Goal: Task Accomplishment & Management: Complete application form

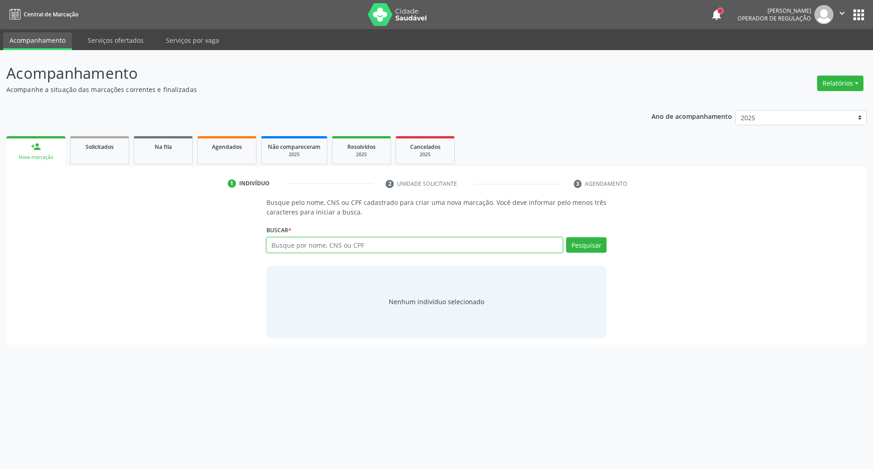
click at [346, 247] on input "text" at bounding box center [415, 244] width 297 height 15
drag, startPoint x: 243, startPoint y: 248, endPoint x: 202, endPoint y: 246, distance: 40.6
click at [224, 248] on div "Busque pelo nome, CNS ou CPF cadastrado para criar uma nova marcação. Você deve…" at bounding box center [437, 267] width 848 height 140
type input "708203111887845"
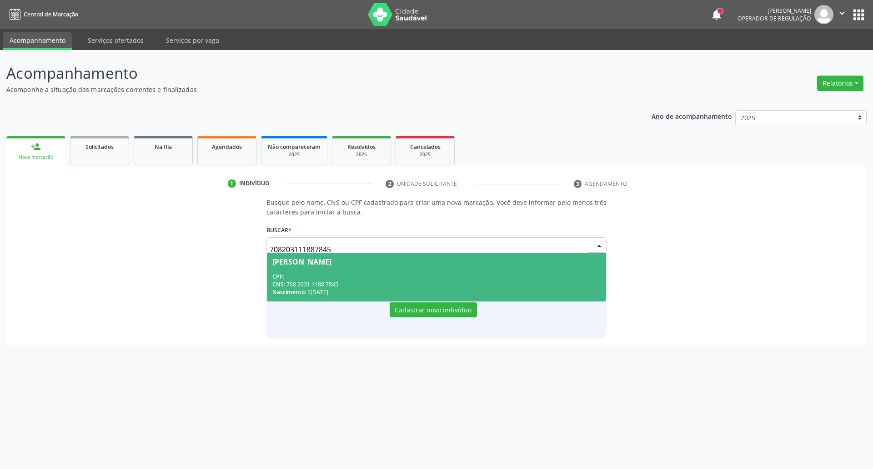
click at [291, 279] on div "CPF: --" at bounding box center [436, 276] width 329 height 8
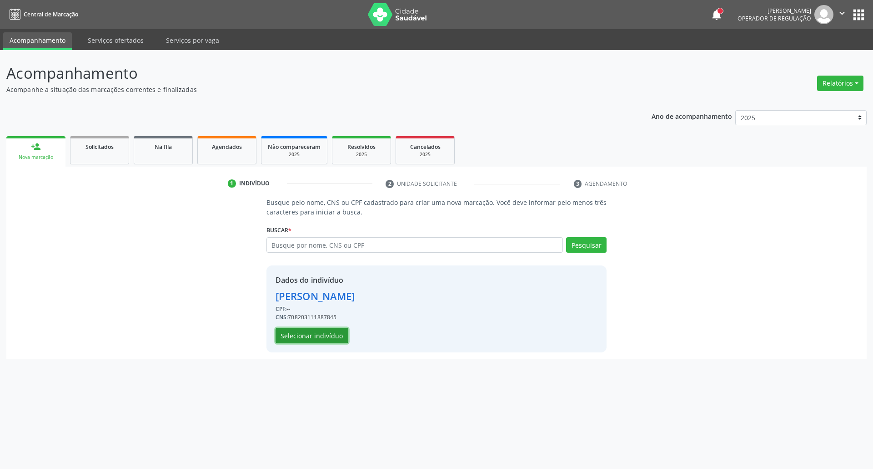
click at [293, 334] on button "Selecionar indivíduo" at bounding box center [312, 335] width 73 height 15
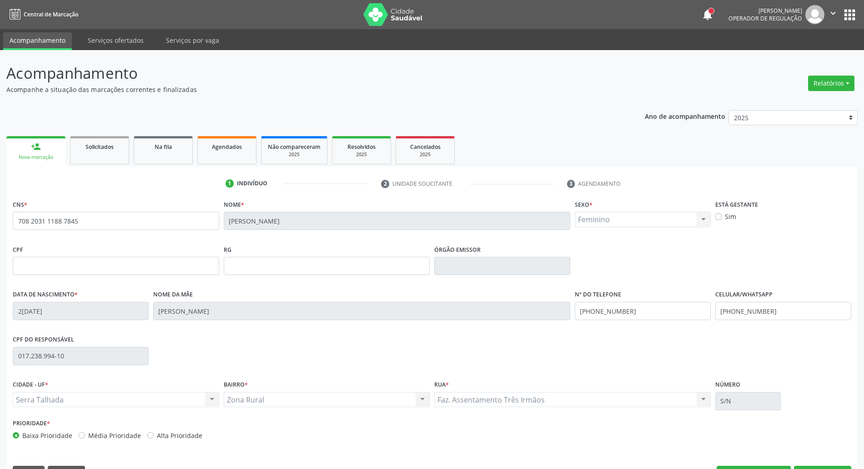
scroll to position [25, 0]
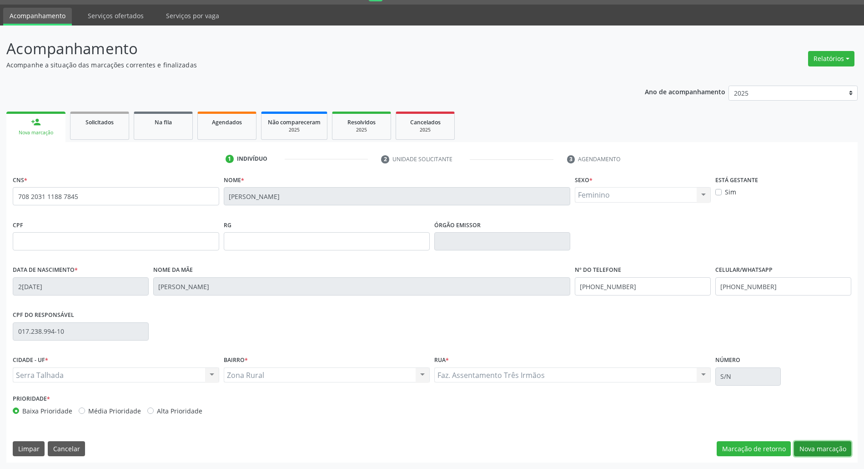
click at [816, 443] on button "Nova marcação" at bounding box center [822, 448] width 57 height 15
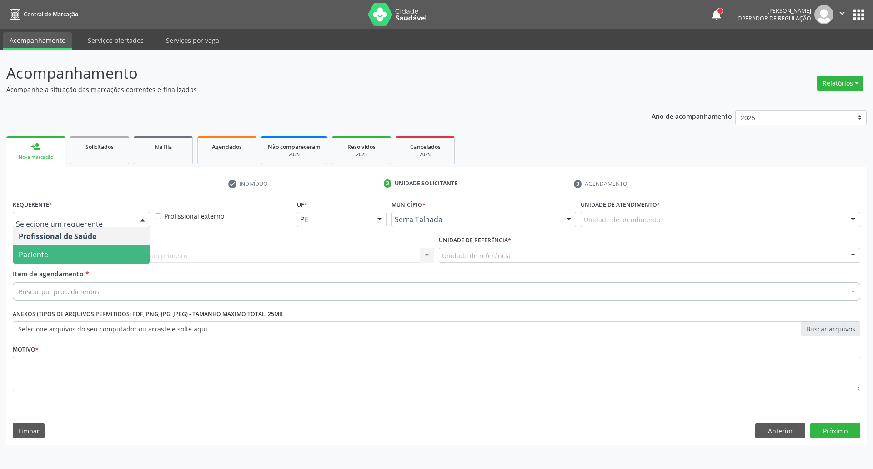
click at [74, 257] on span "Paciente" at bounding box center [81, 254] width 136 height 18
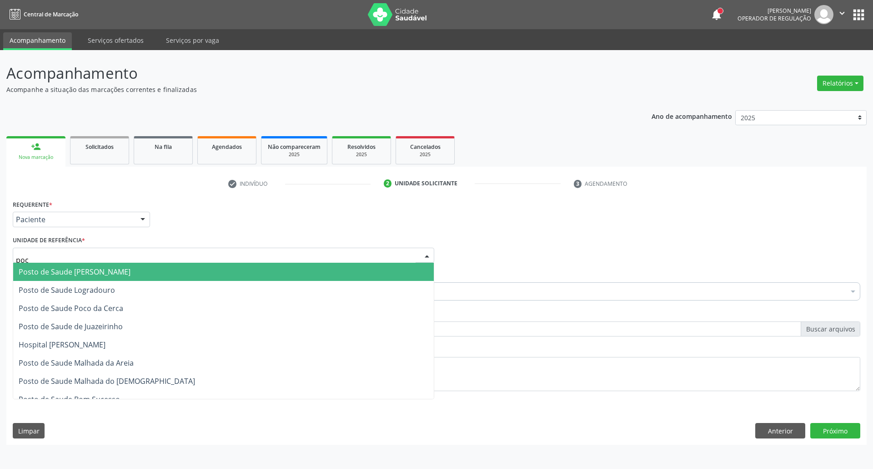
type input "poco"
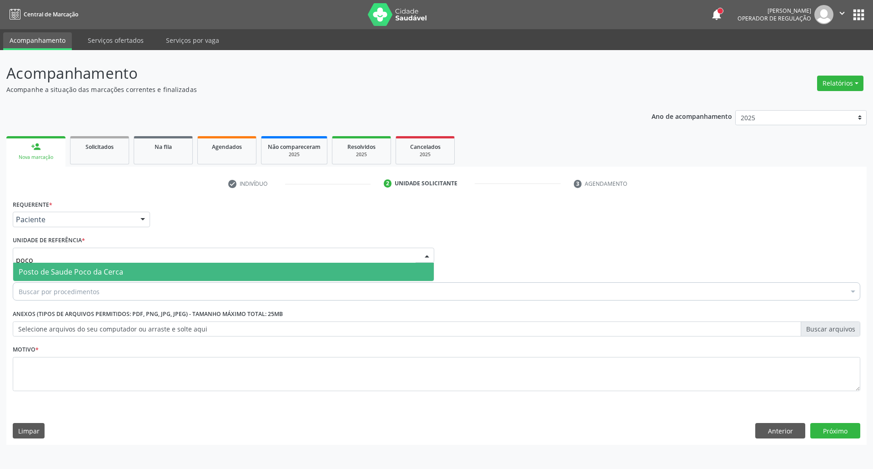
click at [139, 273] on span "Posto de Saude Poco da Cerca" at bounding box center [223, 271] width 421 height 18
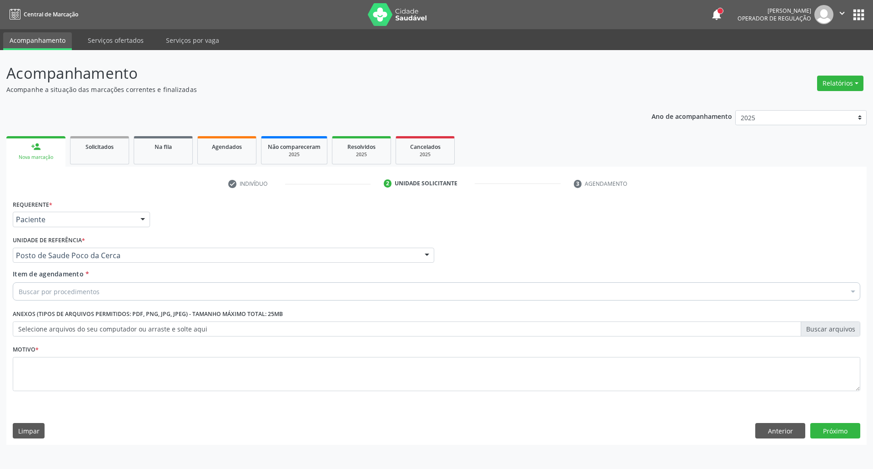
click at [111, 294] on div "Buscar por procedimentos" at bounding box center [437, 291] width 848 height 18
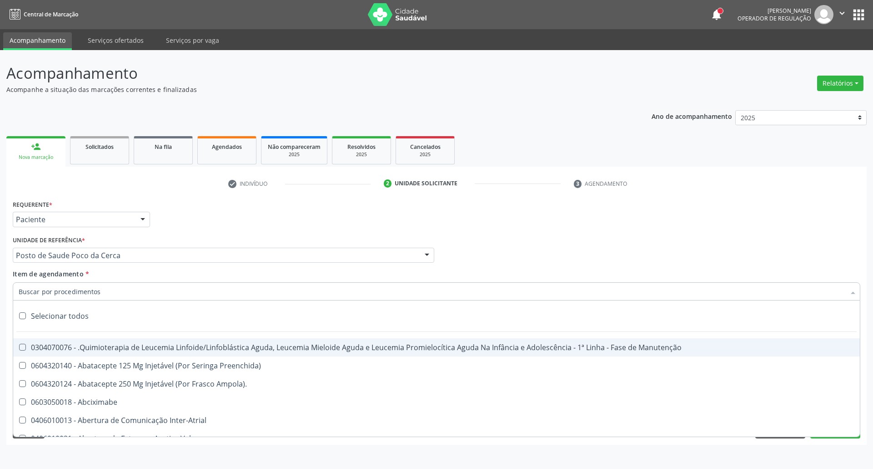
click at [100, 293] on input "Item de agendamento *" at bounding box center [432, 291] width 827 height 18
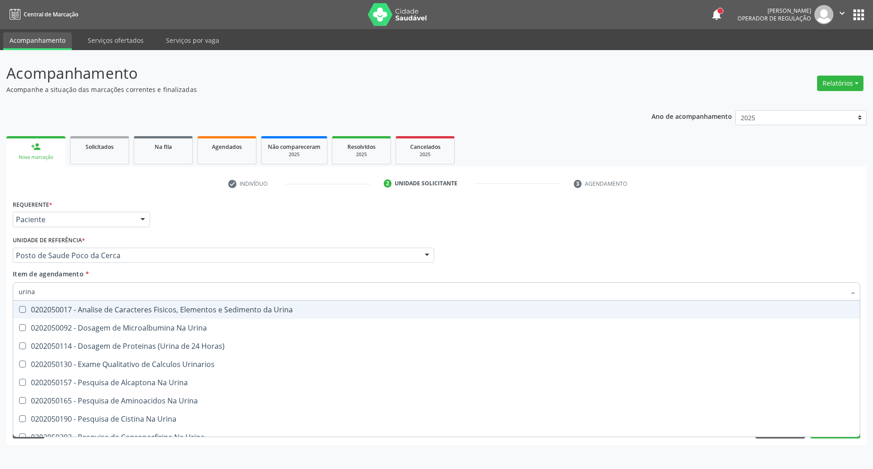
type input "urina"
drag, startPoint x: 120, startPoint y: 312, endPoint x: 123, endPoint y: 306, distance: 6.1
click at [120, 311] on div "0202050017 - Analise de Caracteres Fisicos, Elementos e Sedimento da Urina" at bounding box center [437, 309] width 836 height 7
checkbox Urina "true"
drag, startPoint x: 130, startPoint y: 292, endPoint x: 0, endPoint y: 312, distance: 131.1
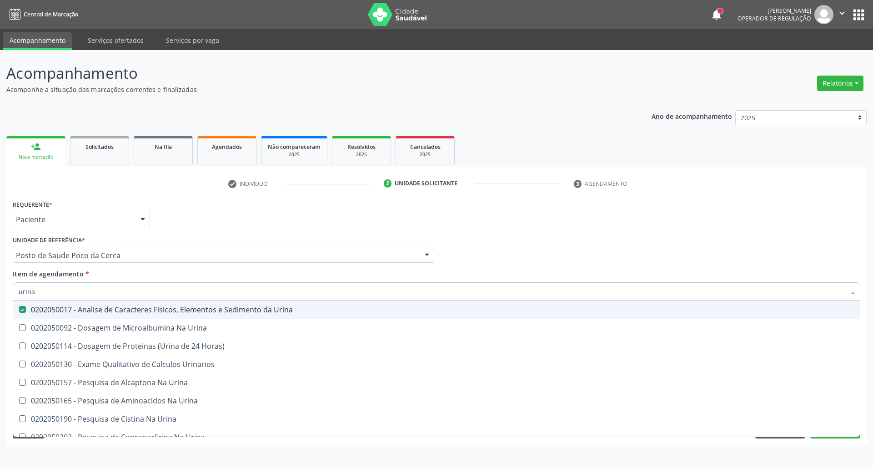
click at [0, 312] on div "Acompanhamento Acompanhe a situação das marcações correntes e finalizadas Relat…" at bounding box center [436, 259] width 873 height 418
type input "p"
checkbox Urina "false"
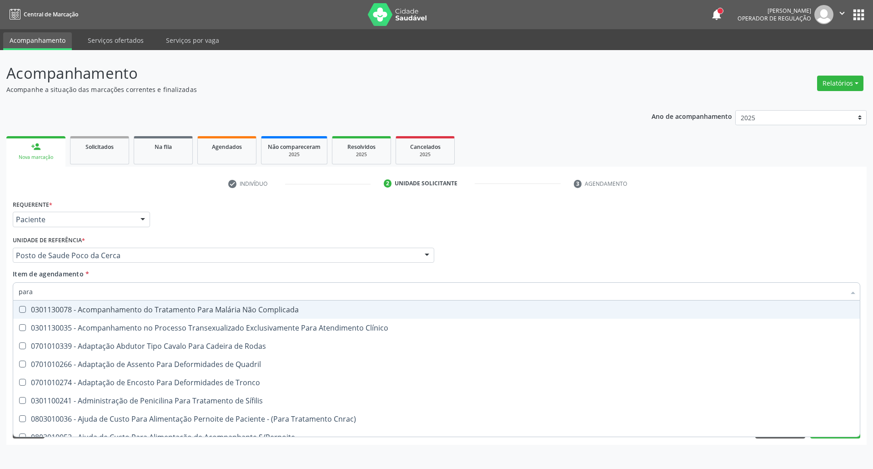
type input "paras"
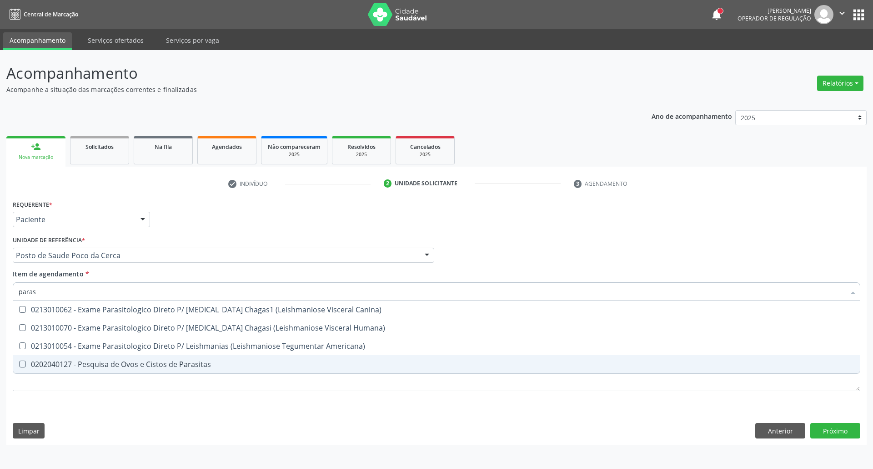
click at [86, 360] on div "0202040127 - Pesquisa de Ovos e Cistos de Parasitas" at bounding box center [437, 363] width 836 height 7
checkbox Parasitas "true"
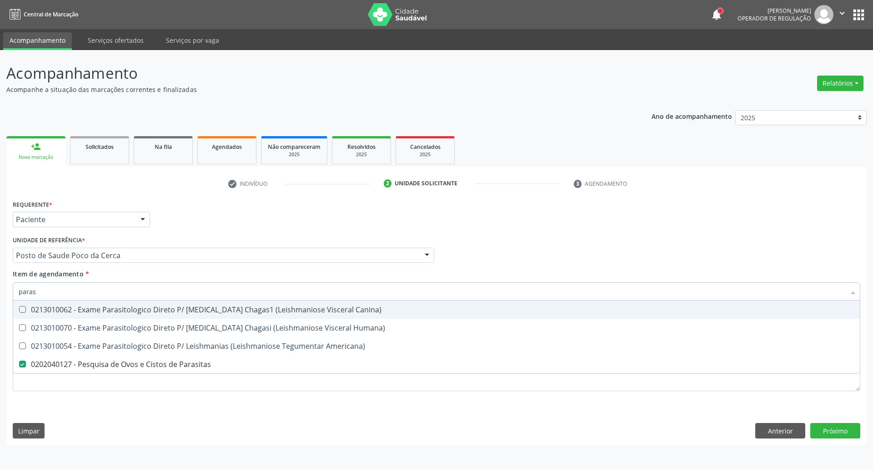
click at [0, 297] on div "Acompanhamento Acompanhe a situação das marcações correntes e finalizadas Relat…" at bounding box center [436, 259] width 873 height 418
type input "he"
checkbox Parasitas "false"
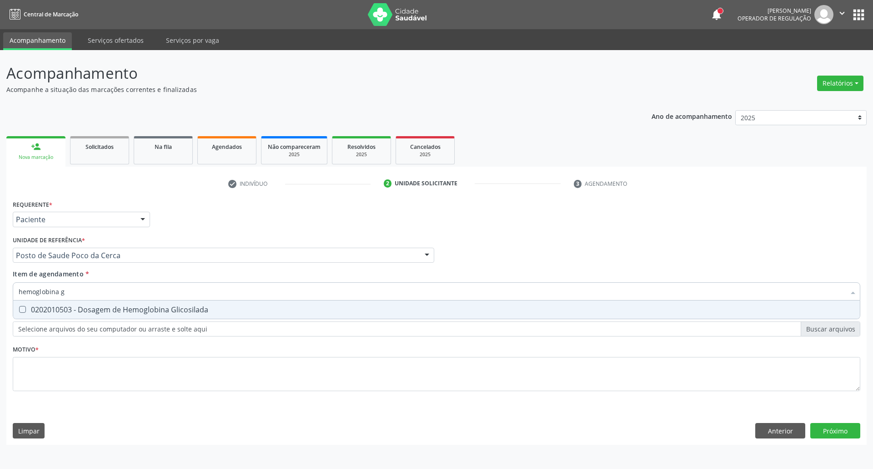
type input "hemoglobina g"
click at [35, 313] on div "0202010503 - Dosagem de Hemoglobina Glicosilada" at bounding box center [437, 309] width 836 height 7
checkbox Glicosilada "true"
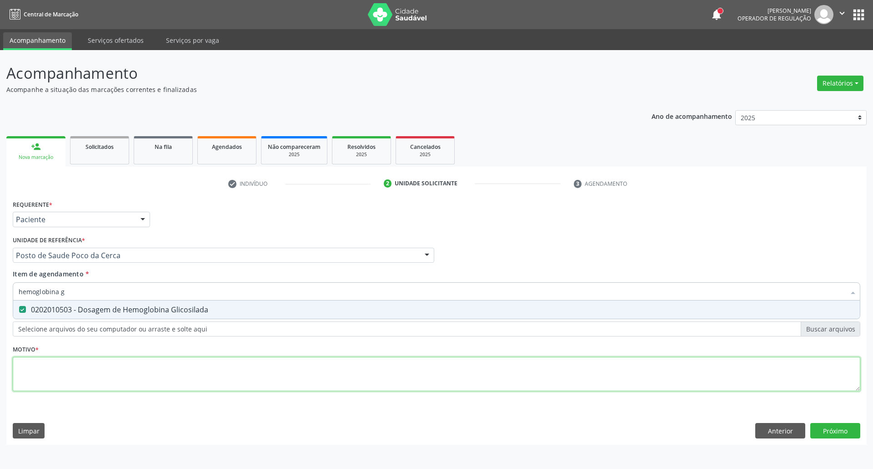
click at [50, 383] on div "Requerente * Paciente Profissional de Saúde Paciente Nenhum resultado encontrad…" at bounding box center [437, 300] width 848 height 206
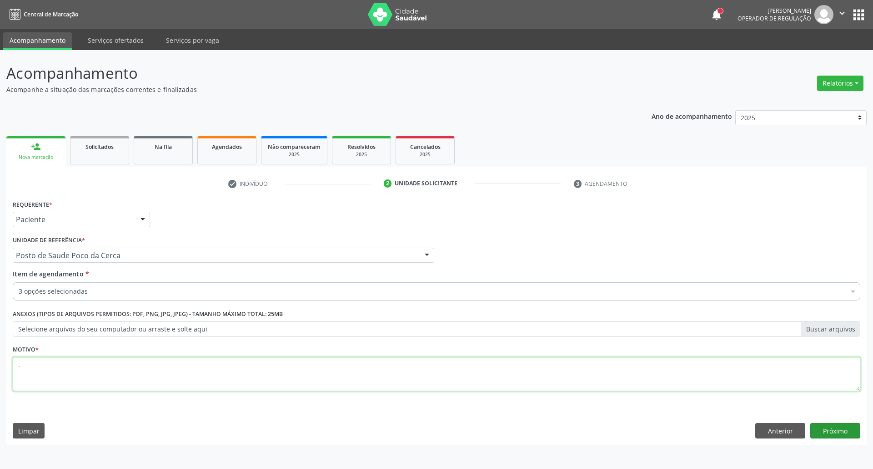
type textarea "."
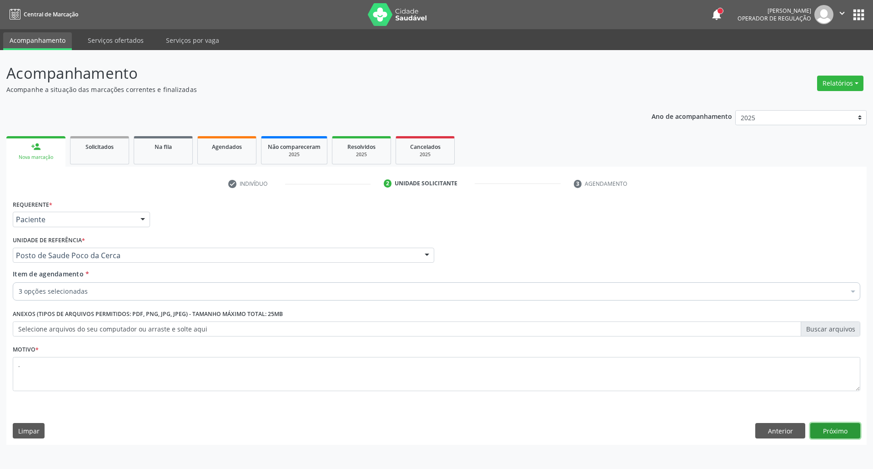
drag, startPoint x: 832, startPoint y: 425, endPoint x: 612, endPoint y: 425, distance: 220.2
click at [830, 425] on button "Próximo" at bounding box center [836, 430] width 50 height 15
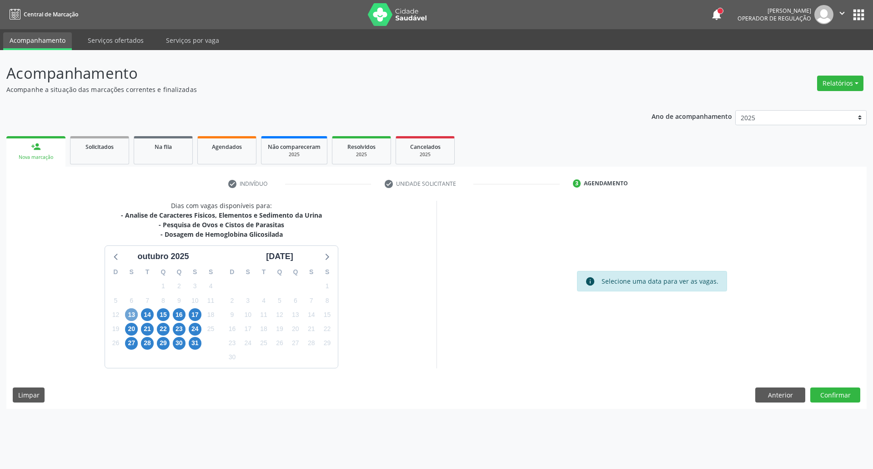
click at [135, 313] on span "13" at bounding box center [131, 314] width 13 height 13
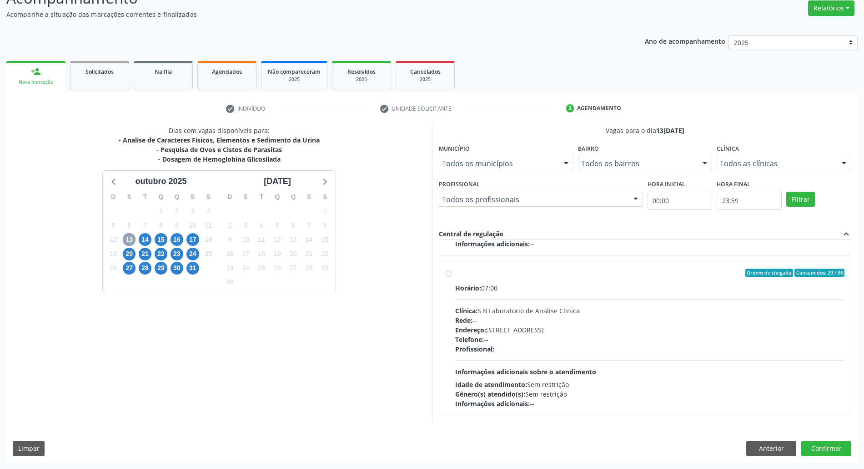
scroll to position [304, 0]
click at [774, 454] on button "Anterior" at bounding box center [771, 447] width 50 height 15
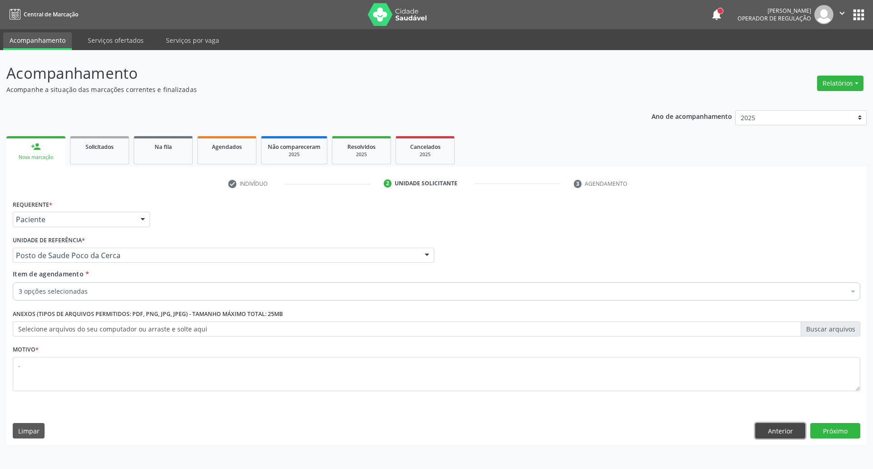
drag, startPoint x: 791, startPoint y: 426, endPoint x: 761, endPoint y: 426, distance: 30.5
click at [788, 426] on button "Anterior" at bounding box center [781, 430] width 50 height 15
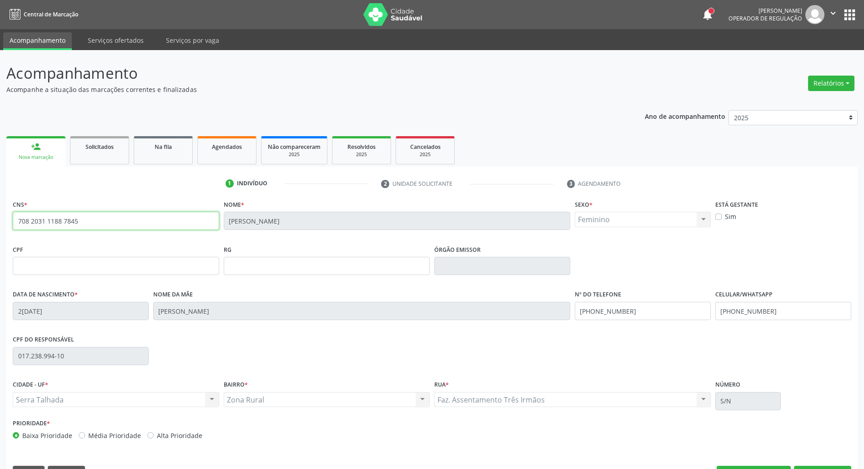
click at [82, 218] on input "708 2031 1188 7845" at bounding box center [116, 221] width 207 height 18
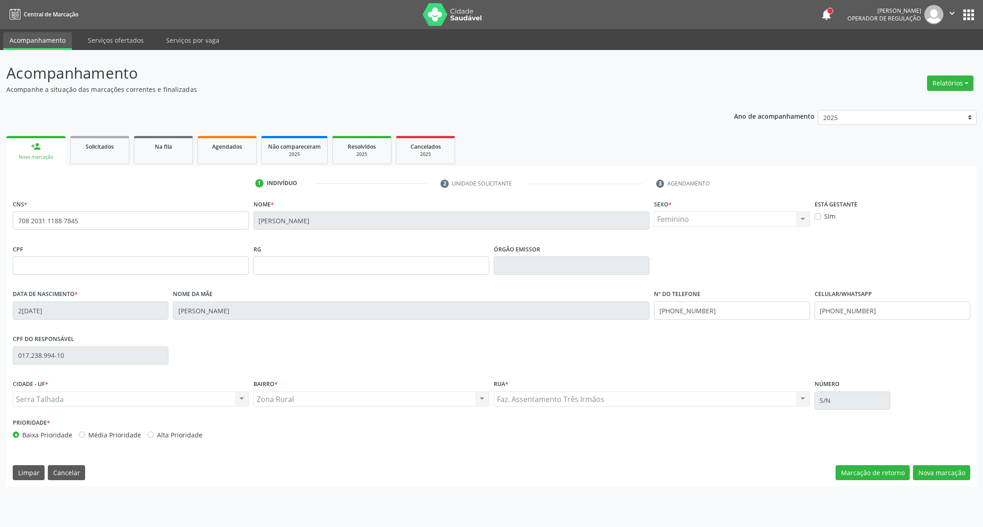
drag, startPoint x: 937, startPoint y: 455, endPoint x: 935, endPoint y: 463, distance: 7.9
click at [873, 456] on div "CNS * 708 2031 1188 7845 [GEOGRAPHIC_DATA] * [PERSON_NAME] * Feminino Masculino…" at bounding box center [491, 341] width 970 height 289
click at [873, 466] on button "Nova marcação" at bounding box center [940, 472] width 57 height 15
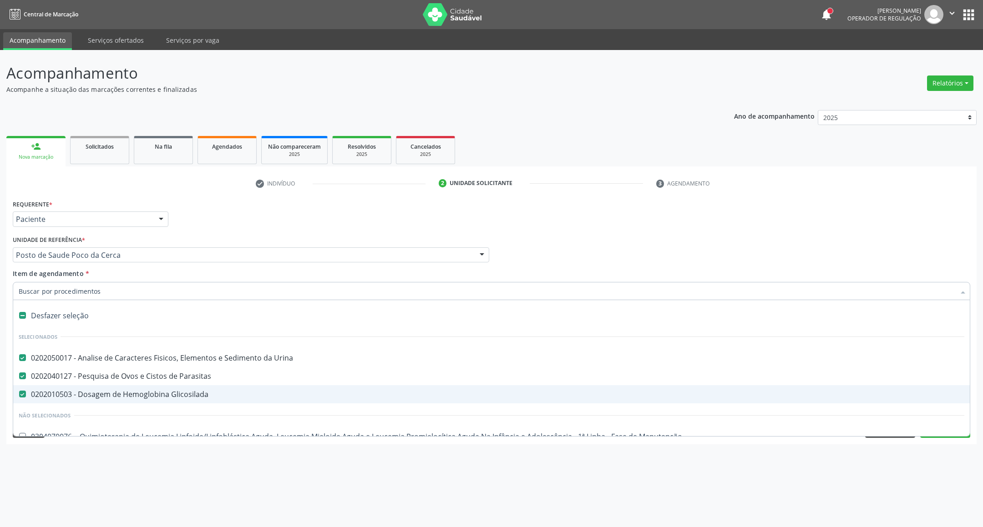
click at [55, 385] on span "0202010503 - Dosagem de Hemoglobina Glicosilada" at bounding box center [491, 394] width 956 height 18
checkbox Glicosilada "false"
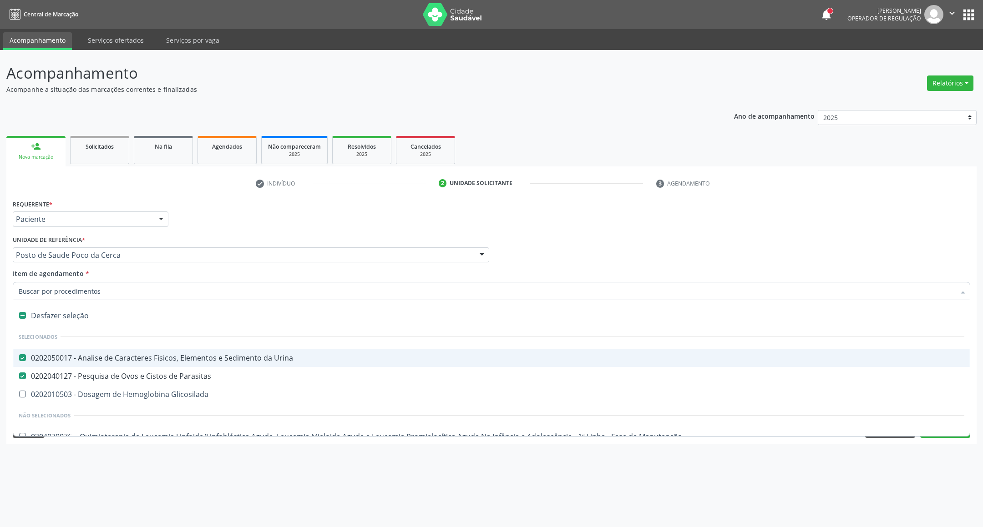
click at [704, 237] on div "Profissional Solicitante Por favor, selecione a Unidade de Atendimento primeiro…" at bounding box center [491, 250] width 962 height 35
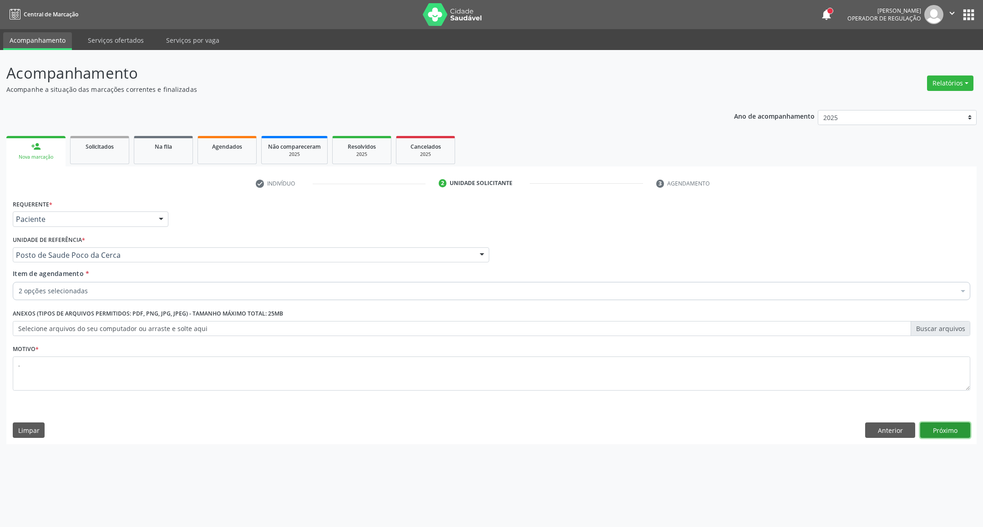
click at [873, 427] on button "Próximo" at bounding box center [945, 430] width 50 height 15
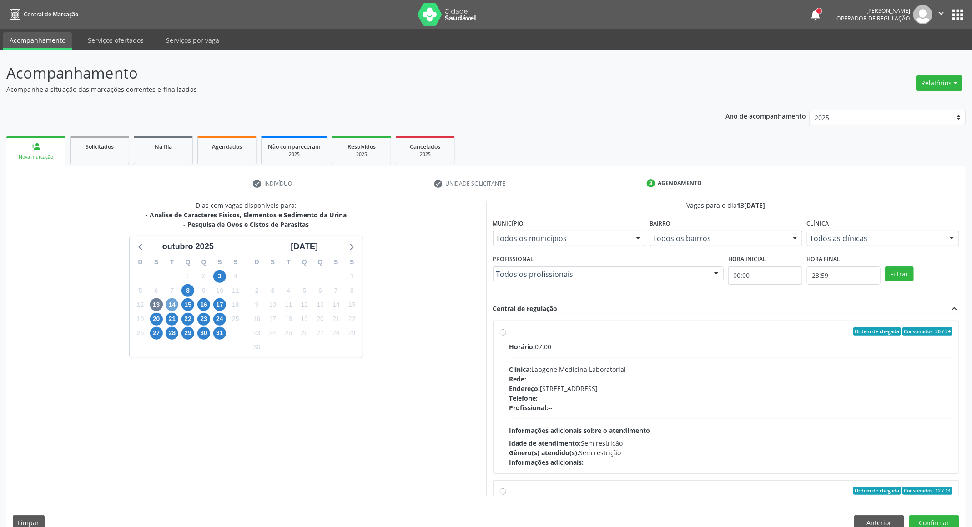
click at [172, 308] on span "14" at bounding box center [172, 304] width 13 height 13
click at [156, 306] on span "13" at bounding box center [156, 304] width 13 height 13
click at [707, 366] on div "Clínica: Laboratorio [PERSON_NAME]" at bounding box center [730, 370] width 443 height 10
click at [506, 336] on input "Ordem de chegada Consumidos: 4 / 40 Horário: 06:45 Clínica: Laboratorio Jose Pa…" at bounding box center [503, 332] width 6 height 8
radio input "true"
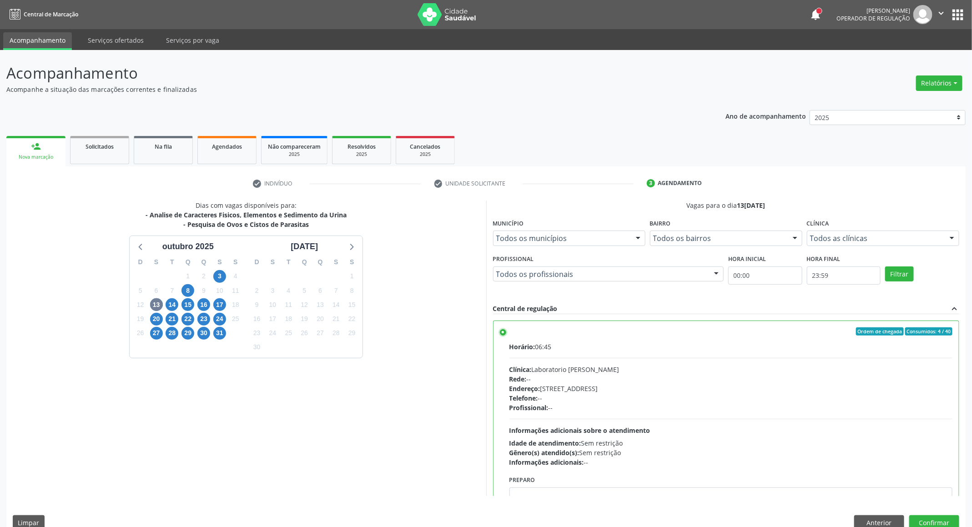
scroll to position [68, 0]
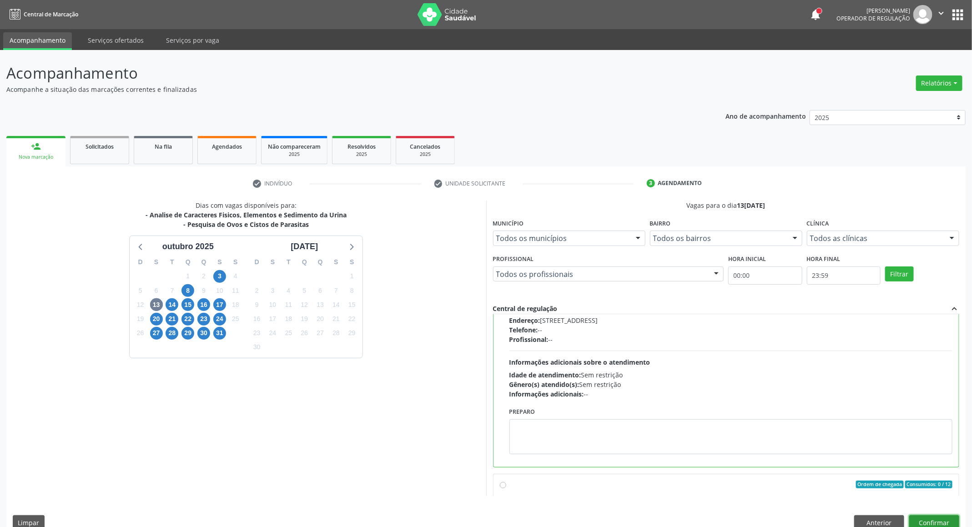
click at [873, 468] on button "Confirmar" at bounding box center [934, 522] width 50 height 15
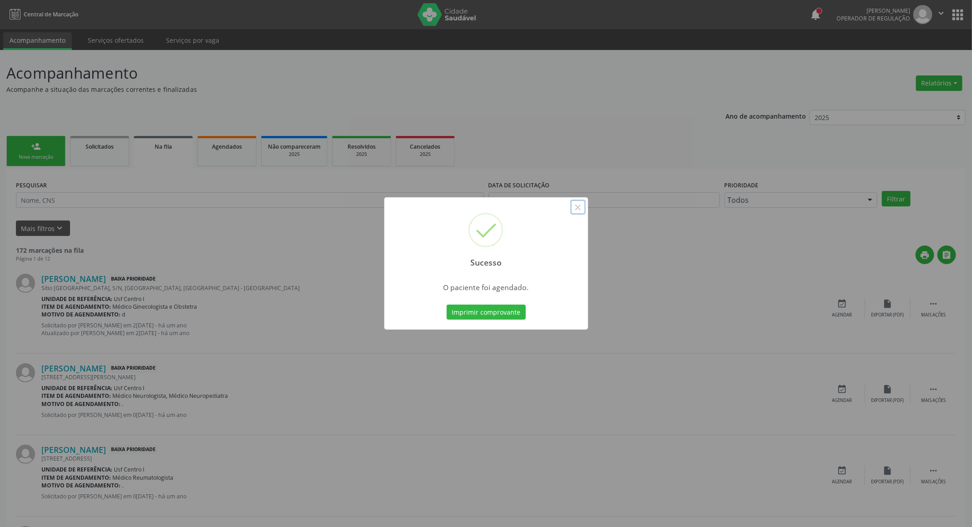
drag, startPoint x: 579, startPoint y: 204, endPoint x: 165, endPoint y: 200, distance: 413.5
click at [579, 205] on button "×" at bounding box center [577, 207] width 15 height 15
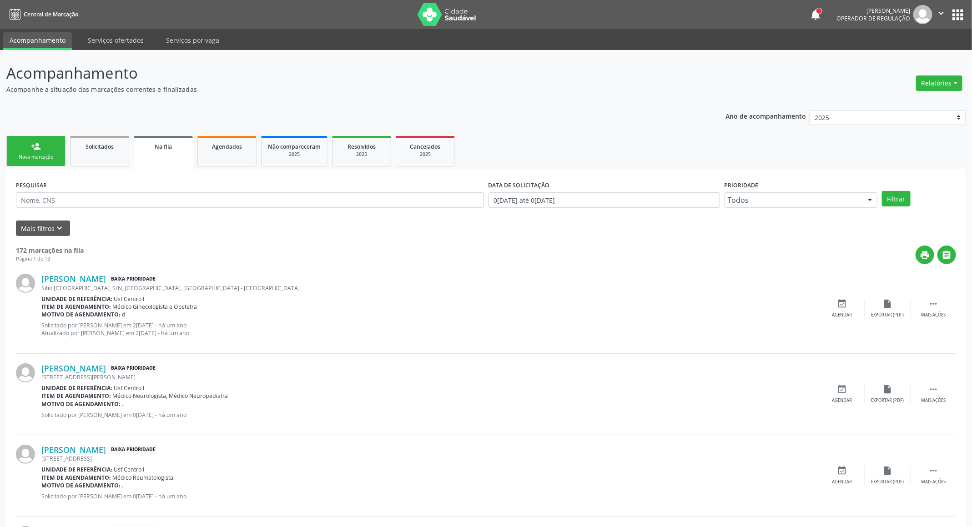
drag, startPoint x: 20, startPoint y: 149, endPoint x: 32, endPoint y: 153, distance: 12.1
click at [22, 150] on link "person_add Nova marcação" at bounding box center [35, 151] width 59 height 30
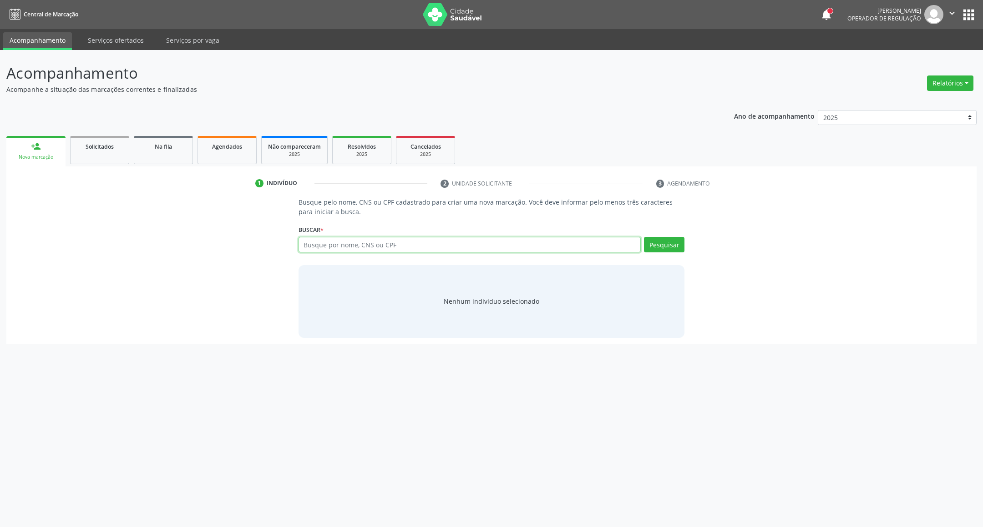
click at [418, 248] on input "text" at bounding box center [469, 244] width 343 height 15
paste input "708 2031 1188 7845"
type input "708 2031 1188 7845"
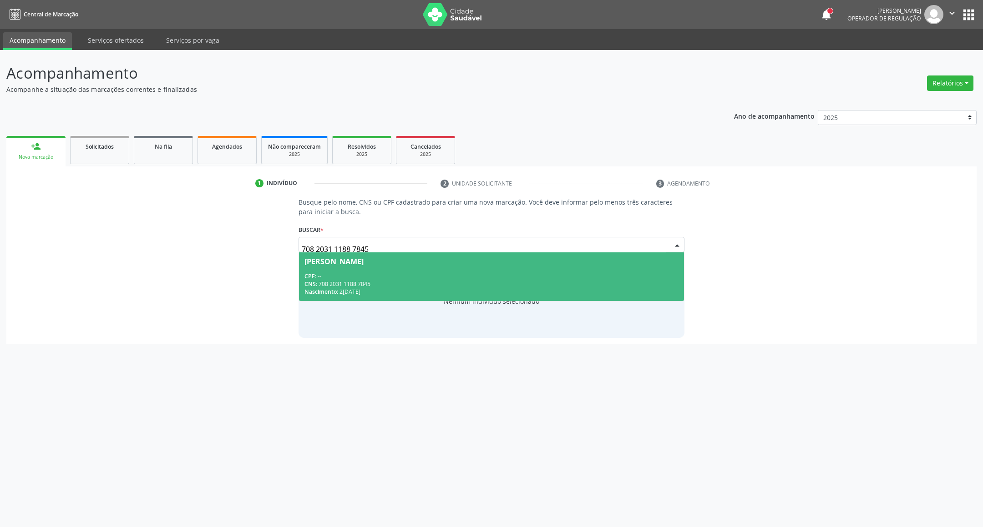
click at [409, 284] on div "CNS: 708 2031 1188 7845" at bounding box center [491, 284] width 374 height 8
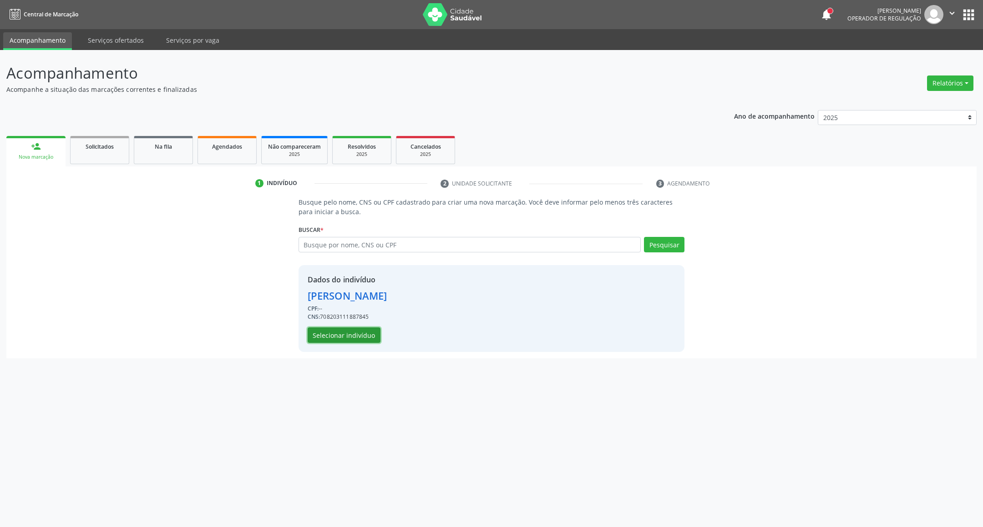
click at [374, 336] on button "Selecionar indivíduo" at bounding box center [343, 335] width 73 height 15
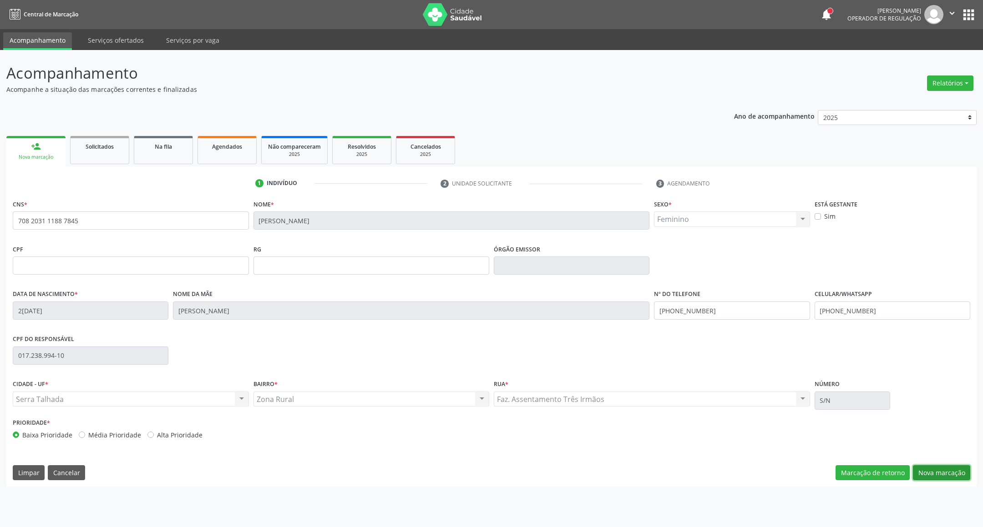
click at [873, 468] on button "Nova marcação" at bounding box center [940, 472] width 57 height 15
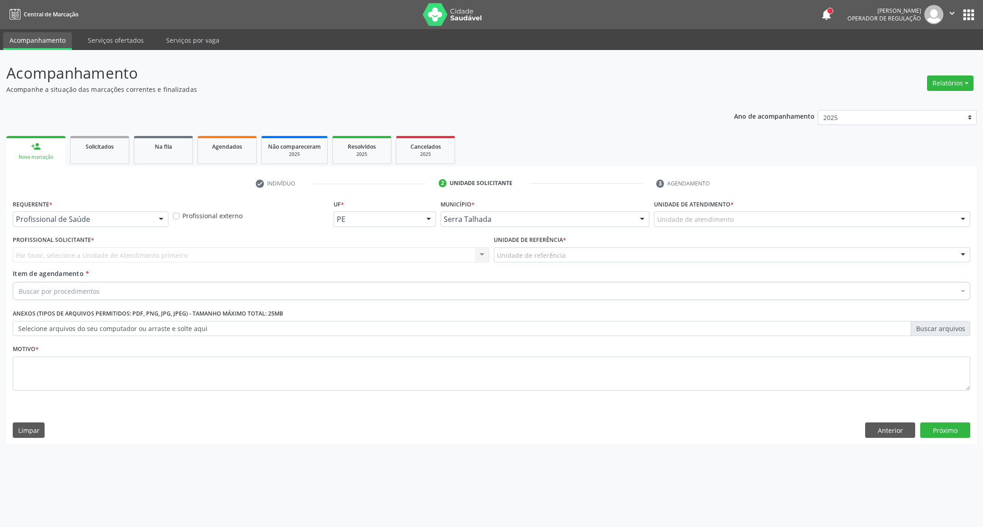
click at [164, 212] on div at bounding box center [161, 219] width 14 height 15
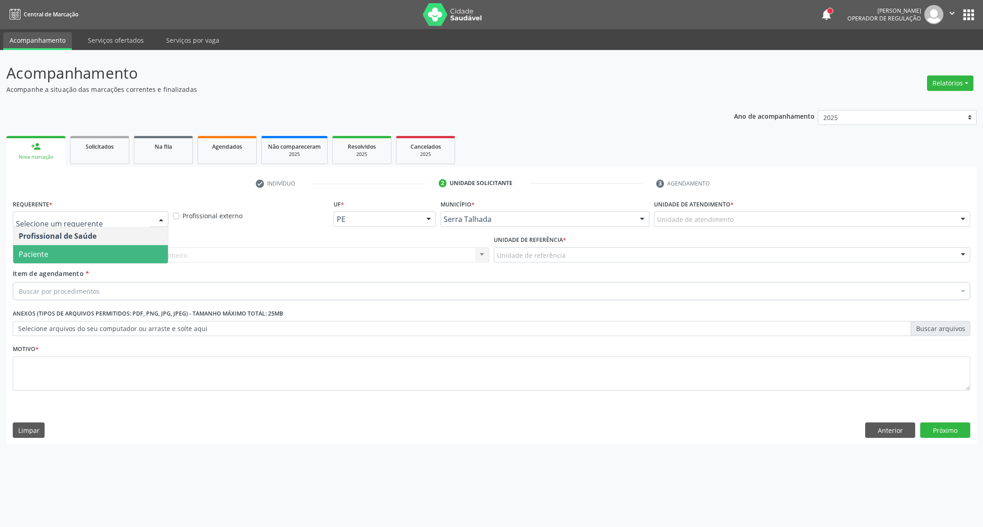
click at [131, 252] on span "Paciente" at bounding box center [90, 254] width 155 height 18
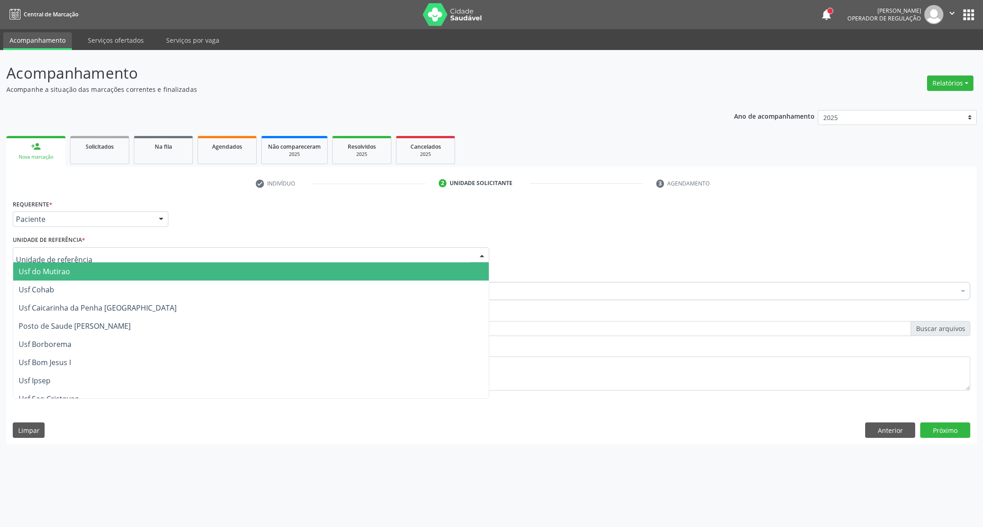
click at [131, 252] on div at bounding box center [251, 254] width 476 height 15
type input "cer"
click at [219, 271] on span "Posto de Saude Poco da Cerca" at bounding box center [250, 271] width 475 height 18
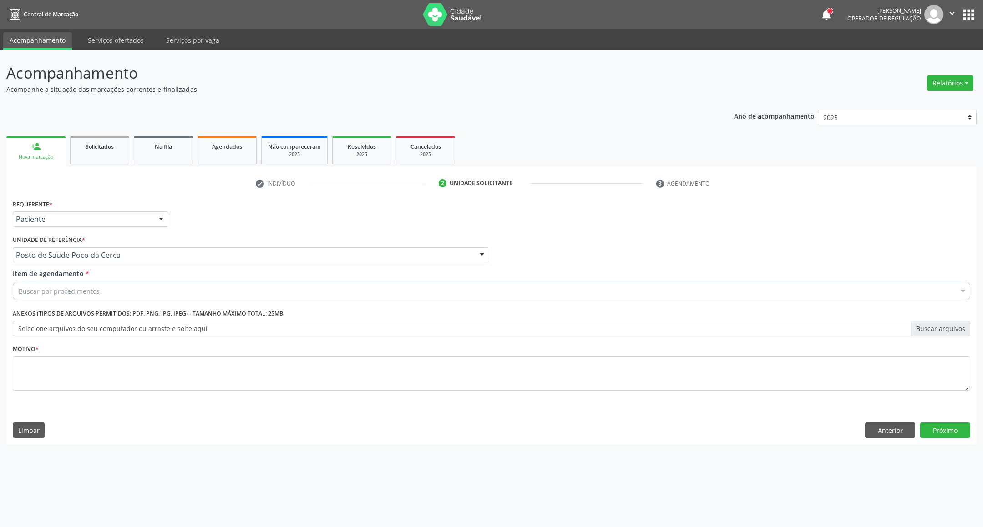
click at [209, 290] on div "Buscar por procedimentos" at bounding box center [491, 291] width 957 height 18
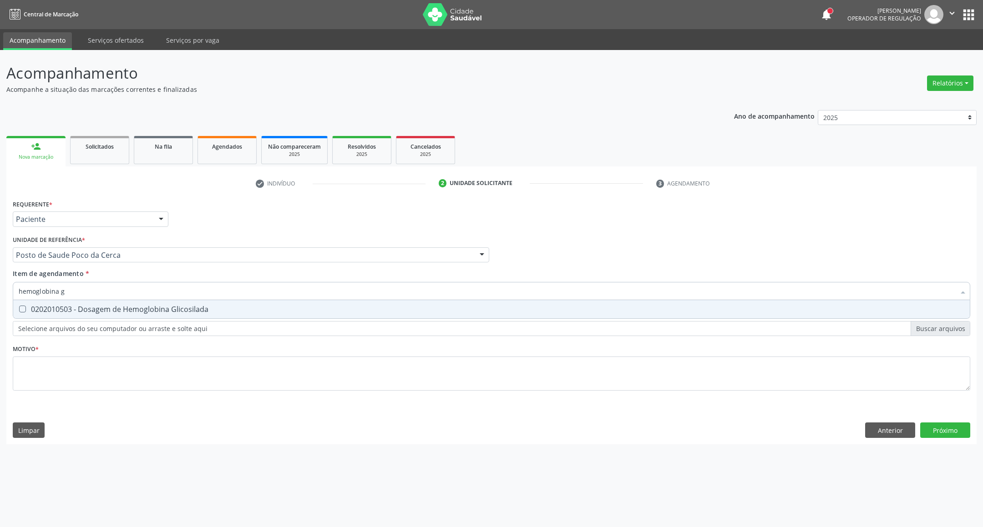
type input "hemoglobina g"
click at [215, 316] on span "0202010503 - Dosagem de Hemoglobina Glicosilada" at bounding box center [491, 309] width 956 height 18
checkbox Glicosilada "true"
click at [209, 374] on div "Requerente * Paciente Profissional de Saúde Paciente Nenhum resultado encontrad…" at bounding box center [491, 300] width 957 height 206
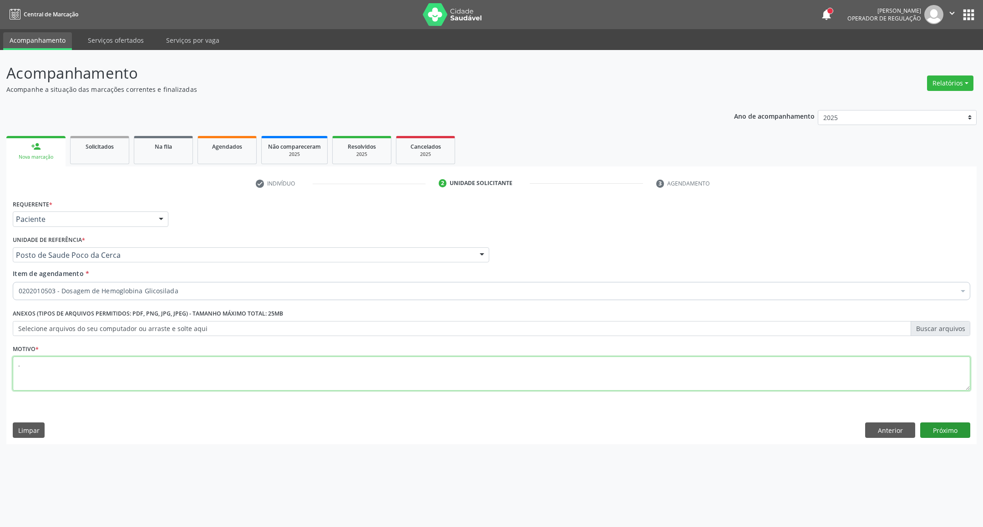
type textarea "."
click at [873, 434] on button "Próximo" at bounding box center [945, 430] width 50 height 15
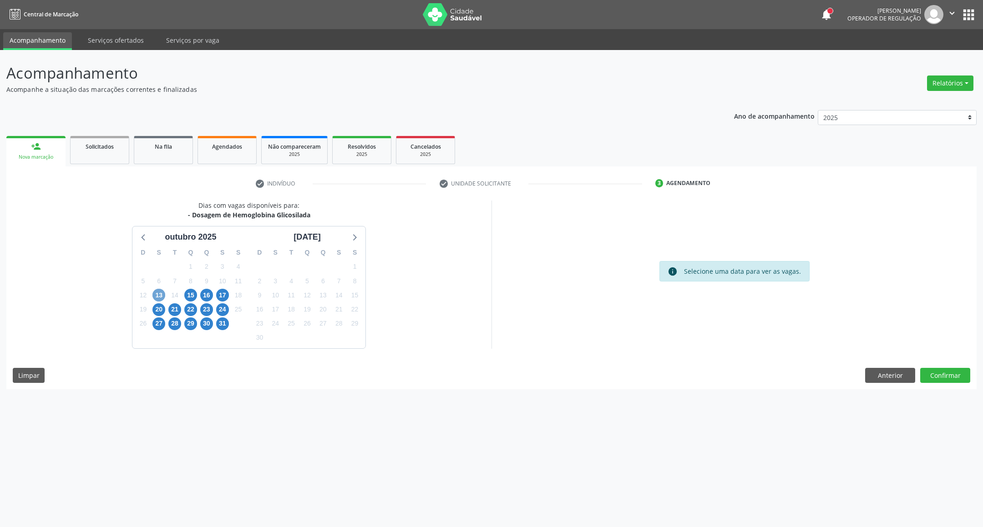
click at [156, 295] on span "13" at bounding box center [158, 295] width 13 height 13
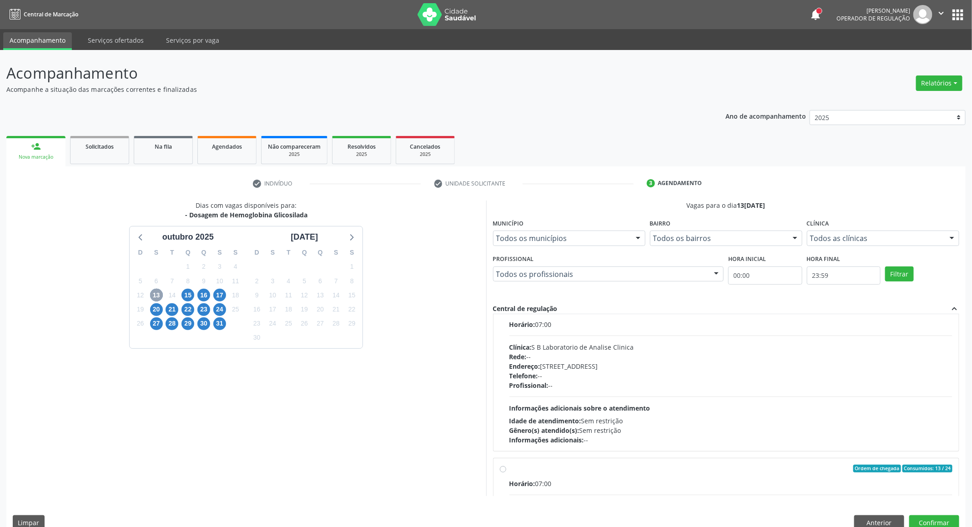
scroll to position [464, 0]
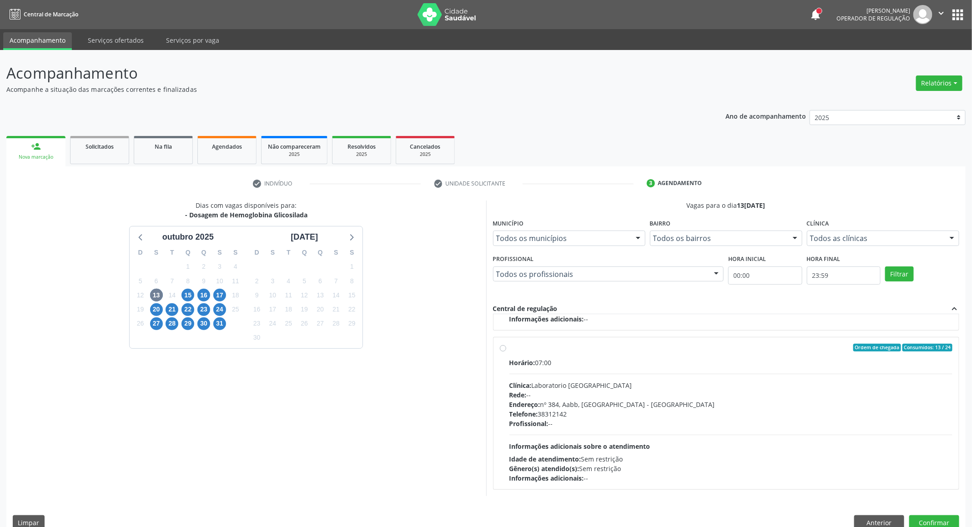
click at [873, 376] on div "Horário: 07:00 Clínica: Laboratorio [GEOGRAPHIC_DATA] Rede: -- Endereço: [STREE…" at bounding box center [730, 420] width 443 height 125
click at [506, 352] on input "Ordem de chegada Consumidos: 13 / 24 Horário: 07:00 Clínica: Laboratorio Sao Fr…" at bounding box center [503, 348] width 6 height 8
radio input "true"
click at [873, 468] on button "Confirmar" at bounding box center [934, 522] width 50 height 15
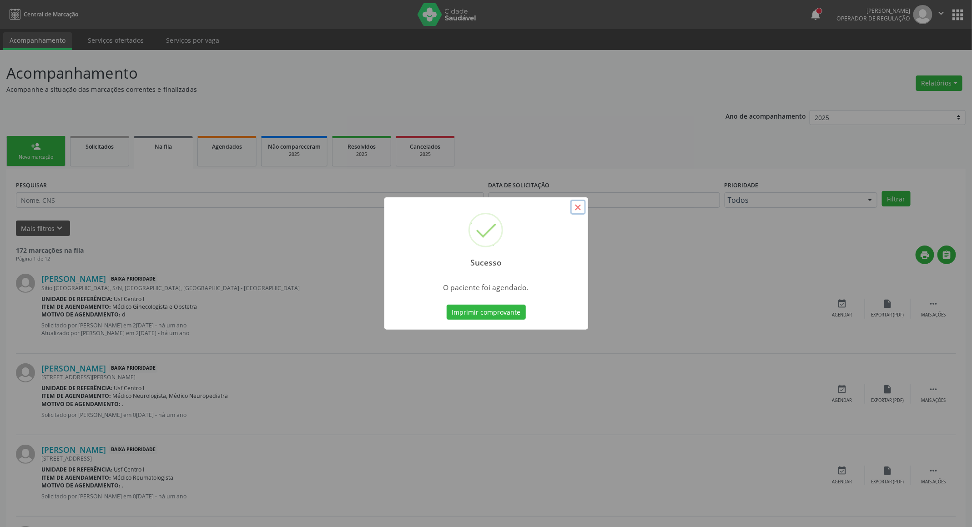
click at [577, 209] on button "×" at bounding box center [577, 207] width 15 height 15
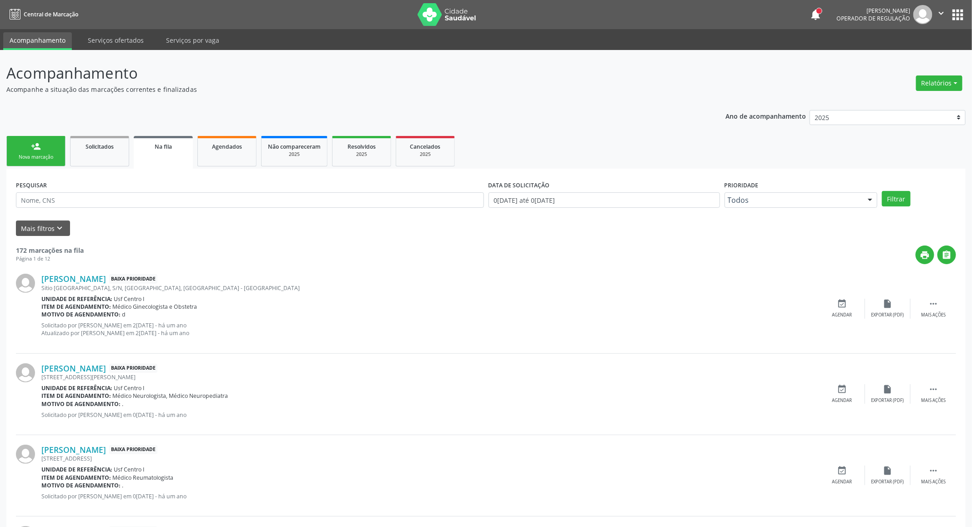
click at [41, 157] on div "Nova marcação" at bounding box center [35, 157] width 45 height 7
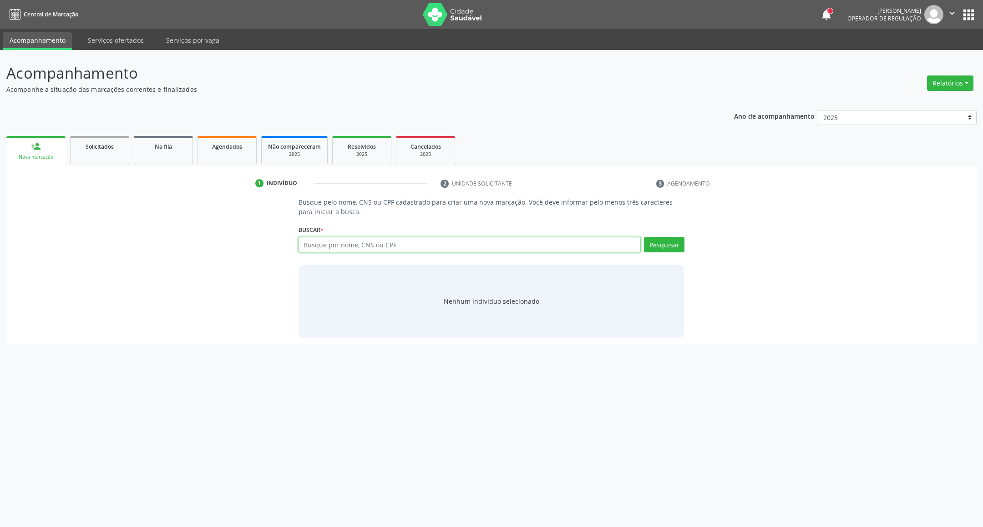
click at [323, 243] on input "text" at bounding box center [469, 244] width 343 height 15
type input "898003724797828"
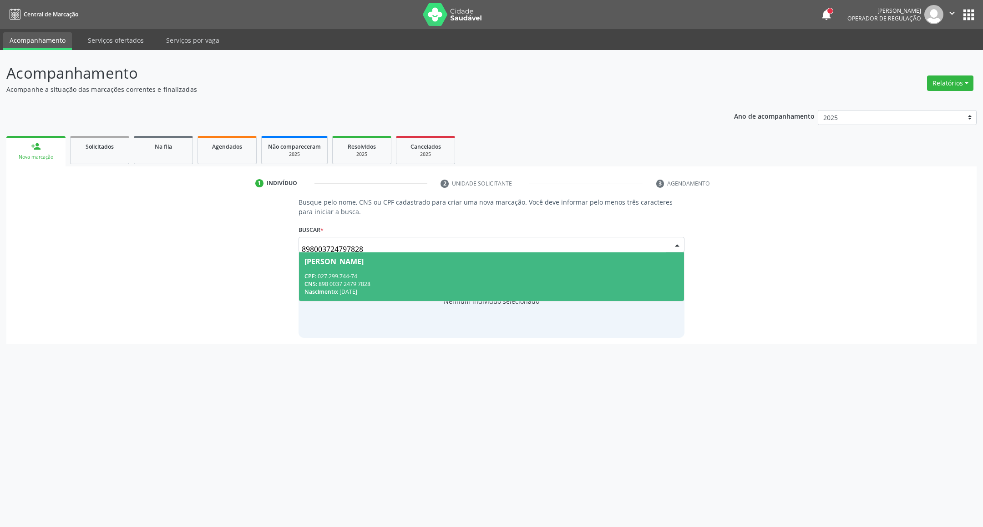
click at [334, 252] on span "Laurita Pereira Diniz CPF: 027.299.744-74 CNS: 898 0037 2479 7828 Nascimento: 1…" at bounding box center [491, 276] width 385 height 49
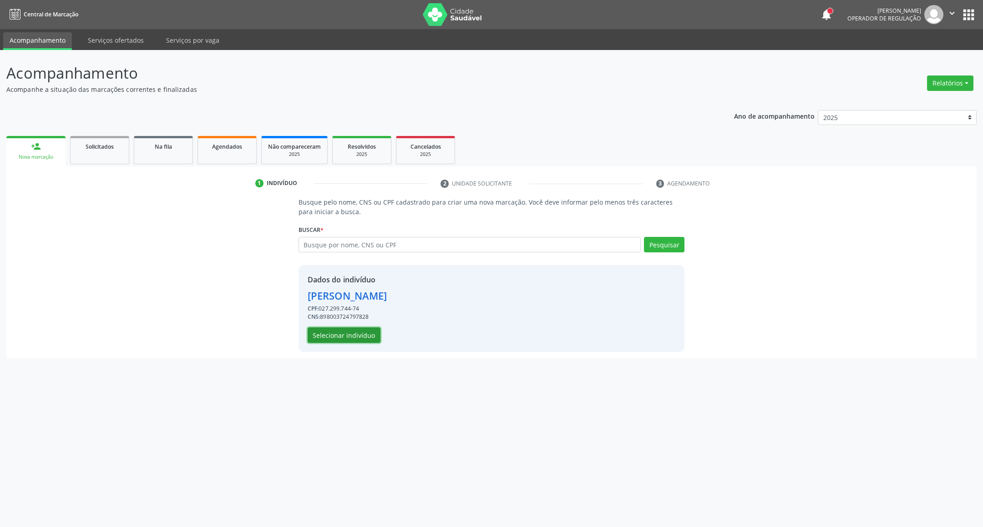
click at [326, 336] on button "Selecionar indivíduo" at bounding box center [343, 335] width 73 height 15
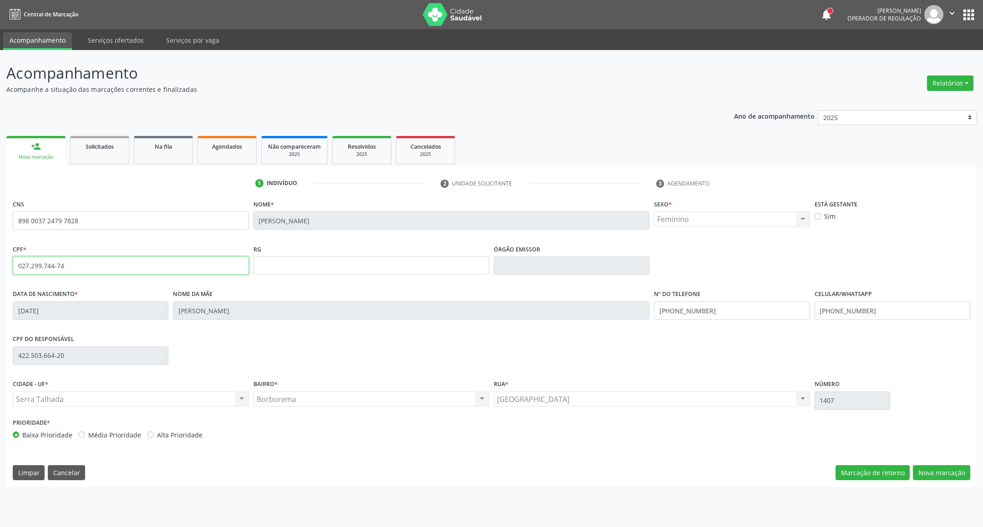
click at [32, 263] on input "027.299.744-74" at bounding box center [131, 266] width 236 height 18
click at [873, 466] on button "Nova marcação" at bounding box center [940, 472] width 57 height 15
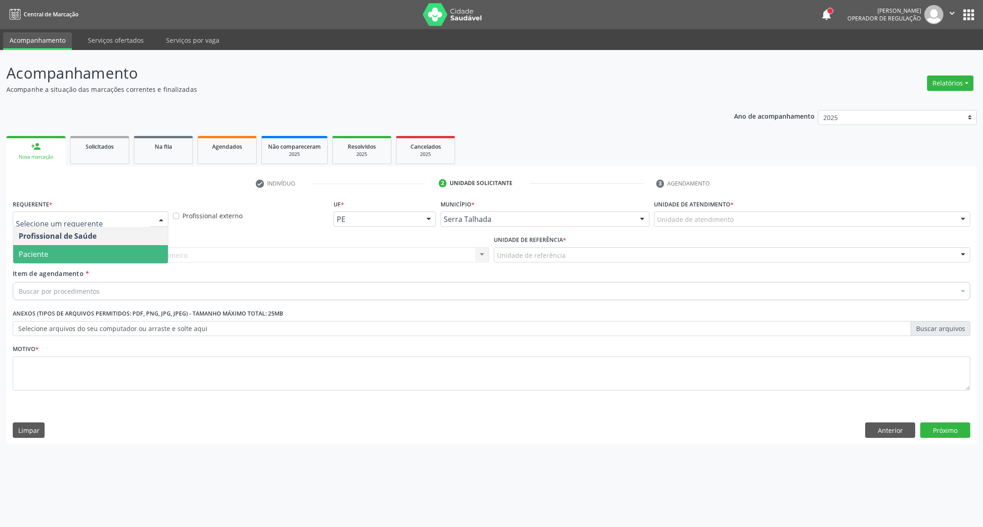
click at [66, 252] on span "Paciente" at bounding box center [90, 254] width 155 height 18
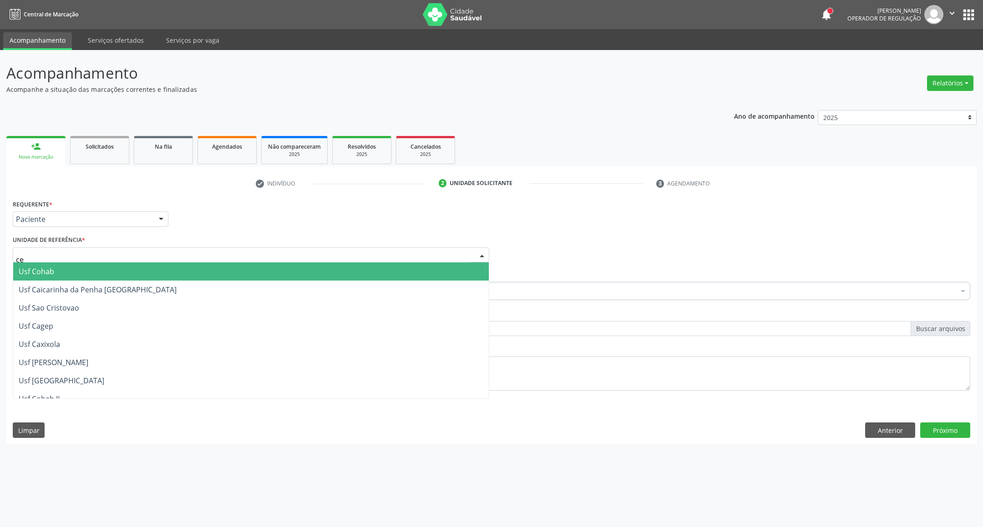
type input "cer"
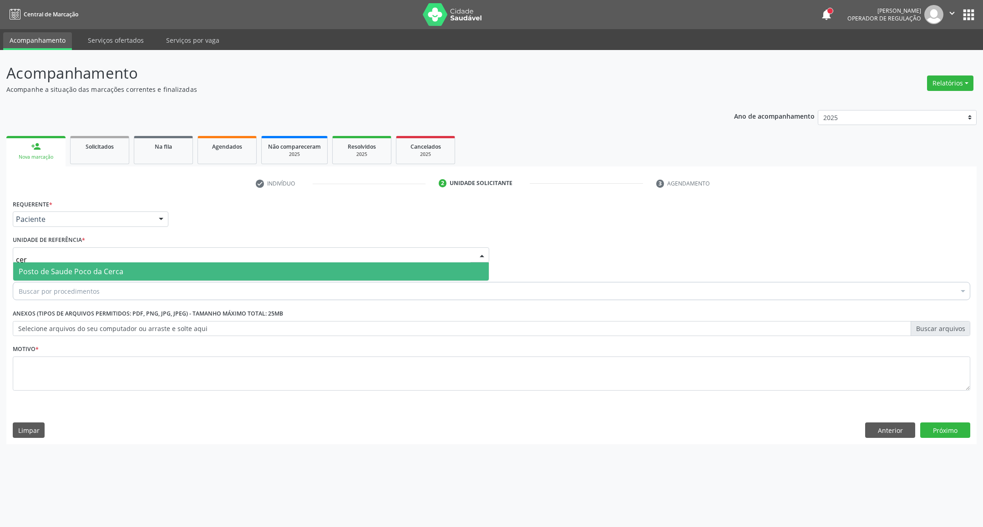
click at [63, 272] on span "Posto de Saude Poco da Cerca" at bounding box center [71, 272] width 105 height 10
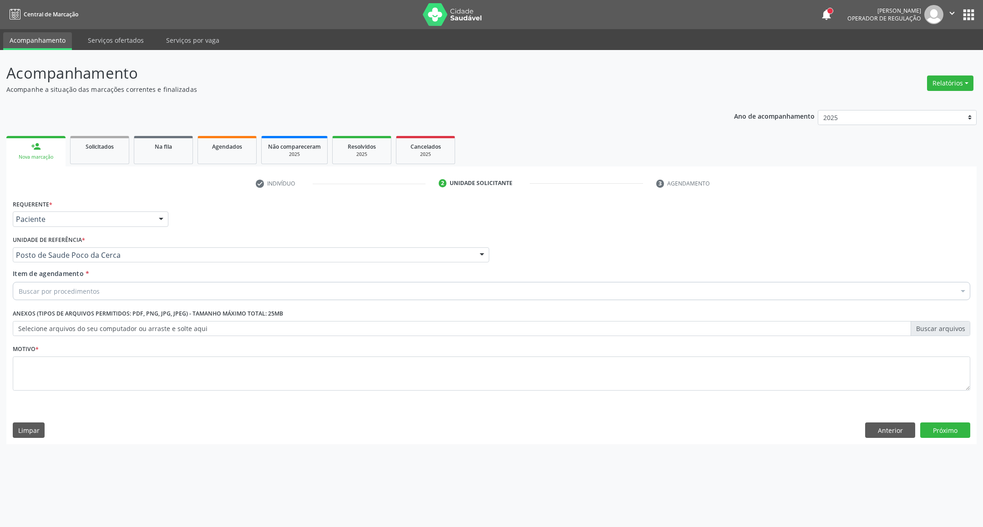
click at [85, 297] on div "Buscar por procedimentos" at bounding box center [491, 291] width 957 height 18
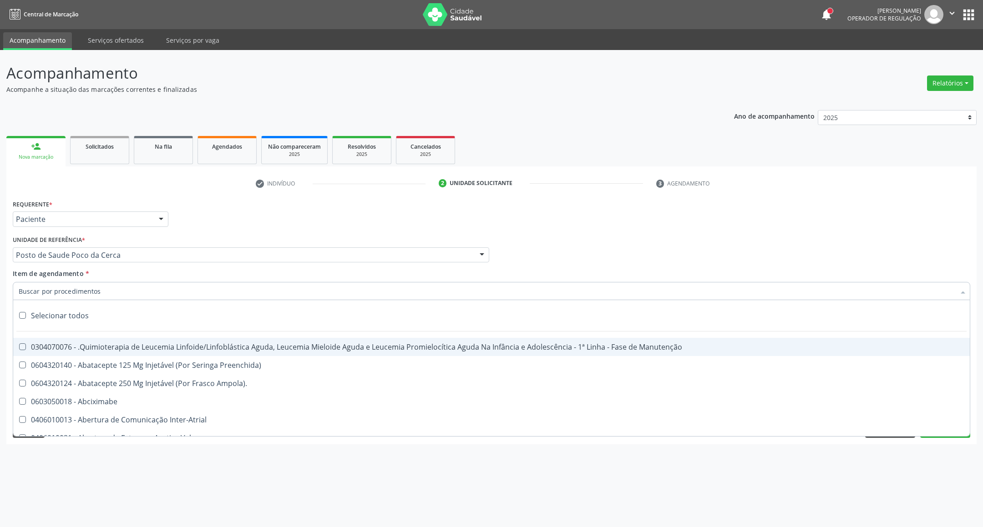
click at [85, 295] on input "Item de agendamento *" at bounding box center [487, 291] width 936 height 18
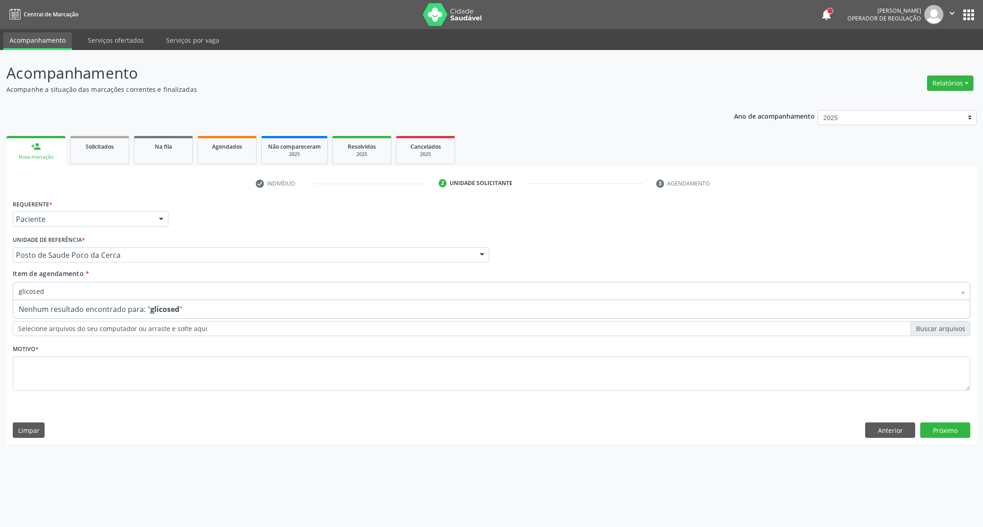
type input "glicose"
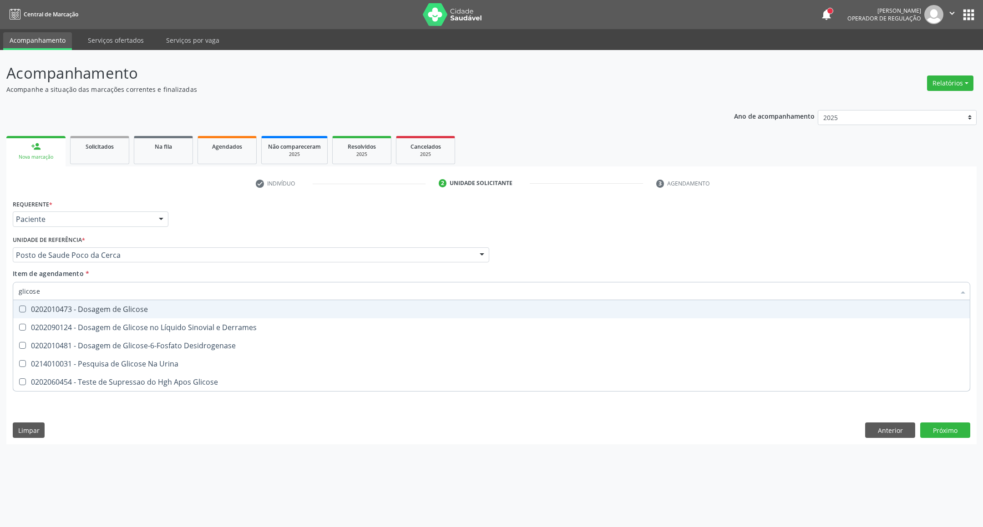
click at [26, 310] on div "0202010473 - Dosagem de Glicose" at bounding box center [491, 309] width 945 height 7
checkbox Glicose "true"
drag, startPoint x: 63, startPoint y: 288, endPoint x: 0, endPoint y: 240, distance: 79.2
click at [0, 242] on div "Acompanhamento Acompanhe a situação das marcações correntes e finalizadas Relat…" at bounding box center [491, 288] width 983 height 477
type input "a"
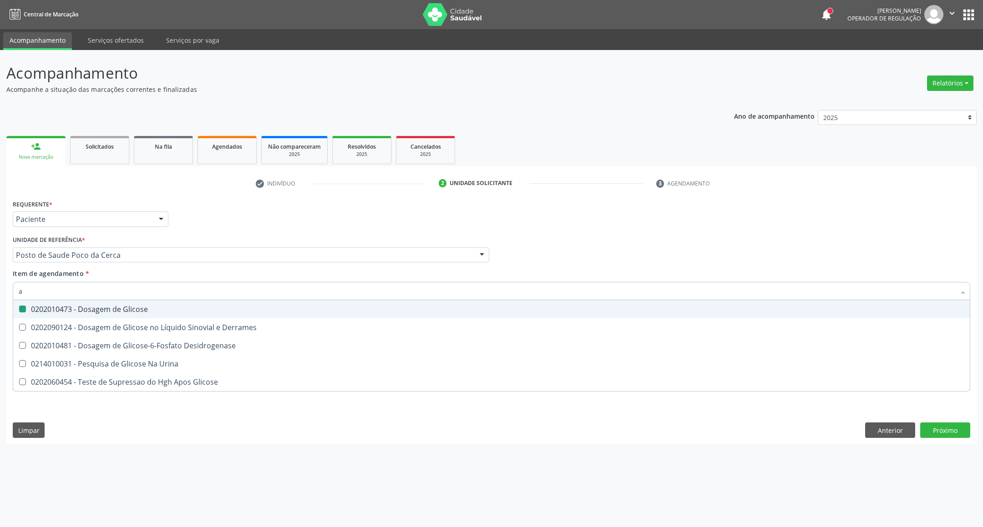
checkbox Glicose "false"
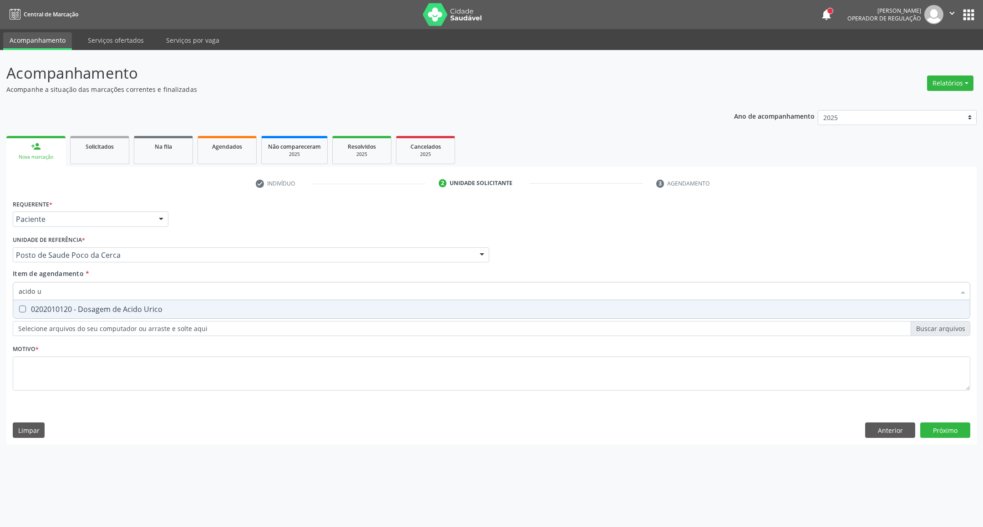
type input "acido u"
drag, startPoint x: 20, startPoint y: 310, endPoint x: 26, endPoint y: 306, distance: 7.1
click at [21, 310] on Urico at bounding box center [22, 309] width 7 height 7
click at [19, 310] on Urico "checkbox" at bounding box center [16, 309] width 6 height 6
checkbox Urico "true"
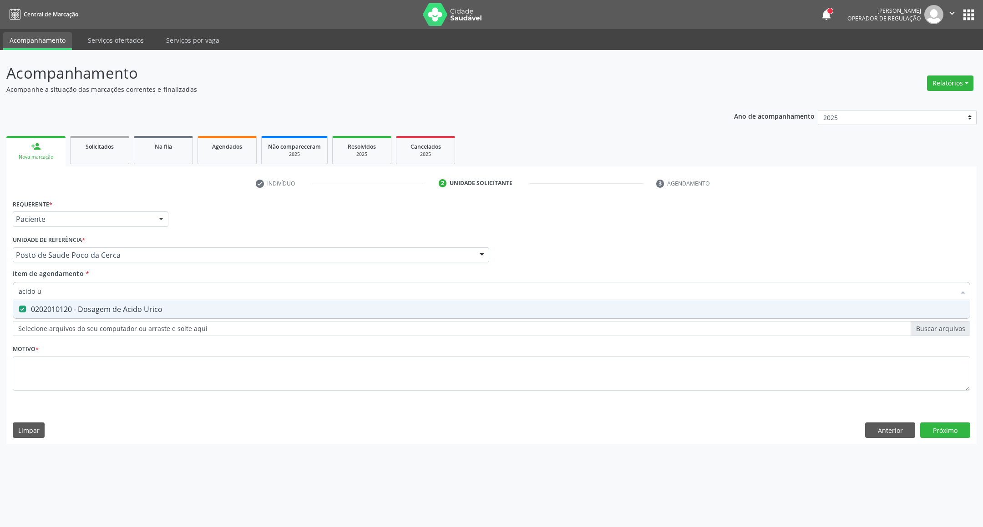
click at [0, 269] on div "Acompanhamento Acompanhe a situação das marcações correntes e finalizadas Relat…" at bounding box center [491, 288] width 983 height 477
type input "c"
checkbox Urico "false"
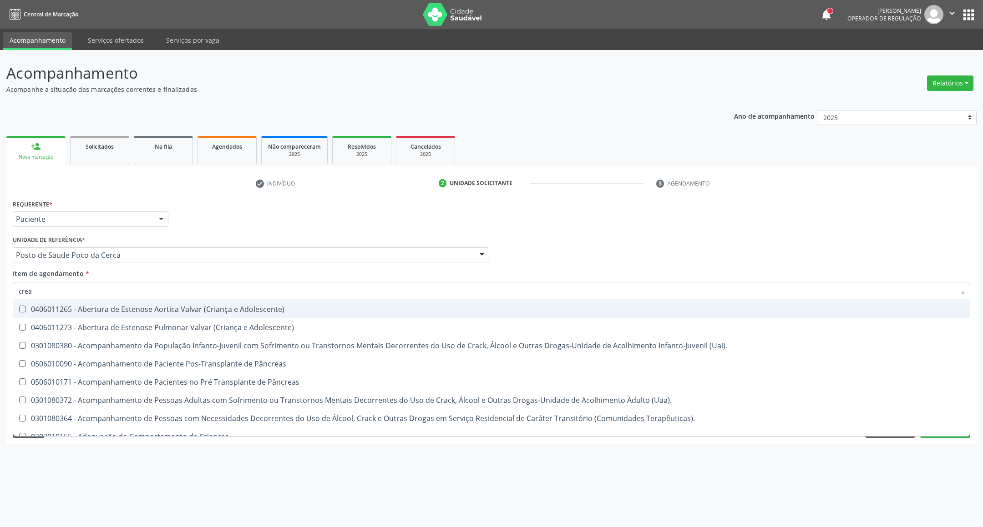
type input "creat"
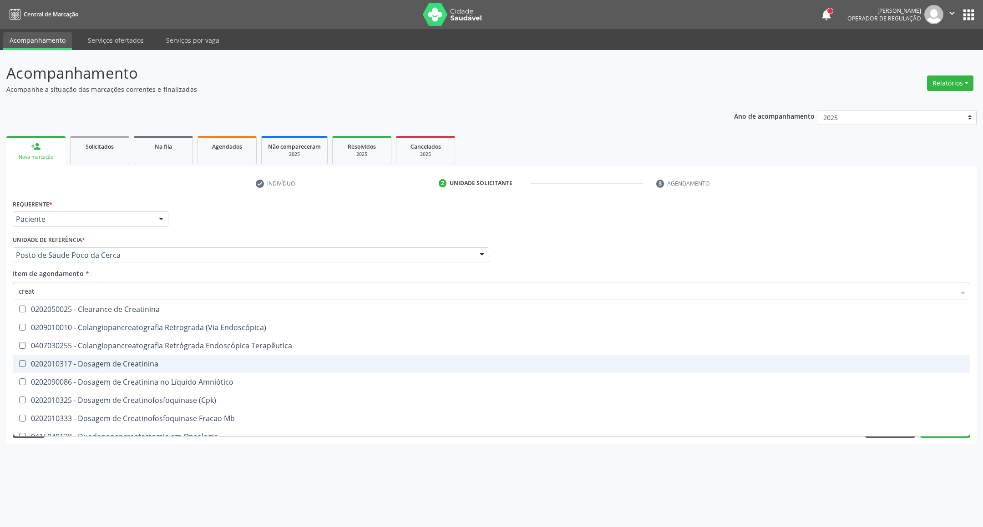
click at [110, 363] on div "0202010317 - Dosagem de Creatinina" at bounding box center [491, 363] width 945 height 7
checkbox Creatinina "true"
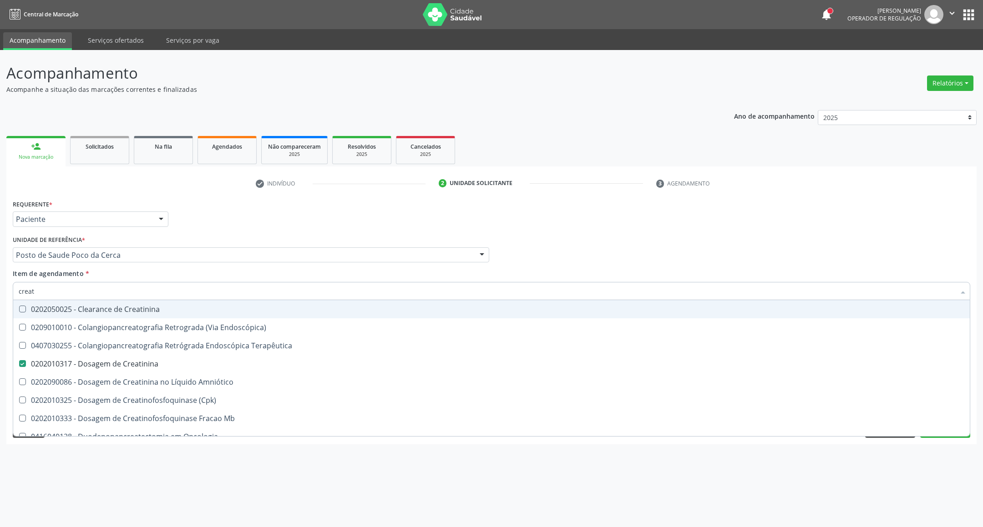
click at [0, 272] on div "Acompanhamento Acompanhe a situação das marcações correntes e finalizadas Relat…" at bounding box center [491, 288] width 983 height 477
type input "ur"
checkbox Creatinina "false"
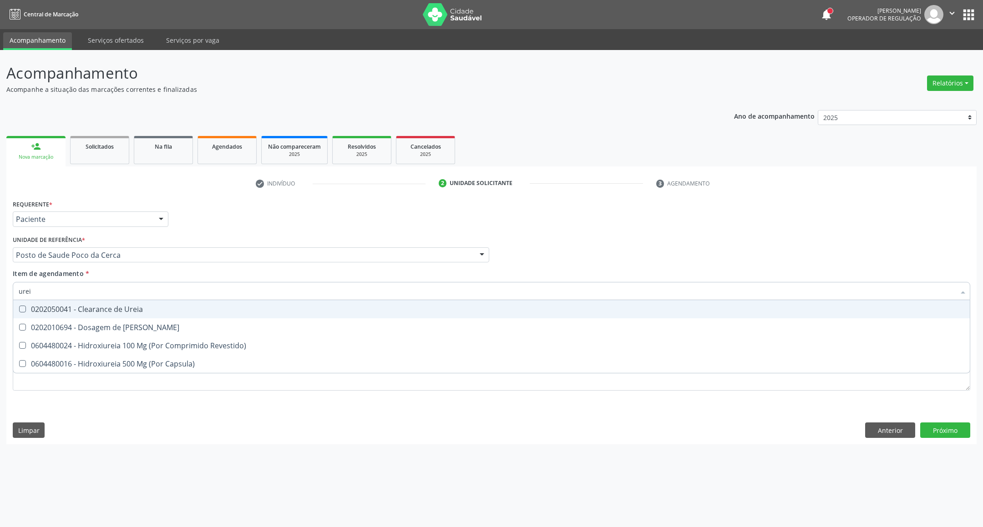
type input "ureia"
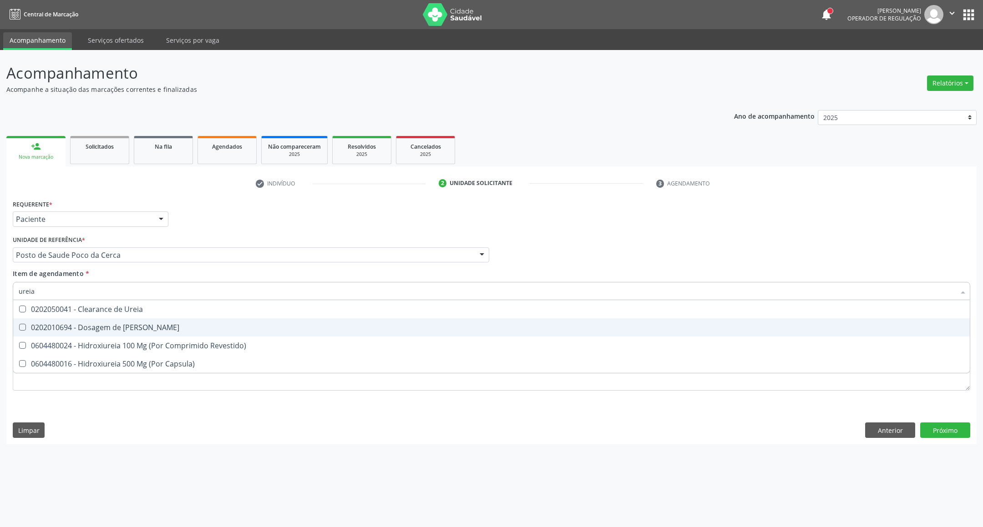
click at [108, 322] on span "0202010694 - Dosagem de [PERSON_NAME]" at bounding box center [491, 327] width 956 height 18
checkbox Ureia "true"
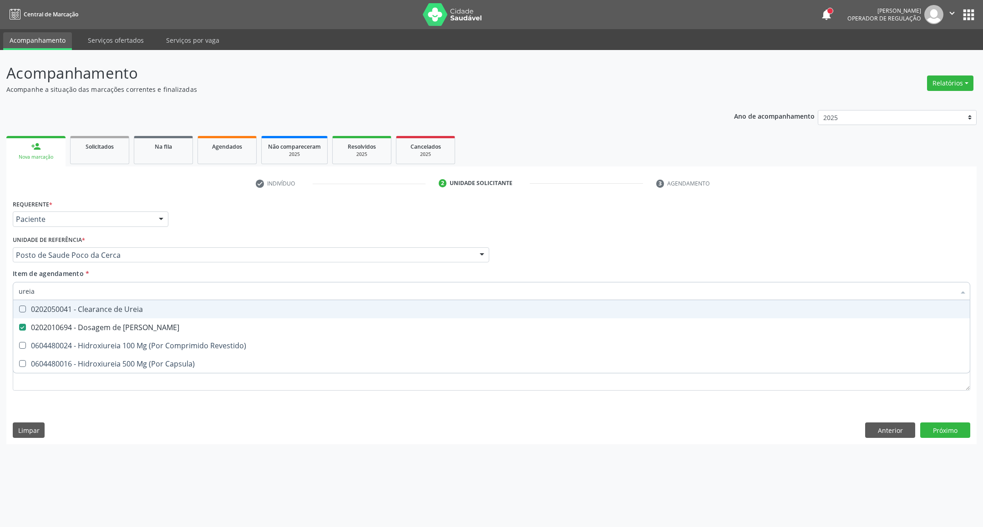
drag, startPoint x: 2, startPoint y: 282, endPoint x: 0, endPoint y: 276, distance: 6.6
click at [0, 276] on div "Acompanhamento Acompanhe a situação das marcações correntes e finalizadas Relat…" at bounding box center [491, 288] width 983 height 477
type input "t"
checkbox Ureia "false"
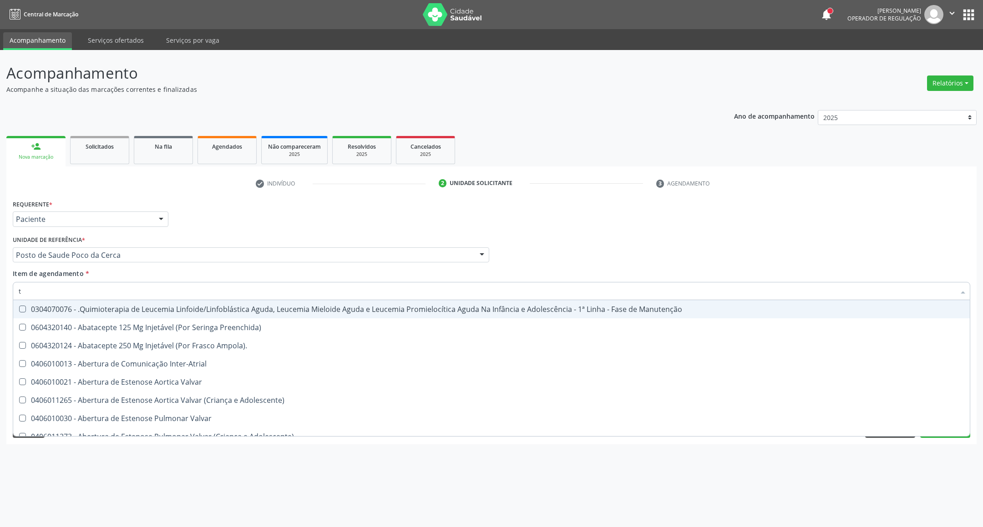
type input "tg"
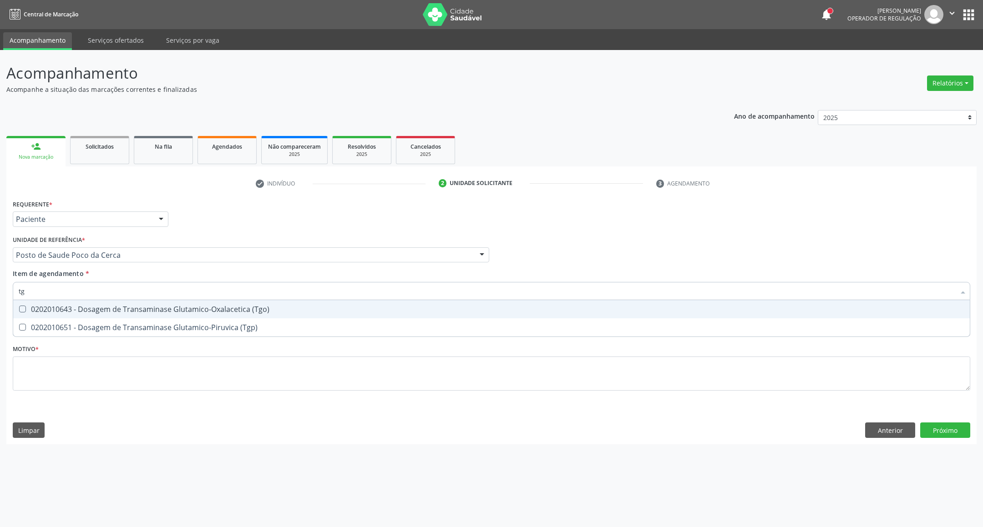
click at [41, 312] on div "0202010643 - Dosagem de Transaminase Glutamico-Oxalacetica (Tgo)" at bounding box center [491, 309] width 945 height 7
checkbox \(Tgo\) "true"
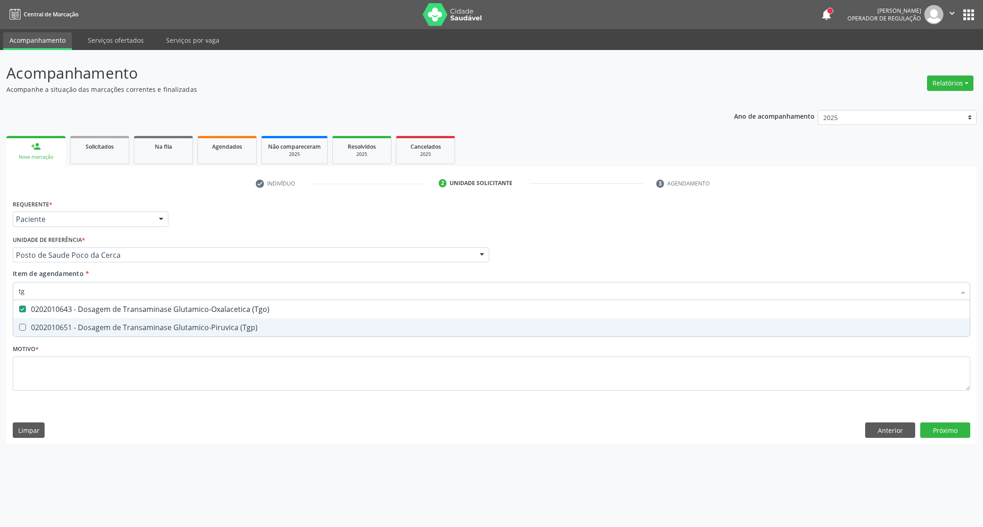
drag, startPoint x: 40, startPoint y: 322, endPoint x: 46, endPoint y: 302, distance: 21.4
click at [40, 324] on div "0202010651 - Dosagem de Transaminase Glutamico-Piruvica (Tgp)" at bounding box center [491, 327] width 945 height 7
checkbox \(Tgp\) "true"
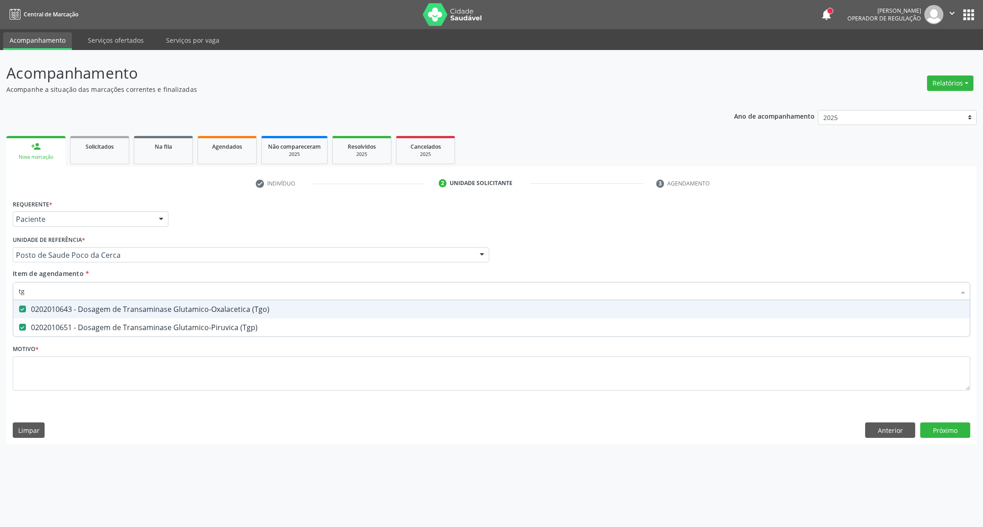
drag, startPoint x: 14, startPoint y: 291, endPoint x: 0, endPoint y: 291, distance: 13.7
click at [0, 291] on div "Acompanhamento Acompanhe a situação das marcações correntes e finalizadas Relat…" at bounding box center [491, 288] width 983 height 477
type input "tr"
checkbox \(Tgo\) "false"
checkbox \(Tgp\) "false"
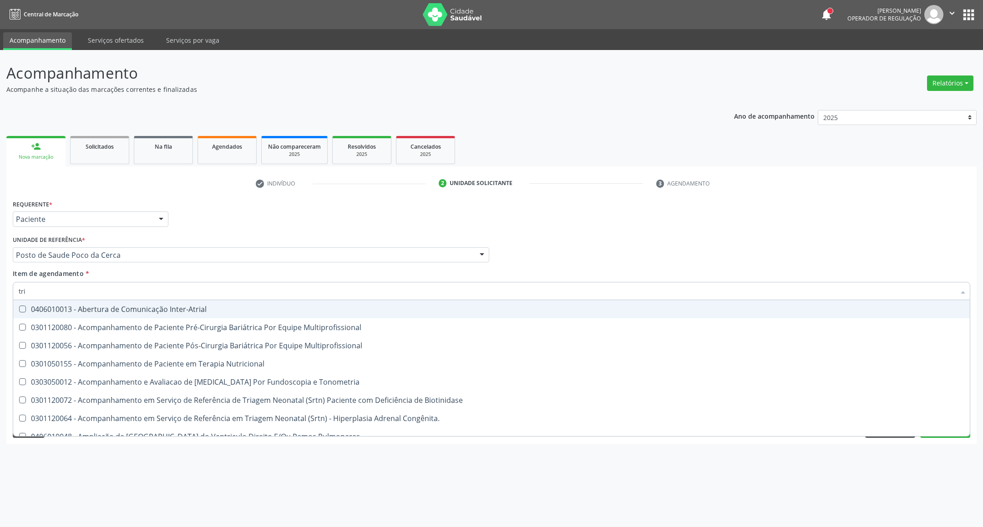
type input "trig"
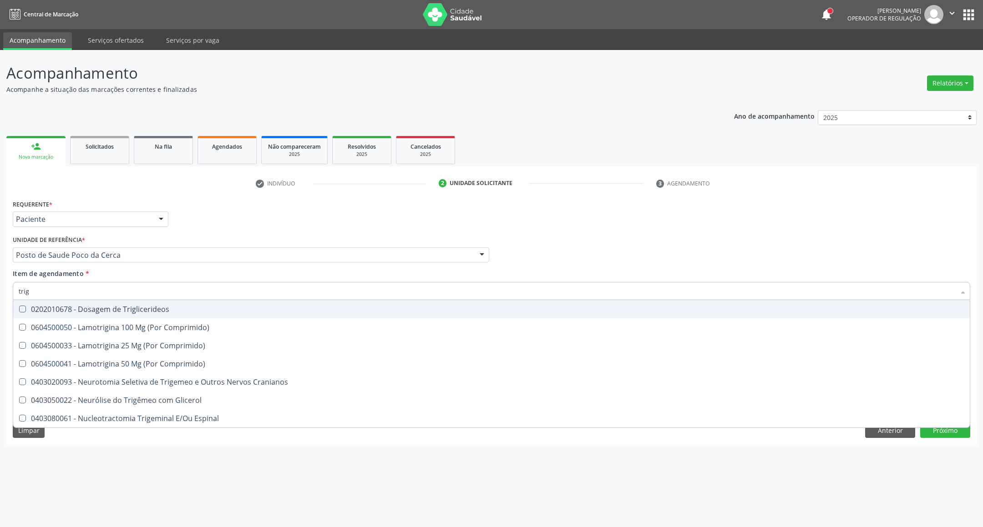
drag, startPoint x: 34, startPoint y: 313, endPoint x: 40, endPoint y: 307, distance: 7.7
click at [35, 312] on div "0202010678 - Dosagem de Triglicerideos" at bounding box center [491, 309] width 945 height 7
checkbox Triglicerideos "true"
drag, startPoint x: 45, startPoint y: 296, endPoint x: 0, endPoint y: 284, distance: 46.6
click at [0, 285] on div "Acompanhamento Acompanhe a situação das marcações correntes e finalizadas Relat…" at bounding box center [491, 288] width 983 height 477
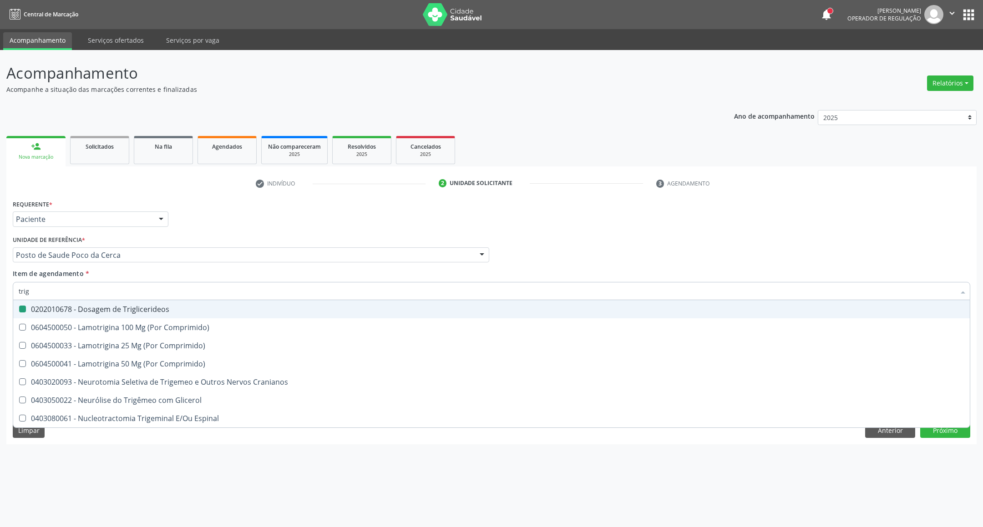
type input "h"
checkbox Triglicerideos "false"
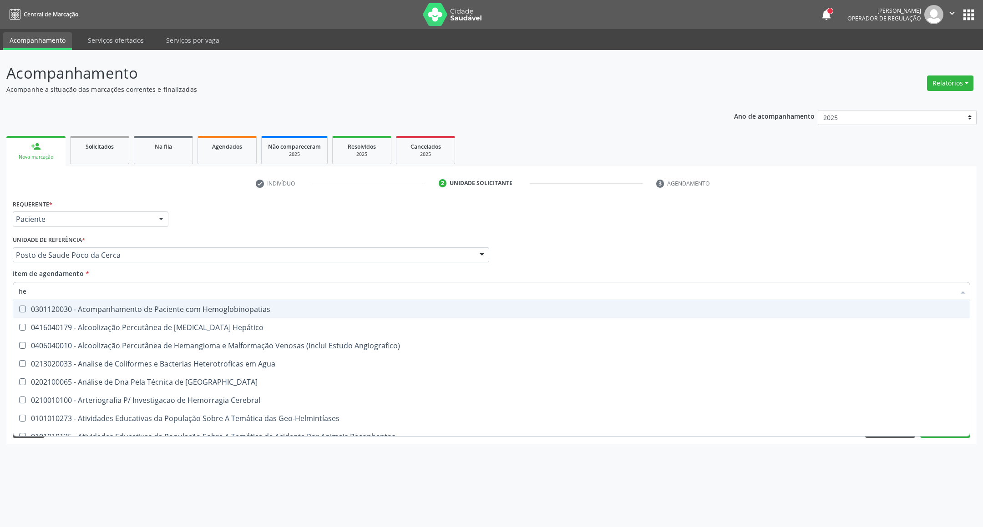
type input "h"
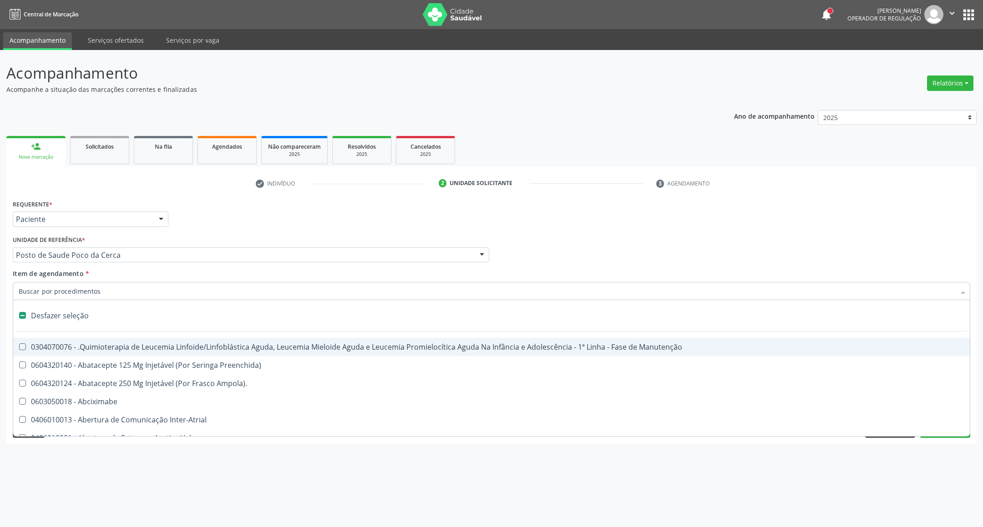
type input "g"
checkbox Aberto\) "true"
checkbox Bursectomia "true"
checkbox Linear "true"
checkbox Ativa "true"
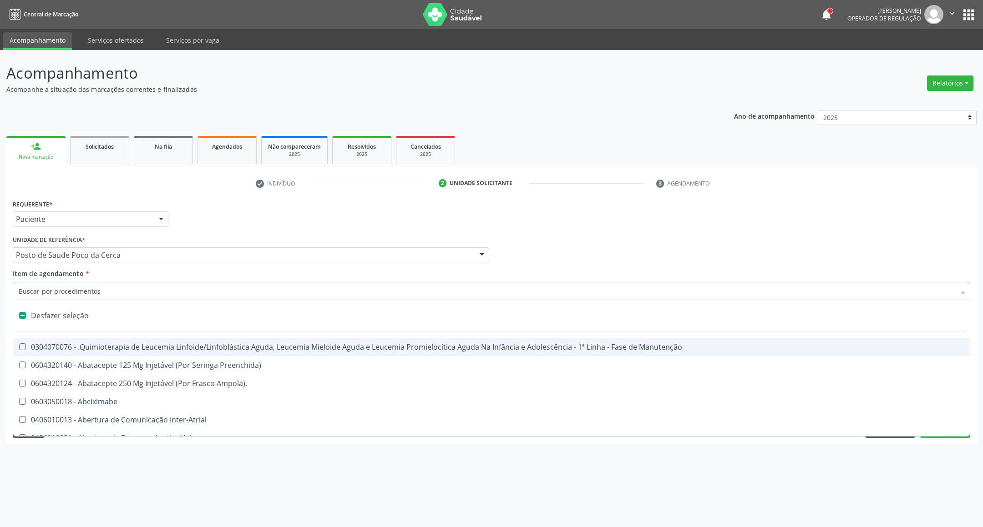
checkbox Ativa "true"
checkbox Inteiro "true"
checkbox \(Ventriculografia\) "true"
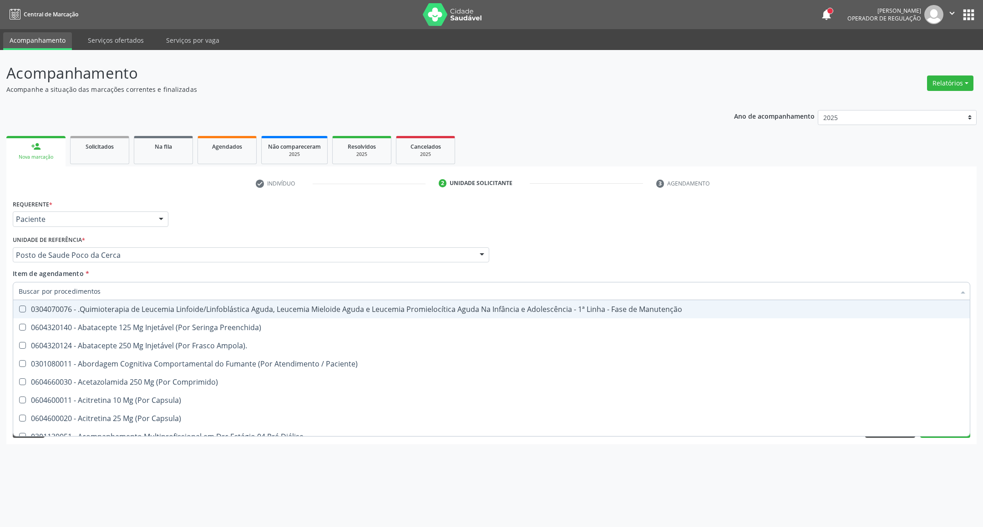
checkbox Urico "false"
checkbox Creatinina "false"
checkbox Glicose "false"
checkbox \(Tgo\) "false"
checkbox \(Tgp\) "false"
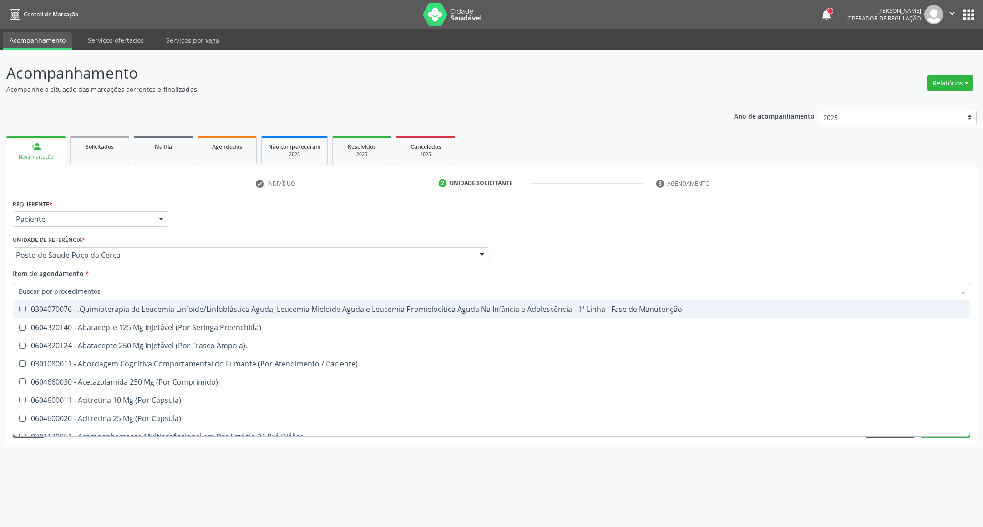
checkbox Triglicerideos "false"
checkbox Ureia "false"
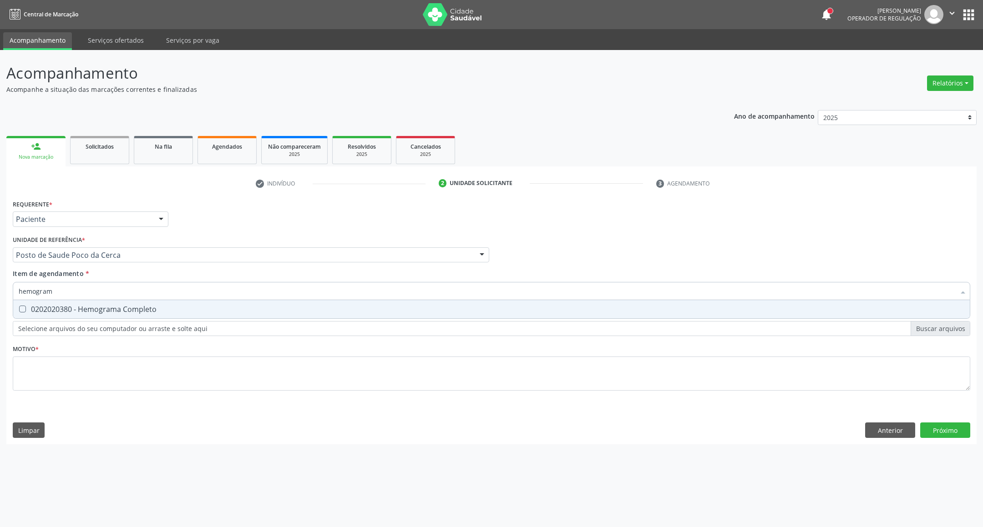
type input "hemograma"
drag, startPoint x: 22, startPoint y: 310, endPoint x: 82, endPoint y: 288, distance: 63.7
click at [27, 306] on div "0202020380 - Hemograma Completo" at bounding box center [491, 309] width 945 height 7
checkbox Completo "true"
click at [0, 273] on div "Acompanhamento Acompanhe a situação das marcações correntes e finalizadas Relat…" at bounding box center [491, 288] width 983 height 477
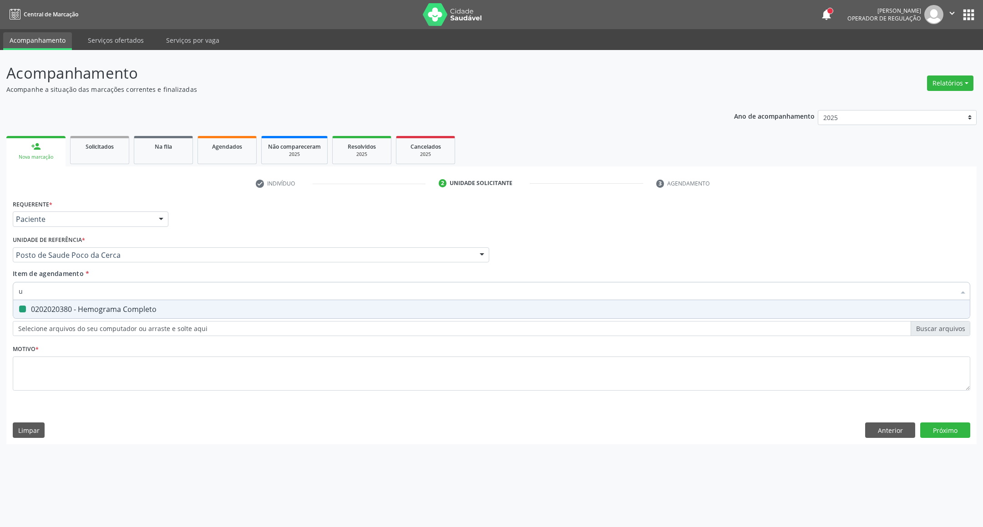
type input "ur"
checkbox Completo "false"
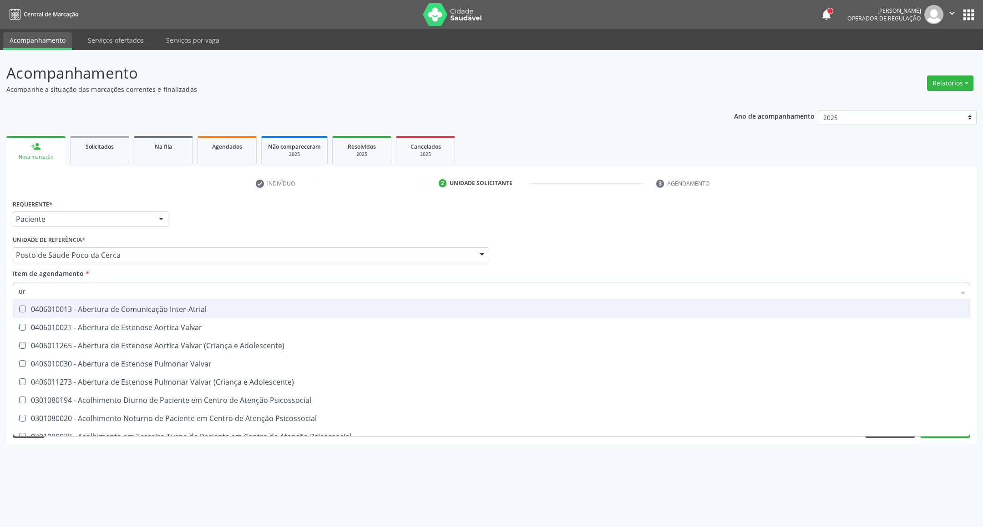
type input "uri"
checkbox B "true"
type input "urin"
checkbox Urico "false"
type input "urina"
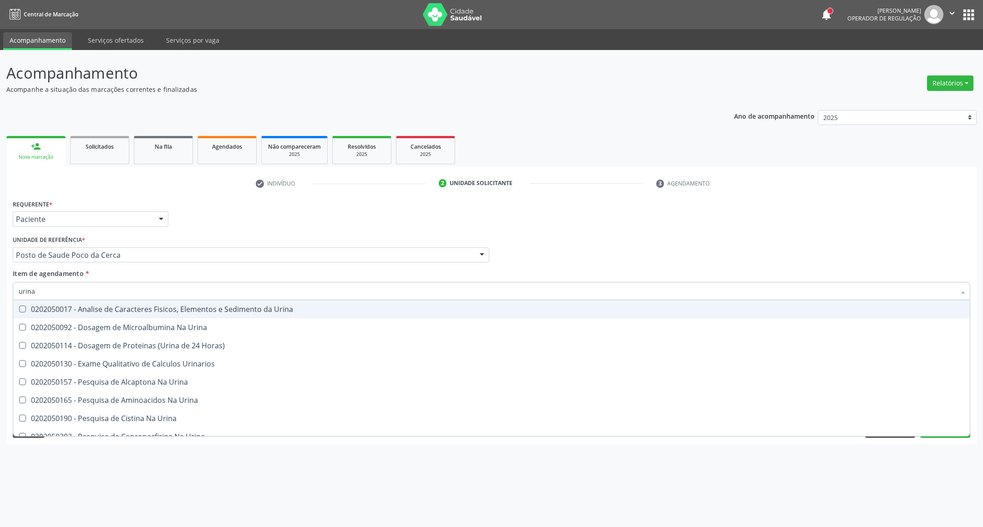
click at [29, 308] on div "0202050017 - Analise de Caracteres Fisicos, Elementos e Sedimento da Urina" at bounding box center [491, 309] width 945 height 7
checkbox Urina "true"
click at [0, 292] on div "Acompanhamento Acompanhe a situação das marcações correntes e finalizadas Relat…" at bounding box center [491, 288] width 983 height 477
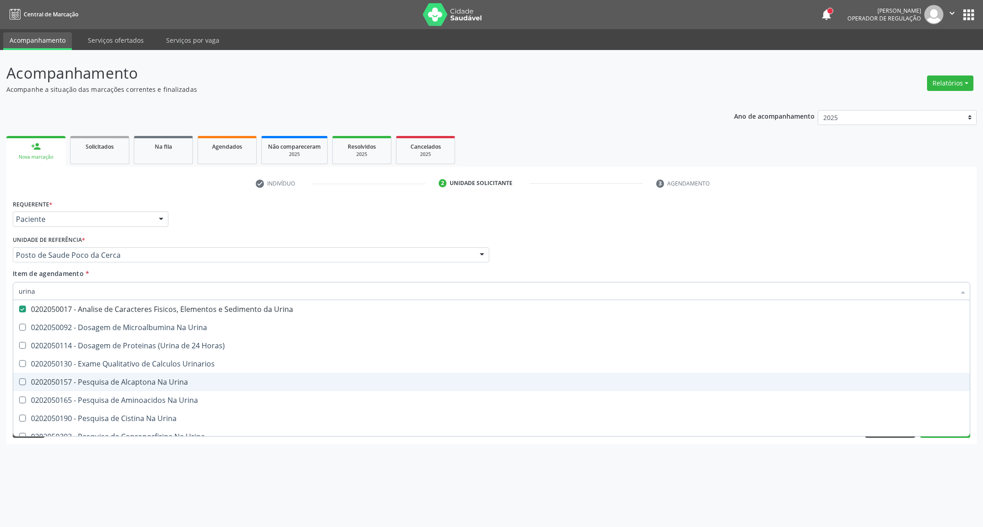
click at [171, 468] on div "Acompanhamento Acompanhe a situação das marcações correntes e finalizadas Relat…" at bounding box center [491, 288] width 983 height 477
checkbox Urina "true"
checkbox Horas\) "true"
checkbox Urinarios "true"
checkbox Urina "true"
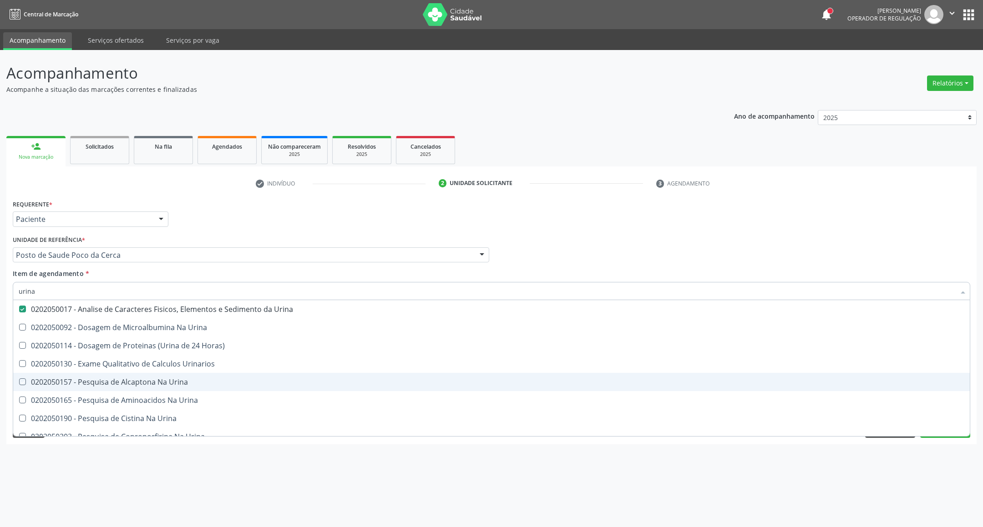
checkbox Urina "true"
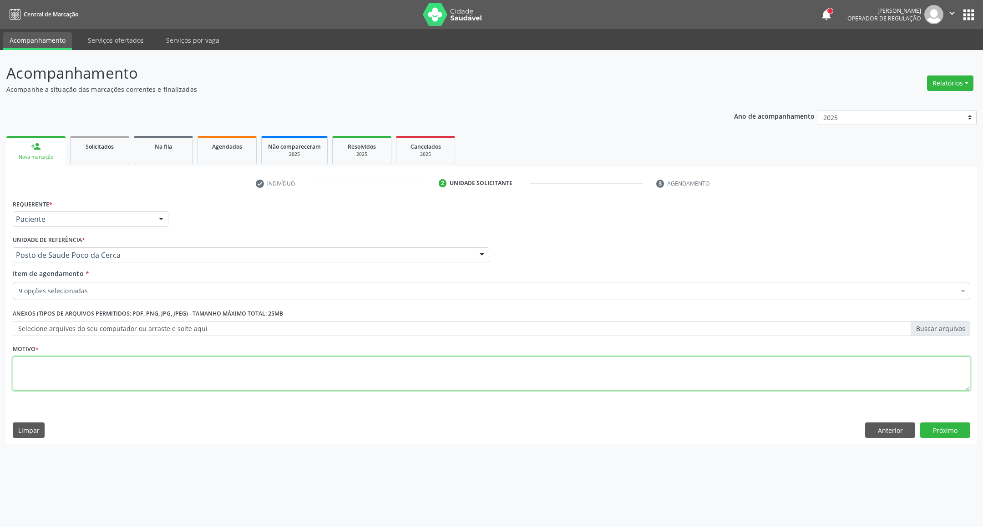
click at [217, 379] on textarea at bounding box center [491, 374] width 957 height 35
type textarea "."
click at [873, 432] on button "Próximo" at bounding box center [945, 430] width 50 height 15
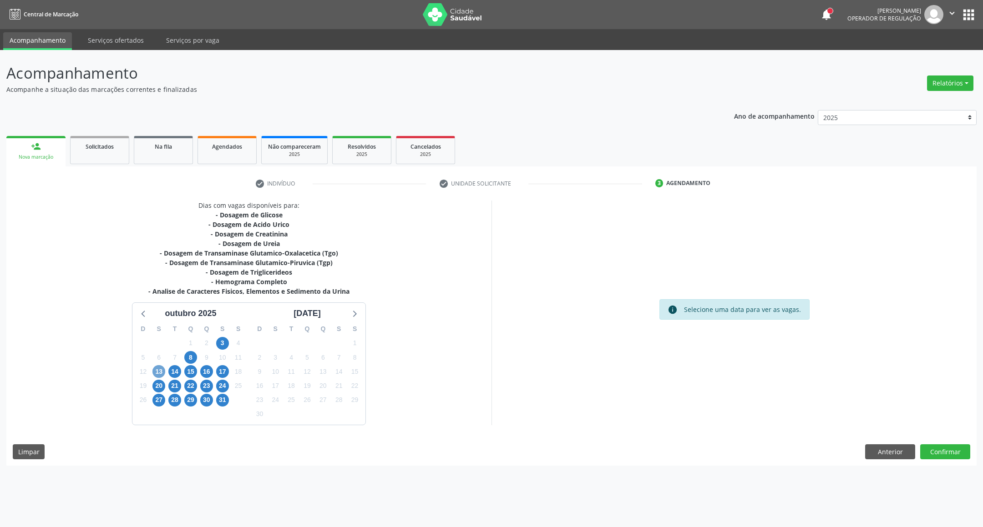
click at [157, 370] on span "13" at bounding box center [158, 371] width 13 height 13
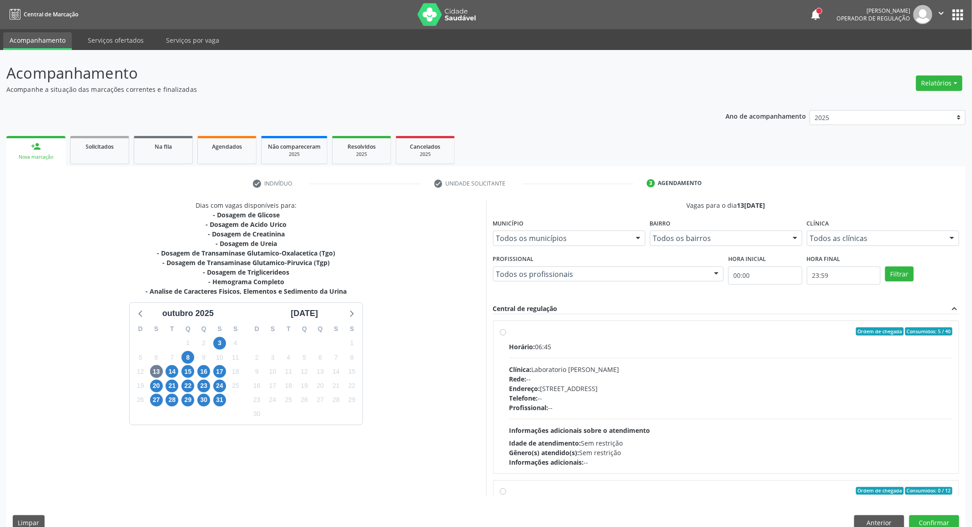
click at [642, 363] on div "Horário: 06:45 Clínica: Laboratorio Jose Paulo Terto Rede: -- Endereço: Casa, n…" at bounding box center [730, 404] width 443 height 125
click at [506, 336] on input "Ordem de chegada Consumidos: 5 / 40 Horário: 06:45 Clínica: Laboratorio Jose Pa…" at bounding box center [503, 332] width 6 height 8
radio input "true"
click at [873, 468] on button "Confirmar" at bounding box center [934, 522] width 50 height 15
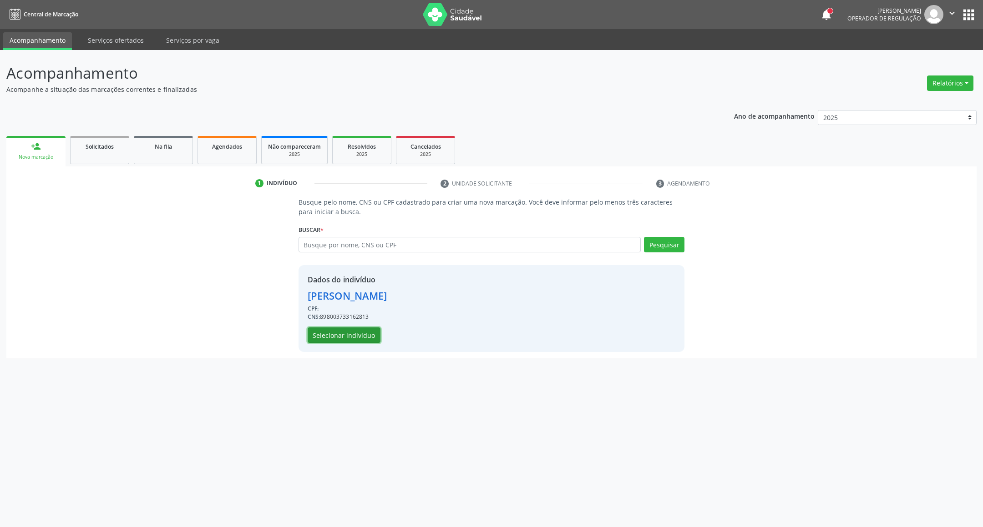
click at [362, 334] on button "Selecionar indivíduo" at bounding box center [343, 335] width 73 height 15
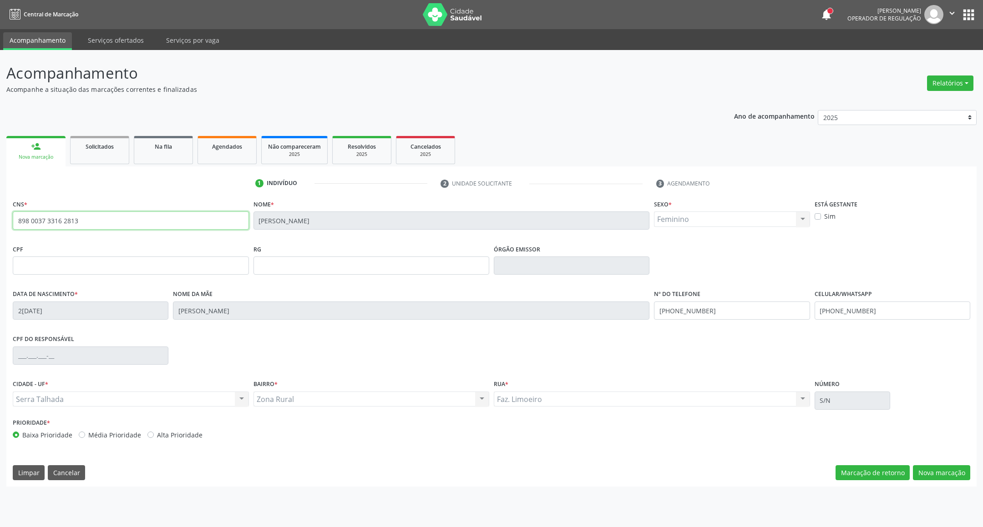
drag, startPoint x: 104, startPoint y: 213, endPoint x: 0, endPoint y: 227, distance: 104.7
click at [0, 227] on div "Acompanhamento Acompanhe a situação das marcações correntes e finalizadas Relat…" at bounding box center [491, 288] width 983 height 477
click at [529, 285] on div "Órgão emissor" at bounding box center [571, 264] width 160 height 45
click at [529, 284] on div "Órgão emissor" at bounding box center [571, 264] width 160 height 45
click at [937, 471] on button "Nova marcação" at bounding box center [940, 472] width 57 height 15
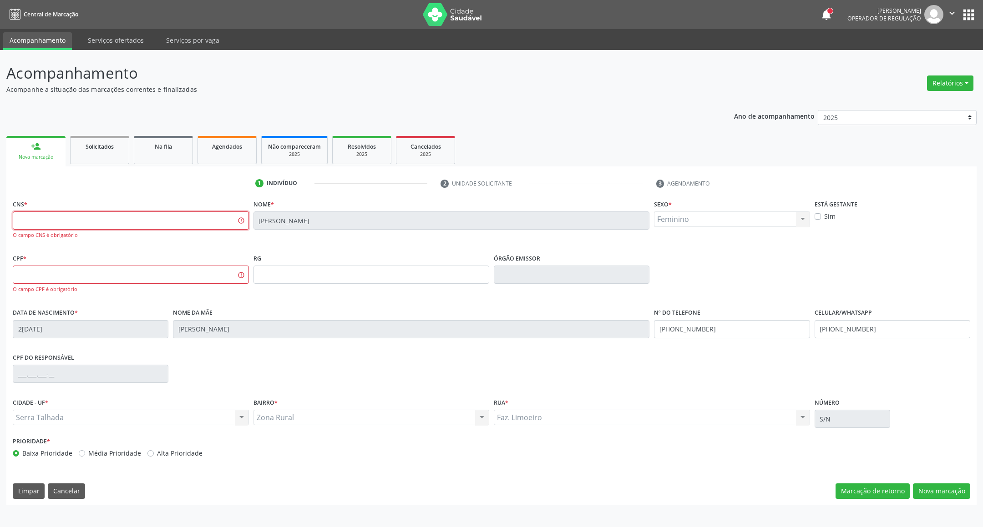
click at [127, 224] on input "text" at bounding box center [131, 221] width 236 height 18
click at [33, 212] on input "text" at bounding box center [131, 221] width 236 height 18
drag, startPoint x: 27, startPoint y: 269, endPoint x: 25, endPoint y: 247, distance: 22.0
click at [27, 269] on input "text" at bounding box center [131, 275] width 236 height 18
click at [20, 223] on input "text" at bounding box center [131, 221] width 236 height 18
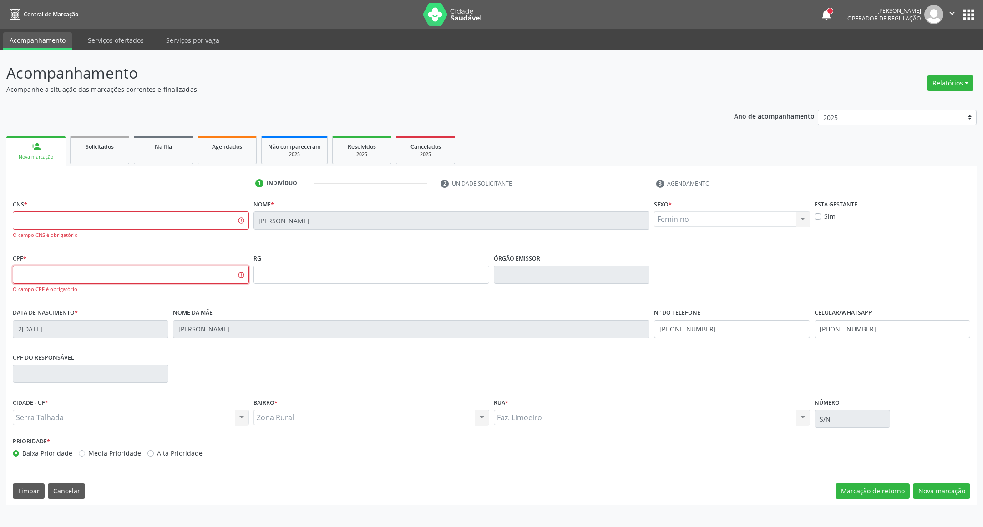
click at [49, 268] on input "text" at bounding box center [131, 275] width 236 height 18
click at [954, 496] on button "Nova marcação" at bounding box center [940, 491] width 57 height 15
drag, startPoint x: 125, startPoint y: 221, endPoint x: 145, endPoint y: 212, distance: 22.4
click at [145, 212] on input "text" at bounding box center [131, 221] width 236 height 18
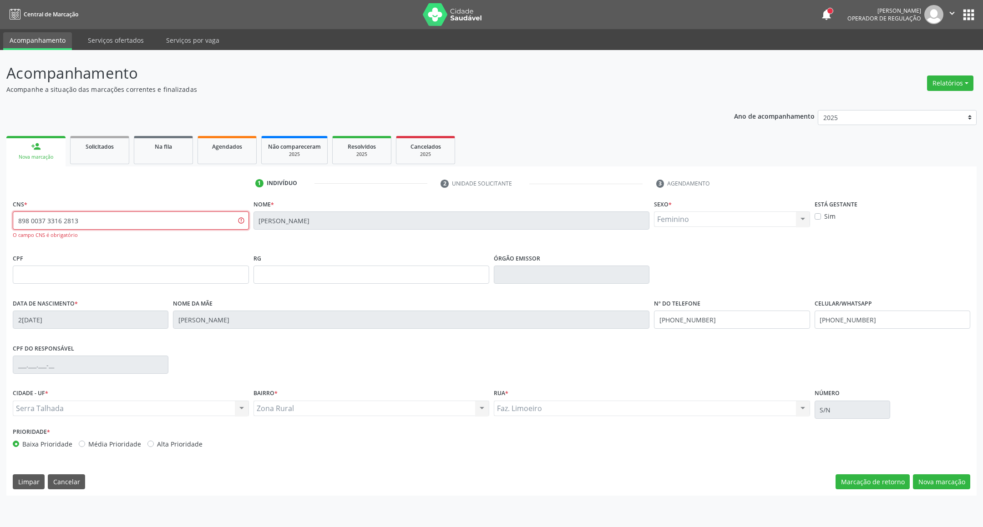
type input "898 0037 3316 2813"
click at [116, 268] on input "text" at bounding box center [131, 275] width 236 height 18
paste input "155.883.154-13"
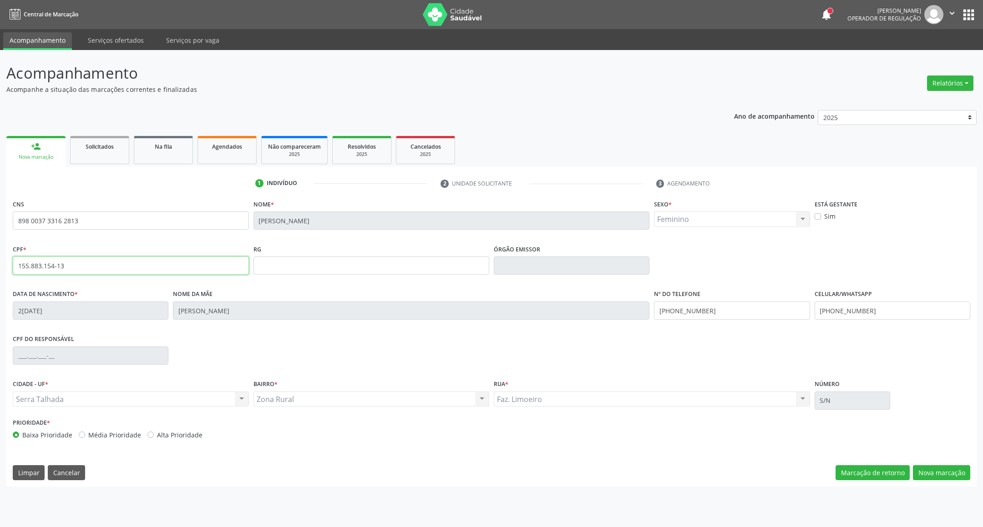
type input "155.883.154-13"
click at [920, 469] on button "Nova marcação" at bounding box center [940, 472] width 57 height 15
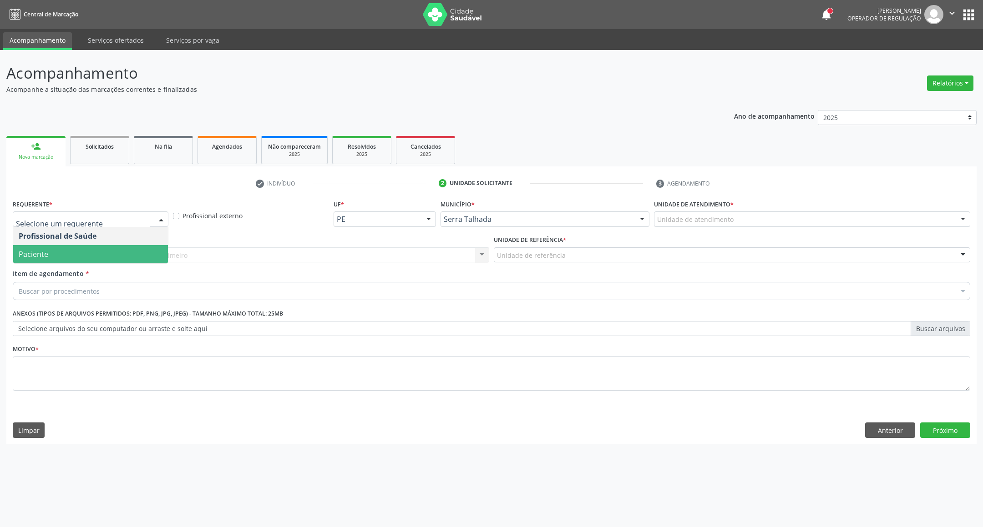
click at [102, 251] on span "Paciente" at bounding box center [90, 254] width 155 height 18
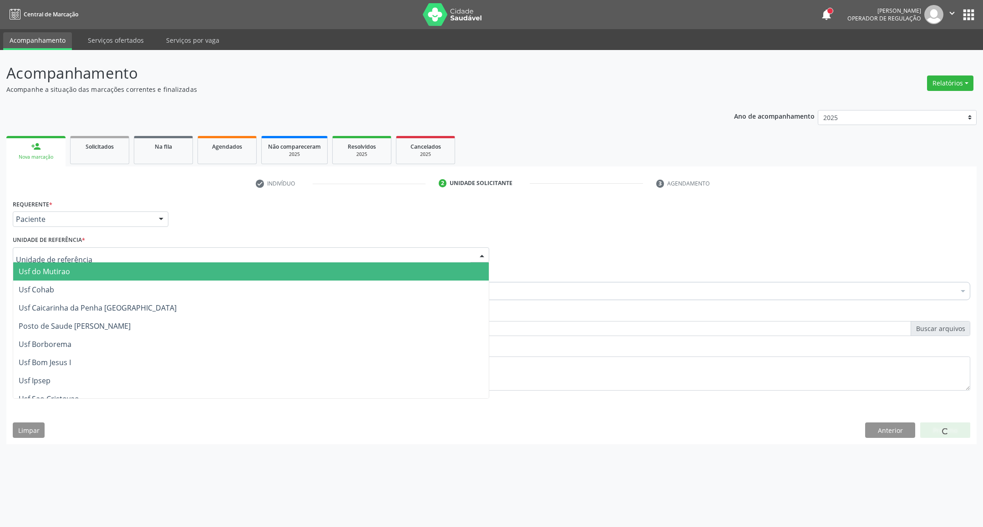
click at [102, 251] on div at bounding box center [251, 254] width 476 height 15
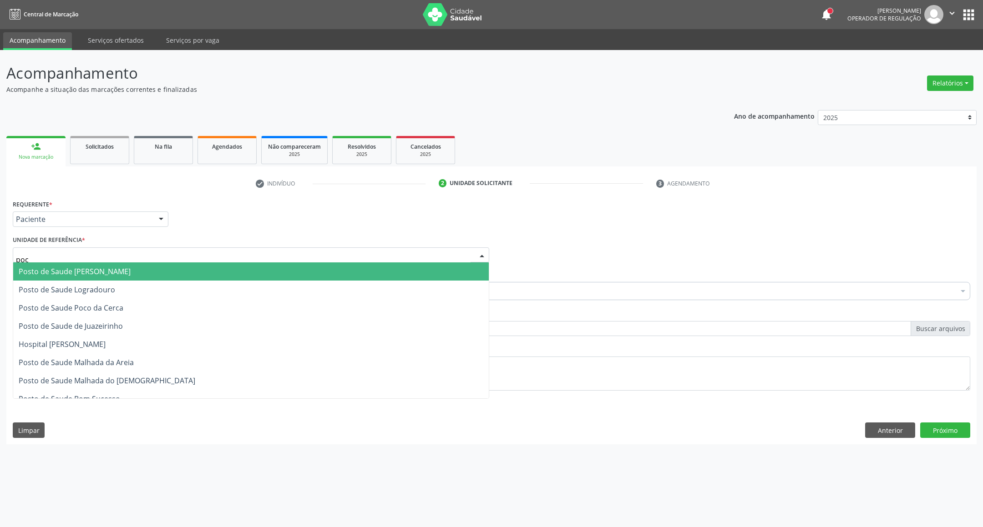
type input "poco"
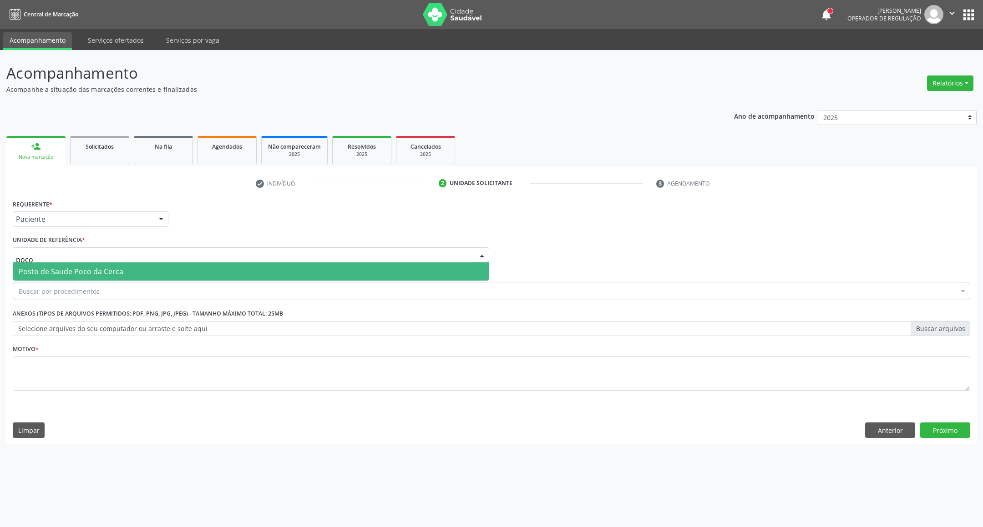
click at [131, 276] on span "Posto de Saude Poco da Cerca" at bounding box center [250, 271] width 475 height 18
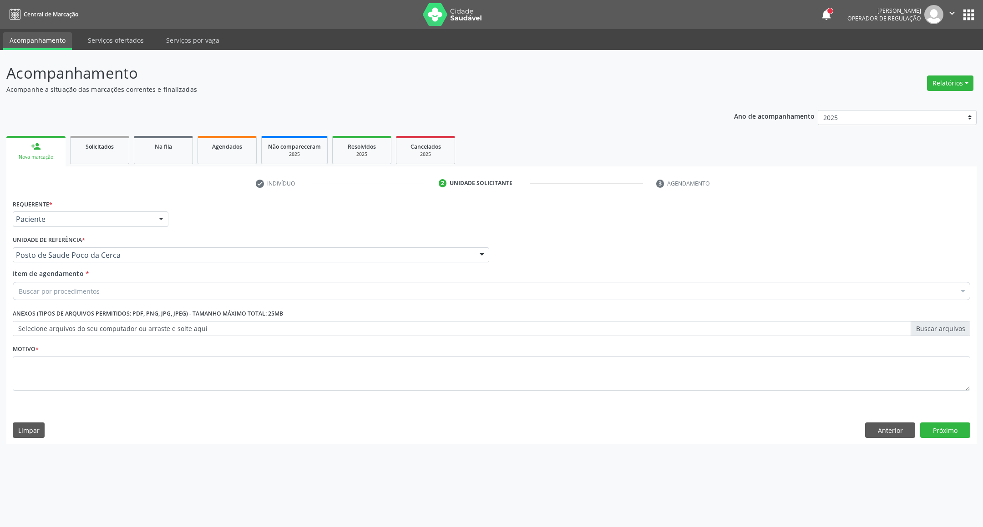
click at [126, 288] on div "Buscar por procedimentos" at bounding box center [491, 291] width 957 height 18
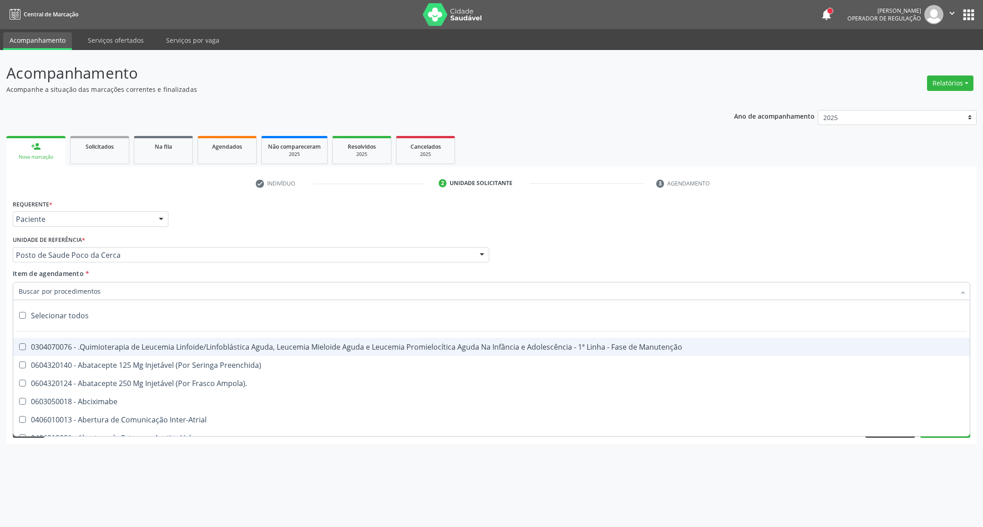
click at [119, 291] on input "Item de agendamento *" at bounding box center [487, 291] width 936 height 18
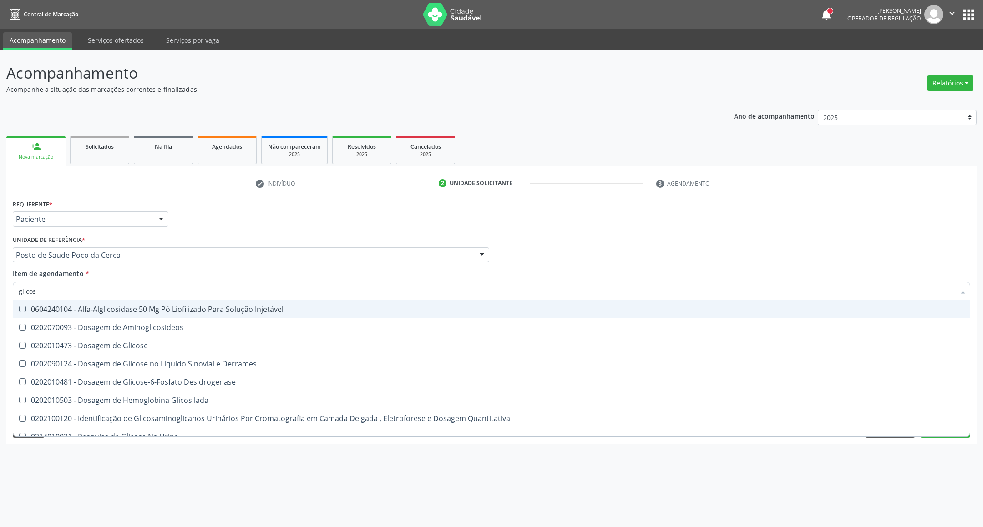
type input "glicose"
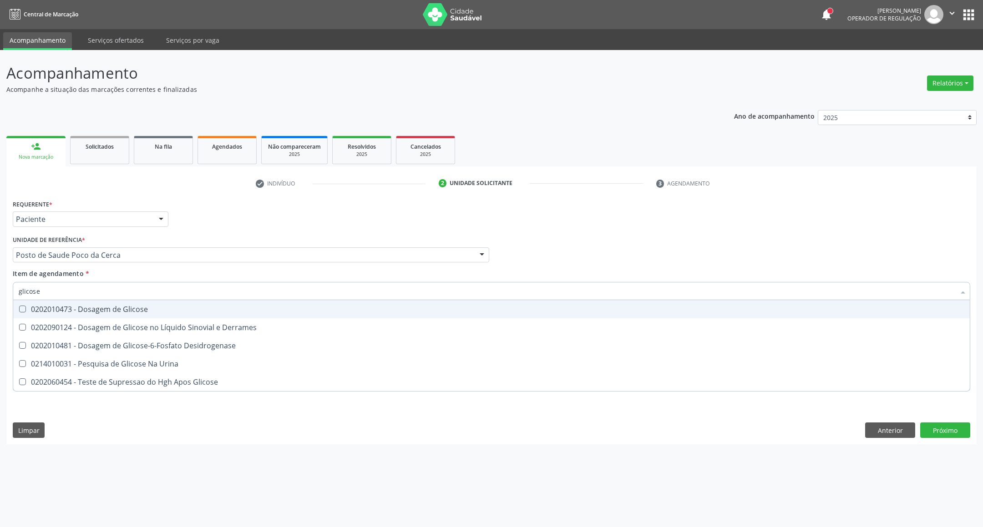
drag, startPoint x: 97, startPoint y: 308, endPoint x: 106, endPoint y: 284, distance: 25.5
click at [98, 309] on div "0202010473 - Dosagem de Glicose" at bounding box center [491, 309] width 945 height 7
checkbox Glicose "true"
type input "glicose"
click at [106, 280] on div "Item de agendamento * glicose Desfazer seleção 0202010473 - Dosagem de Glicose …" at bounding box center [491, 283] width 957 height 29
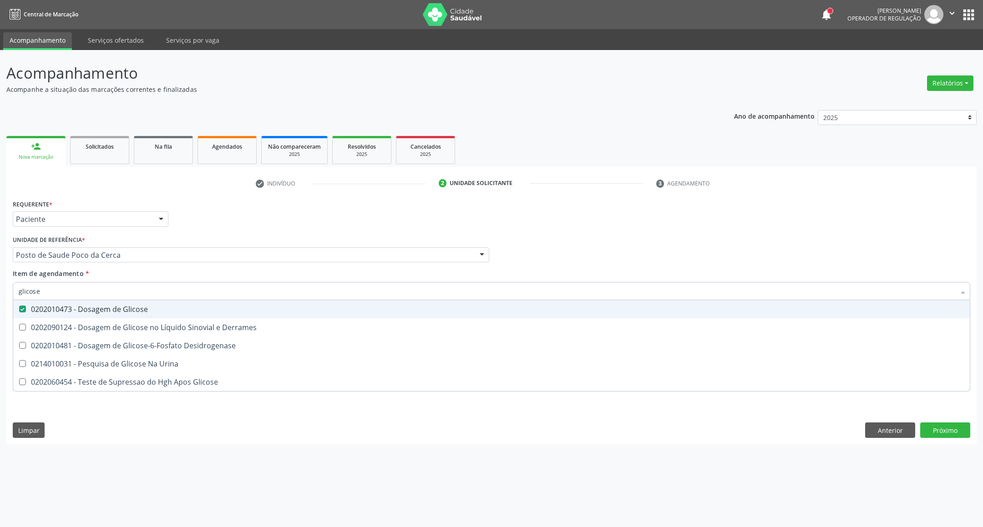
checkbox Derrames "true"
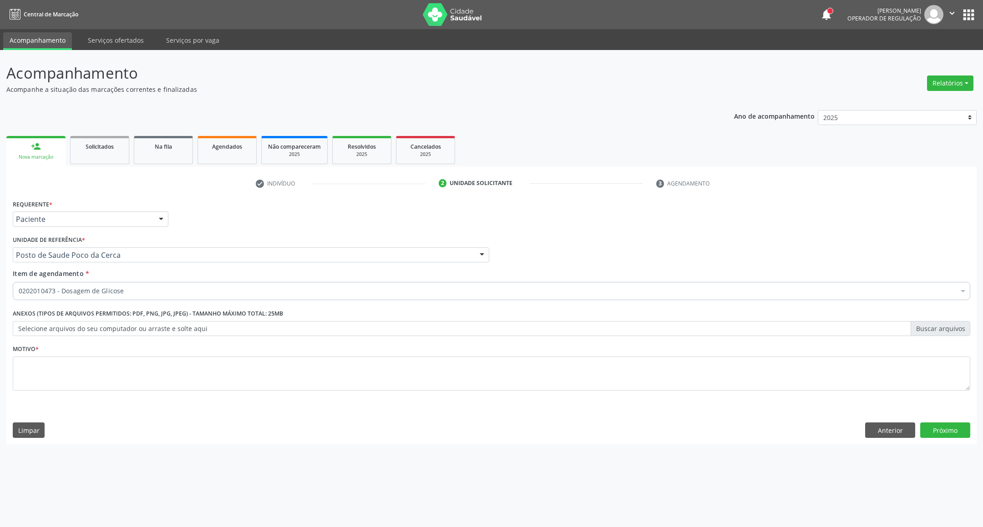
click at [106, 280] on div "Item de agendamento * 0202010473 - Dosagem de Glicose Desfazer seleção Selecion…" at bounding box center [491, 283] width 957 height 29
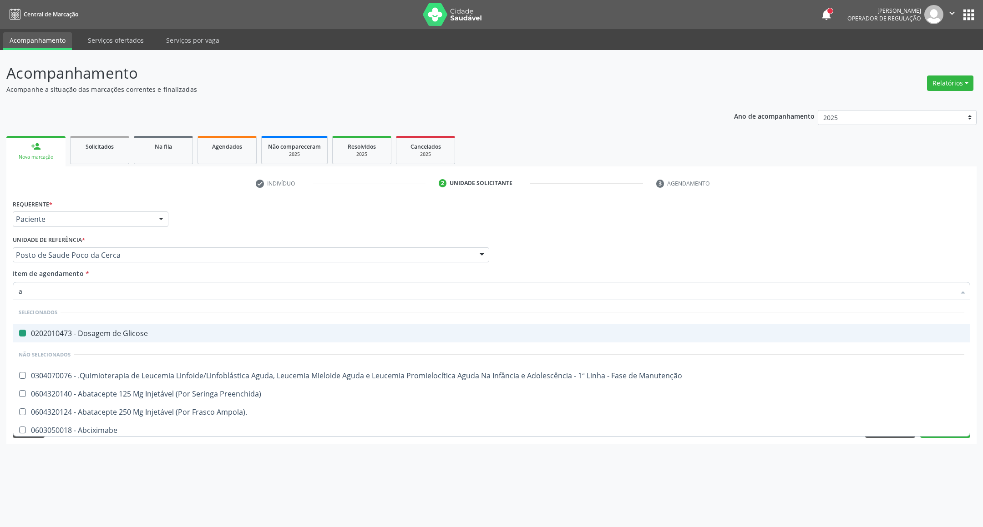
type input "ac"
checkbox Glicose "false"
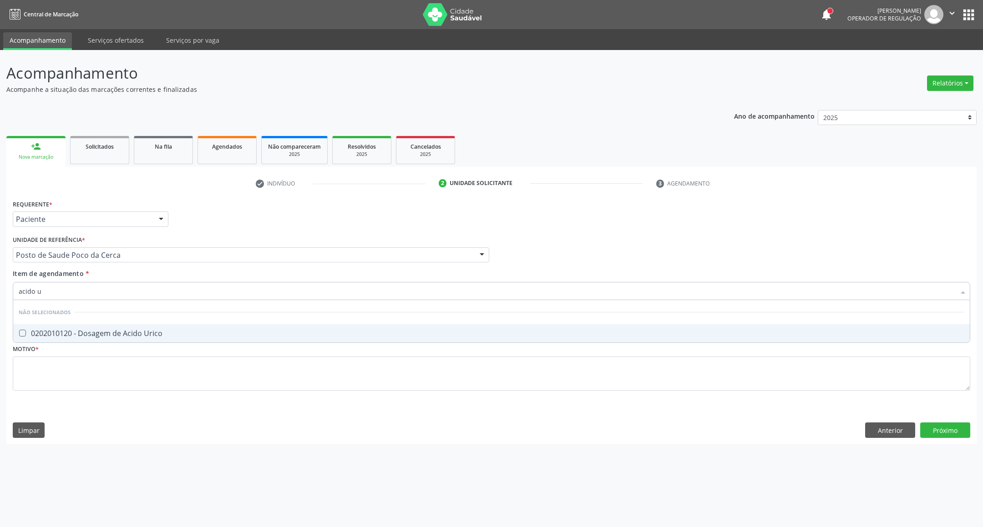
type input "acido u"
drag, startPoint x: 76, startPoint y: 336, endPoint x: 80, endPoint y: 332, distance: 5.8
click at [78, 335] on div "0202010120 - Dosagem de Acido Urico" at bounding box center [491, 333] width 945 height 7
checkbox Urico "true"
click at [0, 277] on div "Acompanhamento Acompanhe a situação das marcações correntes e finalizadas Relat…" at bounding box center [491, 288] width 983 height 477
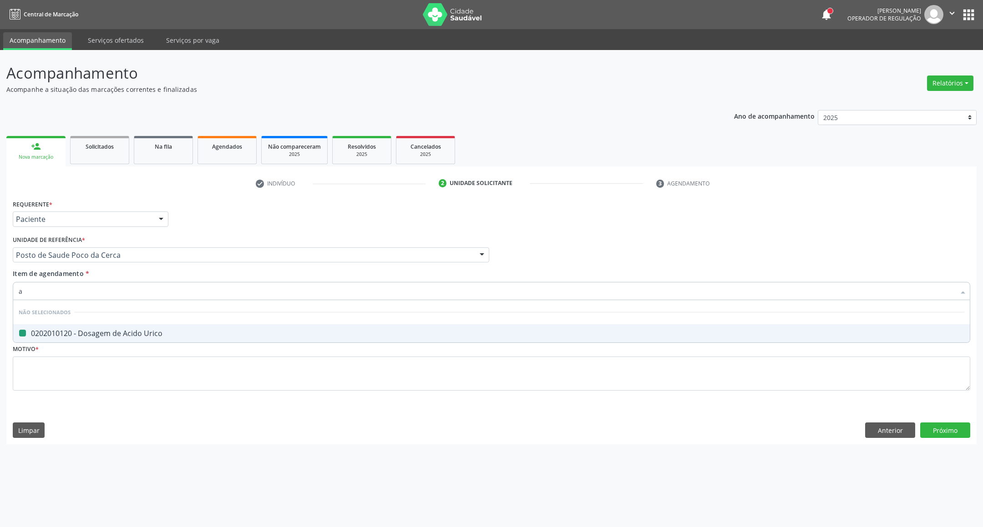
type input "ab"
checkbox Urico "false"
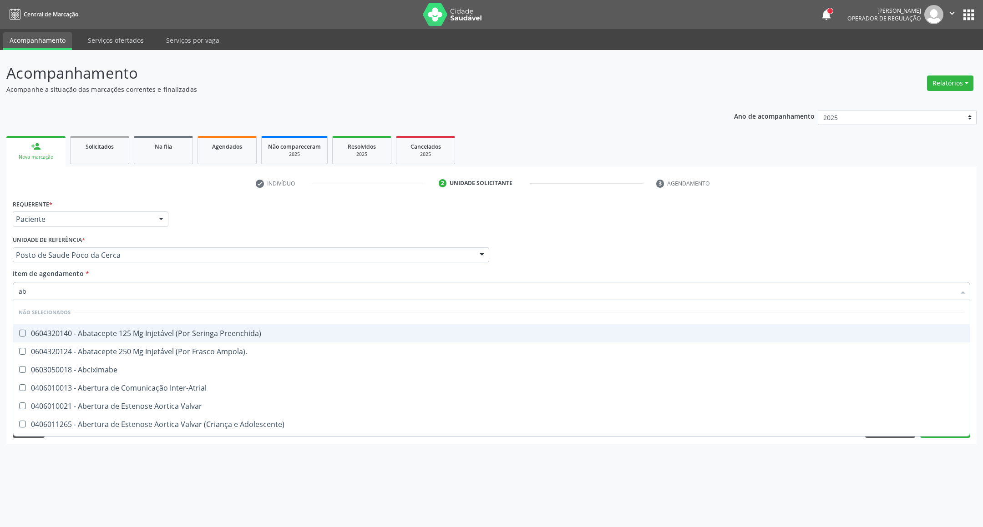
type input "abo"
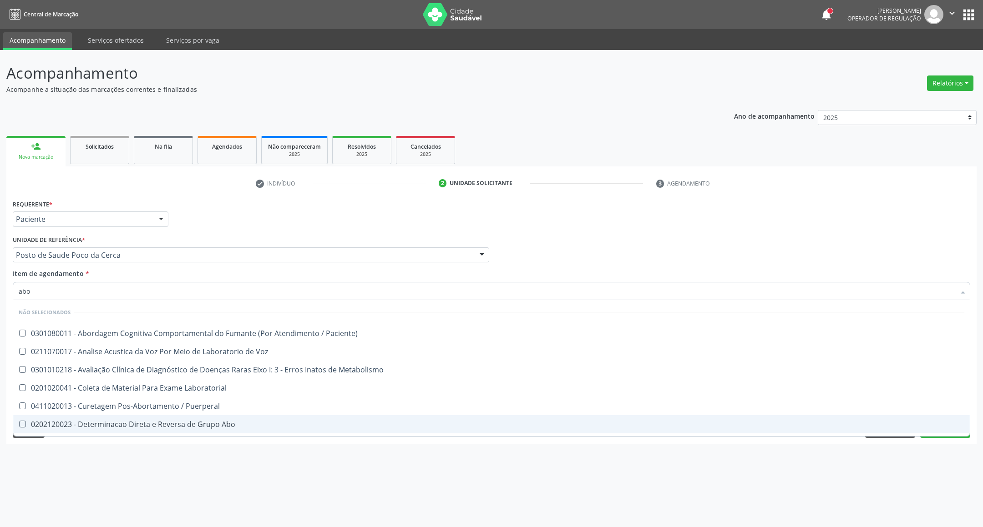
drag, startPoint x: 116, startPoint y: 428, endPoint x: 80, endPoint y: 344, distance: 91.0
click at [116, 427] on div "0202120023 - Determinacao Direta e Reversa de Grupo Abo" at bounding box center [491, 424] width 945 height 7
checkbox Abo "true"
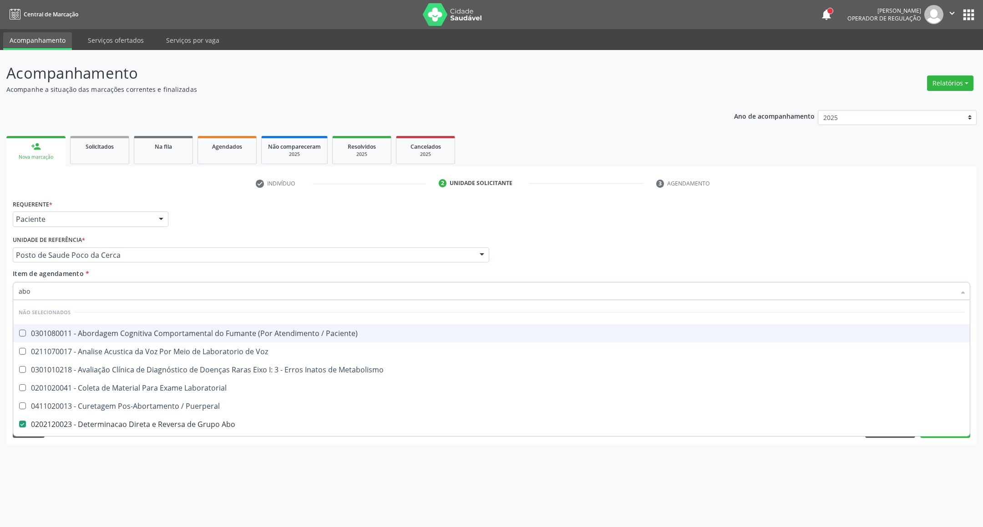
click at [0, 292] on div "Acompanhamento Acompanhe a situação das marcações correntes e finalizadas Relat…" at bounding box center [491, 288] width 983 height 477
type input "b"
checkbox Abo "false"
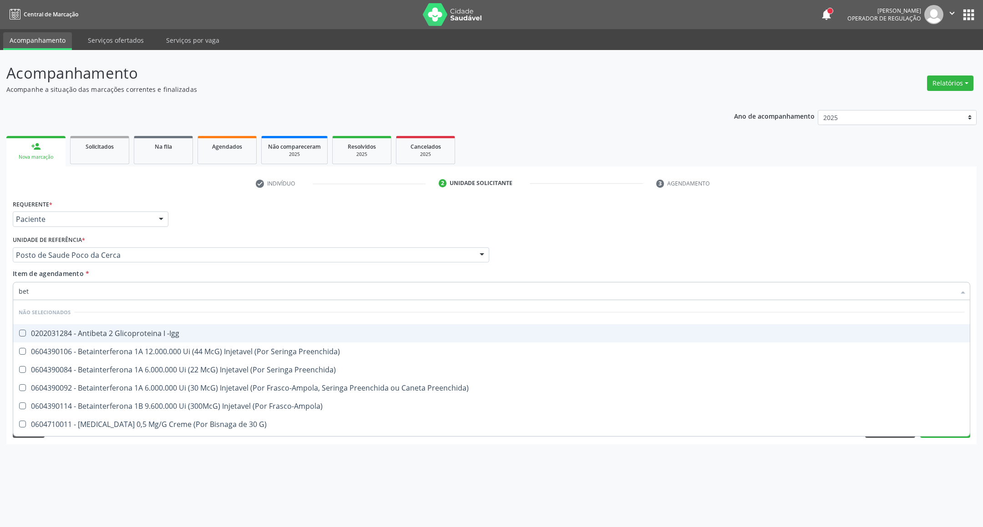
type input "beta"
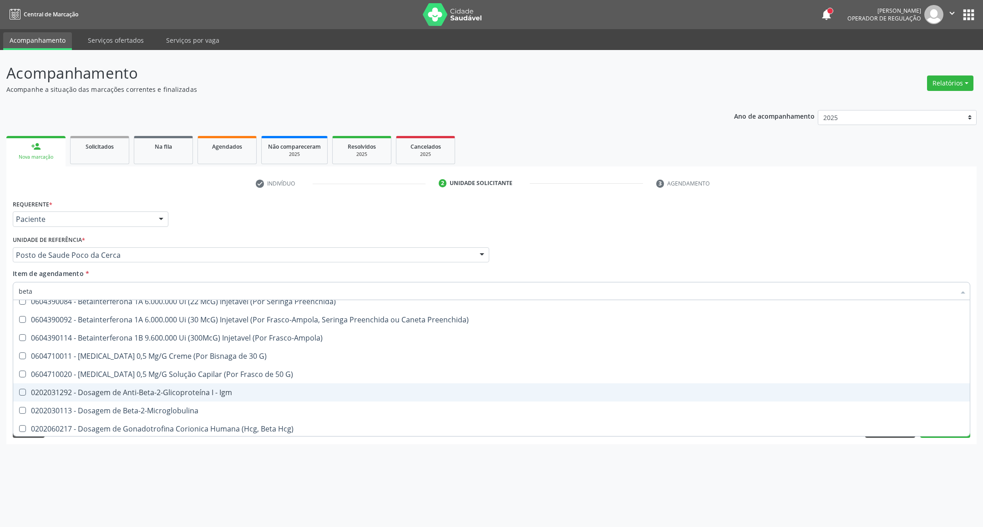
scroll to position [107, 0]
click at [198, 392] on div "0202060217 - Dosagem de Gonadotrofina Corionica Humana (Hcg, Beta Hcg)" at bounding box center [491, 390] width 945 height 7
checkbox Hcg\) "true"
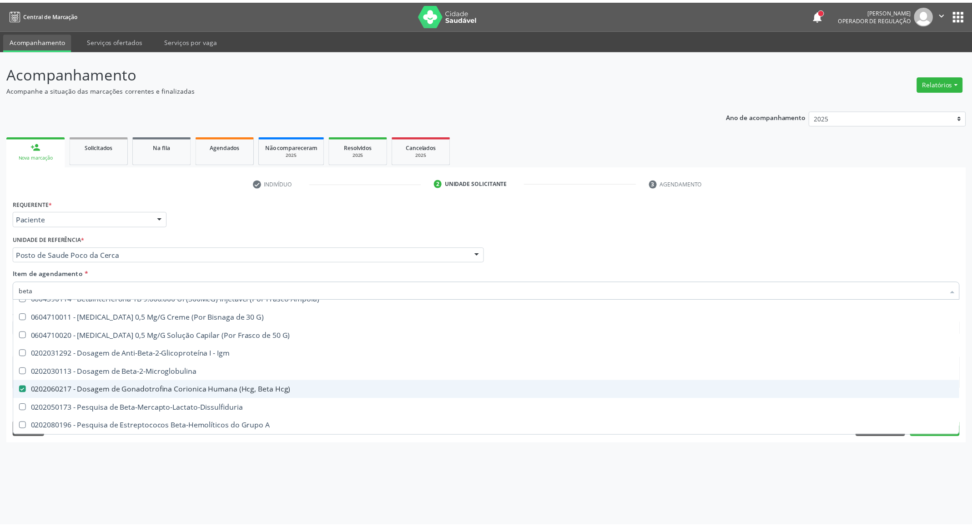
scroll to position [0, 0]
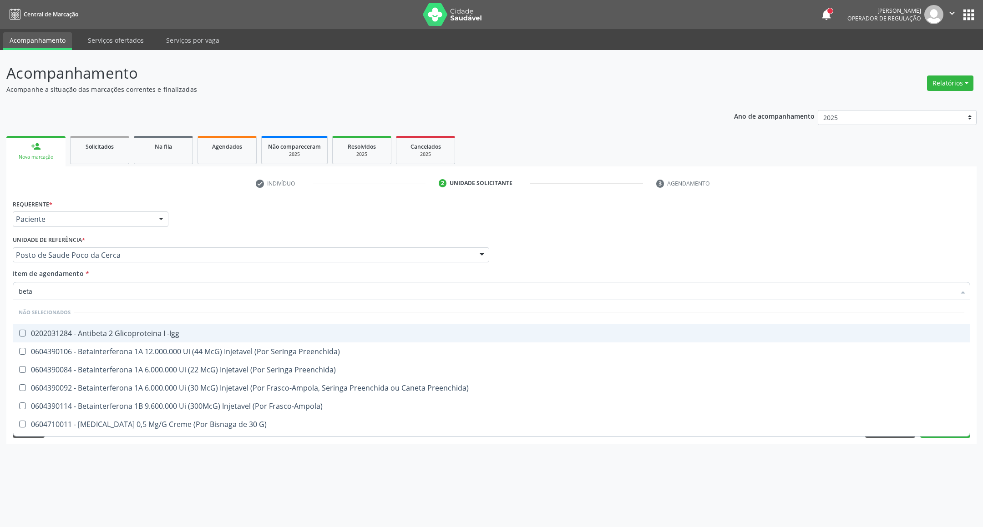
click at [91, 291] on input "beta" at bounding box center [487, 291] width 936 height 18
click at [93, 291] on input "beta" at bounding box center [487, 291] width 936 height 18
type input "t"
checkbox Hcg\) "false"
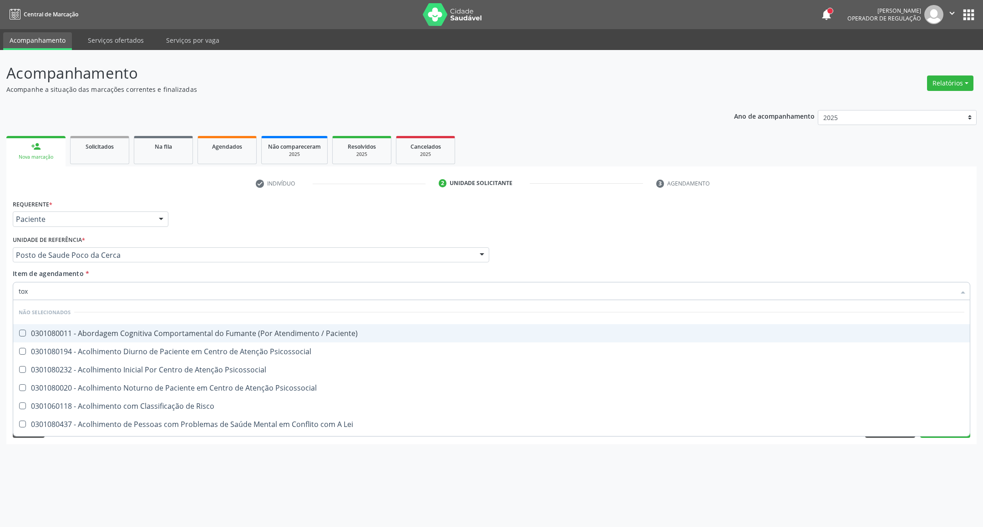
type input "toxo"
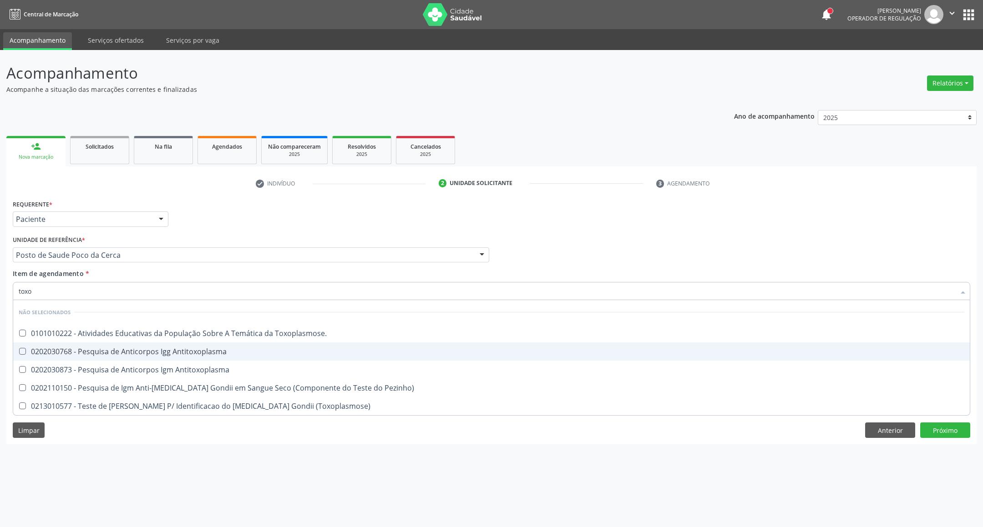
drag, startPoint x: 134, startPoint y: 353, endPoint x: 138, endPoint y: 367, distance: 14.1
click at [134, 355] on div "0202030768 - Pesquisa de Anticorpos Igg Antitoxoplasma" at bounding box center [491, 351] width 945 height 7
checkbox Antitoxoplasma "true"
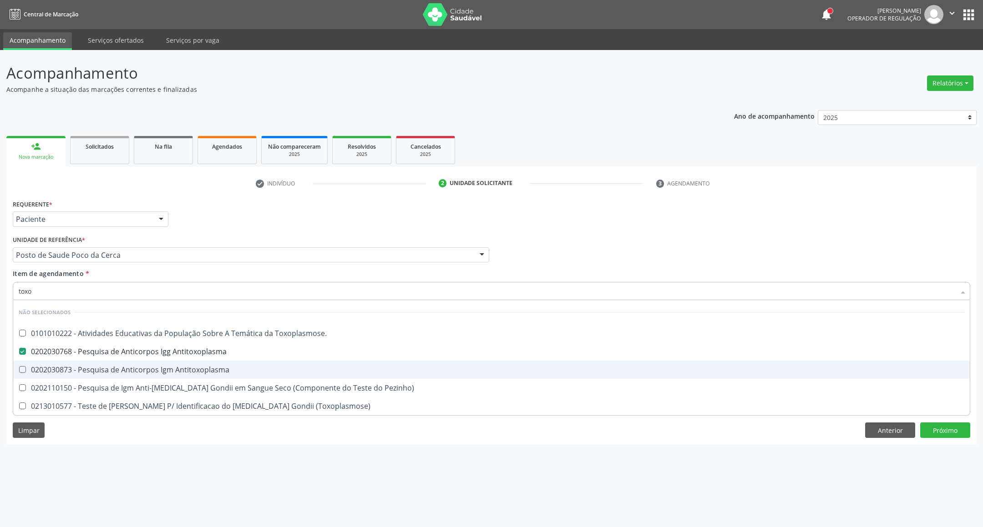
drag, startPoint x: 138, startPoint y: 370, endPoint x: 135, endPoint y: 363, distance: 6.9
click at [136, 366] on div "0202030873 - Pesquisa de Anticorpos Igm Antitoxoplasma" at bounding box center [491, 369] width 945 height 7
checkbox Antitoxoplasma "true"
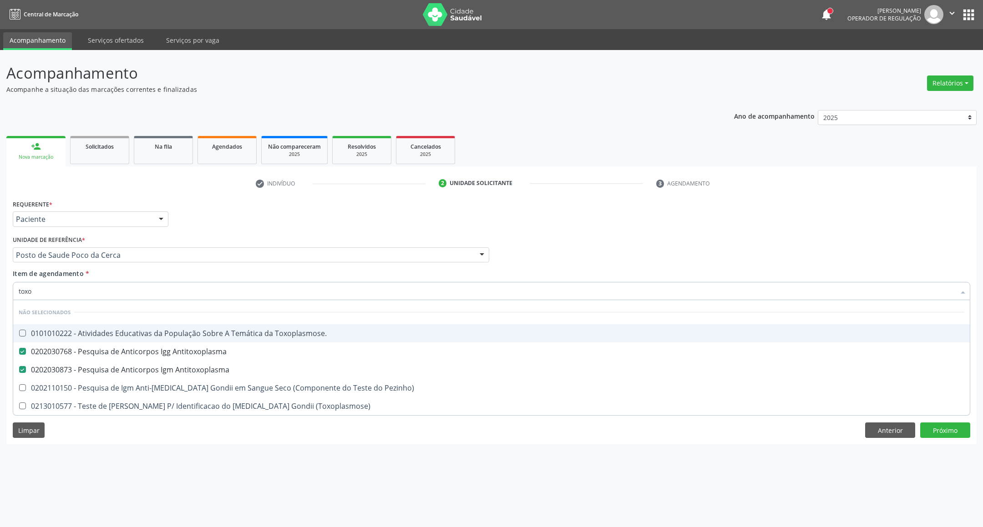
click at [128, 303] on li "Não selecionados" at bounding box center [491, 312] width 956 height 24
click at [129, 295] on input "toxo" at bounding box center [487, 291] width 936 height 18
type input "cu"
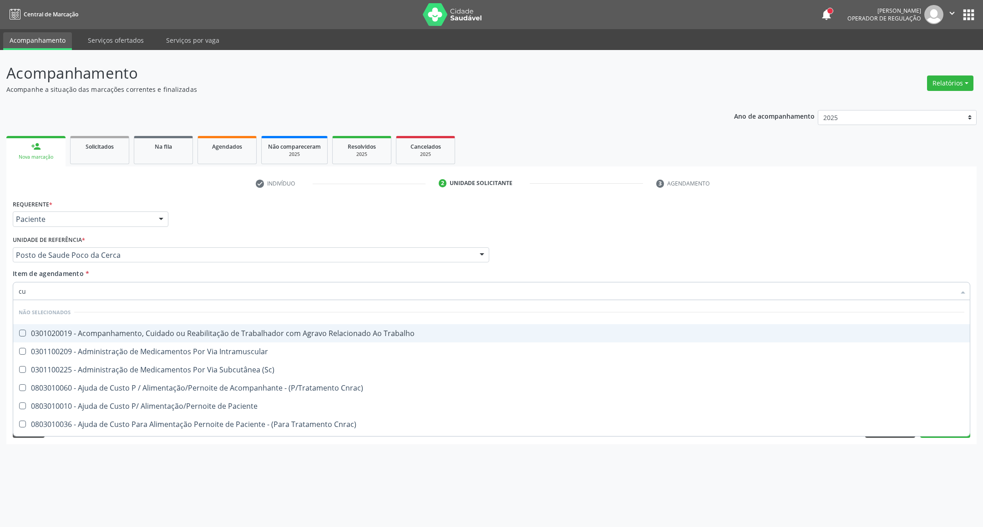
checkbox Trabalho "false"
checkbox \(Sc\) "false"
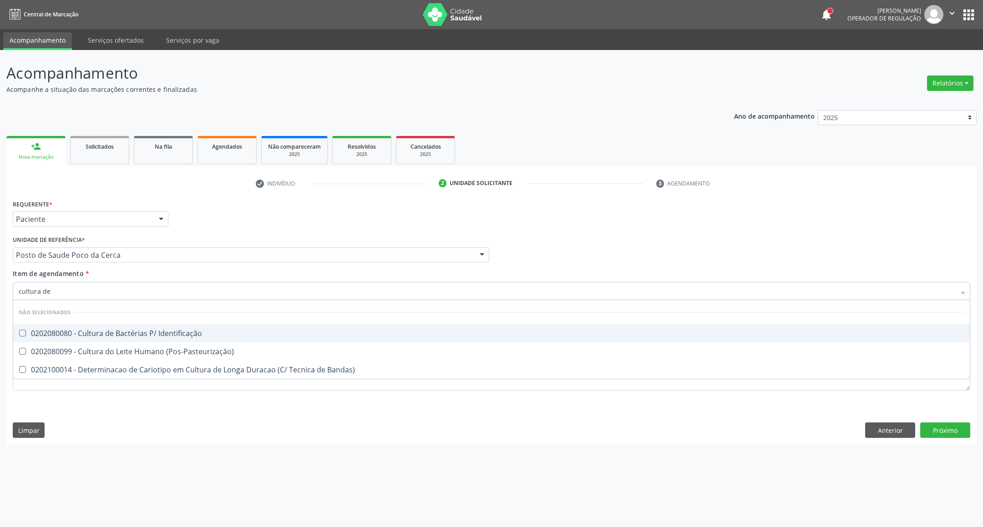
type input "cultura de"
drag, startPoint x: 68, startPoint y: 328, endPoint x: 69, endPoint y: 299, distance: 28.2
click at [68, 325] on span "0202080080 - Cultura de Bactérias P/ Identificação" at bounding box center [491, 333] width 956 height 18
checkbox Identificação "true"
drag, startPoint x: 66, startPoint y: 288, endPoint x: 0, endPoint y: 284, distance: 66.1
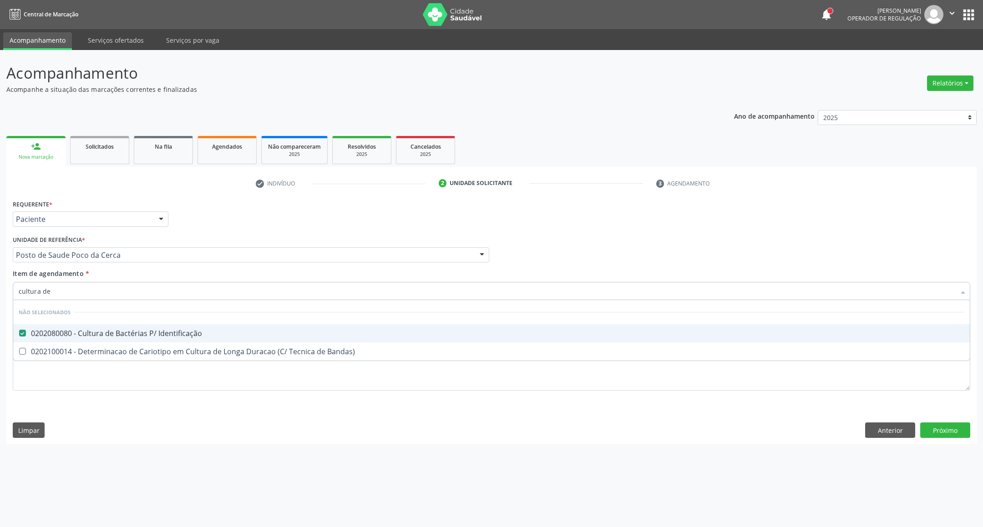
click at [0, 286] on div "Acompanhamento Acompanhe a situação das marcações correntes e finalizadas Relat…" at bounding box center [491, 288] width 983 height 477
type input "he"
checkbox Identificação "false"
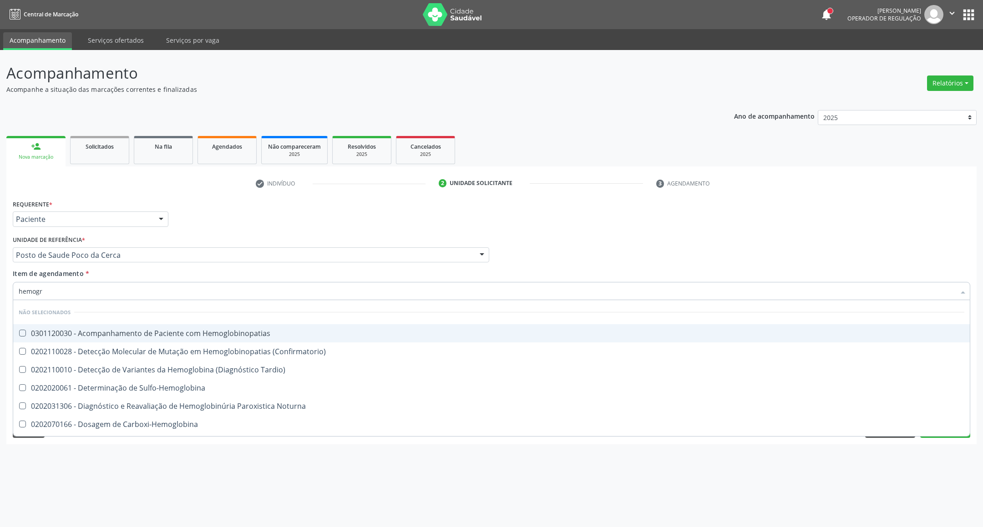
type input "hemogra"
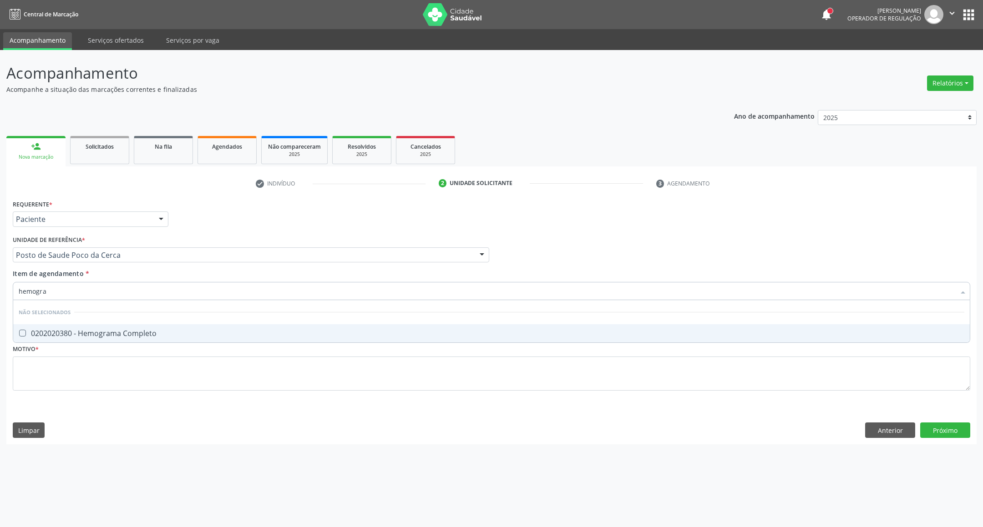
drag, startPoint x: 33, startPoint y: 329, endPoint x: 59, endPoint y: 289, distance: 47.9
click at [33, 327] on span "0202020380 - Hemograma Completo" at bounding box center [491, 333] width 956 height 18
checkbox Completo "true"
drag, startPoint x: 28, startPoint y: 288, endPoint x: 0, endPoint y: 281, distance: 28.7
click at [0, 282] on div "Acompanhamento Acompanhe a situação das marcações correntes e finalizadas Relat…" at bounding box center [491, 288] width 983 height 477
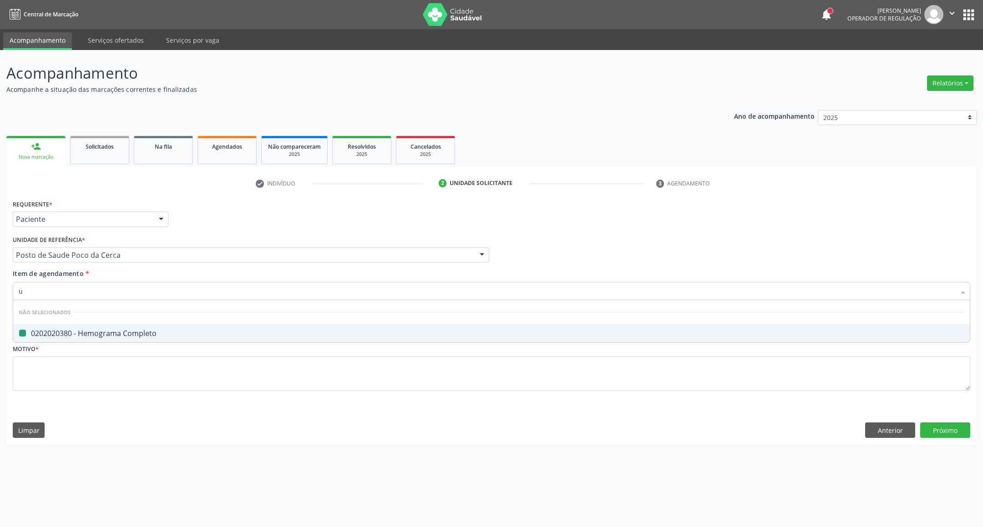
type input "ur"
checkbox Completo "false"
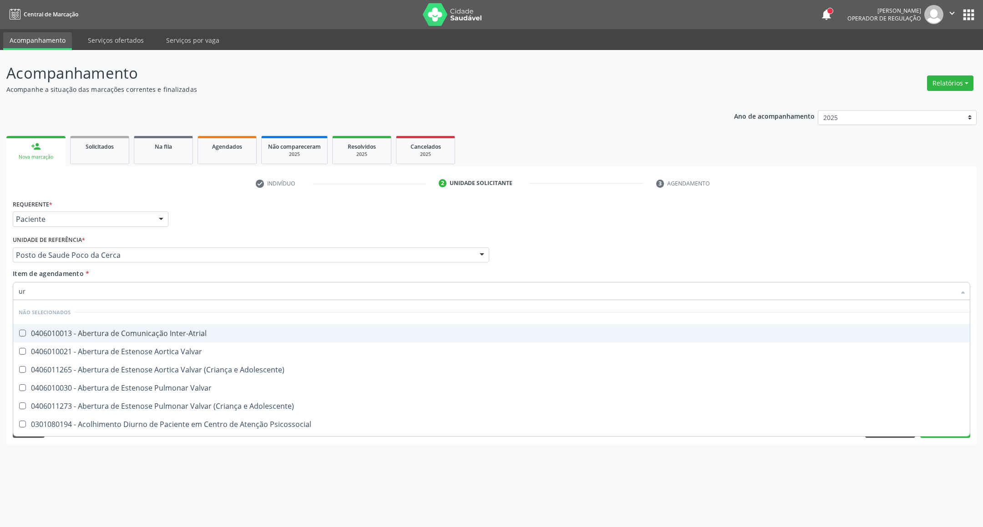
type input "uri"
checkbox B "true"
type input "urin"
checkbox Urico "false"
type input "urina"
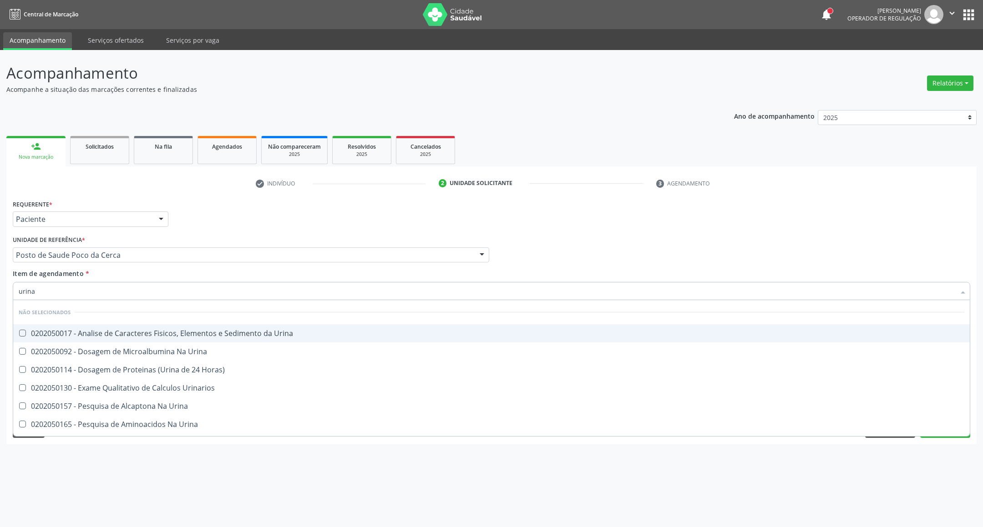
click at [167, 319] on li "Não selecionados" at bounding box center [491, 312] width 956 height 24
click at [131, 337] on div "0202050017 - Analise de Caracteres Fisicos, Elementos e Sedimento da Urina" at bounding box center [491, 333] width 945 height 7
checkbox Urina "true"
click at [107, 294] on input "urina" at bounding box center [487, 291] width 936 height 18
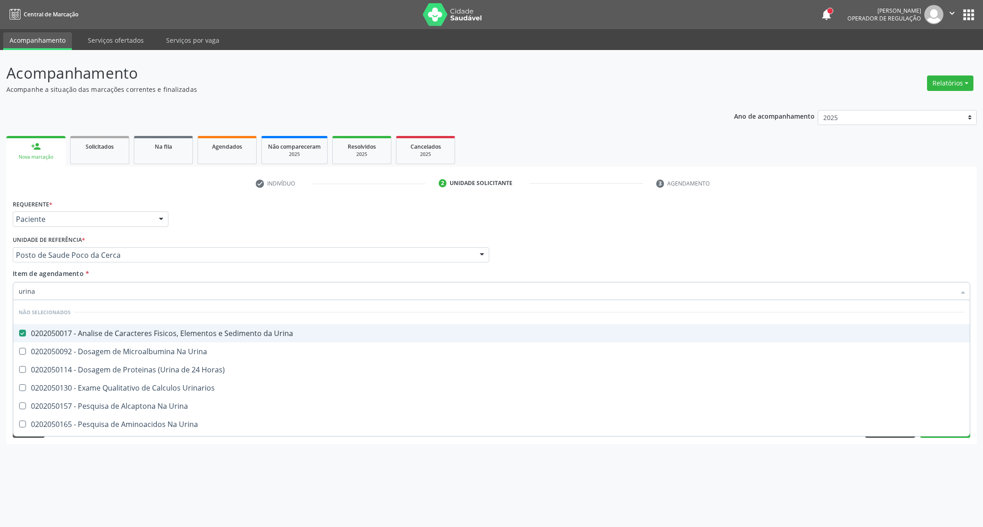
click at [107, 294] on input "urina" at bounding box center [487, 291] width 936 height 18
type input "el"
checkbox Urina "false"
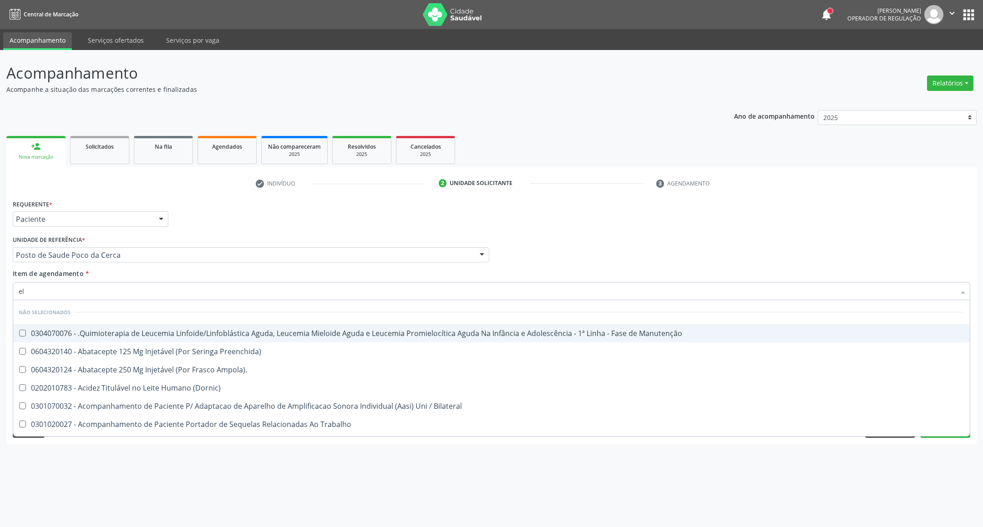
type input "ele"
checkbox Manutenção "true"
checkbox Urina "false"
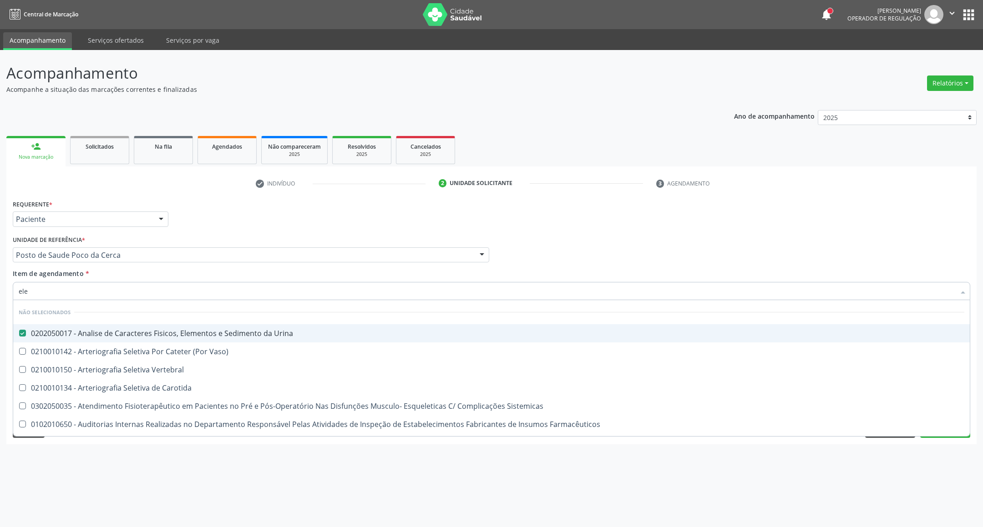
type input "elet"
checkbox Urina "false"
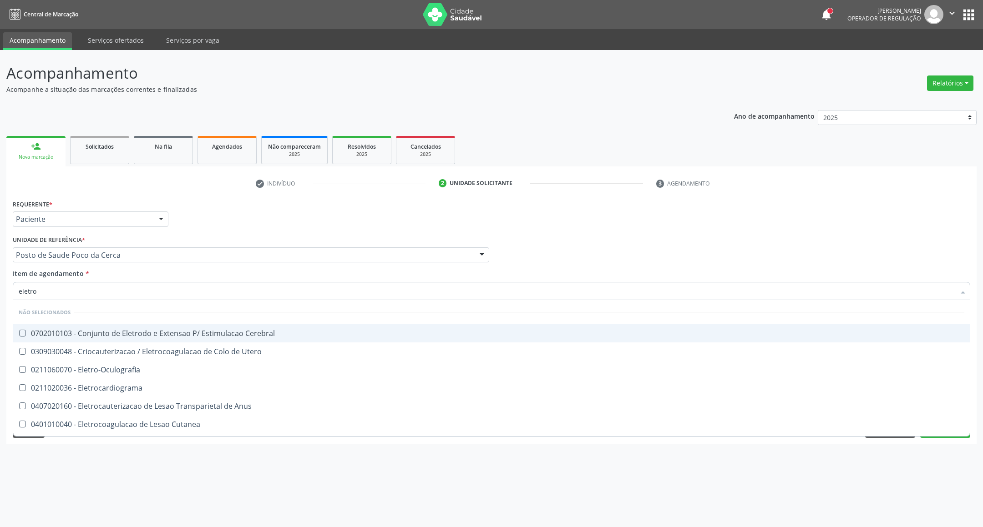
type input "eletrof"
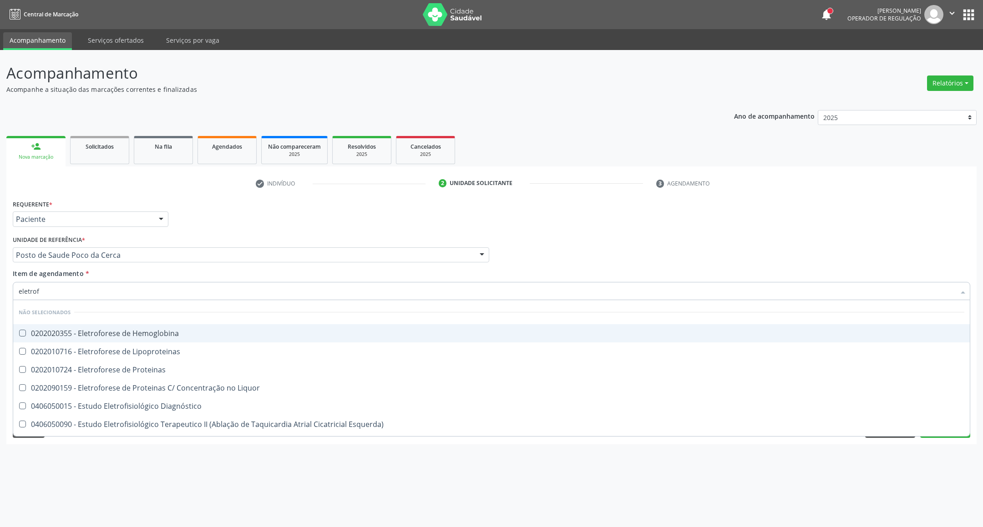
click at [146, 330] on div "0202020355 - Eletroforese de Hemoglobina" at bounding box center [491, 333] width 945 height 7
checkbox Hemoglobina "true"
drag, startPoint x: 669, startPoint y: 232, endPoint x: 453, endPoint y: 414, distance: 282.5
click at [669, 233] on div "Requerente * Paciente Profissional de Saúde Paciente Nenhum resultado encontrad…" at bounding box center [491, 300] width 957 height 206
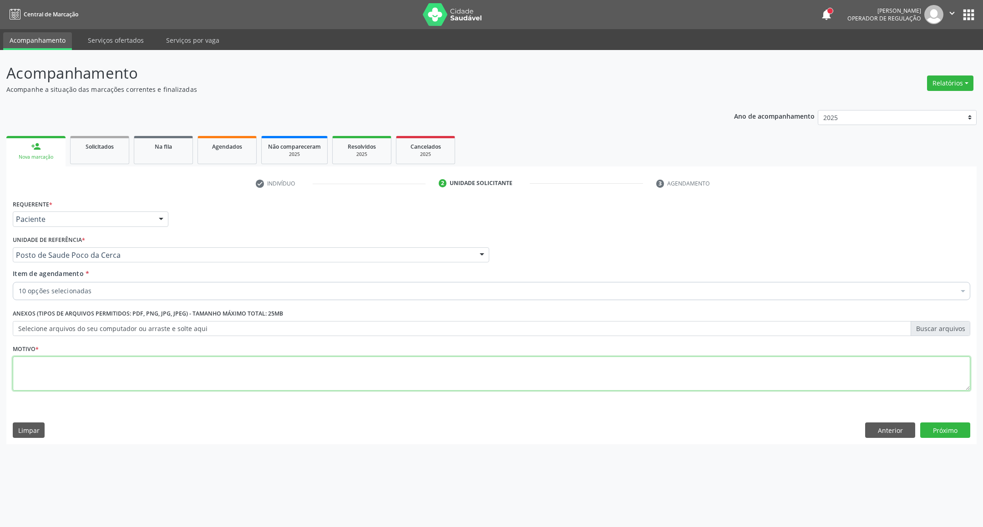
drag, startPoint x: 156, startPoint y: 377, endPoint x: 161, endPoint y: 377, distance: 5.0
click at [160, 377] on textarea at bounding box center [491, 374] width 957 height 35
type textarea "."
click at [955, 426] on button "Próximo" at bounding box center [945, 430] width 50 height 15
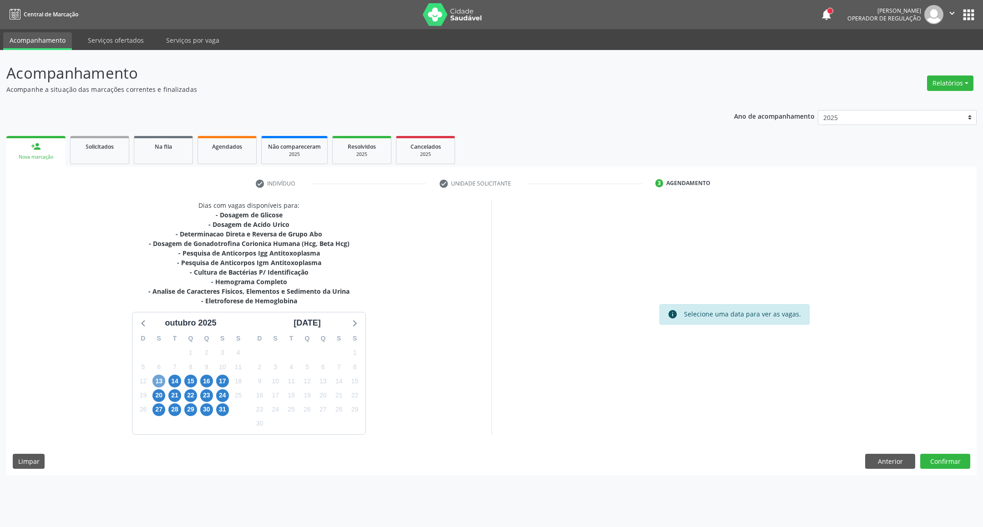
click at [161, 379] on span "13" at bounding box center [158, 381] width 13 height 13
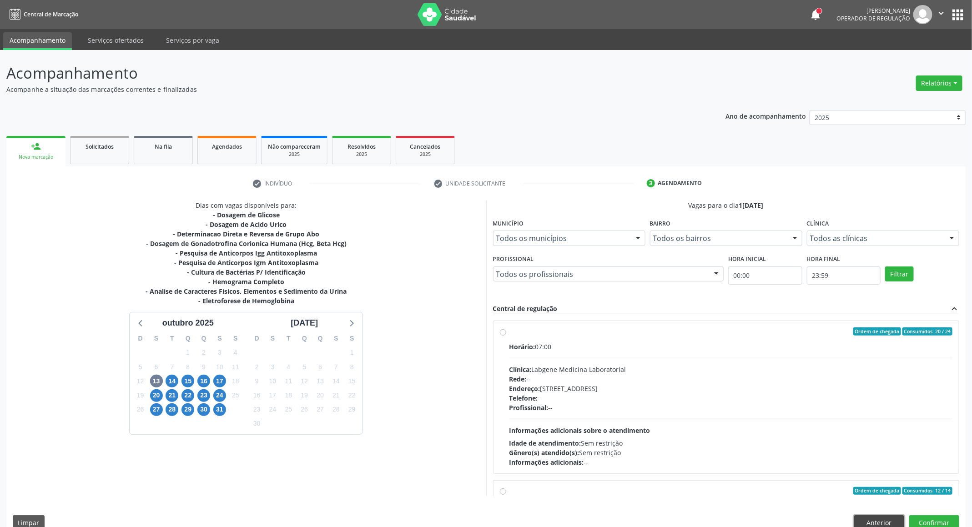
drag, startPoint x: 885, startPoint y: 520, endPoint x: 878, endPoint y: 521, distance: 6.9
click at [883, 522] on button "Anterior" at bounding box center [879, 522] width 50 height 15
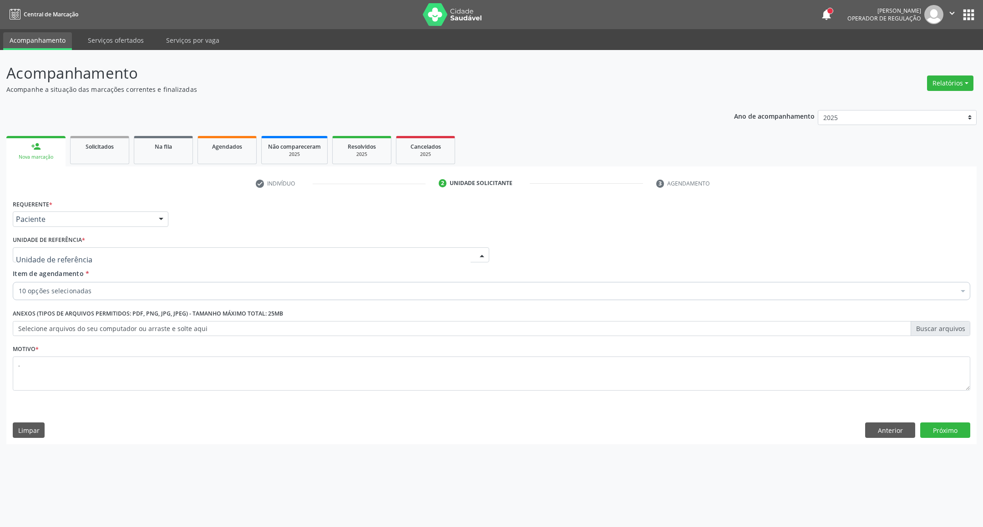
click at [49, 250] on div at bounding box center [251, 254] width 476 height 15
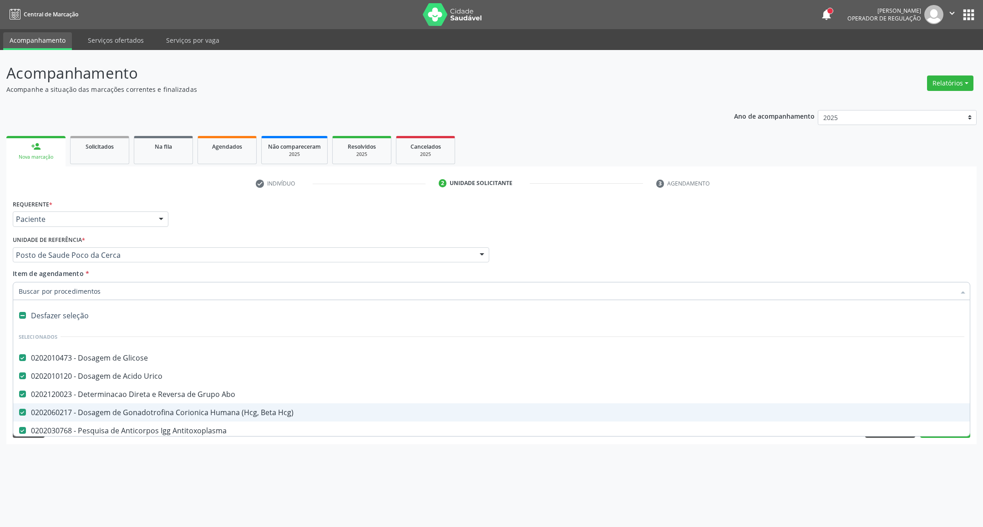
drag, startPoint x: 170, startPoint y: 413, endPoint x: 243, endPoint y: 358, distance: 92.2
click at [171, 413] on div "0202060217 - Dosagem de Gonadotrofina Corionica Humana (Hcg, Beta Hcg)" at bounding box center [491, 412] width 945 height 7
click at [885, 463] on div "Acompanhamento Acompanhe a situação das marcações correntes e finalizadas Relat…" at bounding box center [491, 288] width 983 height 477
checkbox Hcg\) "true"
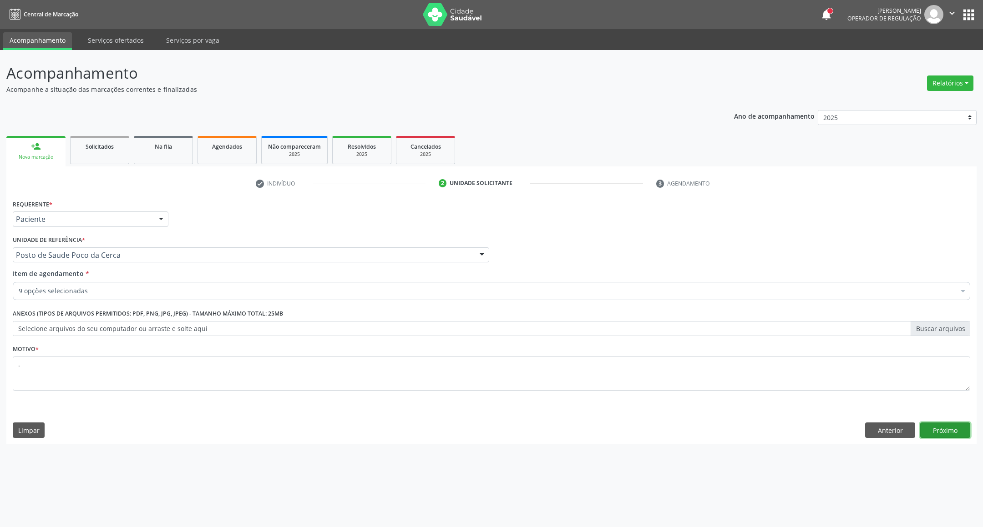
click at [933, 430] on button "Próximo" at bounding box center [945, 430] width 50 height 15
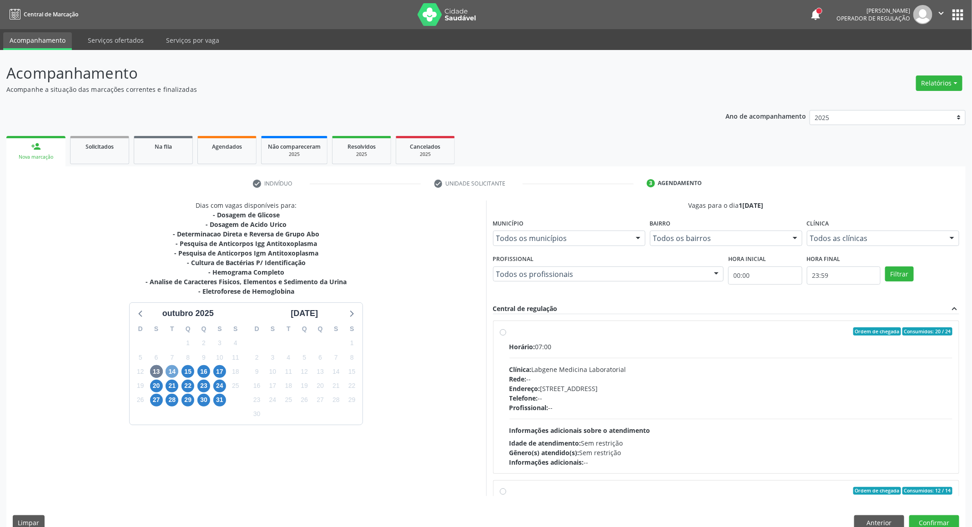
click at [173, 370] on span "14" at bounding box center [172, 371] width 13 height 13
click at [157, 372] on span "13" at bounding box center [156, 371] width 13 height 13
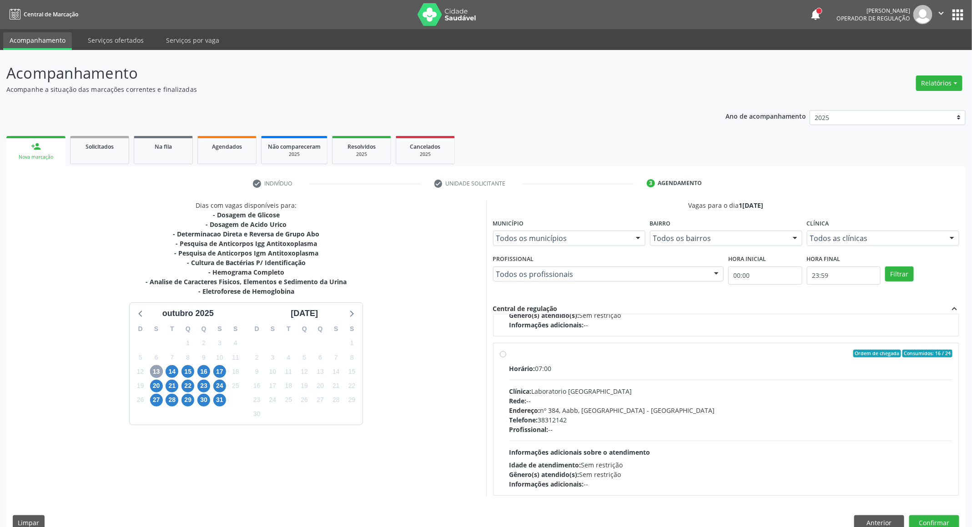
scroll to position [464, 0]
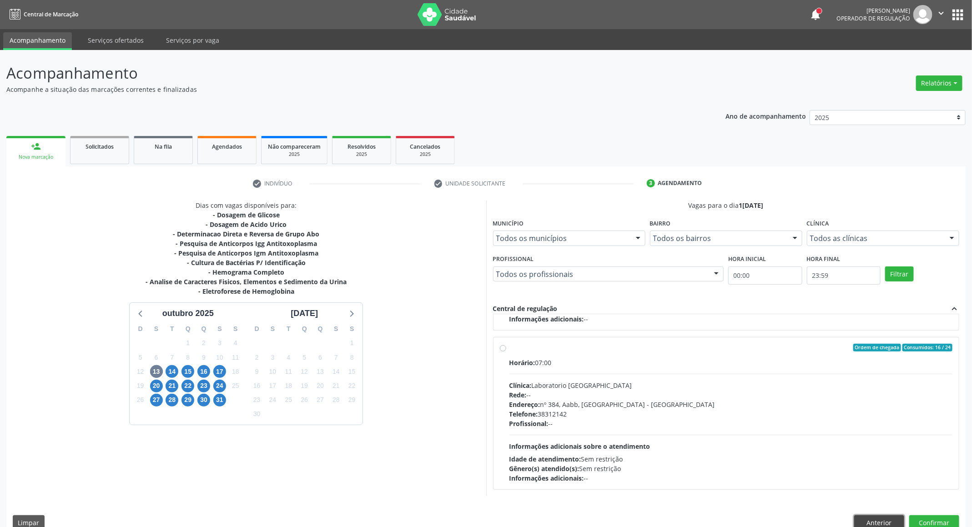
drag, startPoint x: 890, startPoint y: 521, endPoint x: 832, endPoint y: 514, distance: 57.7
click at [888, 521] on button "Anterior" at bounding box center [879, 522] width 50 height 15
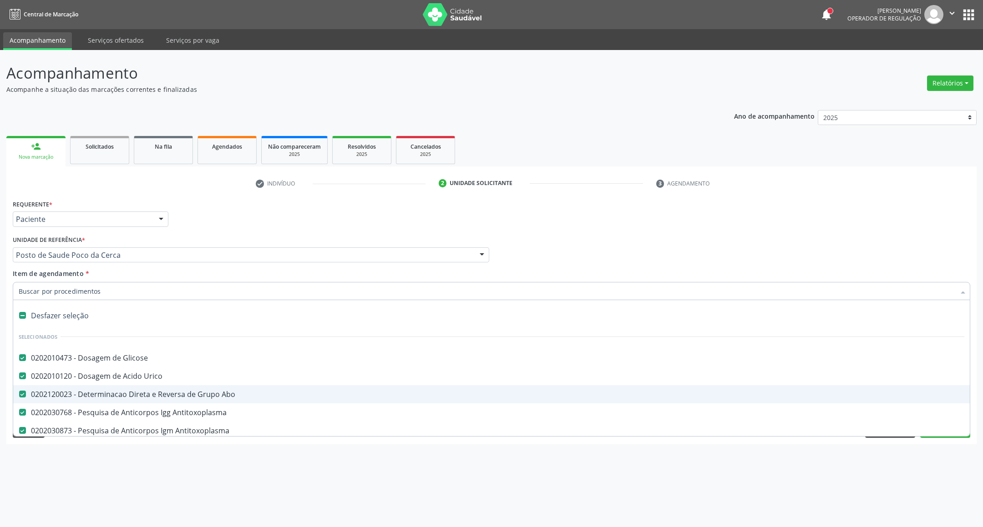
click at [100, 399] on span "0202120023 - Determinacao Direta e Reversa de Grupo Abo" at bounding box center [491, 394] width 956 height 18
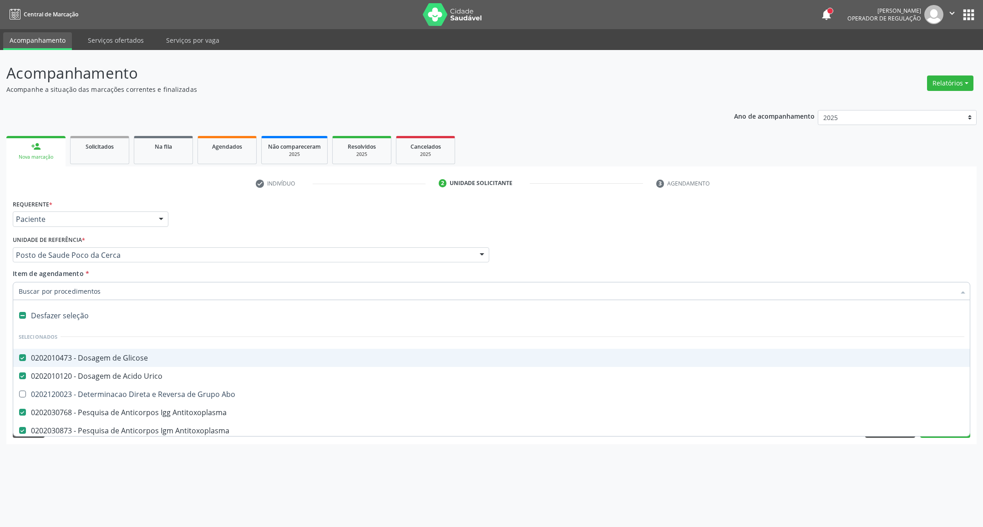
drag, startPoint x: 743, startPoint y: 247, endPoint x: 784, endPoint y: 298, distance: 65.0
click at [743, 249] on div "Profissional Solicitante Por favor, selecione a Unidade de Atendimento primeiro…" at bounding box center [491, 250] width 962 height 35
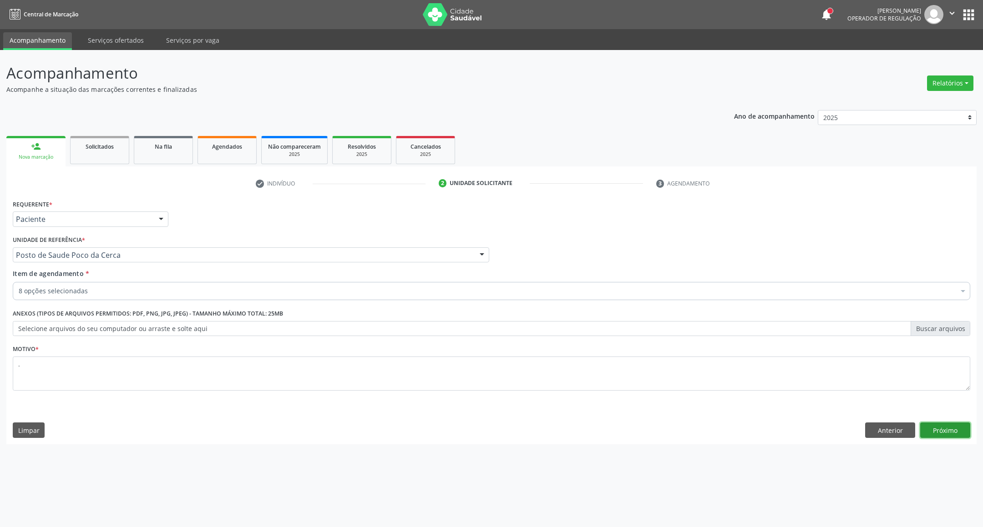
drag, startPoint x: 938, startPoint y: 431, endPoint x: 817, endPoint y: 78, distance: 373.4
click at [937, 430] on button "Próximo" at bounding box center [945, 430] width 50 height 15
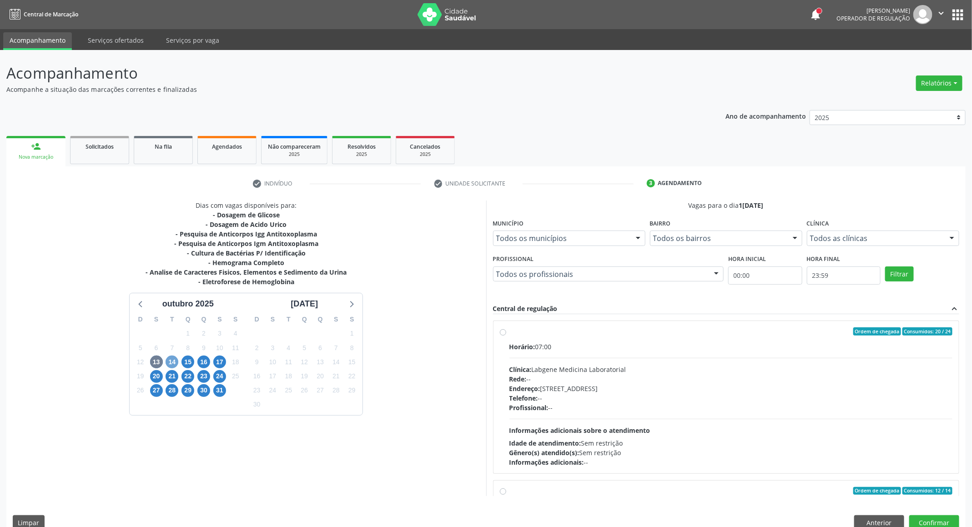
click at [172, 363] on span "14" at bounding box center [172, 362] width 13 height 13
click at [155, 364] on span "13" at bounding box center [156, 362] width 13 height 13
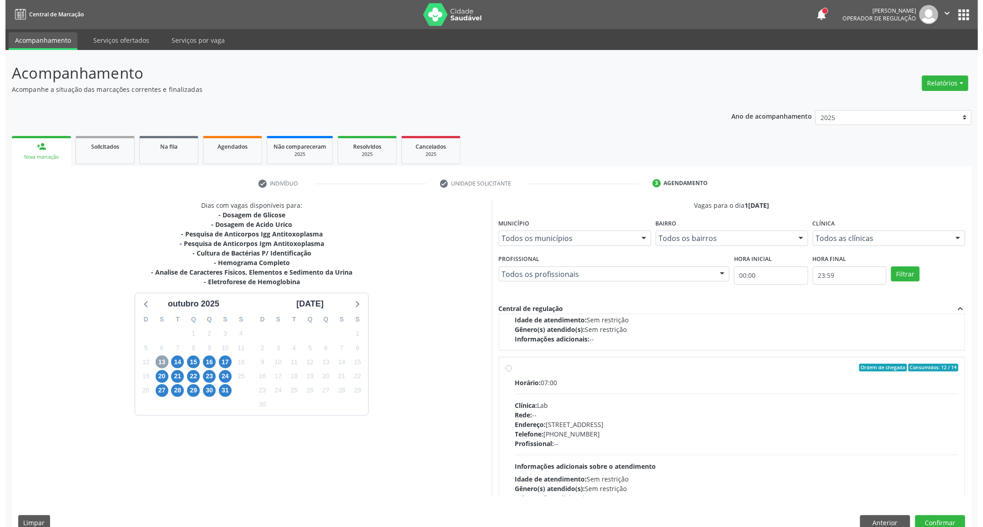
scroll to position [0, 0]
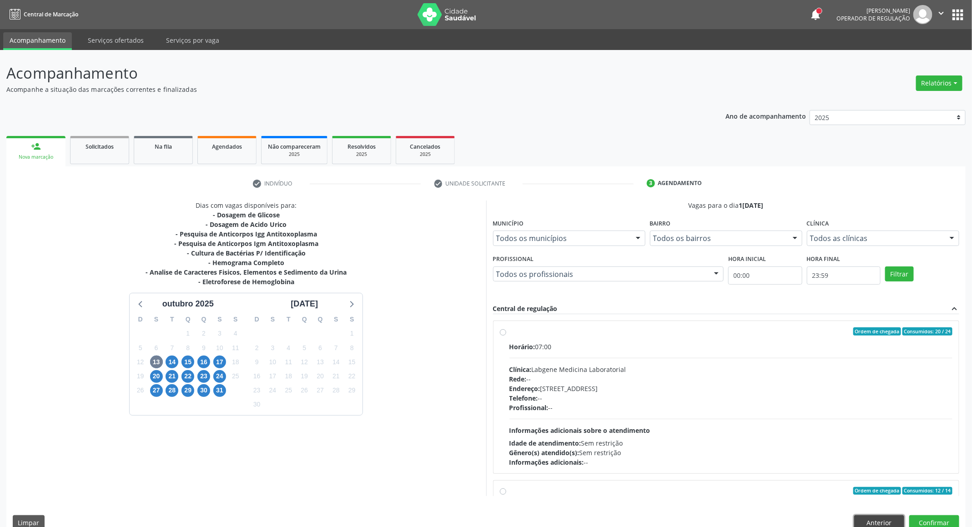
drag, startPoint x: 892, startPoint y: 523, endPoint x: 856, endPoint y: 514, distance: 37.1
click at [886, 521] on button "Anterior" at bounding box center [879, 522] width 50 height 15
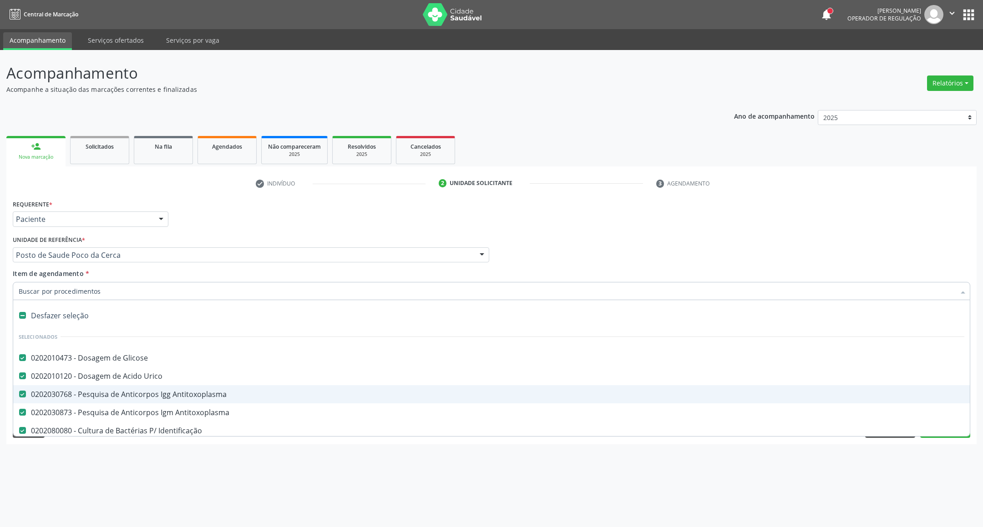
drag, startPoint x: 170, startPoint y: 396, endPoint x: 171, endPoint y: 415, distance: 19.6
click at [169, 396] on div "0202030768 - Pesquisa de Anticorpos Igg Antitoxoplasma" at bounding box center [491, 394] width 945 height 7
checkbox Antitoxoplasma "false"
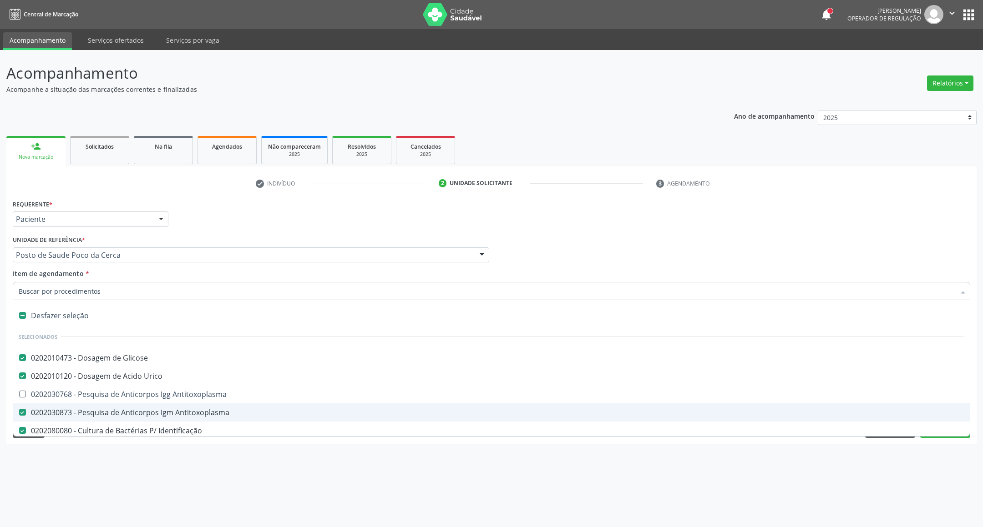
click at [168, 412] on div "0202030873 - Pesquisa de Anticorpos Igm Antitoxoplasma" at bounding box center [491, 412] width 945 height 7
checkbox Antitoxoplasma "false"
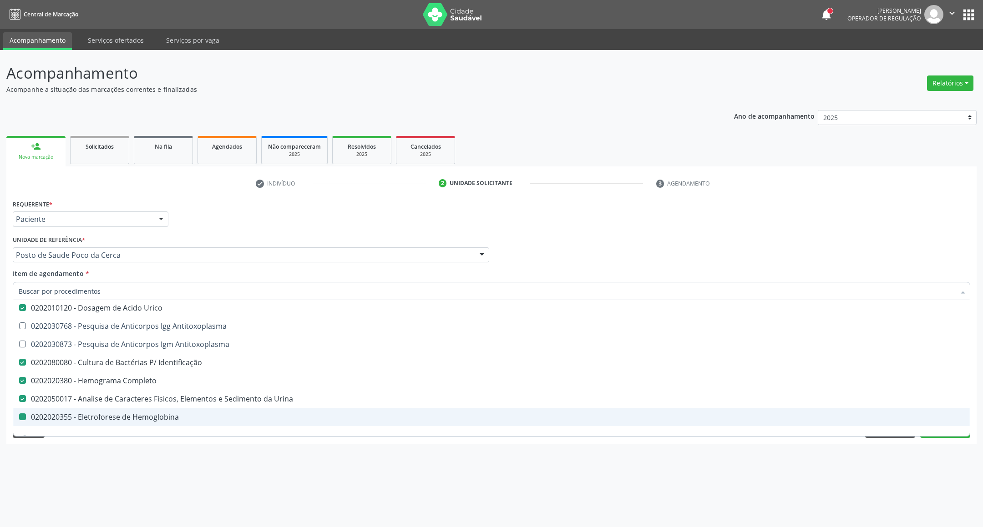
click at [931, 480] on div "Acompanhamento Acompanhe a situação das marcações correntes e finalizadas Relat…" at bounding box center [491, 288] width 983 height 477
checkbox Antitoxoplasma "true"
checkbox Hemoglobina "false"
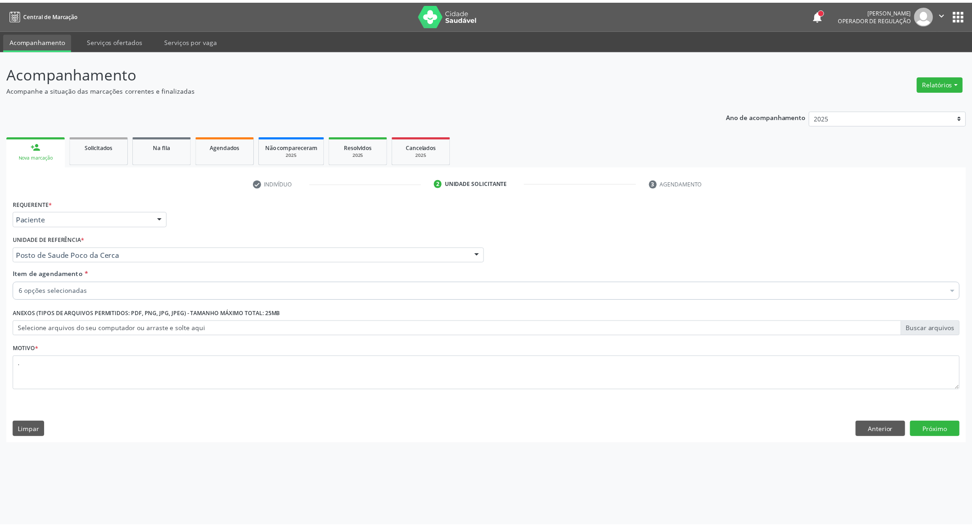
scroll to position [0, 0]
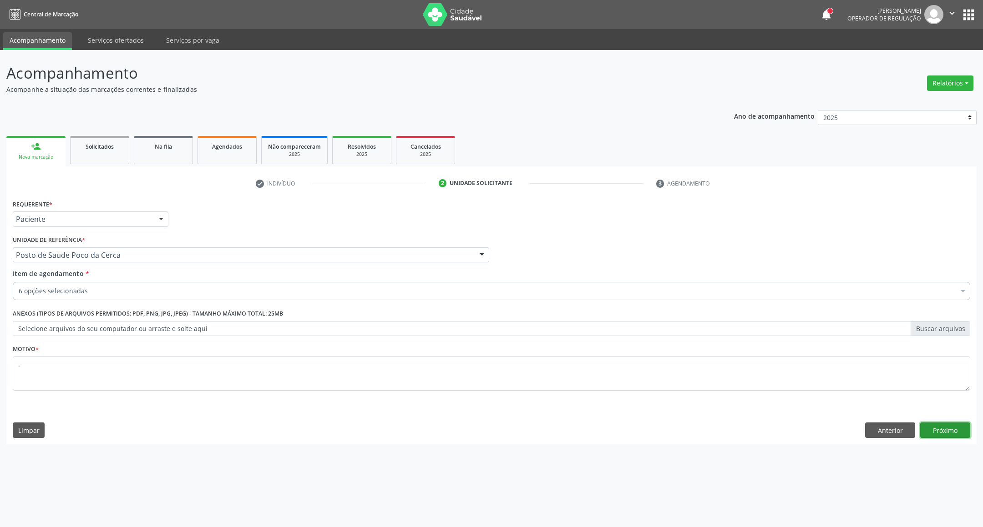
click at [933, 429] on button "Próximo" at bounding box center [945, 430] width 50 height 15
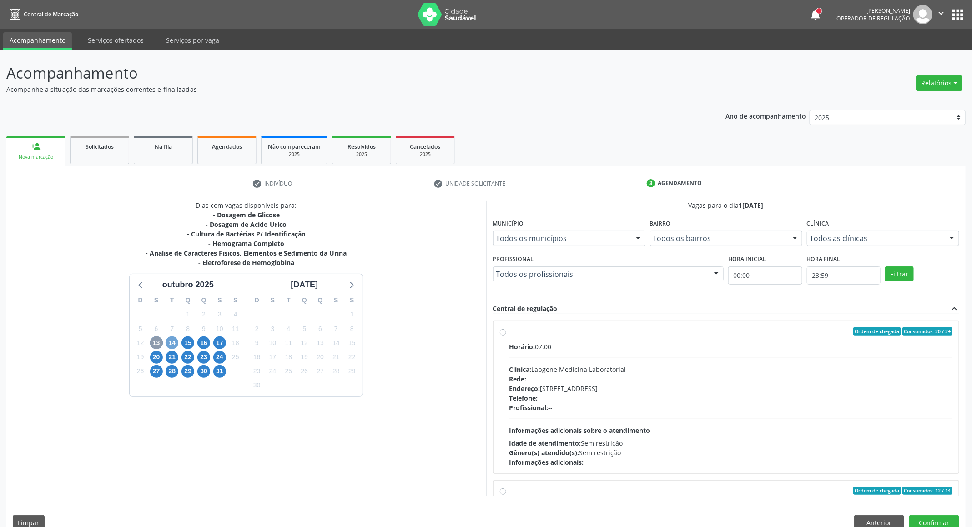
drag, startPoint x: 174, startPoint y: 347, endPoint x: 158, endPoint y: 343, distance: 16.1
click at [172, 347] on span "14" at bounding box center [172, 343] width 13 height 13
click at [157, 343] on span "13" at bounding box center [156, 343] width 13 height 13
click at [170, 345] on span "14" at bounding box center [172, 343] width 13 height 13
click at [153, 342] on span "13" at bounding box center [156, 343] width 13 height 13
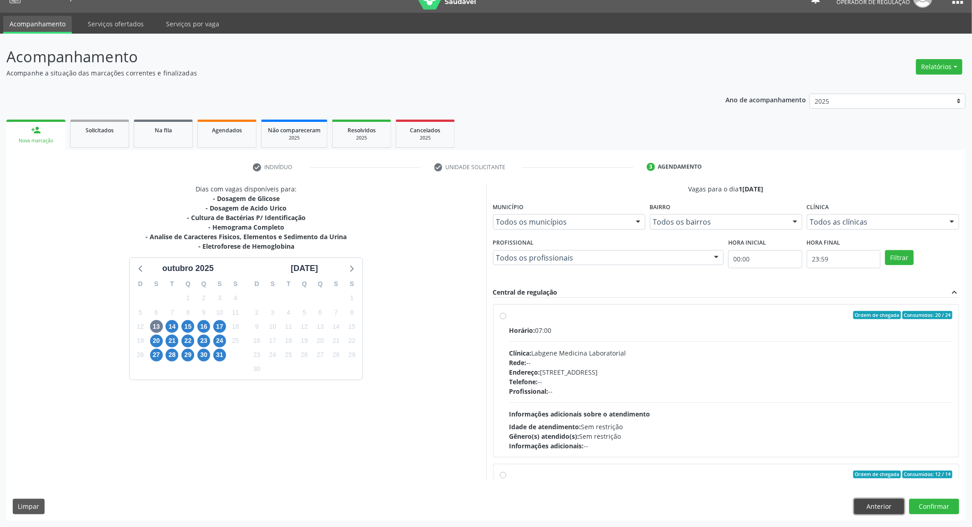
click at [871, 512] on button "Anterior" at bounding box center [879, 506] width 50 height 15
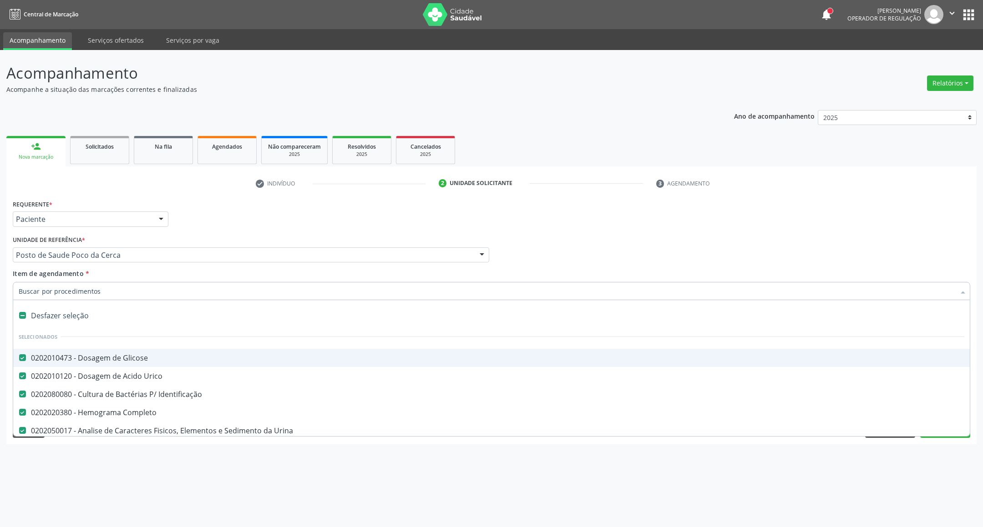
scroll to position [68, 0]
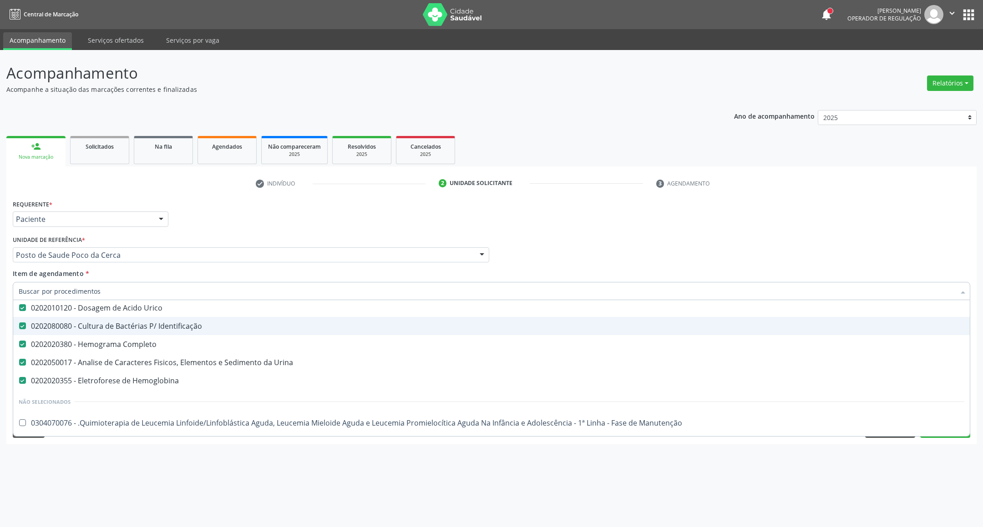
click at [113, 332] on span "0202080080 - Cultura de Bactérias P/ Identificação" at bounding box center [491, 326] width 956 height 18
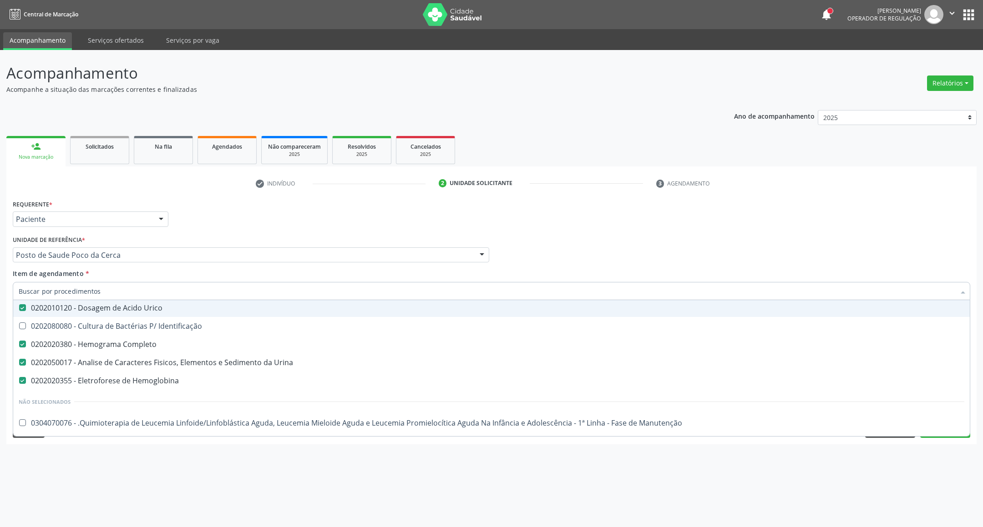
drag, startPoint x: 696, startPoint y: 265, endPoint x: 695, endPoint y: 338, distance: 73.3
click at [696, 267] on div "Profissional Solicitante Por favor, selecione a Unidade de Atendimento primeiro…" at bounding box center [491, 250] width 962 height 35
checkbox Identificação "true"
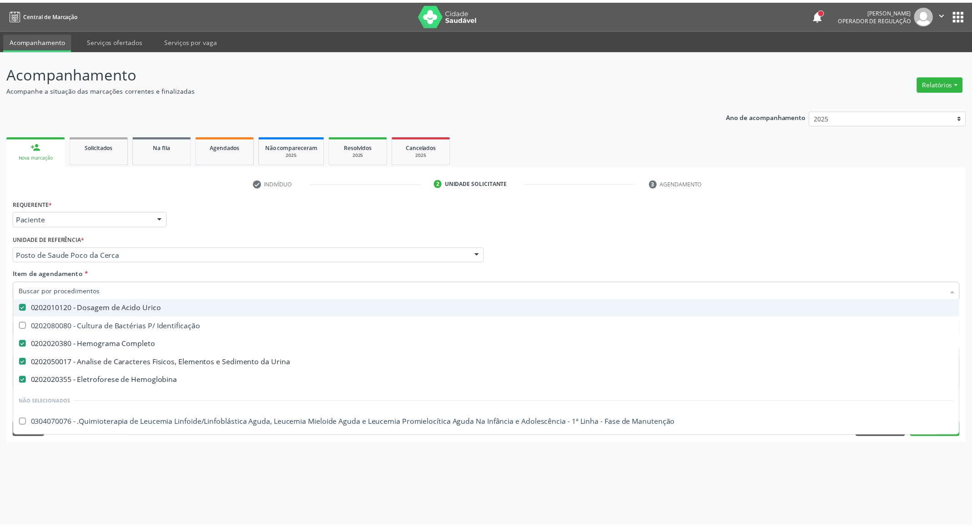
scroll to position [0, 0]
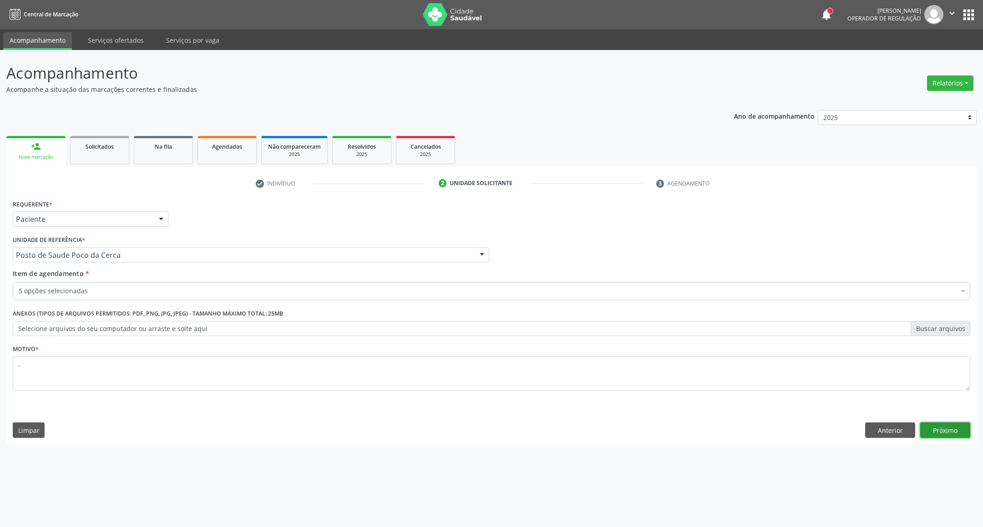
click at [928, 435] on button "Próximo" at bounding box center [945, 430] width 50 height 15
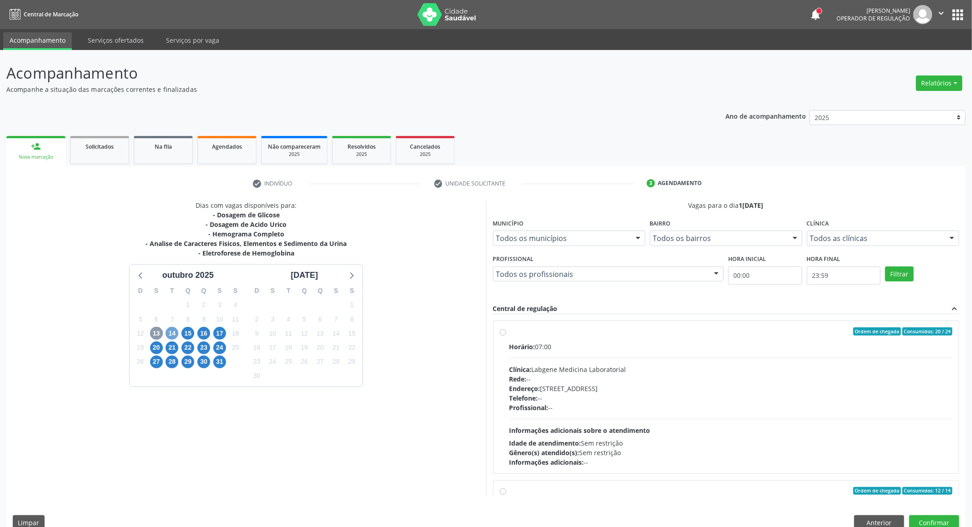
drag, startPoint x: 168, startPoint y: 330, endPoint x: 161, endPoint y: 334, distance: 8.0
click at [164, 333] on div "14" at bounding box center [172, 334] width 16 height 14
click at [176, 330] on span "14" at bounding box center [172, 333] width 13 height 13
click at [157, 336] on span "13" at bounding box center [156, 333] width 13 height 13
click at [892, 523] on button "Anterior" at bounding box center [879, 522] width 50 height 15
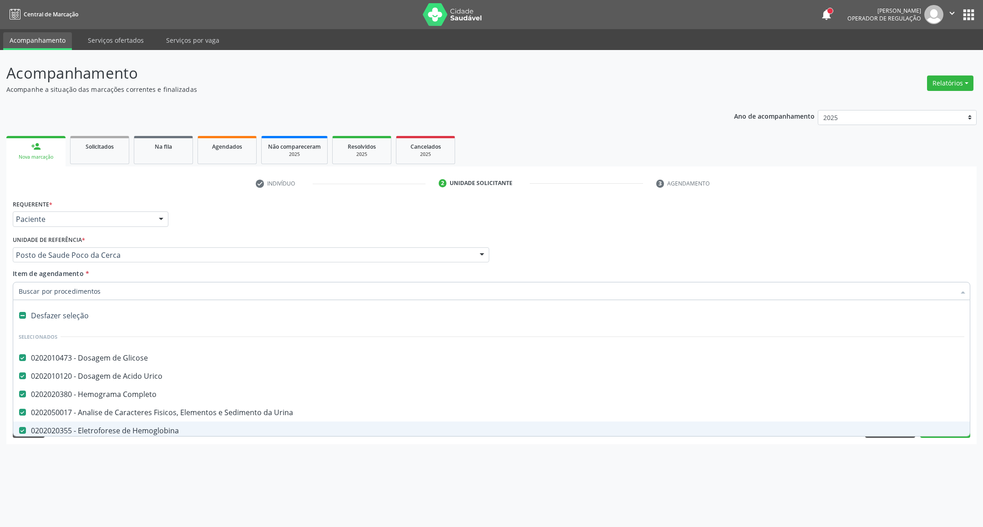
click at [118, 427] on div "0202020355 - Eletroforese de Hemoglobina" at bounding box center [491, 430] width 945 height 7
checkbox Hemoglobina "false"
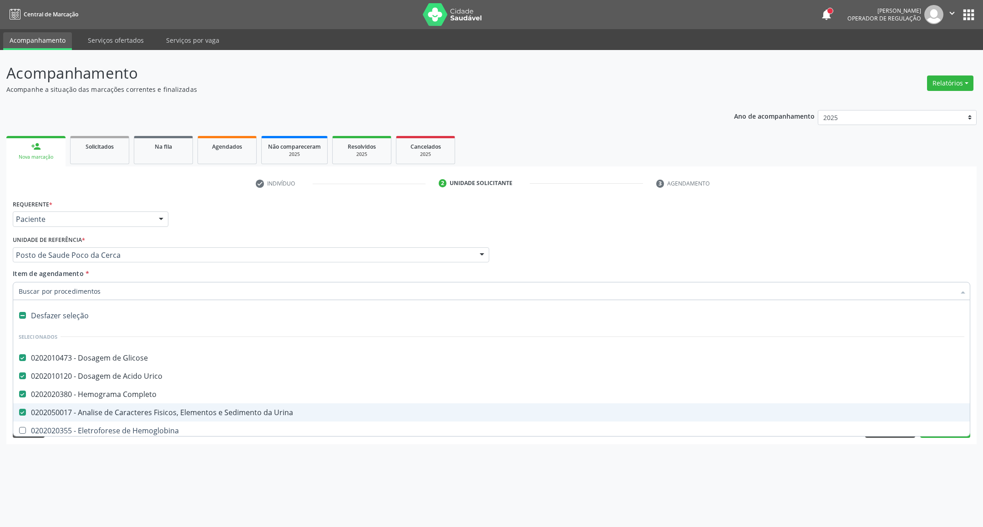
click at [900, 479] on div "Acompanhamento Acompanhe a situação das marcações correntes e finalizadas Relat…" at bounding box center [491, 288] width 983 height 477
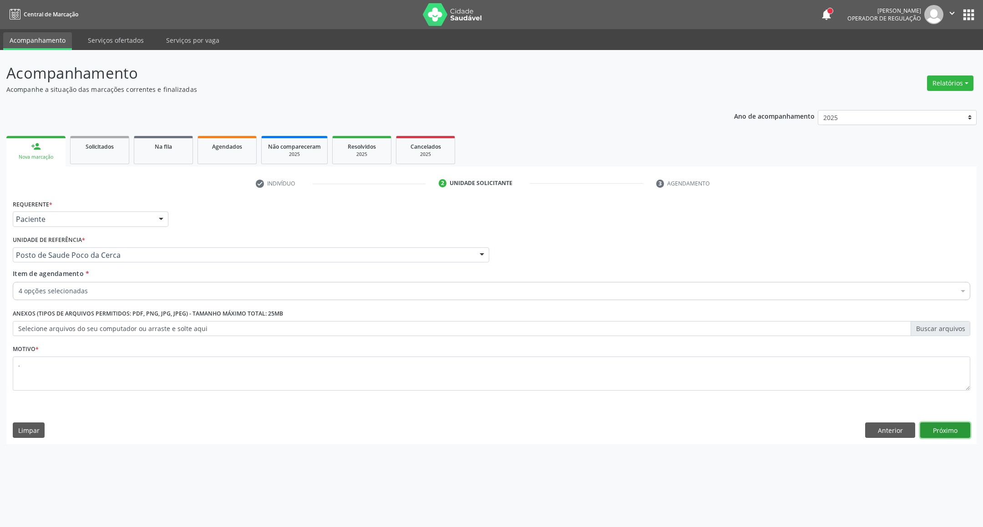
click at [928, 430] on button "Próximo" at bounding box center [945, 430] width 50 height 15
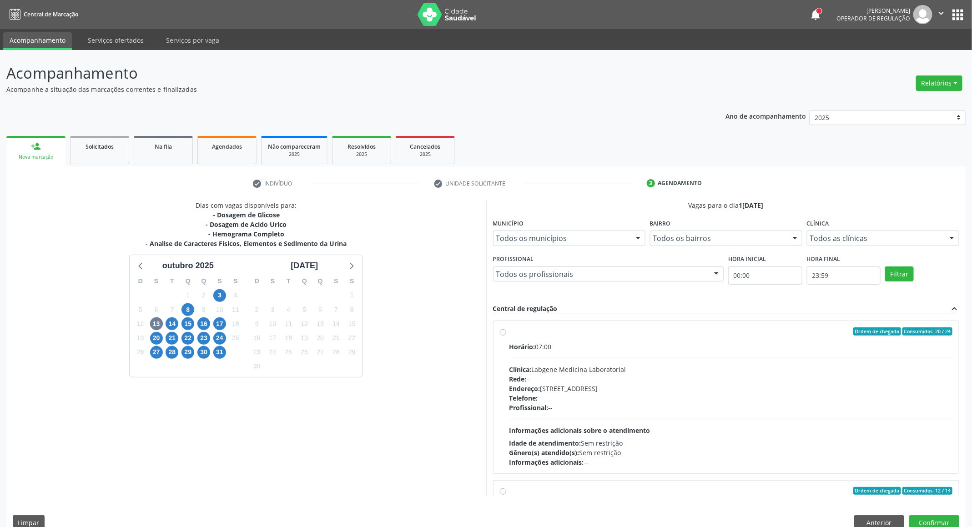
click at [166, 328] on div "14" at bounding box center [172, 324] width 13 height 14
click at [170, 327] on span "14" at bounding box center [172, 323] width 13 height 13
click at [160, 325] on span "13" at bounding box center [156, 323] width 13 height 13
click at [599, 348] on div "Horário: 06:45" at bounding box center [730, 347] width 443 height 10
click at [506, 336] on input "Ordem de chegada Consumidos: 6 / 40 Horário: 06:45 Clínica: Laboratorio Jose Pa…" at bounding box center [503, 332] width 6 height 8
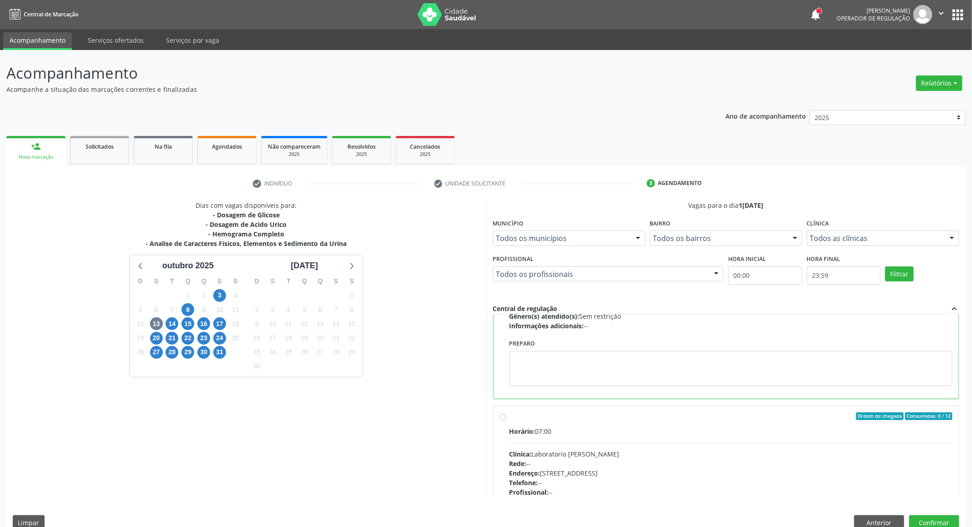
scroll to position [273, 0]
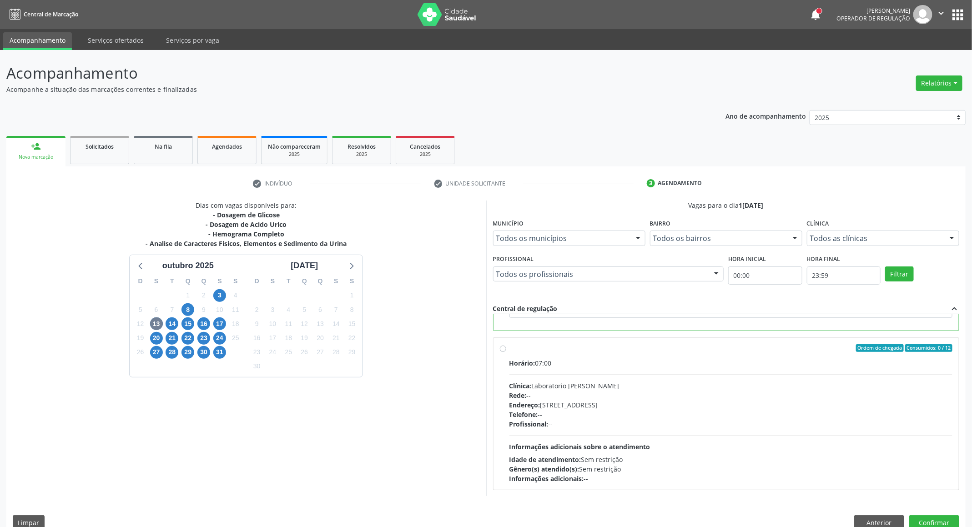
click at [711, 402] on div "Endereço: [STREET_ADDRESS]" at bounding box center [730, 405] width 443 height 10
click at [506, 353] on input "Ordem de chegada Consumidos: 0 / 12 Horário: 07:00 Clínica: Laboratorio Jose Pa…" at bounding box center [503, 348] width 6 height 8
radio input "false"
radio input "true"
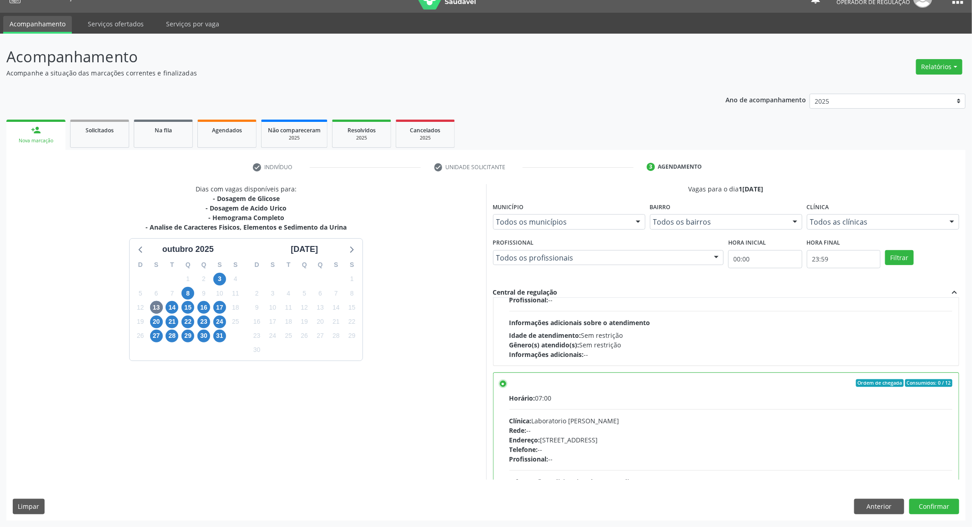
scroll to position [87, 0]
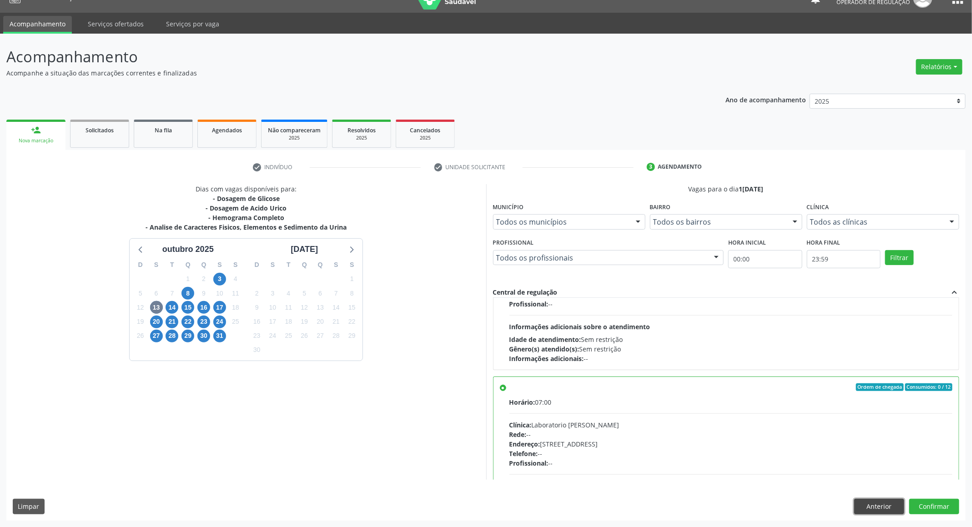
drag, startPoint x: 885, startPoint y: 508, endPoint x: 812, endPoint y: 493, distance: 74.0
click at [883, 508] on button "Anterior" at bounding box center [879, 506] width 50 height 15
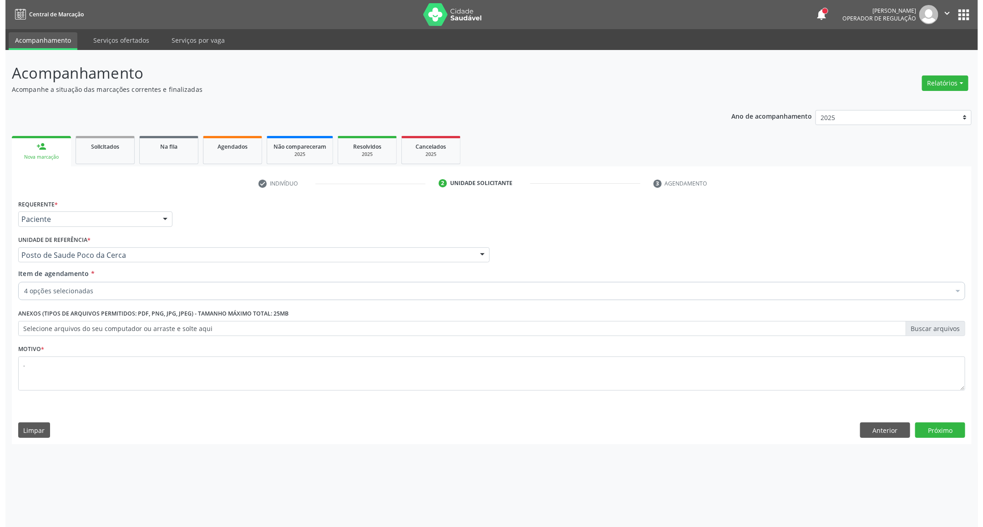
scroll to position [0, 0]
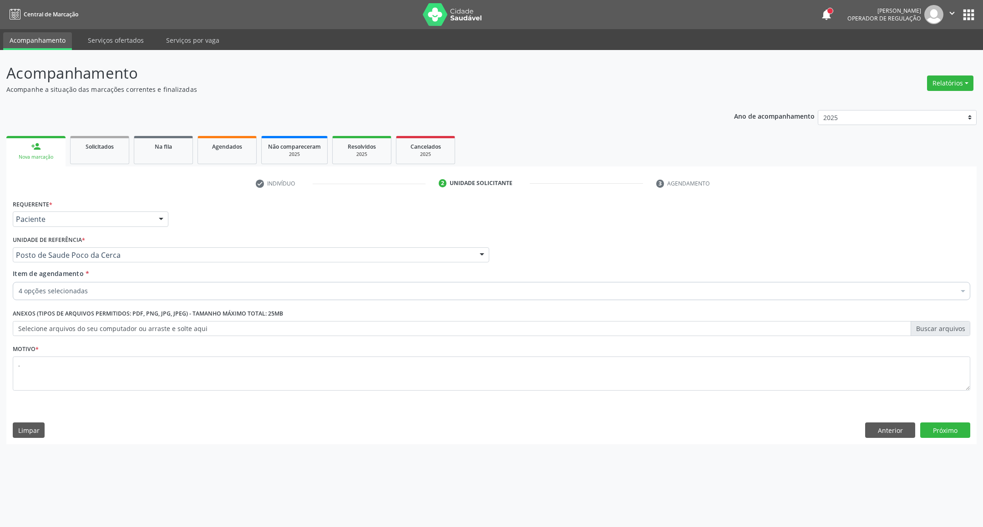
click at [134, 282] on div "4 opções selecionadas" at bounding box center [491, 291] width 957 height 18
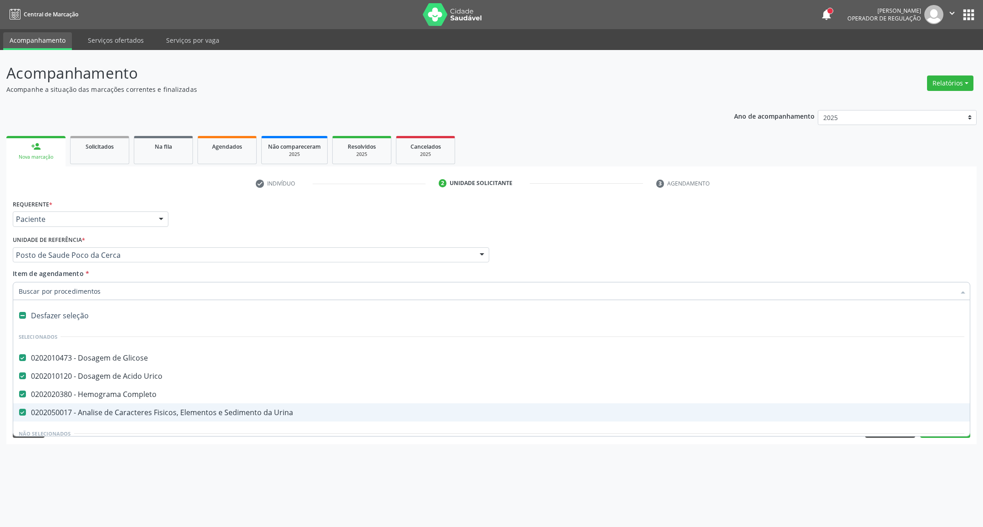
drag, startPoint x: 283, startPoint y: 464, endPoint x: 509, endPoint y: 419, distance: 231.0
click at [284, 462] on div "Acompanhamento Acompanhe a situação das marcações correntes e finalizadas Relat…" at bounding box center [491, 288] width 983 height 477
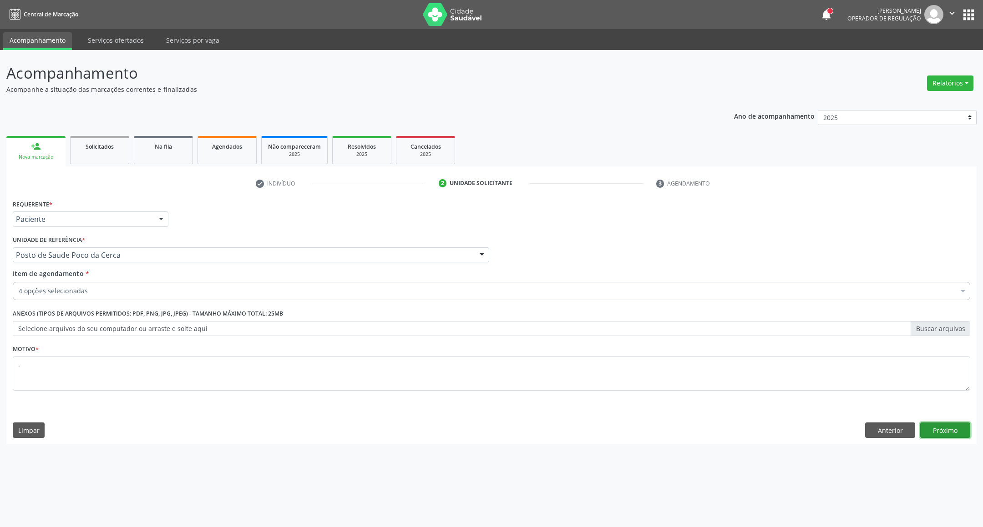
click at [940, 432] on button "Próximo" at bounding box center [945, 430] width 50 height 15
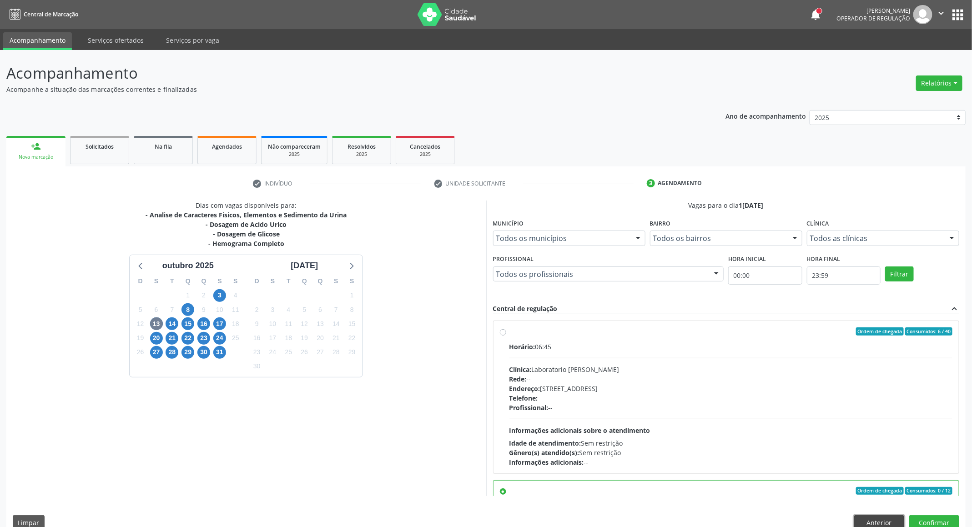
drag, startPoint x: 872, startPoint y: 519, endPoint x: 632, endPoint y: 479, distance: 243.5
click at [871, 519] on button "Anterior" at bounding box center [879, 522] width 50 height 15
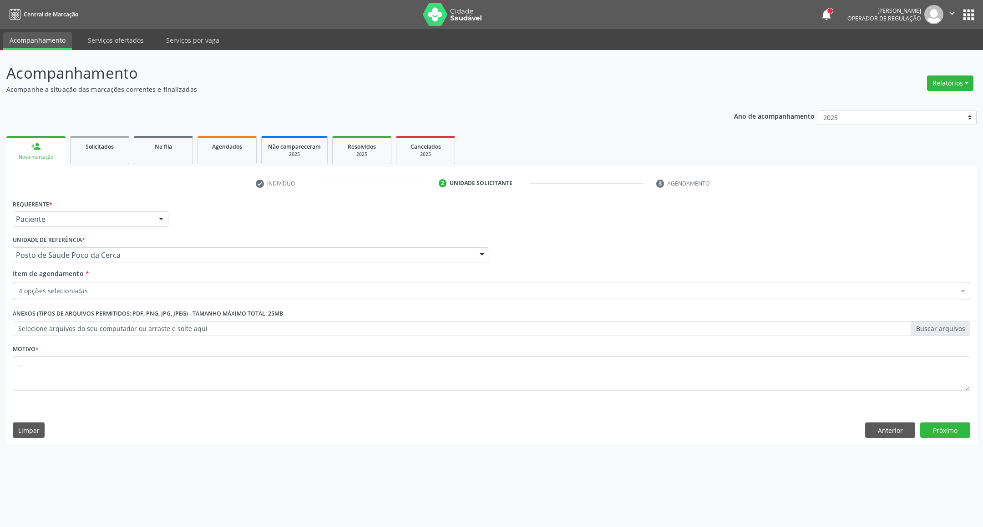
click at [37, 284] on div "4 opções selecionadas" at bounding box center [491, 291] width 957 height 18
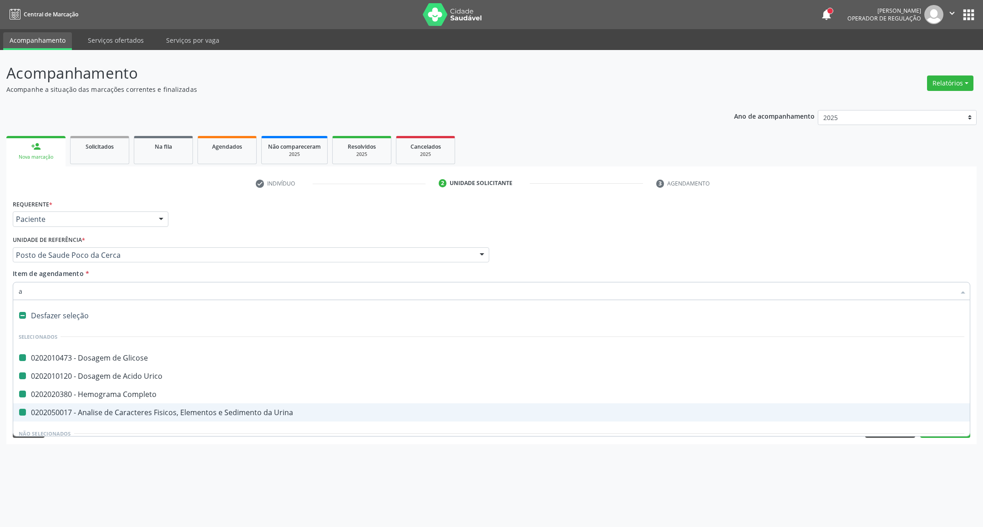
type input "ab"
checkbox Glicose "false"
checkbox Completo "false"
checkbox Urina "false"
checkbox Urico "false"
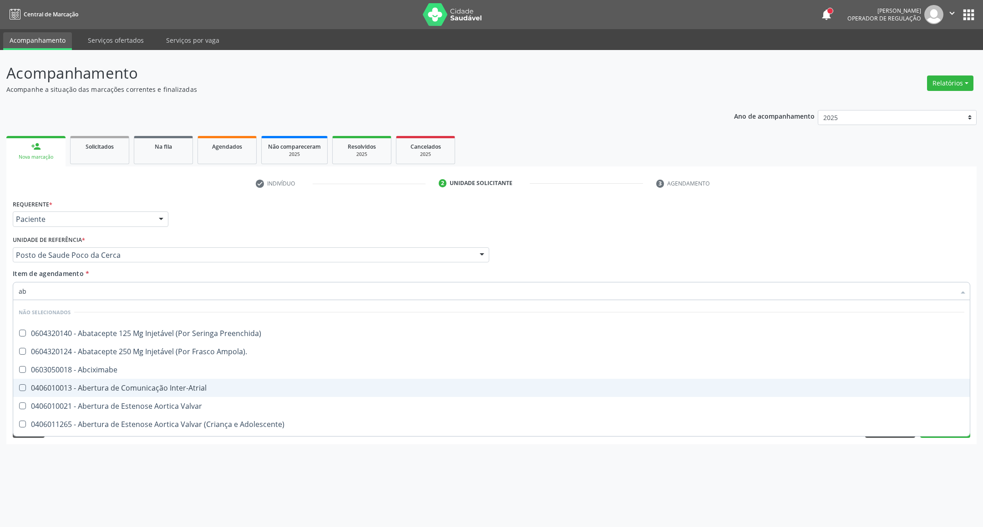
type input "abo"
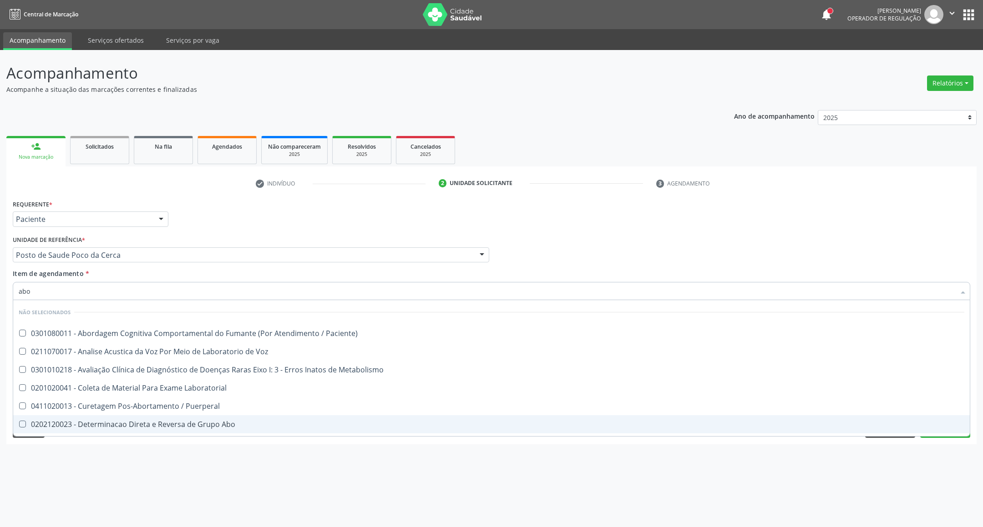
click at [78, 421] on div "0202120023 - Determinacao Direta e Reversa de Grupo Abo" at bounding box center [491, 424] width 945 height 7
checkbox Abo "true"
click at [79, 453] on div "Acompanhamento Acompanhe a situação das marcações correntes e finalizadas Relat…" at bounding box center [491, 288] width 983 height 477
checkbox Paciente\) "true"
checkbox Metabolismo "true"
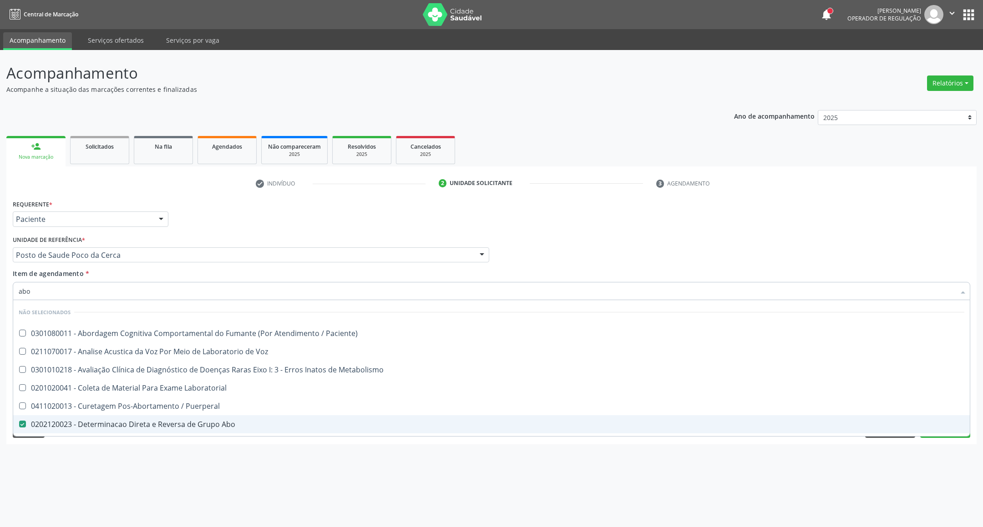
checkbox Laboratorial "true"
checkbox Voz "true"
checkbox Puerperal "true"
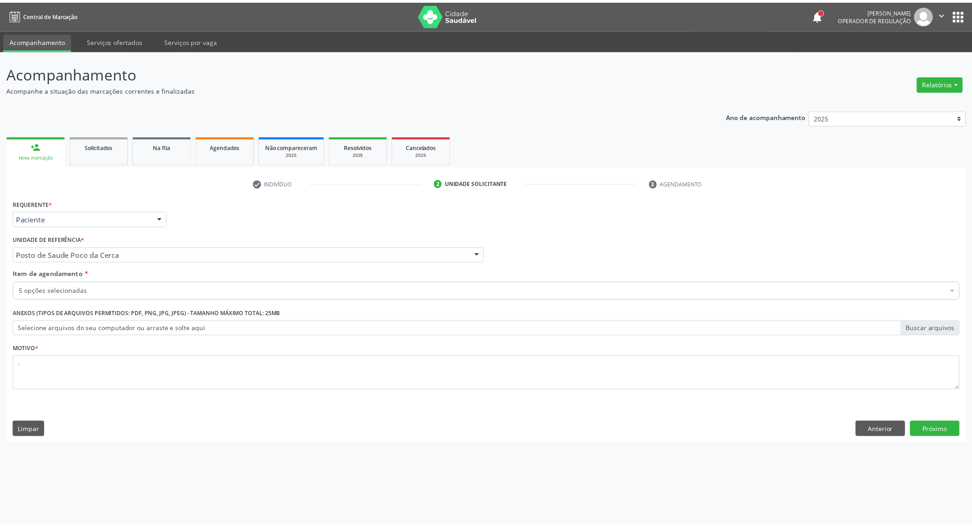
scroll to position [33, 0]
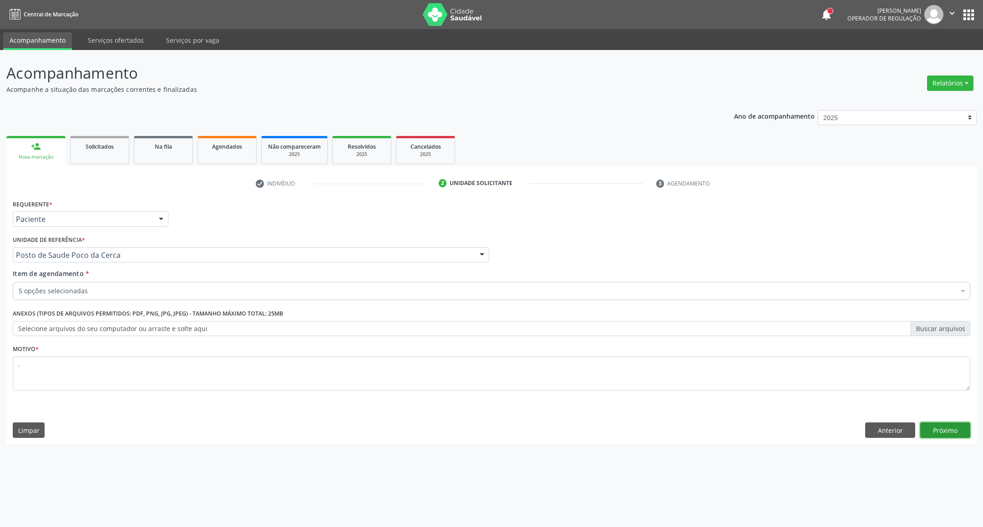
click at [939, 433] on button "Próximo" at bounding box center [945, 430] width 50 height 15
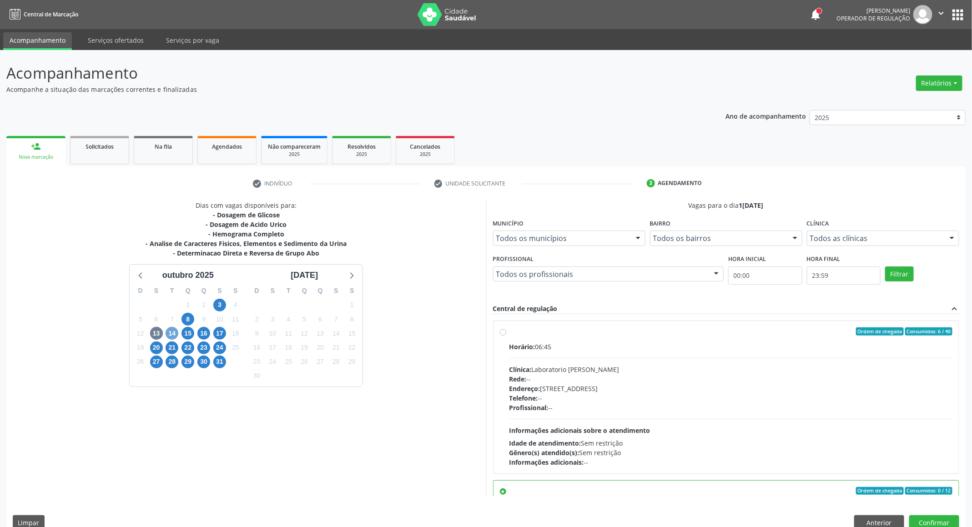
click at [176, 336] on span "14" at bounding box center [172, 333] width 13 height 13
click at [155, 336] on span "13" at bounding box center [156, 333] width 13 height 13
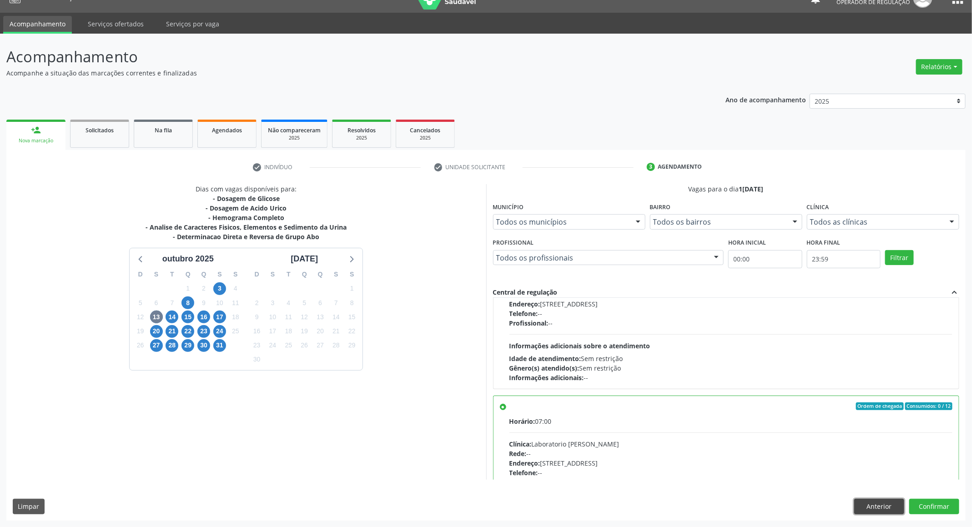
drag, startPoint x: 895, startPoint y: 507, endPoint x: 871, endPoint y: 506, distance: 24.6
click at [894, 507] on button "Anterior" at bounding box center [879, 506] width 50 height 15
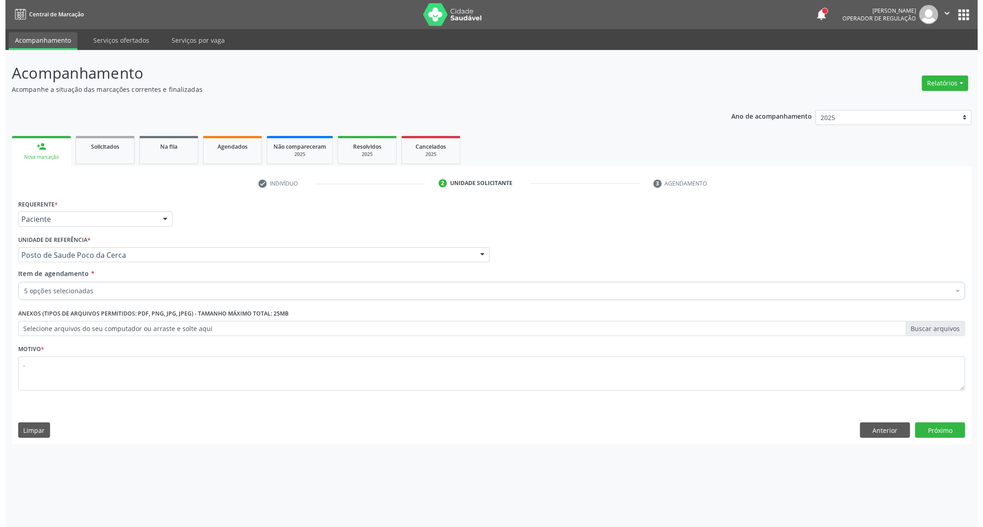
scroll to position [0, 0]
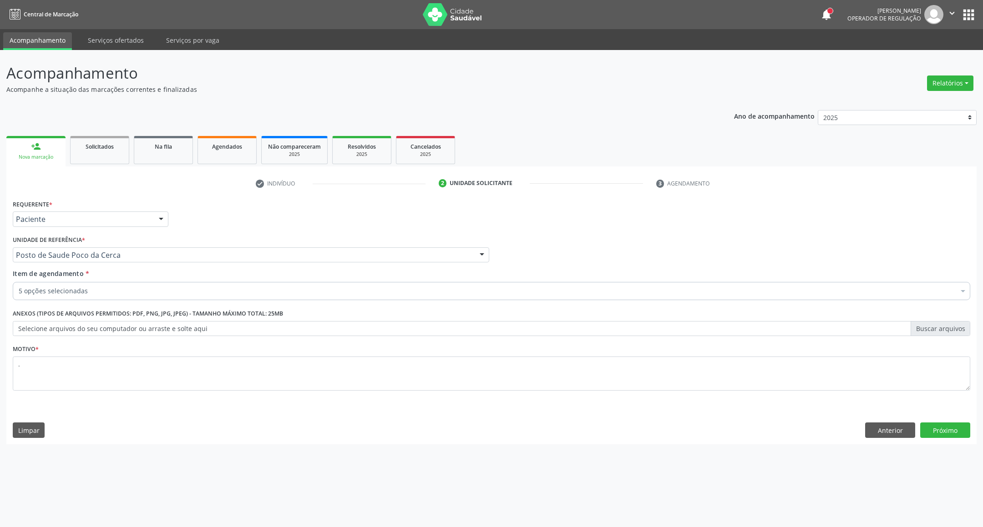
click at [57, 284] on div "5 opções selecionadas" at bounding box center [491, 291] width 957 height 18
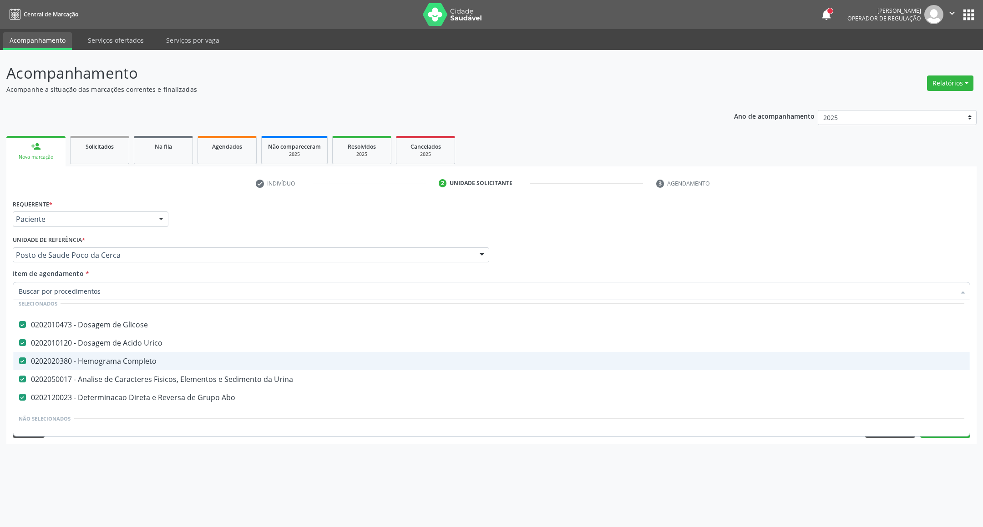
click at [494, 473] on div "Acompanhamento Acompanhe a situação das marcações correntes e finalizadas Relat…" at bounding box center [491, 288] width 983 height 477
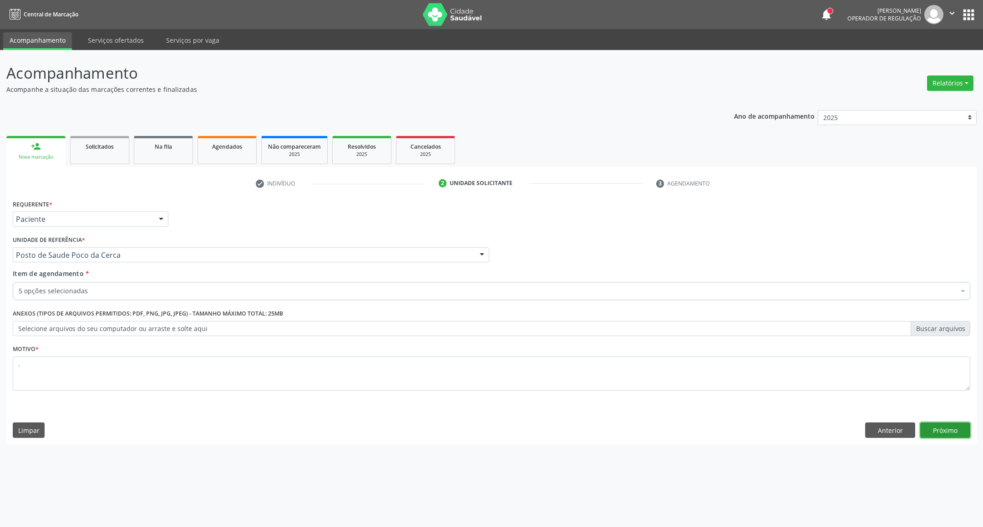
click at [952, 434] on button "Próximo" at bounding box center [945, 430] width 50 height 15
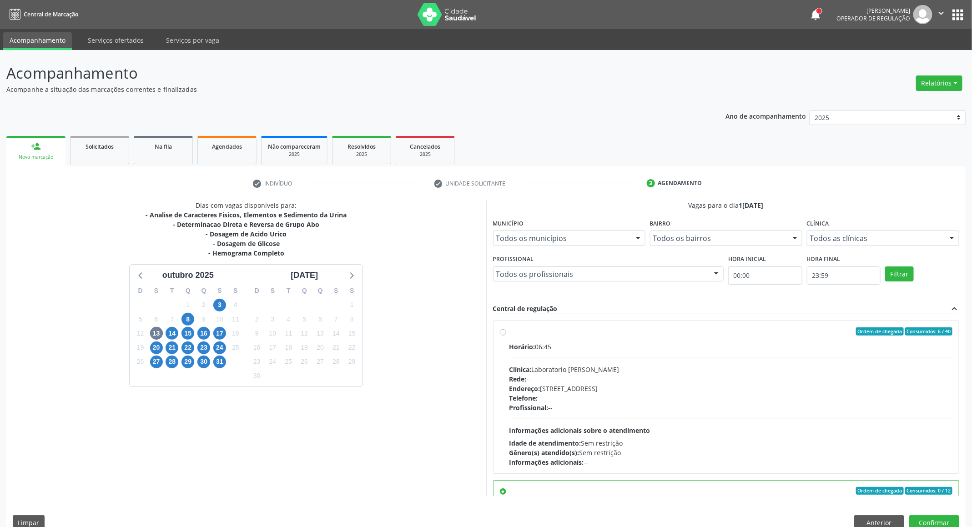
click at [549, 390] on div "Endereço: [STREET_ADDRESS]" at bounding box center [730, 389] width 443 height 10
click at [506, 336] on input "Ordem de chegada Consumidos: 6 / 40 Horário: 06:45 Clínica: Laboratorio Jose Pa…" at bounding box center [503, 332] width 6 height 8
radio input "true"
click at [936, 519] on button "Confirmar" at bounding box center [934, 522] width 50 height 15
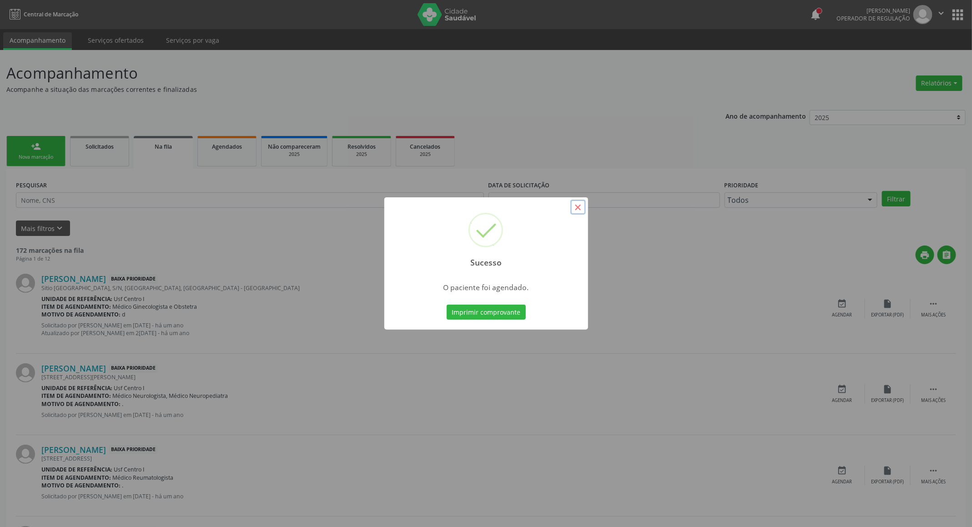
click at [576, 207] on button "×" at bounding box center [577, 207] width 15 height 15
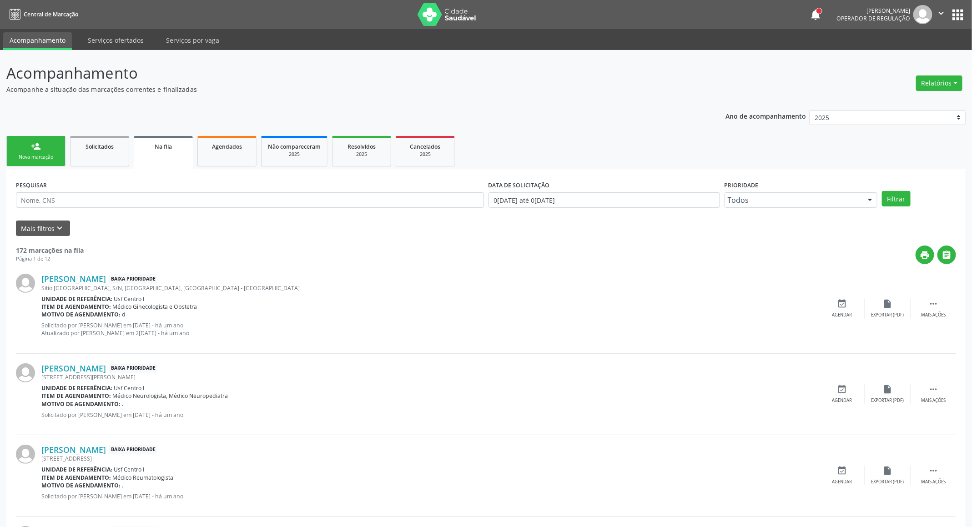
click at [31, 154] on div "Nova marcação" at bounding box center [35, 157] width 45 height 7
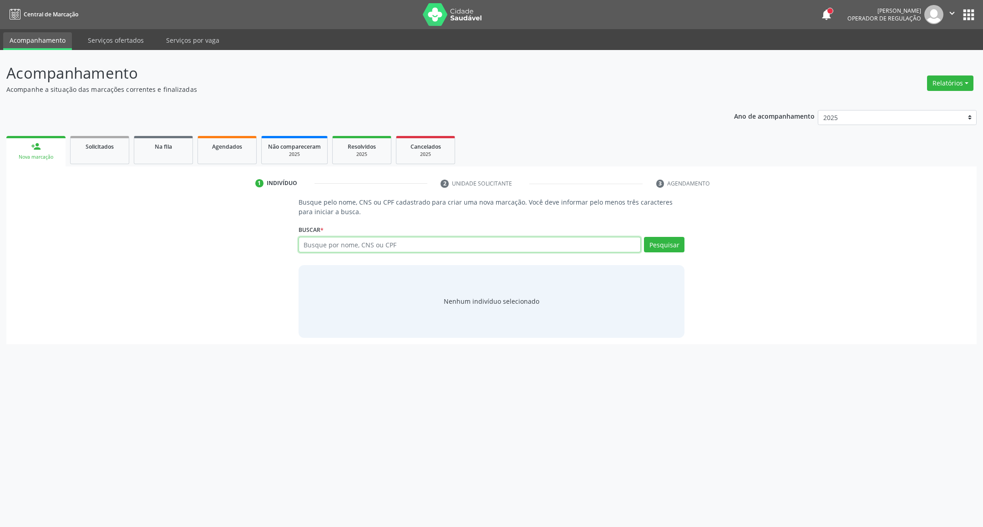
click at [378, 247] on input "text" at bounding box center [469, 244] width 343 height 15
paste input "155.883.154-13"
type input "155.883.154-13"
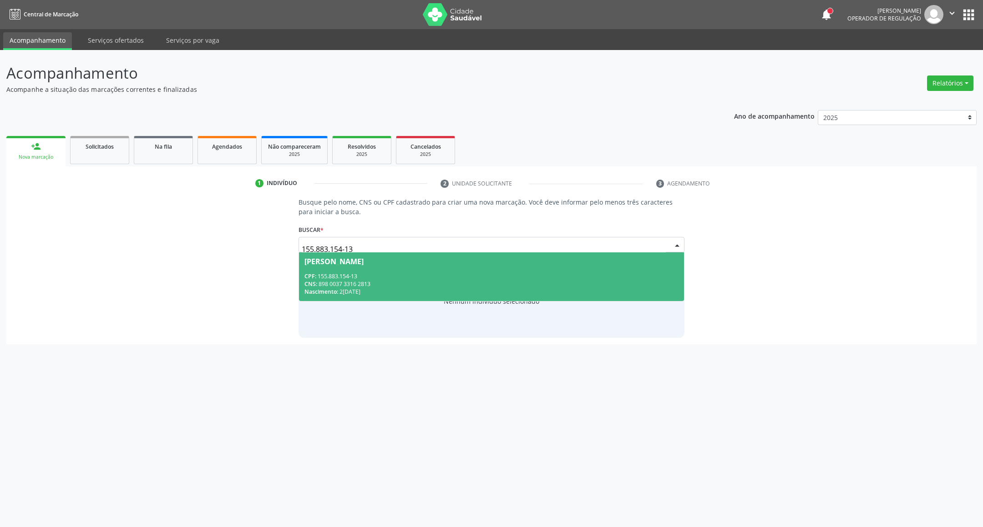
click at [580, 269] on span "Rosana Kaline Gomes de Souza CPF: 155.883.154-13 CNS: 898 0037 3316 2813 Nascim…" at bounding box center [491, 276] width 385 height 49
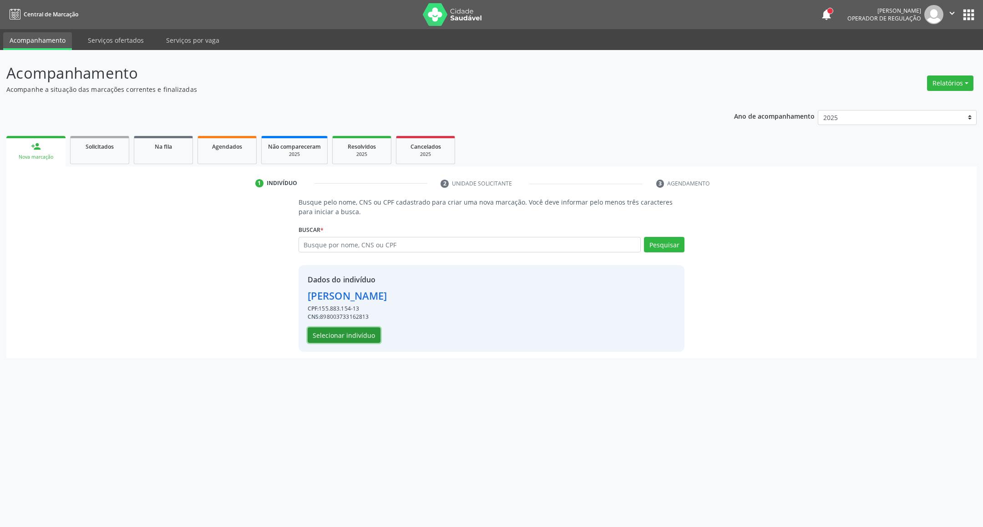
click at [368, 338] on button "Selecionar indivíduo" at bounding box center [343, 335] width 73 height 15
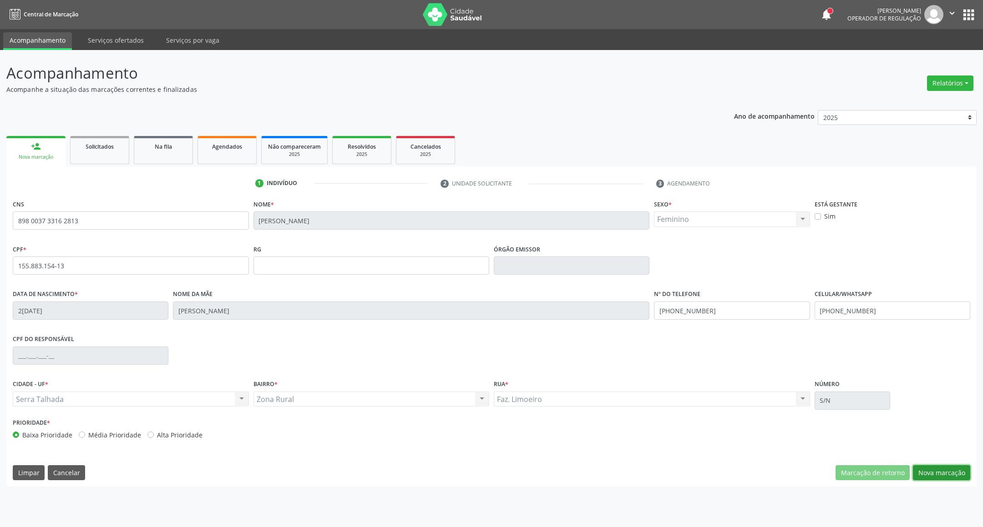
click at [965, 469] on button "Nova marcação" at bounding box center [940, 472] width 57 height 15
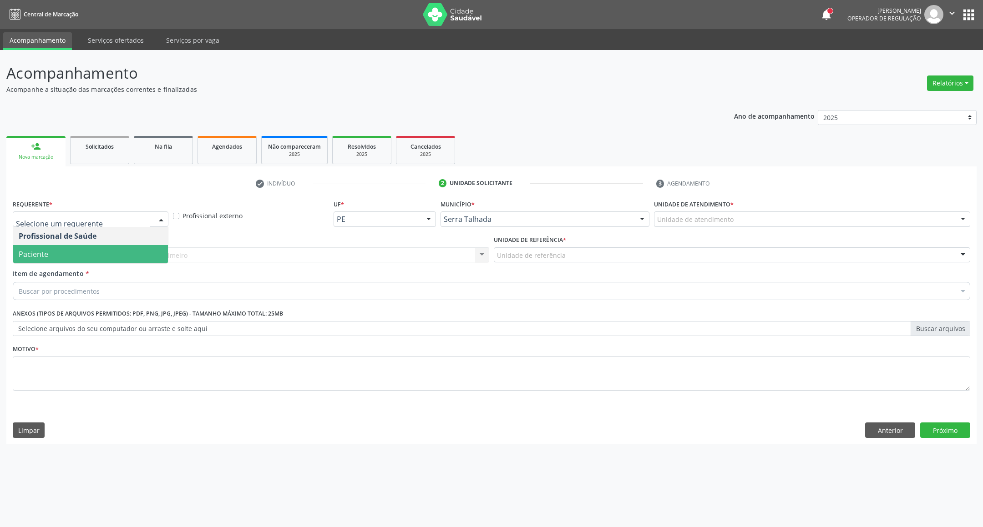
click at [38, 261] on span "Paciente" at bounding box center [90, 254] width 155 height 18
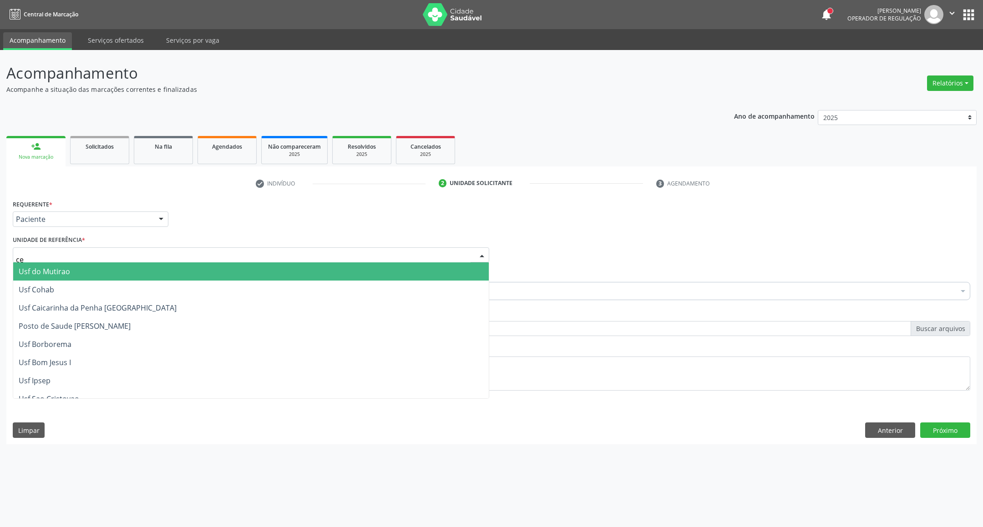
type input "cer"
click at [30, 272] on span "Posto de Saude Poco da Cerca" at bounding box center [71, 272] width 105 height 10
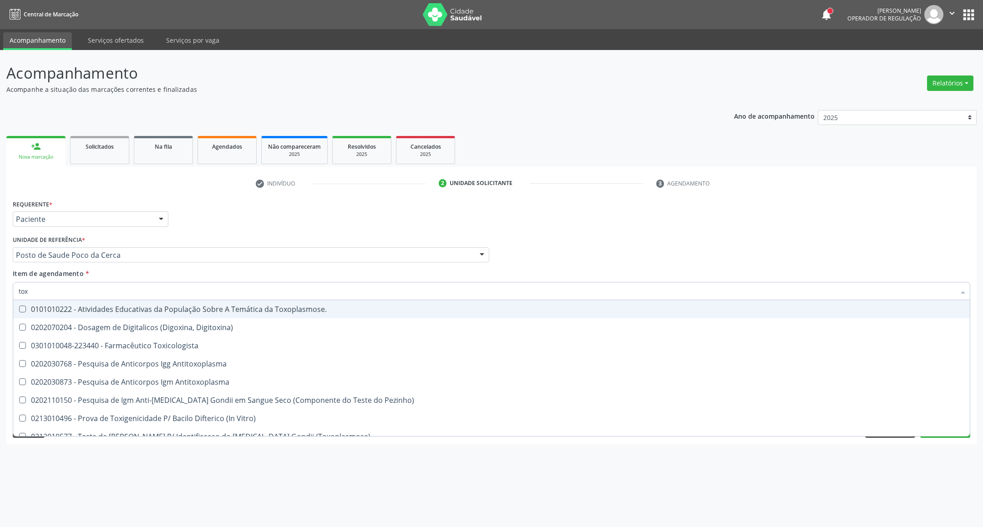
type input "toxo"
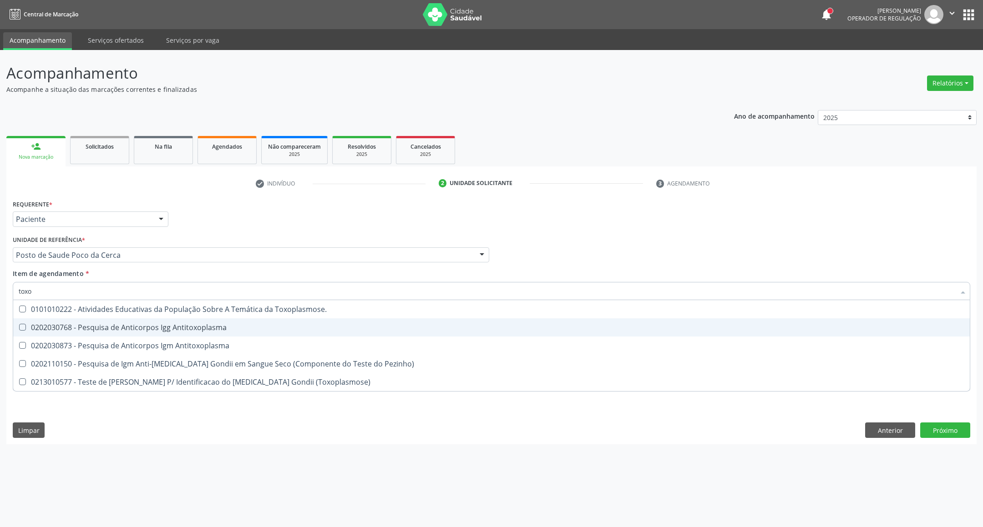
drag, startPoint x: 28, startPoint y: 327, endPoint x: 22, endPoint y: 343, distance: 16.8
click at [26, 330] on div "0202030768 - Pesquisa de Anticorpos Igg Antitoxoplasma" at bounding box center [491, 327] width 945 height 7
checkbox Antitoxoplasma "true"
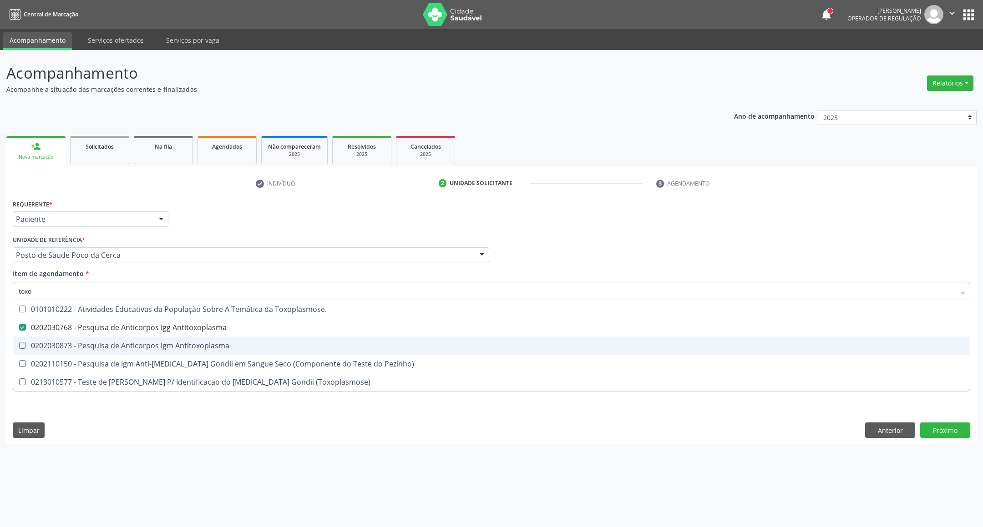
click at [21, 346] on Antitoxoplasma at bounding box center [22, 345] width 7 height 7
click at [19, 346] on Antitoxoplasma "checkbox" at bounding box center [16, 346] width 6 height 6
checkbox Antitoxoplasma "true"
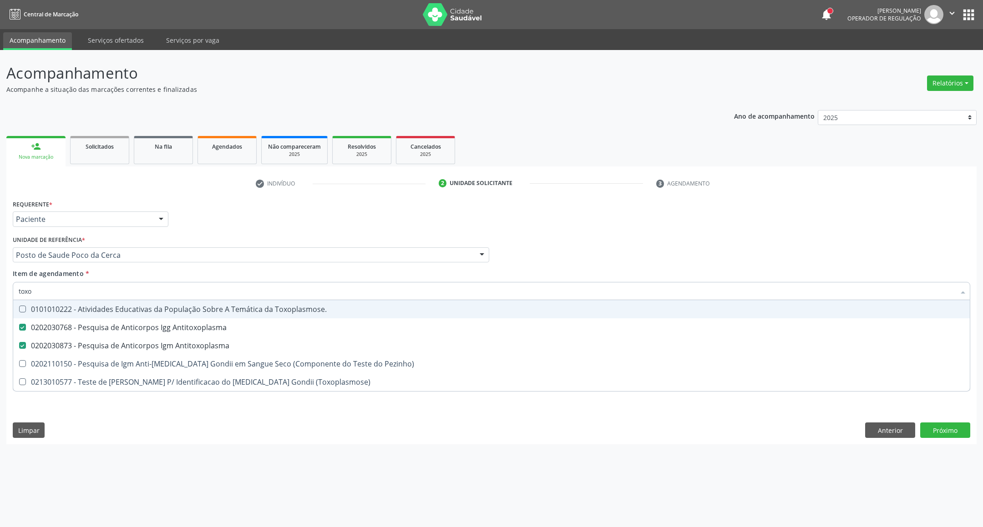
drag, startPoint x: 32, startPoint y: 296, endPoint x: 0, endPoint y: 292, distance: 32.1
click at [0, 292] on div "Acompanhamento Acompanhe a situação das marcações correntes e finalizadas Relat…" at bounding box center [491, 288] width 983 height 477
type input "c"
checkbox Antitoxoplasma "false"
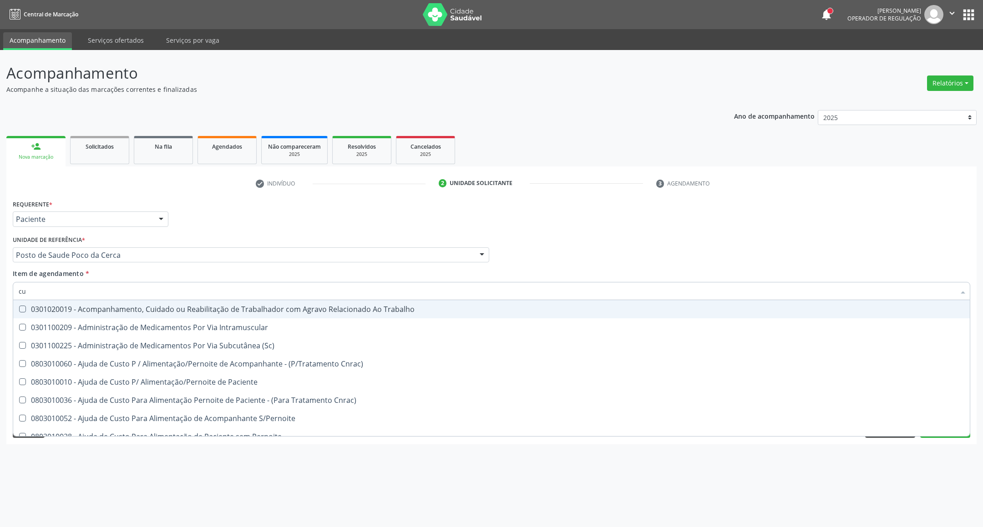
type input "cul"
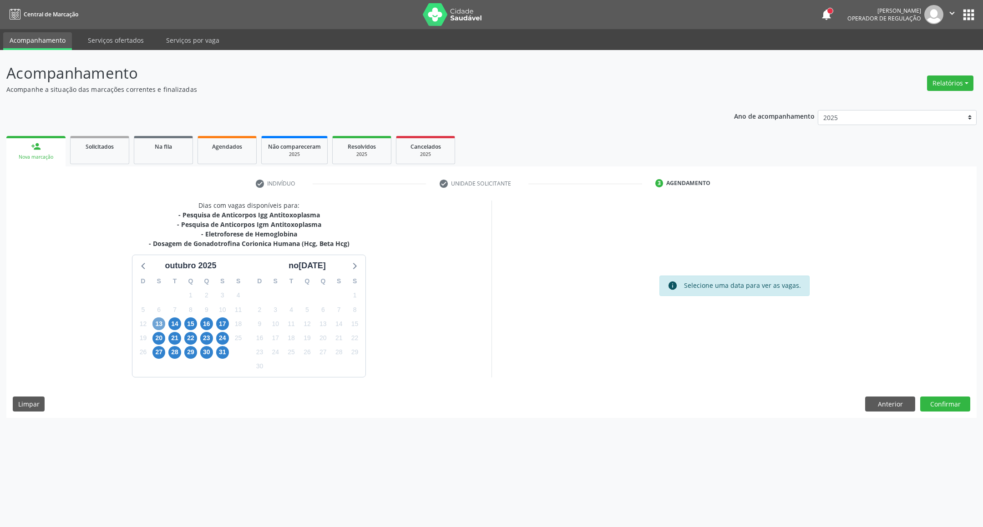
drag, startPoint x: 161, startPoint y: 324, endPoint x: 183, endPoint y: 307, distance: 27.3
click at [157, 324] on span "13" at bounding box center [158, 323] width 13 height 13
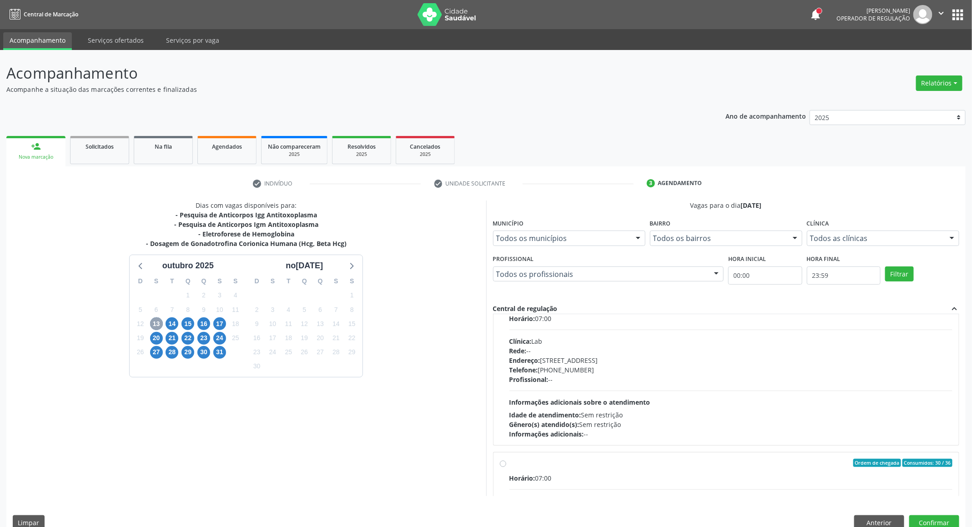
scroll to position [464, 0]
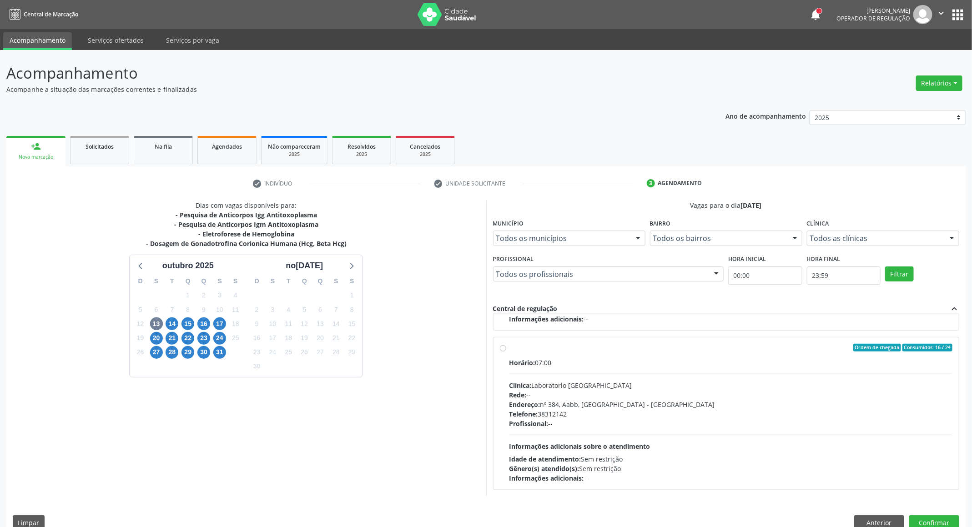
click at [691, 386] on div "Clínica: Laboratorio Sao Francisco" at bounding box center [730, 386] width 443 height 10
click at [506, 352] on input "Ordem de chegada Consumidos: 16 / 24 Horário: 07:00 Clínica: Laboratorio Sao Fr…" at bounding box center [503, 348] width 6 height 8
radio input "true"
click at [947, 522] on button "Confirmar" at bounding box center [934, 522] width 50 height 15
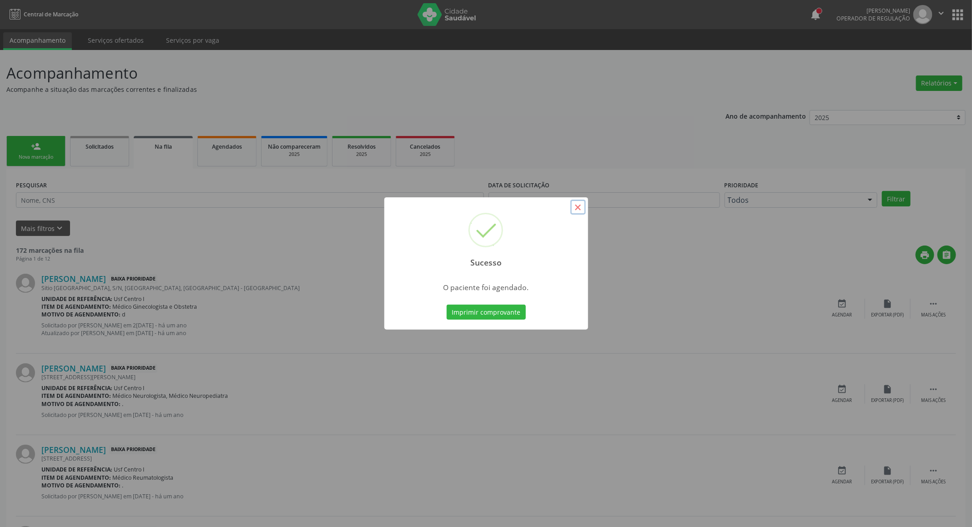
click at [580, 207] on button "×" at bounding box center [577, 207] width 15 height 15
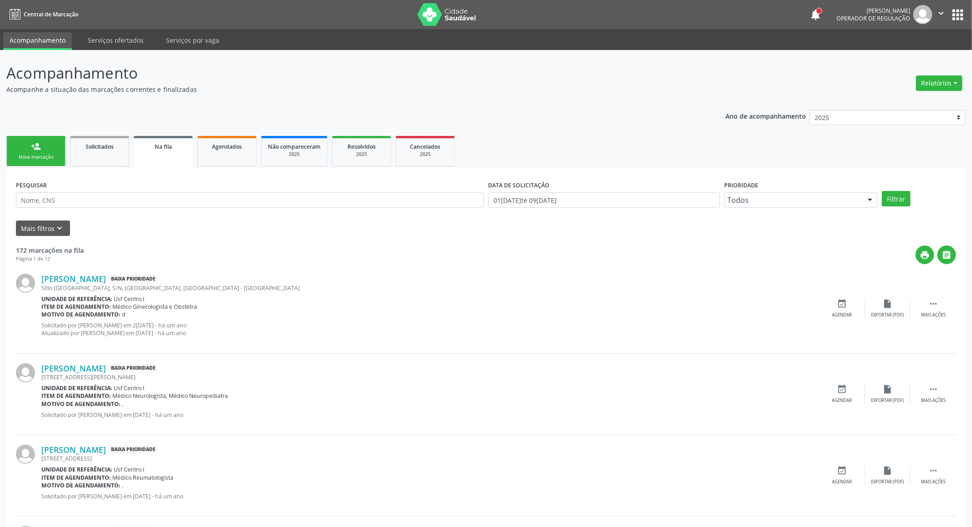
click at [38, 152] on link "person_add Nova marcação" at bounding box center [35, 151] width 59 height 30
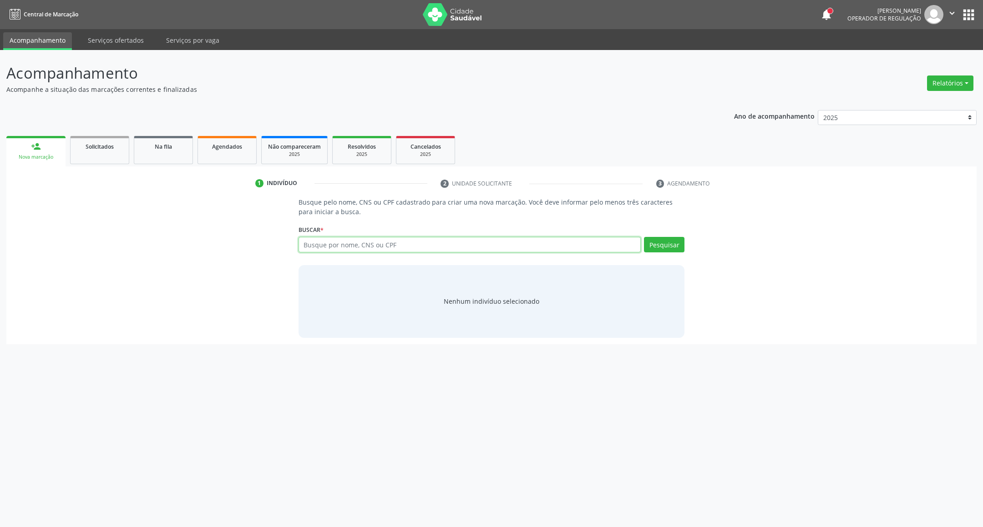
click at [317, 250] on input "text" at bounding box center [469, 244] width 343 height 15
type input "706801177312030"
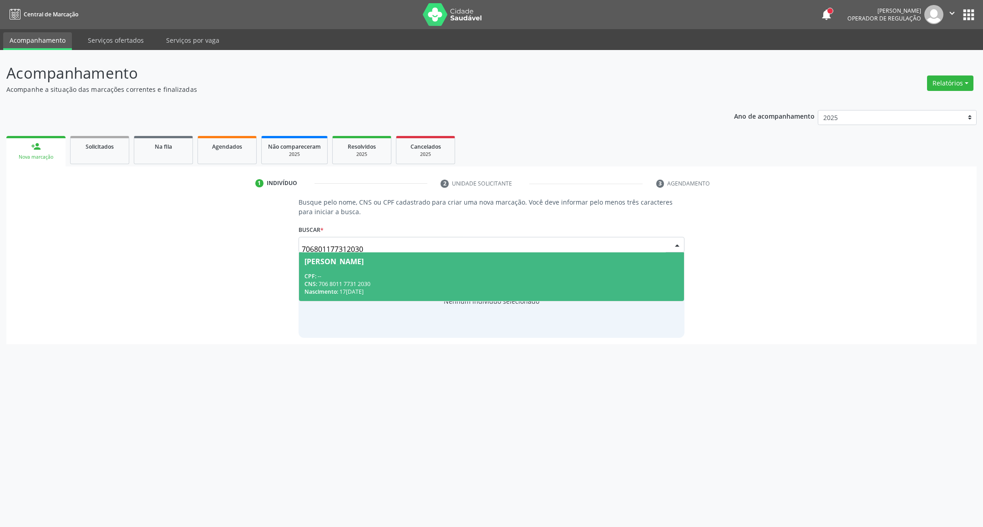
click at [415, 277] on div "CPF: --" at bounding box center [491, 276] width 374 height 8
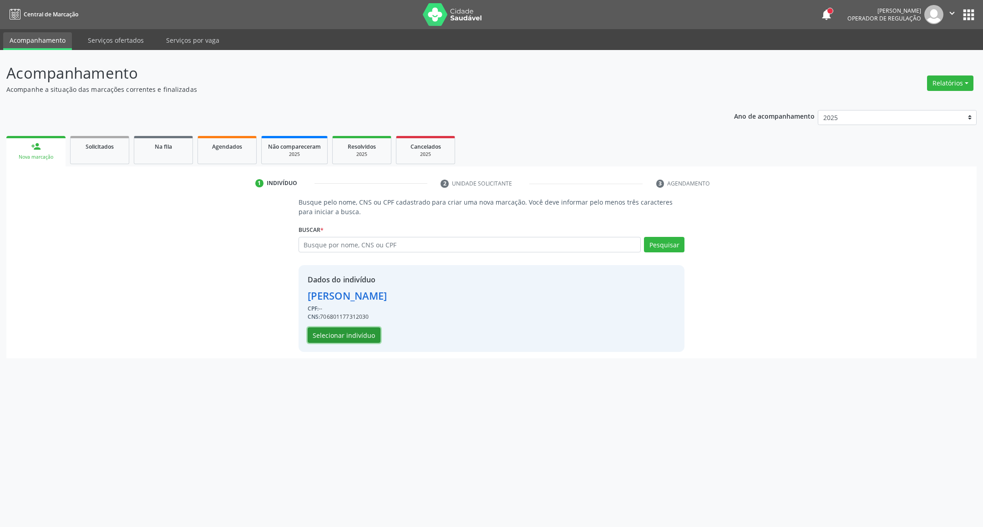
click at [333, 332] on button "Selecionar indivíduo" at bounding box center [343, 335] width 73 height 15
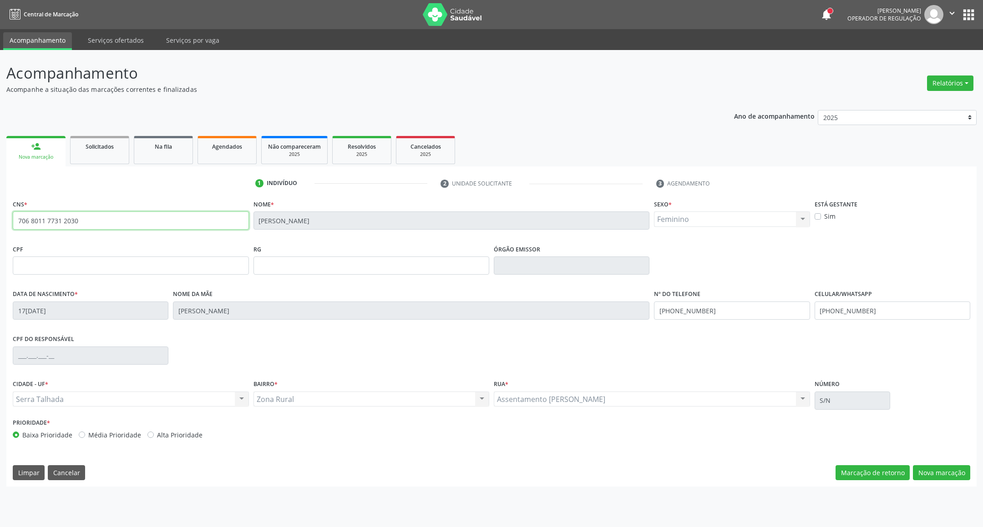
drag, startPoint x: 92, startPoint y: 217, endPoint x: 0, endPoint y: 222, distance: 92.0
click at [0, 222] on div "Acompanhamento Acompanhe a situação das marcações correntes e finalizadas Relat…" at bounding box center [491, 288] width 983 height 477
drag, startPoint x: 924, startPoint y: 472, endPoint x: 447, endPoint y: 374, distance: 487.6
click at [923, 471] on button "Nova marcação" at bounding box center [940, 472] width 57 height 15
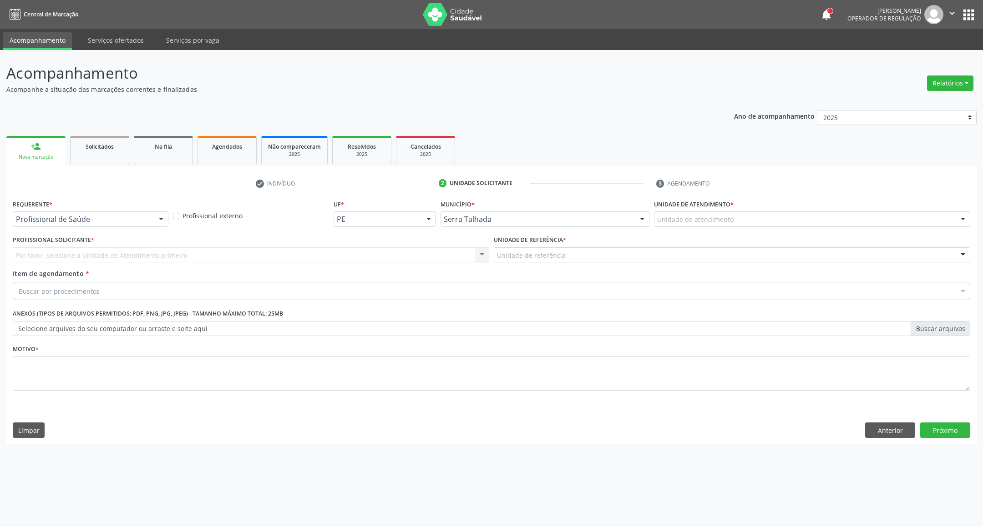
click at [123, 209] on div "Requerente * Profissional de Saúde Profissional de Saúde Paciente Nenhum result…" at bounding box center [91, 211] width 156 height 29
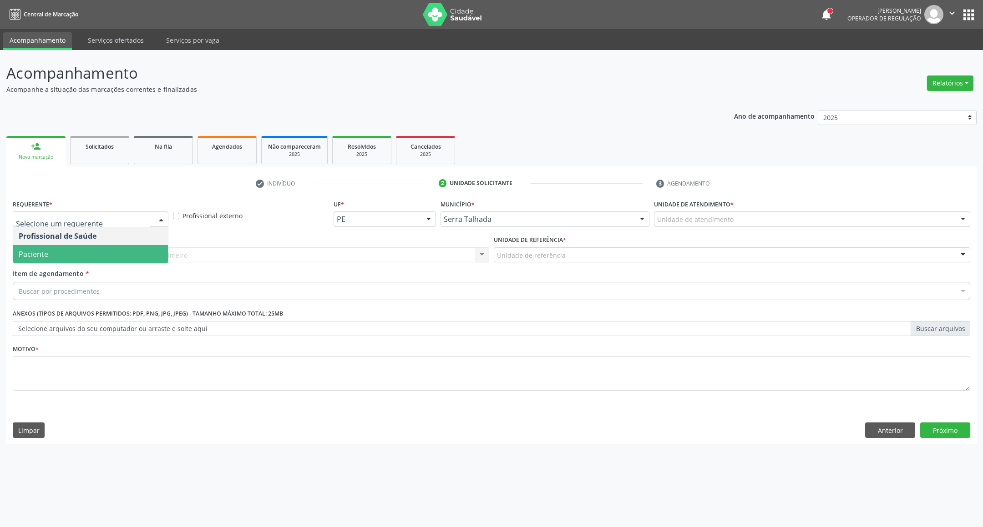
click at [105, 251] on span "Paciente" at bounding box center [90, 254] width 155 height 18
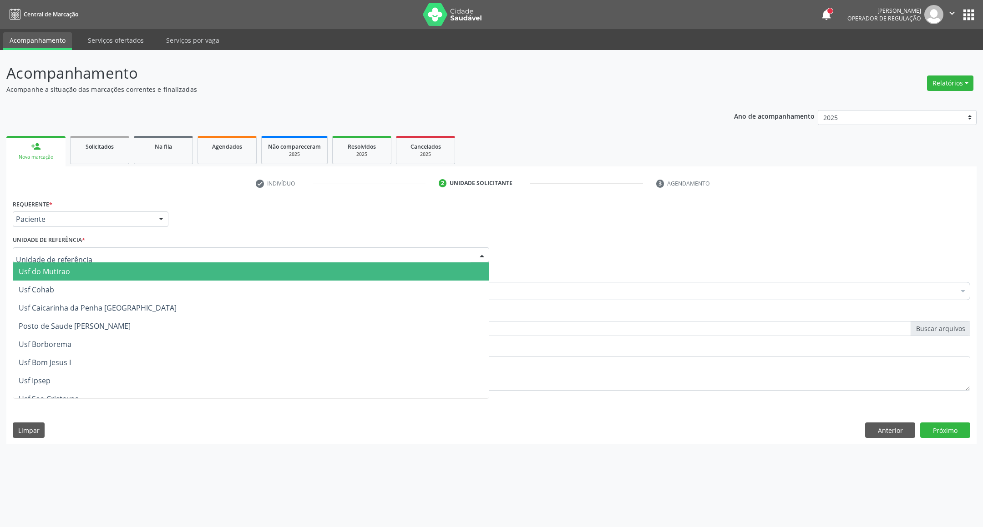
click at [105, 251] on div at bounding box center [251, 254] width 476 height 15
type input "cer"
click at [79, 276] on span "Posto de Saude Poco da Cerca" at bounding box center [71, 272] width 105 height 10
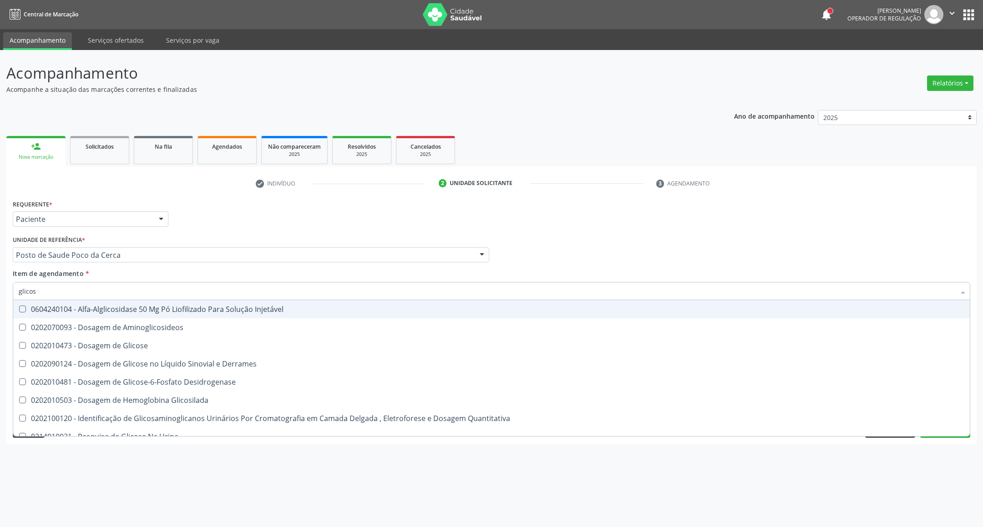
type input "glicose"
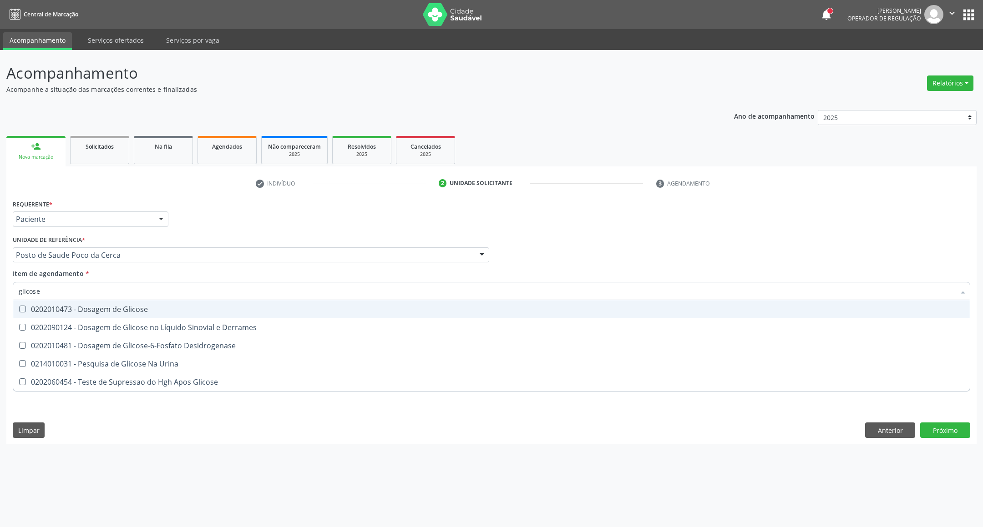
drag, startPoint x: 55, startPoint y: 311, endPoint x: 57, endPoint y: 292, distance: 18.8
click at [55, 309] on div "0202010473 - Dosagem de Glicose" at bounding box center [491, 309] width 945 height 7
checkbox Glicose "true"
drag, startPoint x: 58, startPoint y: 282, endPoint x: 0, endPoint y: 296, distance: 59.4
click at [0, 296] on div "Acompanhamento Acompanhe a situação das marcações correntes e finalizadas Relat…" at bounding box center [491, 288] width 983 height 477
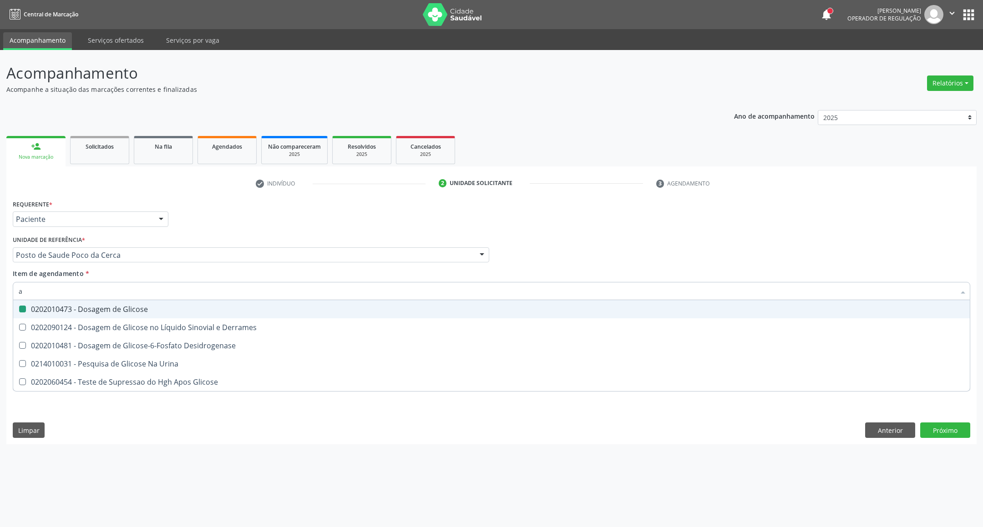
type input "ac"
checkbox Glicose "false"
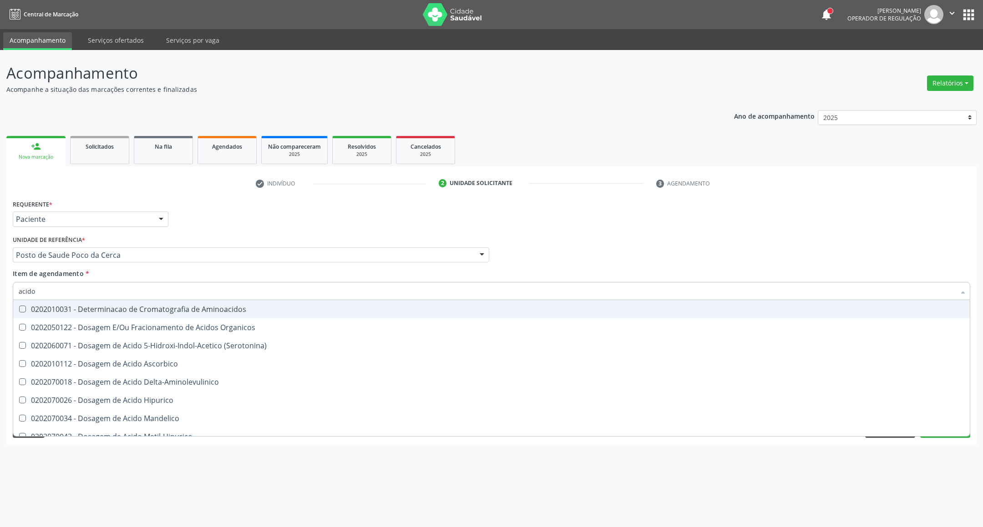
type input "acido u"
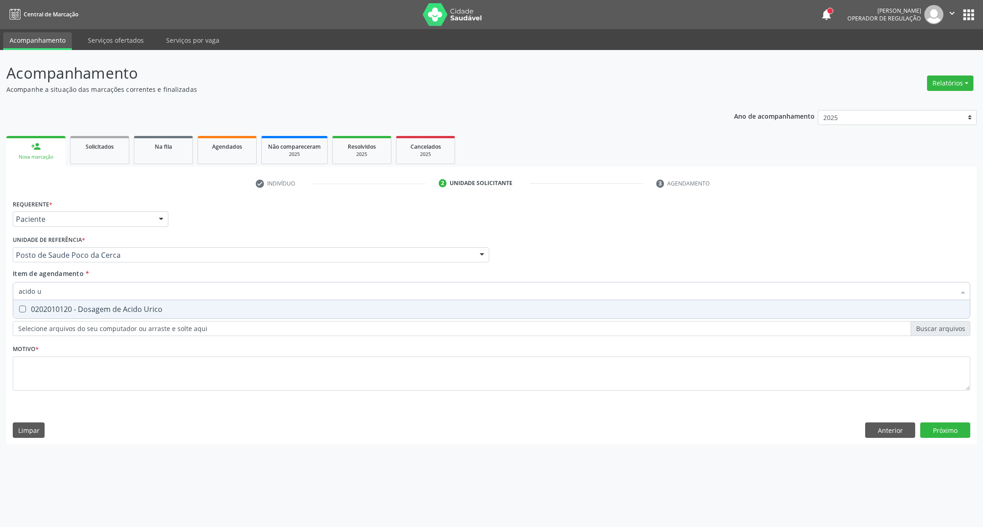
click at [49, 310] on div "0202010120 - Dosagem de Acido Urico" at bounding box center [491, 309] width 945 height 7
checkbox Urico "true"
click at [0, 311] on div "Acompanhamento Acompanhe a situação das marcações correntes e finalizadas Relat…" at bounding box center [491, 288] width 983 height 477
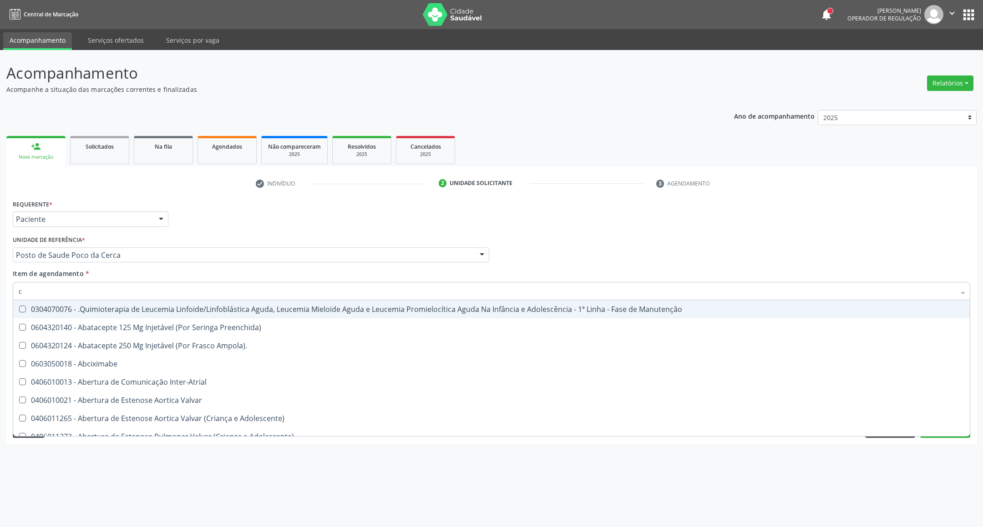
type input "cr"
checkbox Manutenção "false"
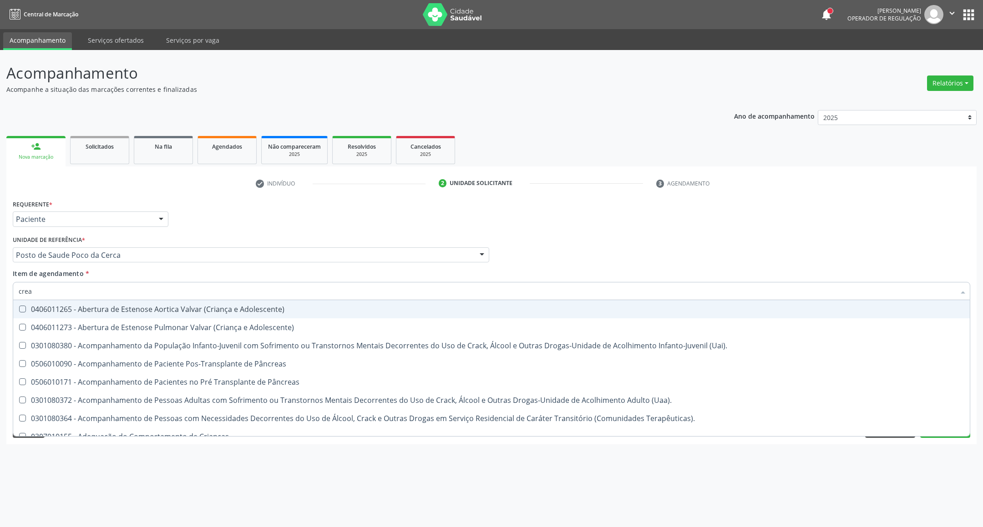
type input "creat"
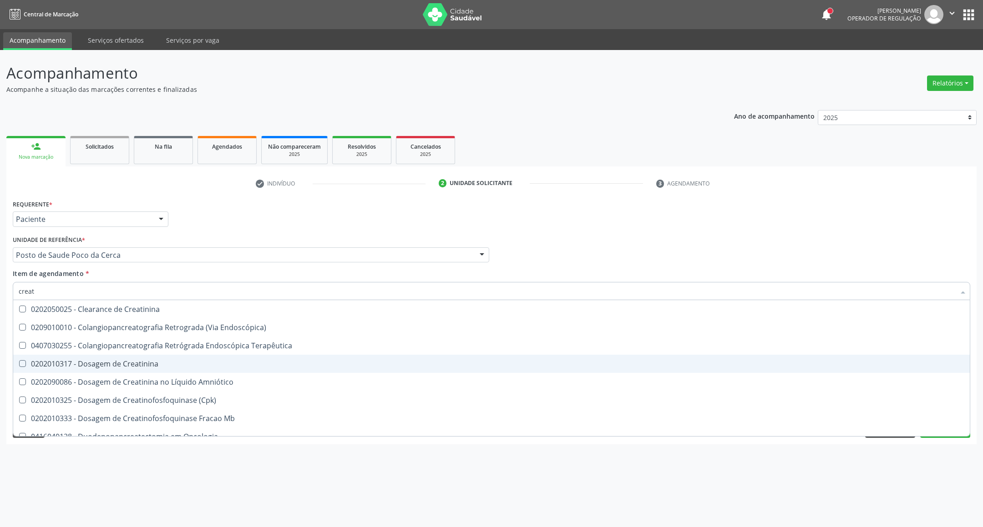
drag, startPoint x: 57, startPoint y: 360, endPoint x: 54, endPoint y: 320, distance: 40.6
click at [55, 360] on div "0202010317 - Dosagem de Creatinina" at bounding box center [491, 363] width 945 height 7
checkbox Creatinina "true"
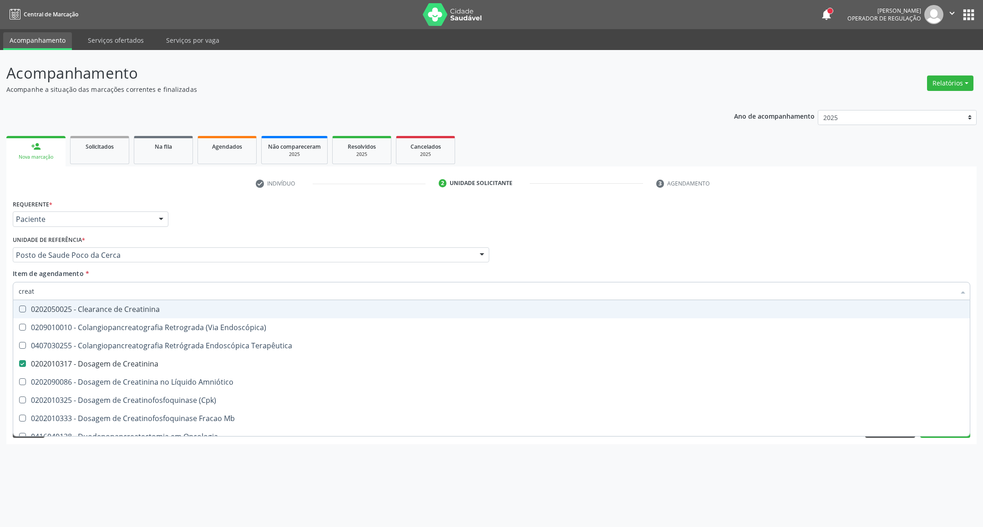
click at [0, 293] on div "Acompanhamento Acompanhe a situação das marcações correntes e finalizadas Relat…" at bounding box center [491, 288] width 983 height 477
type input "ur"
checkbox Creatinina "false"
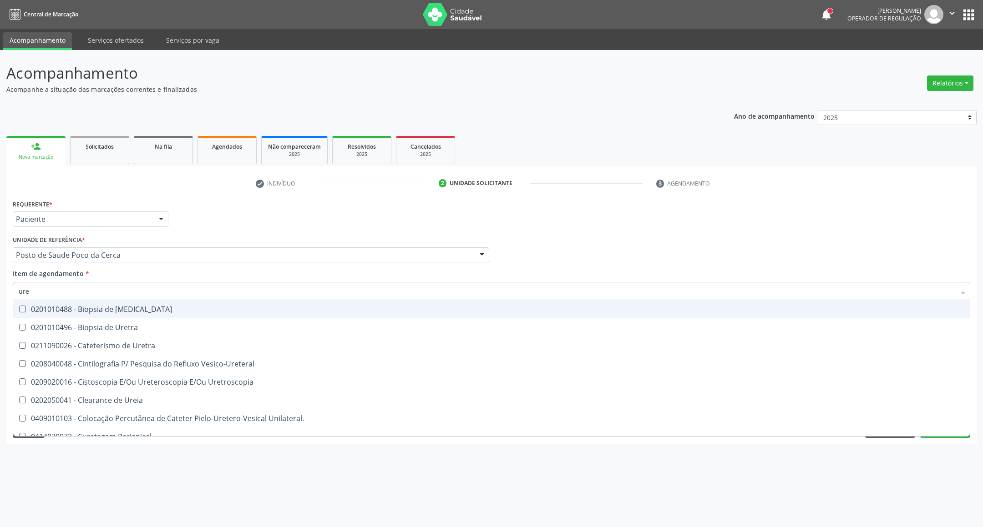
type input "urei"
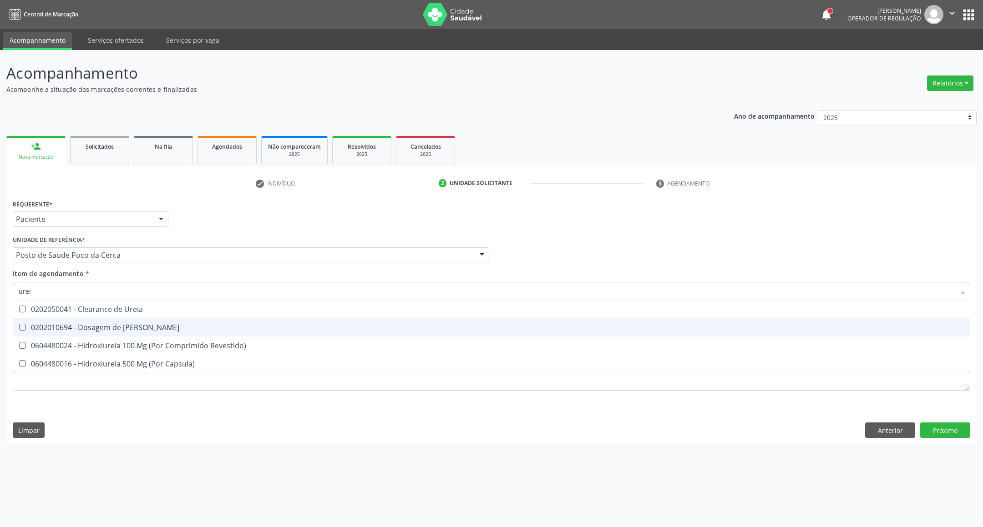
drag, startPoint x: 85, startPoint y: 332, endPoint x: 85, endPoint y: 302, distance: 29.6
click at [85, 326] on div "0202010694 - Dosagem de [PERSON_NAME]" at bounding box center [491, 327] width 945 height 7
checkbox Ureia "true"
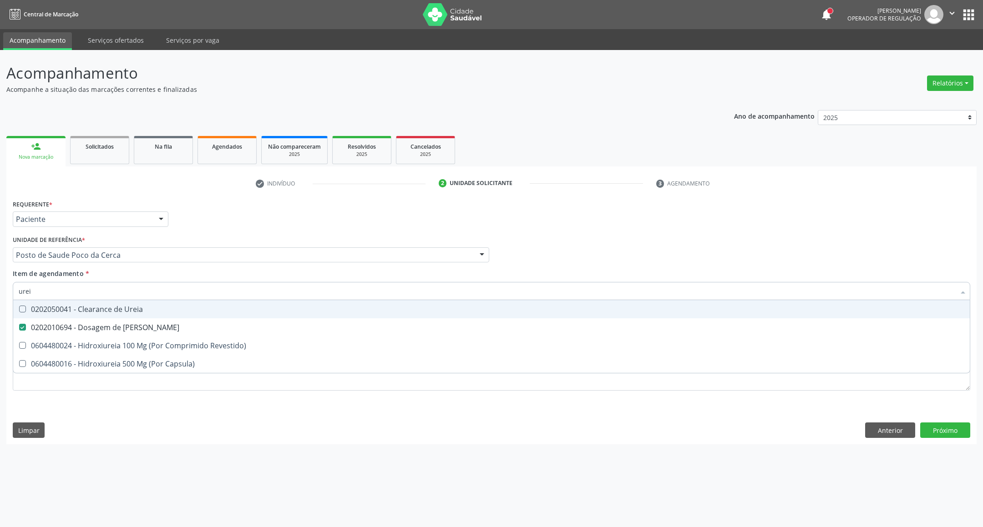
click at [0, 291] on div "Acompanhamento Acompanhe a situação das marcações correntes e finalizadas Relat…" at bounding box center [491, 288] width 983 height 477
type input "co"
checkbox Ureia "false"
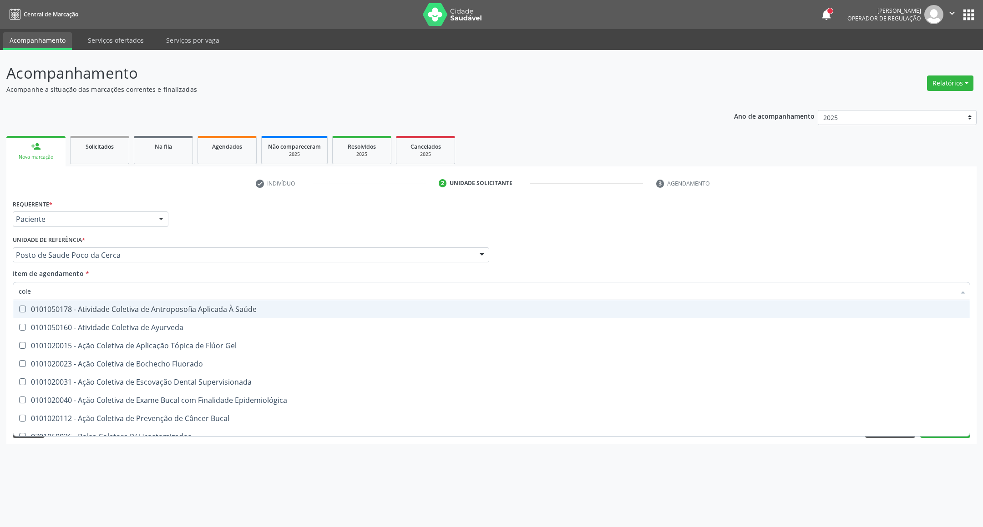
type input "coles"
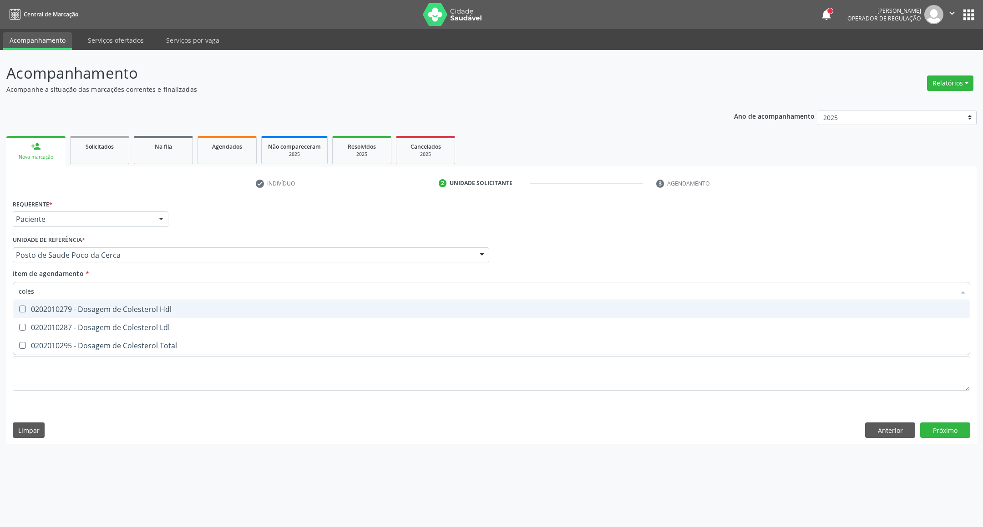
drag, startPoint x: 59, startPoint y: 310, endPoint x: 55, endPoint y: 322, distance: 12.8
click at [57, 311] on div "0202010279 - Dosagem de Colesterol Hdl" at bounding box center [491, 309] width 945 height 7
checkbox Hdl "true"
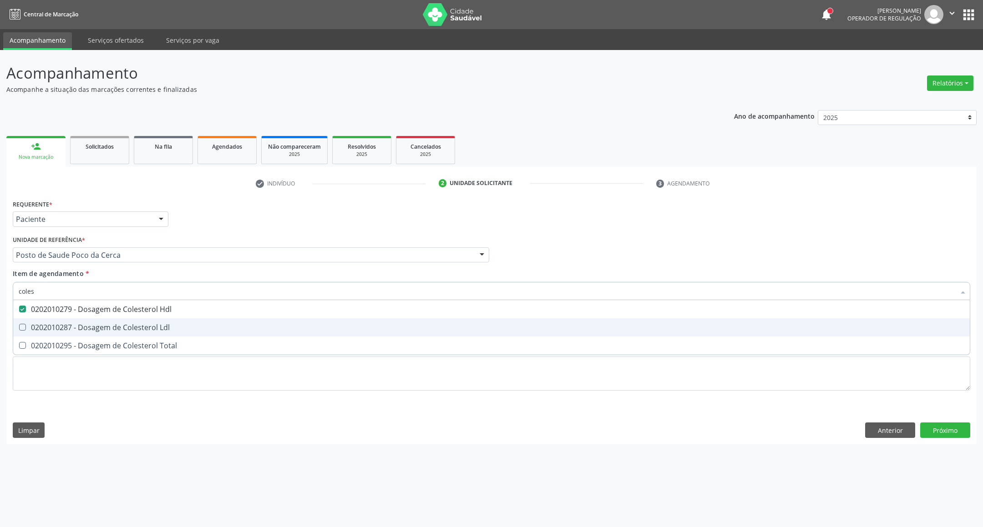
drag, startPoint x: 55, startPoint y: 325, endPoint x: 55, endPoint y: 333, distance: 8.6
click at [55, 326] on div "0202010287 - Dosagem de Colesterol Ldl" at bounding box center [491, 327] width 945 height 7
checkbox Ldl "true"
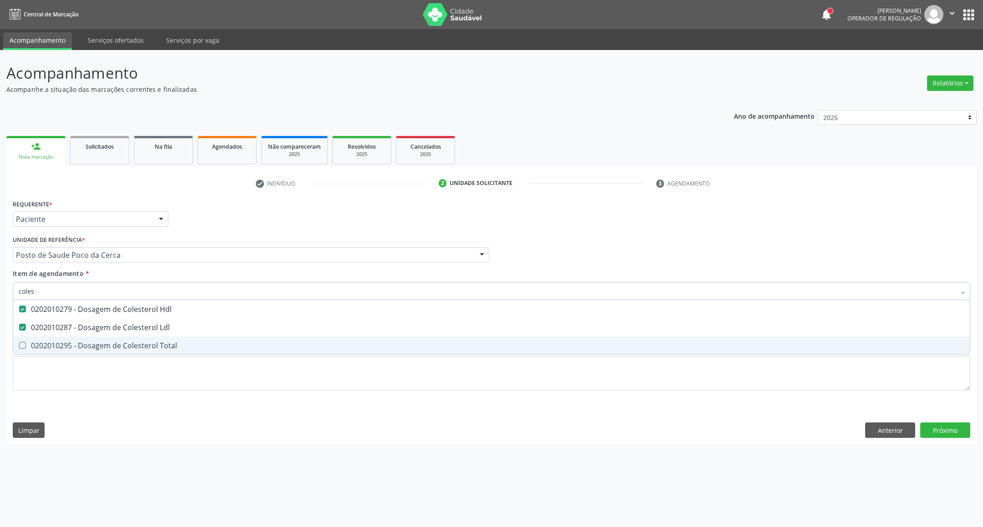
drag, startPoint x: 54, startPoint y: 338, endPoint x: 48, endPoint y: 313, distance: 26.1
click at [53, 339] on span "0202010295 - Dosagem de Colesterol Total" at bounding box center [491, 346] width 956 height 18
checkbox Total "true"
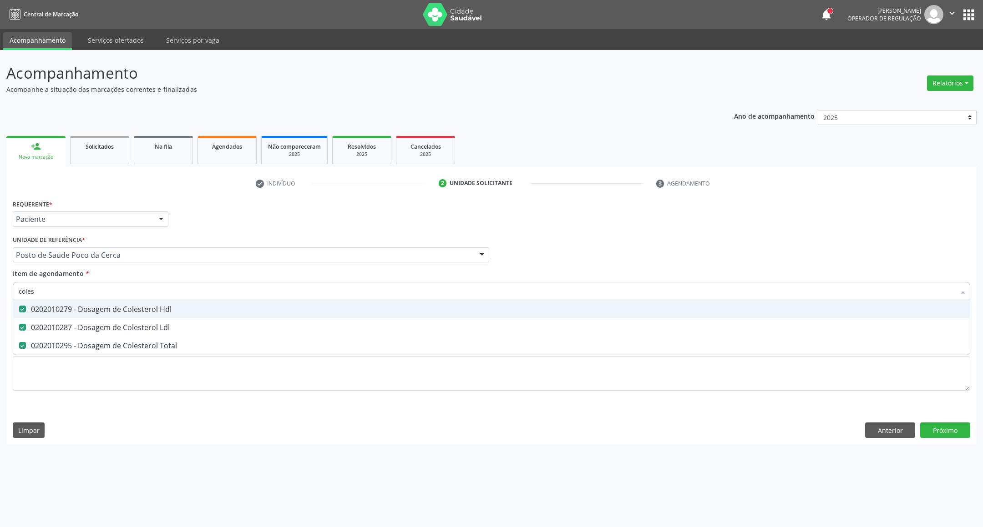
click at [0, 295] on div "Acompanhamento Acompanhe a situação das marcações correntes e finalizadas Relat…" at bounding box center [491, 288] width 983 height 477
type input "t"
checkbox Hdl "false"
checkbox Ldl "false"
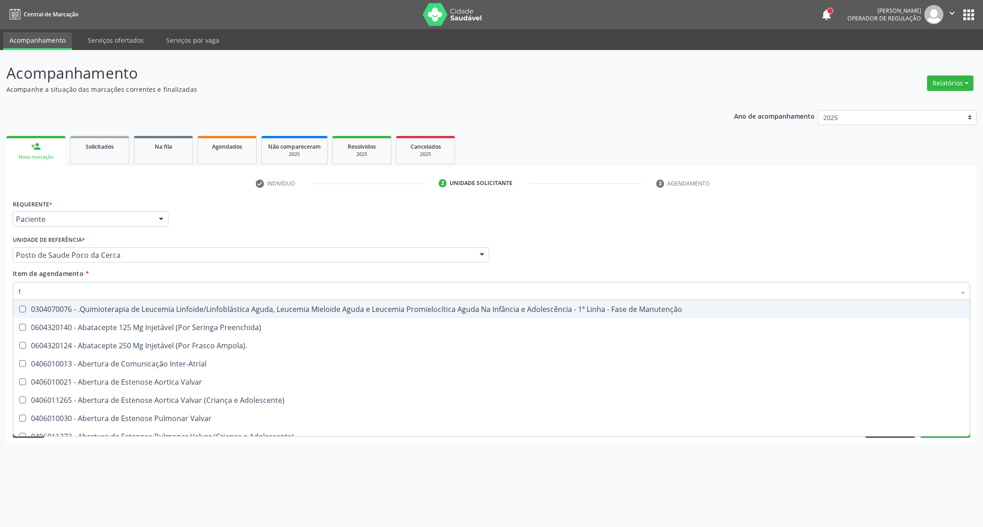
type input "tg"
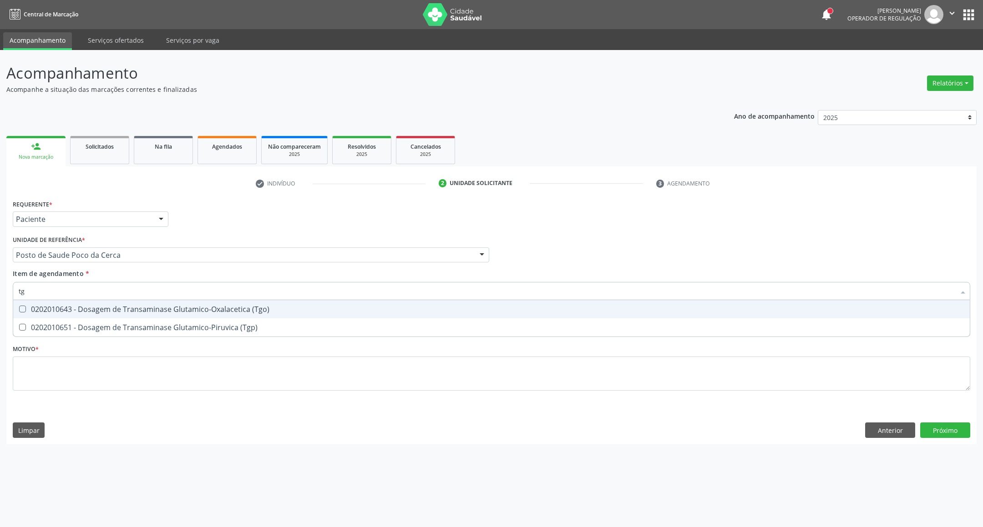
click at [34, 311] on div "0202010643 - Dosagem de Transaminase Glutamico-Oxalacetica (Tgo)" at bounding box center [491, 309] width 945 height 7
checkbox \(Tgo\) "true"
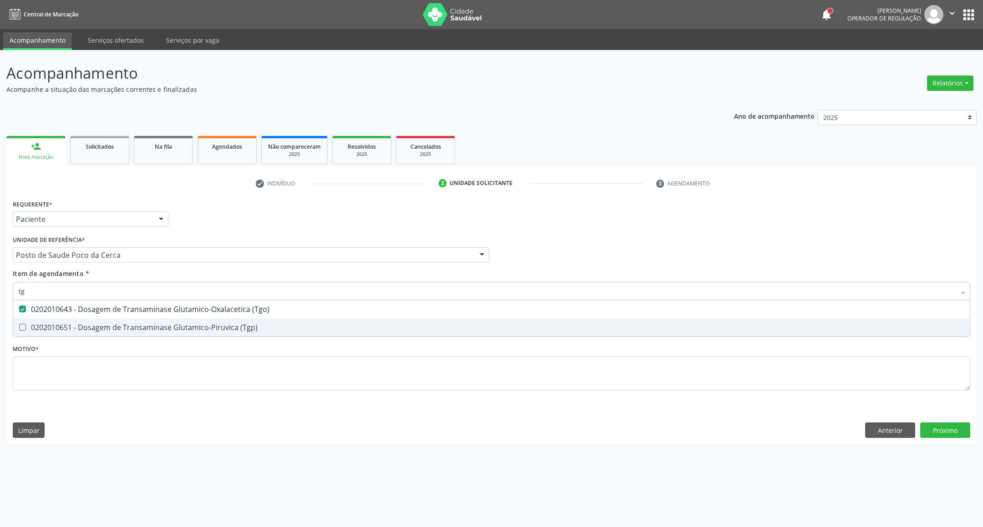
drag, startPoint x: 37, startPoint y: 324, endPoint x: 35, endPoint y: 306, distance: 17.9
click at [35, 324] on div "0202010651 - Dosagem de Transaminase Glutamico-Piruvica (Tgp)" at bounding box center [491, 327] width 945 height 7
checkbox \(Tgp\) "true"
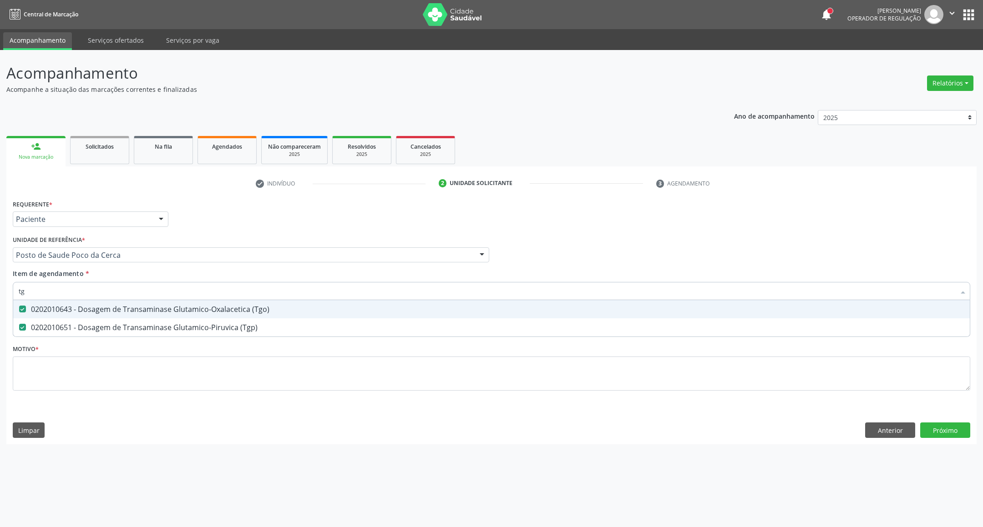
drag, startPoint x: 36, startPoint y: 288, endPoint x: 0, endPoint y: 301, distance: 38.0
click at [0, 301] on div "Acompanhamento Acompanhe a situação das marcações correntes e finalizadas Relat…" at bounding box center [491, 288] width 983 height 477
type input "tr"
checkbox \(Tgo\) "false"
checkbox \(Tgp\) "false"
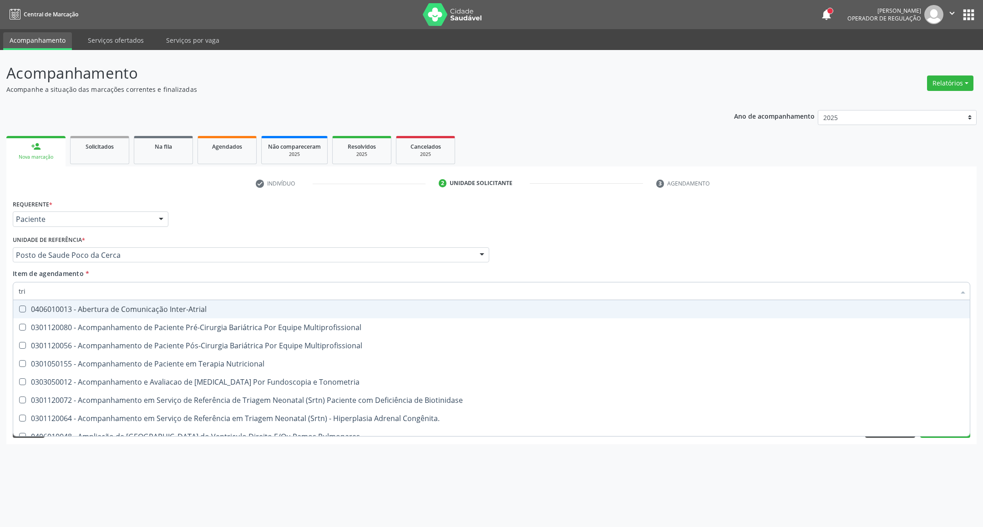
type input "trig"
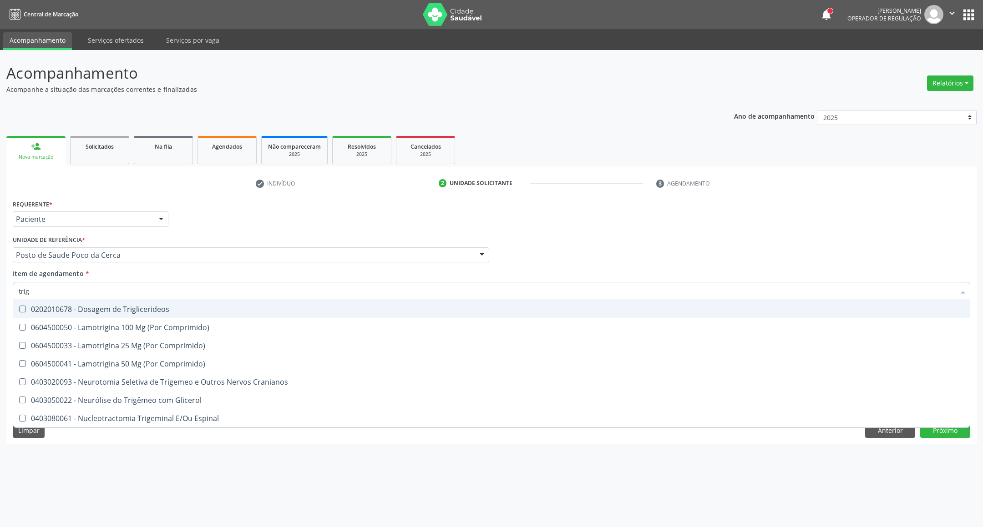
click at [155, 309] on div "0202010678 - Dosagem de Triglicerideos" at bounding box center [491, 309] width 945 height 7
checkbox Triglicerideos "true"
click at [149, 293] on input "trig" at bounding box center [487, 291] width 936 height 18
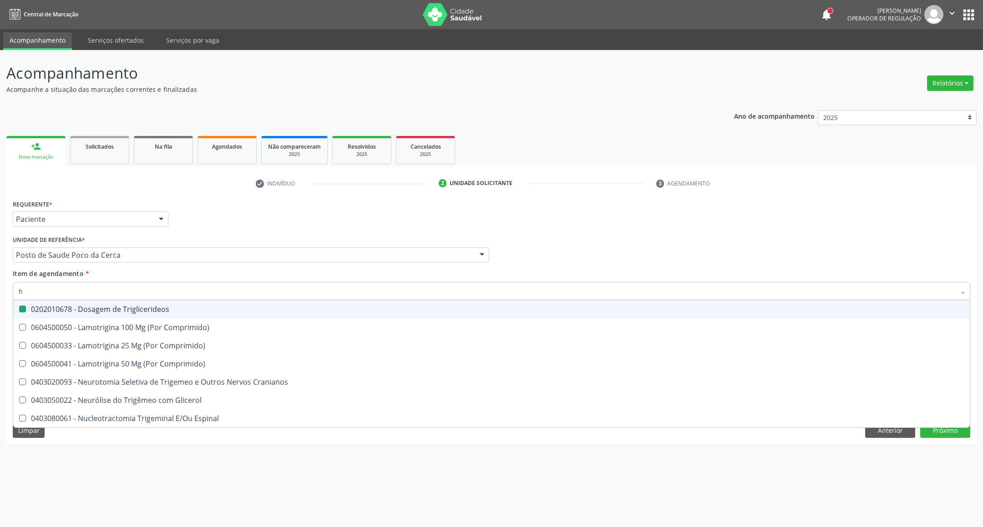
type input "he"
checkbox Triglicerideos "false"
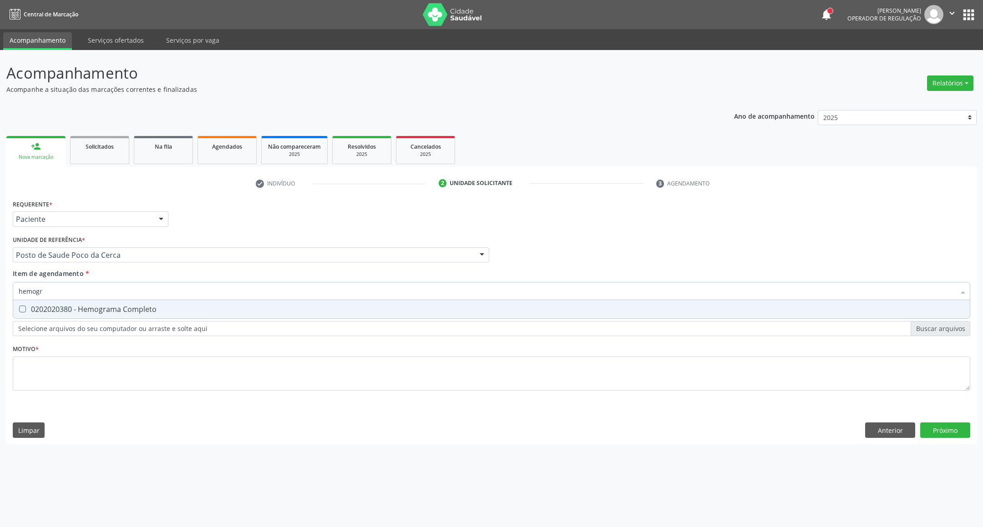
type input "hemogra"
click at [130, 306] on div "0202020380 - Hemograma Completo" at bounding box center [491, 309] width 945 height 7
checkbox Completo "true"
click at [133, 292] on input "hemogra" at bounding box center [487, 291] width 936 height 18
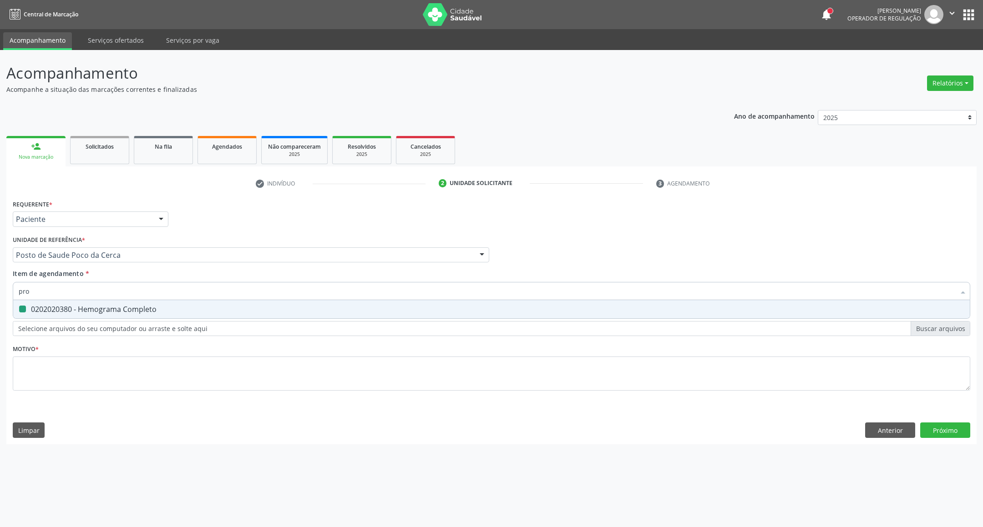
type input "prot"
checkbox Completo "false"
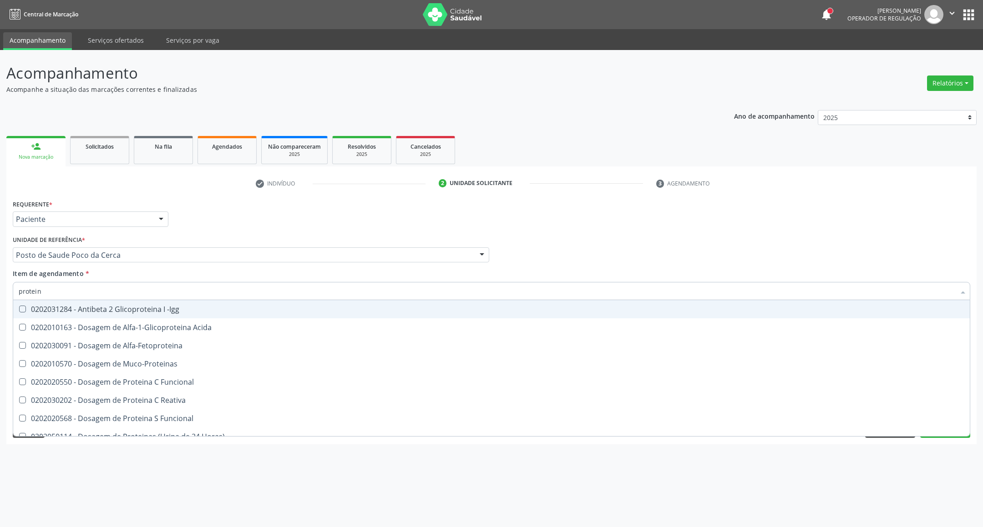
type input "proteina"
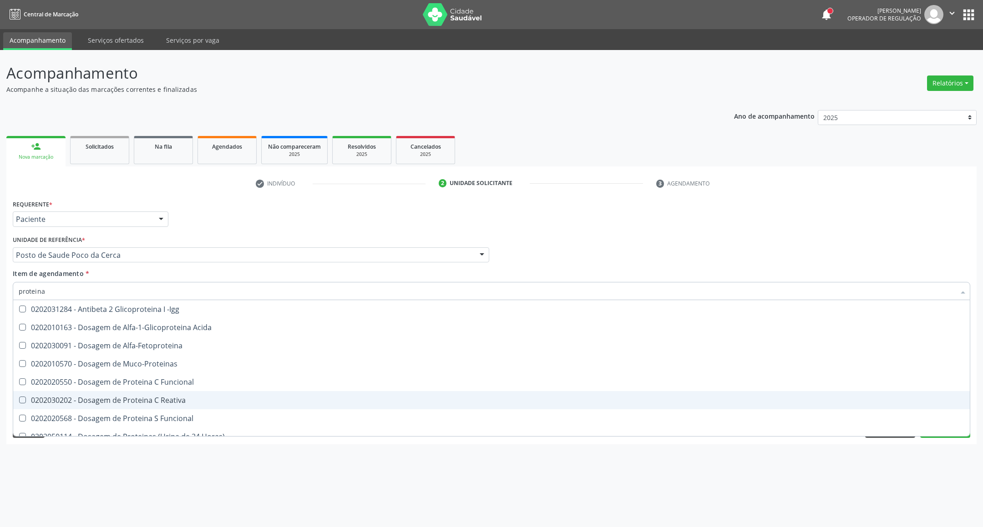
drag, startPoint x: 160, startPoint y: 397, endPoint x: 156, endPoint y: 332, distance: 65.2
click at [160, 397] on div "0202030202 - Dosagem de Proteina C Reativa" at bounding box center [491, 400] width 945 height 7
checkbox Reativa "true"
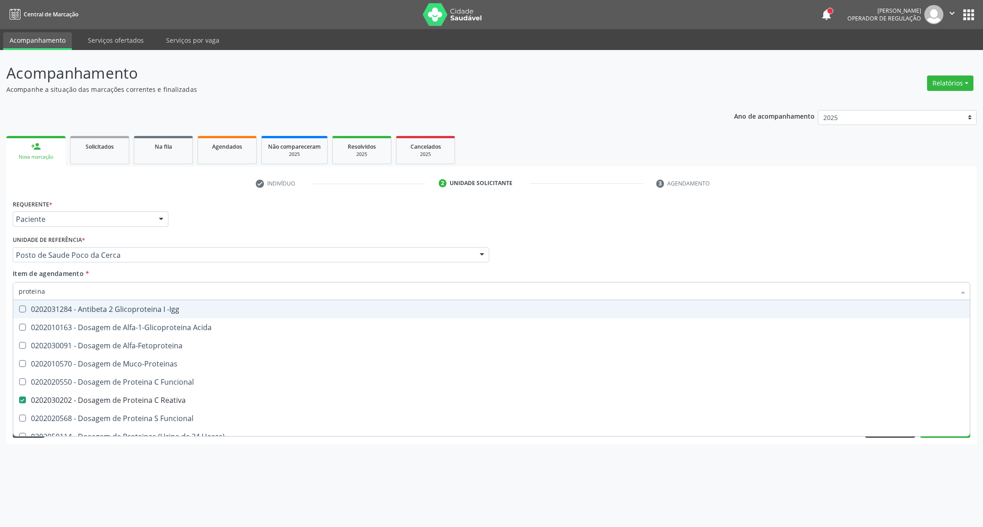
click at [100, 287] on input "proteina" at bounding box center [487, 291] width 936 height 18
type input "ur"
checkbox Reativa "false"
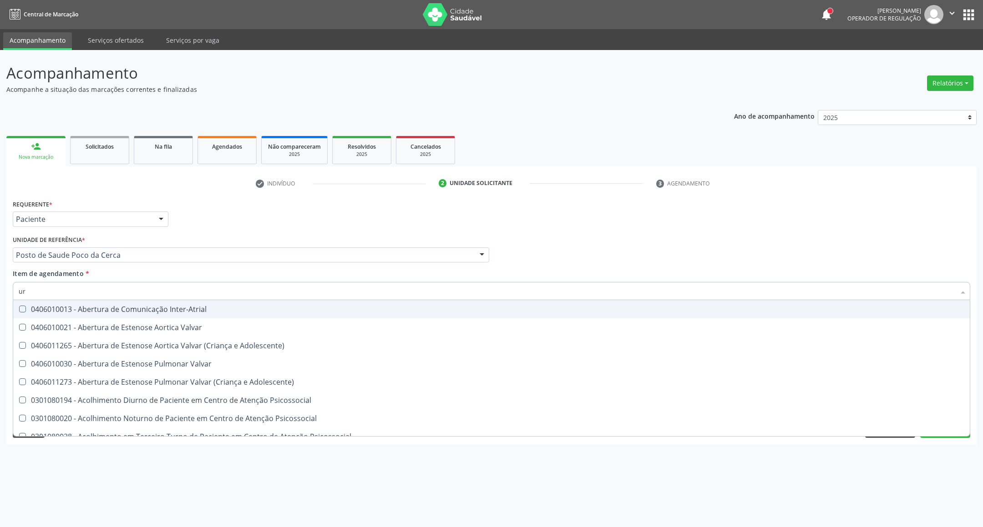
type input "uri"
checkbox B "true"
type input "urin"
checkbox Urico "false"
type input "urina"
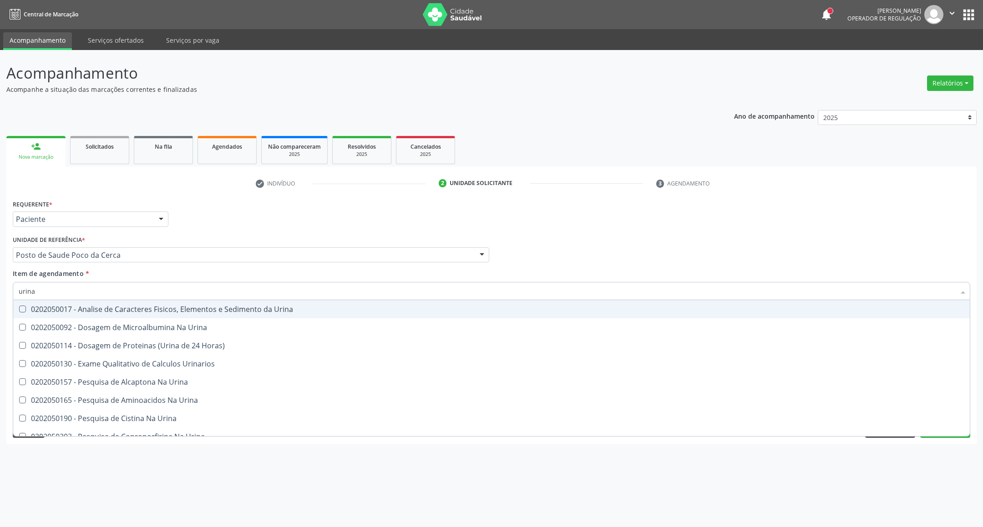
click at [104, 309] on div "0202050017 - Analise de Caracteres Fisicos, Elementos e Sedimento da Urina" at bounding box center [491, 309] width 945 height 7
checkbox Urina "true"
click at [116, 287] on input "urina" at bounding box center [487, 291] width 936 height 18
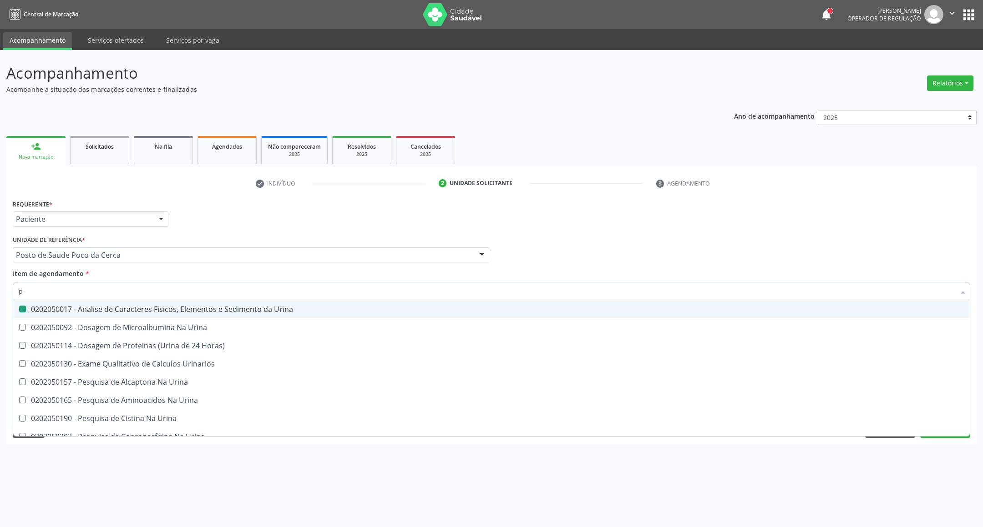
type input "pa"
checkbox Urina "false"
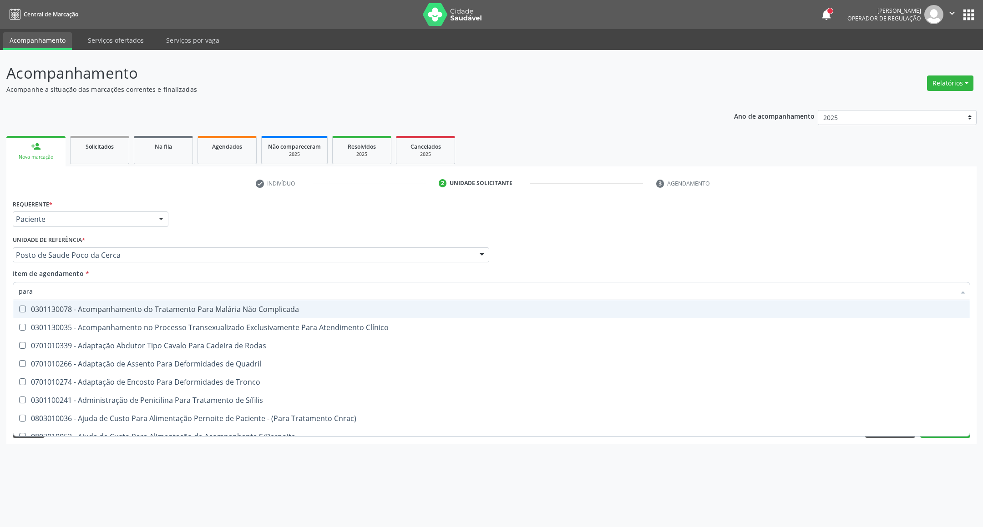
type input "paras"
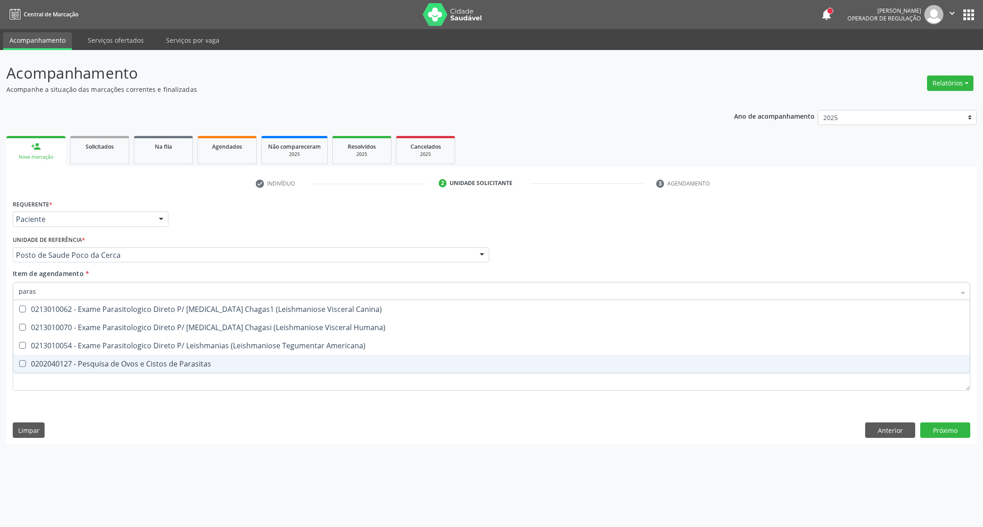
click at [108, 367] on div "0202040127 - Pesquisa de Ovos e Cistos de Parasitas" at bounding box center [491, 363] width 945 height 7
checkbox Parasitas "true"
click at [93, 374] on div "Requerente * Paciente Profissional de Saúde Paciente Nenhum resultado encontrad…" at bounding box center [491, 300] width 957 height 206
checkbox Humana\) "true"
checkbox Americana\) "true"
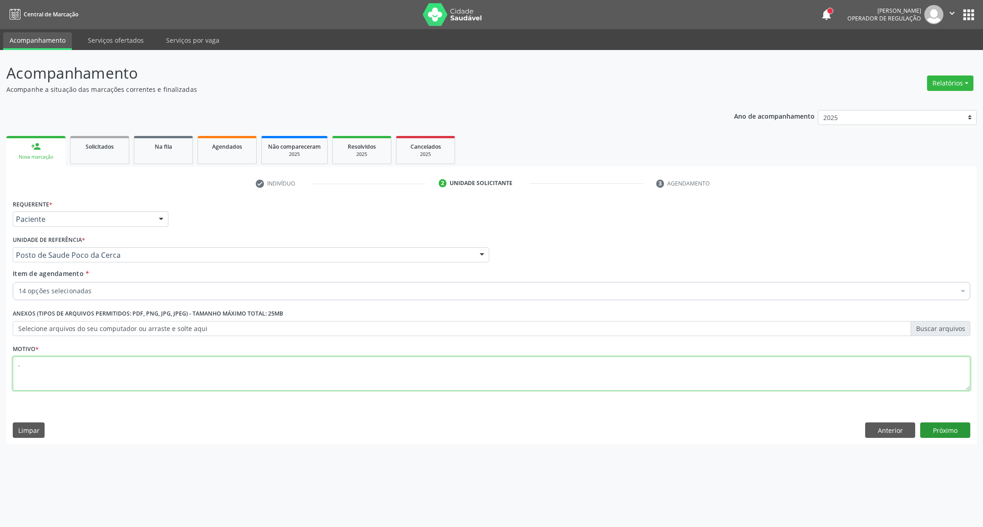
type textarea "."
click at [950, 428] on button "Próximo" at bounding box center [945, 430] width 50 height 15
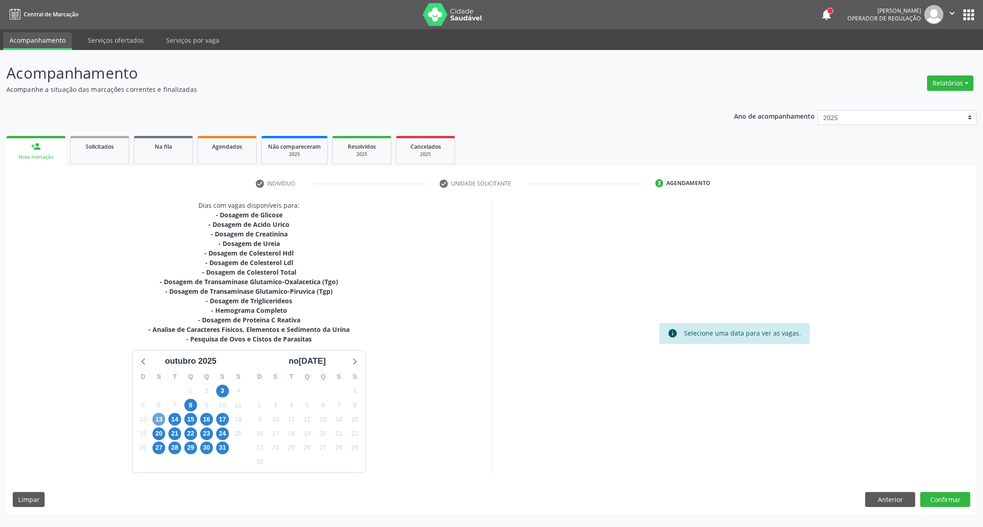
click at [158, 418] on span "13" at bounding box center [158, 419] width 13 height 13
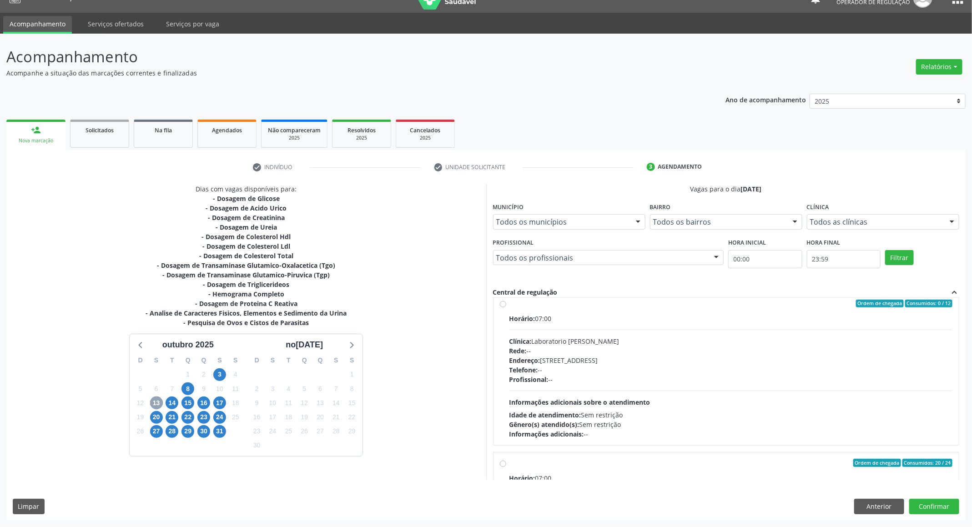
scroll to position [0, 0]
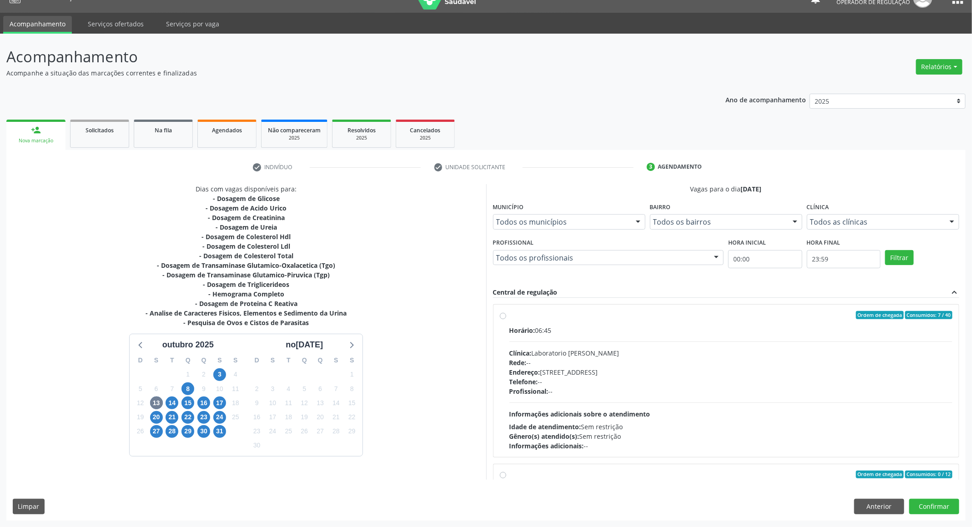
click at [741, 356] on div "Clínica: Laboratorio [PERSON_NAME]" at bounding box center [730, 353] width 443 height 10
click at [506, 319] on input "Ordem de chegada Consumidos: 7 / 40 Horário: 06:45 Clínica: Laboratorio Jose Pa…" at bounding box center [503, 315] width 6 height 8
radio input "true"
click at [936, 506] on button "Confirmar" at bounding box center [934, 506] width 50 height 15
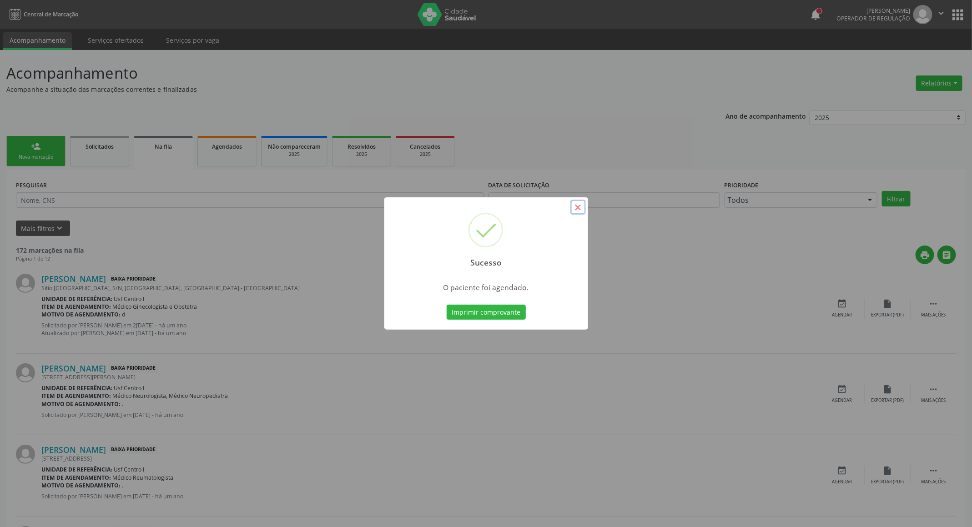
click at [579, 204] on button "×" at bounding box center [577, 207] width 15 height 15
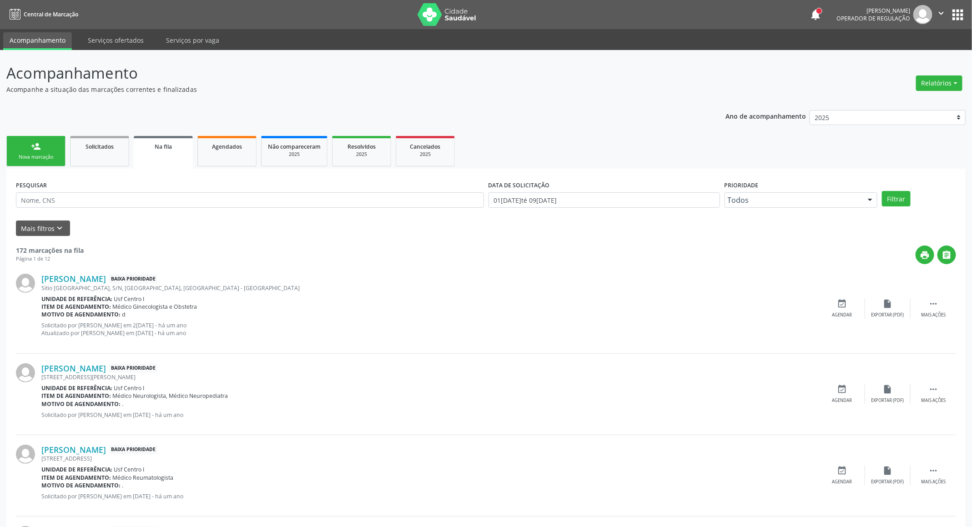
click at [28, 146] on link "person_add Nova marcação" at bounding box center [35, 151] width 59 height 30
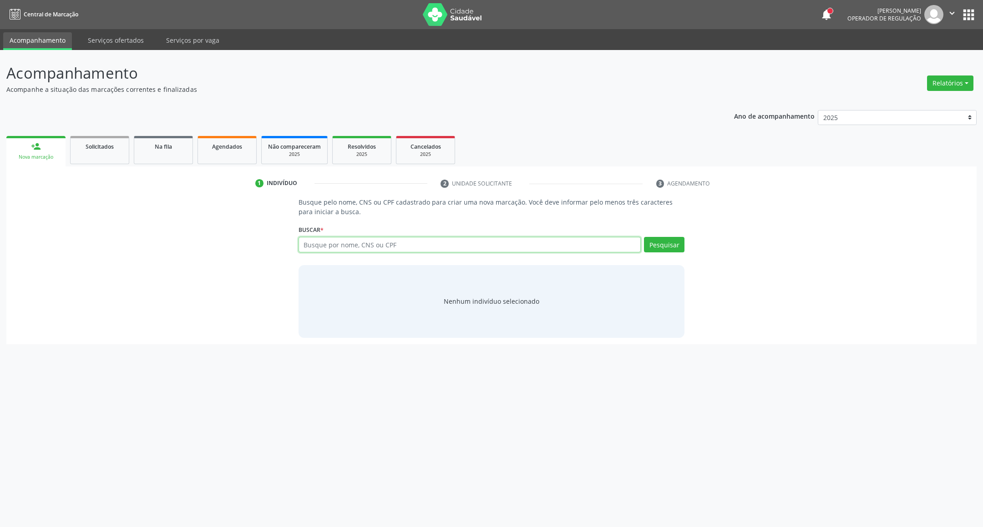
click at [370, 250] on input "text" at bounding box center [469, 244] width 343 height 15
paste input "706 8011 7731 2030"
type input "706 8011 7731 2030"
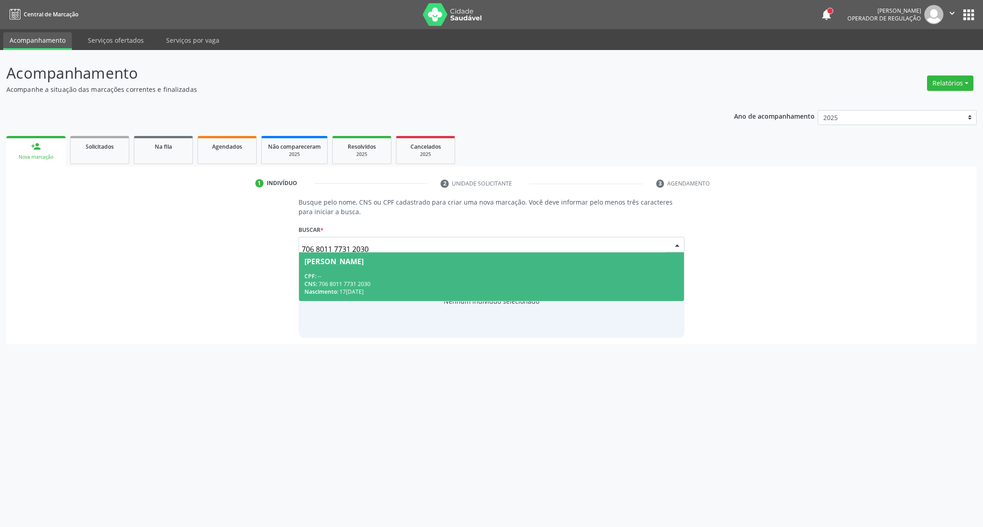
drag, startPoint x: 452, startPoint y: 287, endPoint x: 400, endPoint y: 314, distance: 58.4
click at [438, 293] on div "Nascimento: 17/03/1985" at bounding box center [491, 292] width 374 height 8
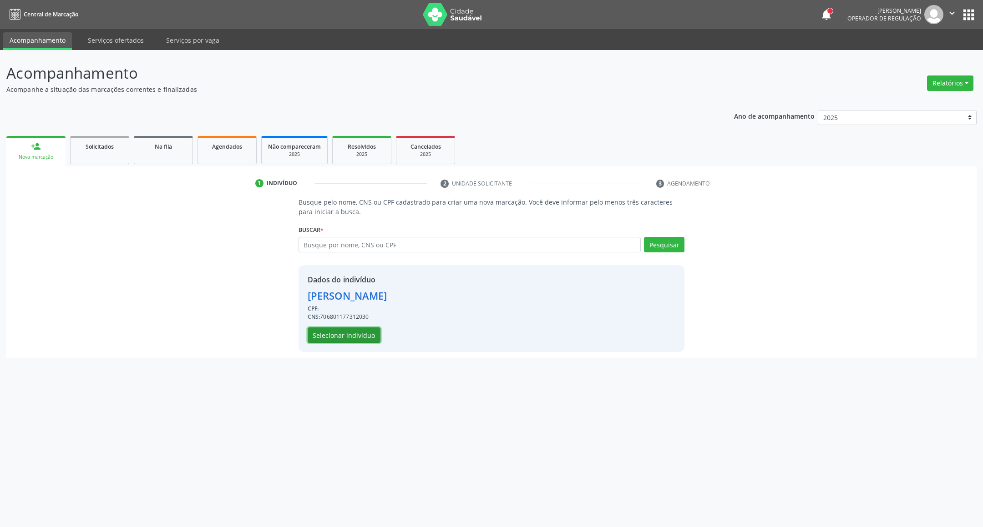
click at [352, 328] on button "Selecionar indivíduo" at bounding box center [343, 335] width 73 height 15
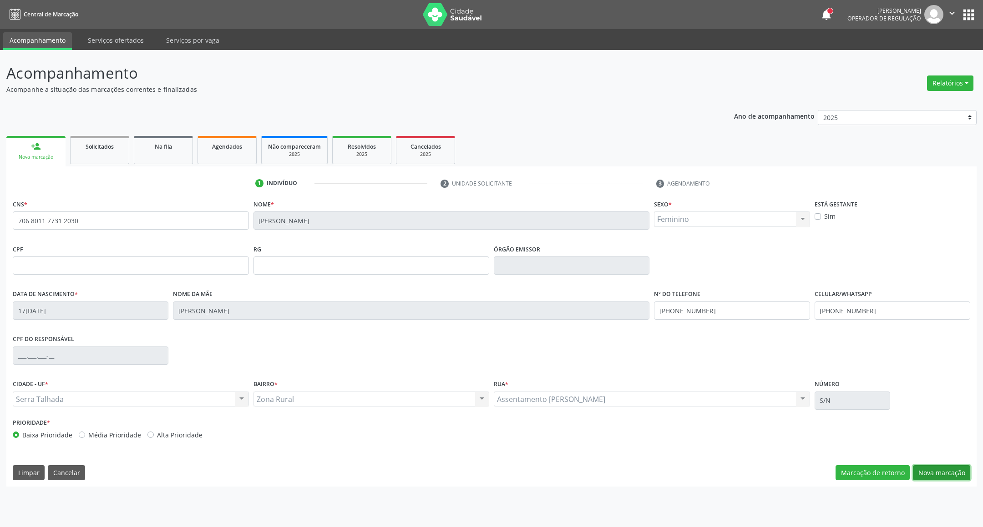
click at [938, 474] on button "Nova marcação" at bounding box center [940, 472] width 57 height 15
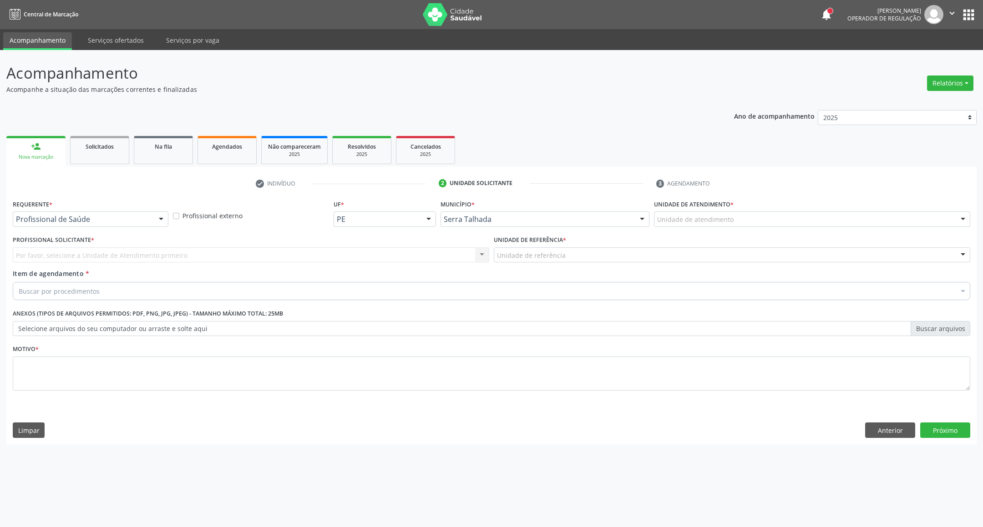
drag, startPoint x: 90, startPoint y: 217, endPoint x: 89, endPoint y: 224, distance: 7.3
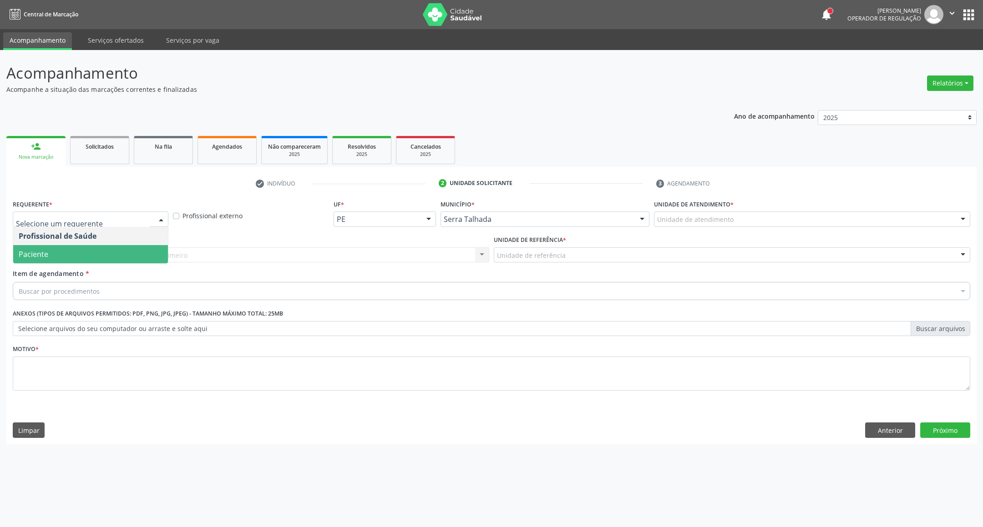
click at [93, 257] on span "Paciente" at bounding box center [90, 254] width 155 height 18
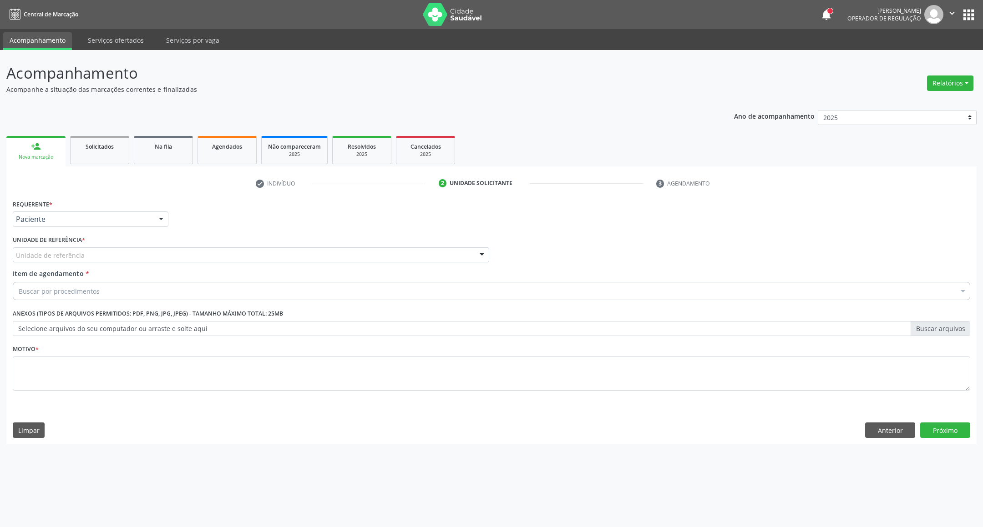
click at [92, 257] on div "Unidade de referência" at bounding box center [251, 254] width 476 height 15
type input "h"
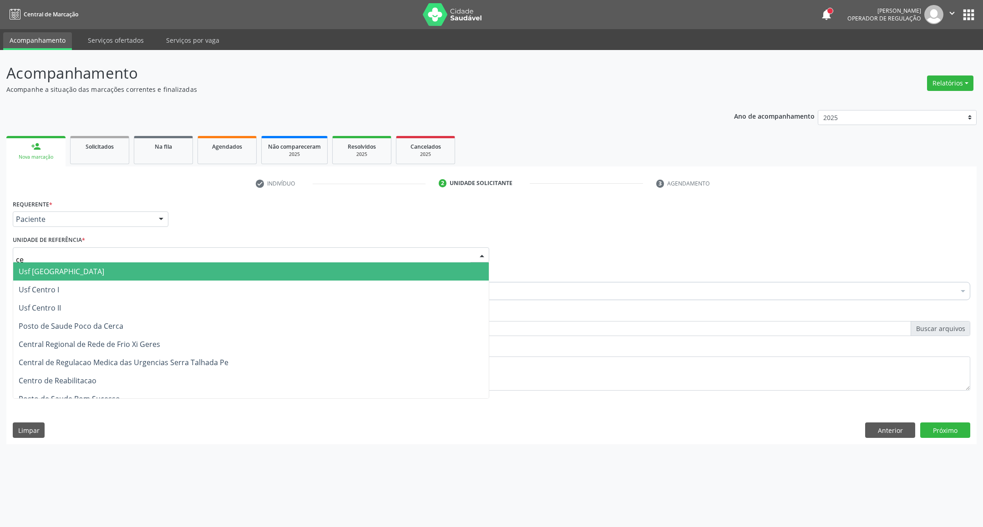
type input "cer"
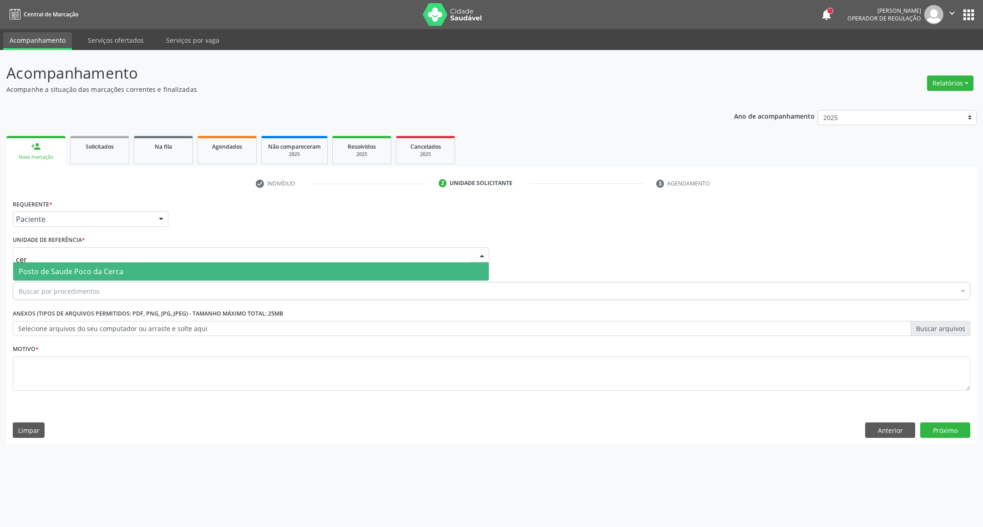
click at [48, 272] on span "Posto de Saude Poco da Cerca" at bounding box center [71, 272] width 105 height 10
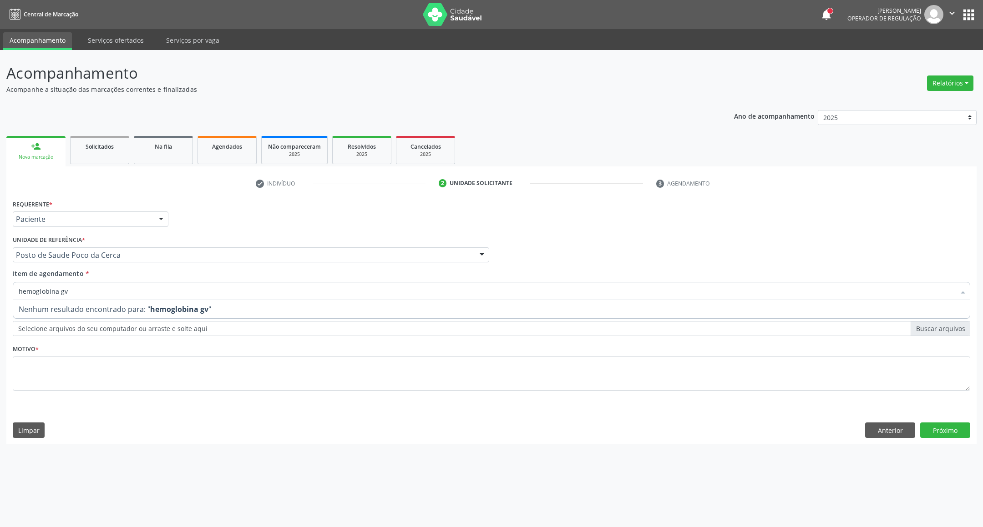
type input "hemoglobina g"
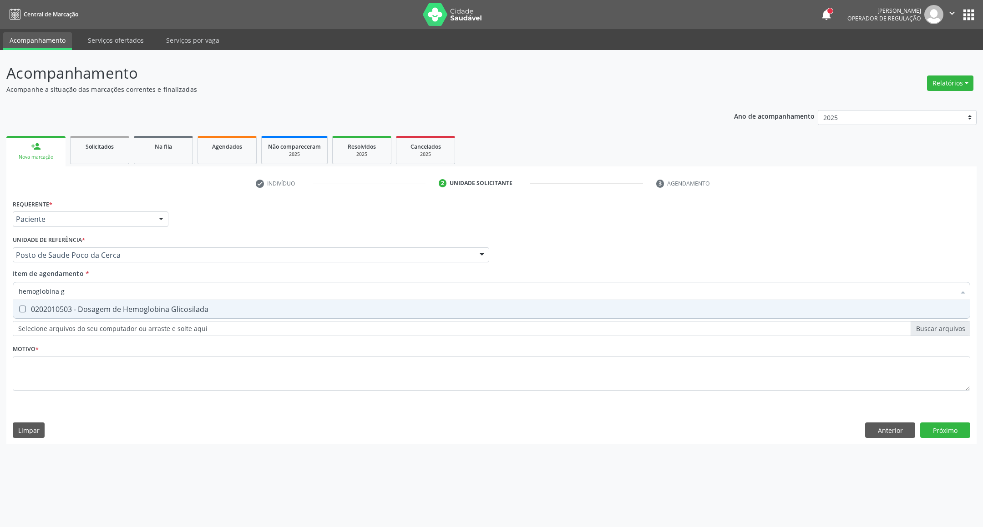
drag, startPoint x: 22, startPoint y: 306, endPoint x: 41, endPoint y: 311, distance: 19.4
click at [23, 306] on Glicosilada at bounding box center [22, 309] width 7 height 7
click at [19, 306] on Glicosilada "checkbox" at bounding box center [16, 309] width 6 height 6
checkbox Glicosilada "true"
click at [74, 363] on div "Requerente * Paciente Profissional de Saúde Paciente Nenhum resultado encontrad…" at bounding box center [491, 300] width 957 height 206
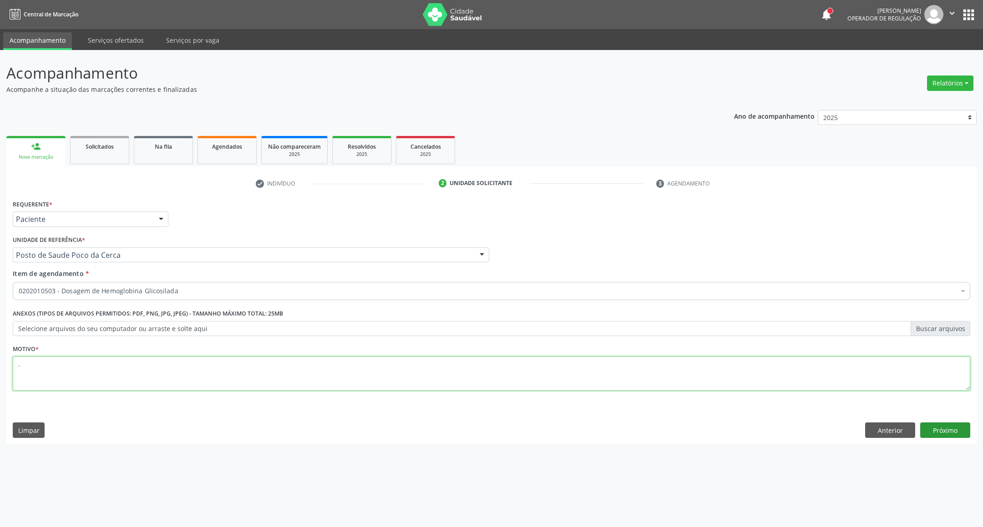
type textarea "."
click at [942, 433] on button "Próximo" at bounding box center [945, 430] width 50 height 15
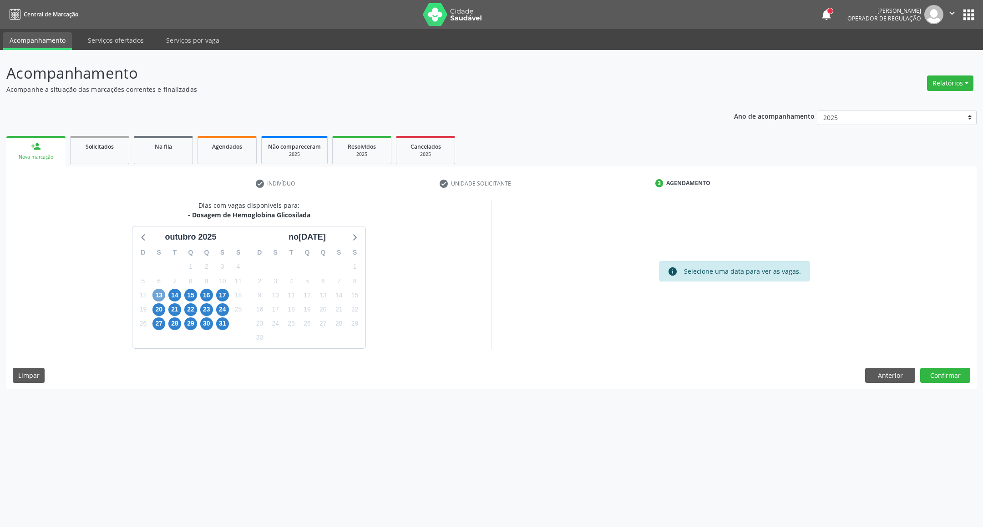
click at [157, 293] on span "13" at bounding box center [158, 295] width 13 height 13
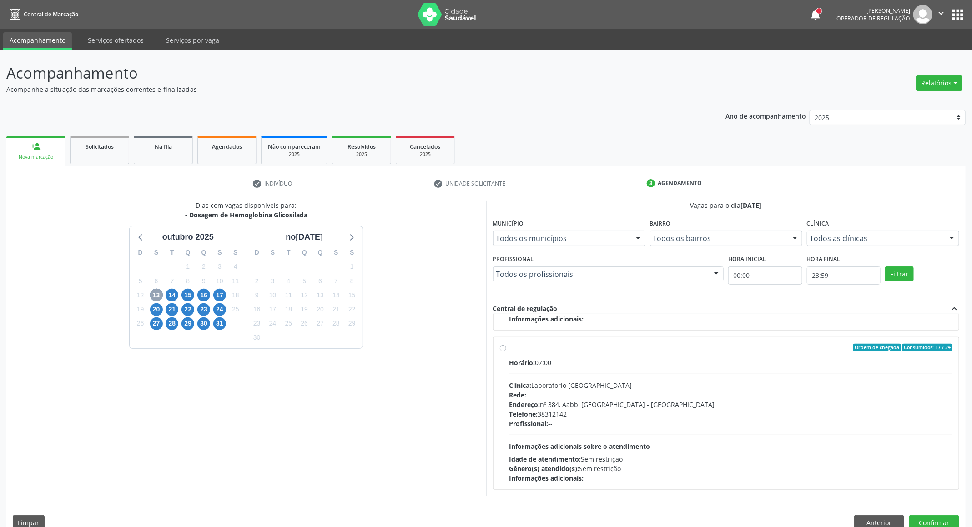
scroll to position [16, 0]
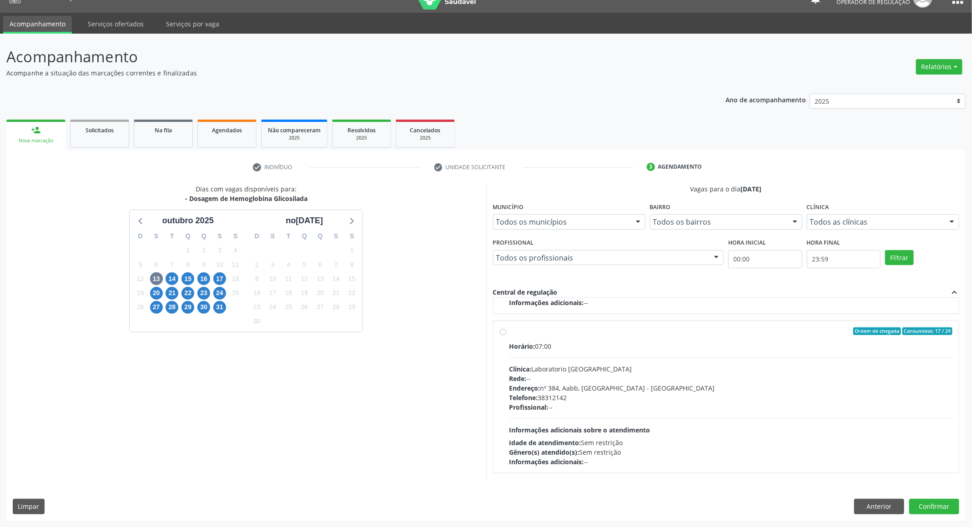
click at [694, 385] on div "Endereço: nº 384, Aabb, Serra Talhada - PE" at bounding box center [730, 388] width 443 height 10
click at [506, 336] on input "Ordem de chegada Consumidos: 17 / 24 Horário: 07:00 Clínica: Laboratorio Sao Fr…" at bounding box center [503, 332] width 6 height 8
radio input "true"
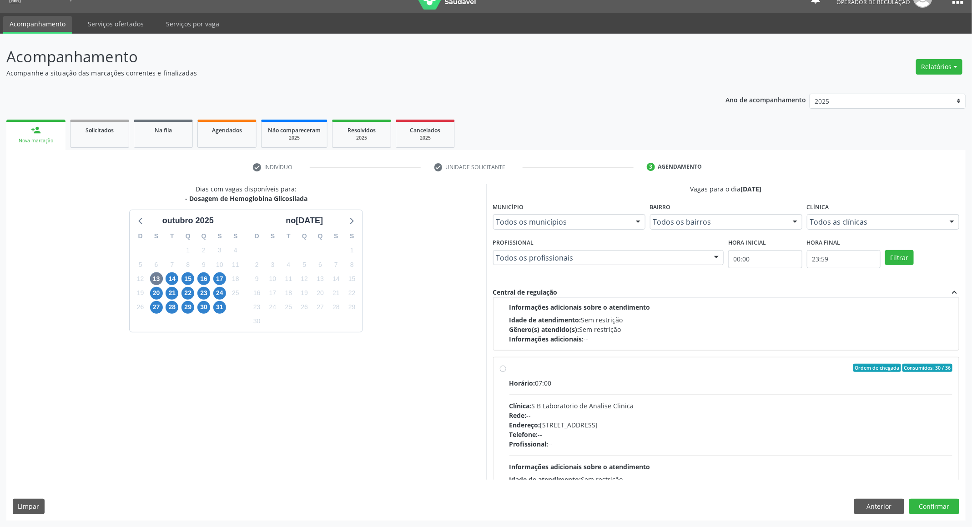
scroll to position [527, 0]
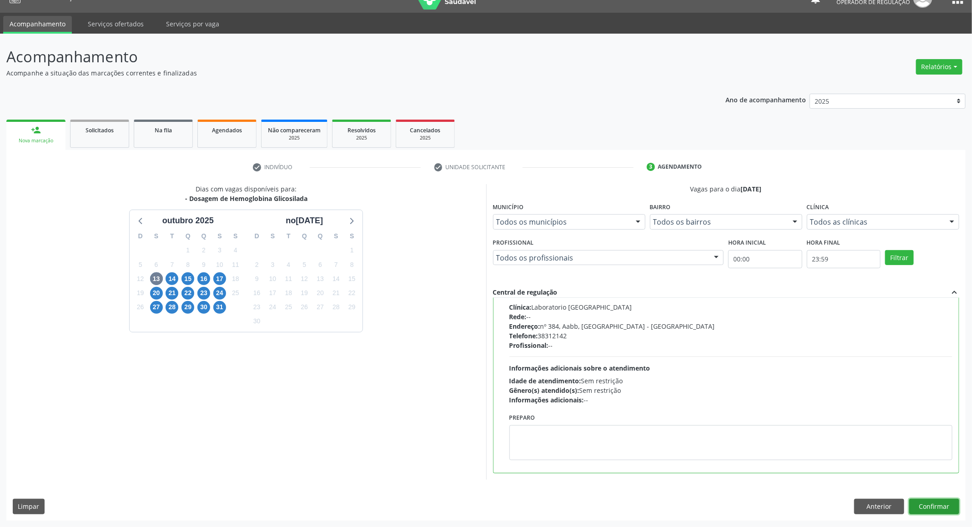
click at [942, 501] on button "Confirmar" at bounding box center [934, 506] width 50 height 15
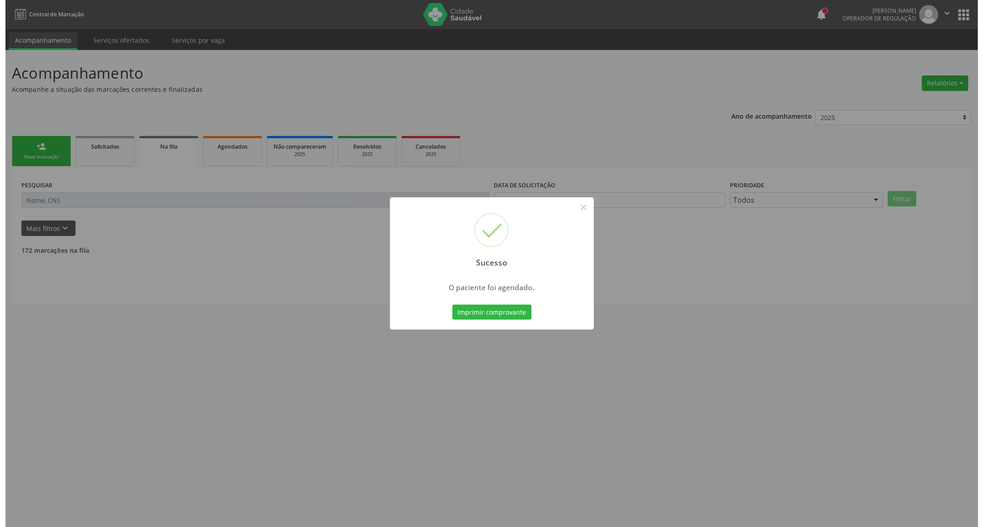
scroll to position [0, 0]
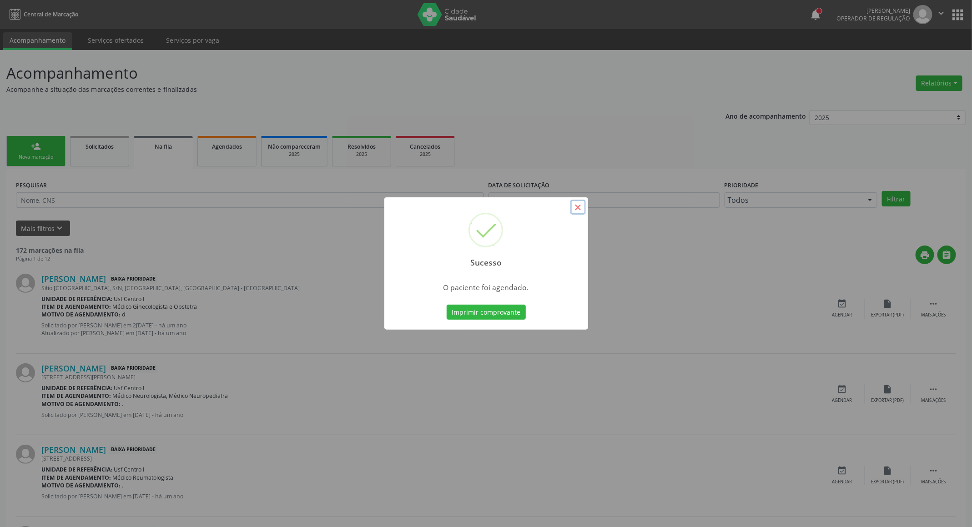
click at [576, 207] on button "×" at bounding box center [577, 207] width 15 height 15
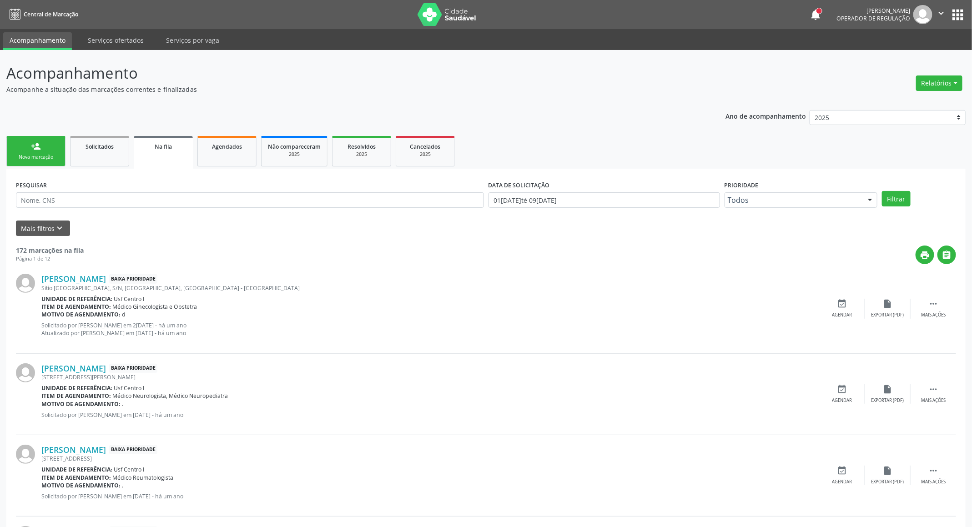
click at [46, 142] on link "person_add Nova marcação" at bounding box center [35, 151] width 59 height 30
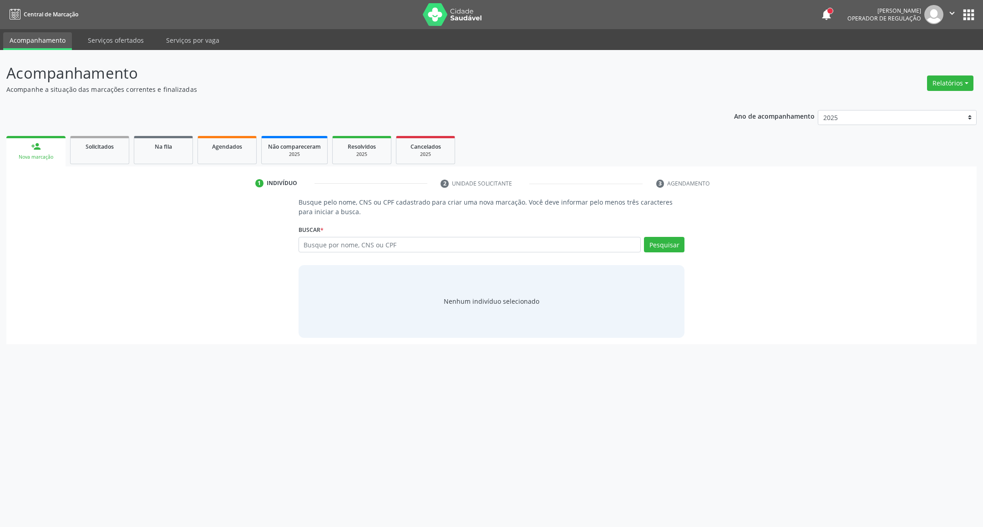
click at [33, 141] on div "person_add" at bounding box center [36, 146] width 10 height 10
click at [328, 241] on input "text" at bounding box center [469, 244] width 343 height 15
type input "898003414537747"
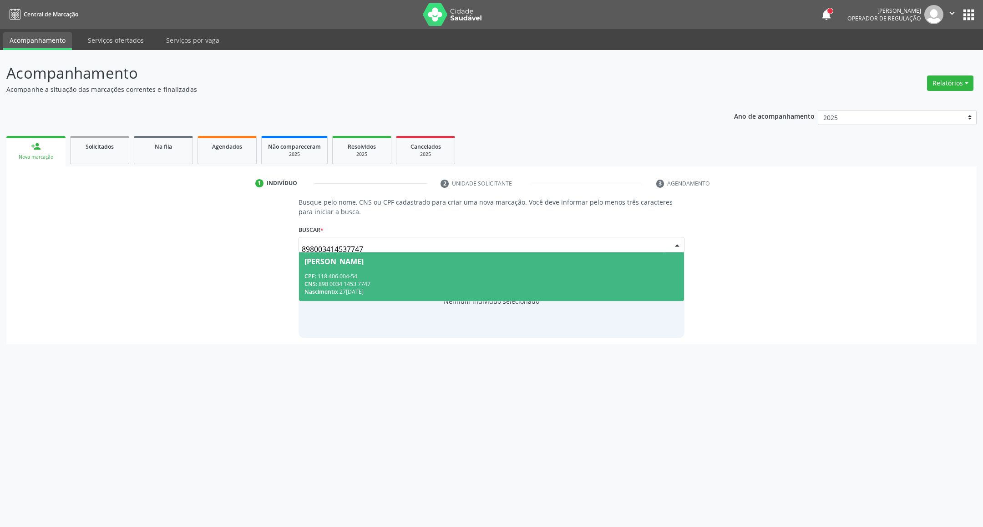
click at [328, 292] on span "Nascimento:" at bounding box center [321, 292] width 34 height 8
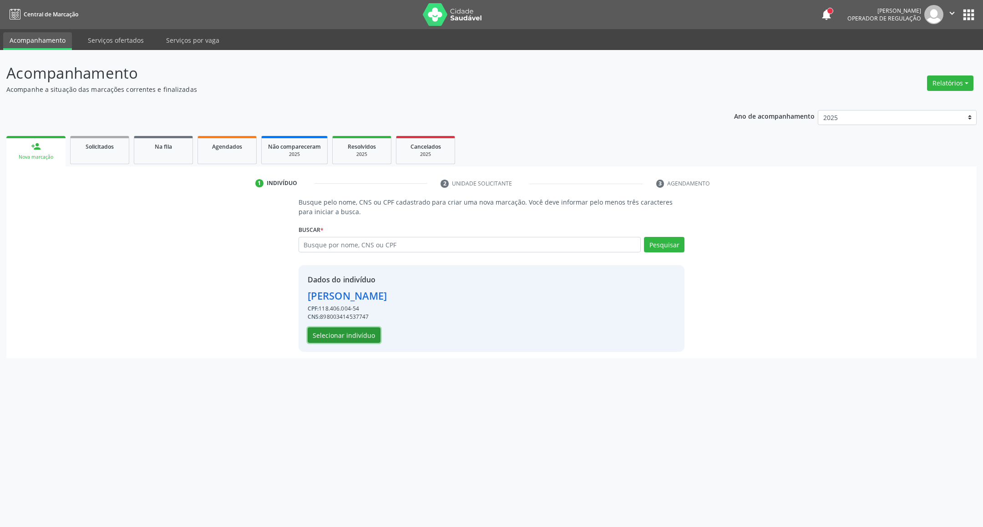
click at [332, 331] on button "Selecionar indivíduo" at bounding box center [343, 335] width 73 height 15
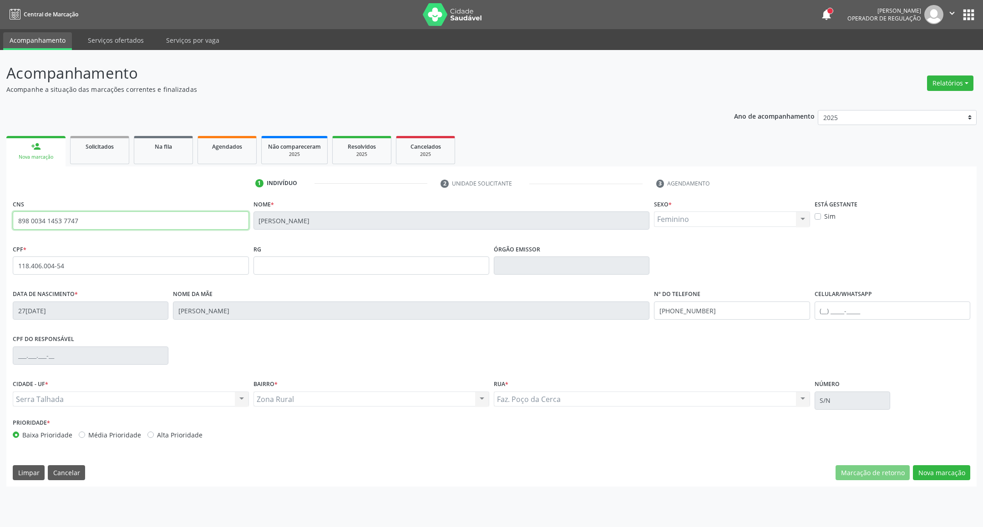
drag, startPoint x: 145, startPoint y: 213, endPoint x: 0, endPoint y: 235, distance: 146.3
click at [0, 235] on div "Acompanhamento Acompanhe a situação das marcações correntes e finalizadas Relat…" at bounding box center [491, 288] width 983 height 477
click at [932, 472] on button "Nova marcação" at bounding box center [940, 472] width 57 height 15
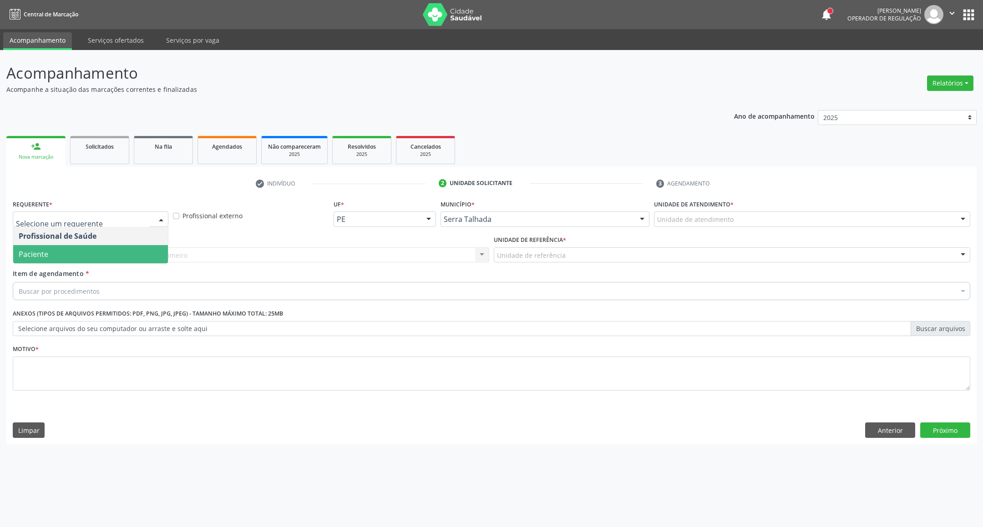
click at [69, 257] on span "Paciente" at bounding box center [90, 254] width 155 height 18
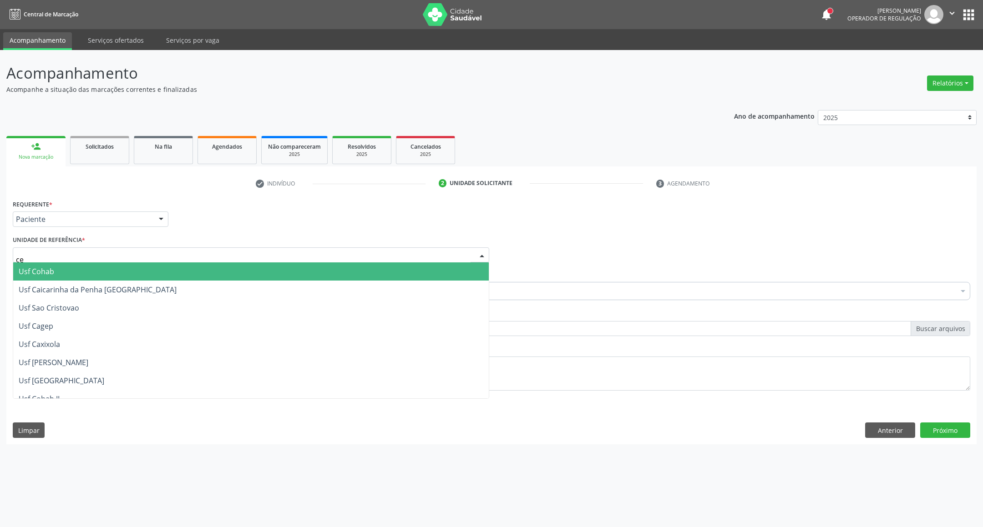
type input "cer"
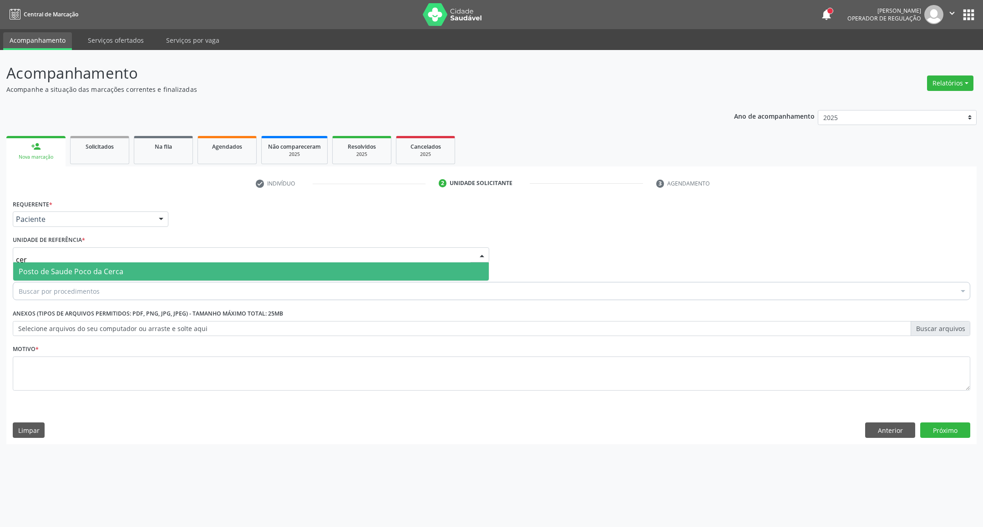
click at [111, 272] on span "Posto de Saude Poco da Cerca" at bounding box center [71, 272] width 105 height 10
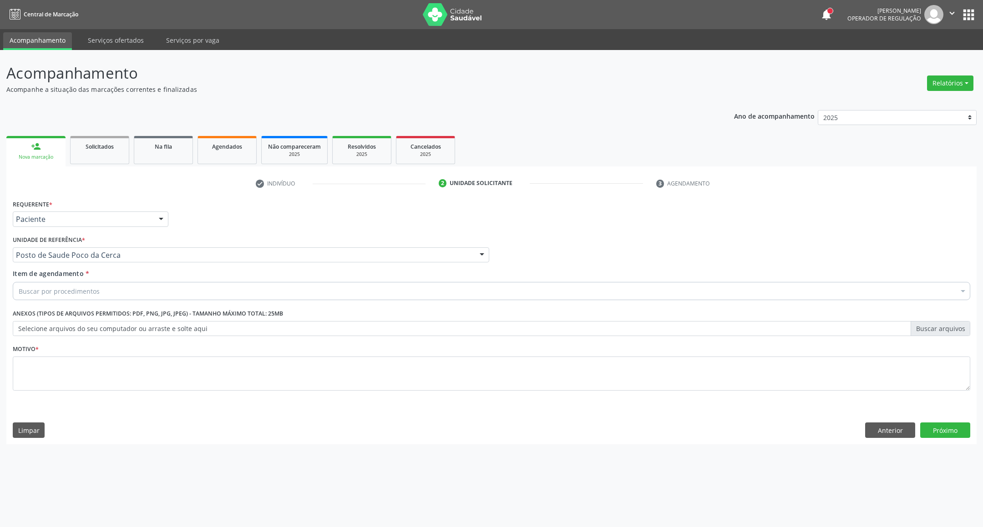
click at [104, 292] on div "Buscar por procedimentos" at bounding box center [491, 291] width 957 height 18
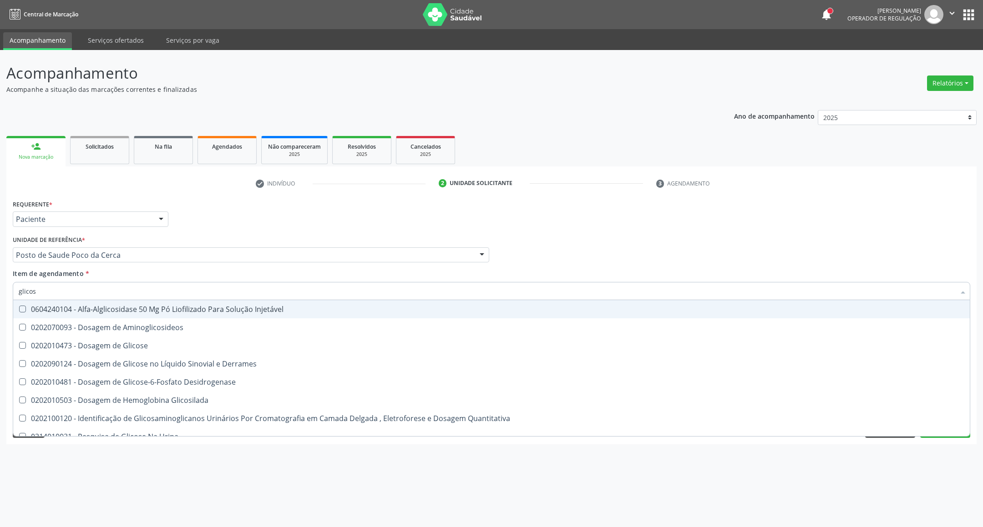
type input "glicose"
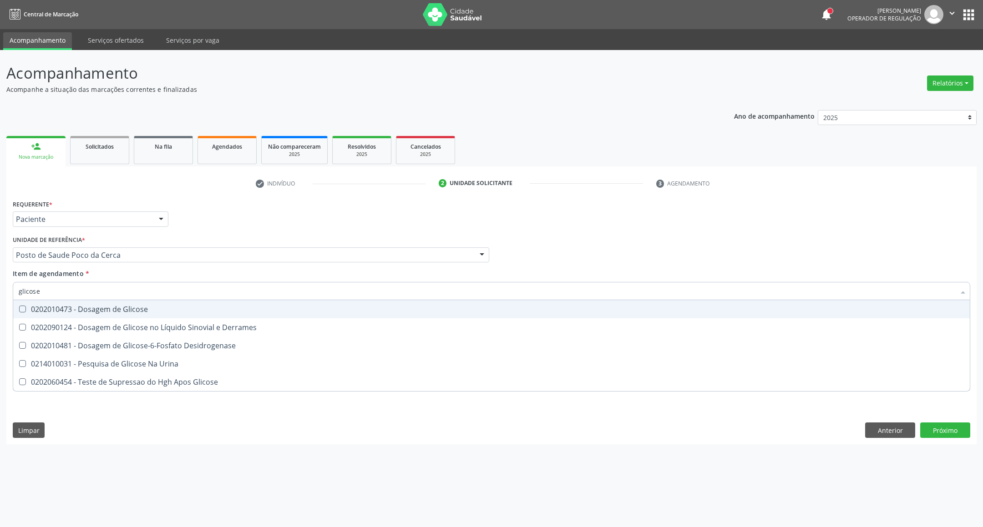
click at [86, 307] on div "0202010473 - Dosagem de Glicose" at bounding box center [491, 309] width 945 height 7
checkbox Glicose "true"
drag, startPoint x: 66, startPoint y: 295, endPoint x: 0, endPoint y: 294, distance: 65.5
click at [0, 295] on div "Acompanhamento Acompanhe a situação das marcações correntes e finalizadas Relat…" at bounding box center [491, 288] width 983 height 477
type input "ac"
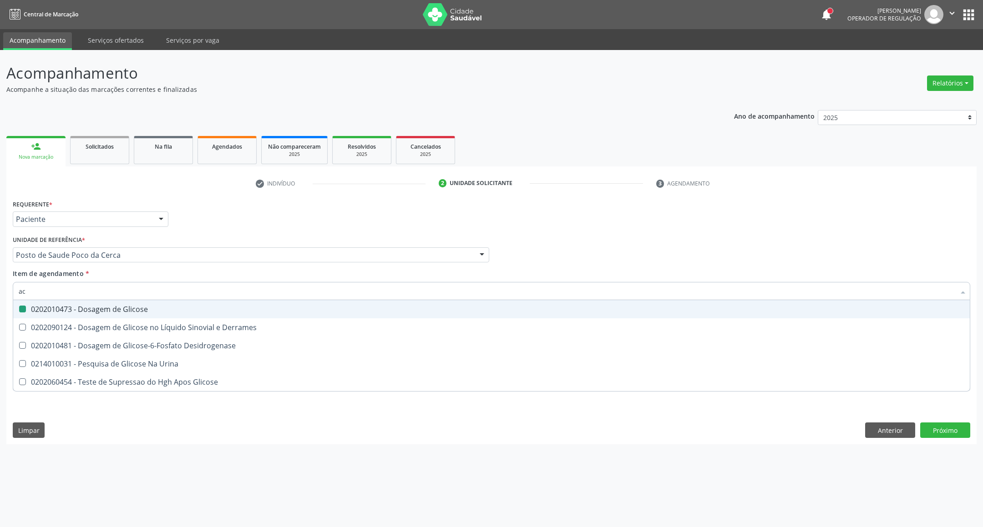
checkbox Glicose "false"
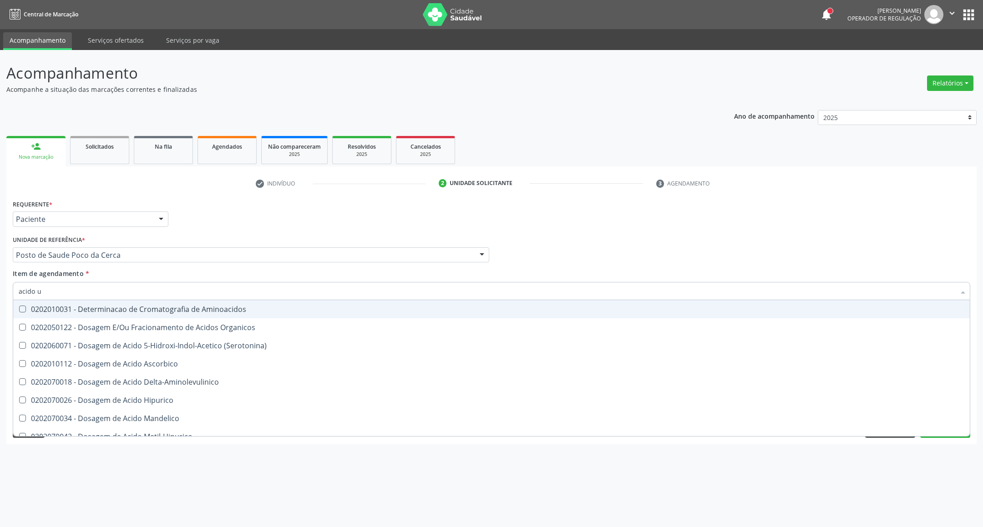
type input "acido u"
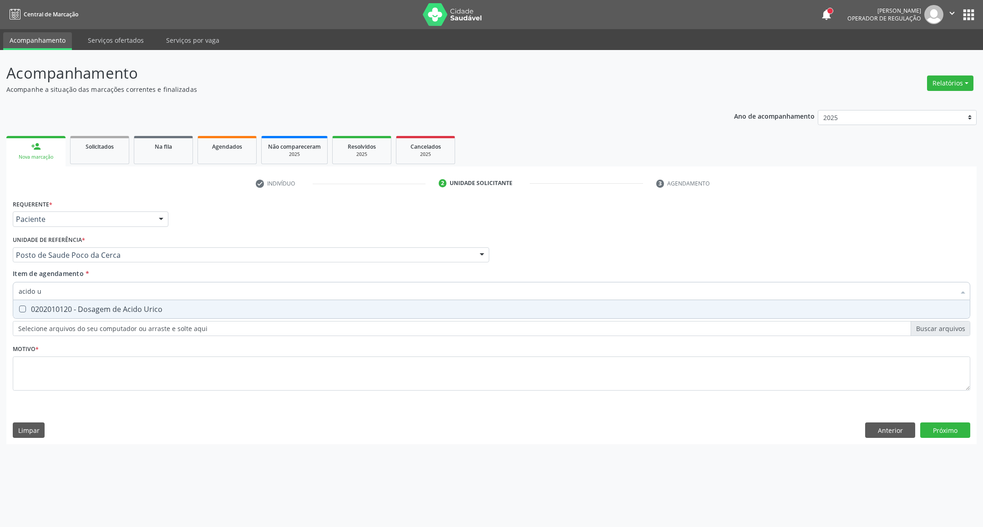
click at [34, 303] on span "0202010120 - Dosagem de Acido Urico" at bounding box center [491, 309] width 956 height 18
checkbox Urico "true"
drag, startPoint x: 50, startPoint y: 291, endPoint x: 0, endPoint y: 291, distance: 49.6
click at [0, 291] on div "Acompanhamento Acompanhe a situação das marcações correntes e finalizadas Relat…" at bounding box center [491, 288] width 983 height 477
type input "c"
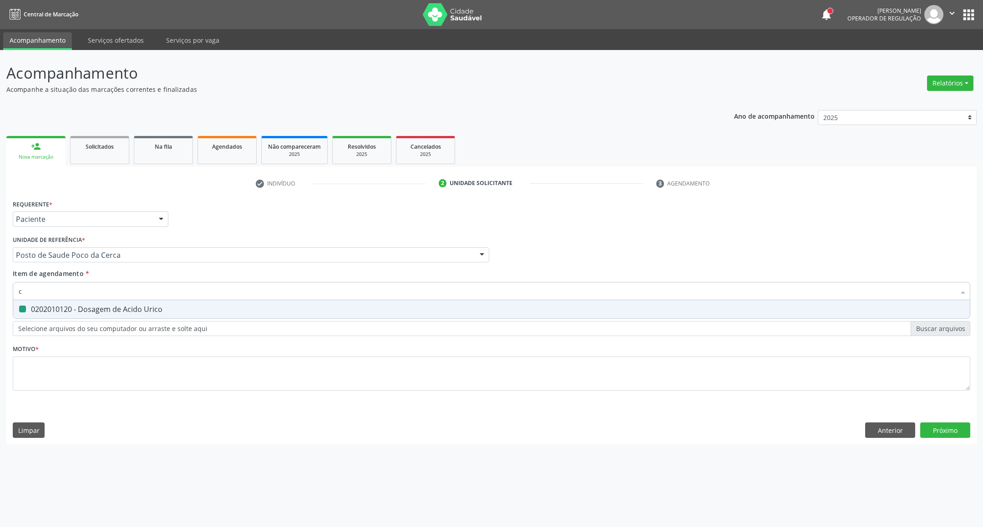
checkbox Urico "false"
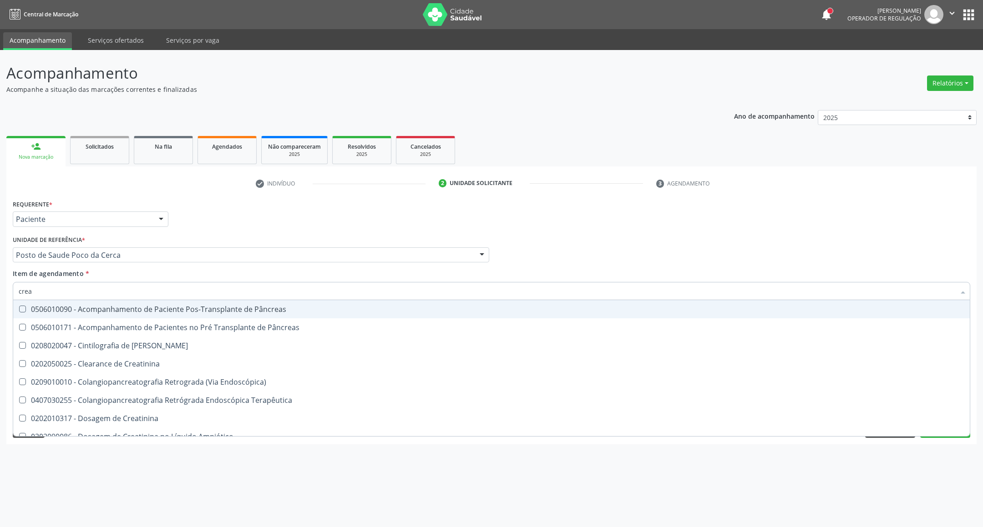
type input "creat"
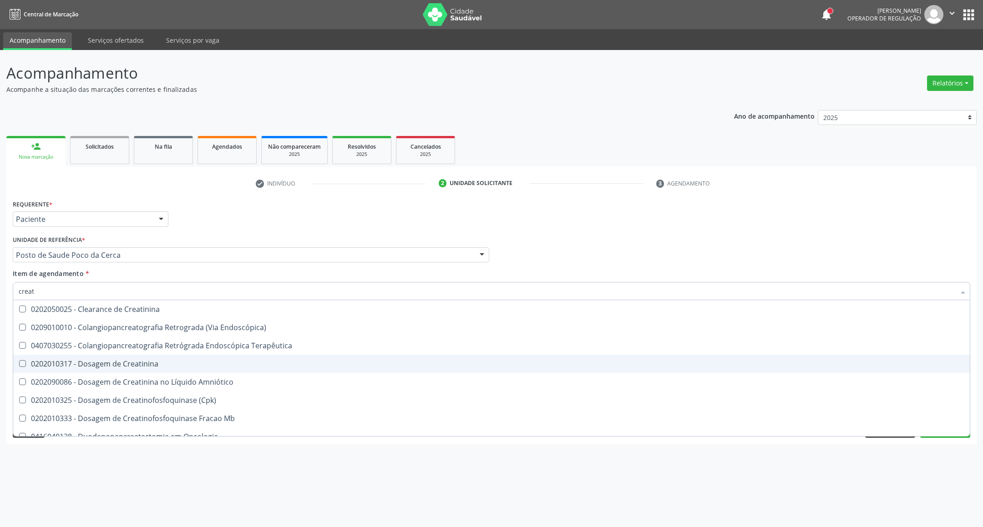
click at [60, 363] on div "0202010317 - Dosagem de Creatinina" at bounding box center [491, 363] width 945 height 7
checkbox Creatinina "true"
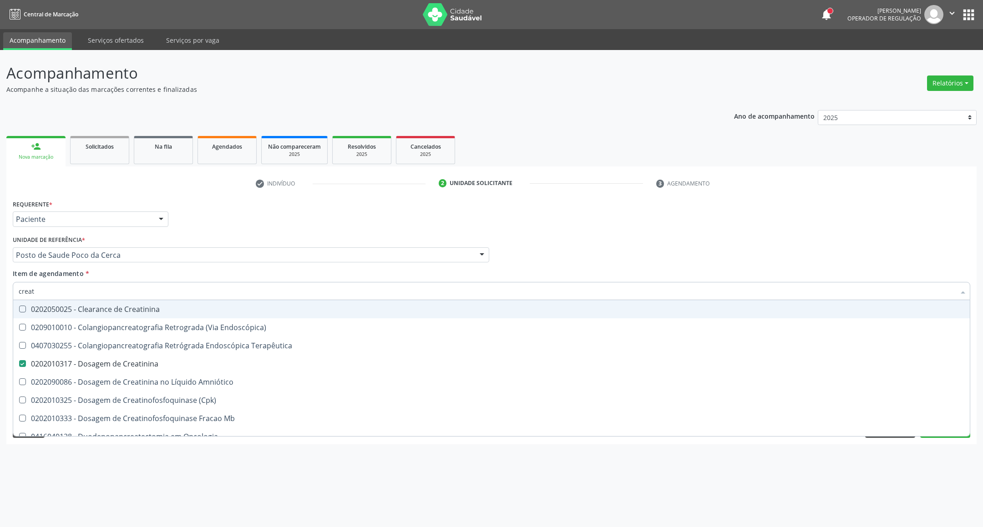
drag, startPoint x: 48, startPoint y: 292, endPoint x: 0, endPoint y: 292, distance: 48.2
click at [0, 292] on div "Acompanhamento Acompanhe a situação das marcações correntes e finalizadas Relat…" at bounding box center [491, 288] width 983 height 477
type input "co"
checkbox Creatinina "false"
type input "coles"
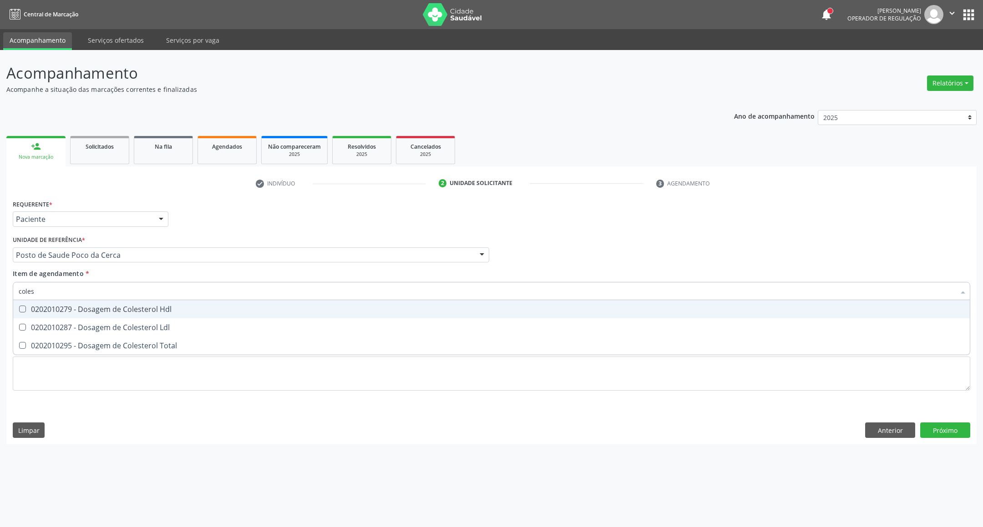
drag, startPoint x: 50, startPoint y: 313, endPoint x: 50, endPoint y: 325, distance: 12.3
click at [50, 313] on div "0202010279 - Dosagem de Colesterol Hdl" at bounding box center [491, 309] width 945 height 7
checkbox Hdl "true"
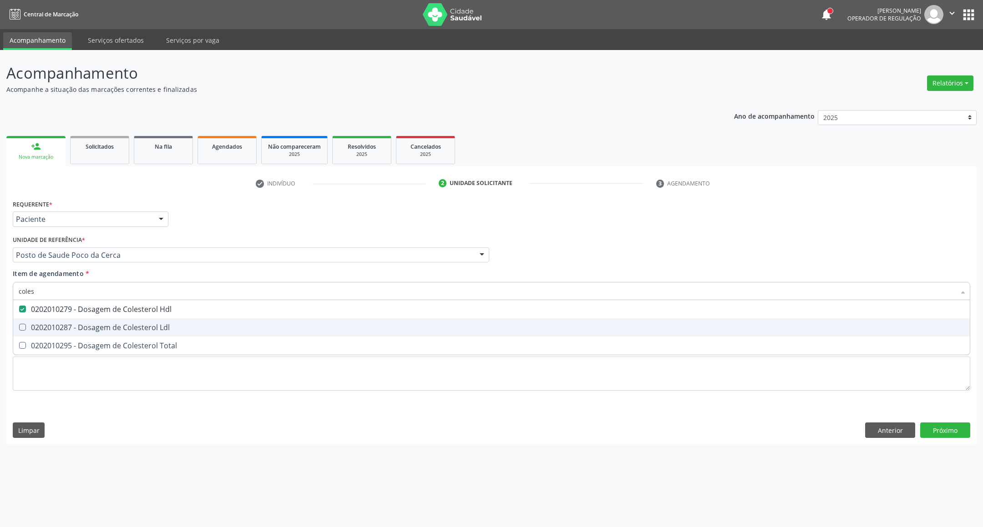
drag, startPoint x: 50, startPoint y: 325, endPoint x: 54, endPoint y: 344, distance: 19.4
click at [50, 331] on div "0202010287 - Dosagem de Colesterol Ldl" at bounding box center [491, 327] width 945 height 7
checkbox Ldl "true"
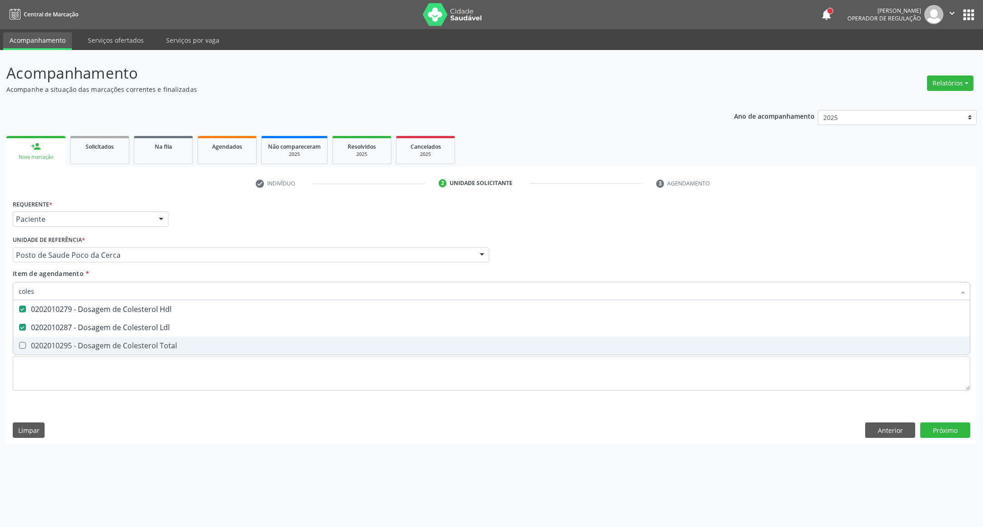
drag, startPoint x: 55, startPoint y: 344, endPoint x: 58, endPoint y: 309, distance: 35.6
click at [55, 344] on div "0202010295 - Dosagem de Colesterol Total" at bounding box center [491, 345] width 945 height 7
checkbox Total "true"
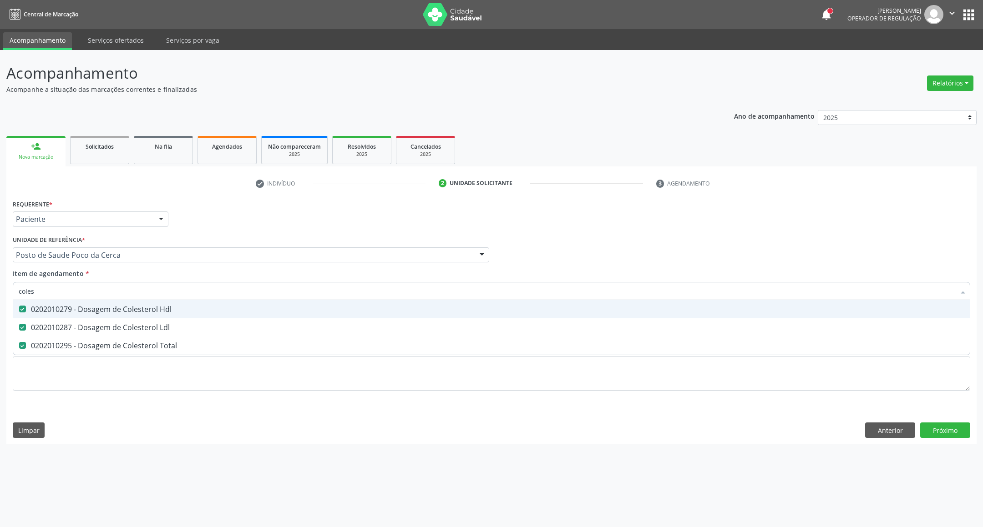
drag, startPoint x: 49, startPoint y: 288, endPoint x: 0, endPoint y: 309, distance: 53.2
click at [0, 309] on div "Acompanhamento Acompanhe a situação das marcações correntes e finalizadas Relat…" at bounding box center [491, 288] width 983 height 477
type input "b"
checkbox Hdl "false"
checkbox Ldl "false"
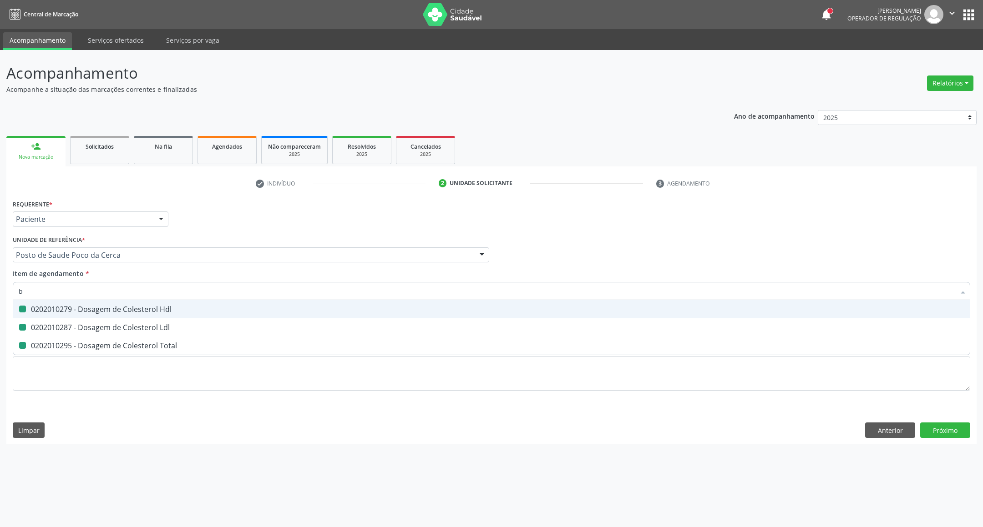
checkbox Total "false"
type input "bilirru"
drag, startPoint x: 26, startPoint y: 309, endPoint x: 43, endPoint y: 299, distance: 19.4
click at [26, 308] on div "0202010201 - Dosagem de Bilirrubina Total e Fracoes" at bounding box center [491, 309] width 945 height 7
checkbox Fracoes "true"
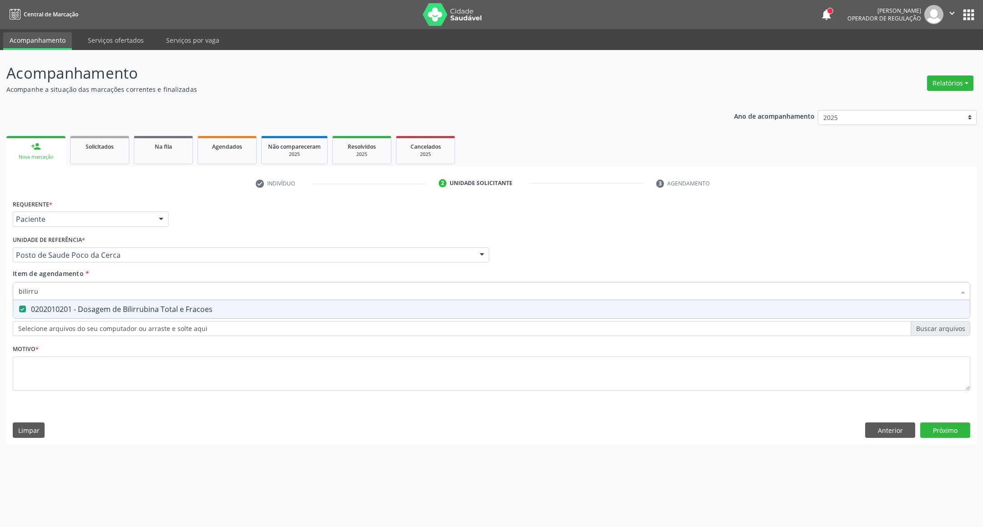
drag, startPoint x: 38, startPoint y: 292, endPoint x: 0, endPoint y: 291, distance: 38.2
click at [0, 292] on div "Acompanhamento Acompanhe a situação das marcações correntes e finalizadas Relat…" at bounding box center [491, 288] width 983 height 477
type input "t"
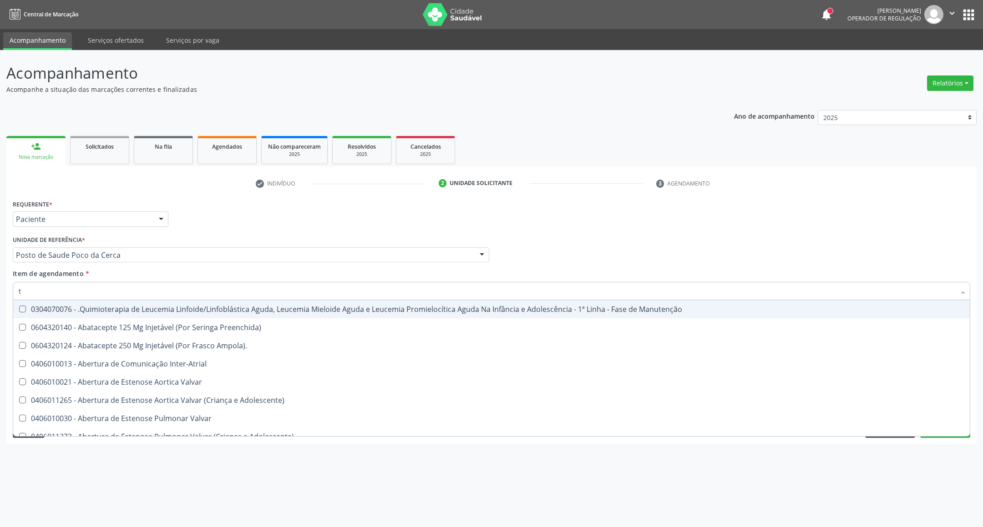
checkbox Manutenção "false"
type input "tg"
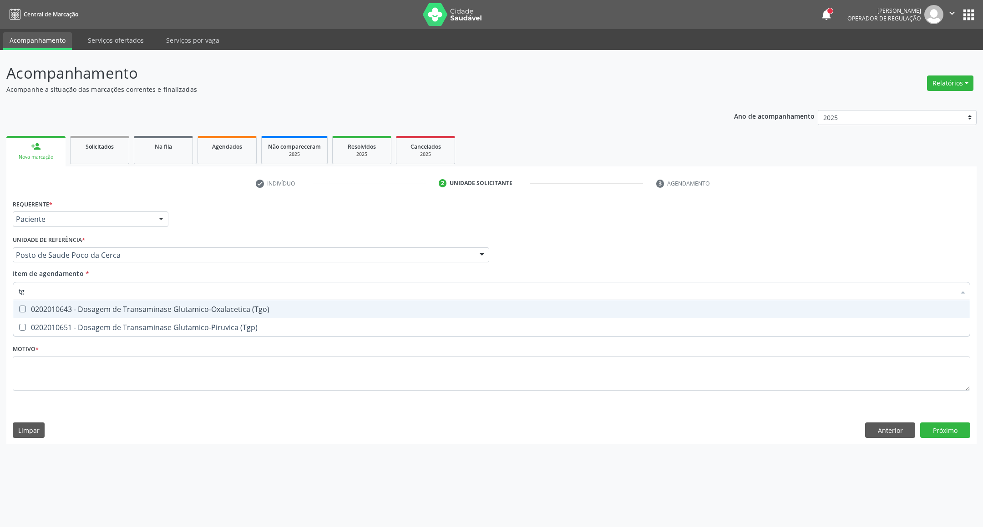
click at [55, 310] on div "0202010643 - Dosagem de Transaminase Glutamico-Oxalacetica (Tgo)" at bounding box center [491, 309] width 945 height 7
checkbox \(Tgo\) "true"
drag, startPoint x: 49, startPoint y: 287, endPoint x: 0, endPoint y: 318, distance: 58.5
click at [0, 318] on div "Acompanhamento Acompanhe a situação das marcações correntes e finalizadas Relat…" at bounding box center [491, 288] width 983 height 477
type input "tr"
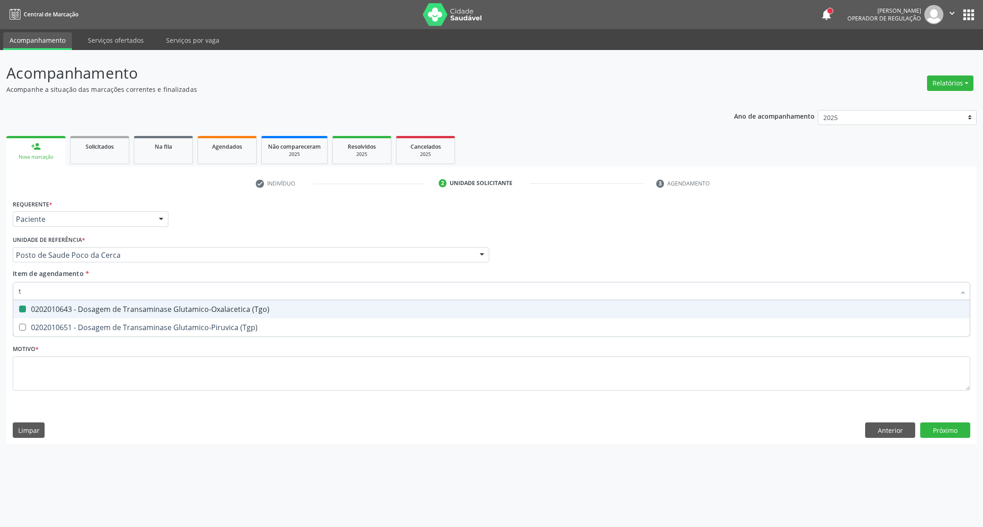
checkbox \(Tgo\) "false"
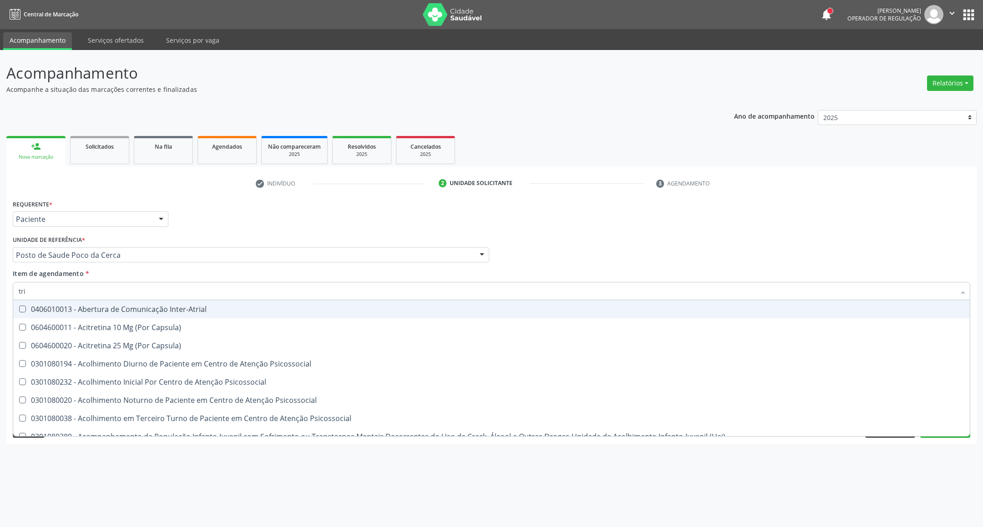
type input "trig"
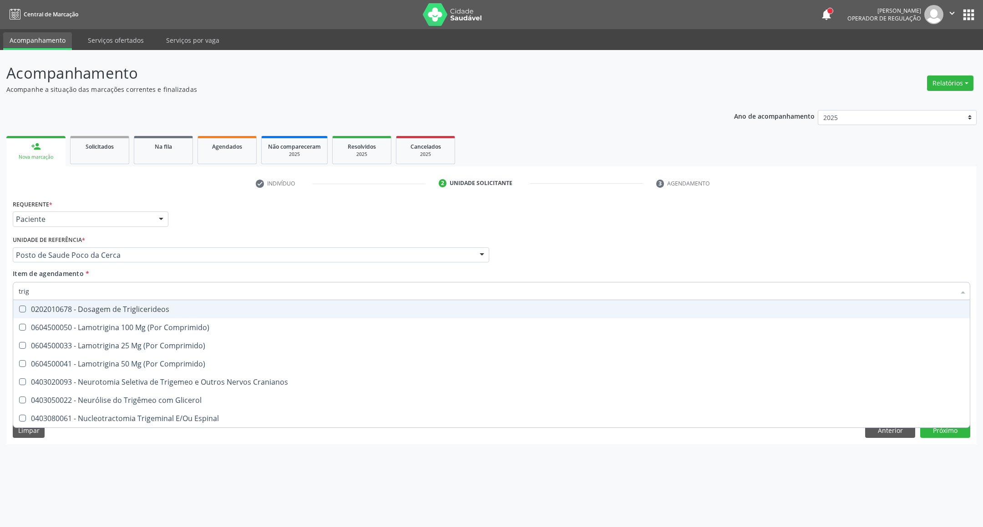
click at [166, 306] on div "0202010678 - Dosagem de Triglicerideos" at bounding box center [491, 309] width 945 height 7
checkbox Triglicerideos "true"
click at [169, 293] on input "trig" at bounding box center [487, 291] width 936 height 18
type input "he"
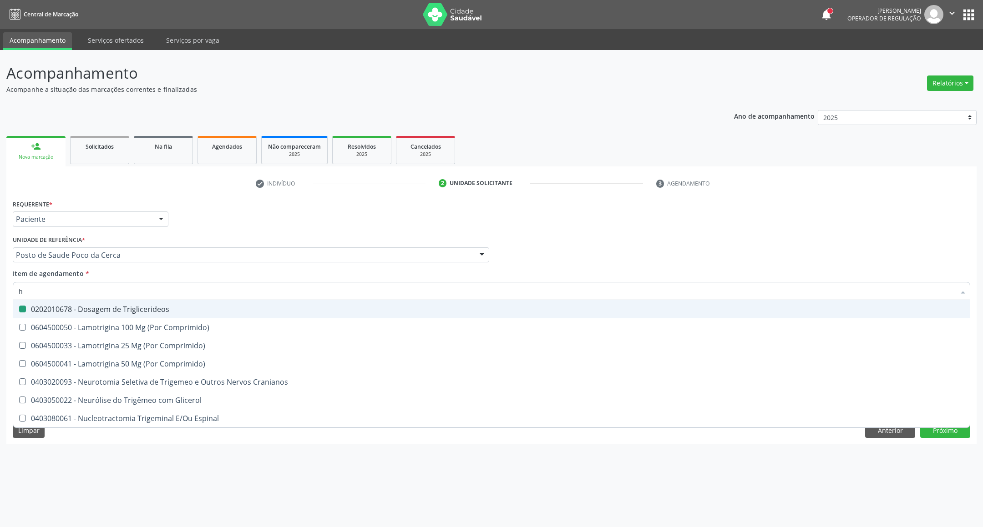
checkbox Triglicerideos "false"
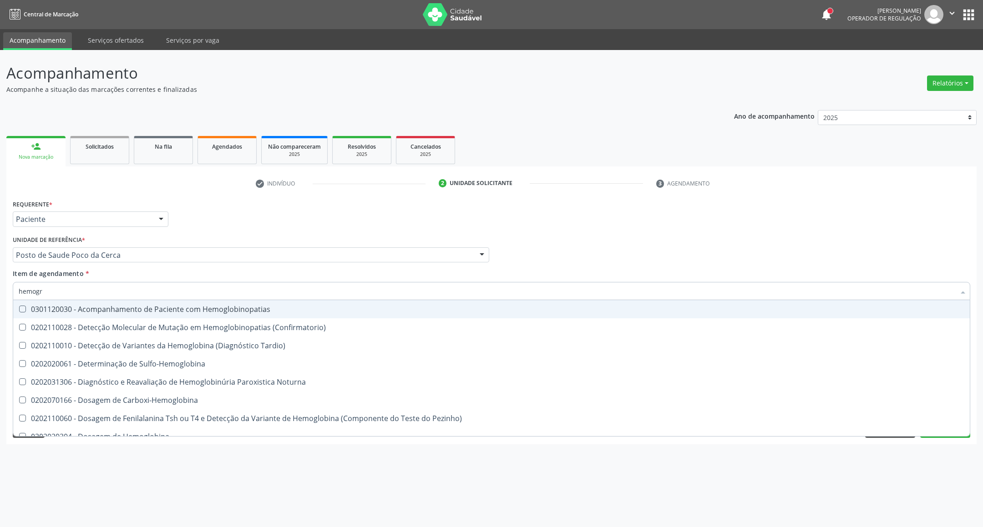
type input "hemogra"
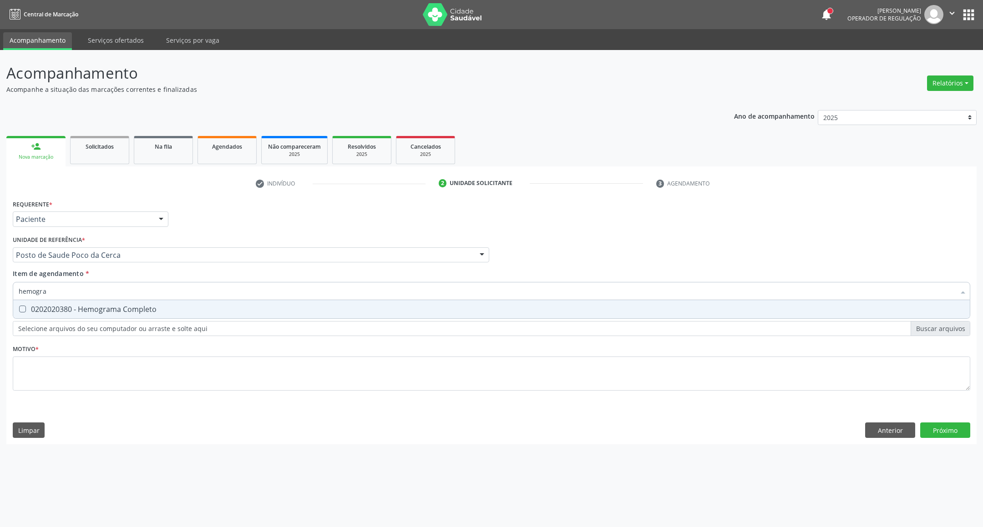
click at [78, 309] on div "0202020380 - Hemograma Completo" at bounding box center [491, 309] width 945 height 7
checkbox Completo "true"
click at [86, 292] on input "hemogra" at bounding box center [487, 291] width 936 height 18
type input "p"
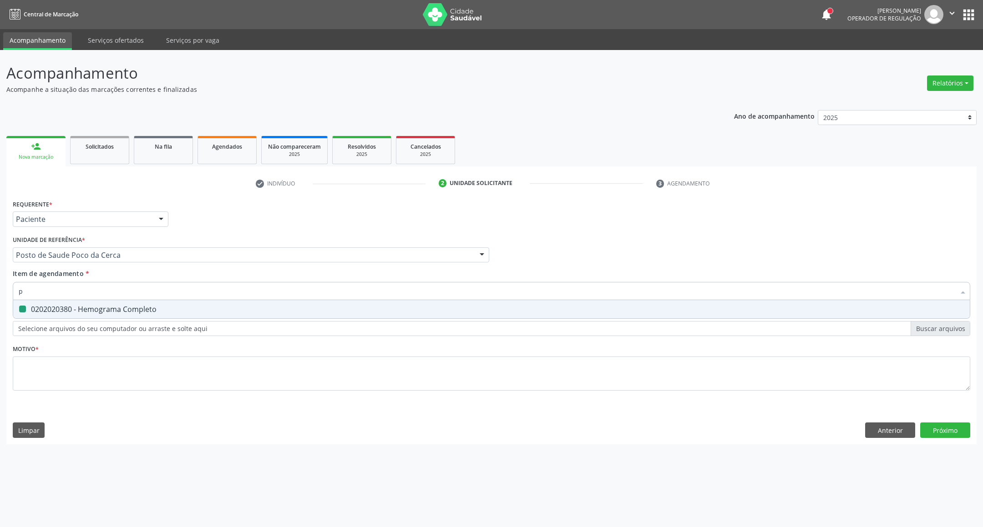
checkbox Completo "false"
type input "t"
checkbox Fracoes "false"
type input "tg"
click at [44, 301] on span "0202010643 - Dosagem de Transaminase Glutamico-Oxalacetica (Tgo)" at bounding box center [491, 309] width 956 height 18
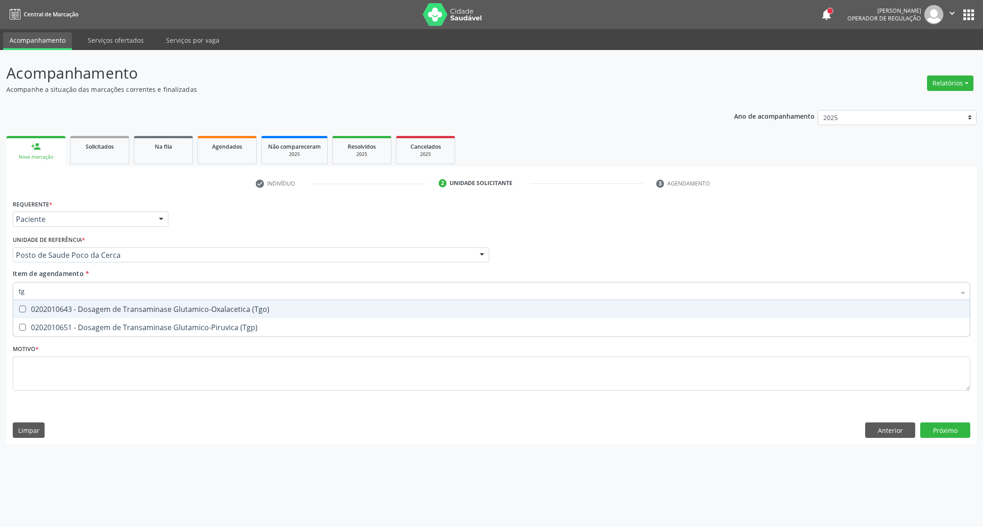
checkbox \(Tgo\) "true"
click at [0, 288] on div "Acompanhamento Acompanhe a situação das marcações correntes e finalizadas Relat…" at bounding box center [491, 288] width 983 height 477
type input "tr"
checkbox \(Tgo\) "false"
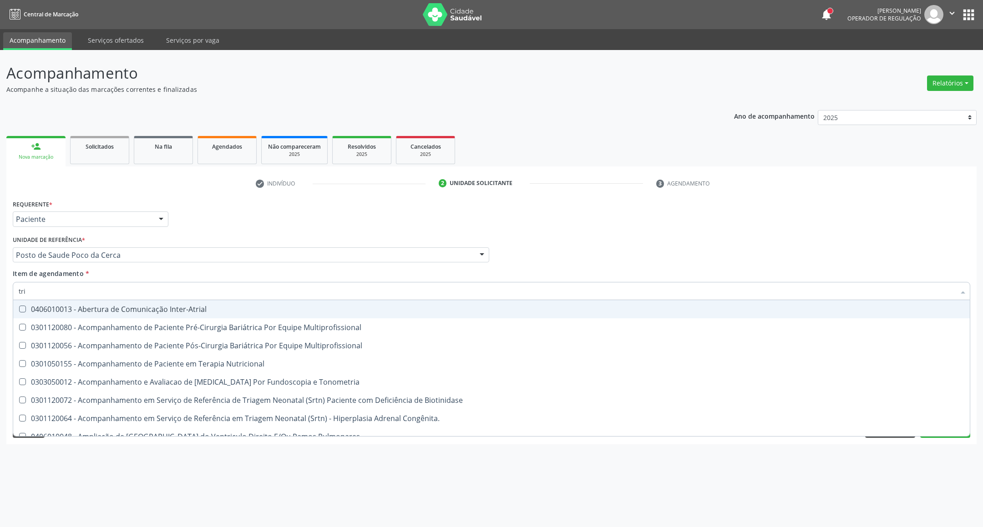
type input "trig"
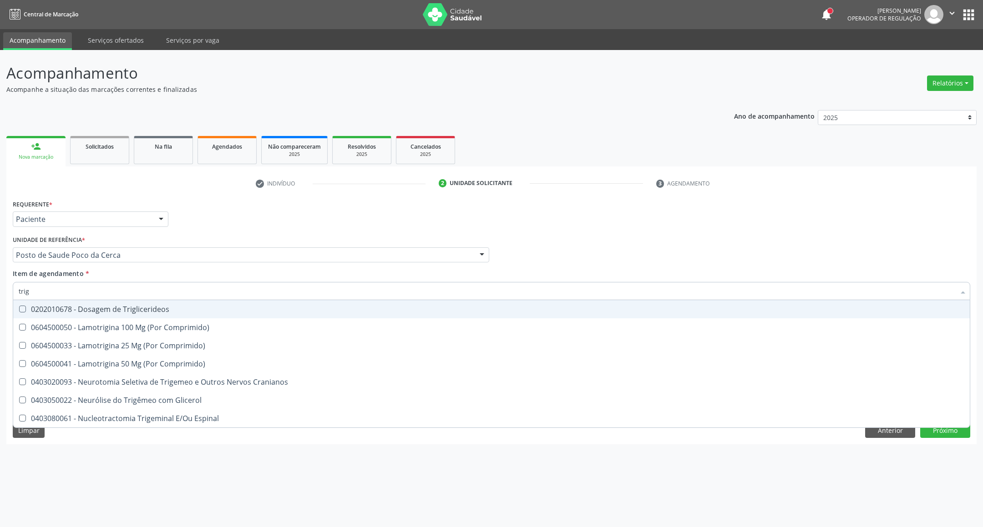
click at [257, 307] on div "0202010678 - Dosagem de Triglicerideos" at bounding box center [491, 309] width 945 height 7
checkbox Triglicerideos "true"
click at [235, 289] on input "trig" at bounding box center [487, 291] width 936 height 18
click at [234, 289] on input "trig" at bounding box center [487, 291] width 936 height 18
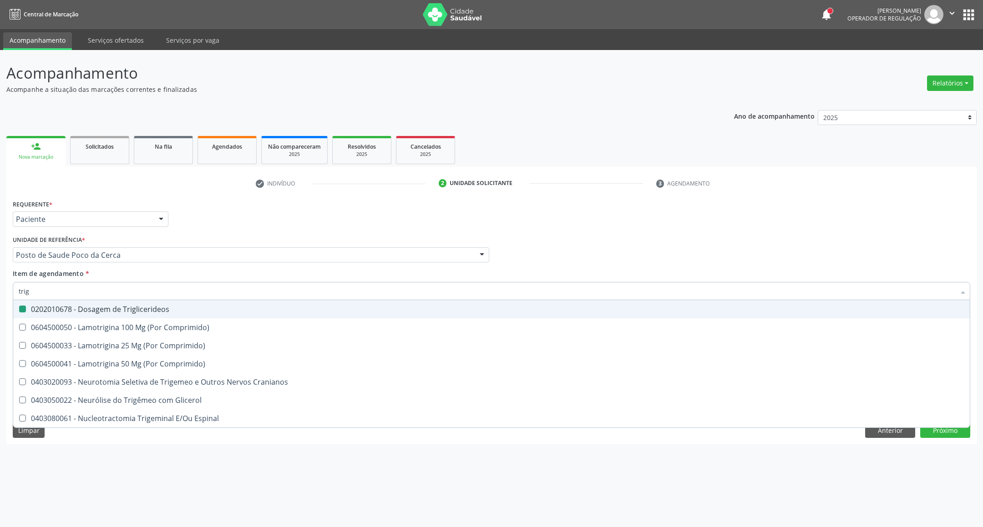
type input "h"
checkbox Triglicerideos "false"
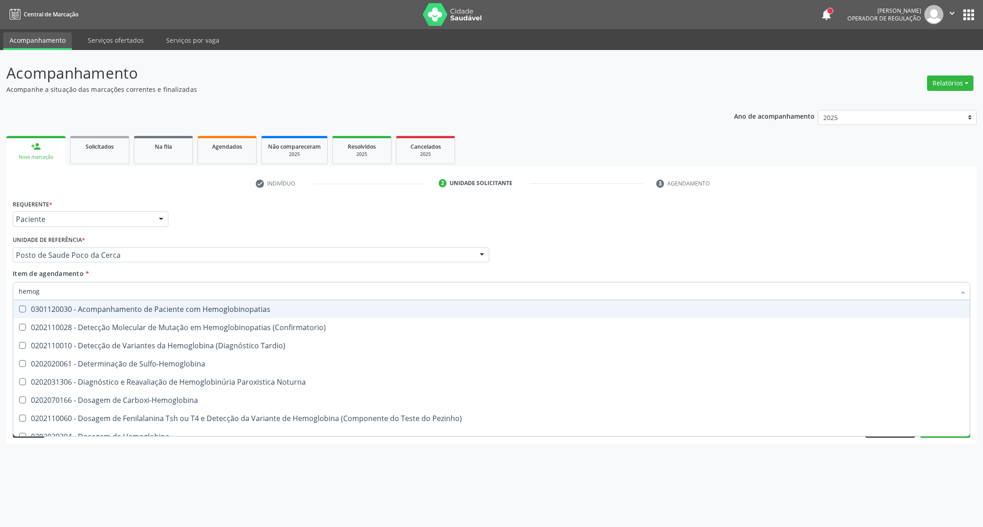
type input "hemogr"
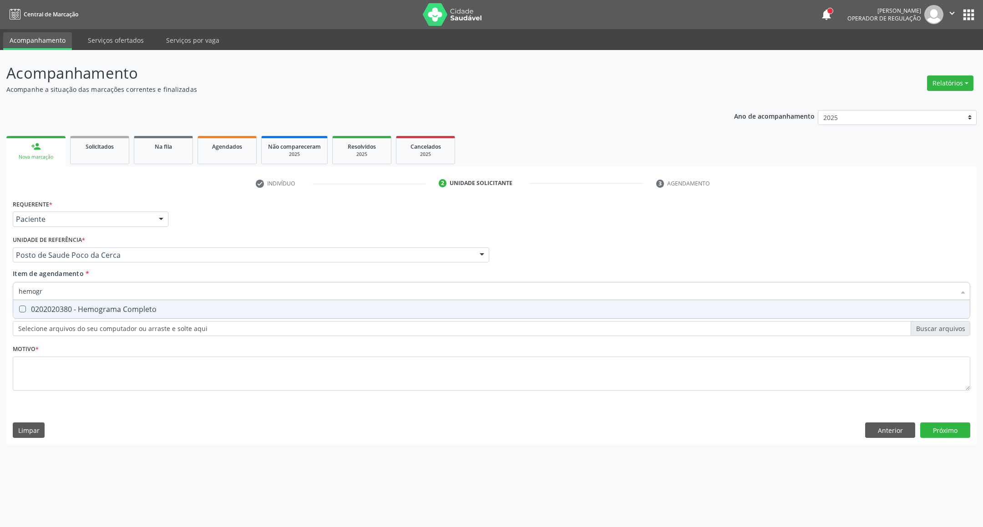
drag, startPoint x: 267, startPoint y: 315, endPoint x: 272, endPoint y: 312, distance: 5.8
click at [271, 314] on span "0202020380 - Hemograma Completo" at bounding box center [491, 309] width 956 height 18
checkbox Completo "true"
click at [270, 291] on input "hemogr" at bounding box center [487, 291] width 936 height 18
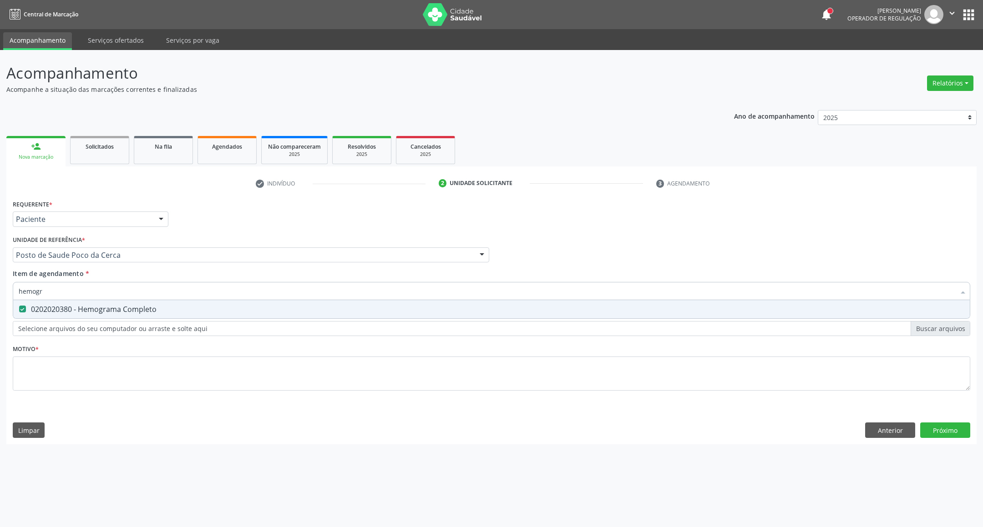
click at [271, 291] on input "hemogr" at bounding box center [487, 291] width 936 height 18
type input "p"
checkbox Completo "false"
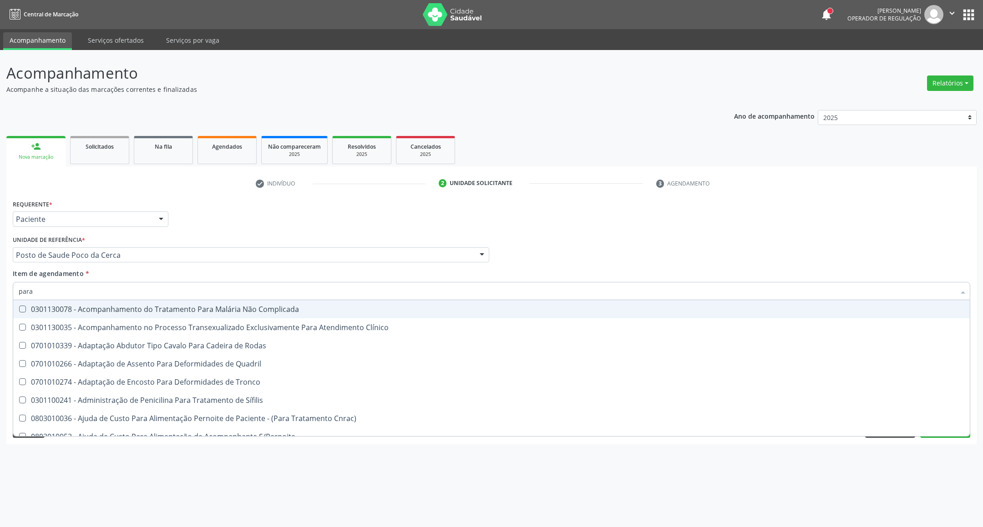
type input "paras"
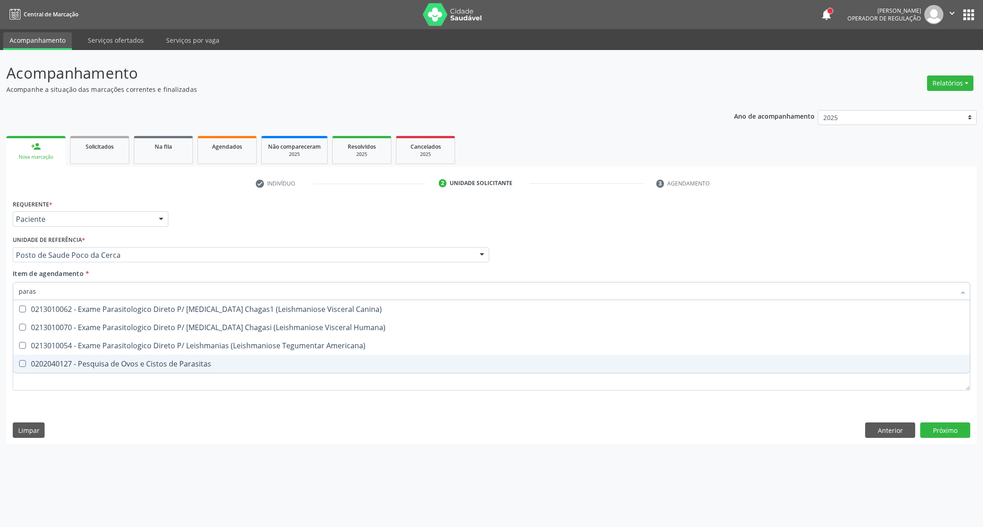
click at [156, 362] on div "0202040127 - Pesquisa de Ovos e Cistos de Parasitas" at bounding box center [491, 363] width 945 height 7
checkbox Parasitas "true"
type input "paras"
click at [158, 388] on div "Requerente * Paciente Profissional de Saúde Paciente Nenhum resultado encontrad…" at bounding box center [491, 300] width 957 height 206
checkbox Humana\) "true"
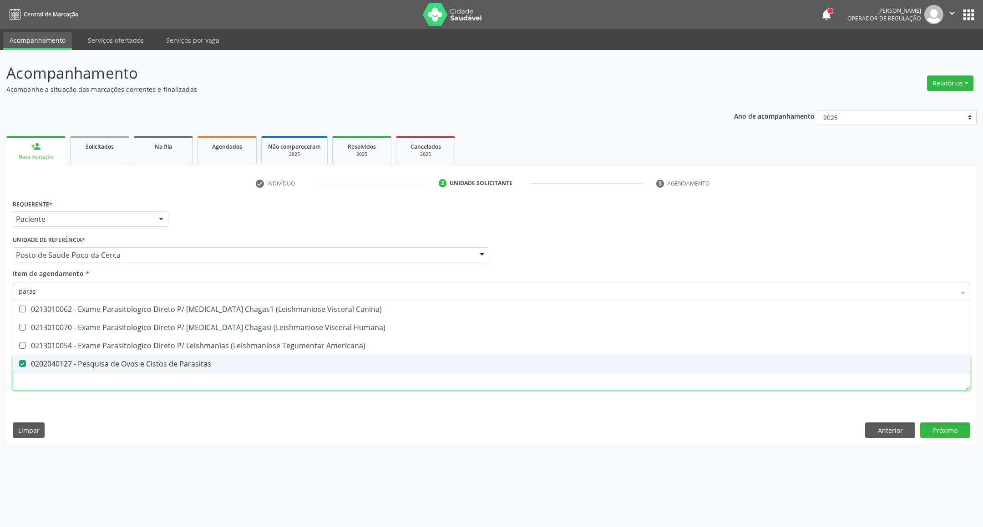
checkbox Americana\) "true"
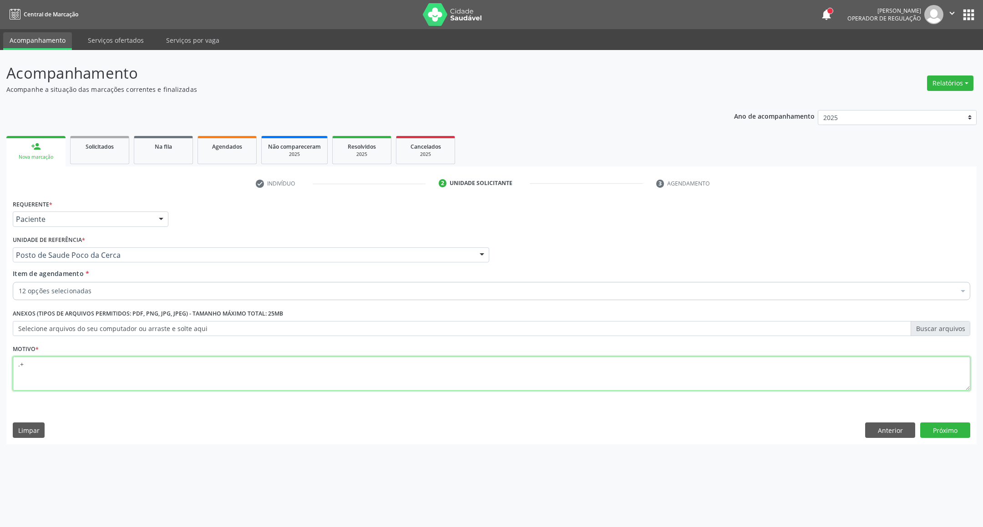
type textarea ".+"
click at [932, 422] on div "Requerente * Paciente Profissional de Saúde Paciente Nenhum resultado encontrad…" at bounding box center [491, 320] width 970 height 247
click at [932, 428] on button "Próximo" at bounding box center [945, 430] width 50 height 15
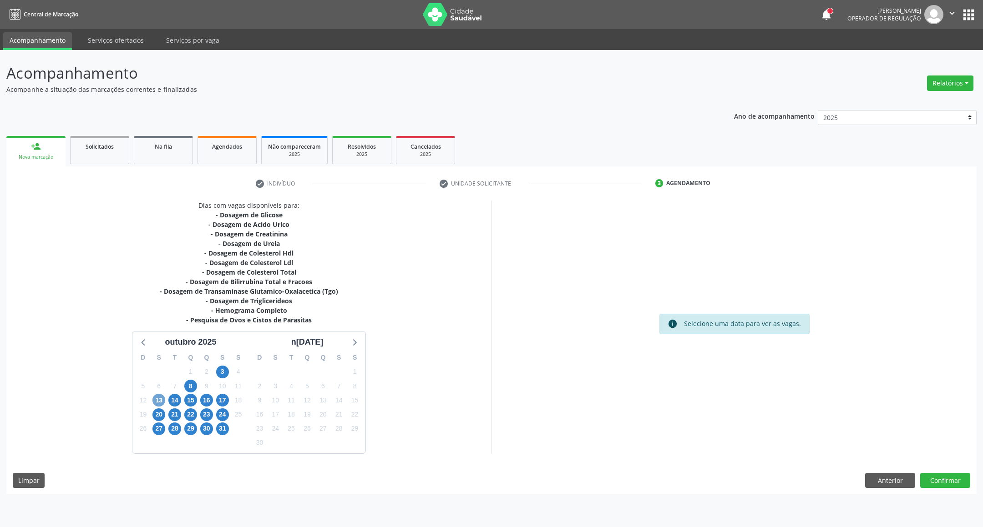
click at [160, 394] on span "13" at bounding box center [158, 400] width 13 height 13
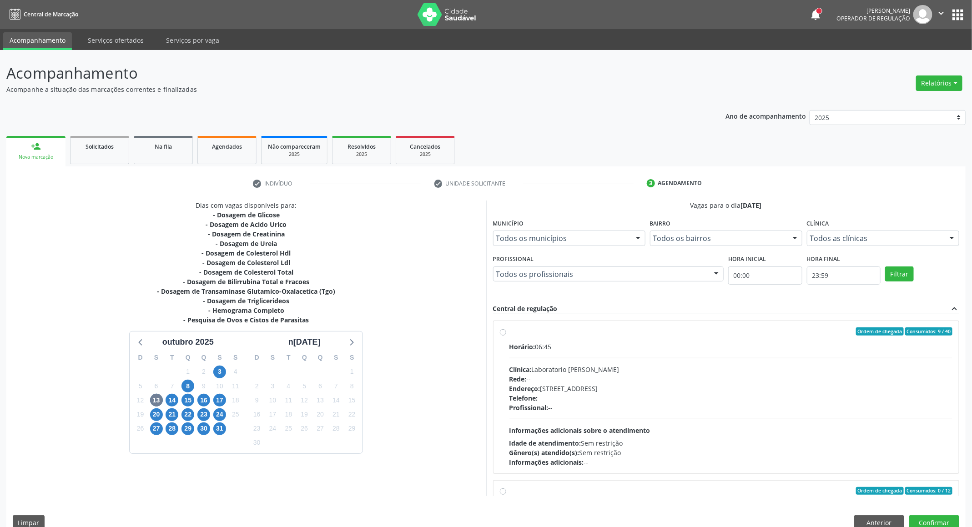
click at [613, 374] on div "Clínica: Laboratorio [PERSON_NAME]" at bounding box center [730, 370] width 443 height 10
click at [506, 336] on input "Ordem de chegada Consumidos: 9 / 40 Horário: 06:45 Clínica: Laboratorio Jose Pa…" at bounding box center [503, 332] width 6 height 8
radio input "true"
click at [933, 522] on button "Confirmar" at bounding box center [934, 522] width 50 height 15
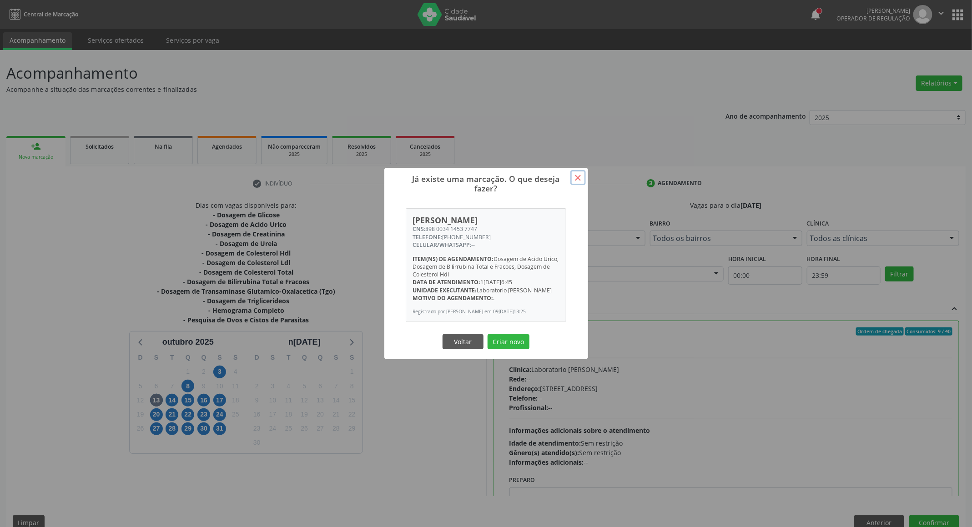
drag, startPoint x: 574, startPoint y: 175, endPoint x: 650, endPoint y: 235, distance: 96.1
click at [575, 175] on button "×" at bounding box center [577, 177] width 15 height 15
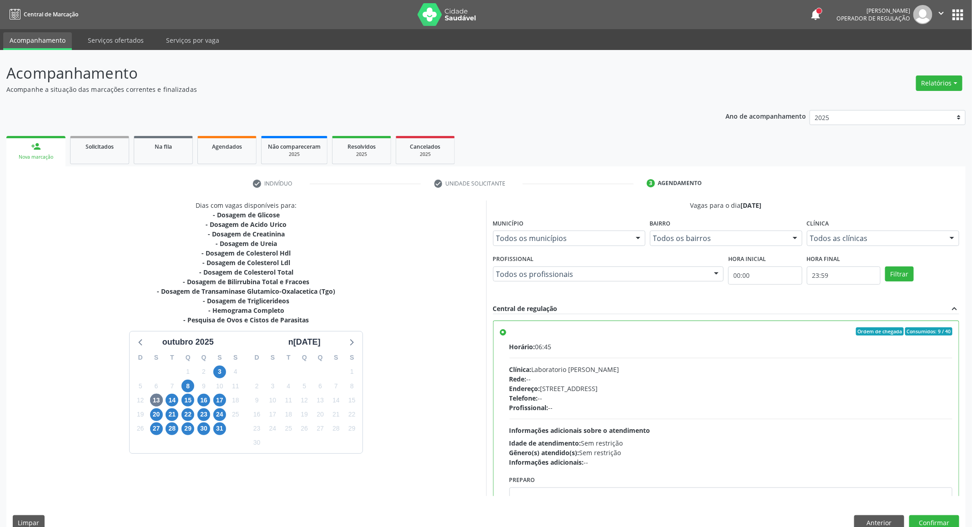
scroll to position [16, 0]
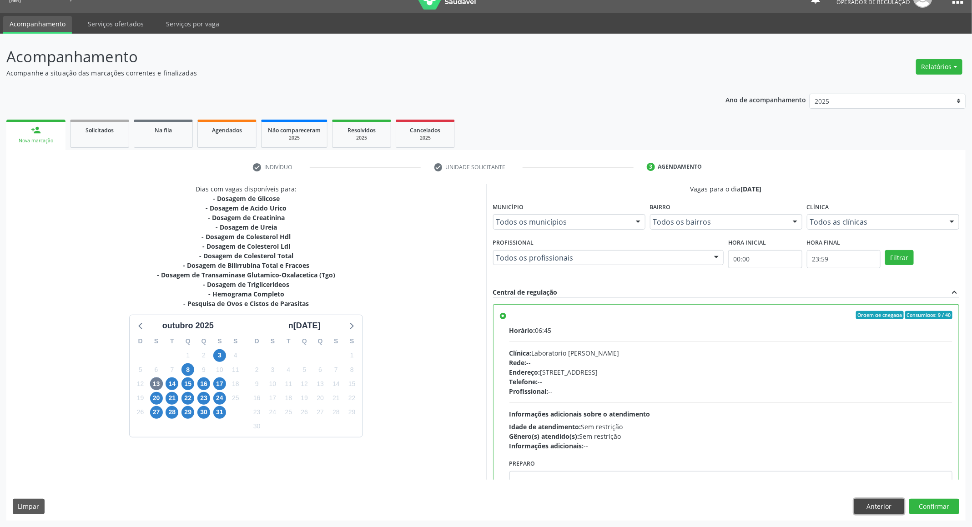
click at [865, 508] on button "Anterior" at bounding box center [879, 506] width 50 height 15
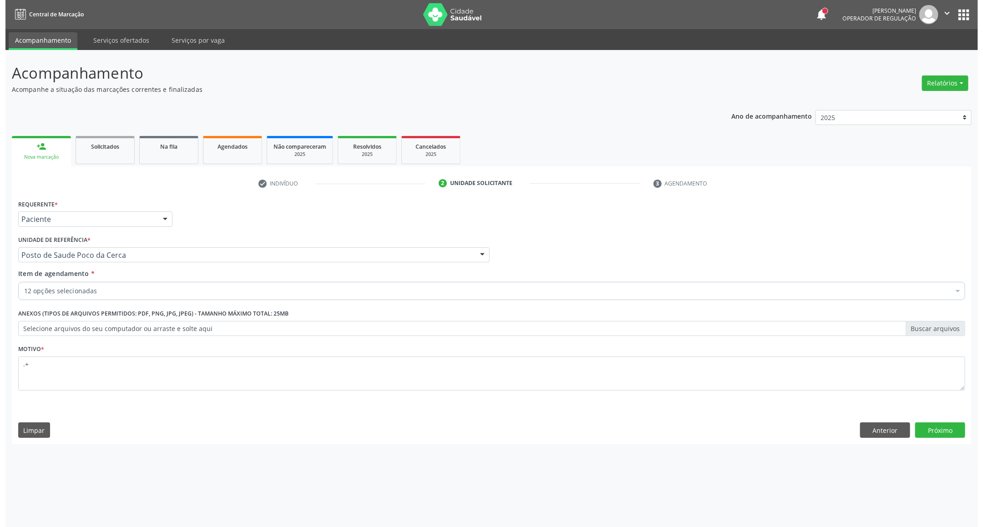
scroll to position [0, 0]
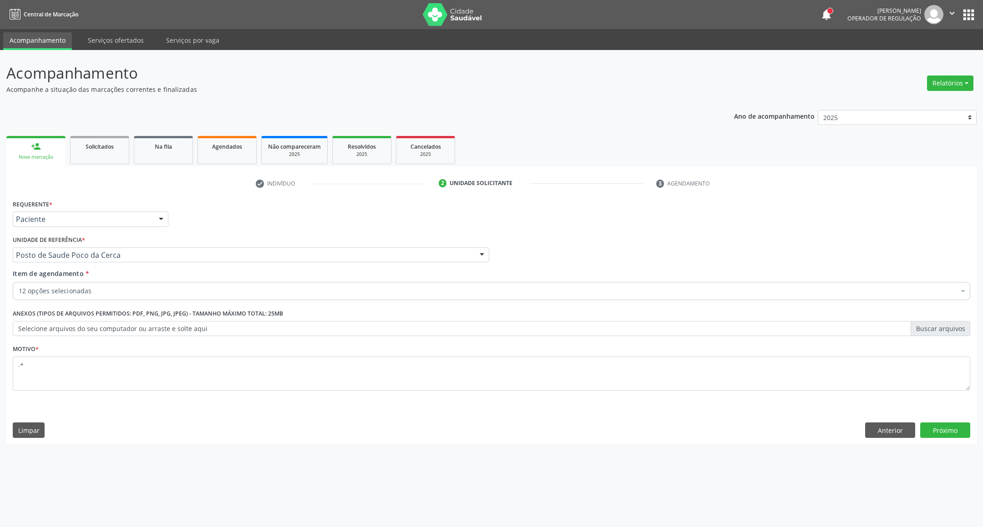
click at [146, 284] on div "12 opções selecionadas" at bounding box center [491, 291] width 957 height 18
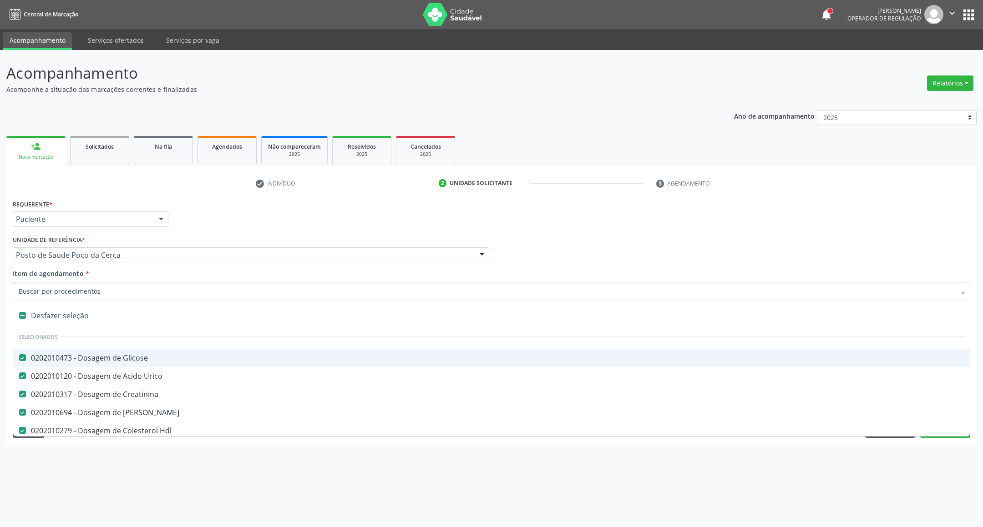
drag, startPoint x: 139, startPoint y: 356, endPoint x: 153, endPoint y: 371, distance: 20.6
click at [142, 360] on div "0202010473 - Dosagem de Glicose" at bounding box center [491, 357] width 945 height 7
checkbox Glicose "false"
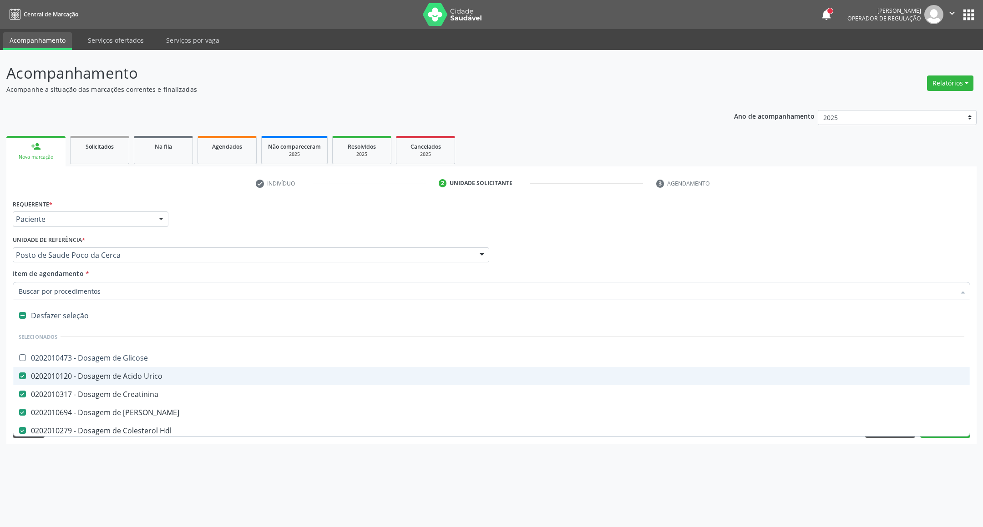
drag, startPoint x: 156, startPoint y: 377, endPoint x: 160, endPoint y: 382, distance: 6.8
click at [156, 377] on div "0202010120 - Dosagem de Acido Urico" at bounding box center [491, 376] width 945 height 7
checkbox Urico "false"
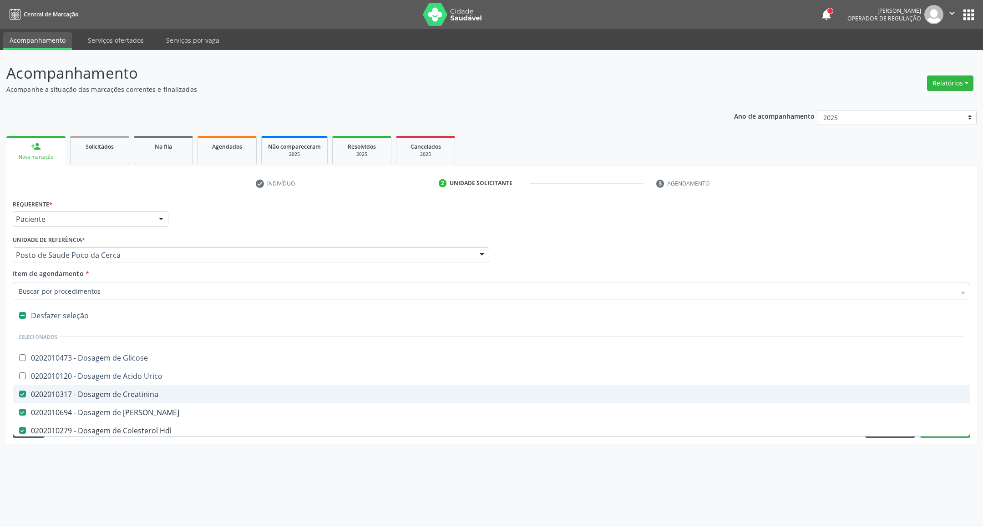
drag, startPoint x: 166, startPoint y: 396, endPoint x: 165, endPoint y: 404, distance: 8.3
click at [166, 397] on div "0202010317 - Dosagem de Creatinina" at bounding box center [491, 394] width 945 height 7
checkbox Creatinina "false"
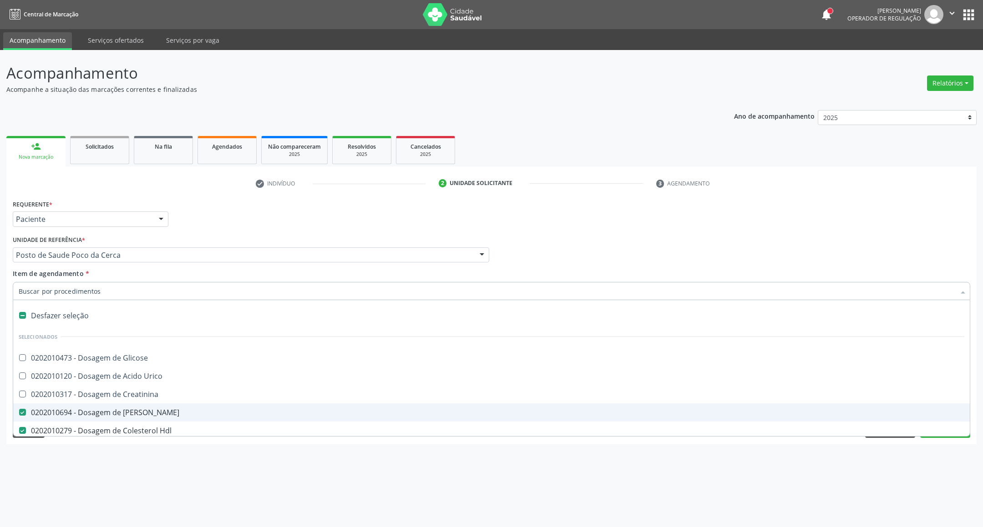
click at [161, 413] on div "0202010694 - Dosagem de [PERSON_NAME]" at bounding box center [491, 412] width 945 height 7
click at [168, 428] on div "0202010279 - Dosagem de Colesterol Hdl" at bounding box center [491, 430] width 945 height 7
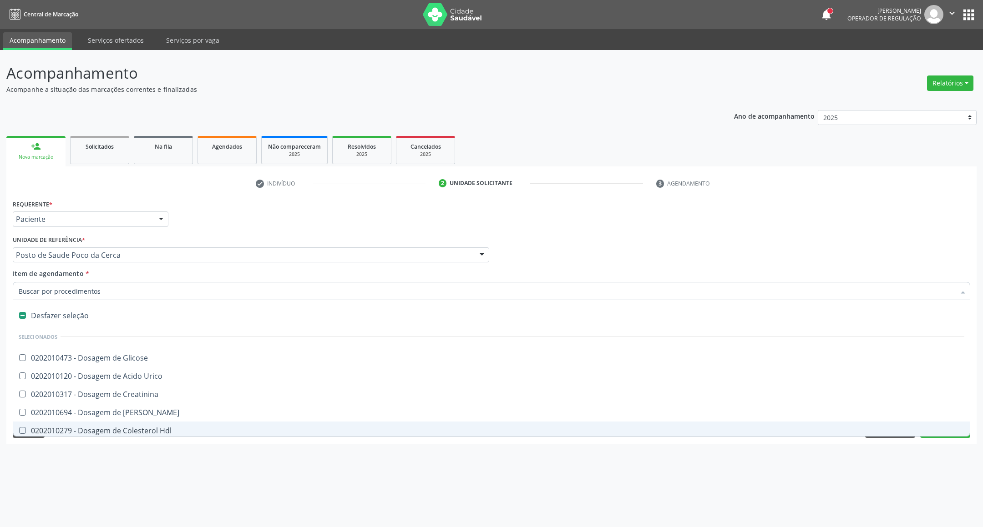
checkbox Ureia "false"
checkbox Hdl "false"
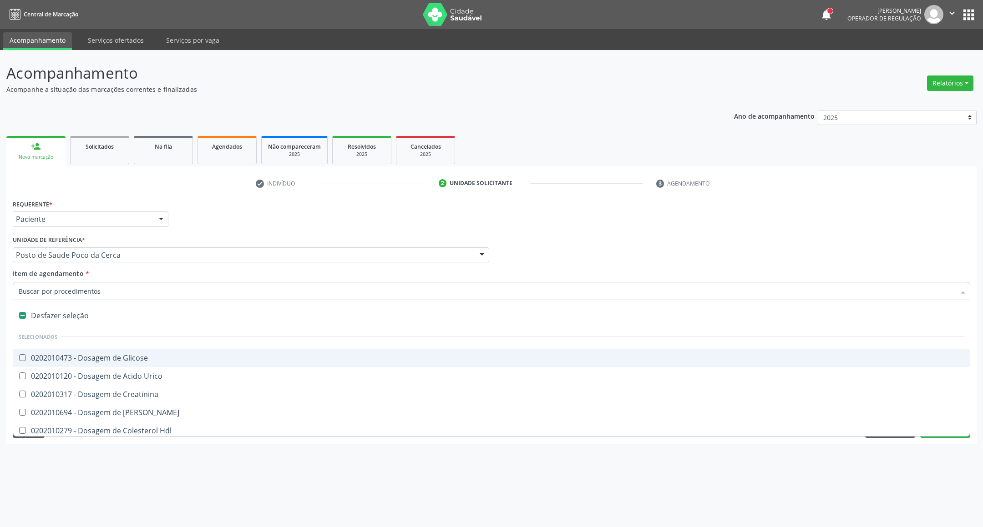
click at [170, 318] on div "Desfazer seleção" at bounding box center [491, 316] width 956 height 18
checkbox Ldl "false"
checkbox Total "false"
checkbox Fracoes "false"
checkbox \(Tgo\) "false"
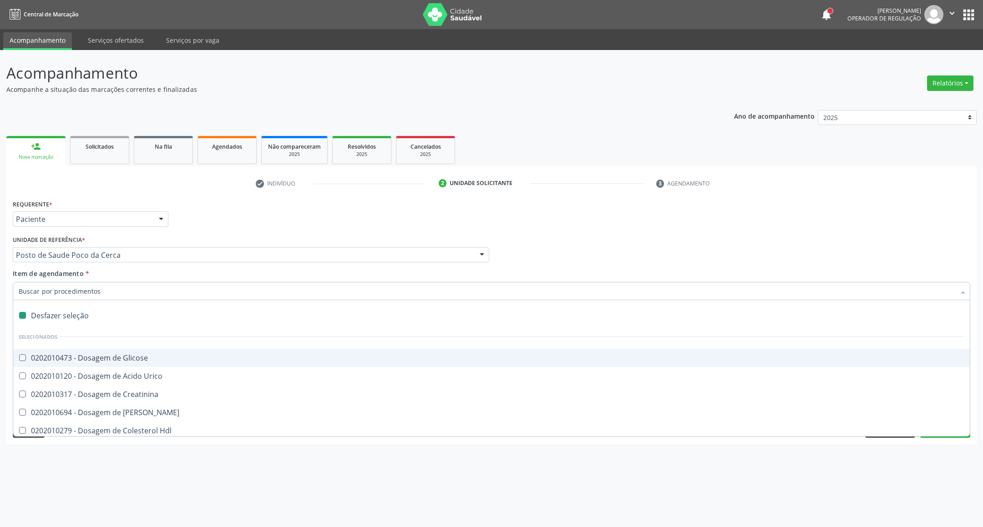
checkbox Triglicerideos "false"
checkbox Completo "false"
checkbox Parasitas "false"
click at [166, 288] on input "Item de agendamento *" at bounding box center [487, 291] width 936 height 18
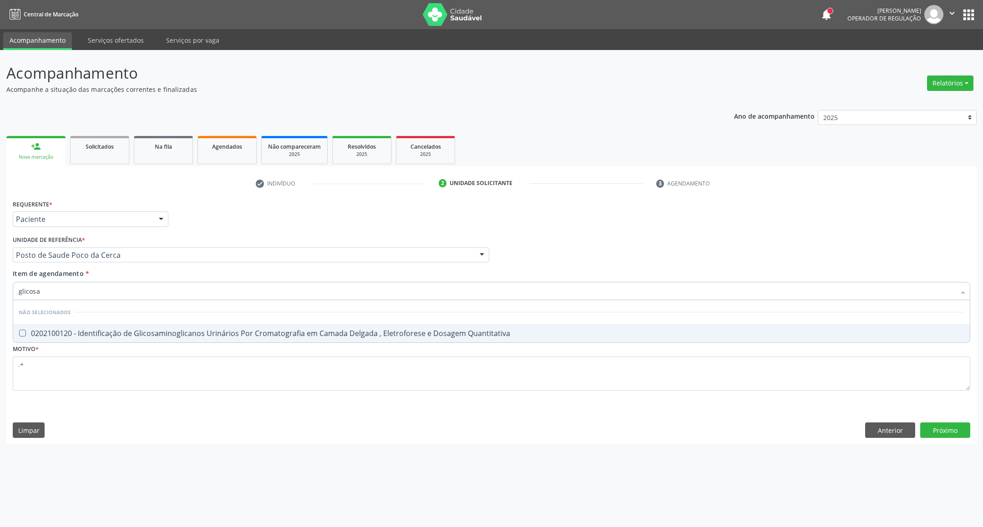
drag, startPoint x: 41, startPoint y: 295, endPoint x: 0, endPoint y: 299, distance: 41.1
click at [0, 299] on div "Acompanhamento Acompanhe a situação das marcações correntes e finalizadas Relat…" at bounding box center [491, 288] width 983 height 477
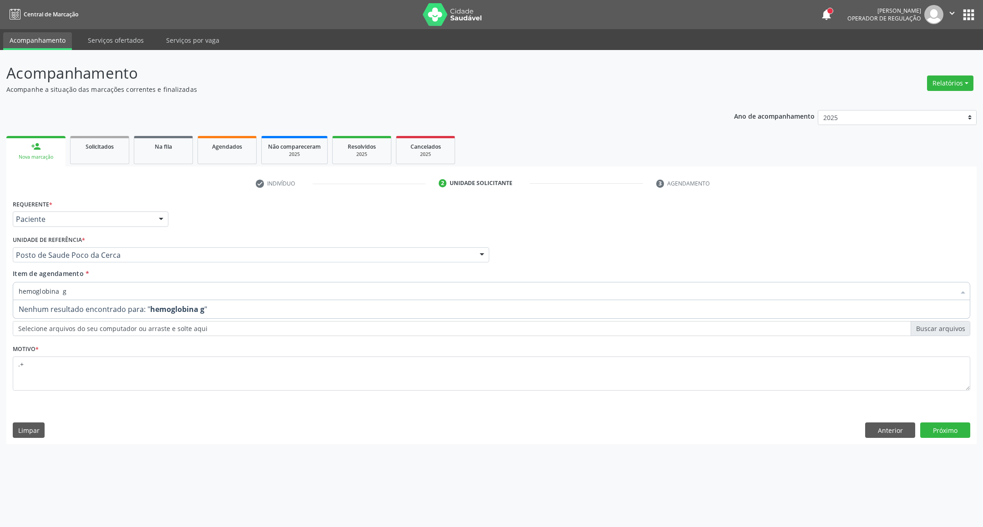
type input "hemoglobina"
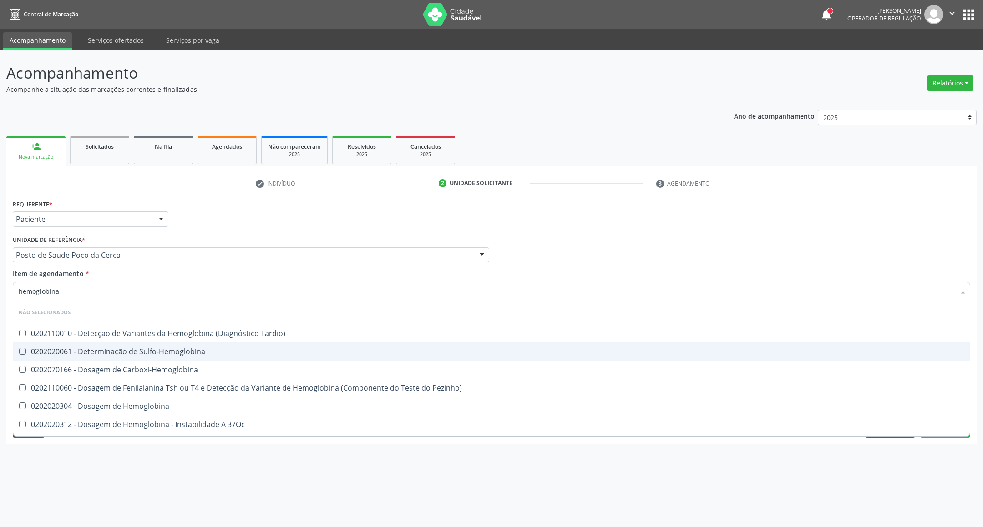
scroll to position [107, 0]
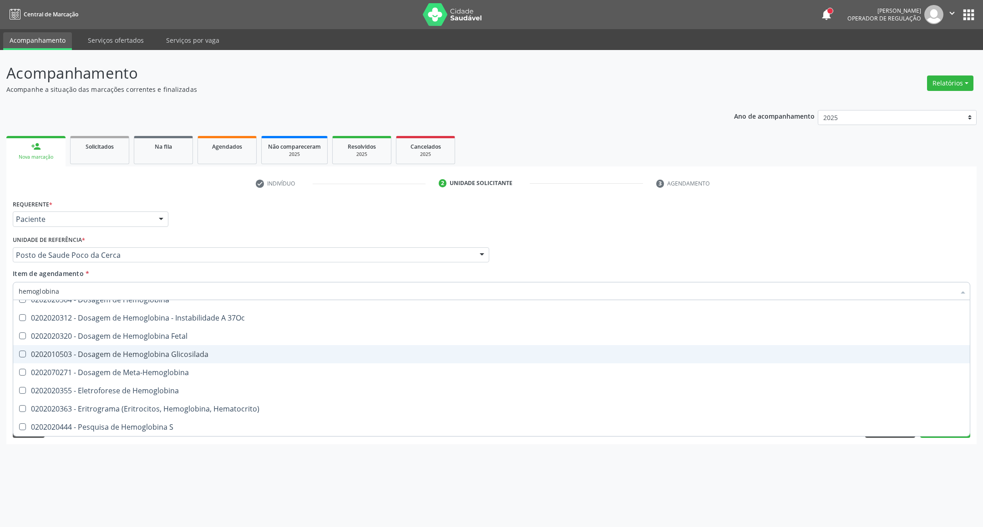
click at [58, 359] on span "0202010503 - Dosagem de Hemoglobina Glicosilada" at bounding box center [491, 354] width 956 height 18
checkbox Glicosilada "true"
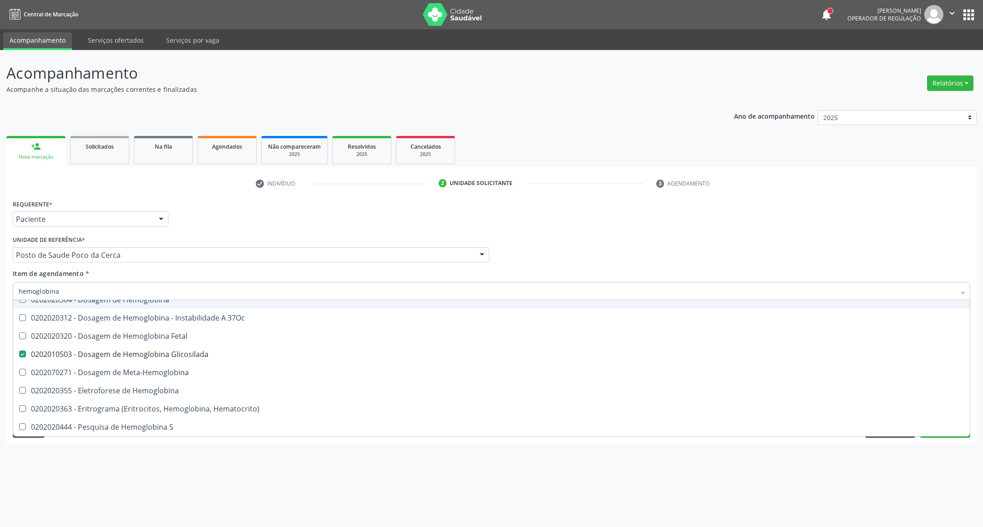
click at [733, 258] on div "Profissional Solicitante Por favor, selecione a Unidade de Atendimento primeiro…" at bounding box center [491, 250] width 962 height 35
checkbox Tardio\) "true"
checkbox Glicosilada "false"
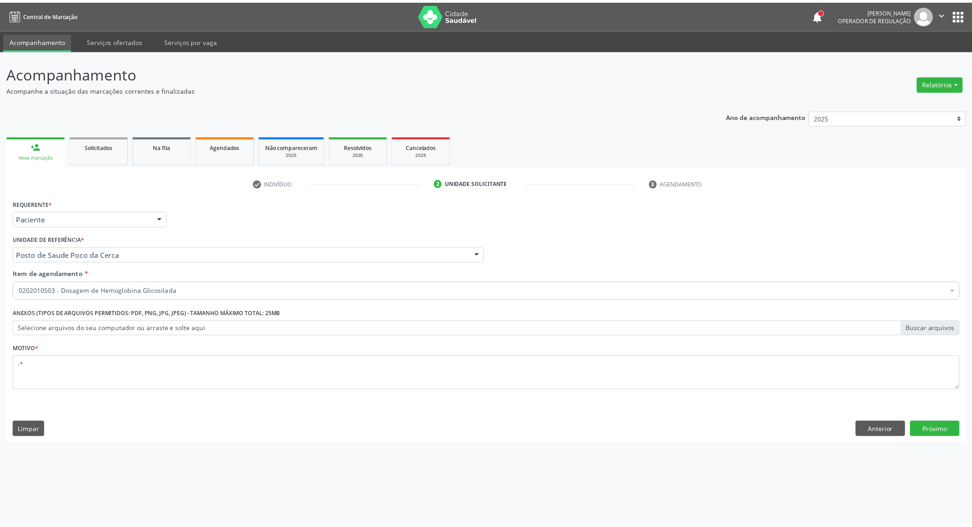
scroll to position [0, 0]
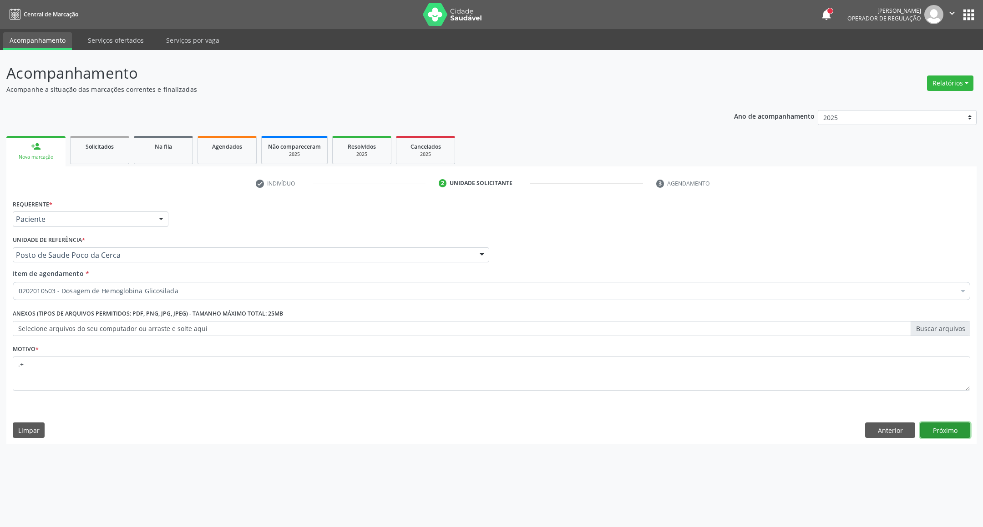
click at [953, 429] on button "Próximo" at bounding box center [945, 430] width 50 height 15
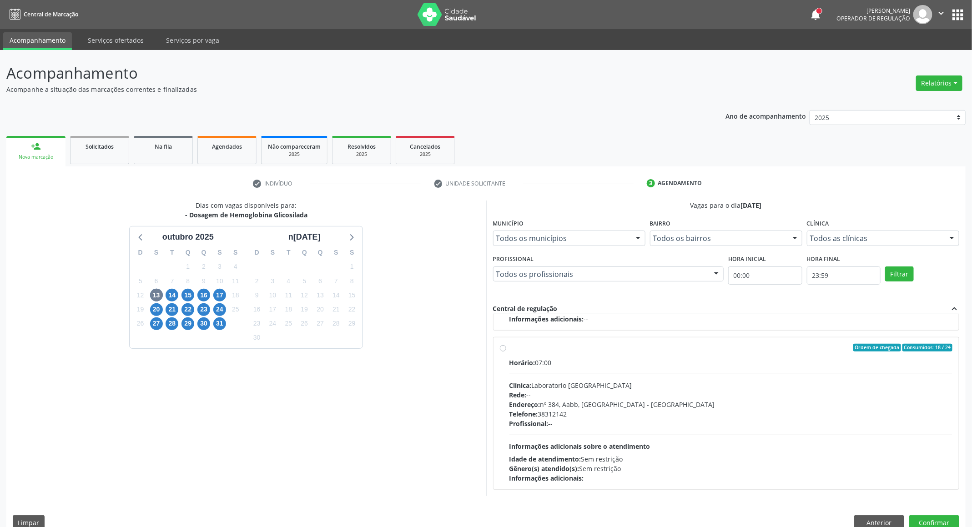
click at [598, 403] on div "Endereço: nº 384, Aabb, Serra Talhada - PE" at bounding box center [730, 405] width 443 height 10
click at [506, 352] on input "Ordem de chegada Consumidos: 18 / 24 Horário: 07:00 Clínica: Laboratorio Sao Fr…" at bounding box center [503, 348] width 6 height 8
radio input "false"
radio input "true"
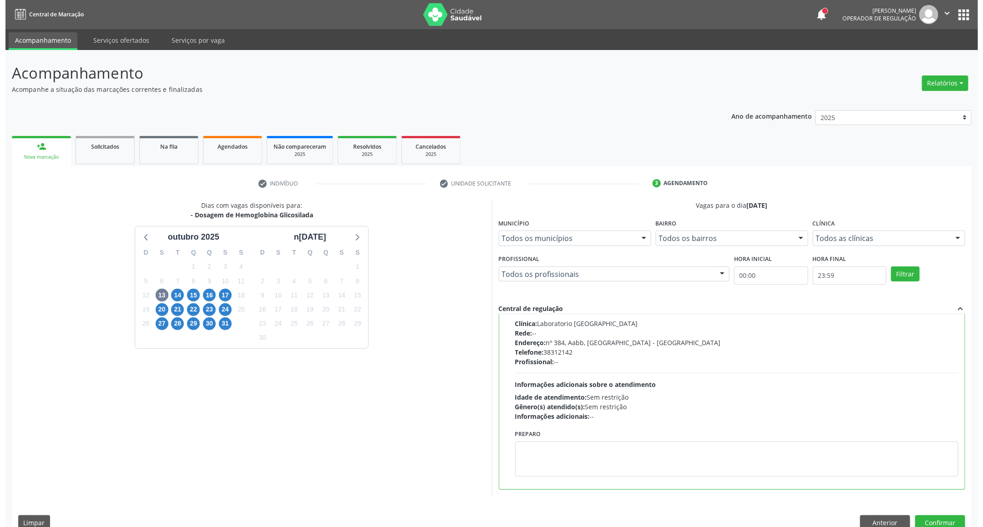
scroll to position [785, 0]
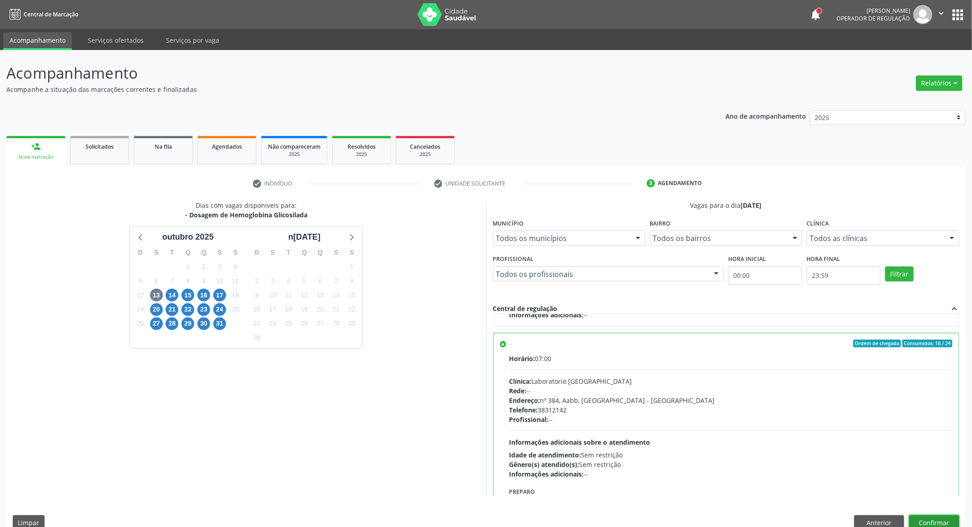
click at [946, 522] on button "Confirmar" at bounding box center [934, 522] width 50 height 15
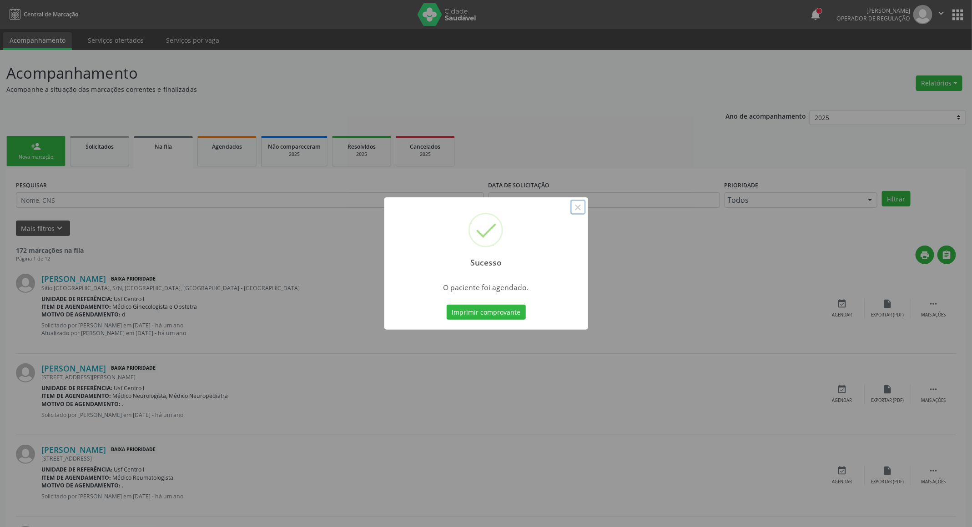
drag, startPoint x: 576, startPoint y: 207, endPoint x: 307, endPoint y: 187, distance: 269.5
click at [574, 205] on button "×" at bounding box center [577, 207] width 15 height 15
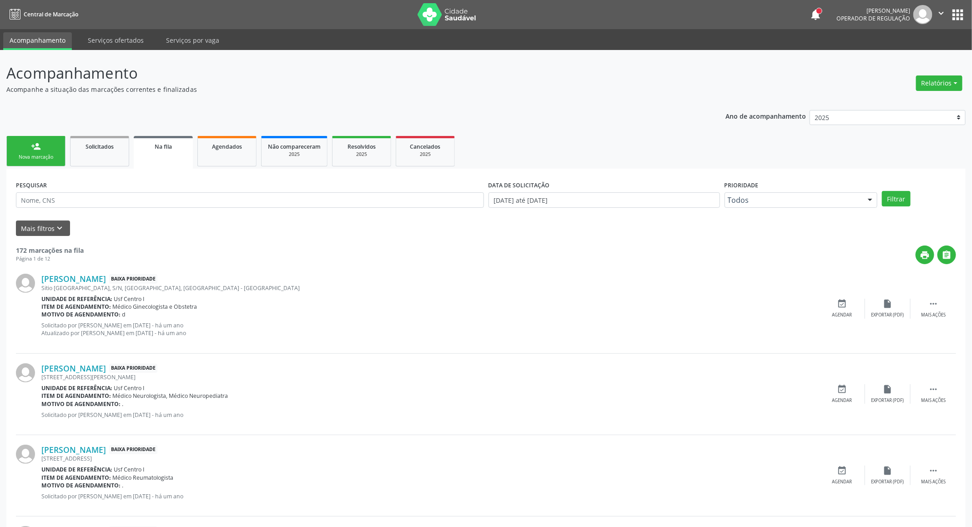
click at [27, 148] on link "person_add Nova marcação" at bounding box center [35, 151] width 59 height 30
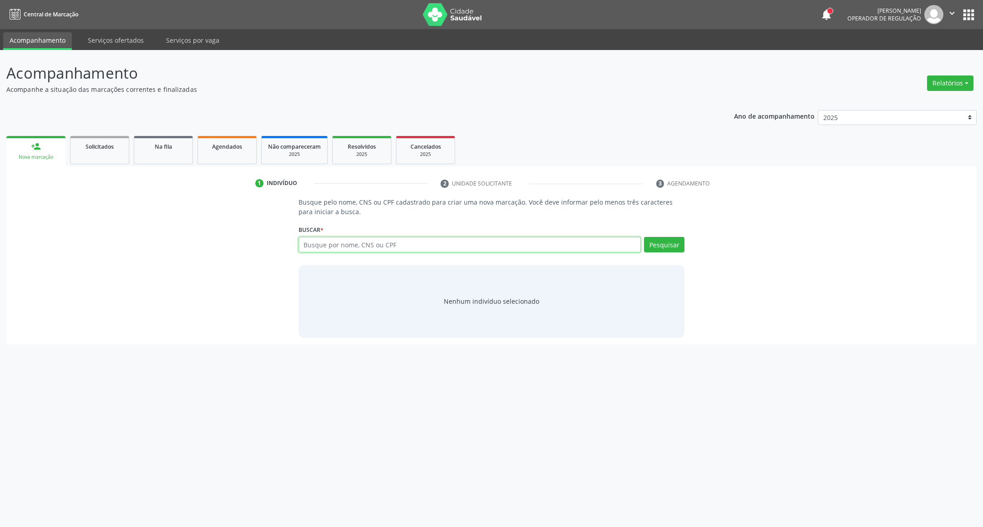
click at [328, 245] on input "text" at bounding box center [469, 244] width 343 height 15
type input "898000906177903"
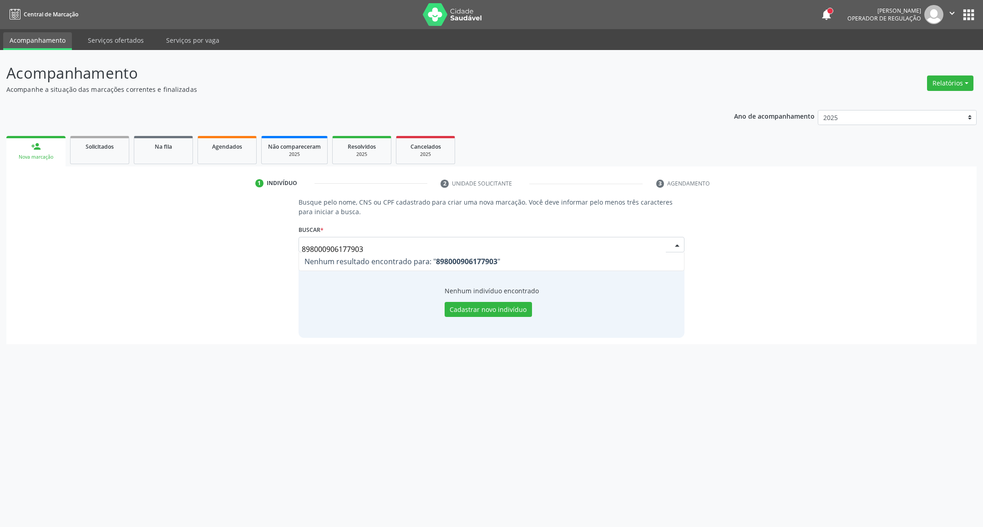
click at [0, 250] on div "Acompanhamento Acompanhe a situação das marcações correntes e finalizadas Relat…" at bounding box center [491, 288] width 983 height 477
type input "francinaldo jos"
click at [464, 309] on button "Cadastrar novo indivíduo" at bounding box center [487, 309] width 87 height 15
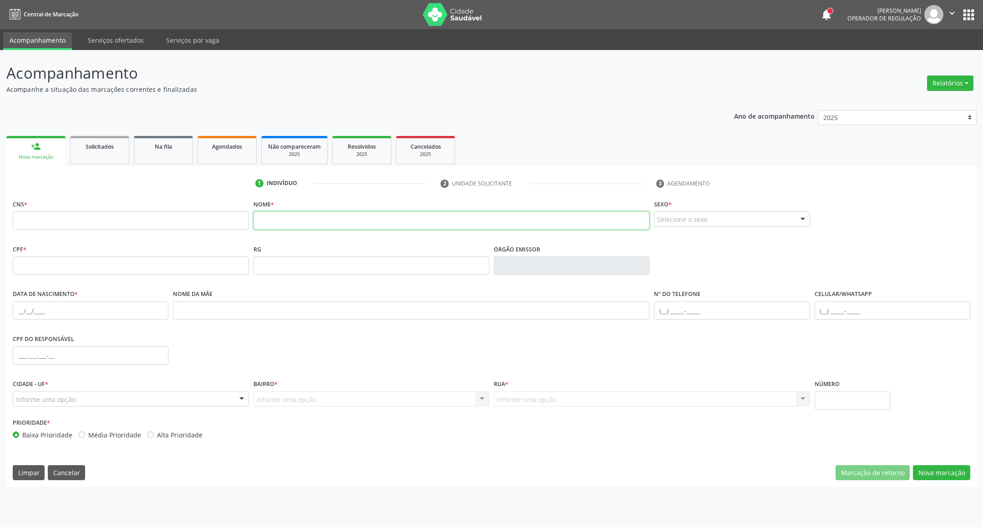
click at [378, 219] on input "text" at bounding box center [451, 221] width 396 height 18
drag, startPoint x: 673, startPoint y: 239, endPoint x: 520, endPoint y: 231, distance: 153.5
click at [669, 239] on span "Masculino" at bounding box center [677, 236] width 35 height 10
drag, startPoint x: 202, startPoint y: 220, endPoint x: 136, endPoint y: 224, distance: 66.1
click at [143, 224] on div "CNS * Nome * francinaldo josé da cruz silva Sexo * Masculino Masculino Feminino…" at bounding box center [491, 219] width 962 height 45
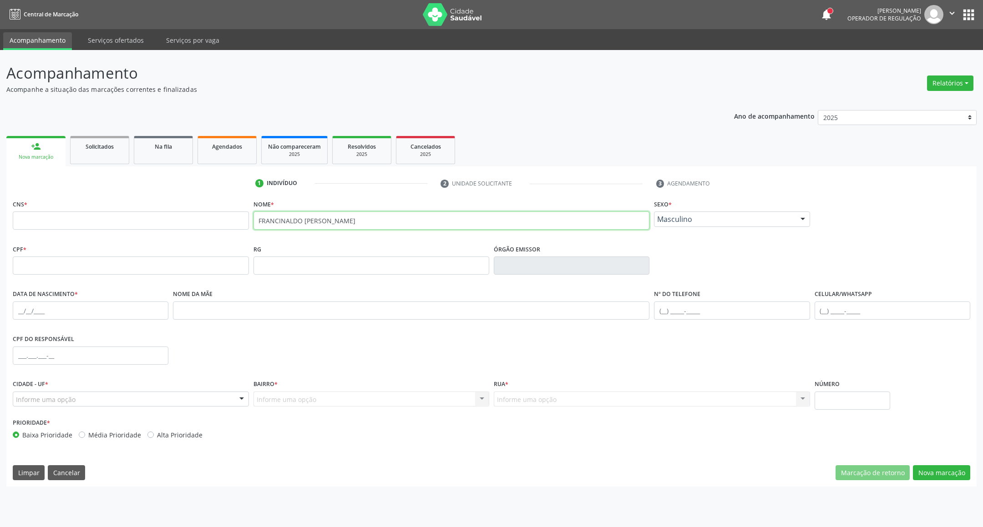
type input "FRANCINALDO JOSÉ DA CRUZ SILVA"
click at [39, 222] on input "text" at bounding box center [131, 221] width 236 height 18
type input "898 0009 0617 7903"
click at [40, 268] on input "text" at bounding box center [131, 266] width 236 height 18
click at [15, 314] on input "text" at bounding box center [91, 311] width 156 height 18
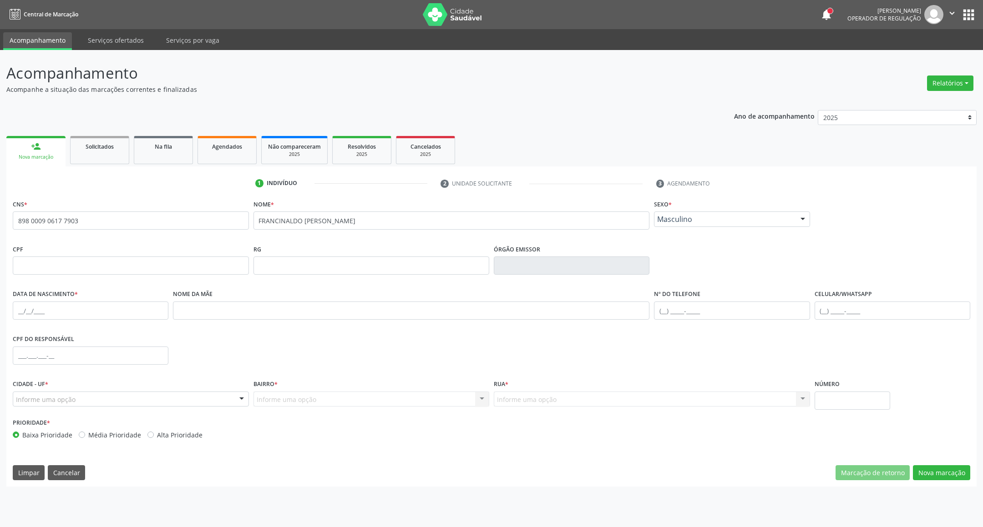
click at [900, 363] on div "CPF do responsável" at bounding box center [491, 355] width 962 height 45
drag, startPoint x: 459, startPoint y: 359, endPoint x: 710, endPoint y: 322, distance: 254.2
click at [484, 375] on div "CPF do responsável" at bounding box center [491, 355] width 962 height 45
click at [398, 348] on div "CPF do responsável" at bounding box center [491, 355] width 962 height 45
click at [850, 203] on div "CNS * 898 0009 0617 7903 Nome * FRANCINALDO JOSÉ DA CRUZ SILVA Sexo * Masculino…" at bounding box center [491, 219] width 962 height 45
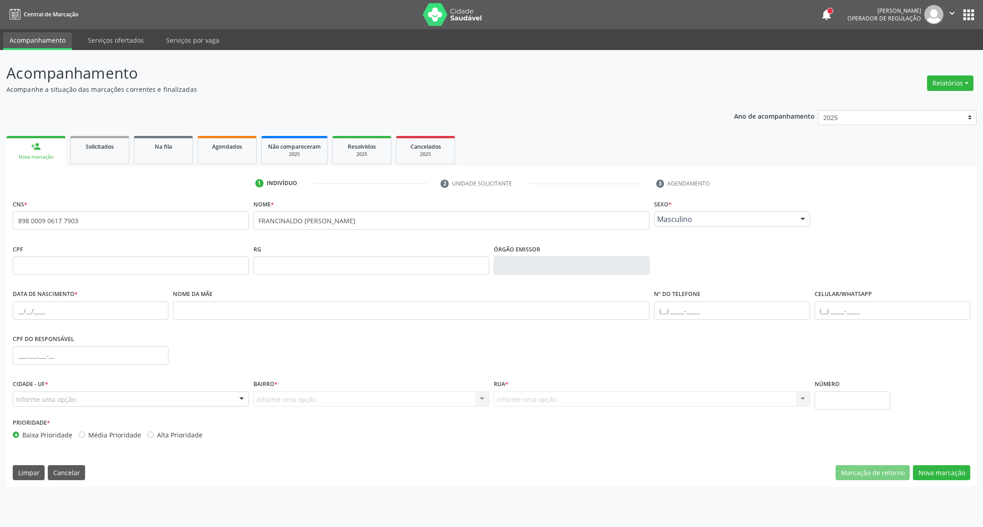
click at [848, 207] on div "CNS * 898 0009 0617 7903 Nome * FRANCINALDO JOSÉ DA CRUZ SILVA Sexo * Masculino…" at bounding box center [491, 219] width 962 height 45
drag, startPoint x: 269, startPoint y: 448, endPoint x: 459, endPoint y: 460, distance: 190.6
click at [290, 450] on div "CNS * 898 0009 0617 7903 Nome * FRANCINALDO JOSÉ DA CRUZ SILVA Sexo * Masculino…" at bounding box center [491, 341] width 970 height 289
drag, startPoint x: 856, startPoint y: 438, endPoint x: 825, endPoint y: 442, distance: 31.6
click at [834, 442] on div "Prioridade * Baixa Prioridade Média Prioridade Alta Prioridade" at bounding box center [491, 431] width 962 height 30
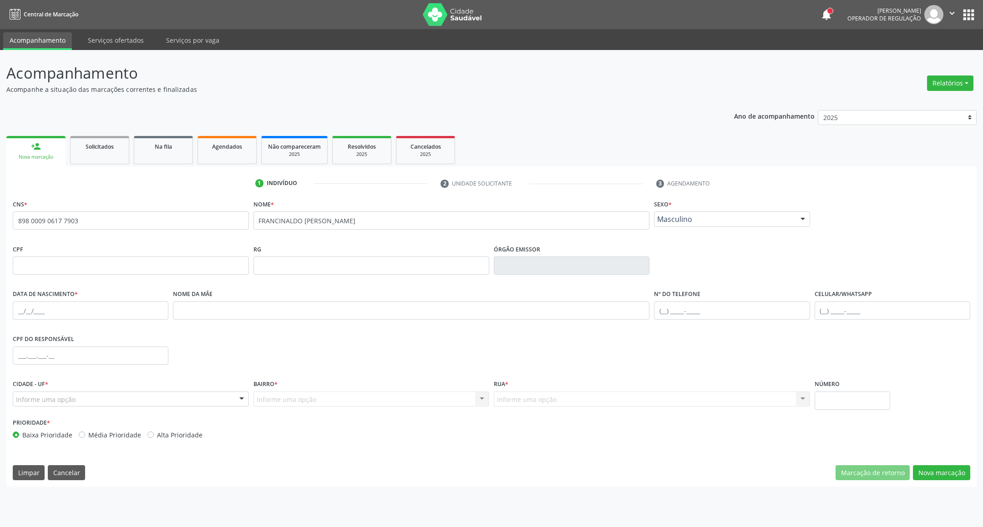
click at [273, 446] on div "CNS * 898 0009 0617 7903 Nome * FRANCINALDO JOSÉ DA CRUZ SILVA Sexo * Masculino…" at bounding box center [491, 341] width 970 height 289
drag, startPoint x: 259, startPoint y: 458, endPoint x: 146, endPoint y: 525, distance: 132.0
click at [215, 485] on div "CNS * 898 0009 0617 7903 Nome * FRANCINALDO JOSÉ DA CRUZ SILVA Sexo * Masculino…" at bounding box center [491, 341] width 970 height 289
click at [56, 474] on button "Cancelar" at bounding box center [66, 472] width 37 height 15
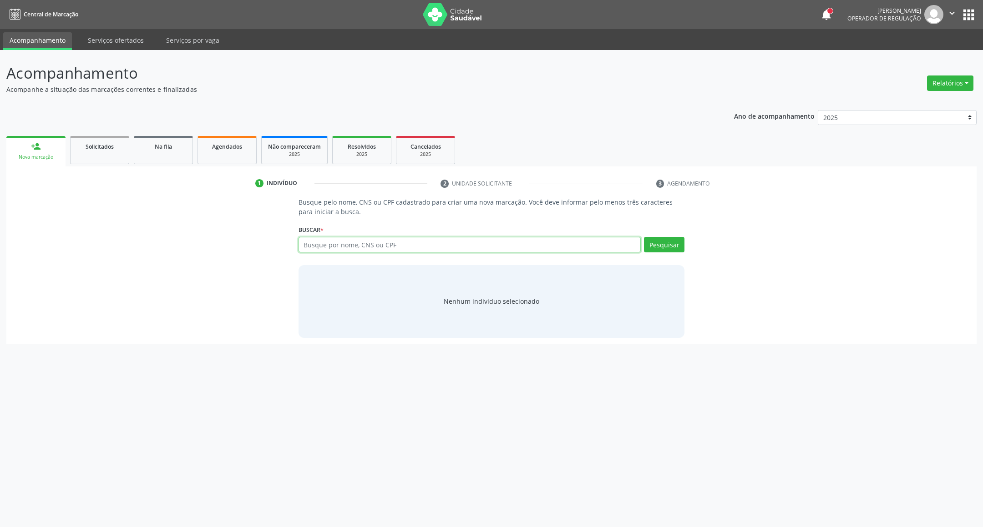
click at [603, 249] on input "text" at bounding box center [469, 244] width 343 height 15
type input "898002996265736"
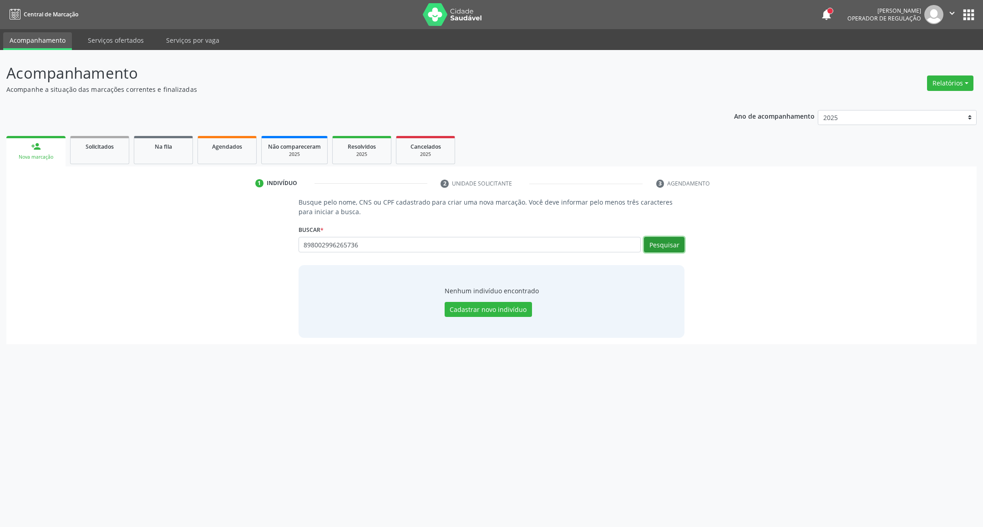
drag, startPoint x: 668, startPoint y: 248, endPoint x: 664, endPoint y: 244, distance: 5.8
click at [667, 247] on button "Pesquisar" at bounding box center [664, 244] width 40 height 15
drag, startPoint x: 373, startPoint y: 248, endPoint x: 99, endPoint y: 280, distance: 275.7
click at [102, 280] on div "Busque pelo nome, CNS ou CPF cadastrado para criar uma nova marcação. Você deve…" at bounding box center [491, 267] width 957 height 140
type input "8"
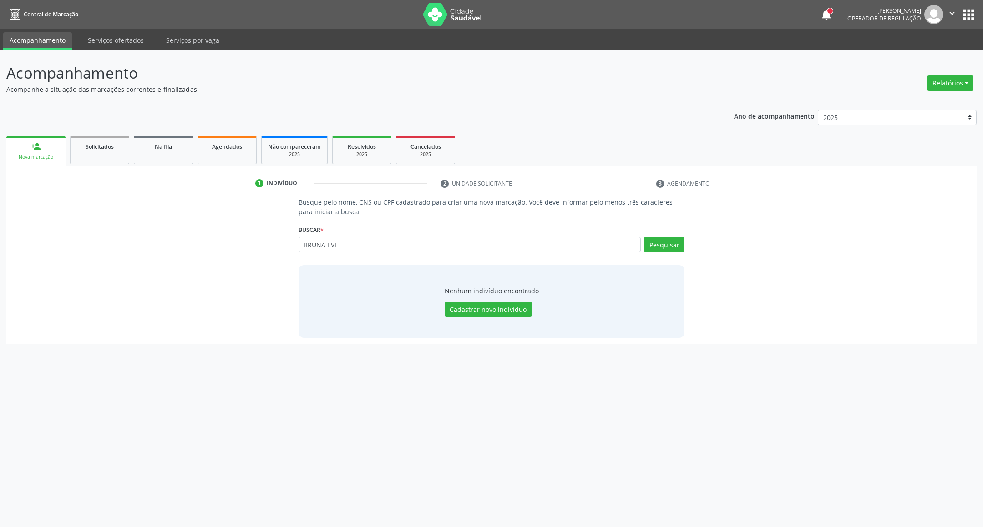
type input "BRUNA EVEL"
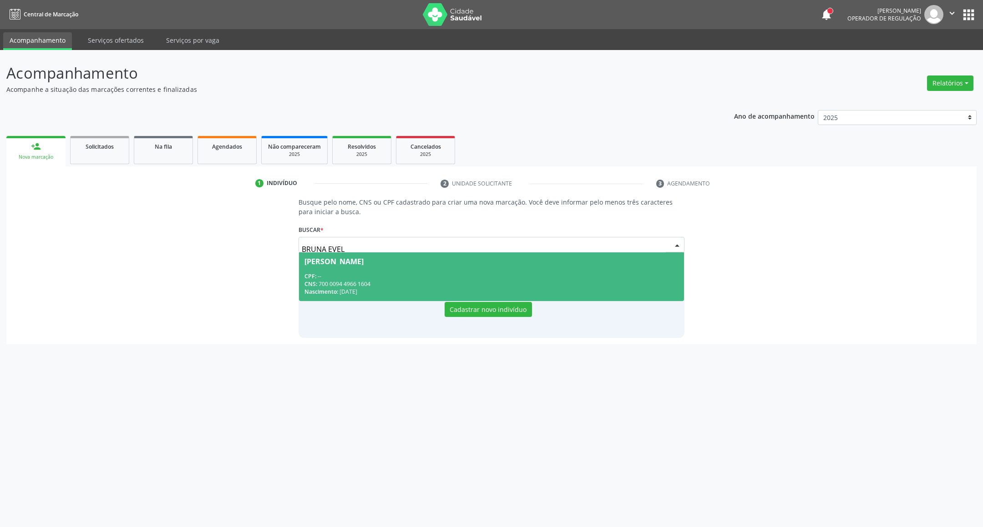
drag, startPoint x: 419, startPoint y: 277, endPoint x: 317, endPoint y: 323, distance: 112.6
click at [418, 277] on div "CPF: --" at bounding box center [491, 276] width 374 height 8
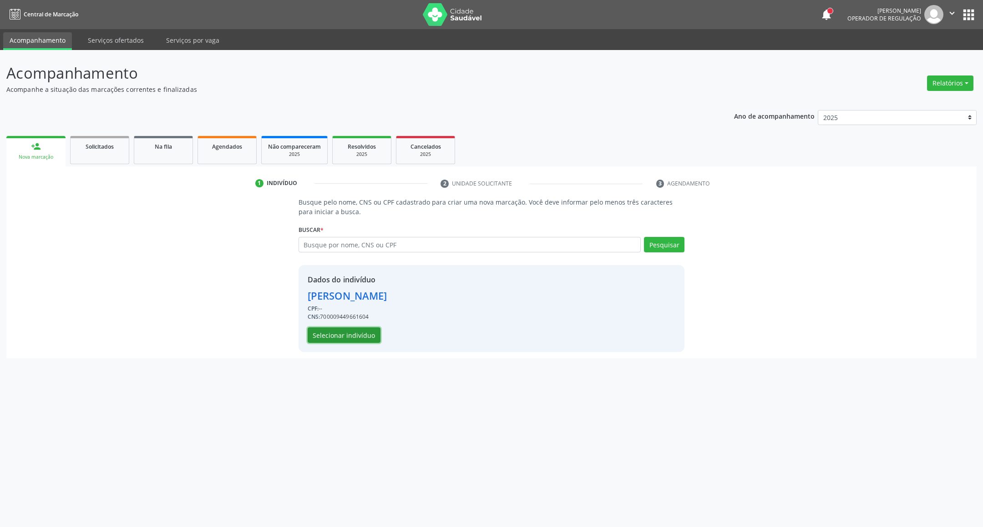
click at [324, 338] on button "Selecionar indivíduo" at bounding box center [343, 335] width 73 height 15
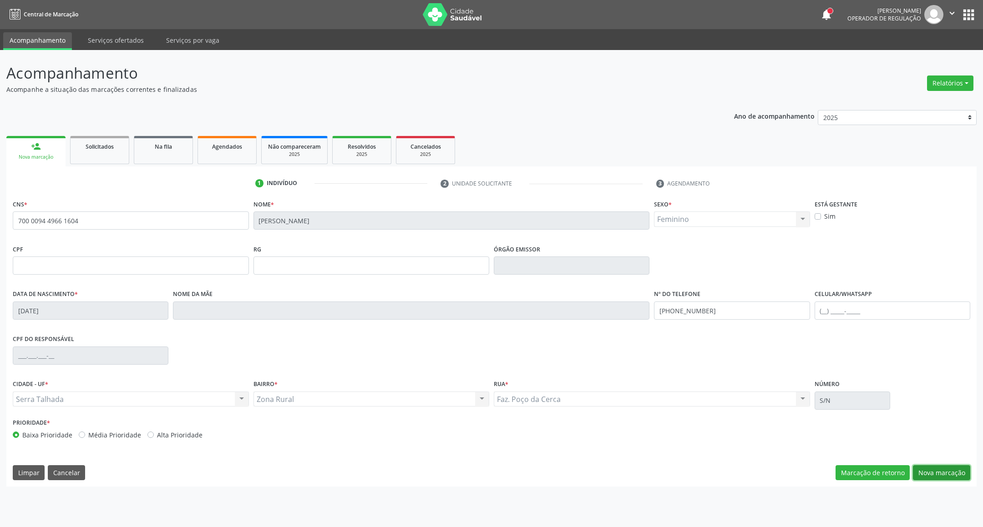
click at [922, 477] on button "Nova marcação" at bounding box center [940, 472] width 57 height 15
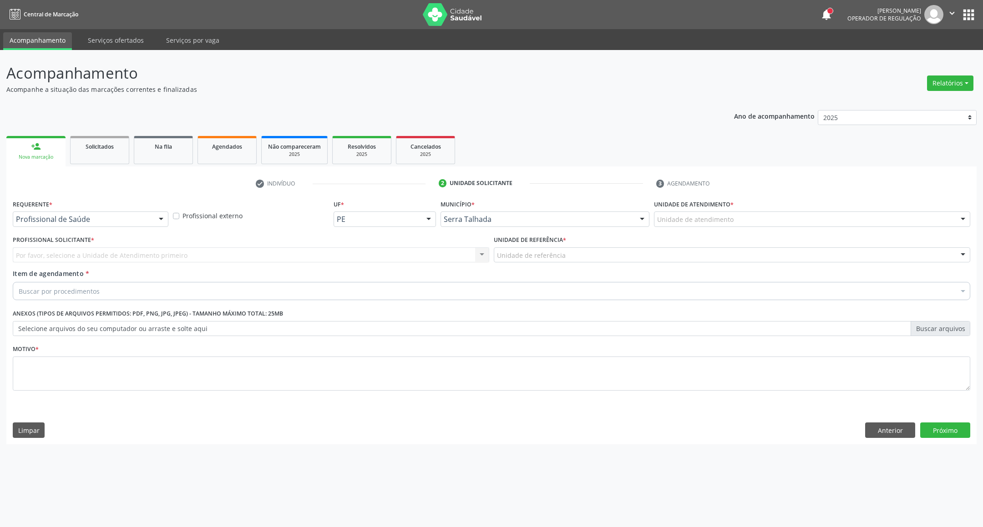
drag, startPoint x: 121, startPoint y: 217, endPoint x: 115, endPoint y: 241, distance: 23.8
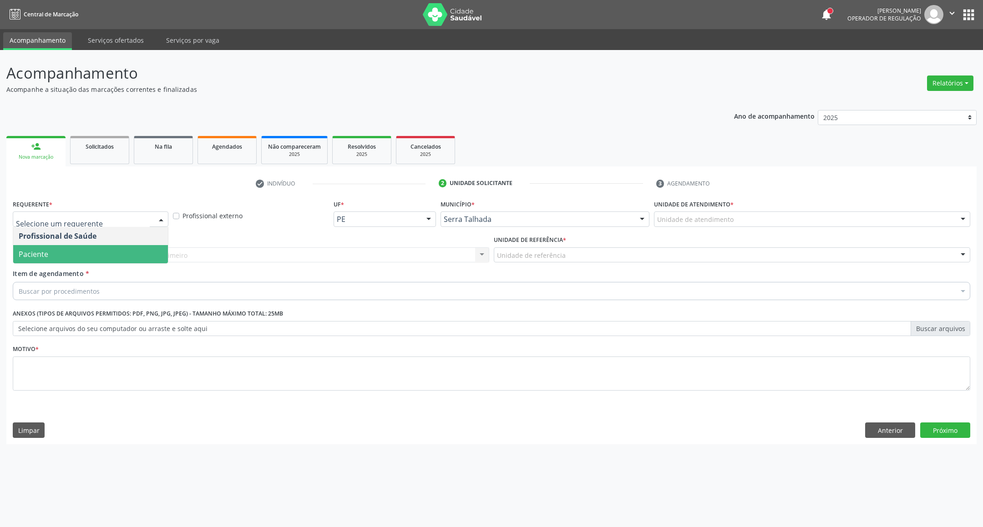
click at [110, 247] on span "Paciente" at bounding box center [90, 254] width 155 height 18
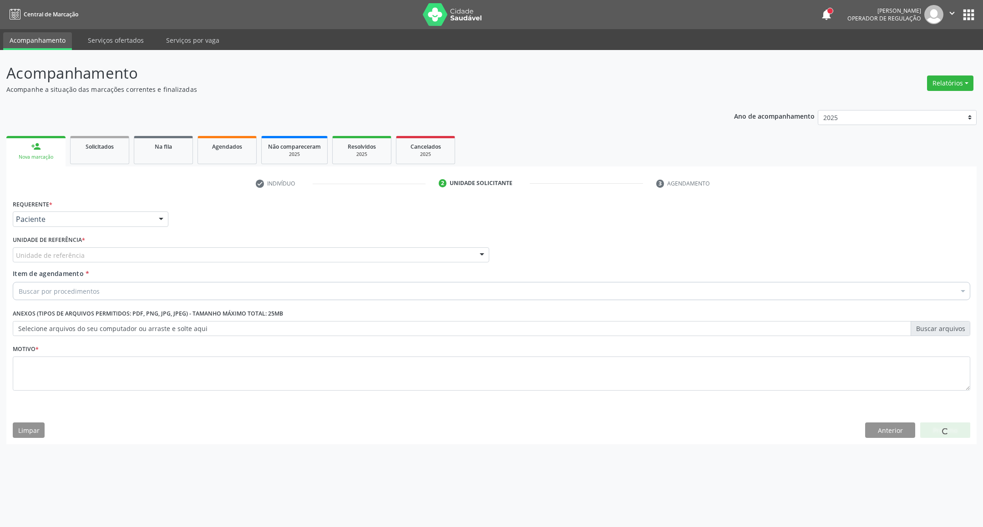
click at [112, 253] on div "Unidade de referência" at bounding box center [251, 254] width 476 height 15
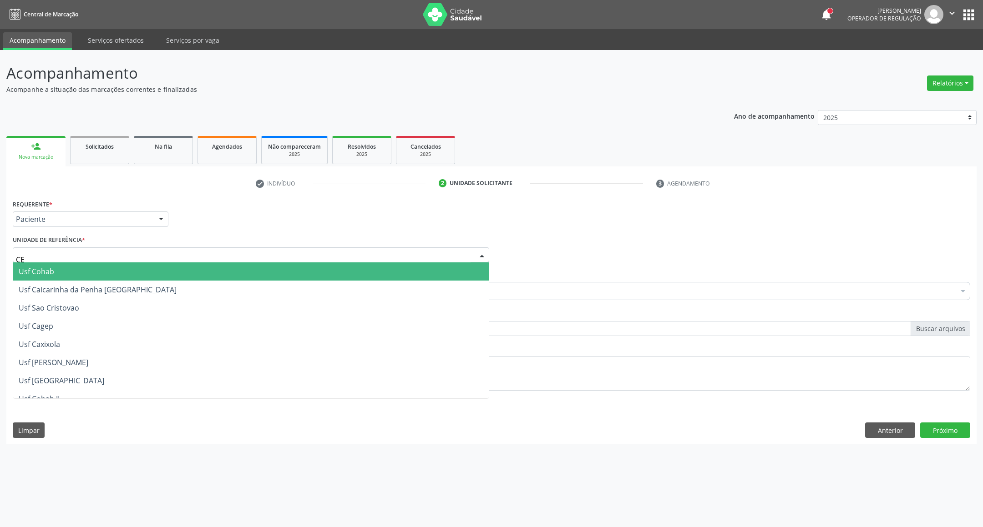
type input "CER"
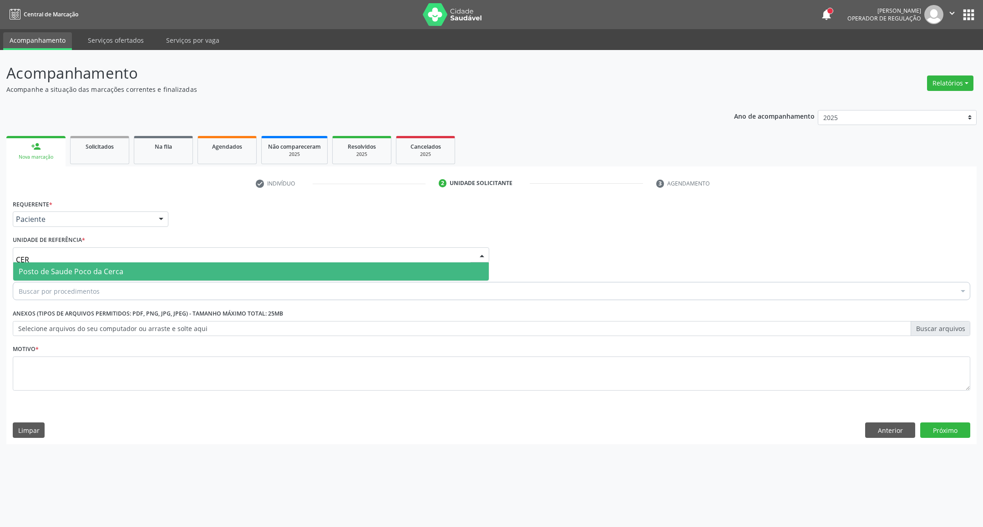
click at [71, 273] on span "Posto de Saude Poco da Cerca" at bounding box center [71, 272] width 105 height 10
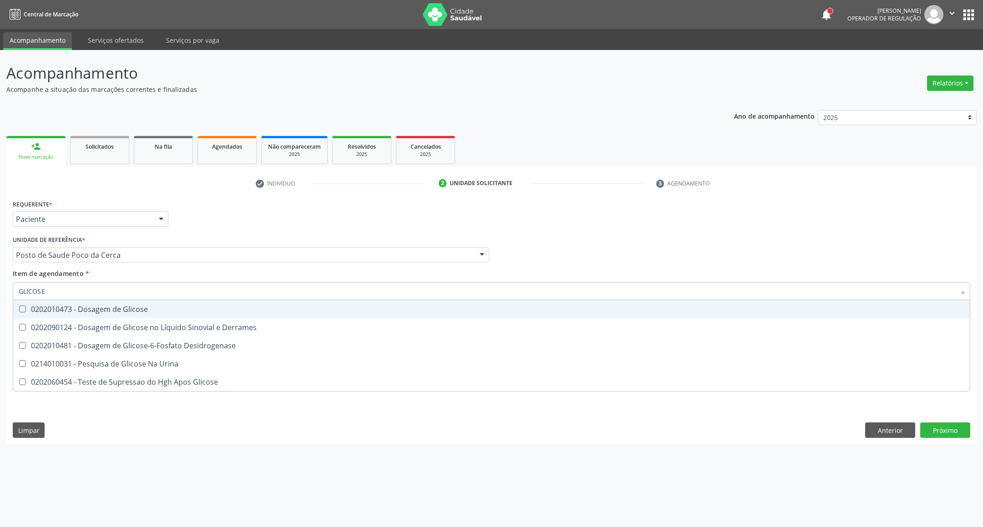
type input "GLICOSE"
click at [38, 312] on div "0202010473 - Dosagem de Glicose" at bounding box center [491, 309] width 945 height 7
checkbox Glicose "true"
click at [0, 294] on div "Acompanhamento Acompanhe a situação das marcações correntes e finalizadas Relat…" at bounding box center [491, 288] width 983 height 477
type input "AC"
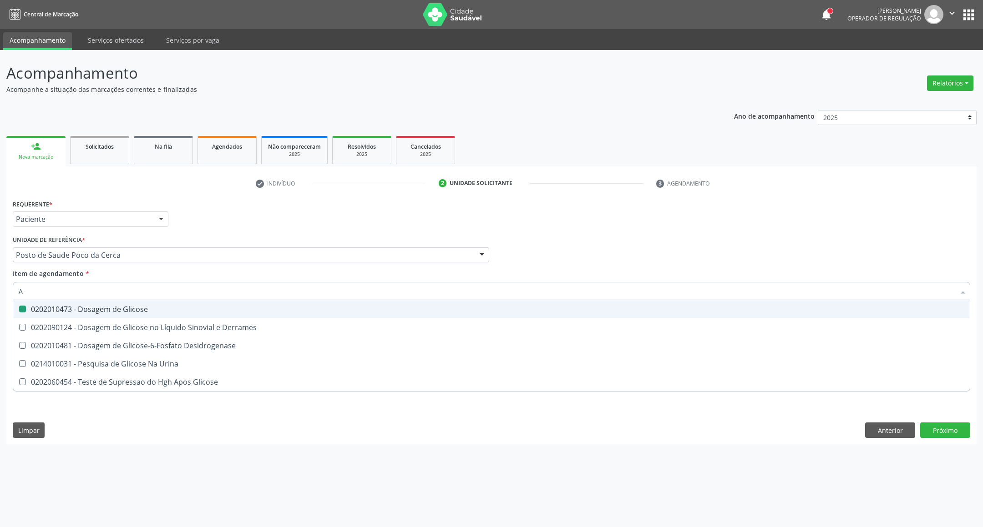
checkbox Glicose "false"
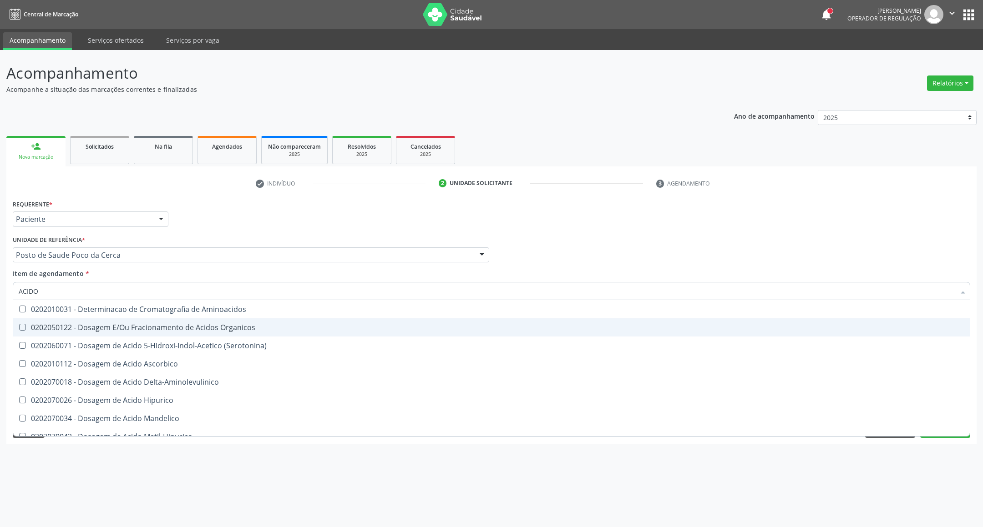
type input "ACIDO U"
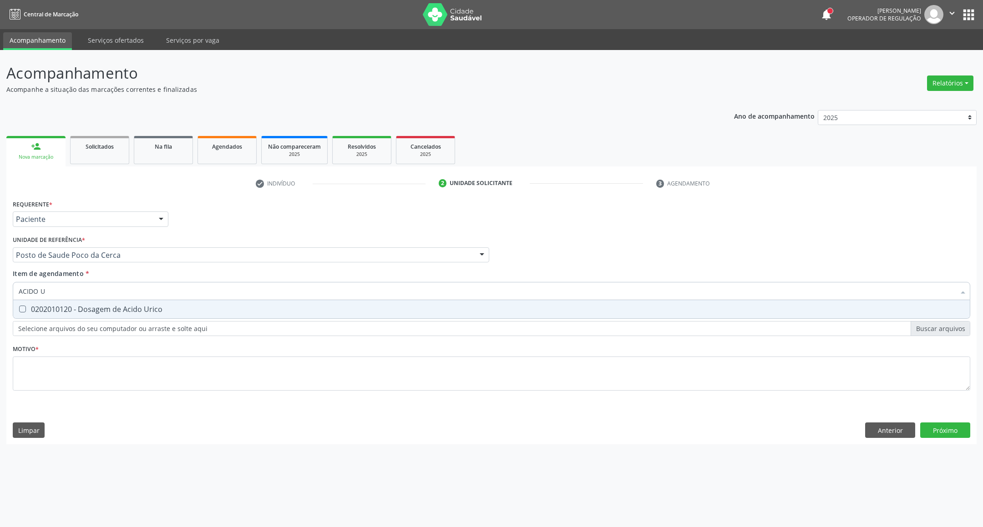
click at [70, 311] on div "0202010120 - Dosagem de Acido Urico" at bounding box center [491, 309] width 945 height 7
checkbox Urico "true"
click at [0, 291] on div "Acompanhamento Acompanhe a situação das marcações correntes e finalizadas Relat…" at bounding box center [491, 288] width 983 height 477
type input "CR"
checkbox Urico "false"
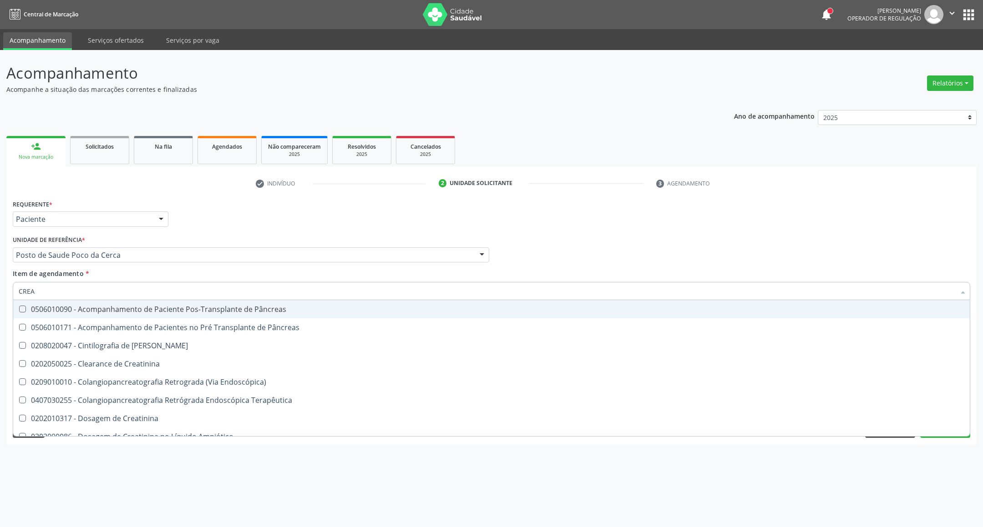
type input "CREAT"
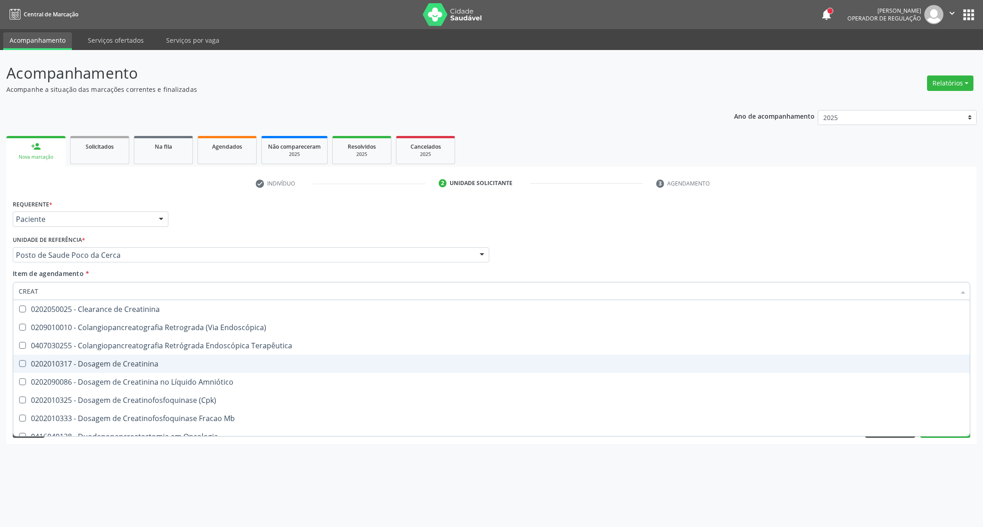
click at [46, 366] on div "0202010317 - Dosagem de Creatinina" at bounding box center [491, 363] width 945 height 7
checkbox Creatinina "true"
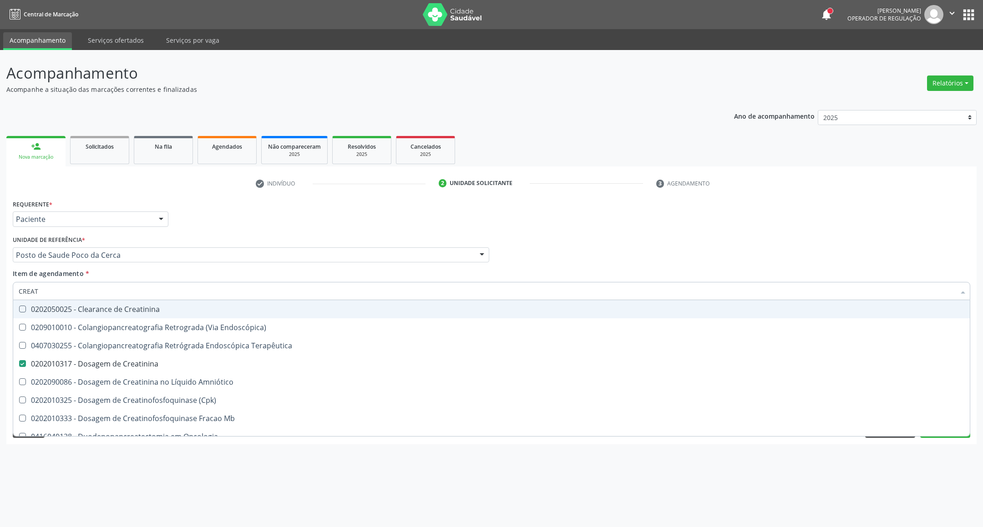
drag, startPoint x: 42, startPoint y: 288, endPoint x: 0, endPoint y: 295, distance: 42.8
click at [0, 295] on div "Acompanhamento Acompanhe a situação das marcações correntes e finalizadas Relat…" at bounding box center [491, 288] width 983 height 477
type input "UR"
checkbox Creatinina "false"
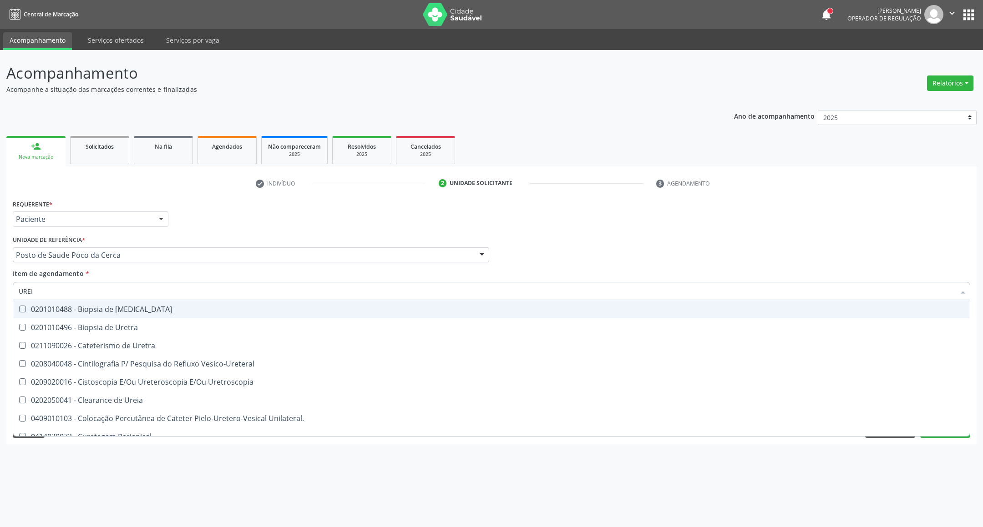
type input "UREIA"
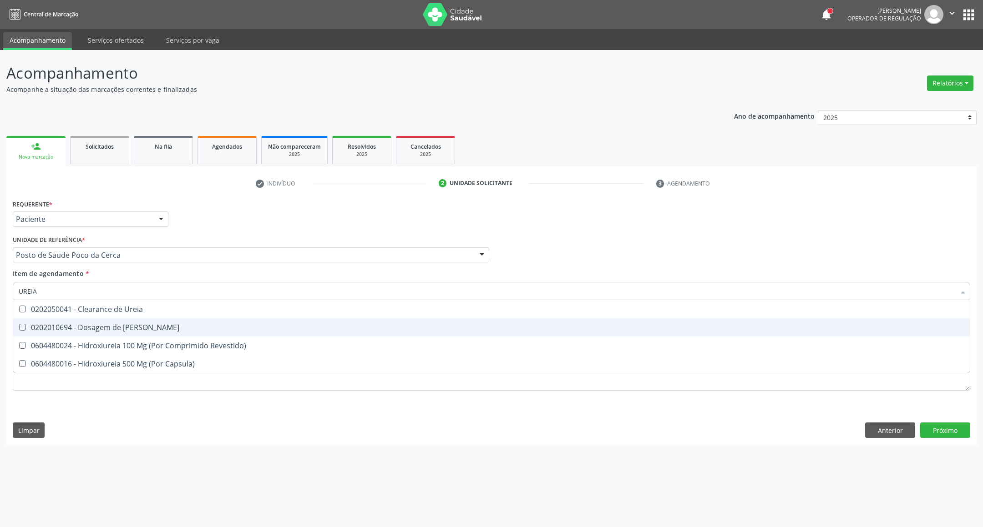
click at [33, 321] on span "0202010694 - Dosagem de [PERSON_NAME]" at bounding box center [491, 327] width 956 height 18
checkbox Ureia "true"
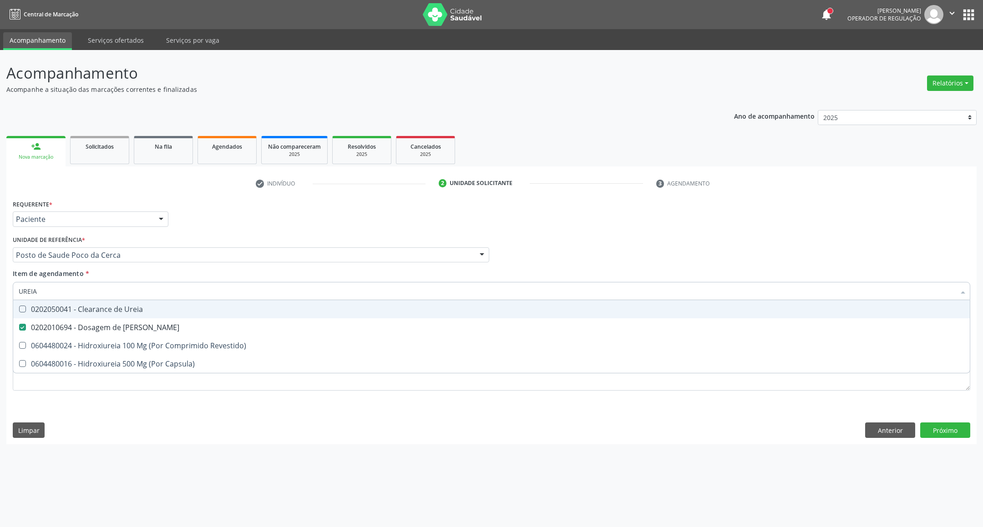
click at [0, 290] on div "Acompanhamento Acompanhe a situação das marcações correntes e finalizadas Relat…" at bounding box center [491, 288] width 983 height 477
type input "C"
checkbox Ureia "false"
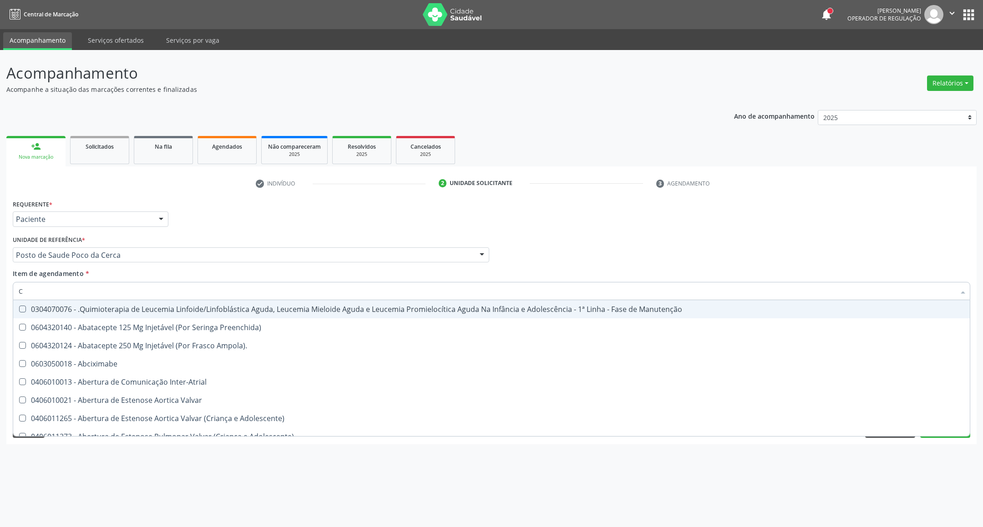
type input "CO"
checkbox Coclear "true"
checkbox Tempo "true"
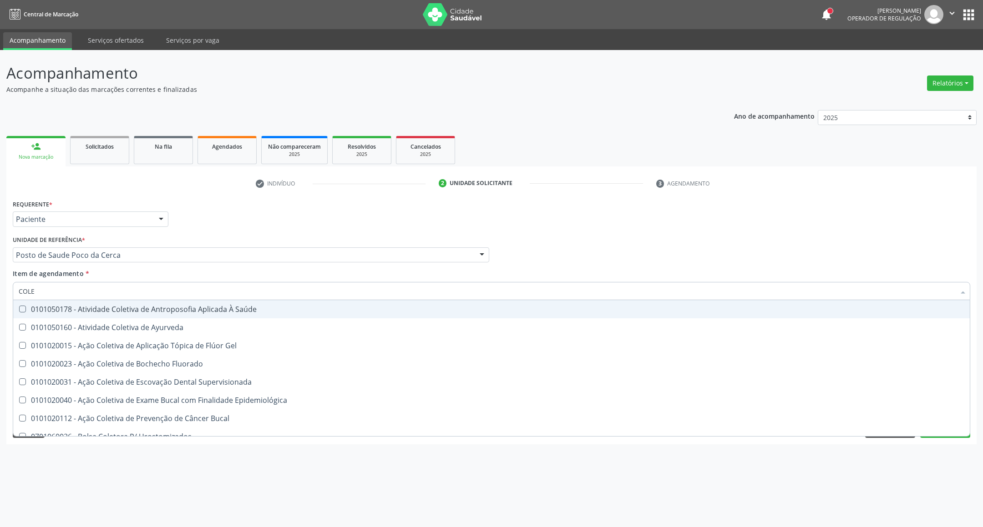
type input "COLES"
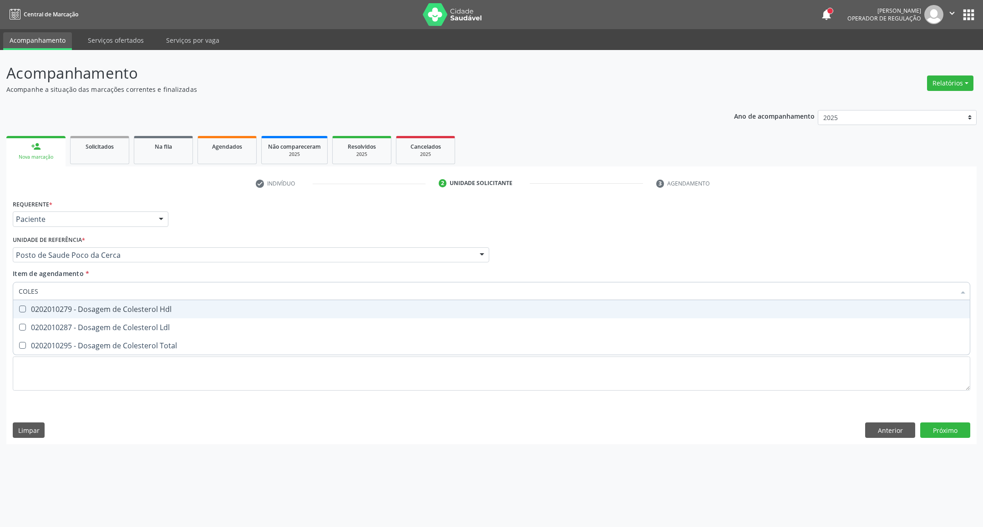
click at [41, 302] on span "0202010279 - Dosagem de Colesterol Hdl" at bounding box center [491, 309] width 956 height 18
checkbox Hdl "true"
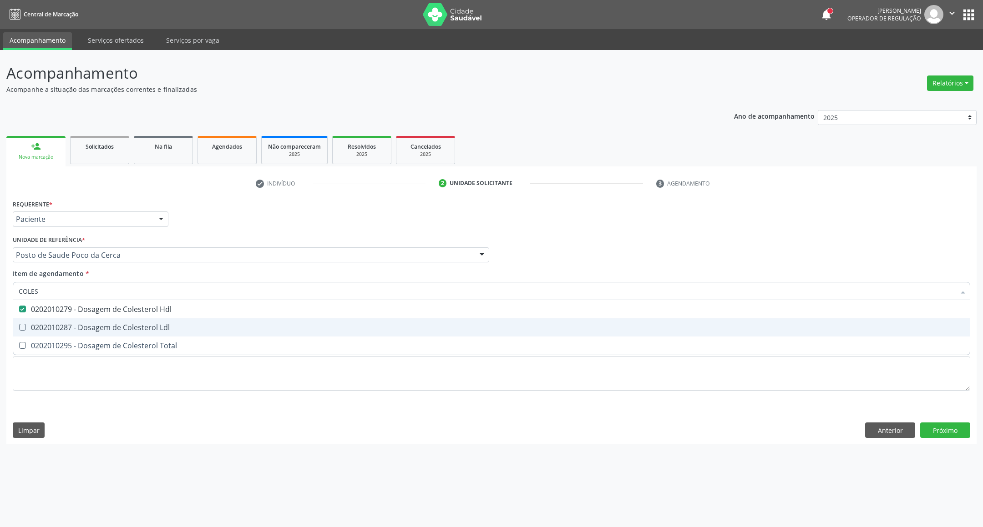
drag, startPoint x: 41, startPoint y: 323, endPoint x: 38, endPoint y: 340, distance: 16.6
click at [39, 324] on div "0202010287 - Dosagem de Colesterol Ldl" at bounding box center [491, 327] width 945 height 7
checkbox Ldl "true"
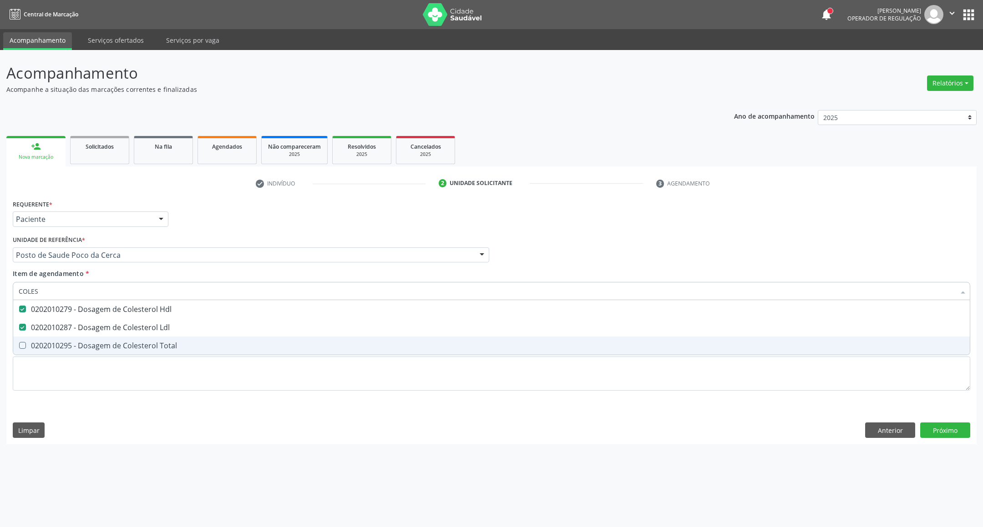
click at [40, 344] on div "0202010295 - Dosagem de Colesterol Total" at bounding box center [491, 345] width 945 height 7
checkbox Total "true"
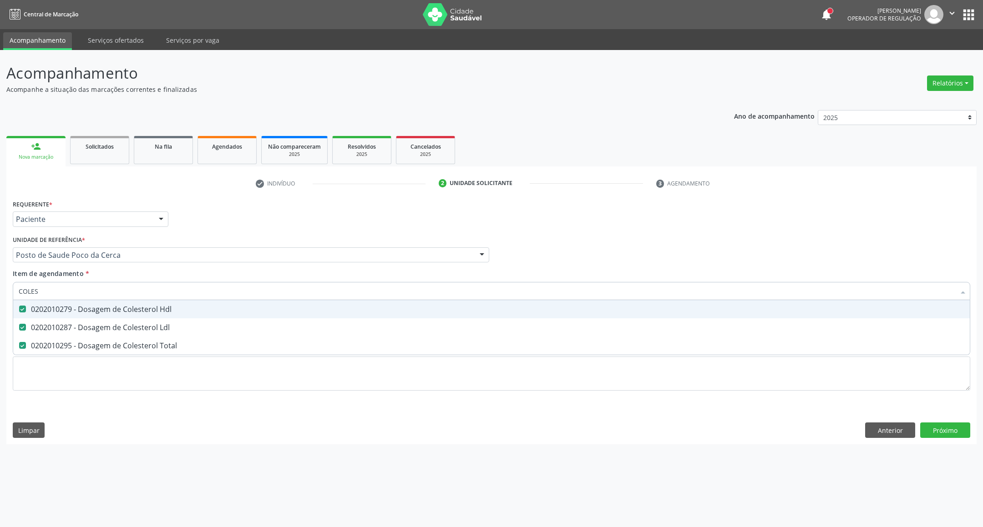
click at [0, 297] on div "Acompanhamento Acompanhe a situação das marcações correntes e finalizadas Relat…" at bounding box center [491, 288] width 983 height 477
type input "BI"
checkbox Hdl "false"
checkbox Ldl "false"
checkbox Total "false"
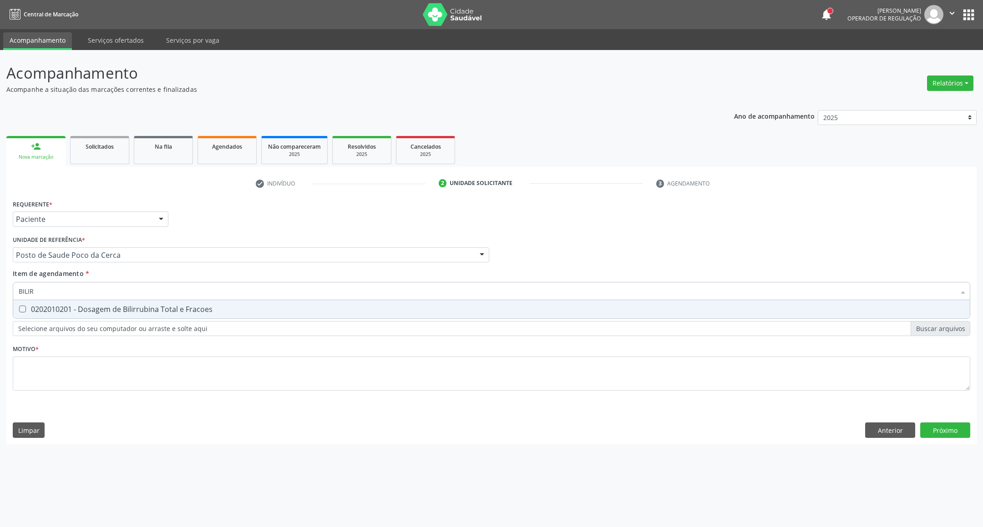
type input "BILIRR"
drag, startPoint x: 100, startPoint y: 308, endPoint x: 100, endPoint y: 296, distance: 12.3
click at [99, 307] on div "0202010201 - Dosagem de Bilirrubina Total e Fracoes" at bounding box center [491, 309] width 945 height 7
checkbox Fracoes "true"
drag, startPoint x: 43, startPoint y: 292, endPoint x: 0, endPoint y: 291, distance: 42.8
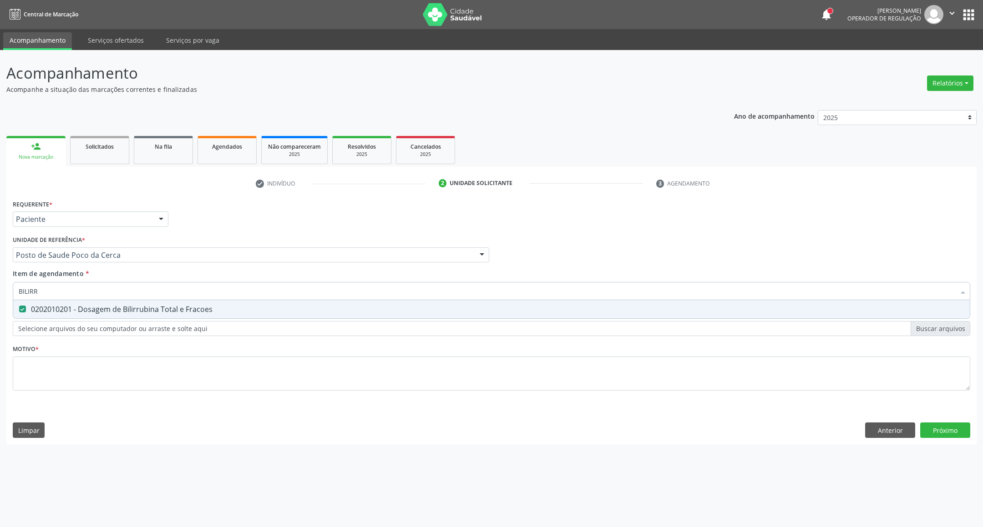
click at [0, 291] on div "Acompanhamento Acompanhe a situação das marcações correntes e finalizadas Relat…" at bounding box center [491, 288] width 983 height 477
type input "T"
checkbox Fracoes "false"
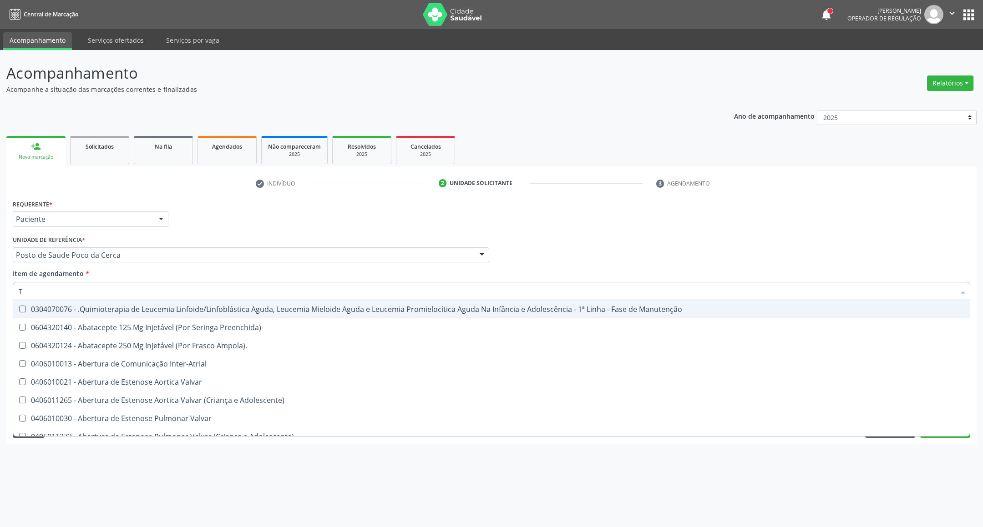
type input "TG"
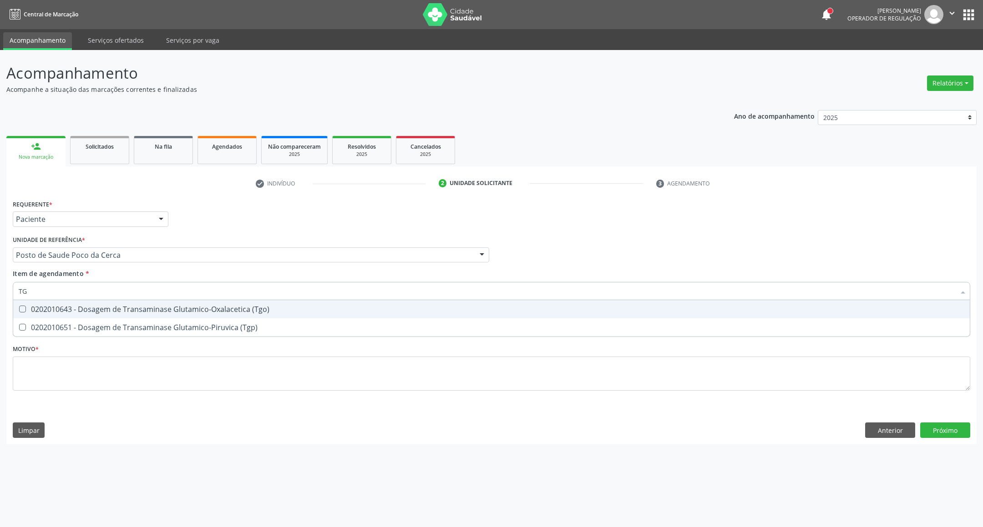
drag, startPoint x: 54, startPoint y: 313, endPoint x: 61, endPoint y: 293, distance: 21.0
click at [55, 312] on div "0202010643 - Dosagem de Transaminase Glutamico-Oxalacetica (Tgo)" at bounding box center [491, 309] width 945 height 7
checkbox \(Tgo\) "true"
click at [0, 291] on div "Acompanhamento Acompanhe a situação das marcações correntes e finalizadas Relat…" at bounding box center [491, 288] width 983 height 477
type input "T"
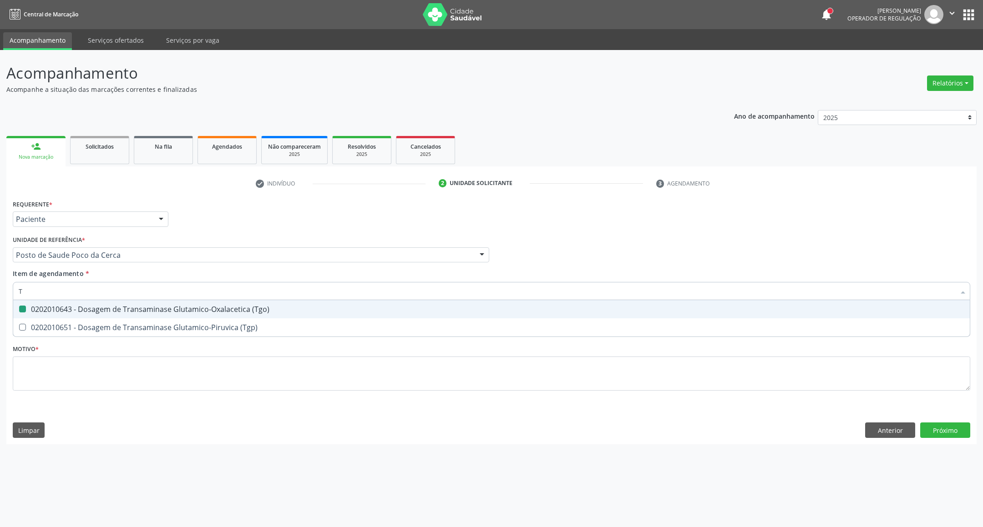
checkbox \(Tgo\) "false"
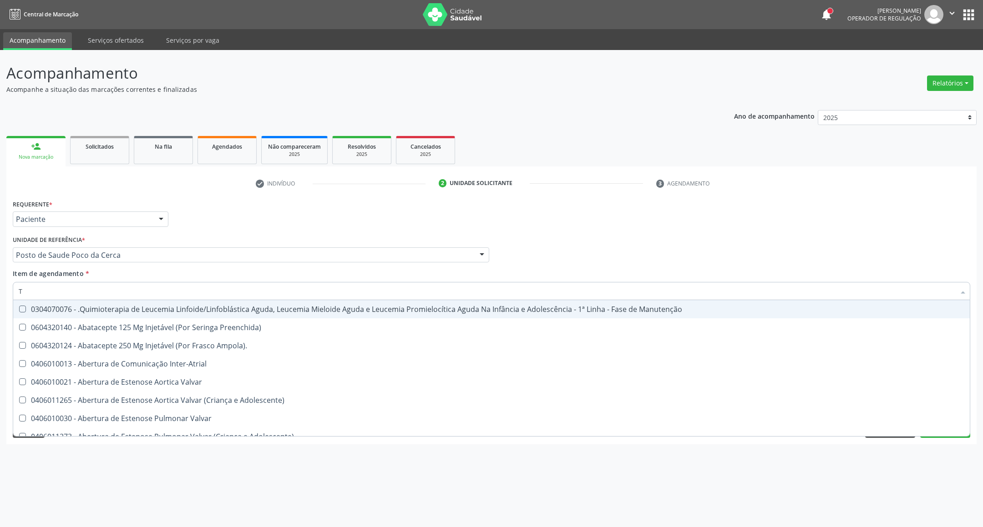
type input "TR"
checkbox Visual "true"
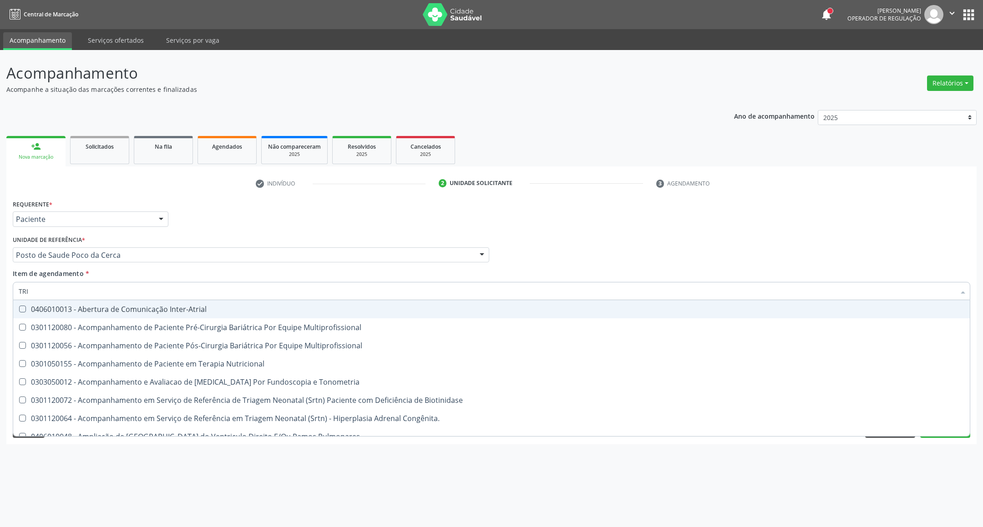
type input "TRIG"
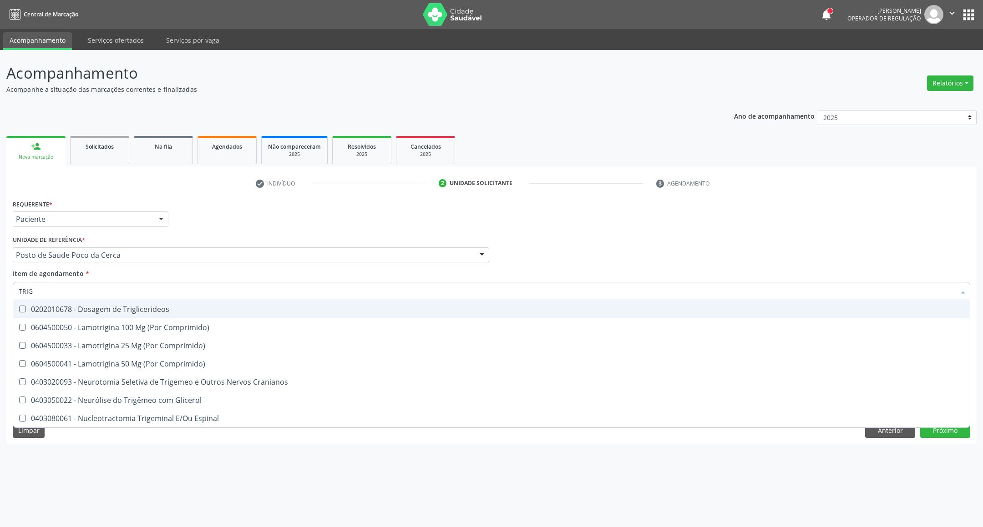
drag, startPoint x: 172, startPoint y: 310, endPoint x: 172, endPoint y: 297, distance: 12.3
click at [172, 307] on div "0202010678 - Dosagem de Triglicerideos" at bounding box center [491, 309] width 945 height 7
checkbox Triglicerideos "true"
click at [171, 292] on input "TRIG" at bounding box center [487, 291] width 936 height 18
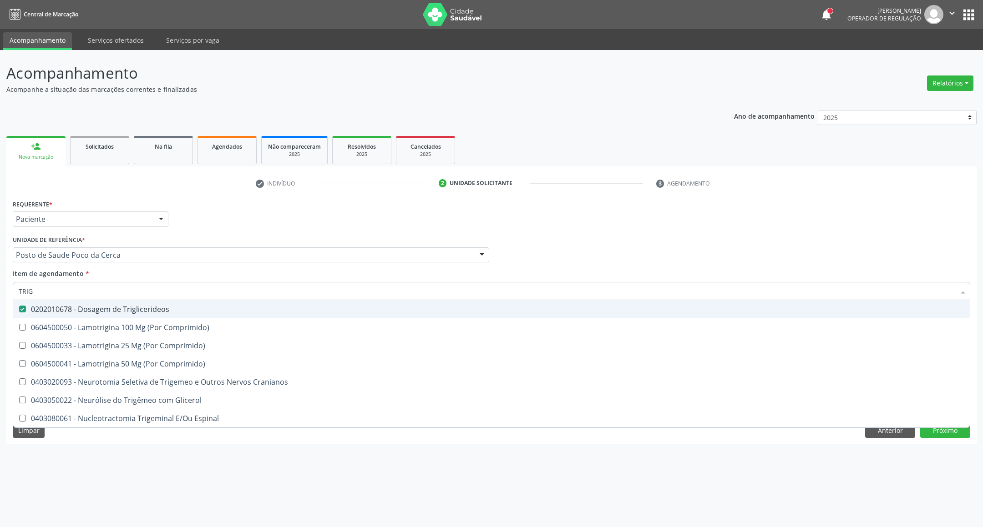
click at [171, 292] on input "TRIG" at bounding box center [487, 291] width 936 height 18
type input "HE"
checkbox Triglicerideos "false"
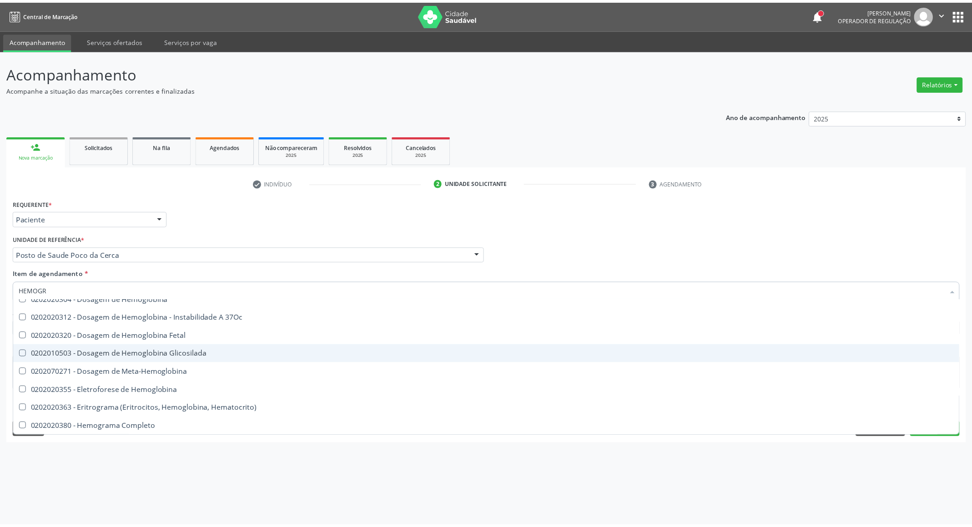
scroll to position [0, 0]
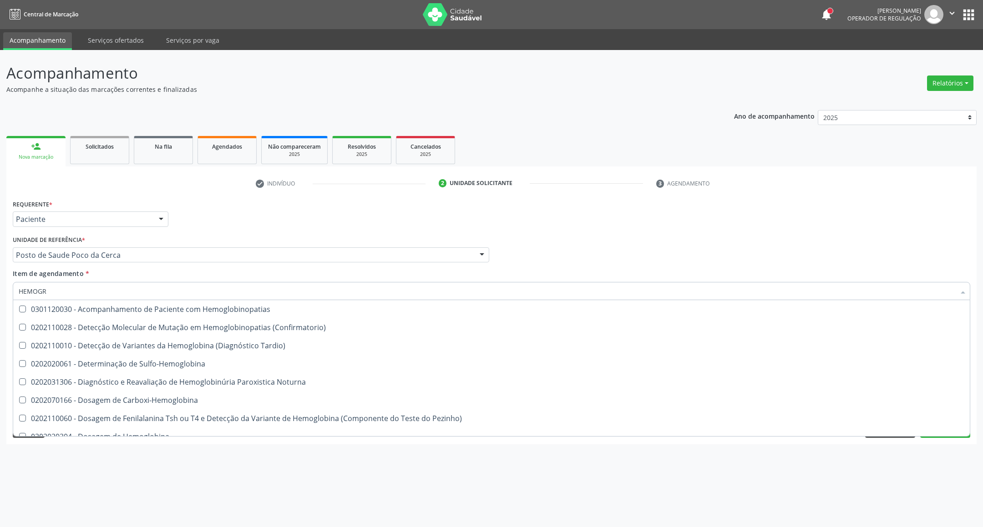
type input "HEMOGRA"
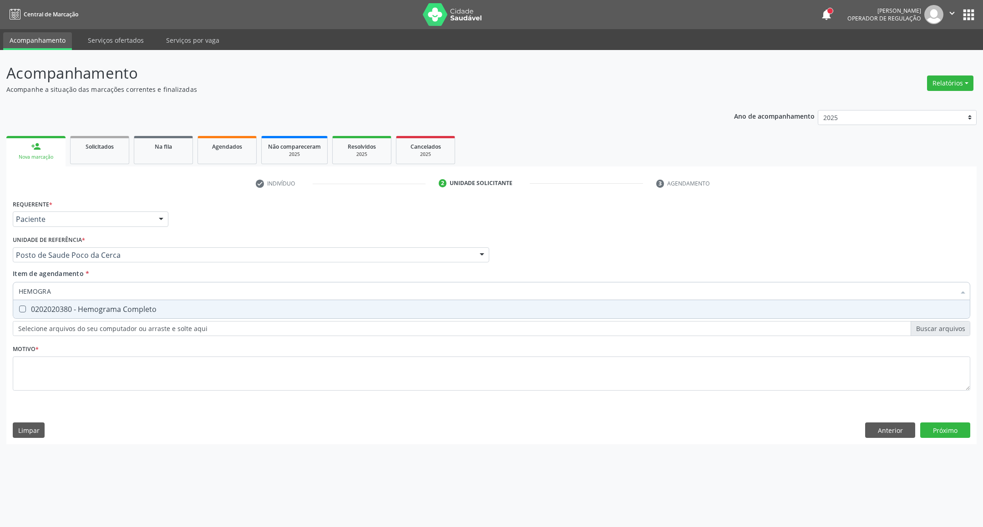
click at [87, 303] on span "0202020380 - Hemograma Completo" at bounding box center [491, 309] width 956 height 18
checkbox Completo "true"
drag, startPoint x: 72, startPoint y: 287, endPoint x: 0, endPoint y: 300, distance: 73.5
click at [0, 300] on div "Acompanhamento Acompanhe a situação das marcações correntes e finalizadas Relat…" at bounding box center [491, 288] width 983 height 477
type input "T"
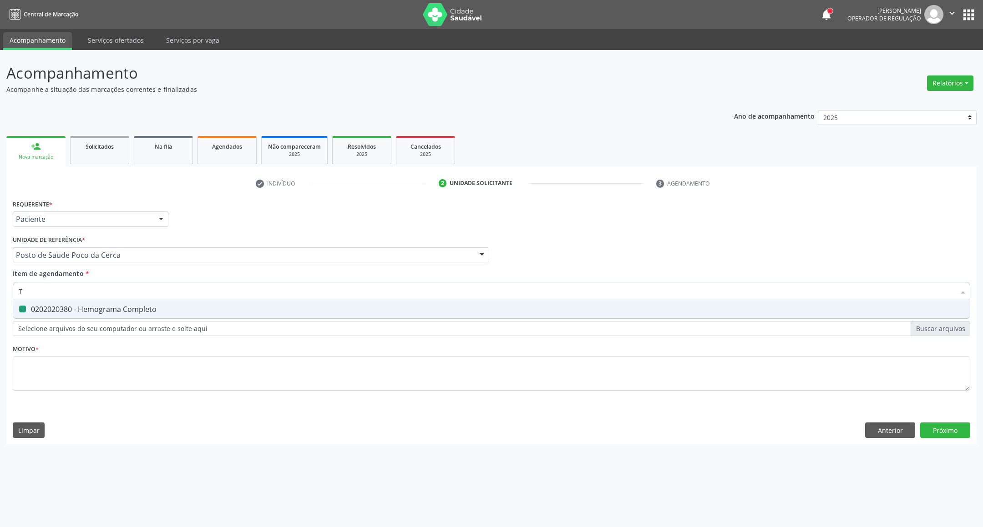
checkbox Completo "false"
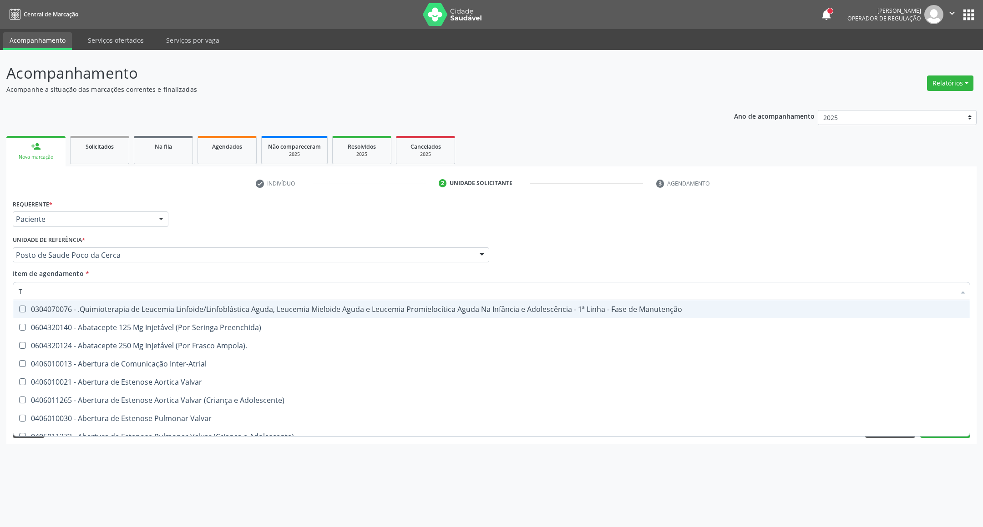
type input "[MEDICAL_DATA]"
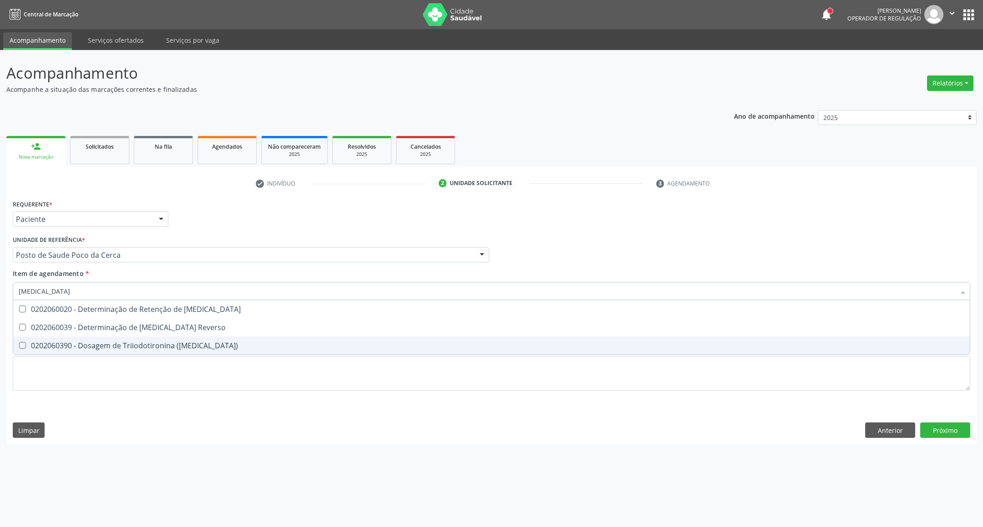
click at [164, 352] on span "0202060390 - Dosagem de Triiodotironina ([MEDICAL_DATA])" at bounding box center [491, 346] width 956 height 18
checkbox \(T3\) "true"
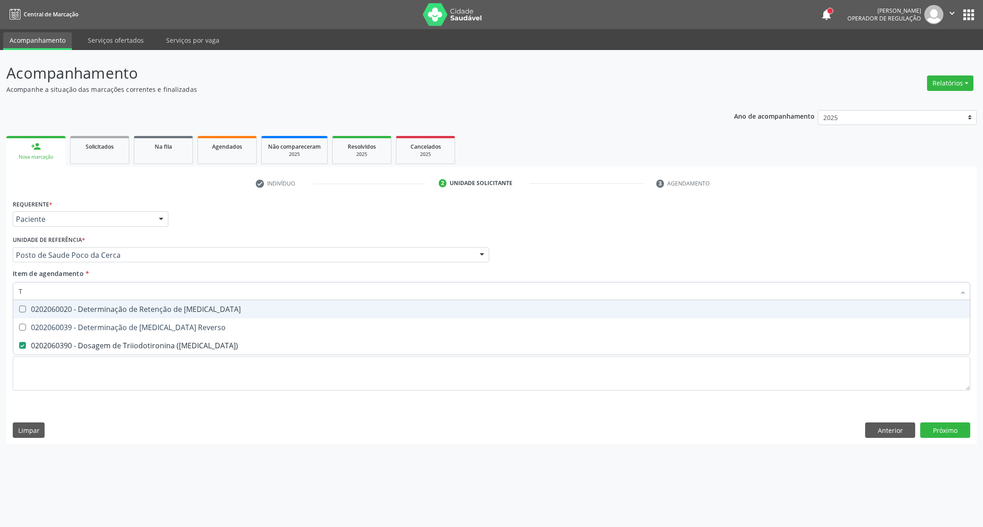
type input "T4"
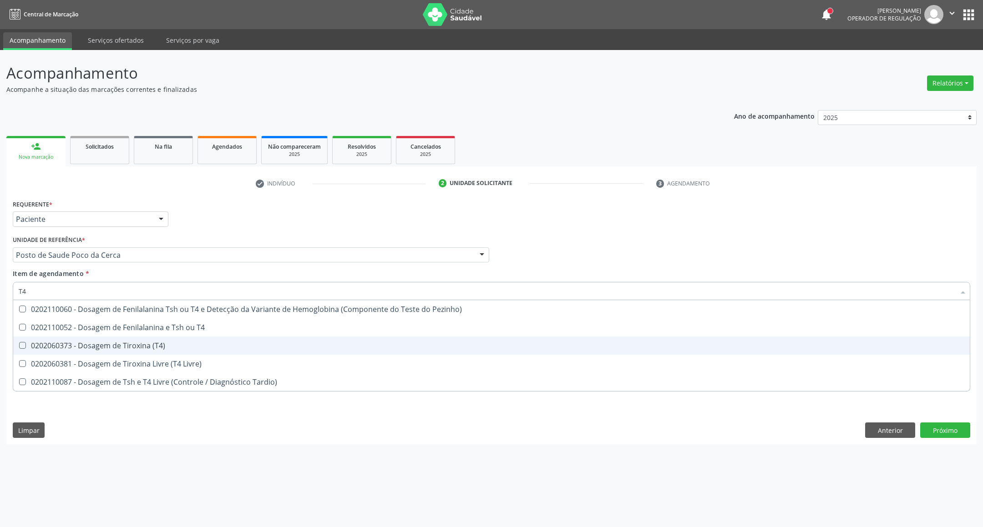
click at [142, 338] on span "0202060373 - Dosagem de Tiroxina (T4)" at bounding box center [491, 346] width 956 height 18
checkbox \(T4\) "true"
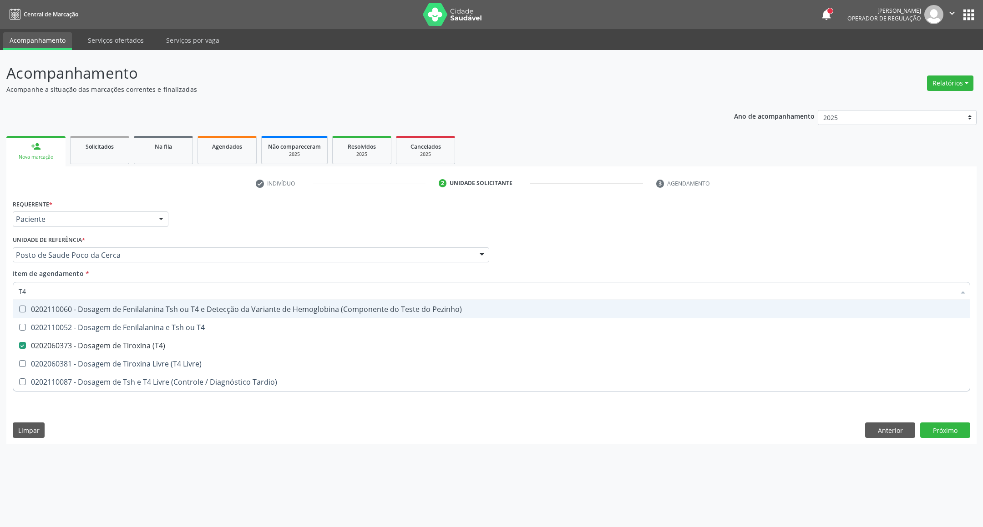
drag, startPoint x: 121, startPoint y: 292, endPoint x: 45, endPoint y: 289, distance: 76.0
click at [45, 289] on input "T4" at bounding box center [487, 291] width 936 height 18
type input "T"
checkbox \(T4\) "false"
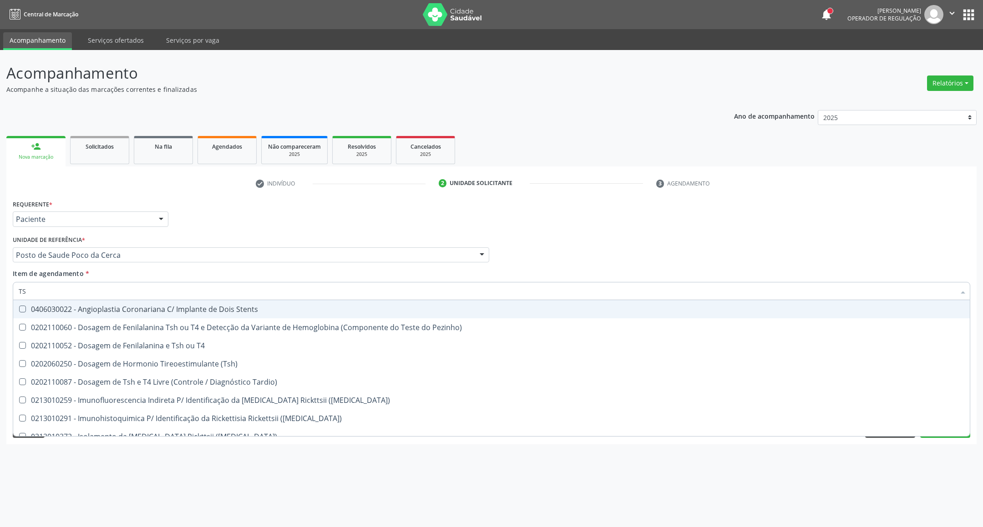
type input "TSH"
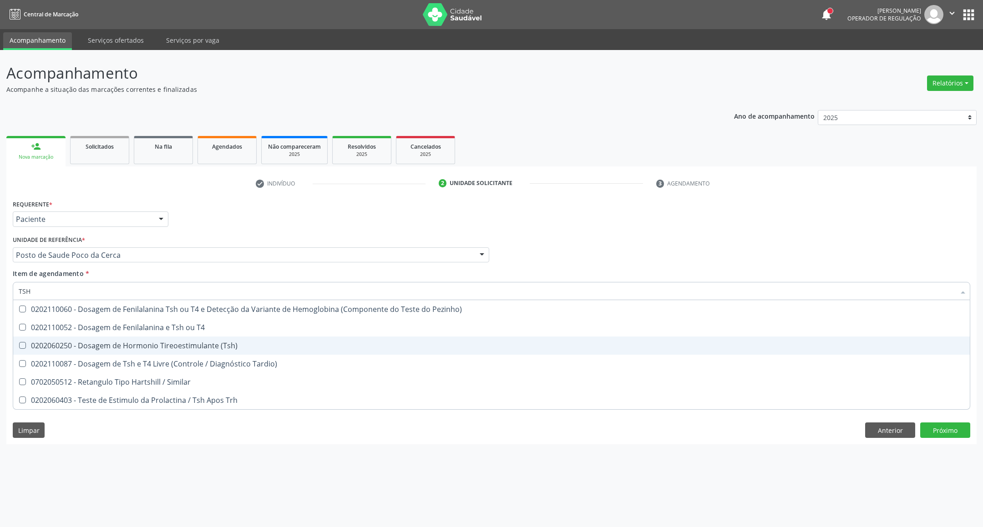
click at [241, 344] on div "0202060250 - Dosagem de Hormonio Tireoestimulante (Tsh)" at bounding box center [491, 345] width 945 height 7
checkbox \(Tsh\) "true"
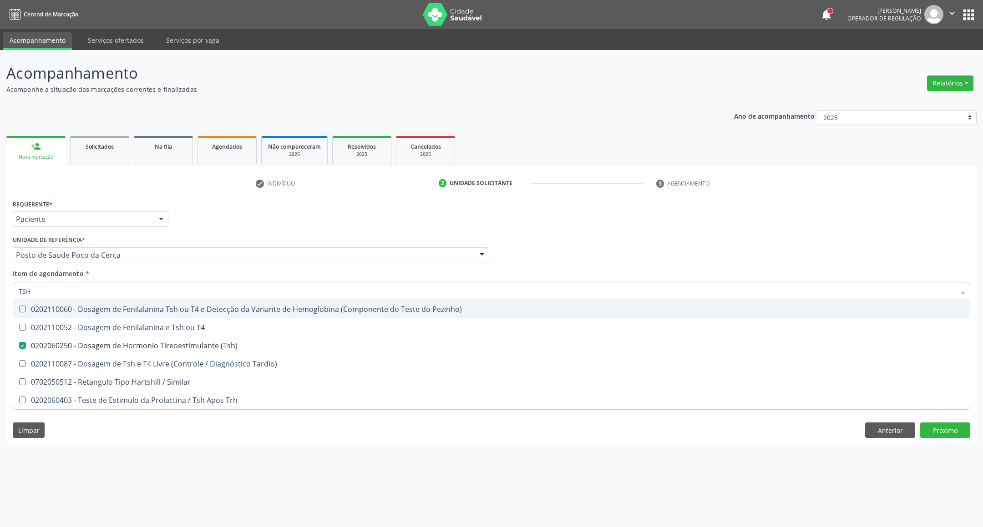
click at [628, 232] on div "Requerente * Paciente Profissional de Saúde Paciente Nenhum resultado encontrad…" at bounding box center [491, 300] width 957 height 206
checkbox T4 "true"
checkbox Tardio\) "true"
checkbox Similar "true"
checkbox Trh "true"
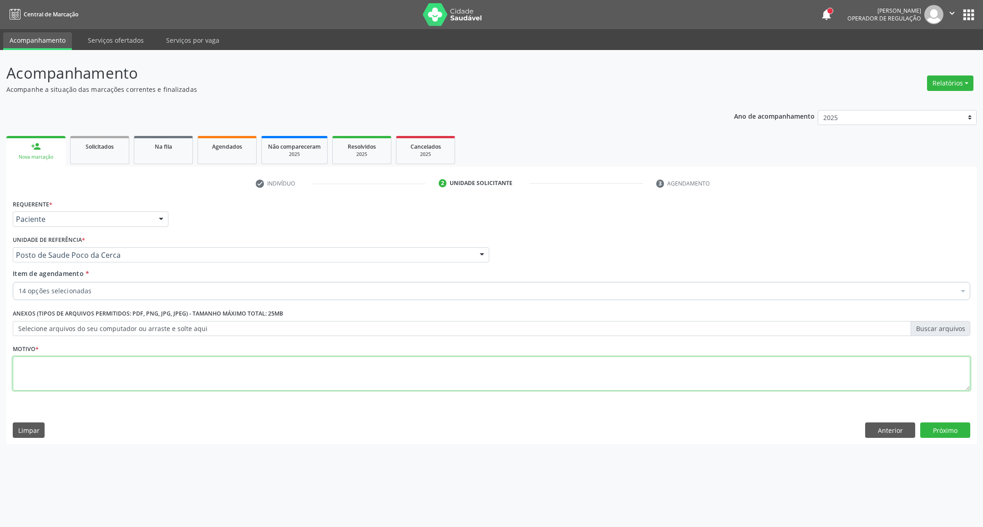
click at [388, 366] on textarea at bounding box center [491, 374] width 957 height 35
type textarea "."
click at [946, 437] on button "Próximo" at bounding box center [945, 430] width 50 height 15
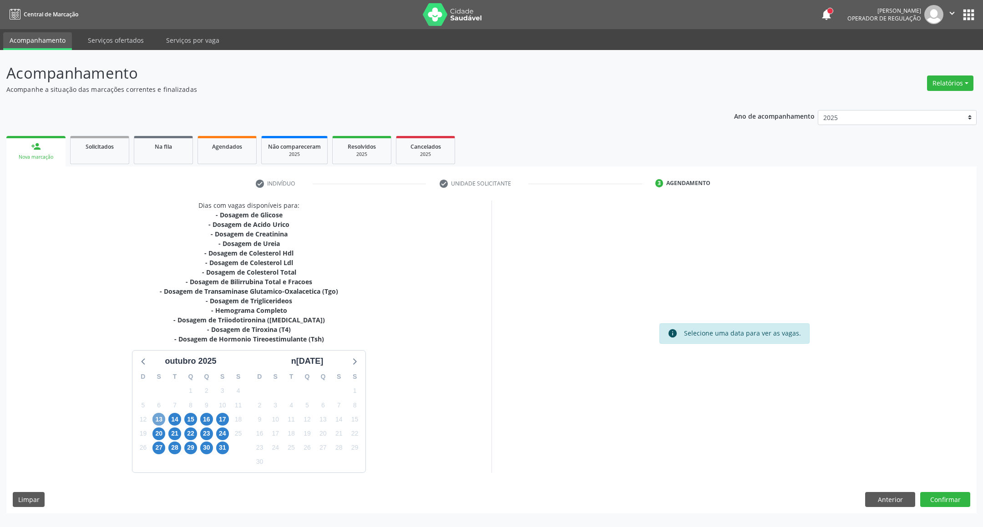
click at [155, 419] on span "13" at bounding box center [158, 419] width 13 height 13
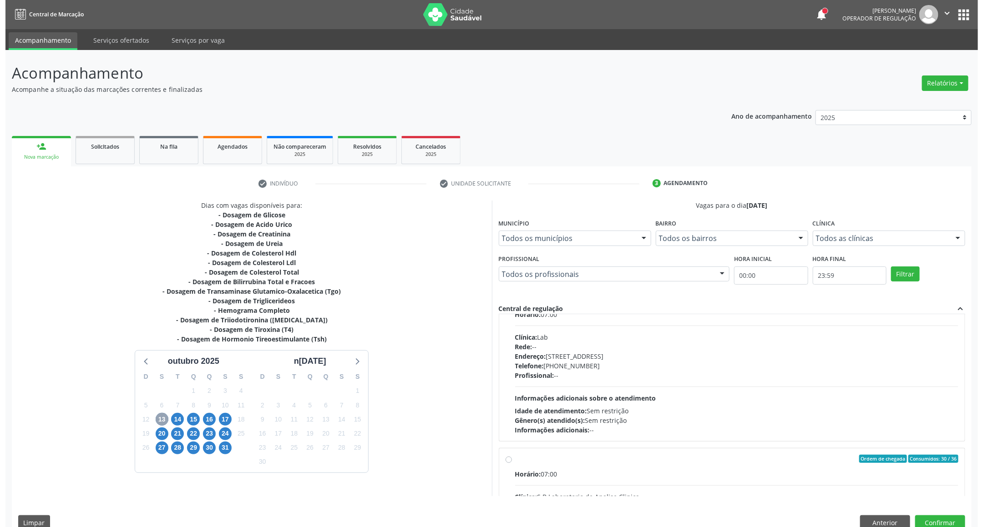
scroll to position [123, 0]
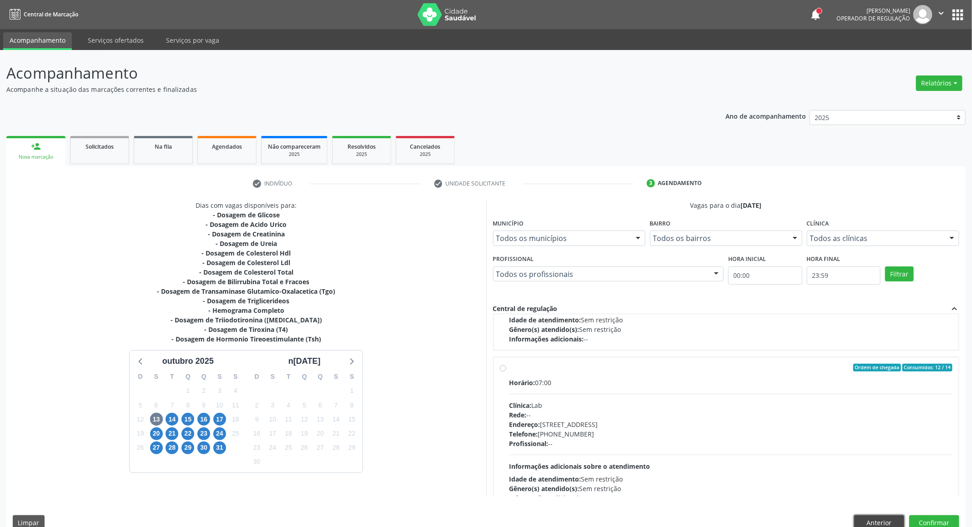
click at [866, 520] on button "Anterior" at bounding box center [879, 522] width 50 height 15
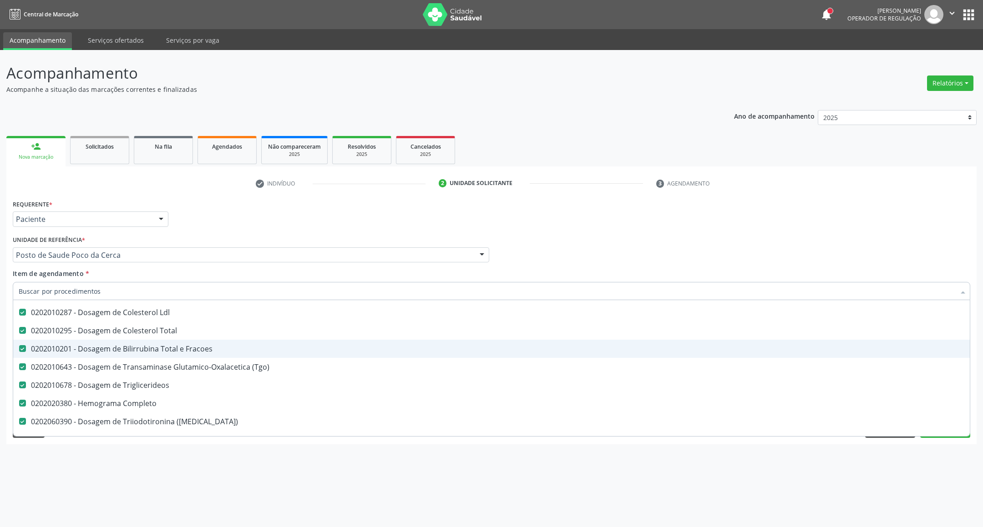
scroll to position [205, 0]
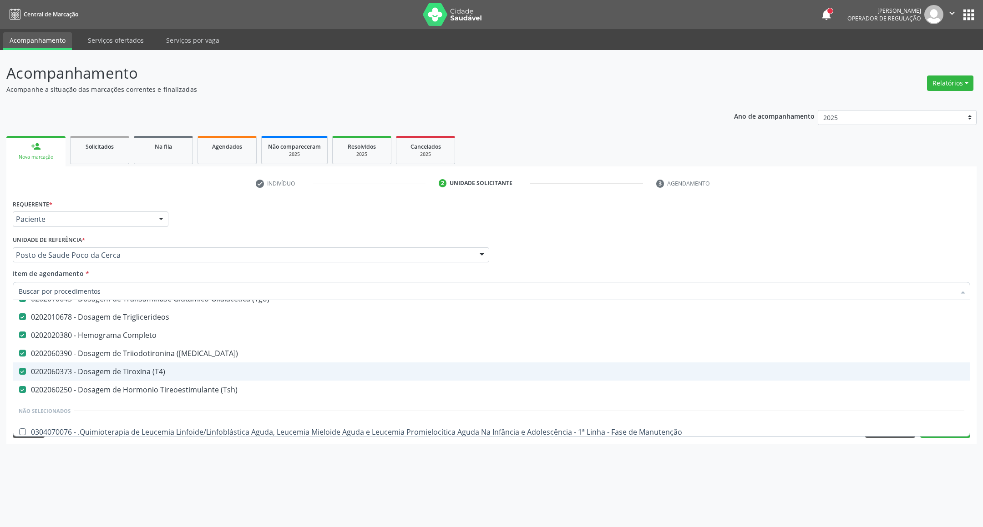
click at [143, 374] on div "0202060373 - Dosagem de Tiroxina (T4)" at bounding box center [491, 371] width 945 height 7
checkbox \(T4\) "false"
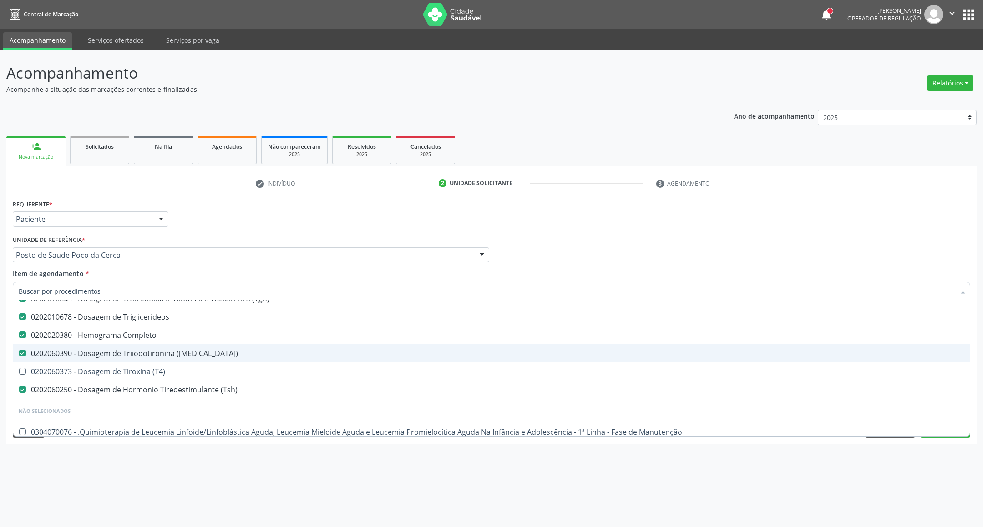
click at [149, 358] on span "0202060390 - Dosagem de Triiodotironina ([MEDICAL_DATA])" at bounding box center [491, 353] width 956 height 18
checkbox \(T3\) "false"
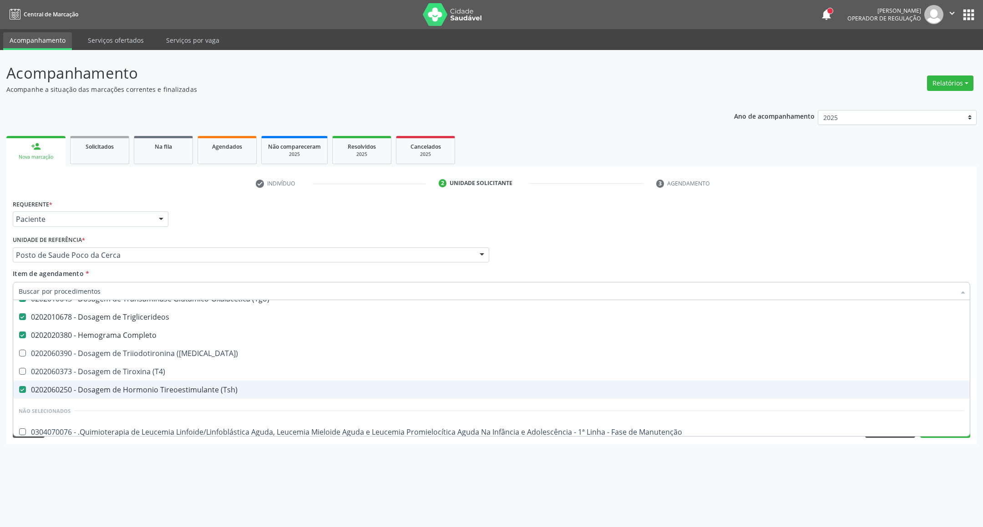
click at [149, 386] on div "0202060250 - Dosagem de Hormonio Tireoestimulante (Tsh)" at bounding box center [491, 389] width 945 height 7
checkbox \(Tsh\) "false"
click at [806, 481] on div "Acompanhamento Acompanhe a situação das marcações correntes e finalizadas Relat…" at bounding box center [491, 288] width 983 height 477
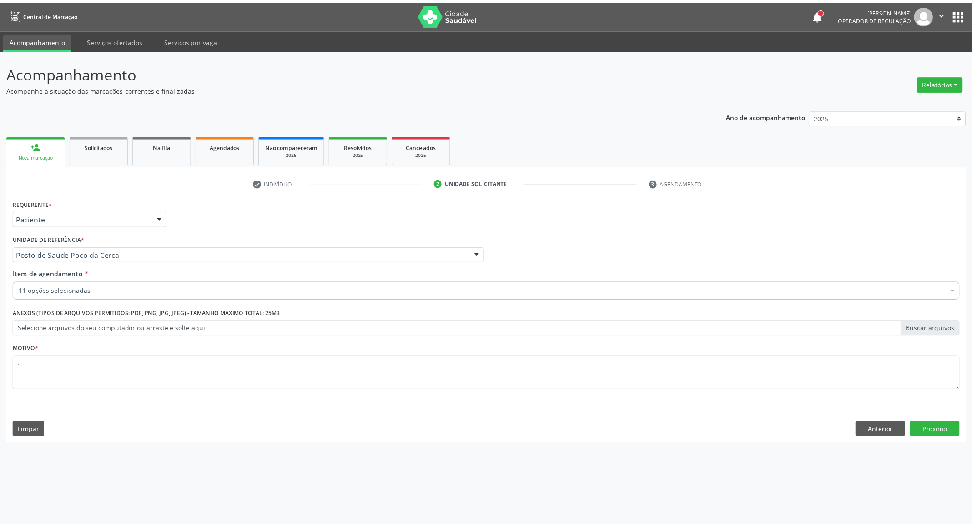
scroll to position [0, 0]
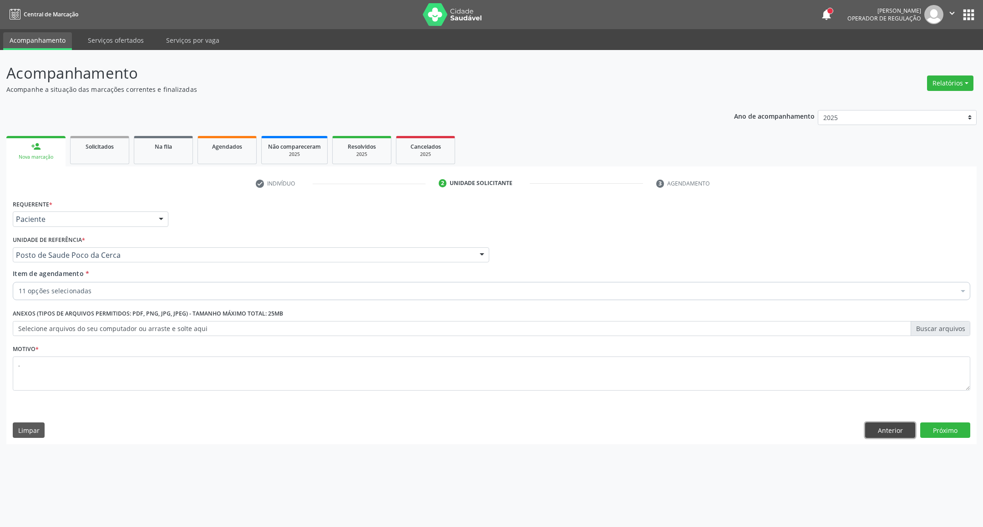
drag, startPoint x: 876, startPoint y: 432, endPoint x: 845, endPoint y: 430, distance: 31.4
click at [875, 432] on button "Anterior" at bounding box center [890, 430] width 50 height 15
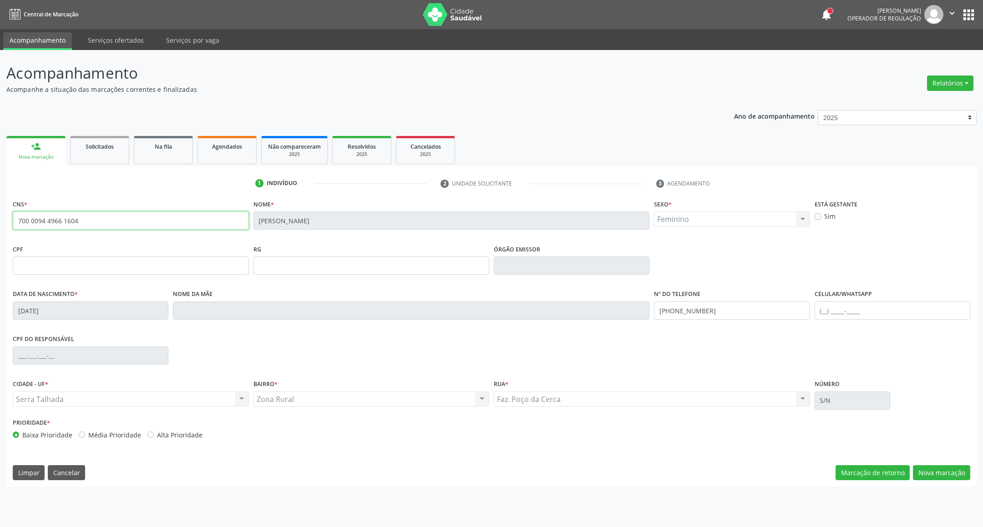
click at [0, 224] on div "Acompanhamento Acompanhe a situação das marcações correntes e finalizadas Relat…" at bounding box center [491, 288] width 983 height 477
click at [933, 474] on button "Nova marcação" at bounding box center [940, 472] width 57 height 15
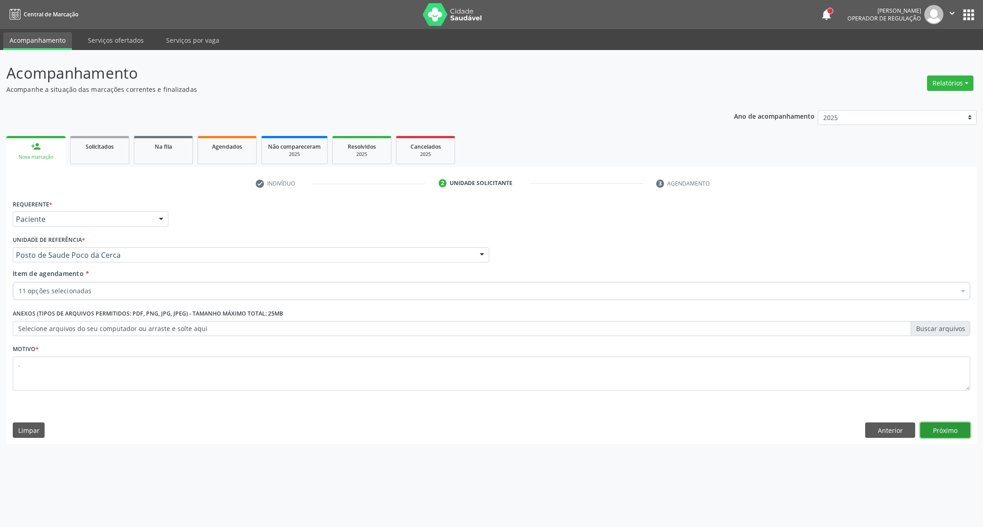
click at [932, 426] on button "Próximo" at bounding box center [945, 430] width 50 height 15
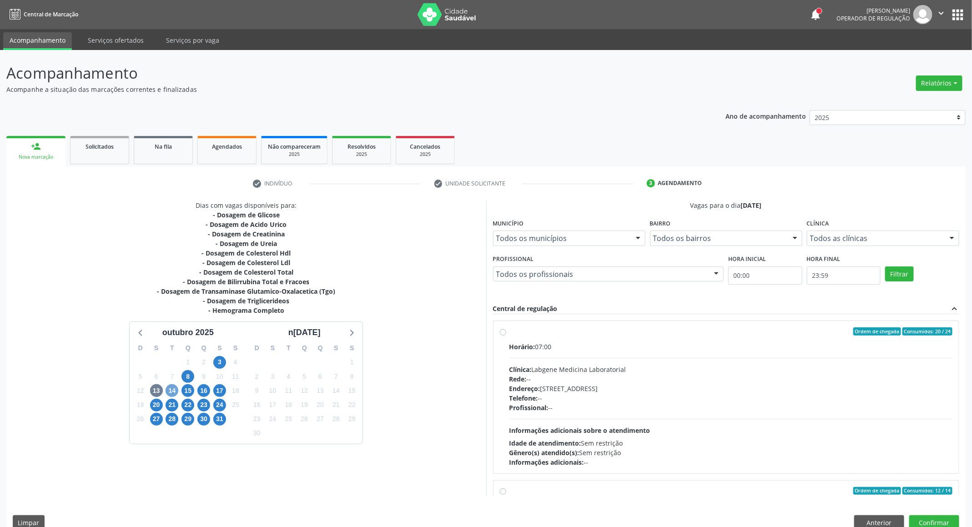
click at [173, 392] on span "14" at bounding box center [172, 390] width 13 height 13
click at [156, 393] on span "13" at bounding box center [156, 390] width 13 height 13
click at [668, 381] on div "Rede: --" at bounding box center [730, 379] width 443 height 10
click at [506, 336] on input "Ordem de chegada Consumidos: 9 / 40 Horário: 06:45 Clínica: Laboratorio Jose Pa…" at bounding box center [503, 332] width 6 height 8
radio input "true"
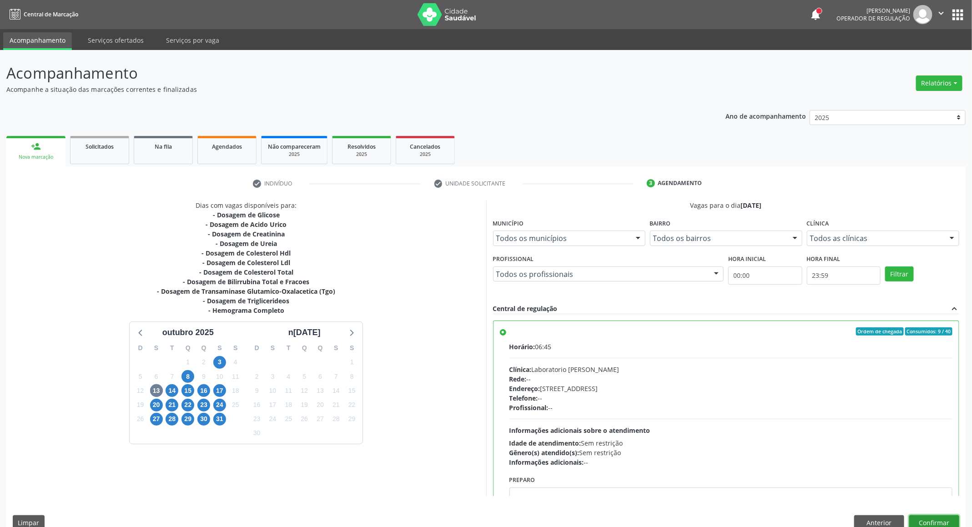
click at [950, 520] on button "Confirmar" at bounding box center [934, 522] width 50 height 15
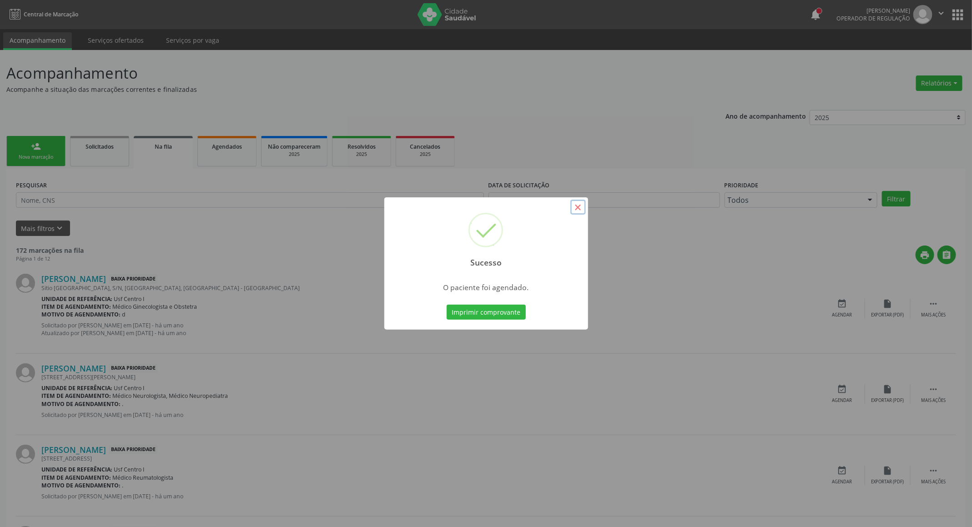
click at [576, 208] on button "×" at bounding box center [577, 207] width 15 height 15
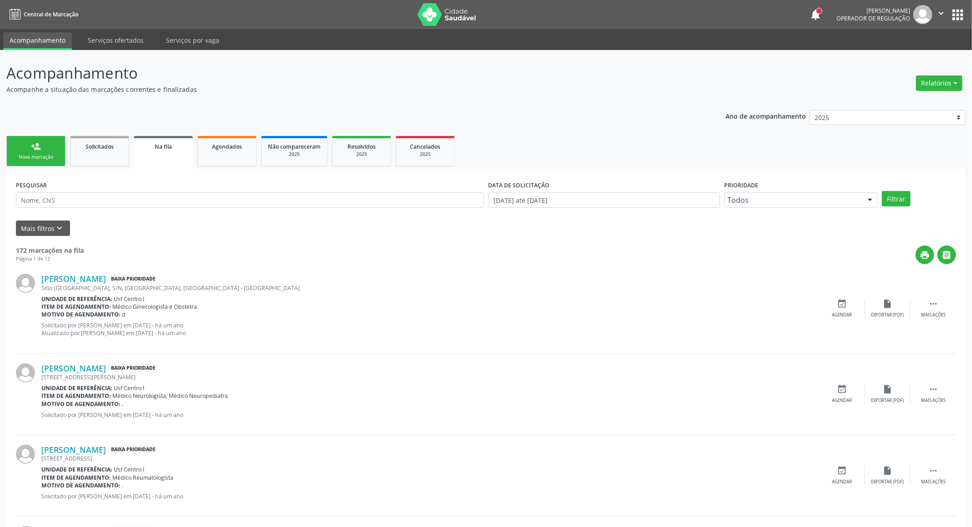
click at [50, 160] on div "Nova marcação" at bounding box center [35, 157] width 45 height 7
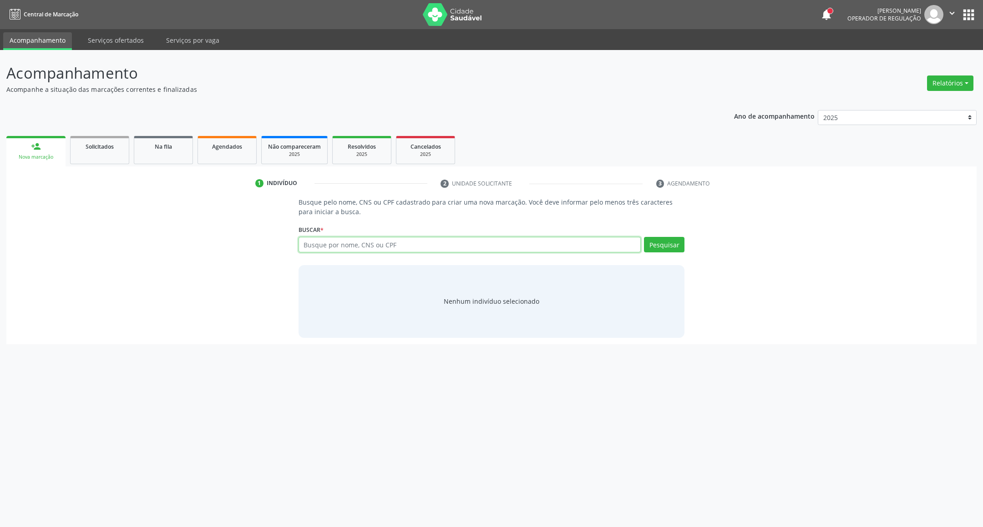
click at [316, 246] on input "text" at bounding box center [469, 244] width 343 height 15
paste input "700 0094 4966 1604"
type input "700 0094 4966 1604"
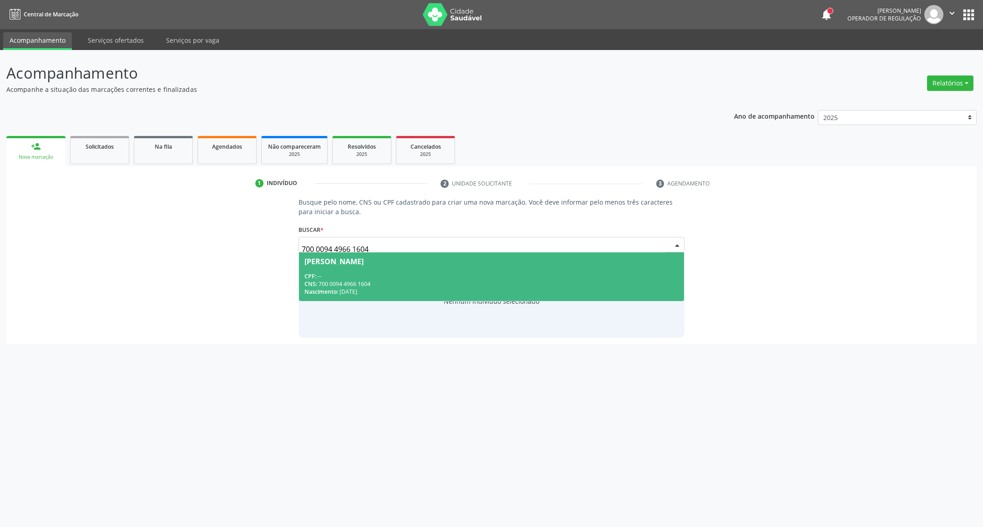
click at [377, 274] on div "CPF: --" at bounding box center [491, 276] width 374 height 8
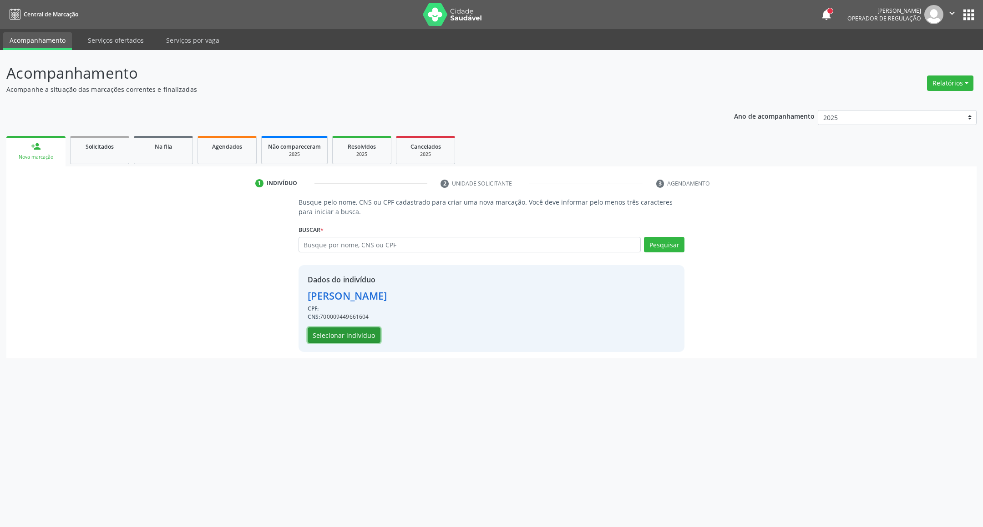
click at [335, 332] on button "Selecionar indivíduo" at bounding box center [343, 335] width 73 height 15
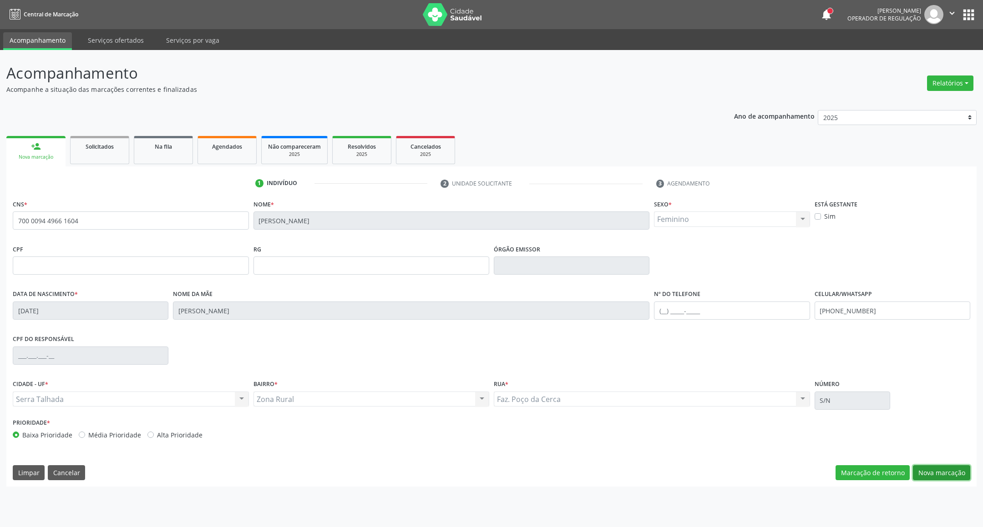
drag, startPoint x: 936, startPoint y: 475, endPoint x: 645, endPoint y: 409, distance: 298.8
click at [926, 474] on button "Nova marcação" at bounding box center [940, 472] width 57 height 15
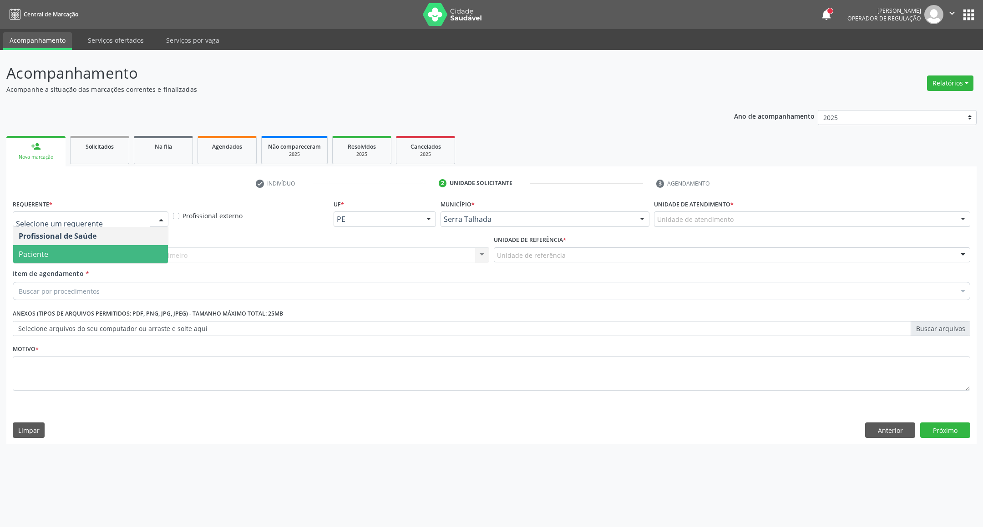
click at [129, 250] on span "Paciente" at bounding box center [90, 254] width 155 height 18
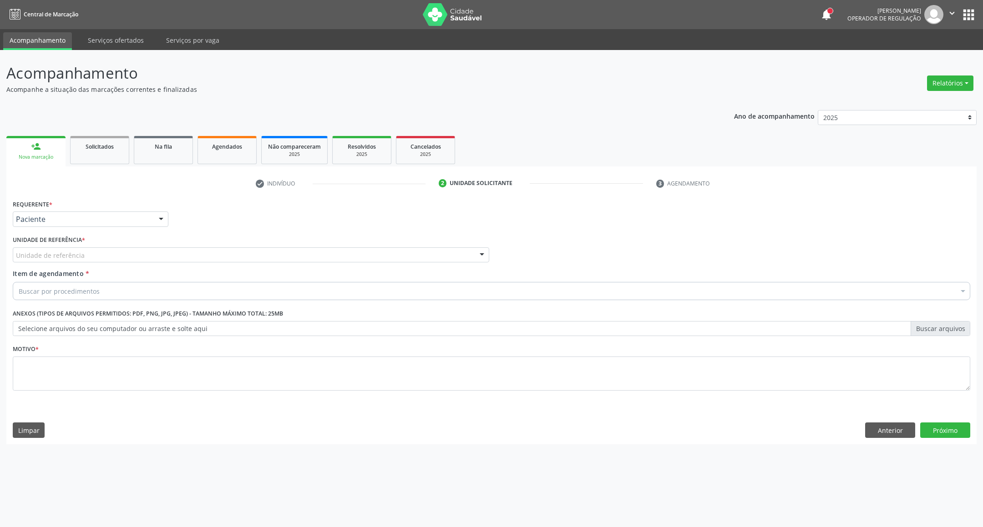
click at [123, 246] on div "Unidade de referência * Unidade de referência Usf do Mutirao Usf Cohab Usf Caic…" at bounding box center [251, 247] width 476 height 29
click at [123, 256] on div "Unidade de referência" at bounding box center [251, 254] width 476 height 15
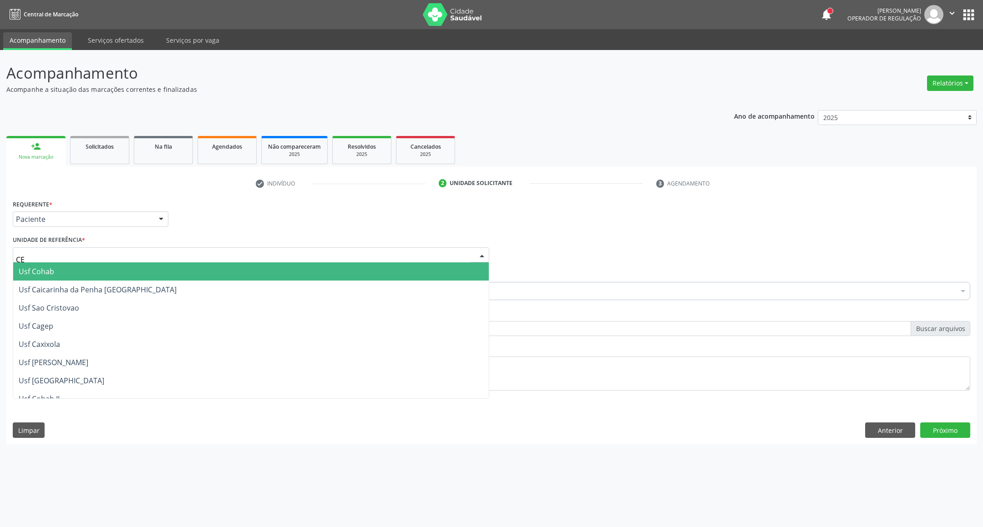
type input "CER"
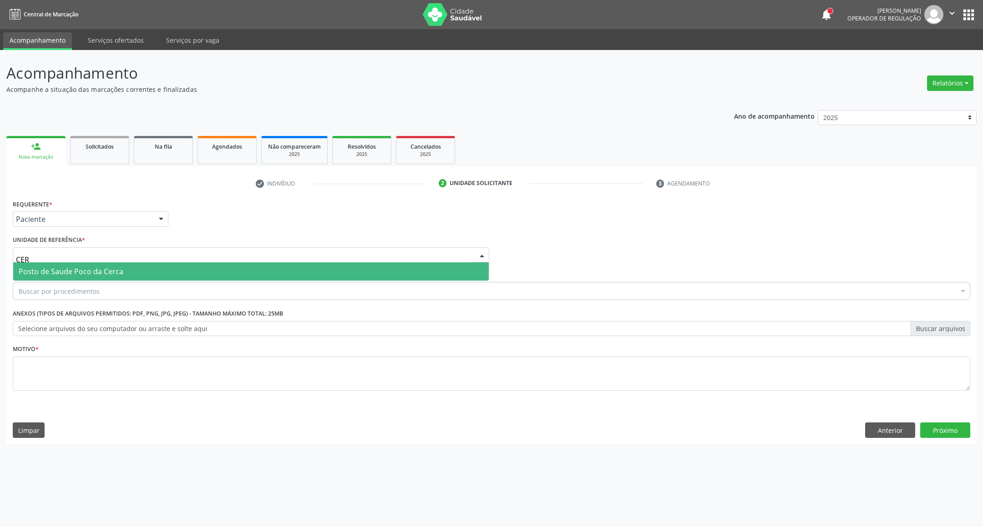
click at [106, 269] on span "Posto de Saude Poco da Cerca" at bounding box center [71, 272] width 105 height 10
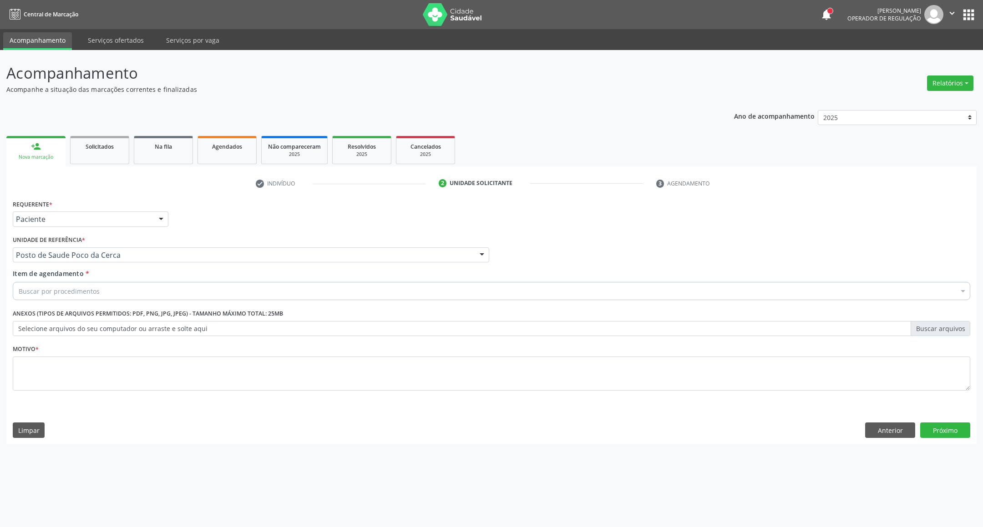
click at [99, 290] on div "Buscar por procedimentos" at bounding box center [491, 291] width 957 height 18
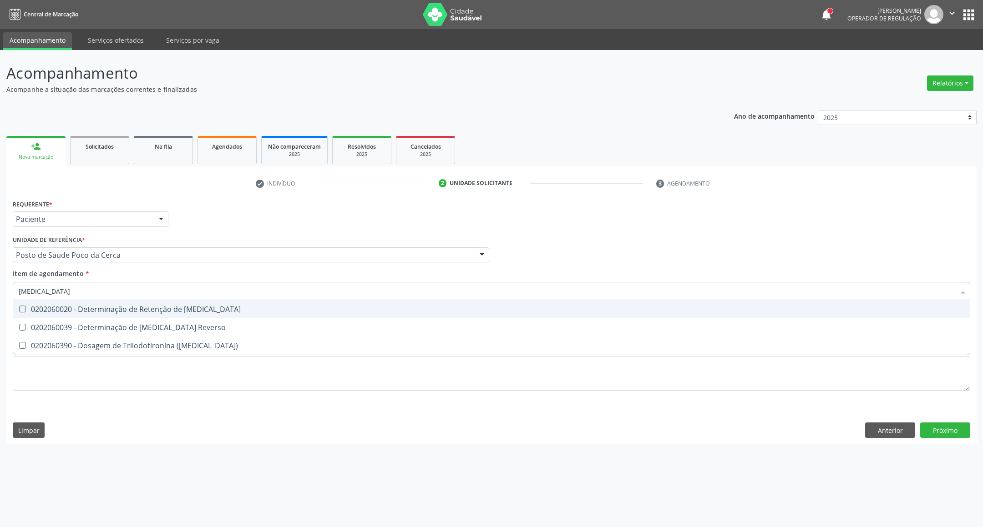
type input "[MEDICAL_DATA]"
drag, startPoint x: 677, startPoint y: 251, endPoint x: 212, endPoint y: 294, distance: 467.7
click at [648, 255] on div "Profissional Solicitante Por favor, selecione a Unidade de Atendimento primeiro…" at bounding box center [491, 250] width 962 height 35
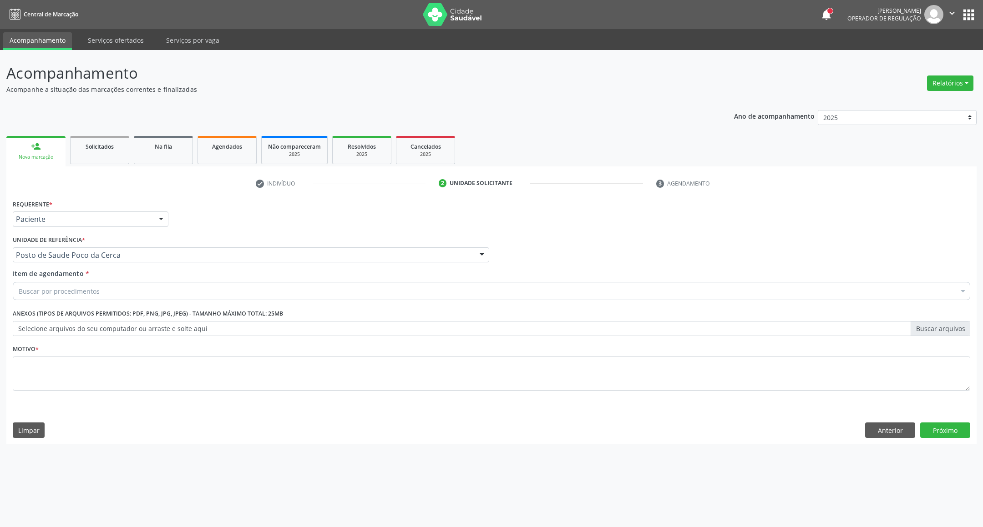
click at [156, 286] on div "Buscar por procedimentos" at bounding box center [491, 291] width 957 height 18
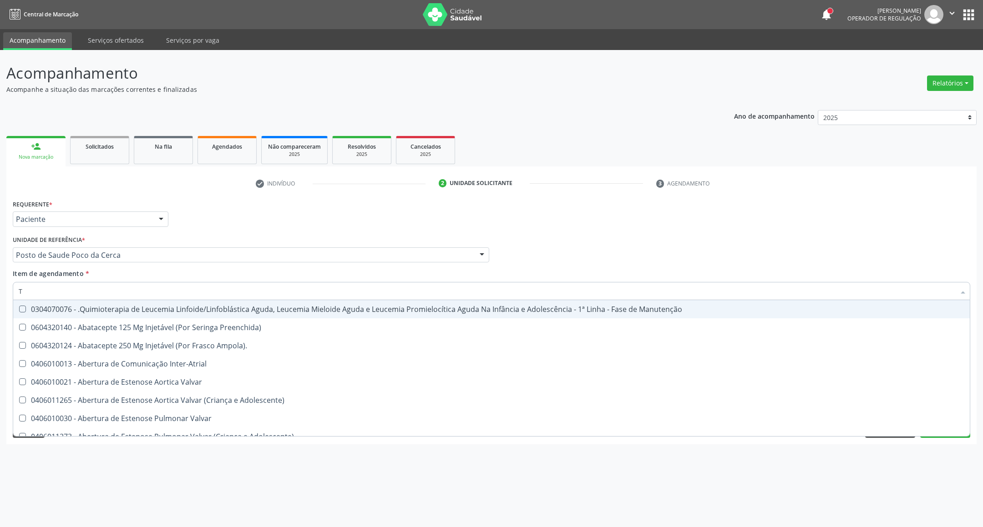
type input "[MEDICAL_DATA]"
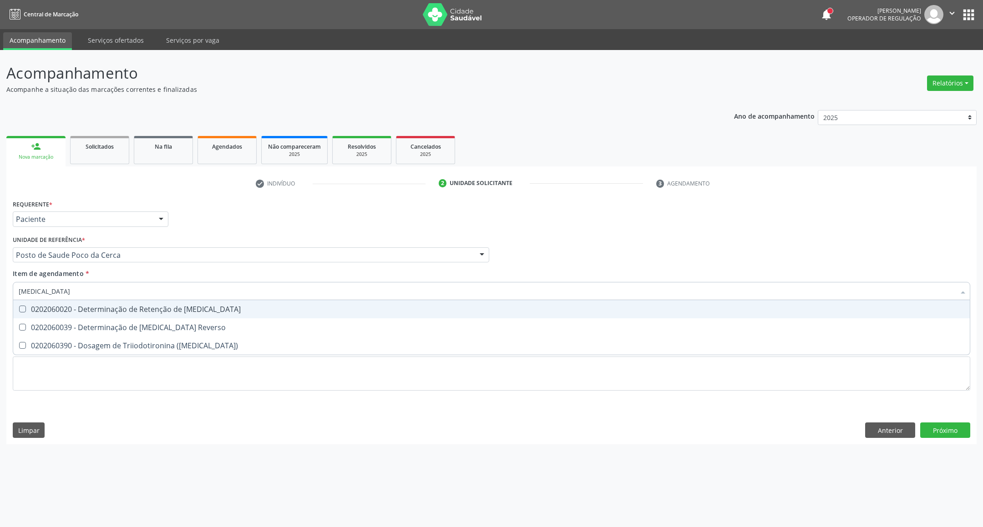
click at [134, 315] on span "0202060020 - Determinação de Retenção de [MEDICAL_DATA]" at bounding box center [491, 309] width 956 height 18
click at [134, 308] on div "0202060020 - Determinação de Retenção de [MEDICAL_DATA]" at bounding box center [491, 309] width 945 height 7
checkbox T3 "false"
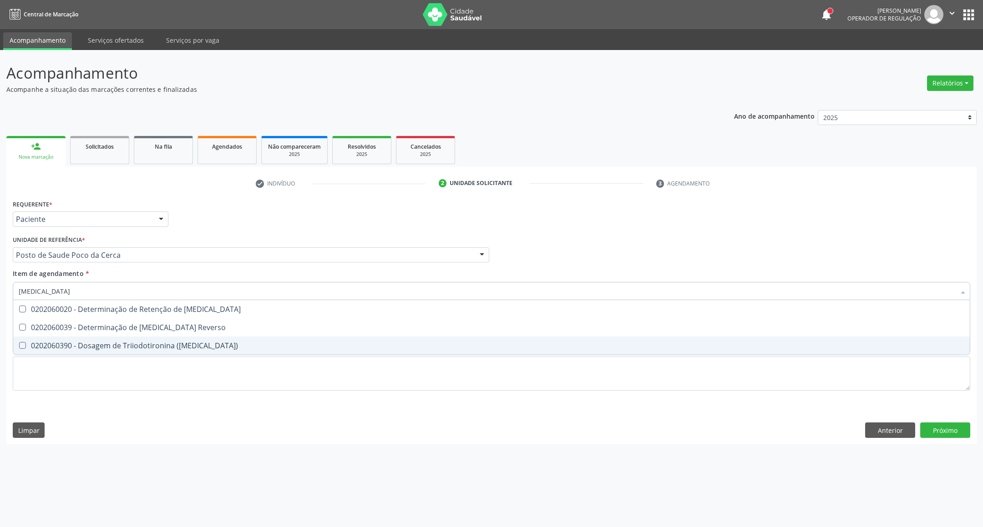
drag, startPoint x: 123, startPoint y: 342, endPoint x: 121, endPoint y: 326, distance: 15.6
click at [123, 342] on div "0202060390 - Dosagem de Triiodotironina ([MEDICAL_DATA])" at bounding box center [491, 345] width 945 height 7
checkbox \(T3\) "true"
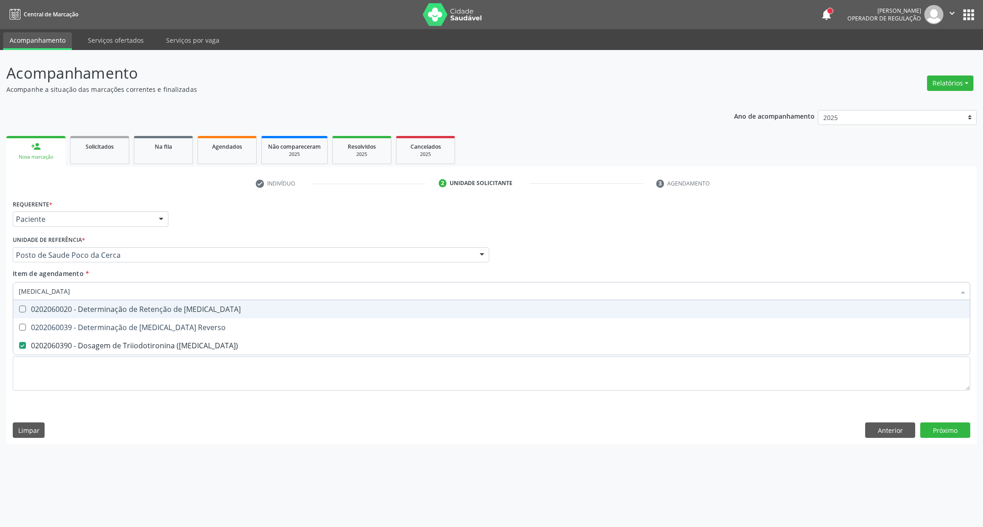
drag, startPoint x: 76, startPoint y: 290, endPoint x: 0, endPoint y: 290, distance: 75.5
click at [0, 290] on div "Acompanhamento Acompanhe a situação das marcações correntes e finalizadas Relat…" at bounding box center [491, 288] width 983 height 477
type input "T"
checkbox \(T3\) "false"
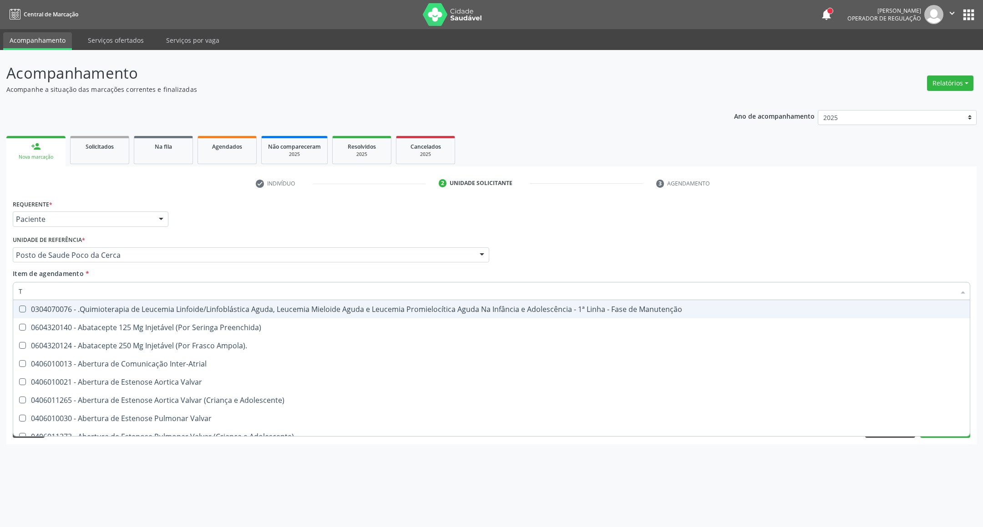
type input "T4"
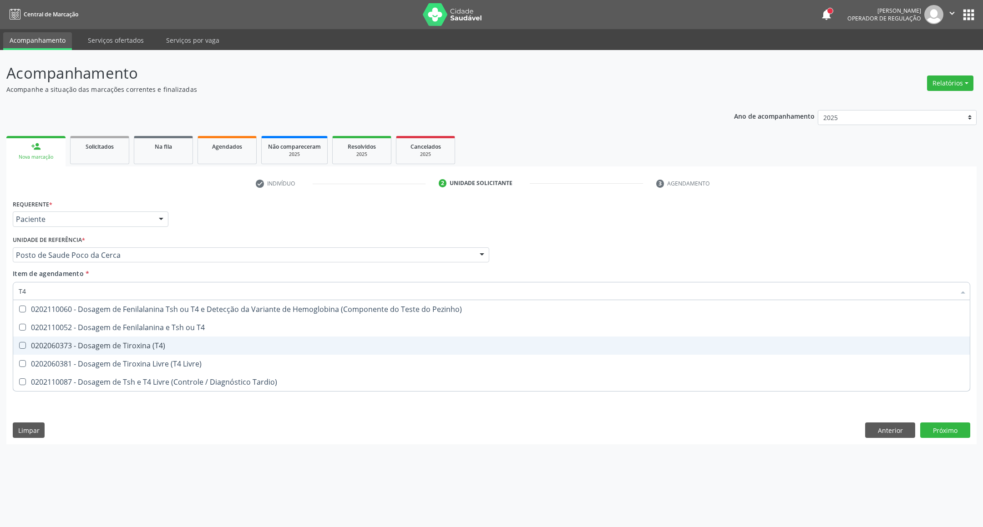
click at [51, 343] on div "0202060373 - Dosagem de Tiroxina (T4)" at bounding box center [491, 345] width 945 height 7
checkbox \(T4\) "true"
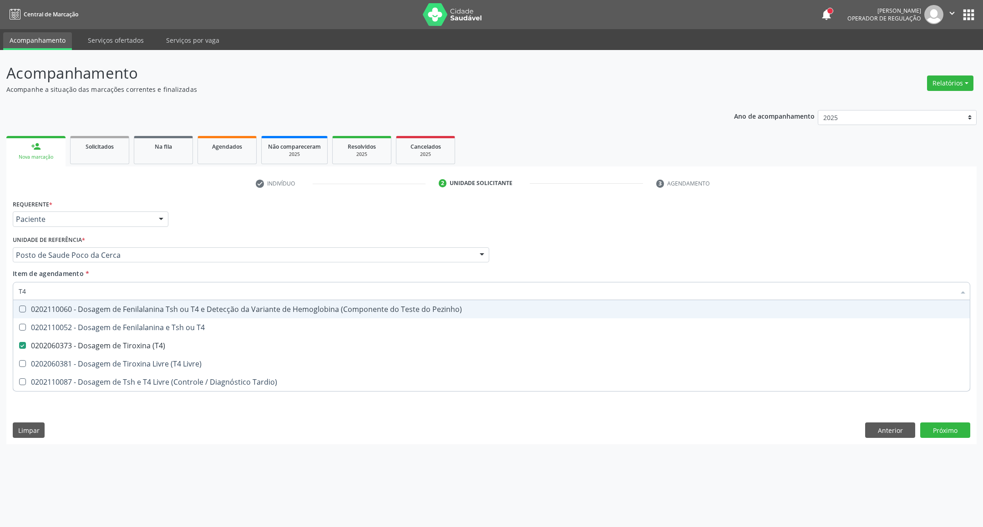
drag, startPoint x: 37, startPoint y: 292, endPoint x: 0, endPoint y: 288, distance: 37.6
click at [0, 292] on div "Acompanhamento Acompanhe a situação das marcações correntes e finalizadas Relat…" at bounding box center [491, 288] width 983 height 477
type input "T"
checkbox \(T4\) "false"
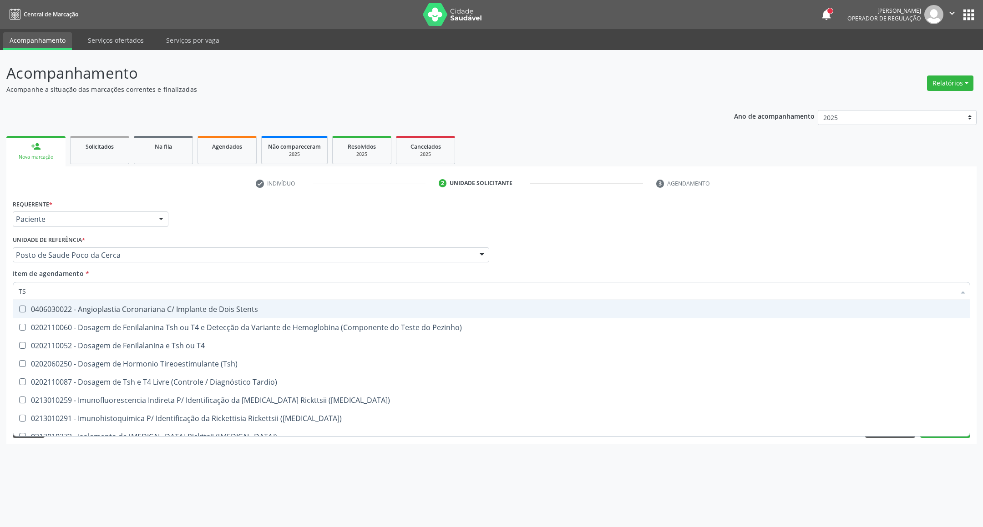
type input "TSH"
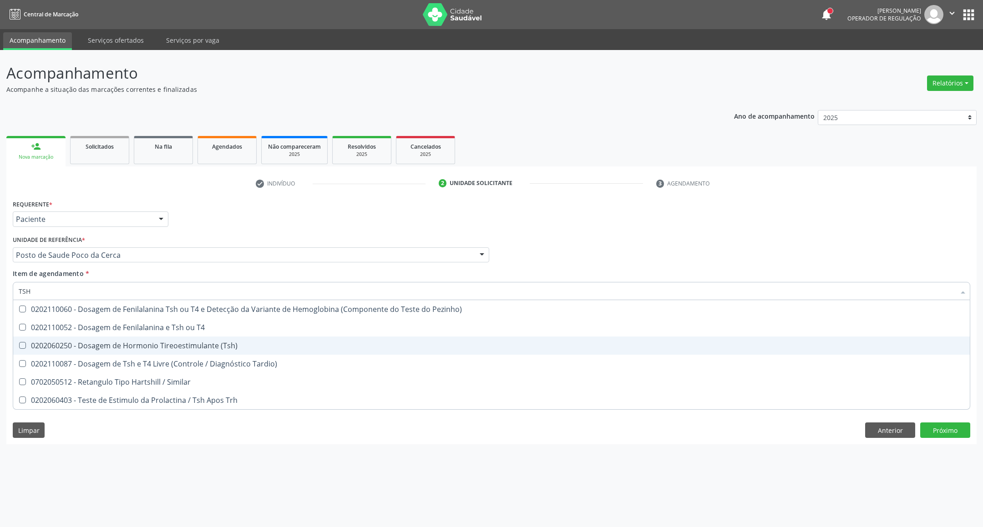
click at [179, 352] on span "0202060250 - Dosagem de Hormonio Tireoestimulante (Tsh)" at bounding box center [491, 346] width 956 height 18
checkbox \(Tsh\) "true"
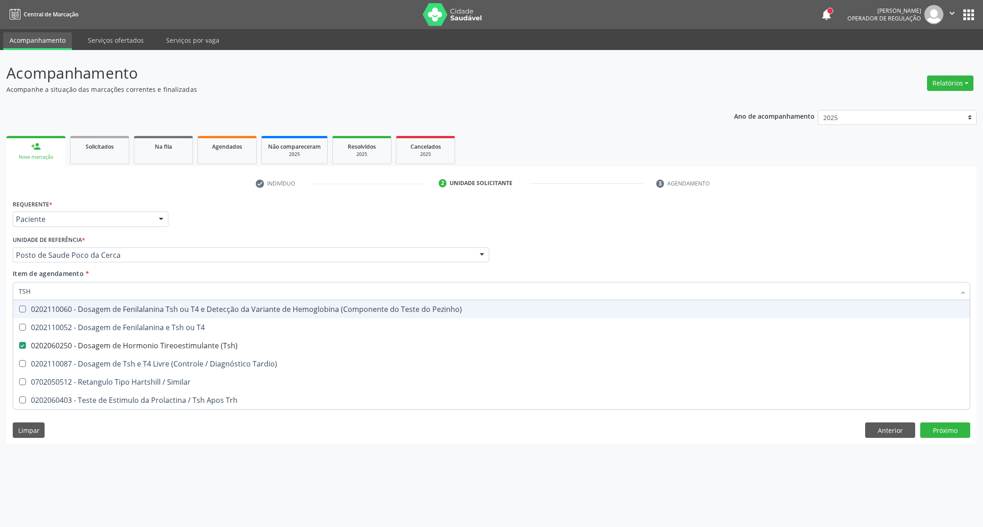
drag, startPoint x: 63, startPoint y: 287, endPoint x: 0, endPoint y: 275, distance: 63.9
click at [0, 284] on div "Acompanhamento Acompanhe a situação das marcações correntes e finalizadas Relat…" at bounding box center [491, 288] width 983 height 477
click at [942, 227] on div "Requerente * Paciente Profissional de Saúde Paciente Nenhum resultado encontrad…" at bounding box center [491, 214] width 962 height 35
checkbox T4 "true"
checkbox Tardio\) "true"
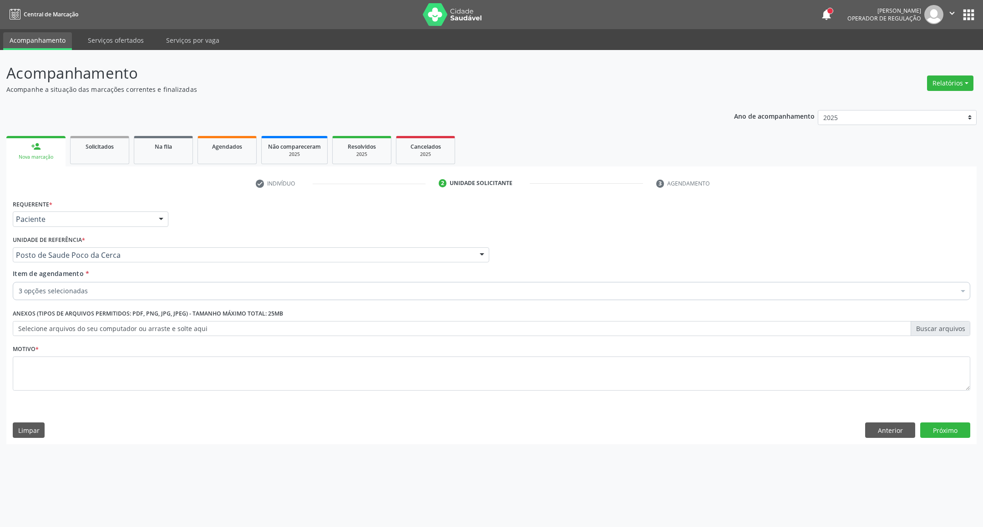
drag, startPoint x: 660, startPoint y: 392, endPoint x: 661, endPoint y: 374, distance: 17.3
click at [661, 391] on fieldset "Motivo *" at bounding box center [491, 370] width 957 height 55
click at [661, 374] on textarea at bounding box center [491, 374] width 957 height 35
type textarea "."
drag, startPoint x: 950, startPoint y: 434, endPoint x: 927, endPoint y: 441, distance: 23.7
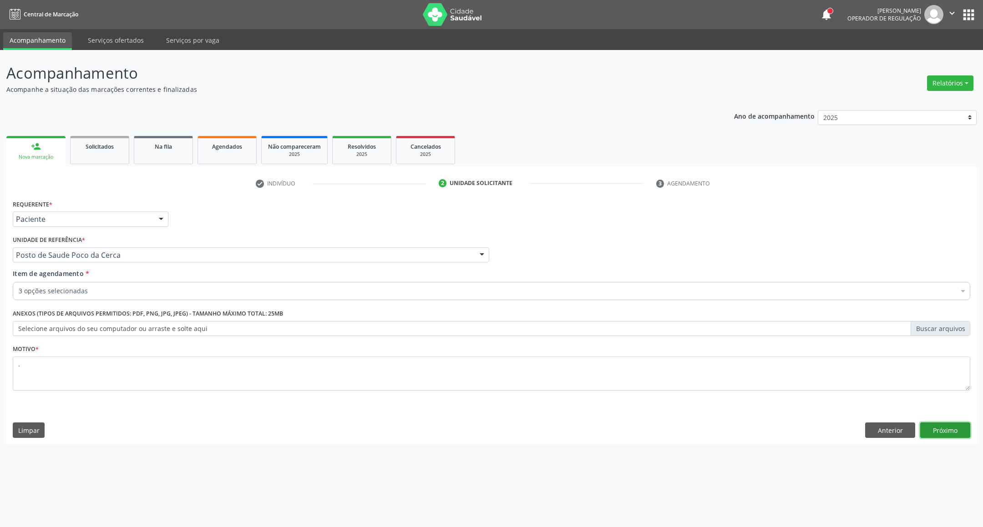
click at [943, 434] on button "Próximo" at bounding box center [945, 430] width 50 height 15
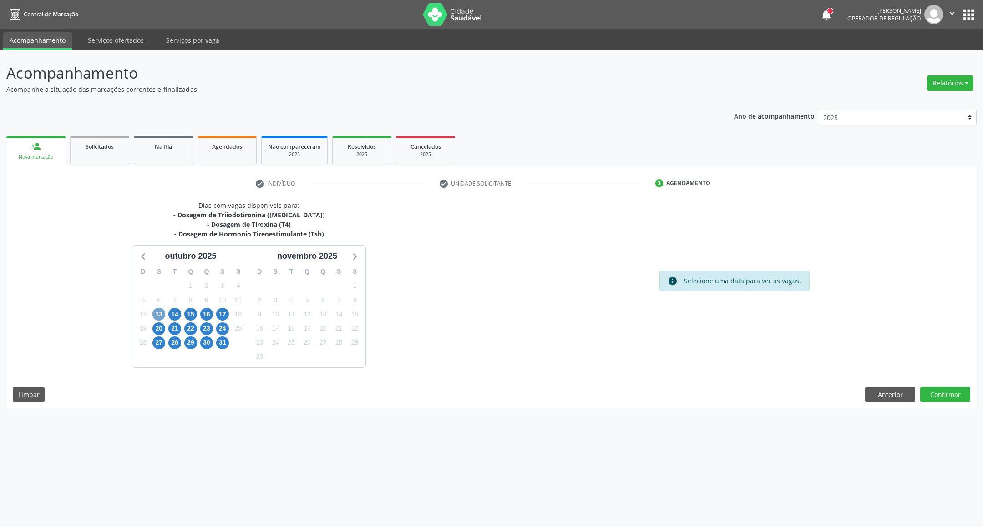
click at [161, 315] on span "13" at bounding box center [158, 314] width 13 height 13
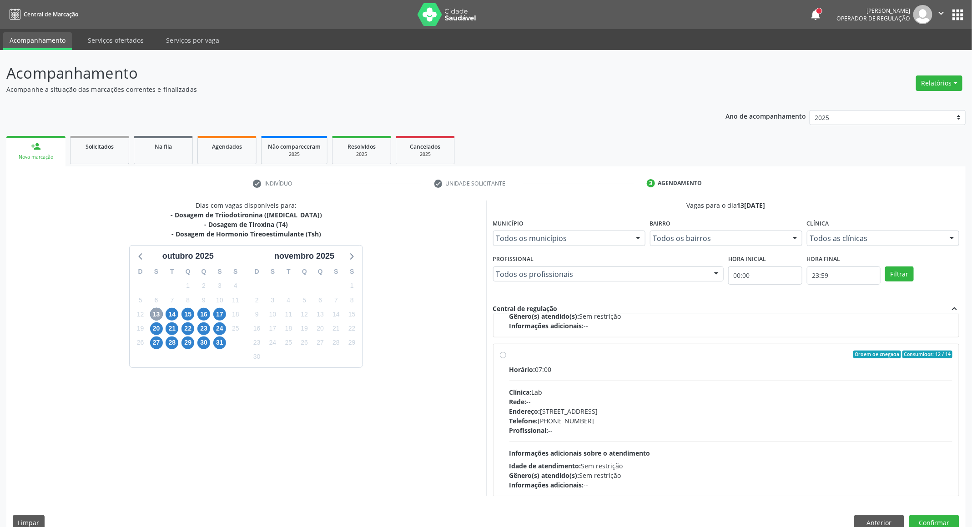
scroll to position [464, 0]
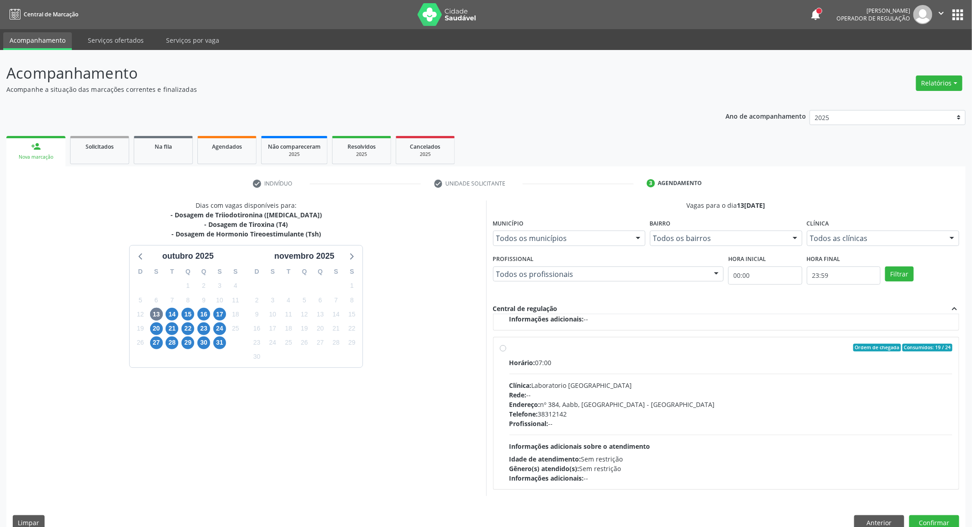
click at [712, 400] on div "Endereço: nº 384, Aabb, [GEOGRAPHIC_DATA] - [GEOGRAPHIC_DATA]" at bounding box center [730, 405] width 443 height 10
click at [506, 352] on input "Ordem de chegada Consumidos: 19 / 24 Horário: 07:00 Clínica: Laboratorio [GEOGR…" at bounding box center [503, 348] width 6 height 8
radio input "true"
drag, startPoint x: 931, startPoint y: 521, endPoint x: 924, endPoint y: 524, distance: 7.5
click at [924, 524] on button "Confirmar" at bounding box center [934, 522] width 50 height 15
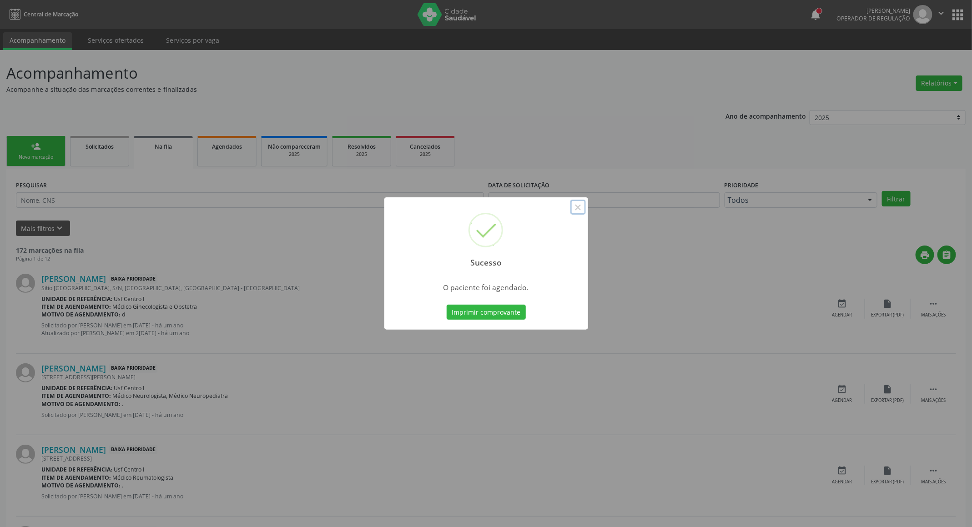
drag, startPoint x: 576, startPoint y: 206, endPoint x: 520, endPoint y: 206, distance: 55.9
click at [562, 206] on div "Sucesso ×" at bounding box center [486, 236] width 204 height 78
click at [575, 201] on button "×" at bounding box center [577, 207] width 15 height 15
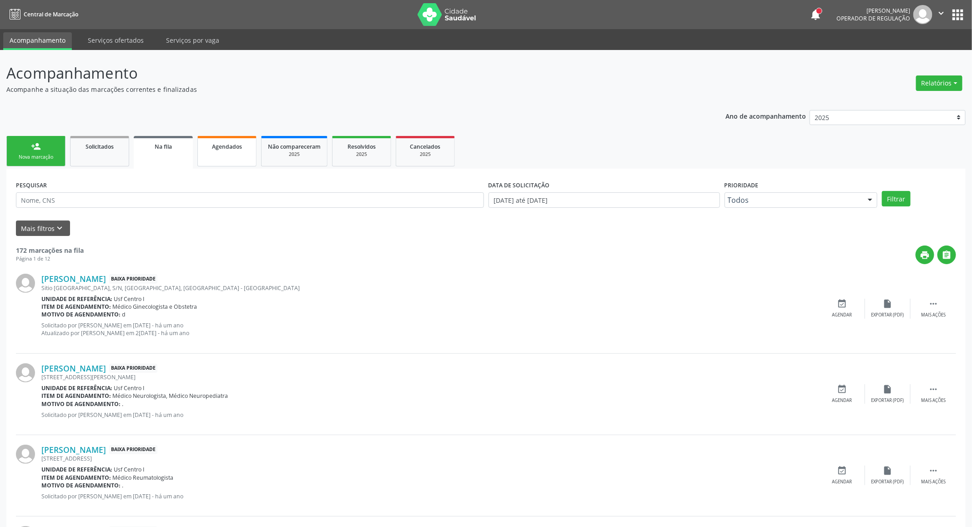
click at [243, 149] on div "Agendados" at bounding box center [226, 146] width 45 height 10
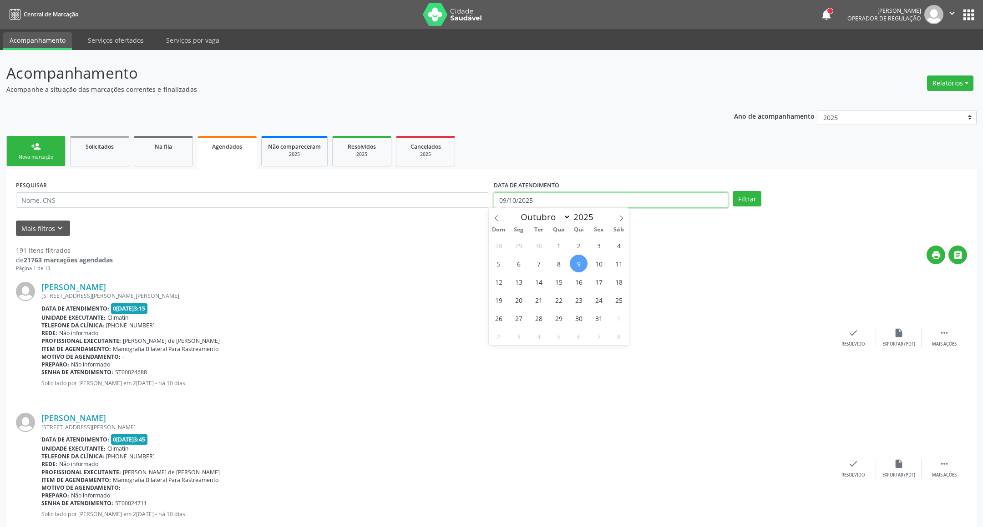
click at [579, 201] on input "09/10/2025" at bounding box center [611, 199] width 234 height 15
click at [579, 201] on input "09/10/2025" at bounding box center [605, 199] width 232 height 15
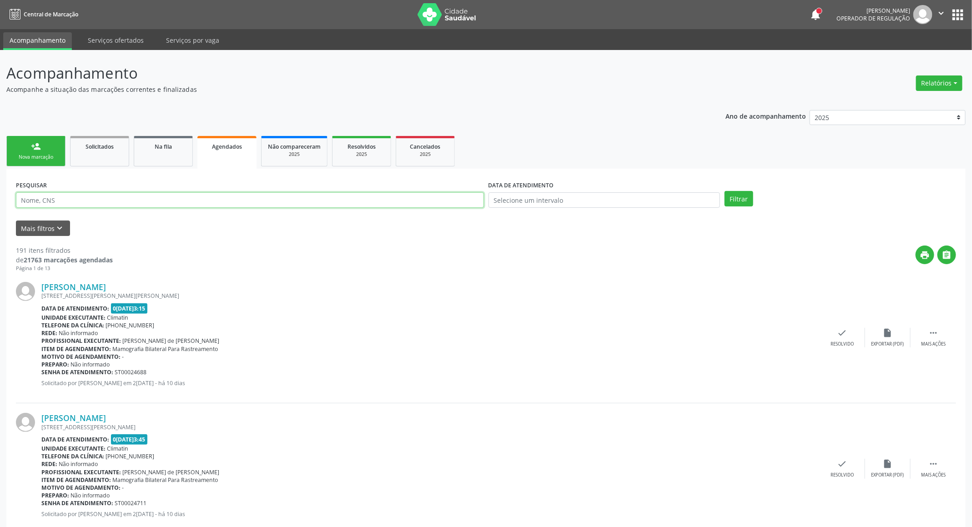
click at [392, 202] on input "text" at bounding box center [250, 199] width 468 height 15
paste input "700 0094 4966 1604"
type input "700 0094 4966 1604"
click at [725, 191] on button "Filtrar" at bounding box center [739, 198] width 29 height 15
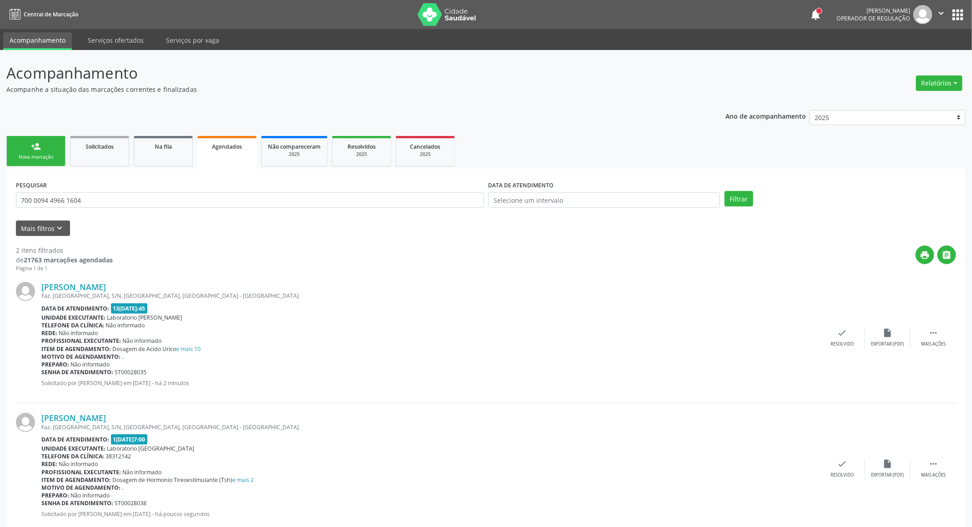
scroll to position [22, 0]
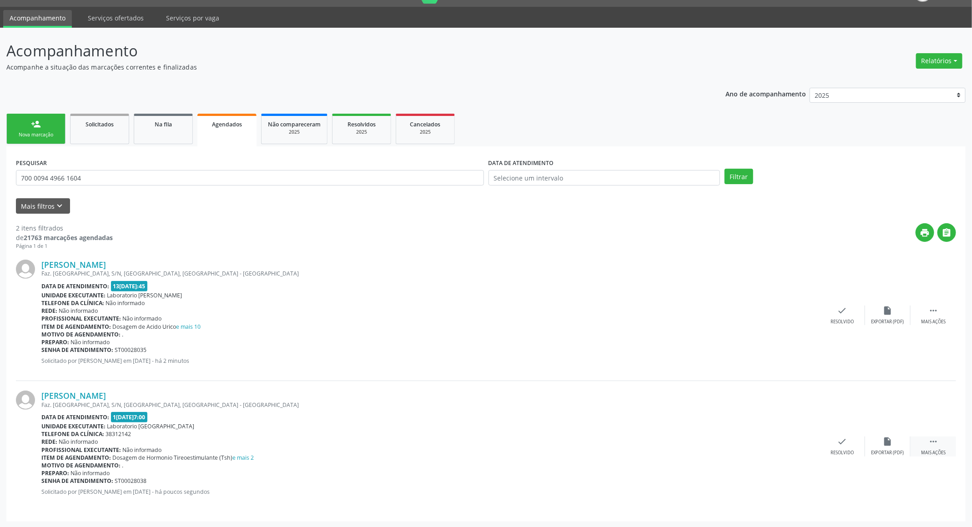
drag, startPoint x: 938, startPoint y: 441, endPoint x: 785, endPoint y: 458, distance: 154.2
click at [937, 441] on icon "" at bounding box center [933, 442] width 10 height 10
click at [894, 437] on div "edit Editar" at bounding box center [887, 447] width 45 height 20
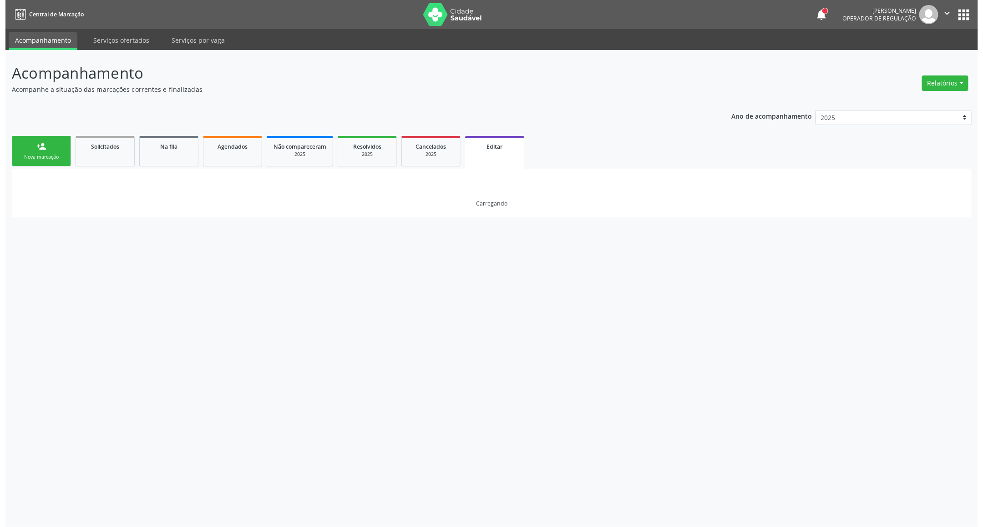
scroll to position [0, 0]
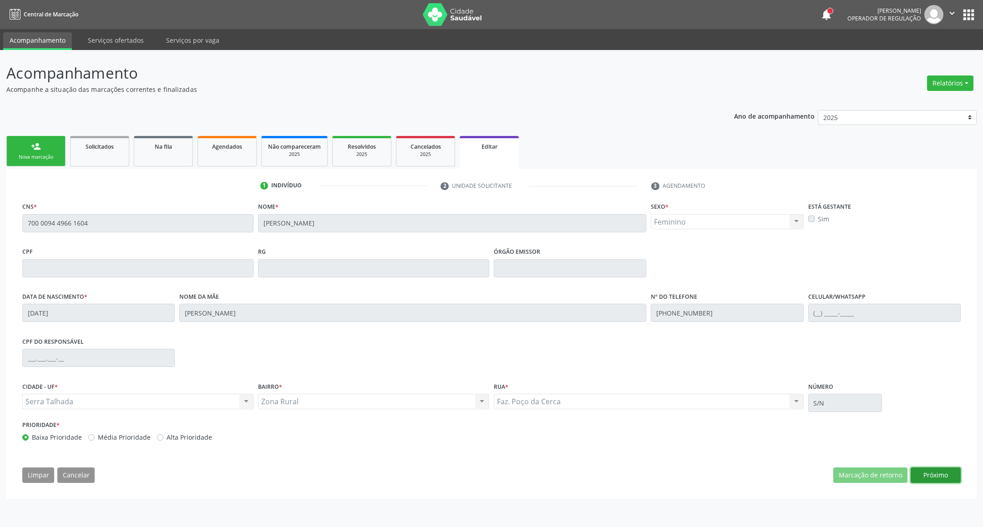
drag, startPoint x: 933, startPoint y: 477, endPoint x: 925, endPoint y: 477, distance: 8.2
click at [928, 477] on button "Próximo" at bounding box center [935, 475] width 50 height 15
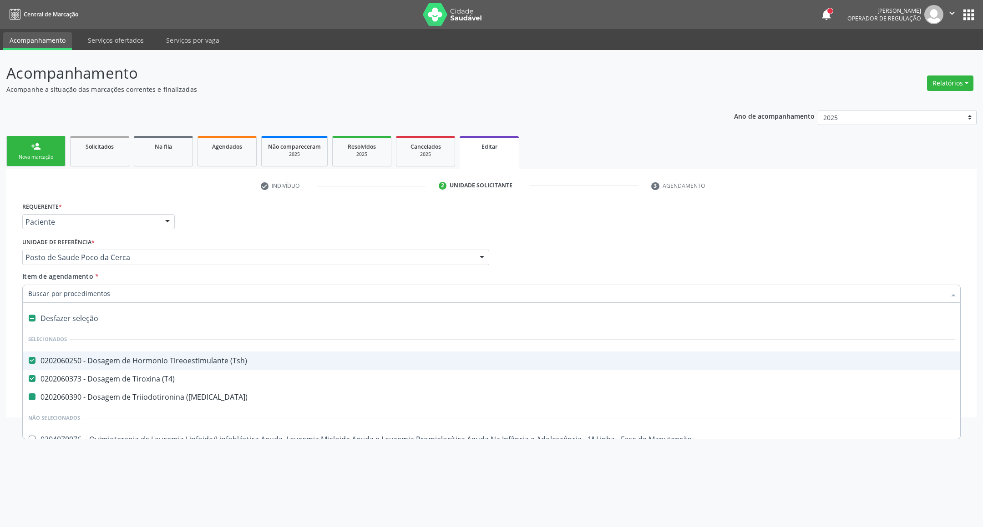
type input "H"
checkbox \(T3\) "false"
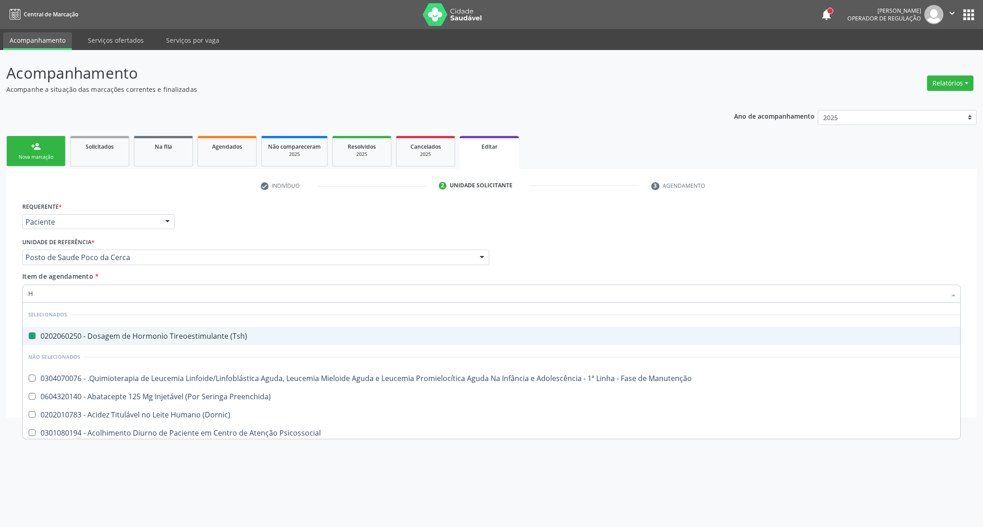
type input "HE"
checkbox \(Tsh\) "false"
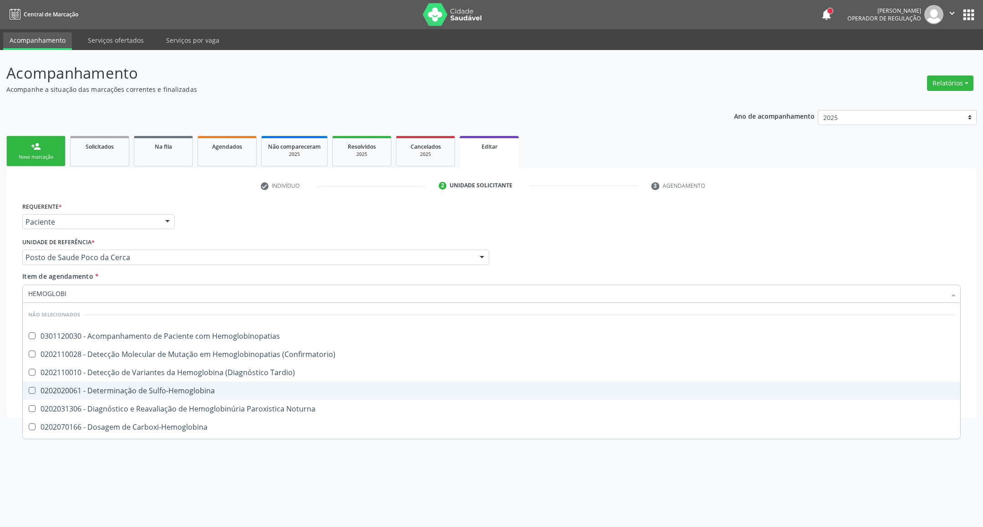
type input "HEMOGLOBIN"
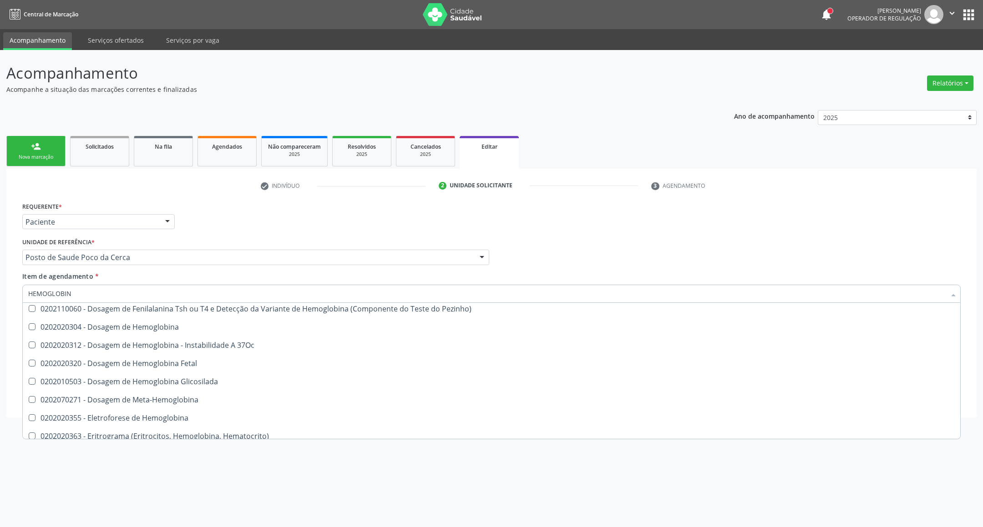
scroll to position [161, 0]
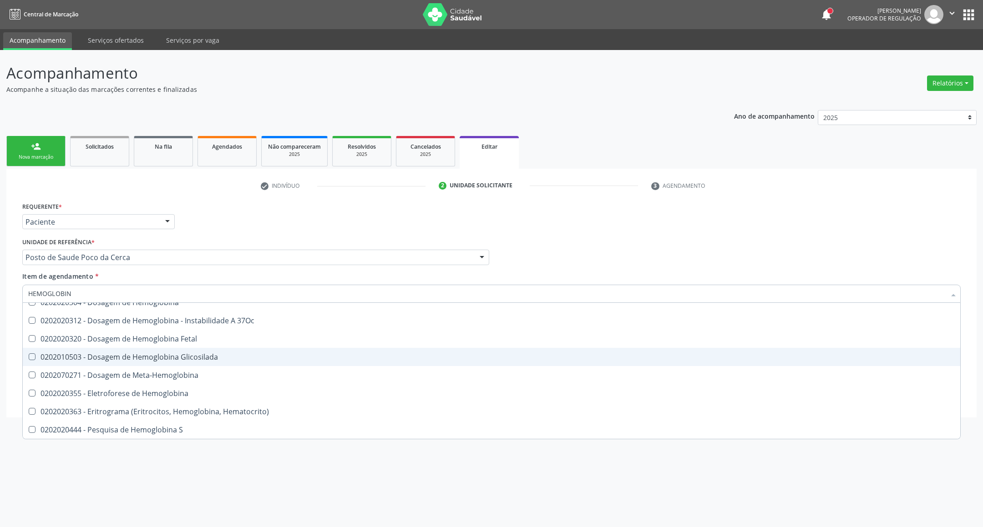
drag, startPoint x: 245, startPoint y: 357, endPoint x: 432, endPoint y: 258, distance: 211.4
click at [245, 356] on div "0202010503 - Dosagem de Hemoglobina Glicosilada" at bounding box center [491, 356] width 926 height 7
checkbox Glicosilada "true"
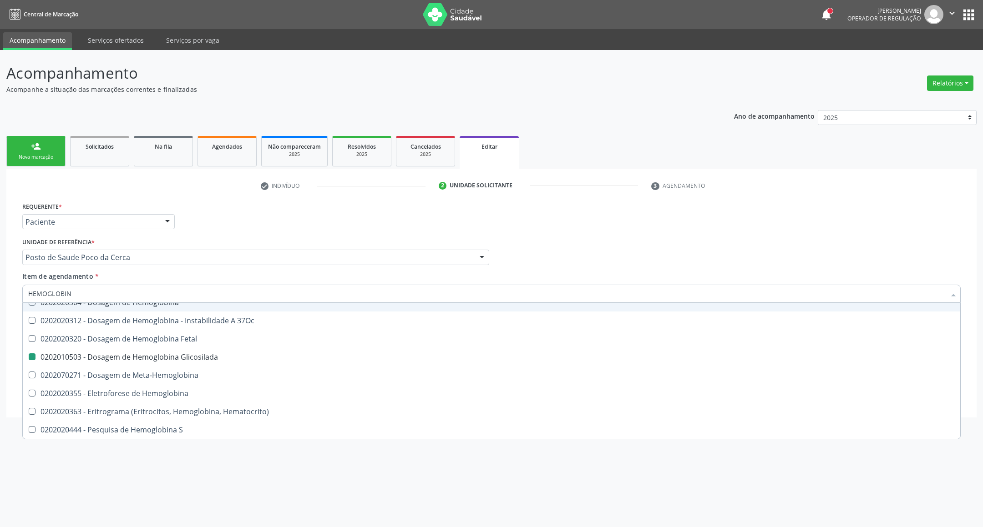
drag, startPoint x: 631, startPoint y: 249, endPoint x: 755, endPoint y: 287, distance: 129.5
click at [630, 249] on div "Profissional Solicitante Por favor, selecione a Unidade de Atendimento primeiro…" at bounding box center [491, 253] width 942 height 35
checkbox Hemoglobinopatias "true"
checkbox Tardio\) "true"
checkbox Glicosilada "false"
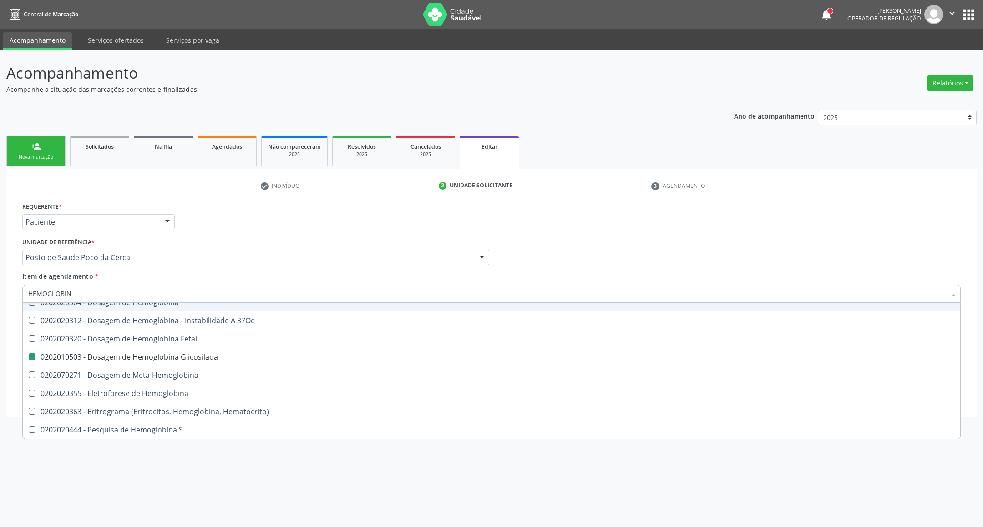
checkbox Sulfo-Hemoglobina "true"
checkbox \(Confirmatorio\) "true"
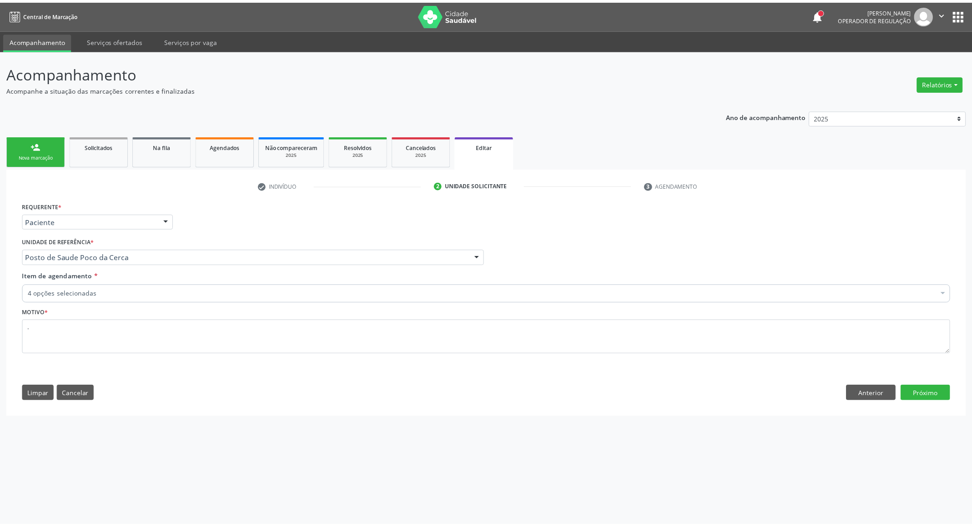
scroll to position [0, 0]
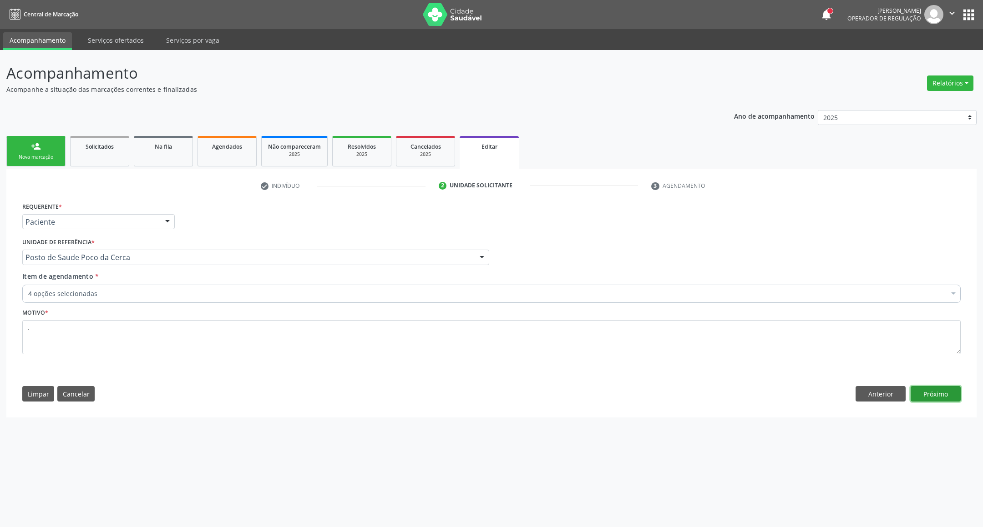
click at [928, 392] on button "Próximo" at bounding box center [935, 393] width 50 height 15
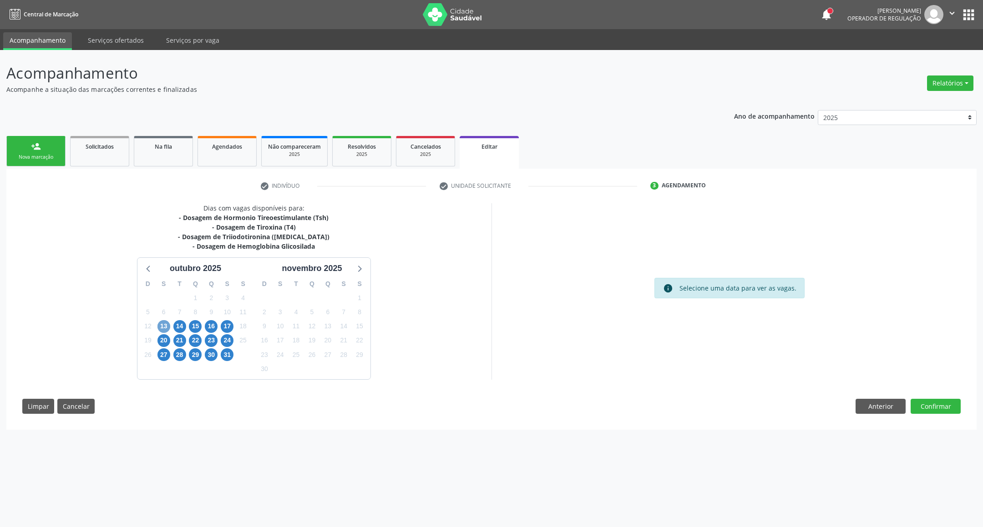
click at [162, 331] on span "13" at bounding box center [163, 326] width 13 height 13
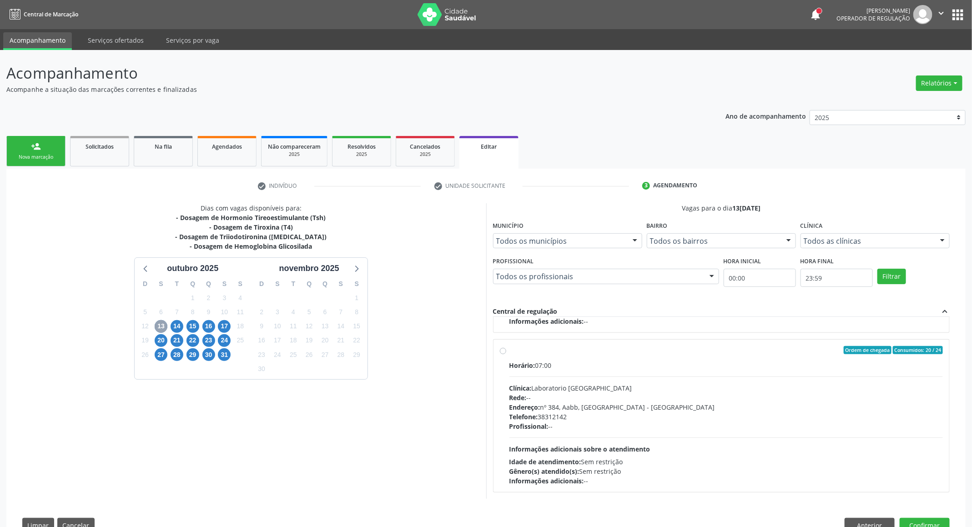
scroll to position [29, 0]
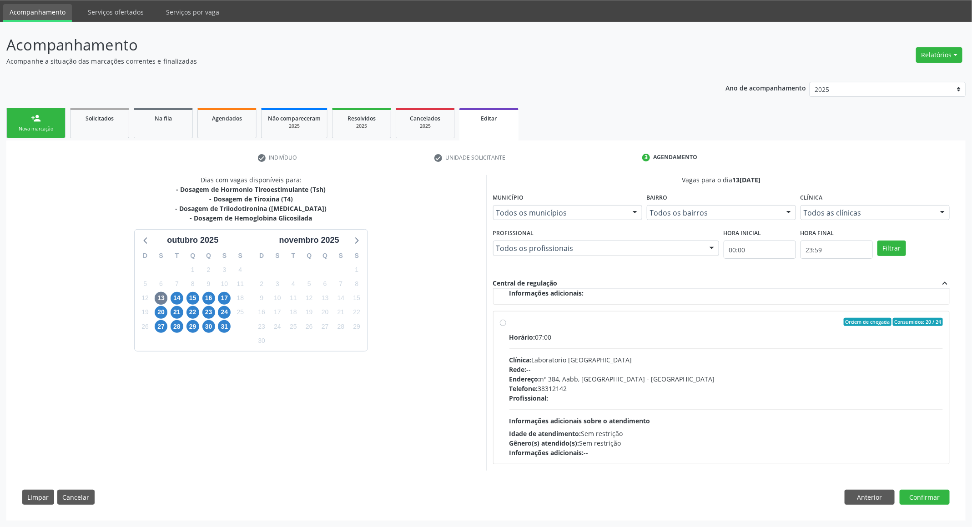
click at [728, 407] on div "Horário: 07:00 Clínica: Laboratorio Sao Francisco Rede: -- Endereço: nº 384, Aa…" at bounding box center [726, 395] width 434 height 125
click at [506, 326] on input "Ordem de chegada Consumidos: 20 / 24 Horário: 07:00 Clínica: Laboratorio Sao Fr…" at bounding box center [503, 322] width 6 height 8
radio input "true"
click at [944, 501] on button "Confirmar" at bounding box center [925, 497] width 50 height 15
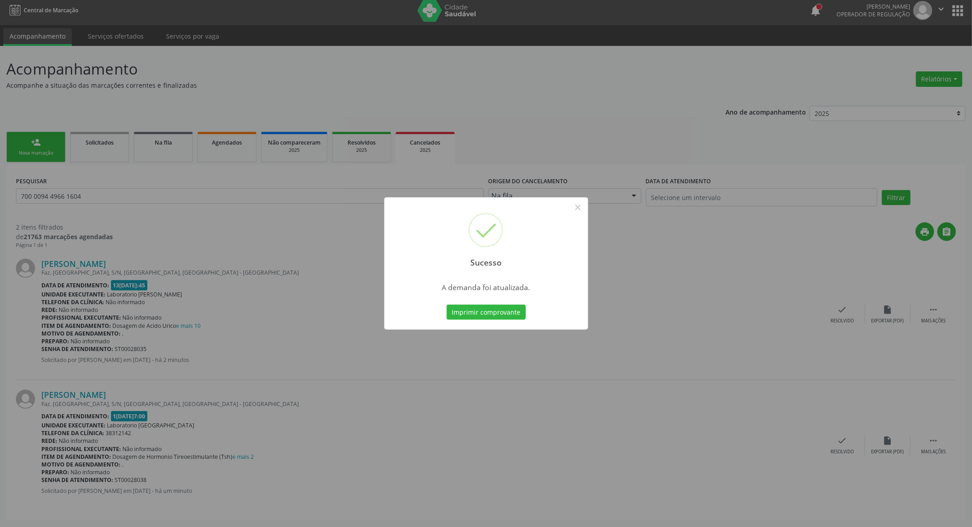
scroll to position [0, 0]
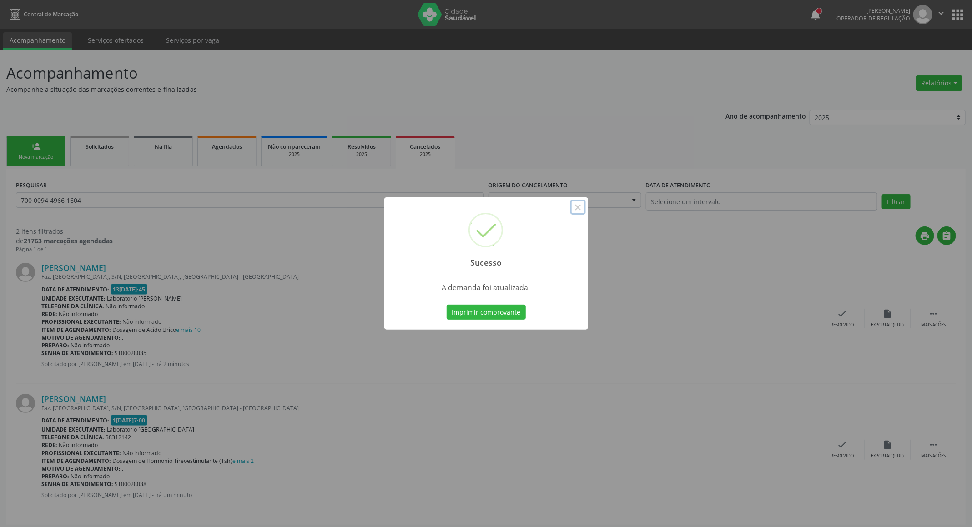
drag, startPoint x: 577, startPoint y: 207, endPoint x: 155, endPoint y: 205, distance: 422.6
click at [575, 207] on button "×" at bounding box center [577, 207] width 15 height 15
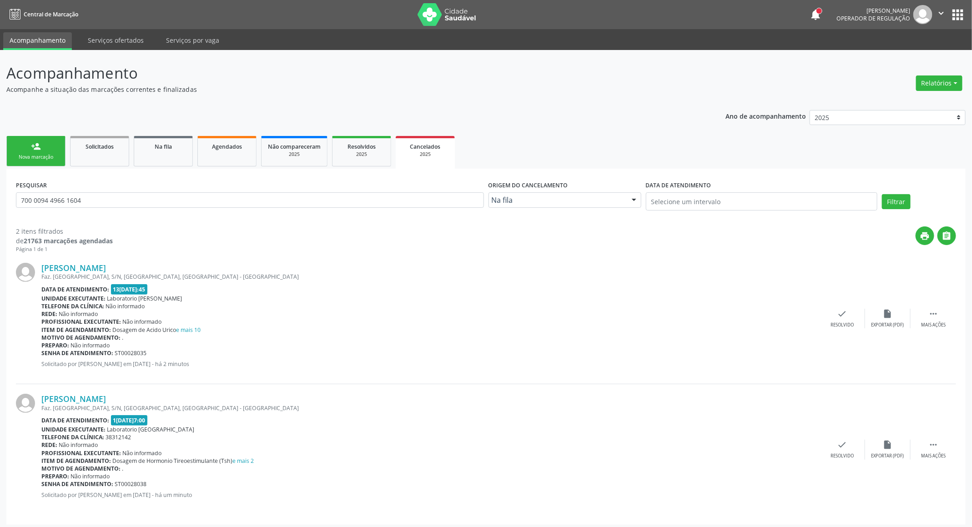
click at [20, 157] on div "Nova marcação" at bounding box center [35, 157] width 45 height 7
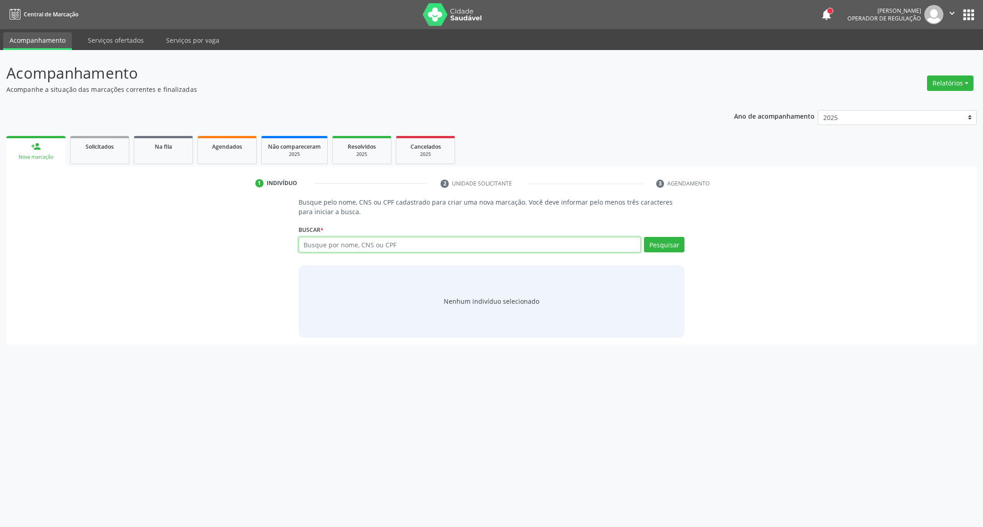
click at [316, 251] on input "text" at bounding box center [469, 244] width 343 height 15
type input "700601902137069"
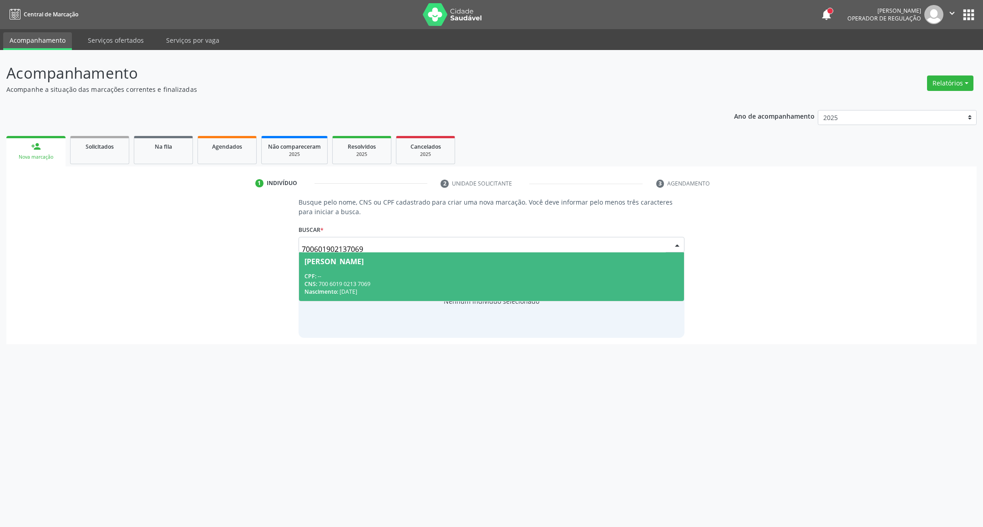
drag, startPoint x: 348, startPoint y: 267, endPoint x: 343, endPoint y: 267, distance: 5.5
click at [344, 267] on span "João Alves da Silva CPF: -- CNS: 700 6019 0213 7069 Nascimento: 16/03/1970" at bounding box center [491, 276] width 385 height 49
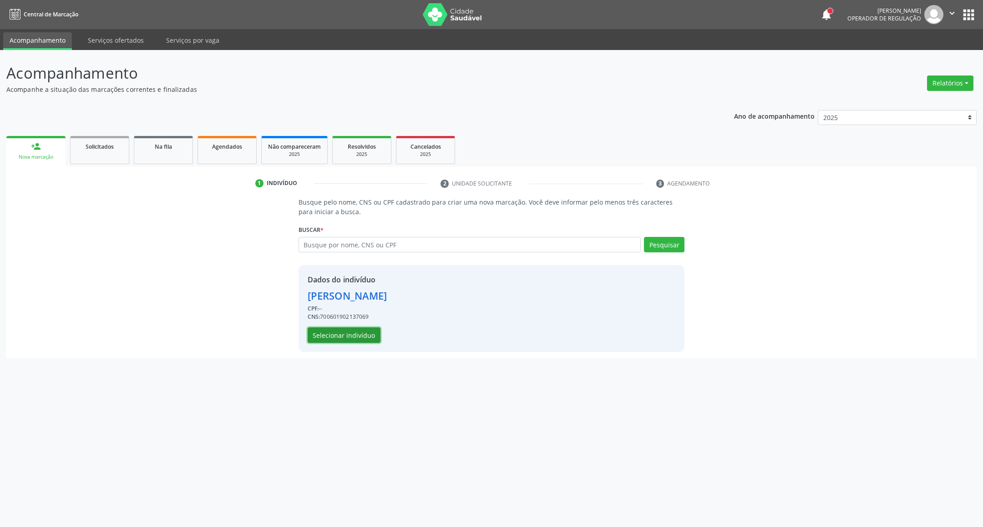
click at [361, 342] on button "Selecionar indivíduo" at bounding box center [343, 335] width 73 height 15
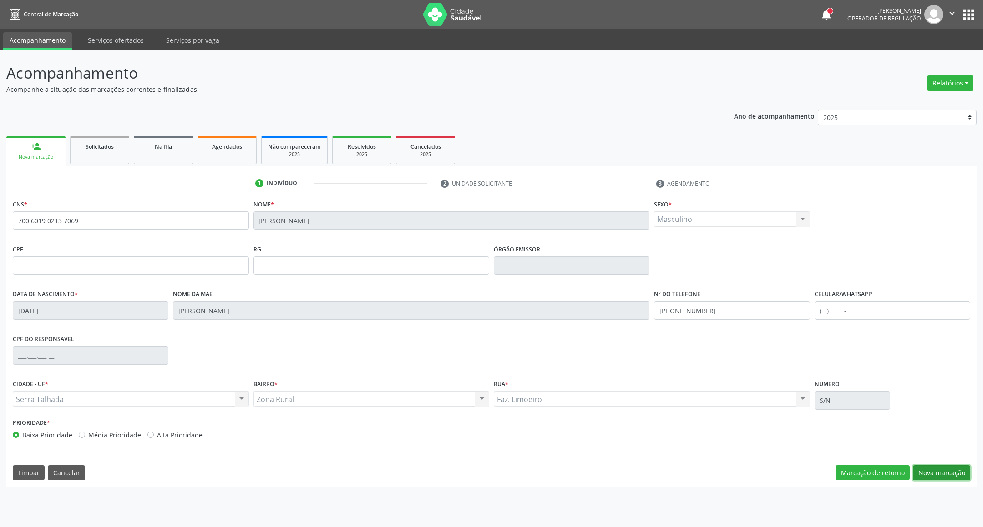
click at [926, 467] on button "Nova marcação" at bounding box center [940, 472] width 57 height 15
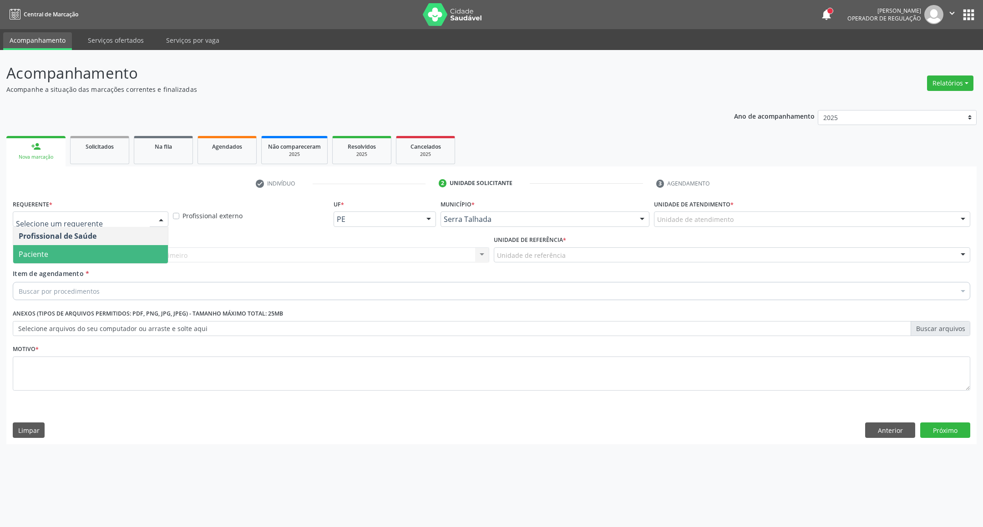
click at [76, 246] on span "Paciente" at bounding box center [90, 254] width 155 height 18
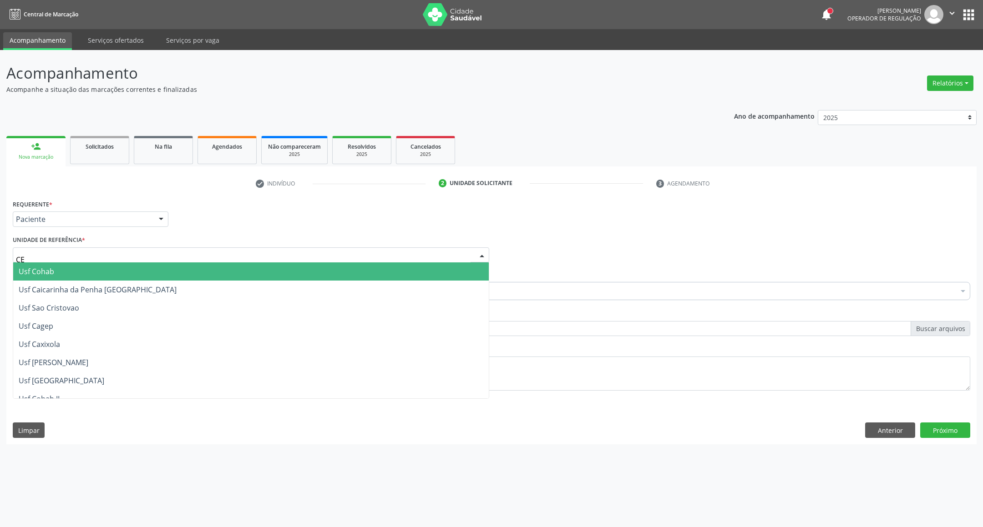
type input "CER"
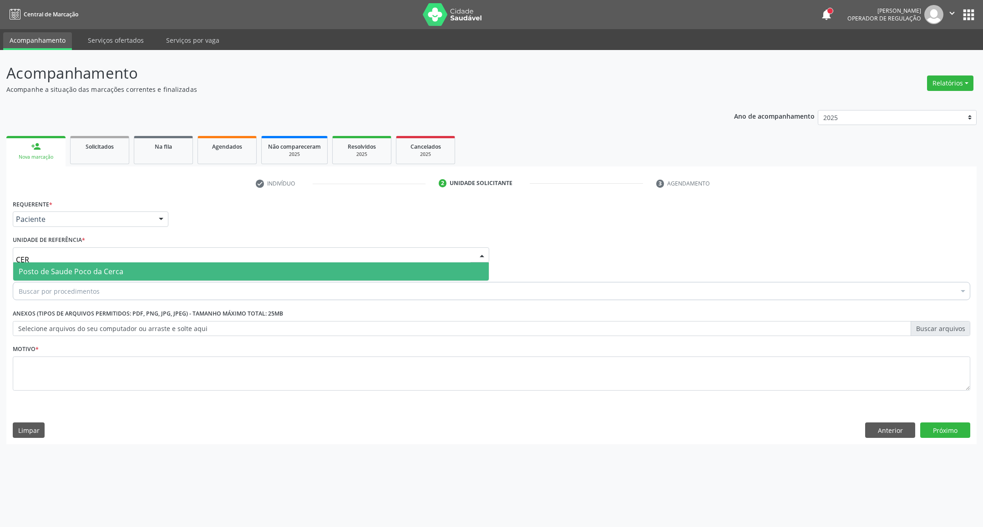
click at [39, 267] on span "Posto de Saude Poco da Cerca" at bounding box center [71, 272] width 105 height 10
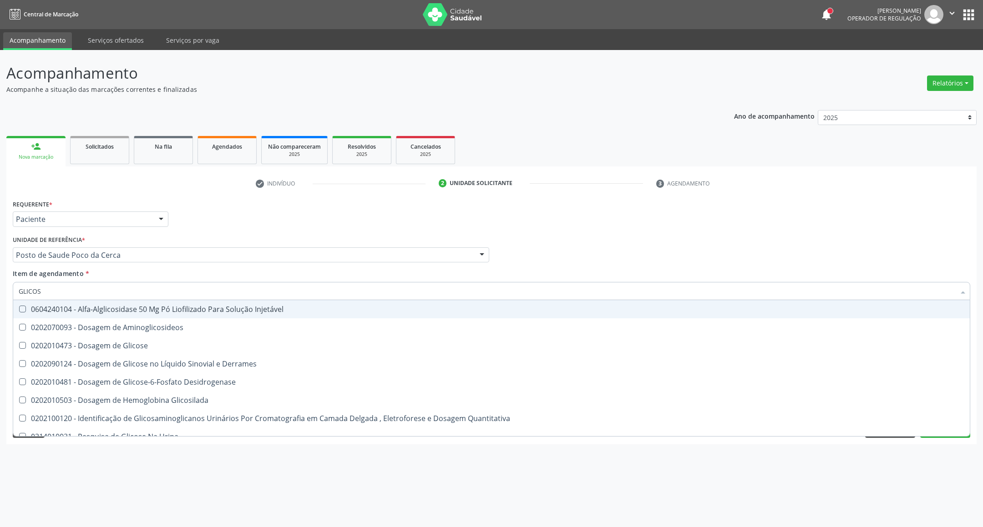
type input "GLICOSE"
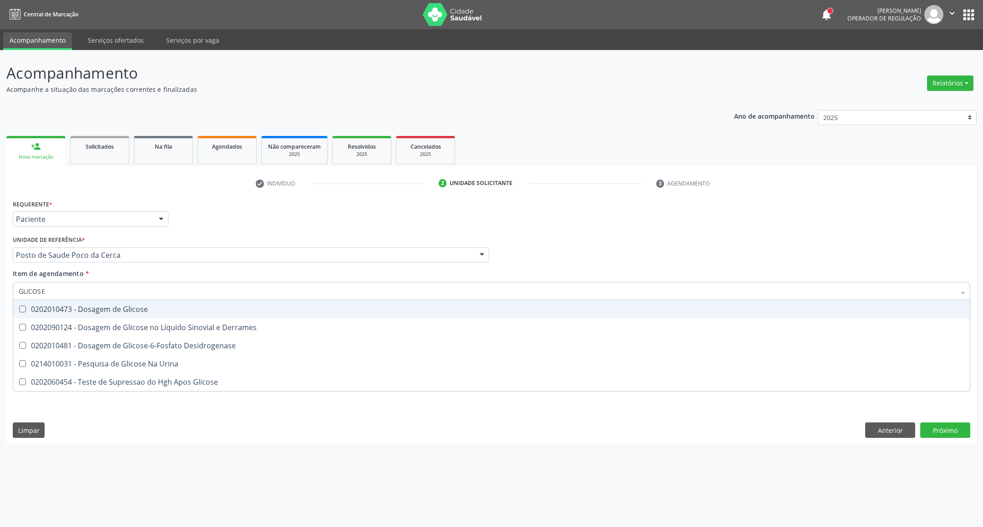
drag, startPoint x: 66, startPoint y: 308, endPoint x: 87, endPoint y: 302, distance: 22.4
click at [67, 307] on div "0202010473 - Dosagem de Glicose" at bounding box center [491, 309] width 945 height 7
checkbox Glicose "true"
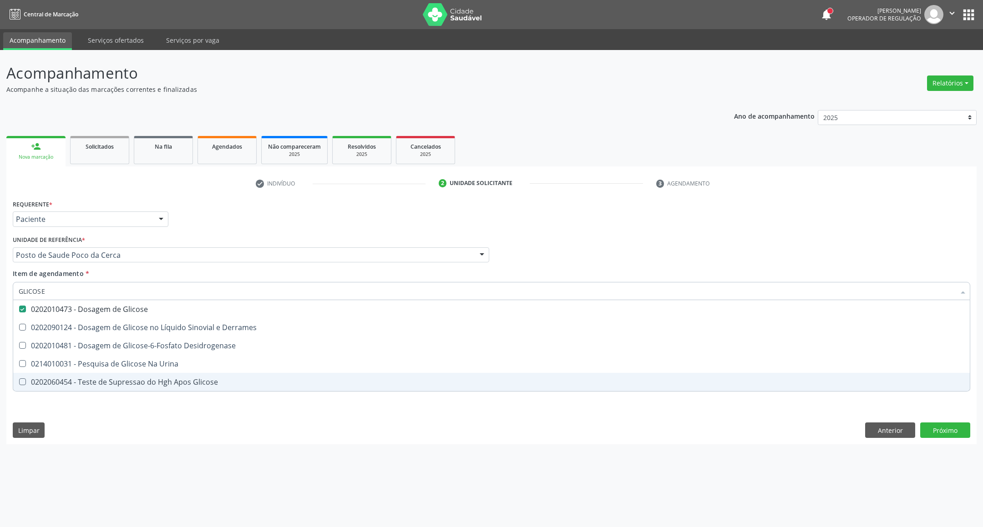
type input "GLICOSE"
click at [557, 432] on div "Requerente * Paciente Profissional de Saúde Paciente Nenhum resultado encontrad…" at bounding box center [491, 320] width 970 height 247
checkbox Derrames "true"
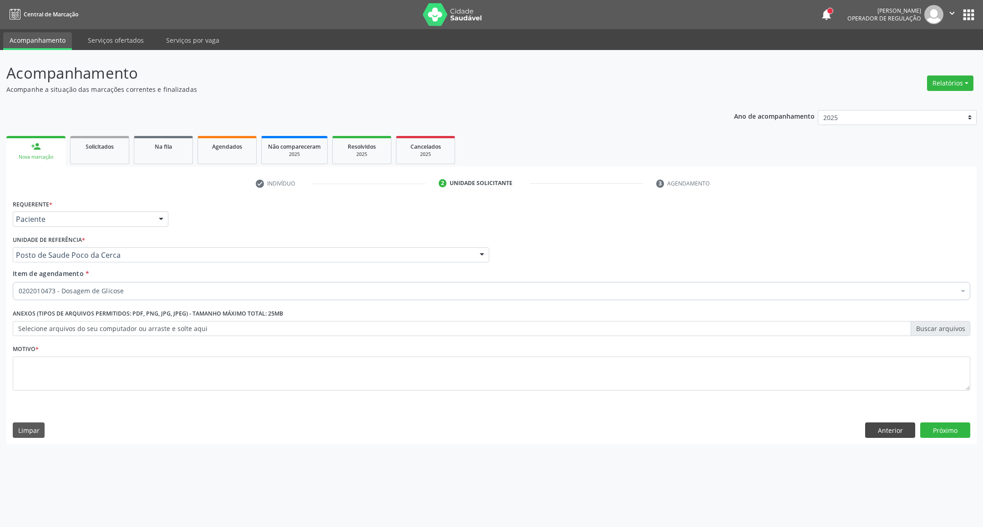
click at [891, 432] on div "Requerente * Paciente Profissional de Saúde Paciente Nenhum resultado encontrad…" at bounding box center [491, 320] width 970 height 247
click at [886, 430] on button "Anterior" at bounding box center [890, 430] width 50 height 15
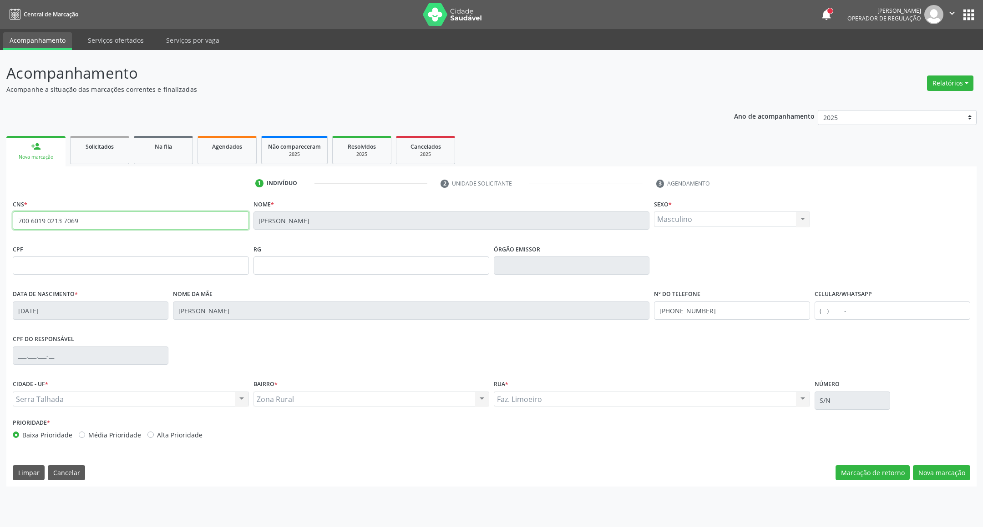
click at [74, 225] on input "700 6019 0213 7069" at bounding box center [131, 221] width 236 height 18
drag, startPoint x: 35, startPoint y: 226, endPoint x: 0, endPoint y: 234, distance: 36.4
click at [0, 234] on div "Acompanhamento Acompanhe a situação das marcações correntes e finalizadas Relat…" at bounding box center [491, 288] width 983 height 477
drag, startPoint x: 924, startPoint y: 470, endPoint x: 675, endPoint y: 419, distance: 254.4
click at [918, 468] on button "Nova marcação" at bounding box center [940, 472] width 57 height 15
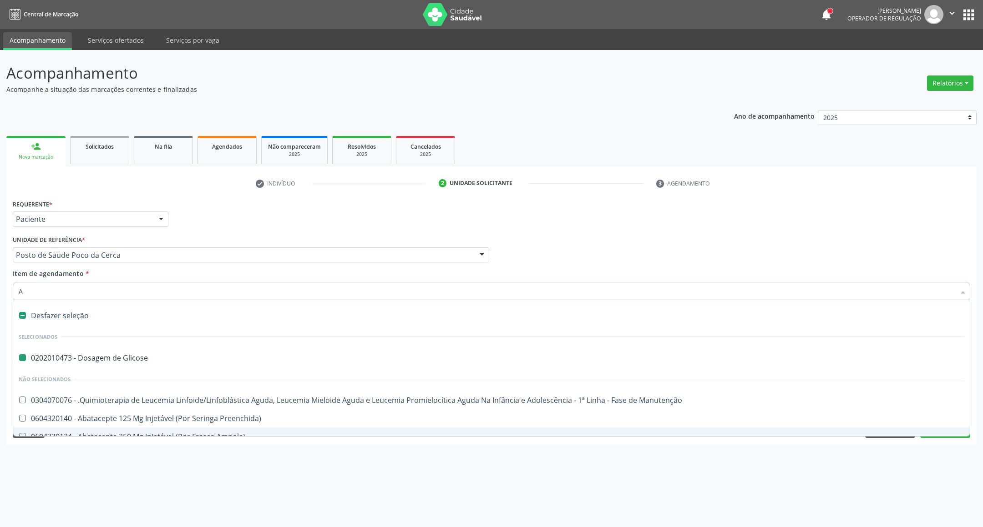
type input "AC"
checkbox Glicose "false"
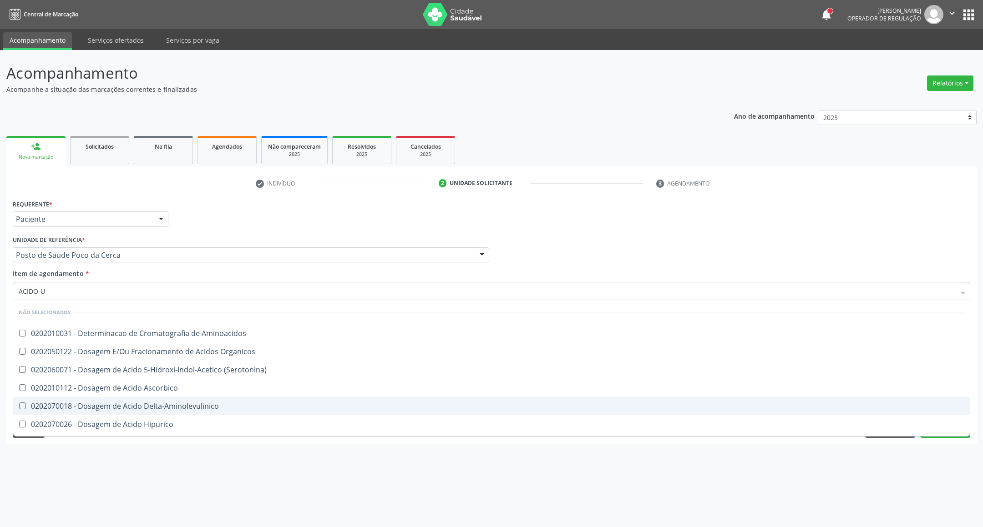
type input "ACIDO U"
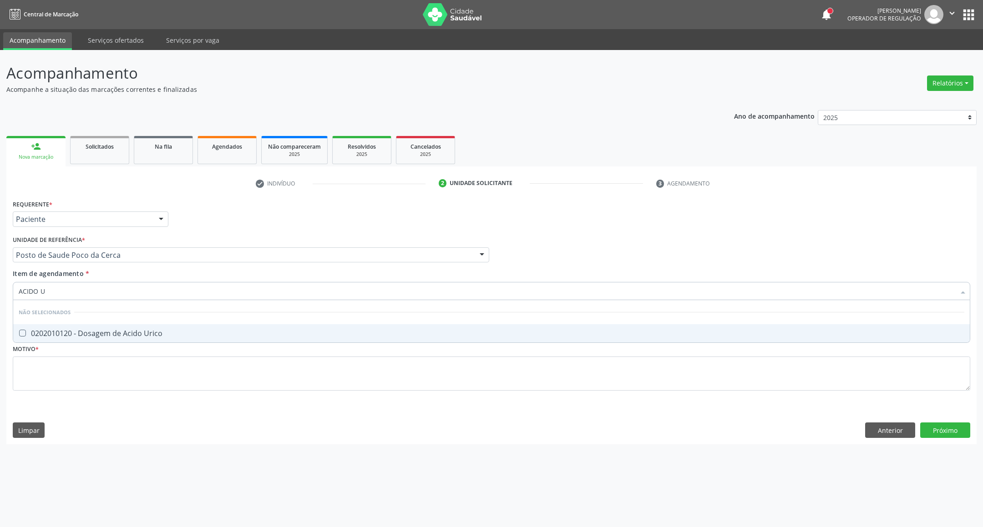
drag, startPoint x: 86, startPoint y: 336, endPoint x: 89, endPoint y: 300, distance: 35.6
click at [86, 330] on div "0202010120 - Dosagem de Acido Urico" at bounding box center [491, 333] width 945 height 7
checkbox Urico "true"
click at [0, 283] on div "Acompanhamento Acompanhe a situação das marcações correntes e finalizadas Relat…" at bounding box center [491, 288] width 983 height 477
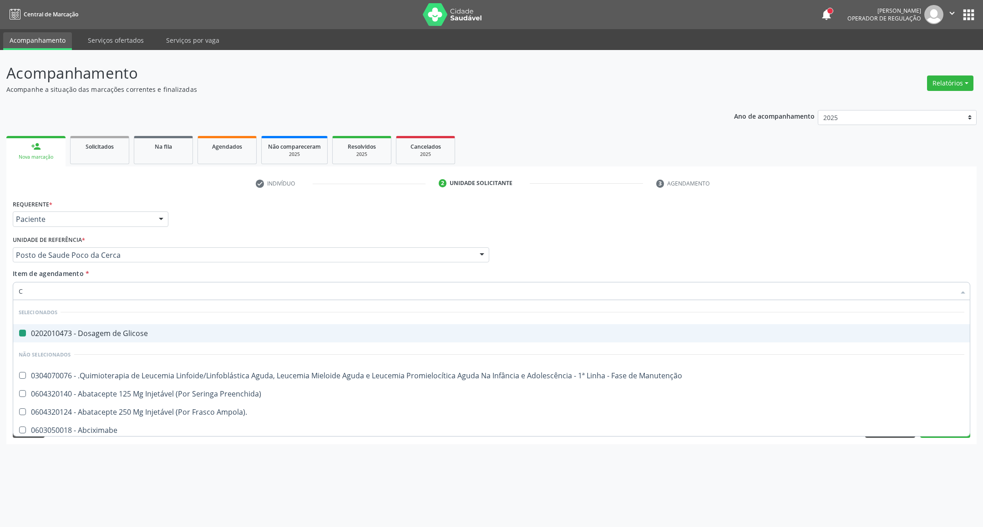
type input "CR"
checkbox Glicose "false"
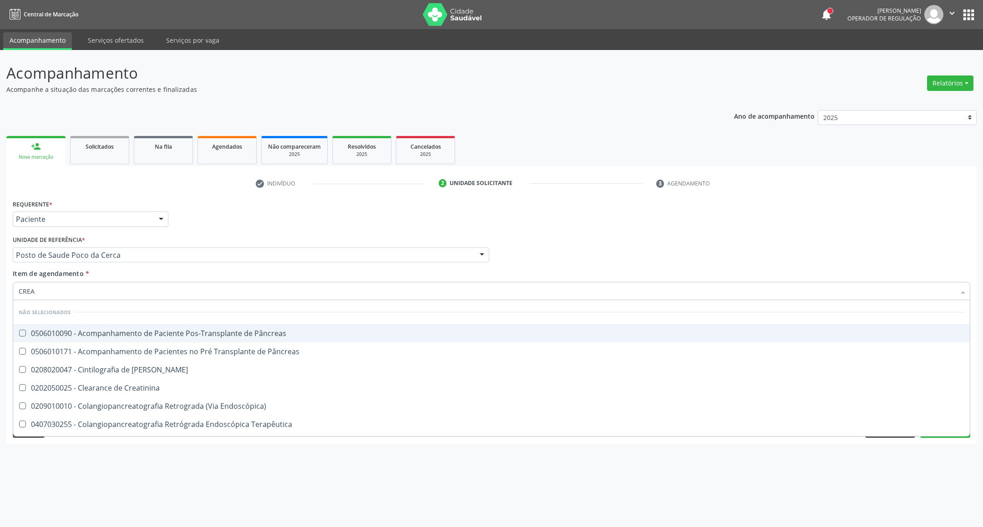
type input "CREAT"
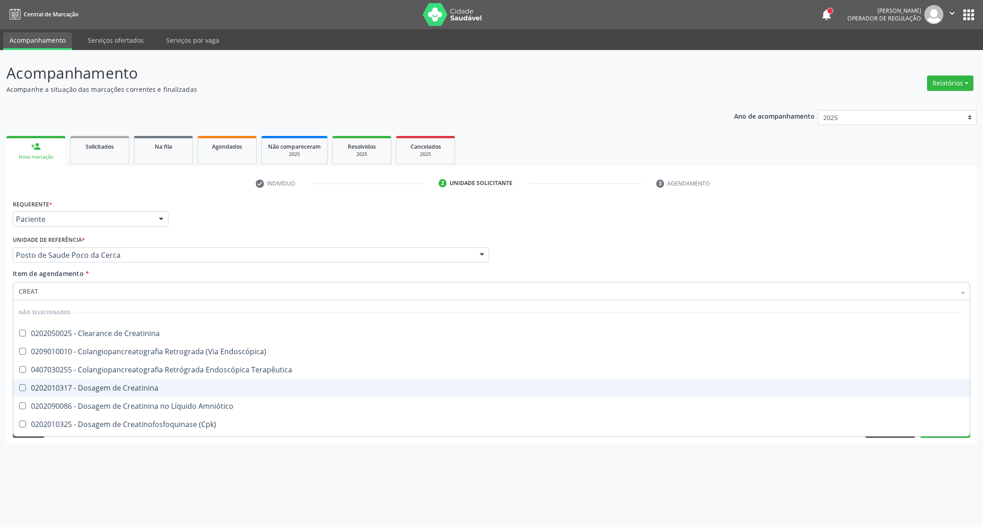
drag, startPoint x: 54, startPoint y: 389, endPoint x: 56, endPoint y: 346, distance: 43.7
click at [53, 388] on div "0202010317 - Dosagem de Creatinina" at bounding box center [491, 387] width 945 height 7
checkbox Creatinina "true"
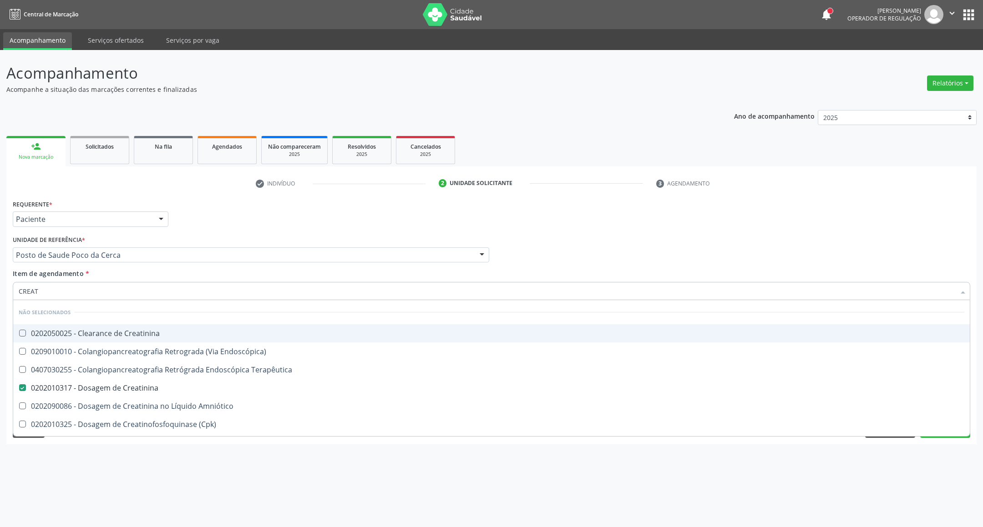
drag, startPoint x: 0, startPoint y: 290, endPoint x: 0, endPoint y: 277, distance: 12.3
click at [0, 278] on div "Acompanhamento Acompanhe a situação das marcações correntes e finalizadas Relat…" at bounding box center [491, 288] width 983 height 477
type input "UR"
checkbox Creatinina "false"
type input "UREIA"
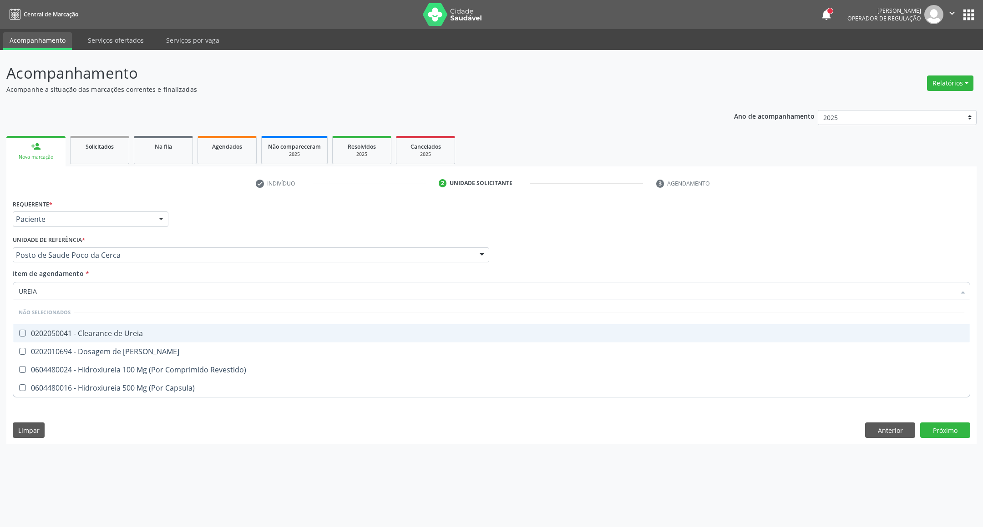
click at [42, 353] on div "0202010694 - Dosagem de [PERSON_NAME]" at bounding box center [491, 351] width 945 height 7
checkbox Ureia "true"
click at [0, 287] on div "Acompanhamento Acompanhe a situação das marcações correntes e finalizadas Relat…" at bounding box center [491, 288] width 983 height 477
type input "COLES"
click at [63, 340] on span "0202010279 - Dosagem de Colesterol Hdl" at bounding box center [491, 333] width 956 height 18
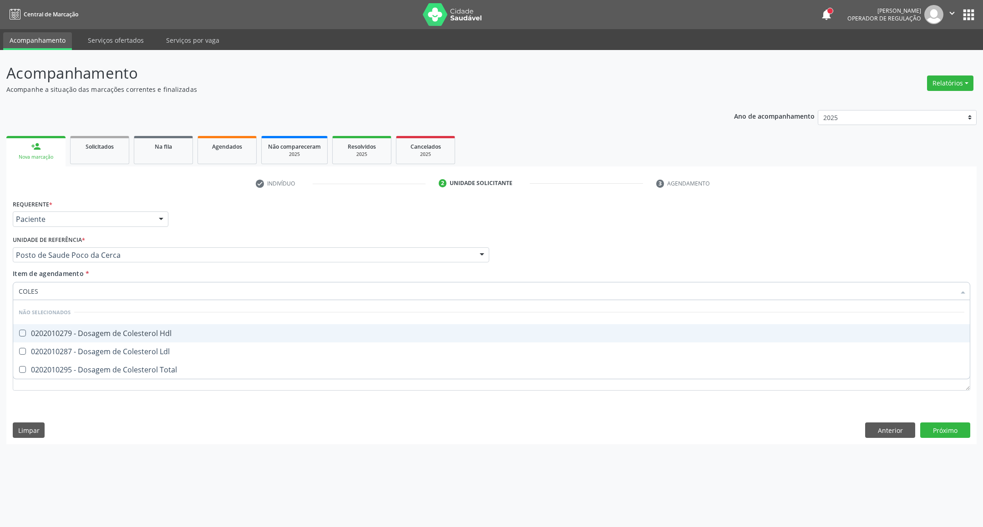
checkbox Hdl "true"
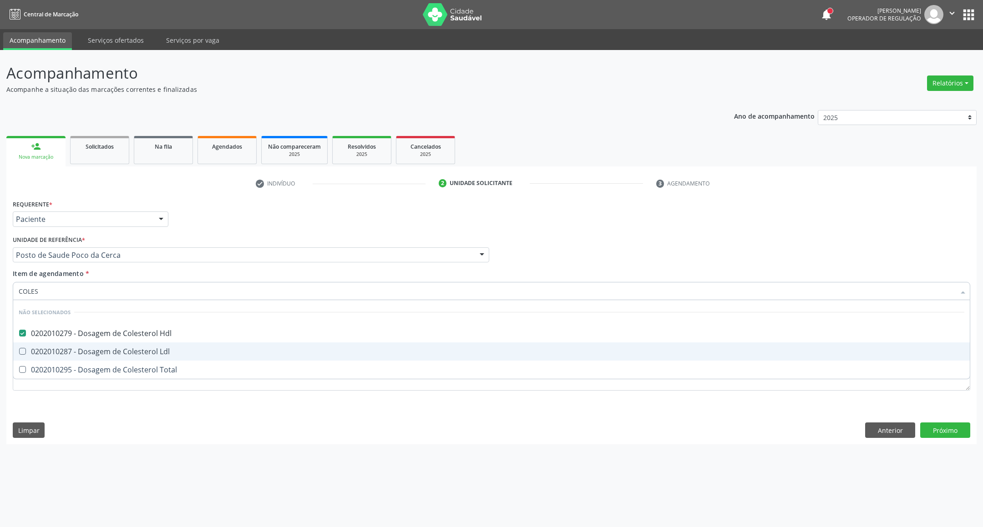
drag, startPoint x: 52, startPoint y: 352, endPoint x: 52, endPoint y: 359, distance: 7.3
click at [52, 353] on div "0202010287 - Dosagem de Colesterol Ldl" at bounding box center [491, 351] width 945 height 7
checkbox Ldl "true"
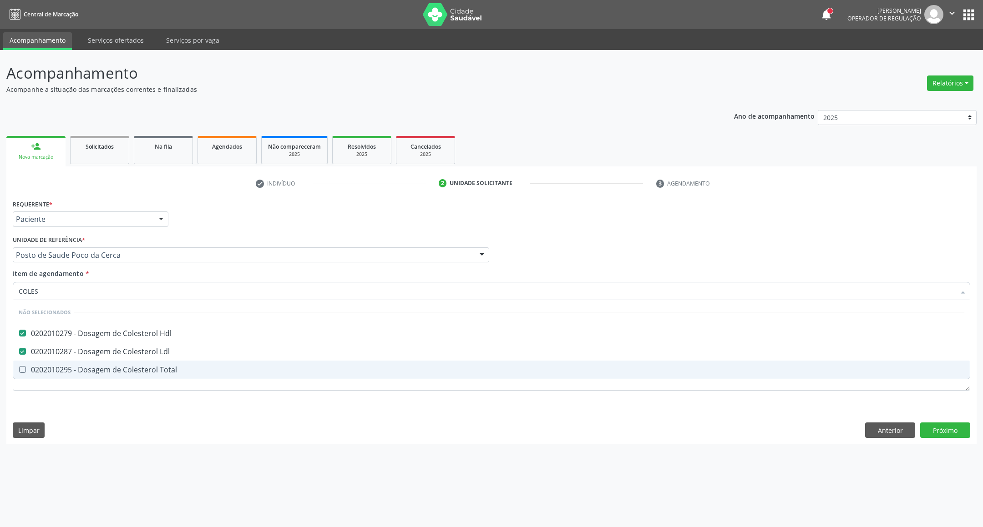
drag, startPoint x: 52, startPoint y: 368, endPoint x: 62, endPoint y: 331, distance: 38.2
click at [52, 367] on div "0202010295 - Dosagem de Colesterol Total" at bounding box center [491, 369] width 945 height 7
checkbox Total "true"
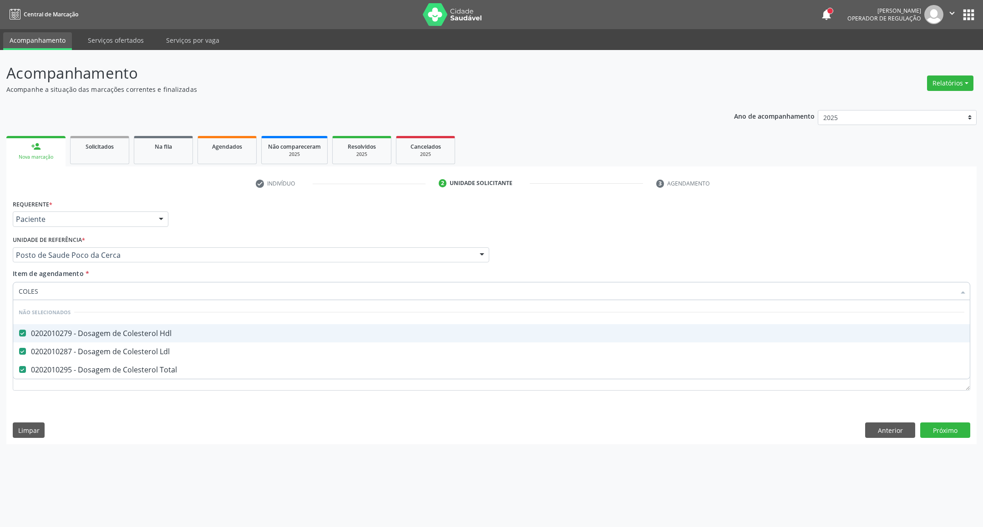
drag, startPoint x: 26, startPoint y: 292, endPoint x: 0, endPoint y: 297, distance: 26.4
click at [0, 299] on div "Acompanhamento Acompanhe a situação das marcações correntes e finalizadas Relat…" at bounding box center [491, 288] width 983 height 477
type input "B"
checkbox Hdl "false"
checkbox Total "false"
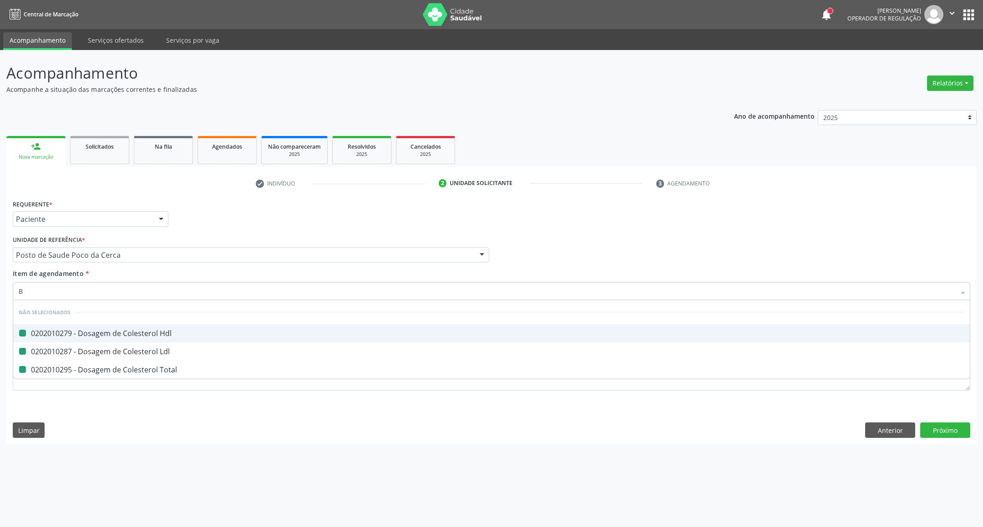
checkbox Ldl "false"
type input "BILIRRU"
click at [30, 336] on span "0202010201 - Dosagem de Bilirrubina Total e Fracoes" at bounding box center [491, 333] width 956 height 18
checkbox Fracoes "true"
click at [0, 292] on div "Acompanhamento Acompanhe a situação das marcações correntes e finalizadas Relat…" at bounding box center [491, 288] width 983 height 477
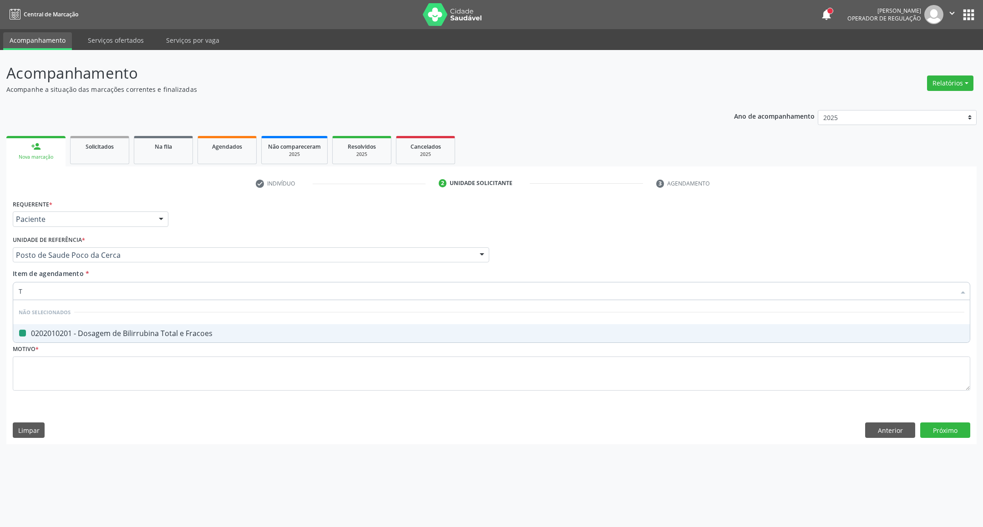
type input "TG"
click at [35, 336] on div "0202010643 - Dosagem de Transaminase Glutamico-Oxalacetica (Tgo)" at bounding box center [491, 333] width 945 height 7
checkbox \(Tgo\) "true"
drag, startPoint x: 22, startPoint y: 289, endPoint x: 0, endPoint y: 307, distance: 28.5
click at [0, 307] on div "Acompanhamento Acompanhe a situação das marcações correntes e finalizadas Relat…" at bounding box center [491, 288] width 983 height 477
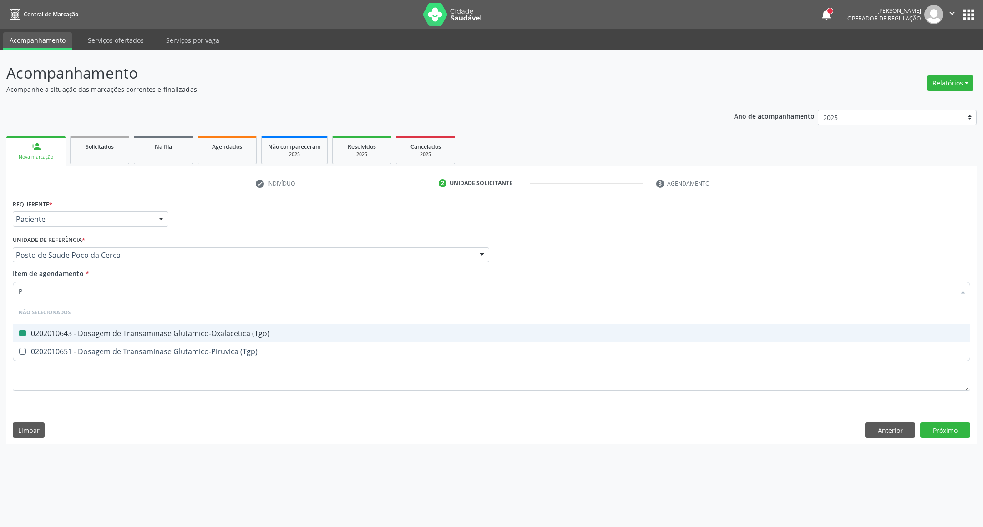
type input "PS"
checkbox \(Tgo\) "false"
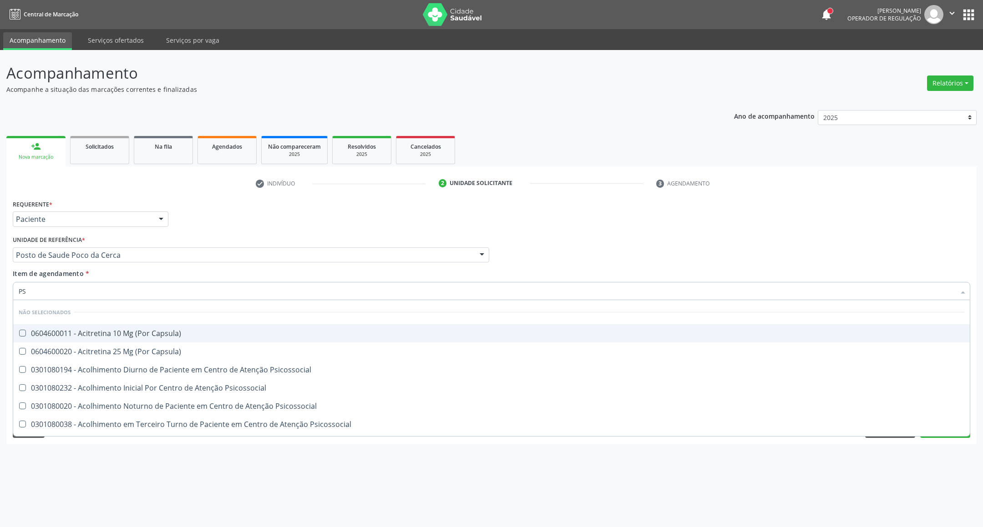
type input "PSA"
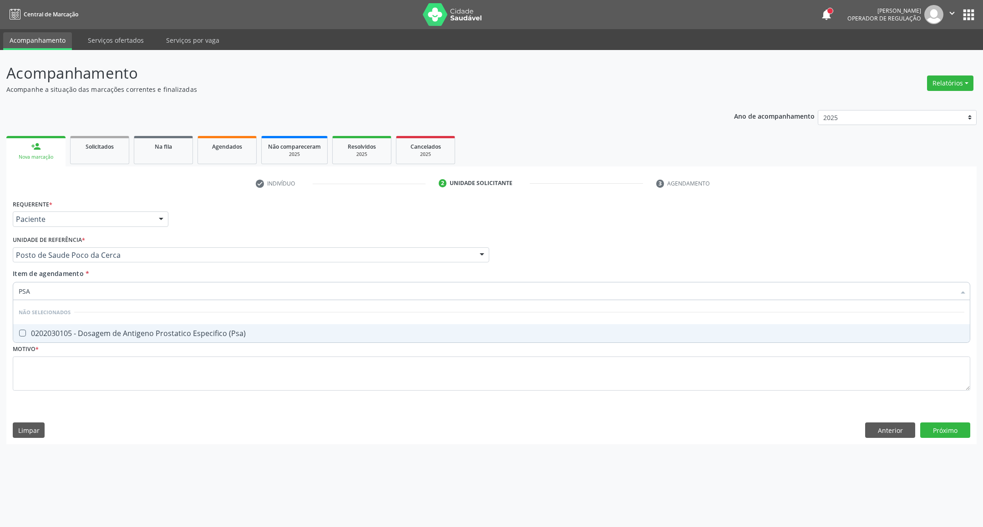
drag, startPoint x: 36, startPoint y: 333, endPoint x: 37, endPoint y: 325, distance: 8.3
click at [36, 331] on div "0202030105 - Dosagem de Antigeno Prostatico Especifico (Psa)" at bounding box center [491, 333] width 945 height 7
checkbox \(Psa\) "true"
click at [0, 290] on div "Acompanhamento Acompanhe a situação das marcações correntes e finalizadas Relat…" at bounding box center [491, 288] width 983 height 477
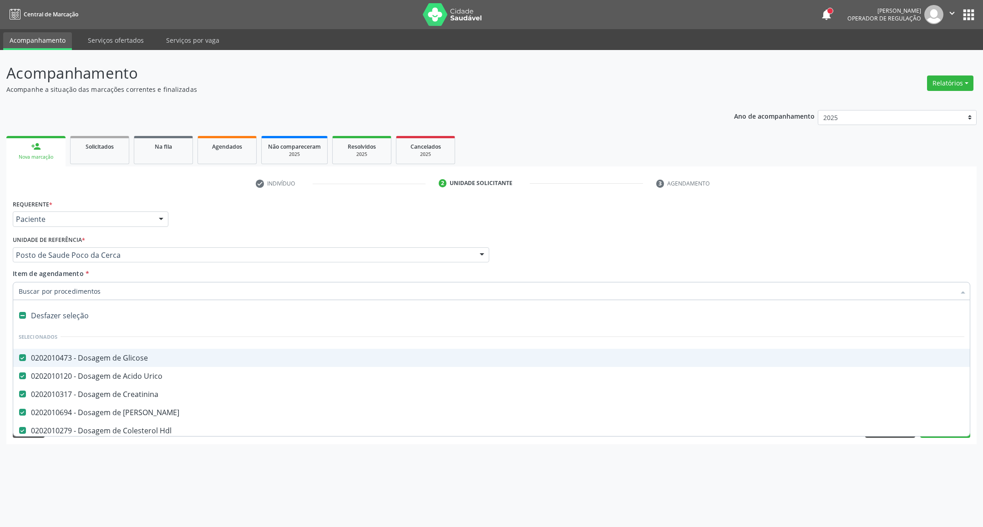
type input "E"
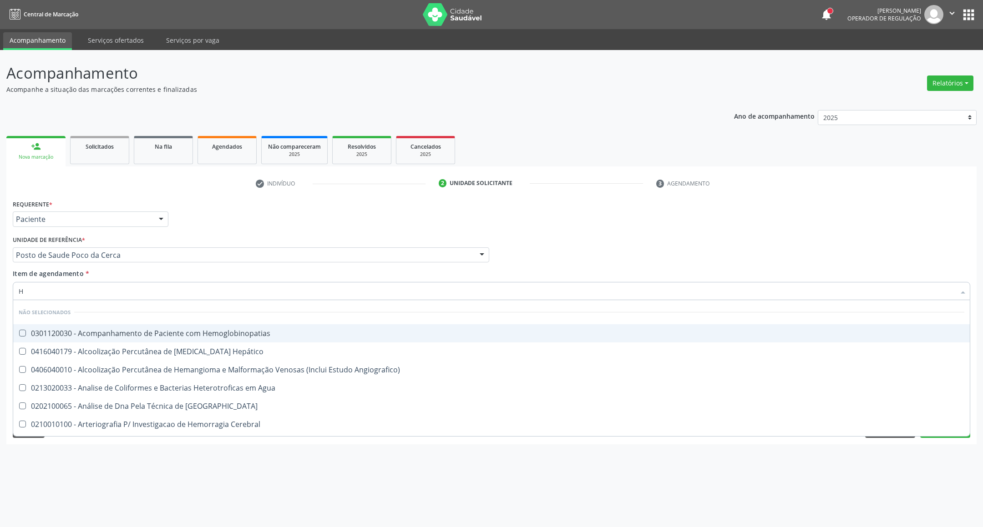
type input "HE"
checkbox Hemoglobinopatias "false"
checkbox Angiografico\) "false"
checkbox Agua "false"
checkbox Blot "false"
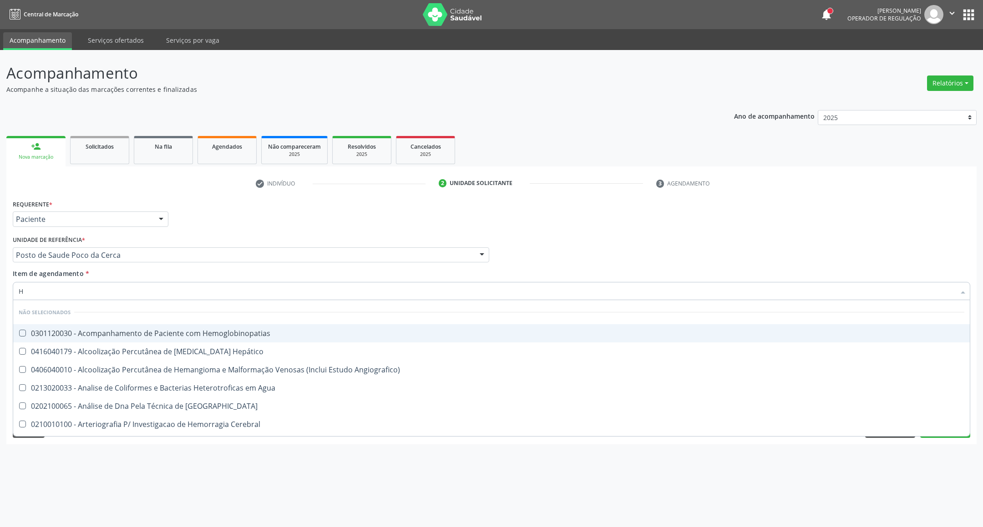
checkbox Cerebral "false"
checkbox Geo-Helmintíases "false"
checkbox Peçonhentos\ "false"
checkbox Fluorado "false"
checkbox Linha "false"
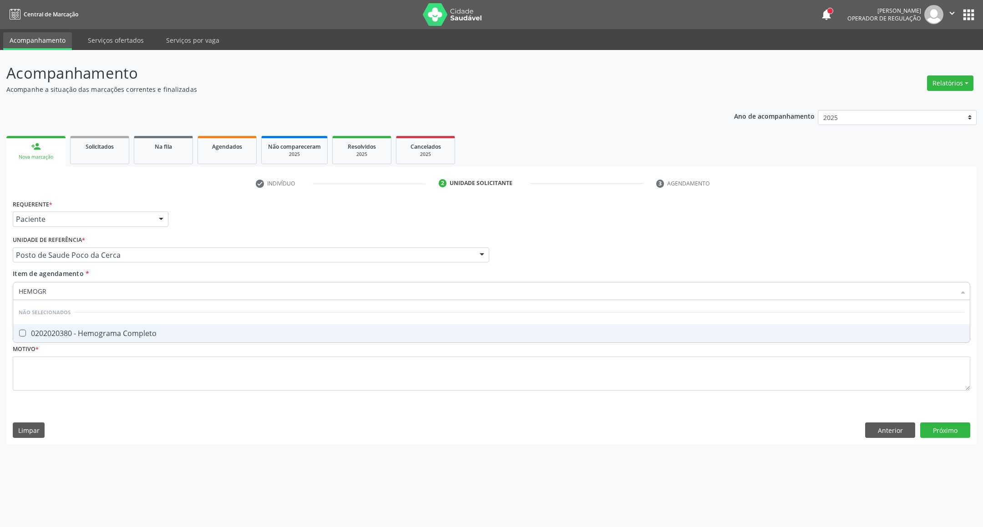
type input "HEMOGRA"
click at [120, 330] on div "0202020380 - Hemograma Completo" at bounding box center [491, 333] width 945 height 7
checkbox Completo "true"
drag, startPoint x: 65, startPoint y: 290, endPoint x: 0, endPoint y: 289, distance: 64.6
click at [0, 289] on div "Acompanhamento Acompanhe a situação das marcações correntes e finalizadas Relat…" at bounding box center [491, 288] width 983 height 477
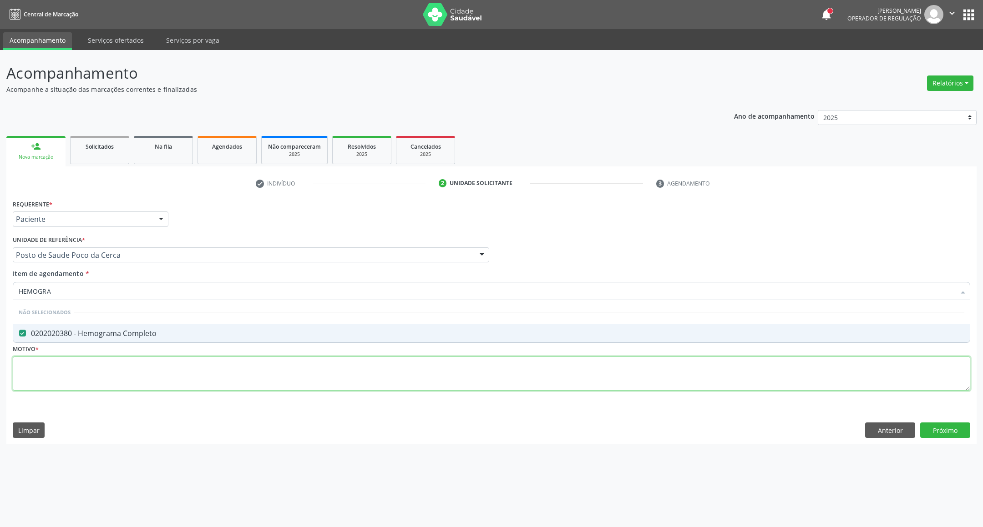
click at [452, 370] on div "Requerente * Paciente Profissional de Saúde Paciente Nenhum resultado encontrad…" at bounding box center [491, 300] width 957 height 206
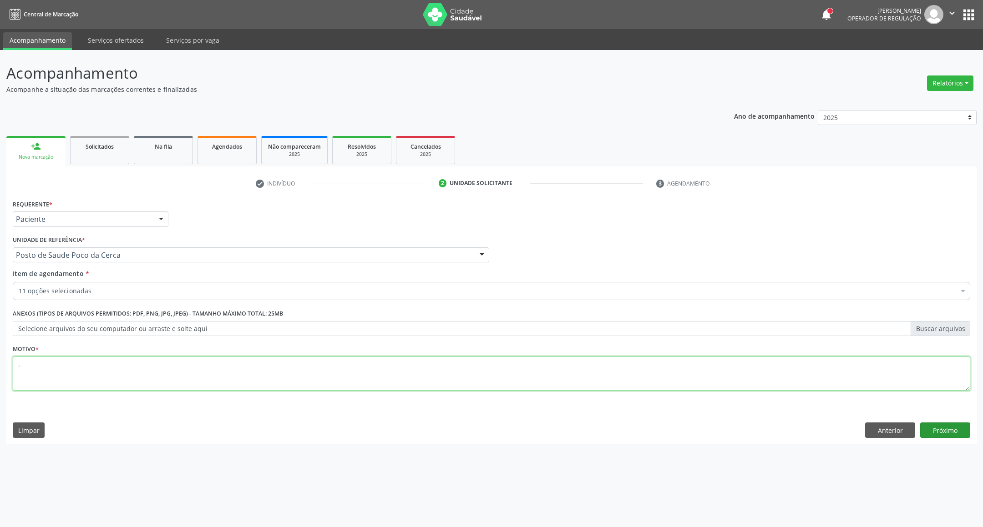
type textarea "."
click at [942, 428] on button "Próximo" at bounding box center [945, 430] width 50 height 15
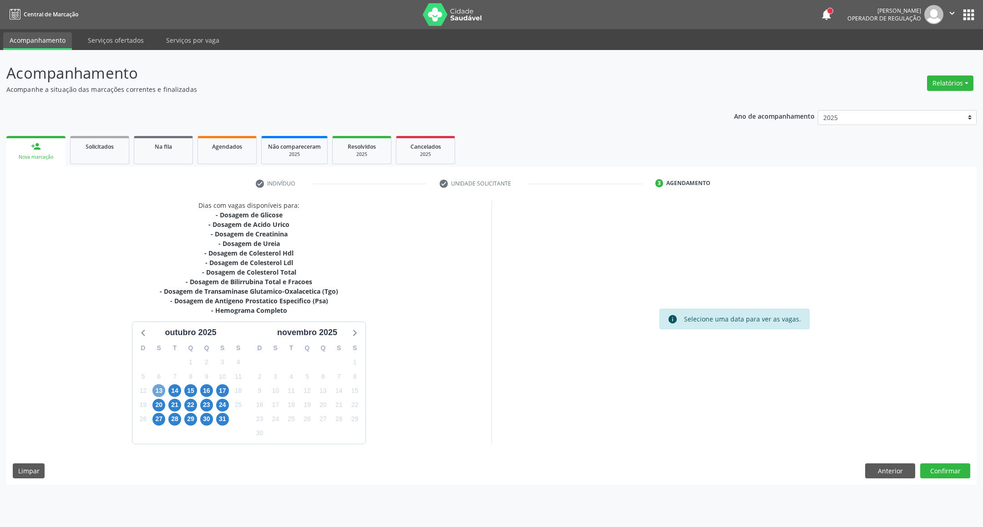
click at [162, 389] on span "13" at bounding box center [158, 390] width 13 height 13
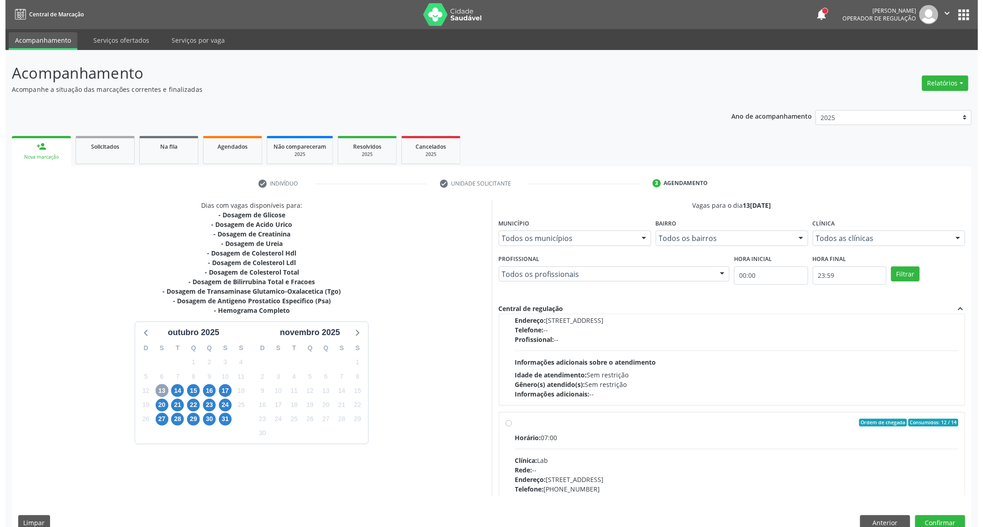
scroll to position [136, 0]
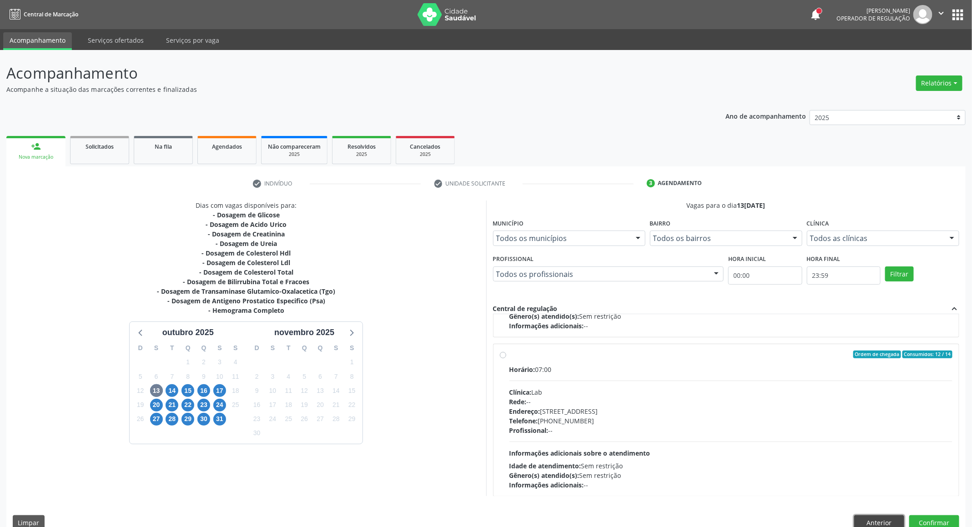
click at [875, 523] on button "Anterior" at bounding box center [879, 522] width 50 height 15
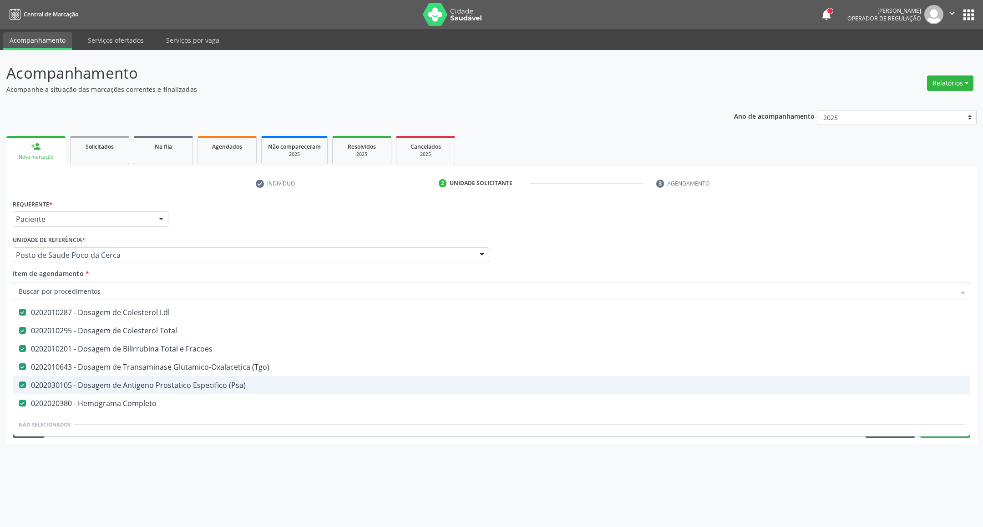
click at [174, 388] on div "0202030105 - Dosagem de Antigeno Prostatico Especifico (Psa)" at bounding box center [491, 385] width 945 height 7
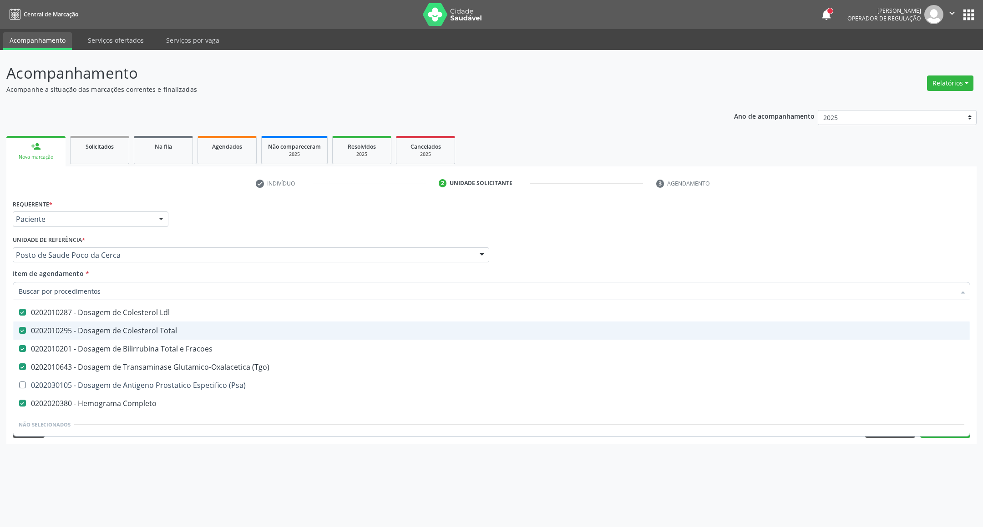
click at [805, 245] on div "Profissional Solicitante Por favor, selecione a Unidade de Atendimento primeiro…" at bounding box center [491, 250] width 962 height 35
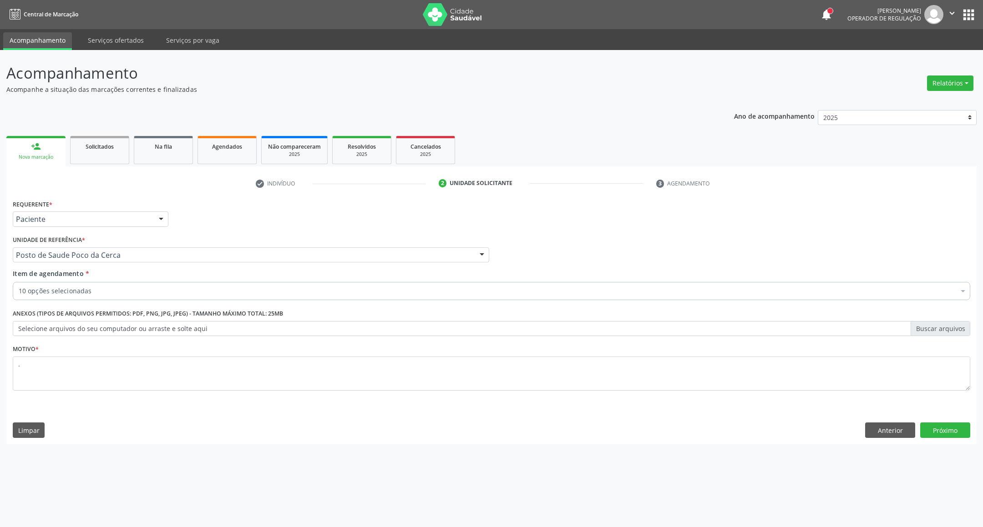
checkbox Completo "true"
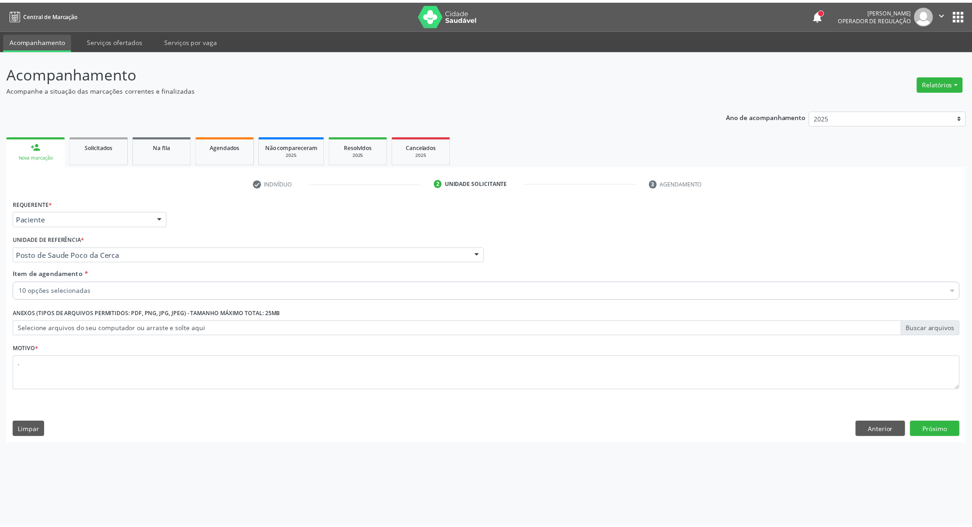
scroll to position [0, 0]
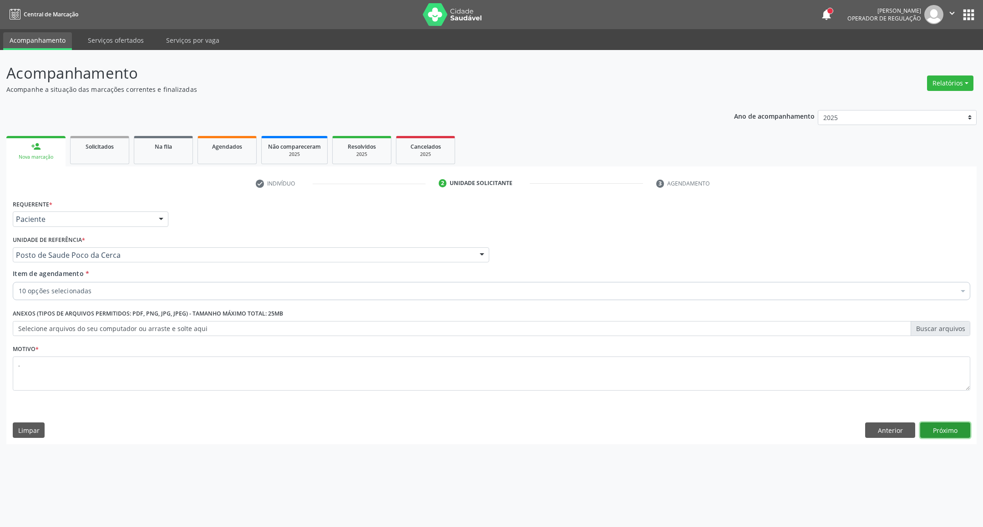
click at [935, 428] on button "Próximo" at bounding box center [945, 430] width 50 height 15
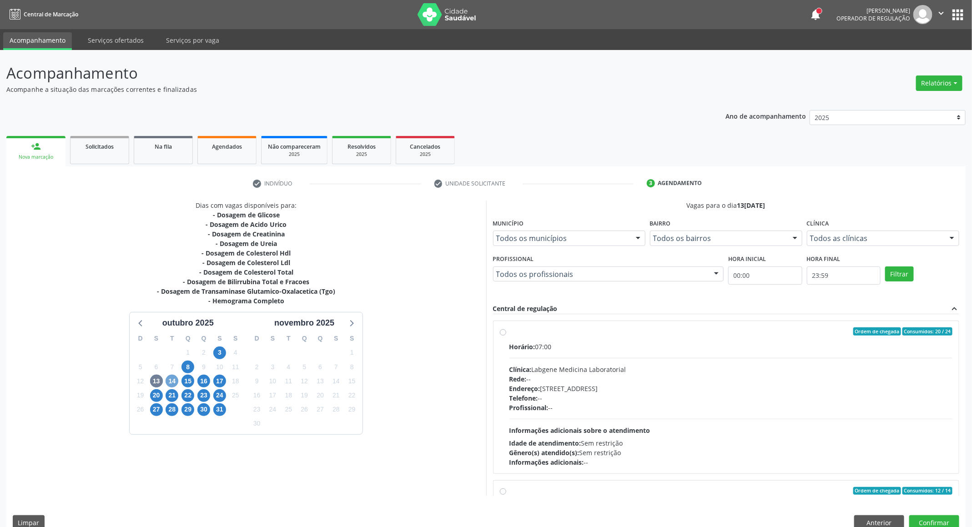
click at [169, 384] on span "14" at bounding box center [172, 381] width 13 height 13
click at [153, 381] on span "13" at bounding box center [156, 381] width 13 height 13
click at [633, 350] on div "Horário: 06:45" at bounding box center [730, 347] width 443 height 10
click at [506, 336] on input "Ordem de chegada Consumidos: 10 / 40 Horário: 06:45 Clínica: Laboratorio Jose P…" at bounding box center [503, 332] width 6 height 8
radio input "true"
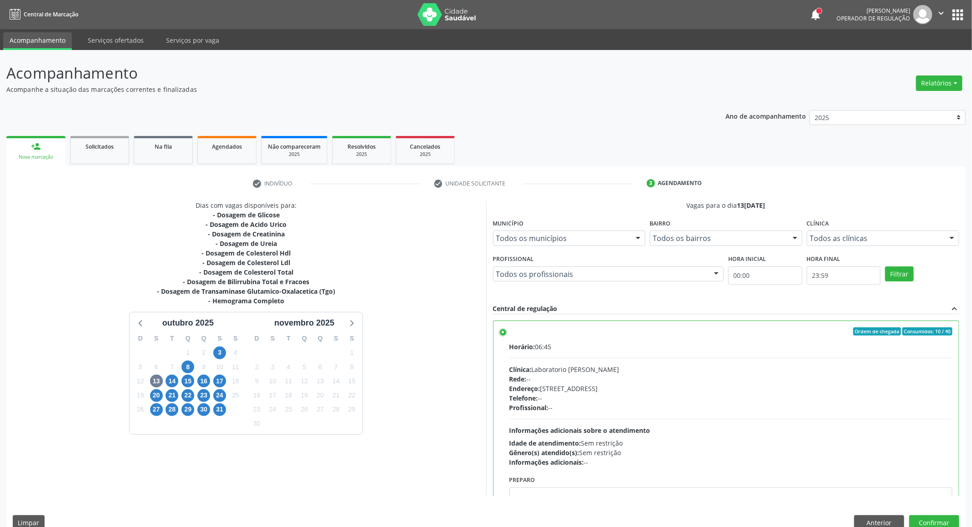
scroll to position [16, 0]
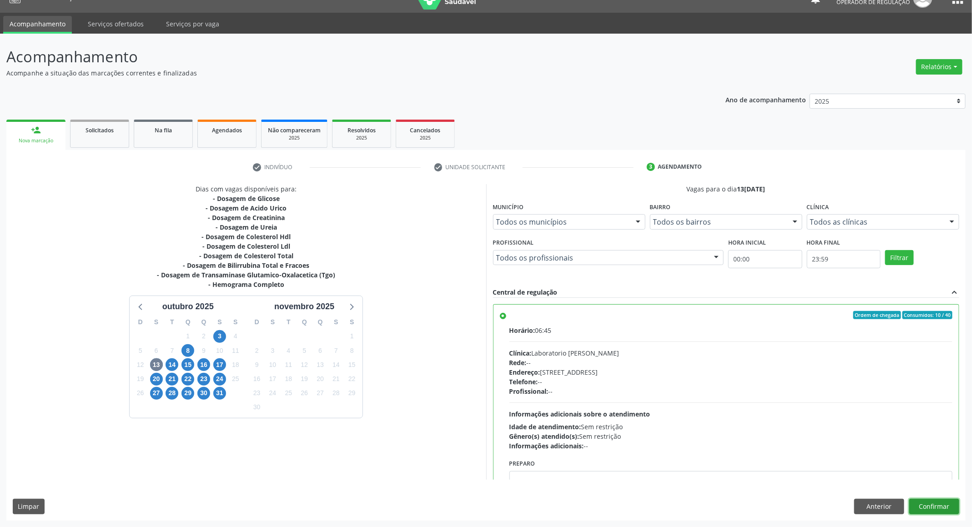
click at [932, 508] on button "Confirmar" at bounding box center [934, 506] width 50 height 15
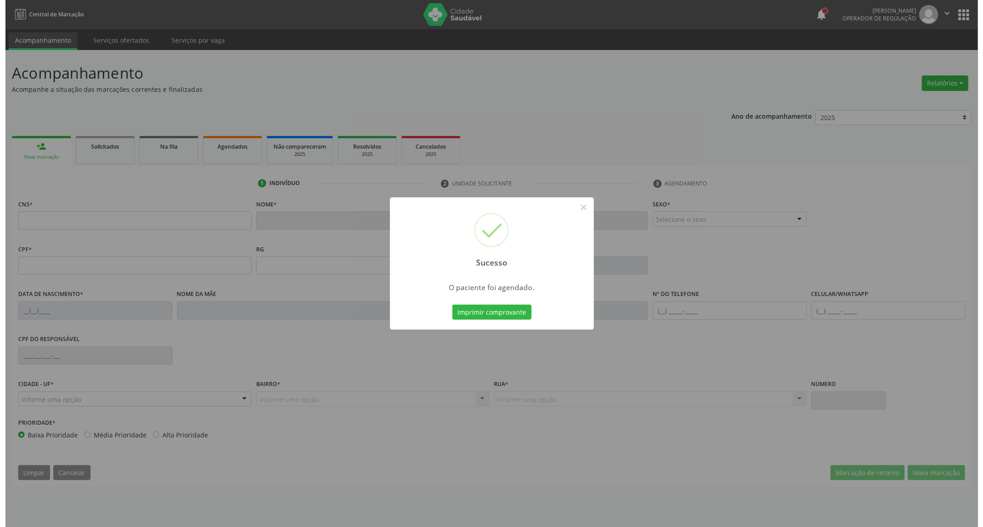
scroll to position [0, 0]
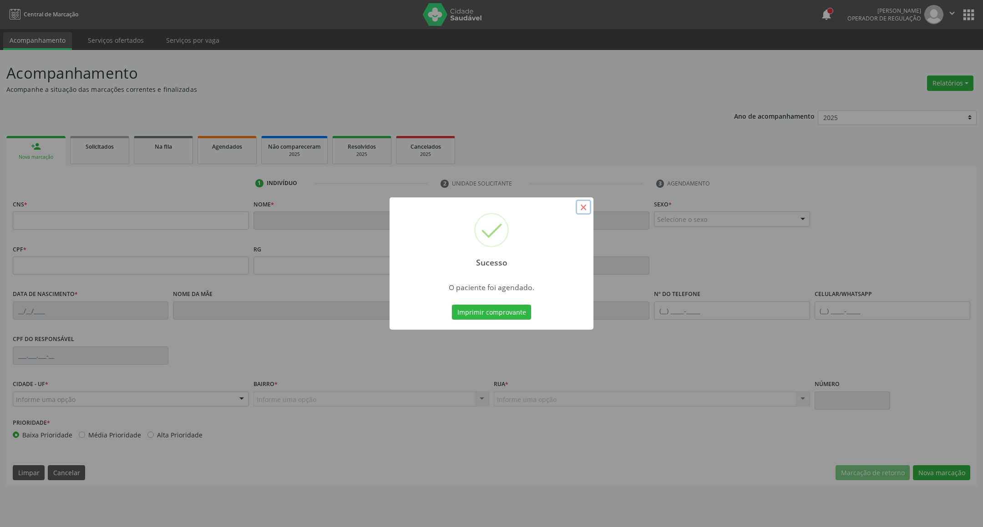
click at [580, 204] on button "×" at bounding box center [582, 207] width 15 height 15
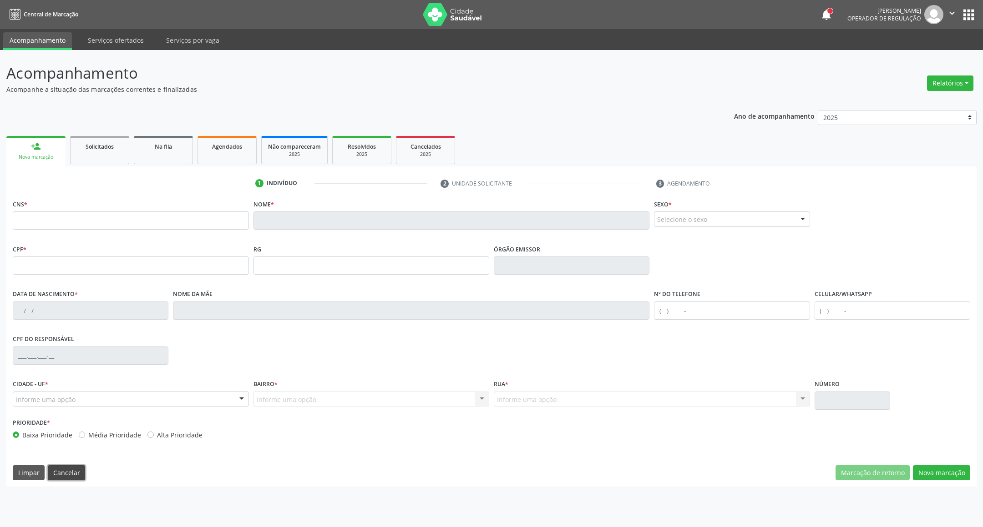
click at [74, 467] on button "Cancelar" at bounding box center [66, 472] width 37 height 15
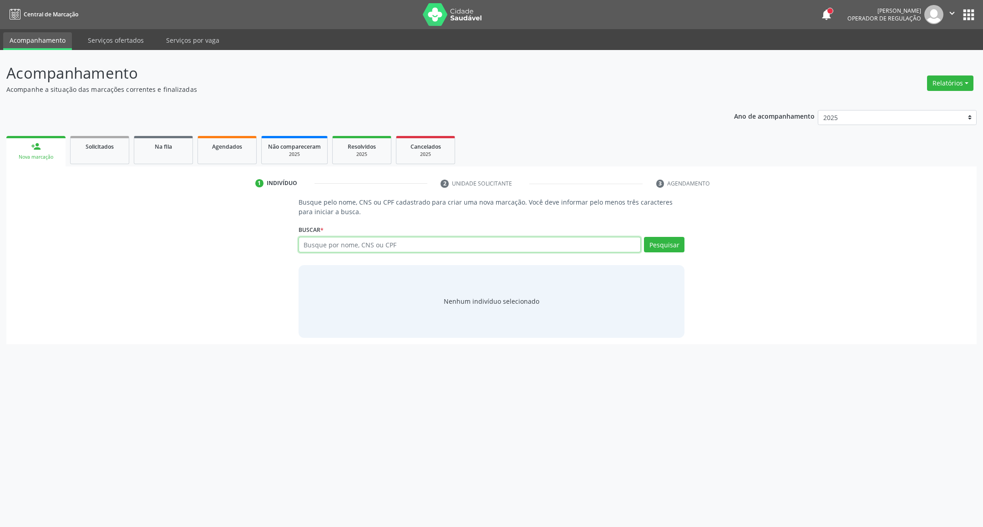
click at [348, 246] on input "text" at bounding box center [469, 244] width 343 height 15
paste input "700 6019 0213 7069"
type input "700 6019 0213 7069"
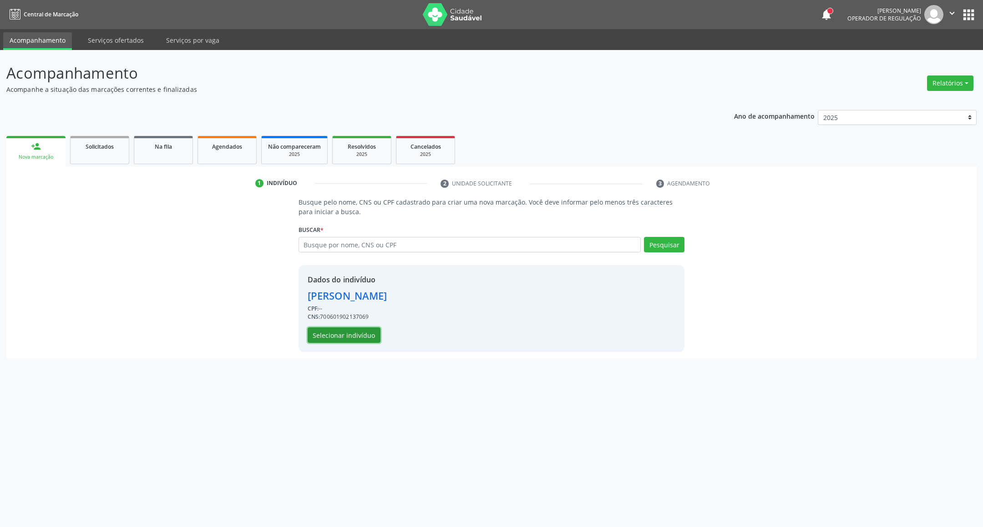
click at [355, 338] on button "Selecionar indivíduo" at bounding box center [343, 335] width 73 height 15
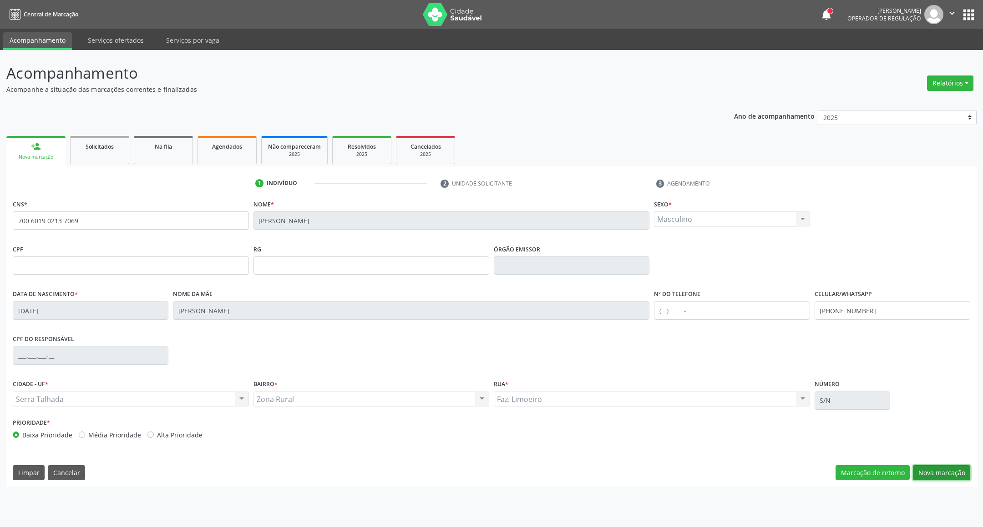
click at [943, 471] on button "Nova marcação" at bounding box center [940, 472] width 57 height 15
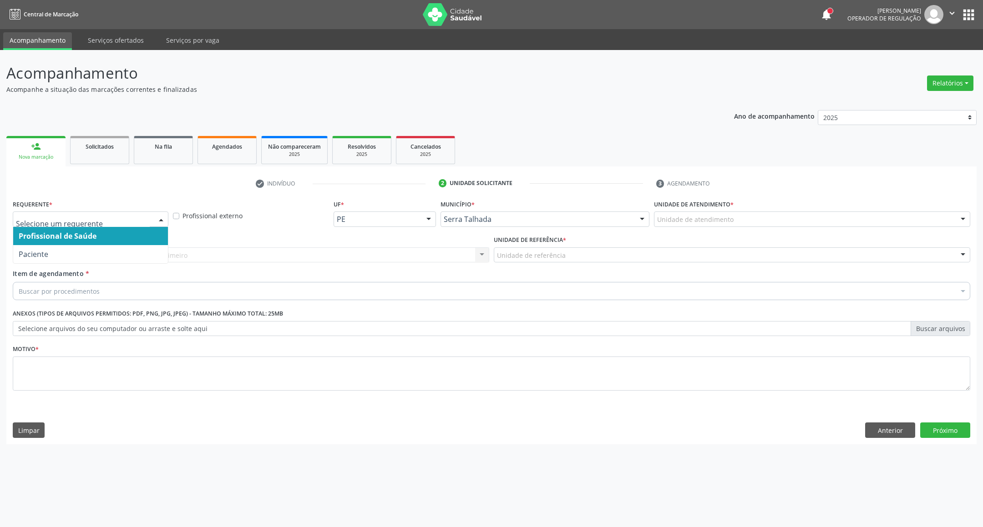
drag, startPoint x: 100, startPoint y: 218, endPoint x: 96, endPoint y: 242, distance: 23.9
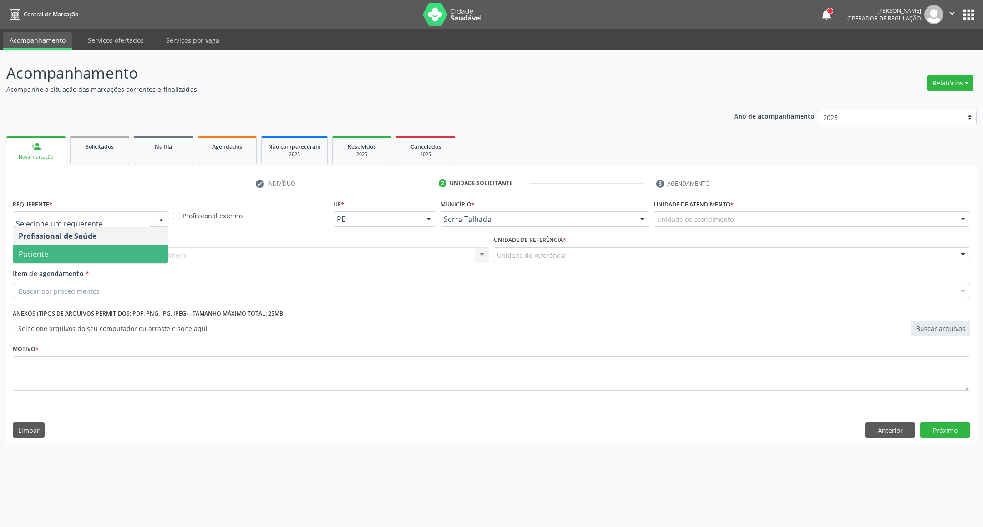
click at [92, 251] on span "Paciente" at bounding box center [90, 254] width 155 height 18
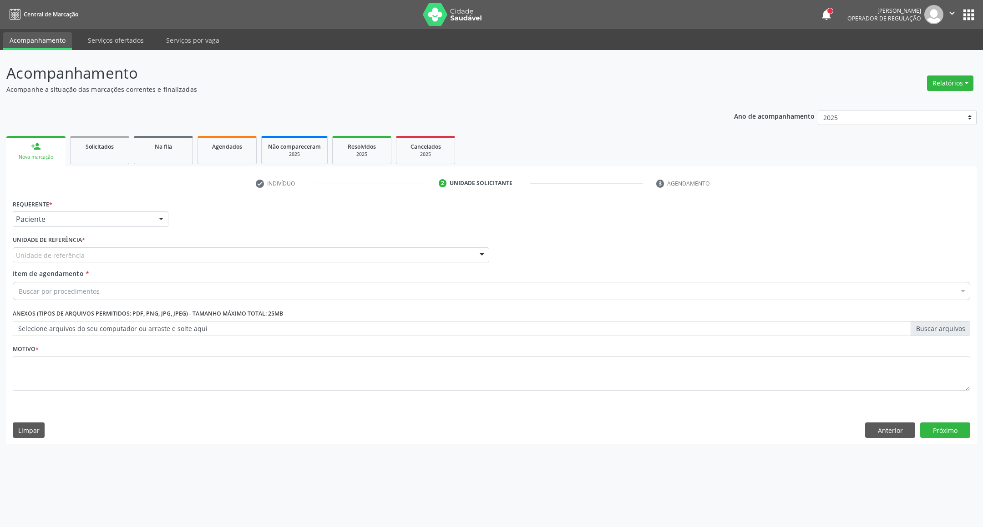
click at [93, 251] on div "Unidade de referência" at bounding box center [251, 254] width 476 height 15
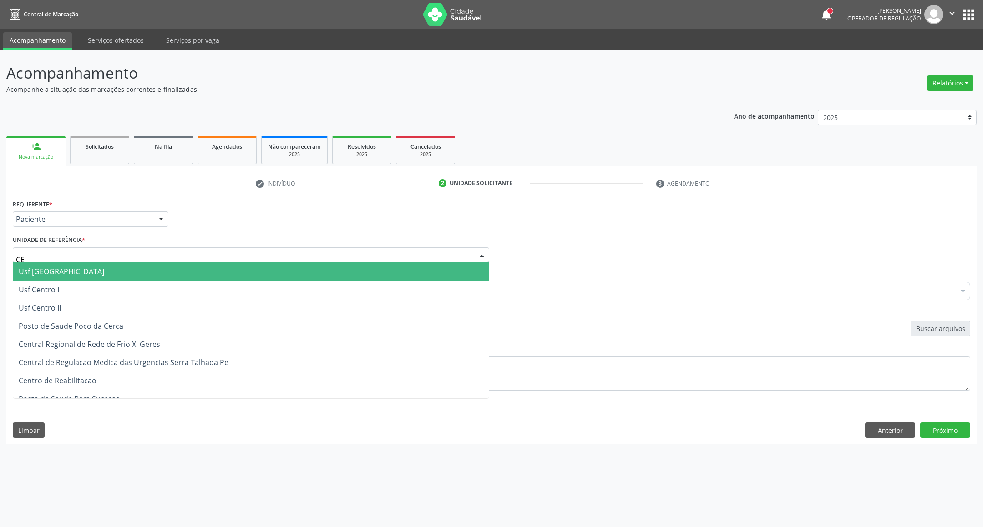
type input "CER"
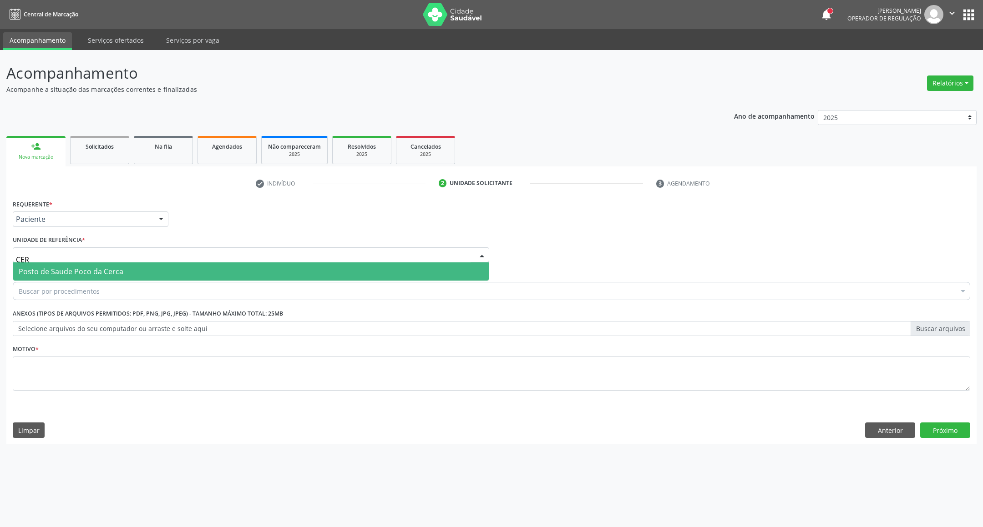
click at [94, 269] on span "Posto de Saude Poco da Cerca" at bounding box center [71, 272] width 105 height 10
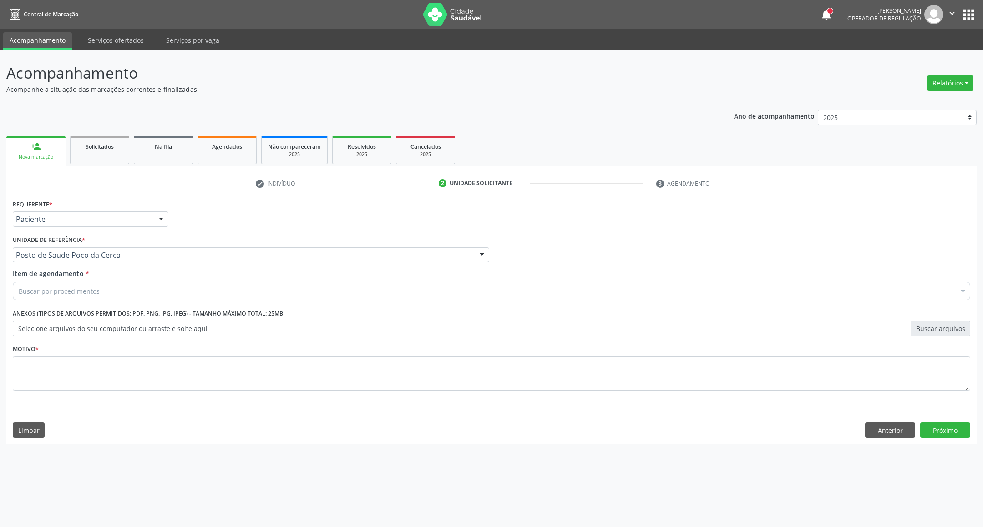
click at [101, 287] on div "Buscar por procedimentos" at bounding box center [491, 291] width 957 height 18
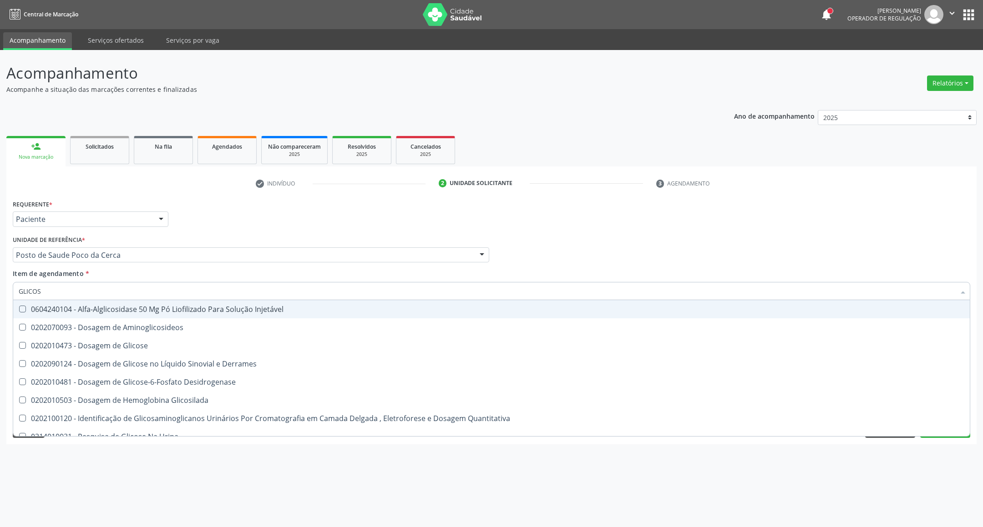
type input "GLICOSE"
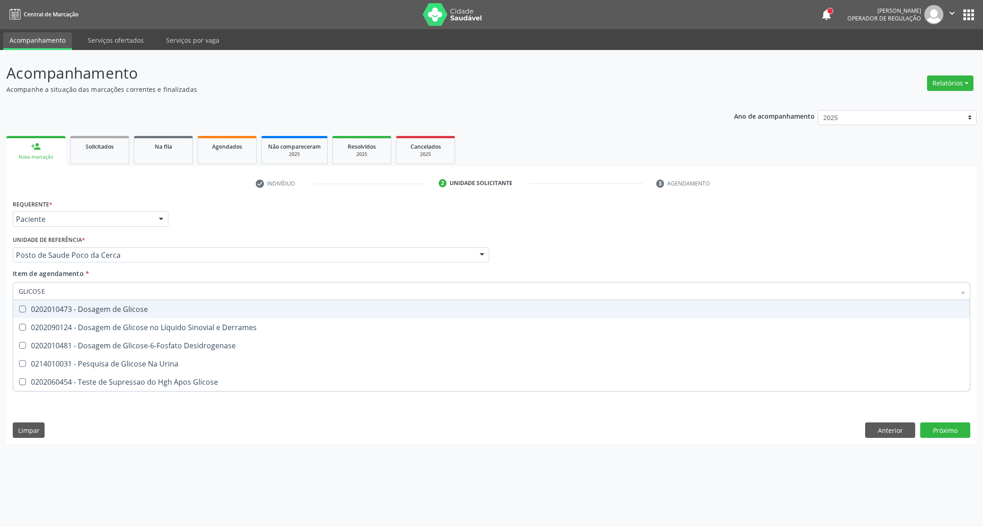
click at [91, 306] on div "0202010473 - Dosagem de Glicose" at bounding box center [491, 309] width 945 height 7
checkbox Glicose "true"
drag, startPoint x: 66, startPoint y: 295, endPoint x: 0, endPoint y: 326, distance: 72.8
click at [0, 318] on div "Acompanhamento Acompanhe a situação das marcações correntes e finalizadas Relat…" at bounding box center [491, 288] width 983 height 477
type input "AC"
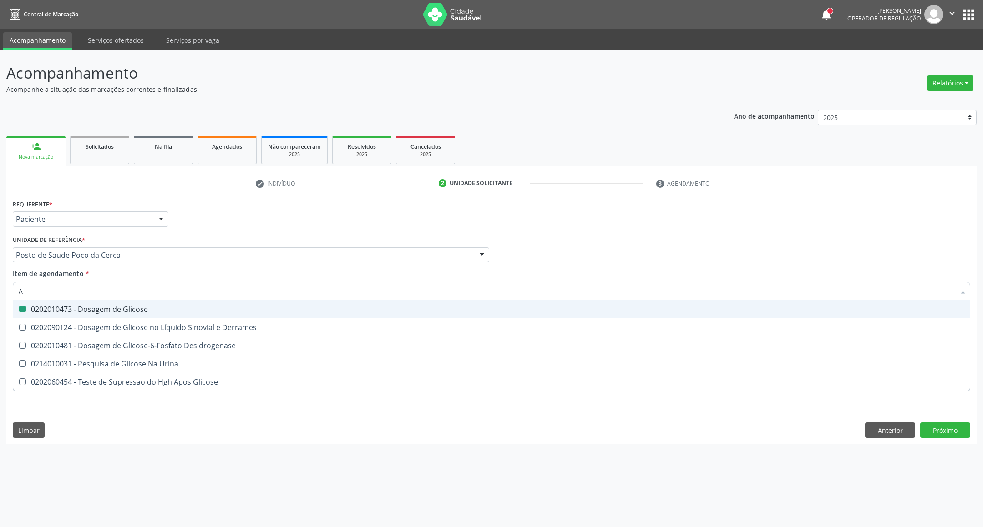
checkbox Glicose "false"
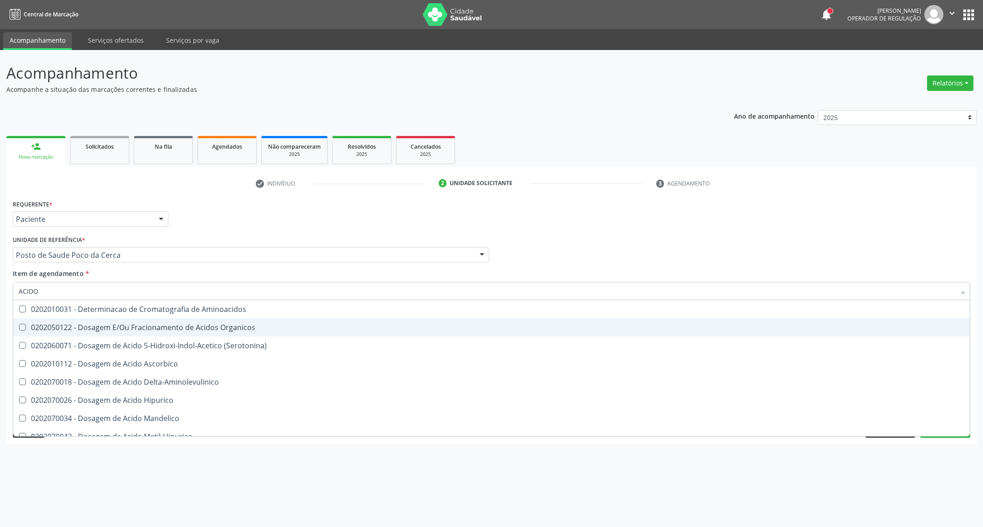
type input "ACIDO U"
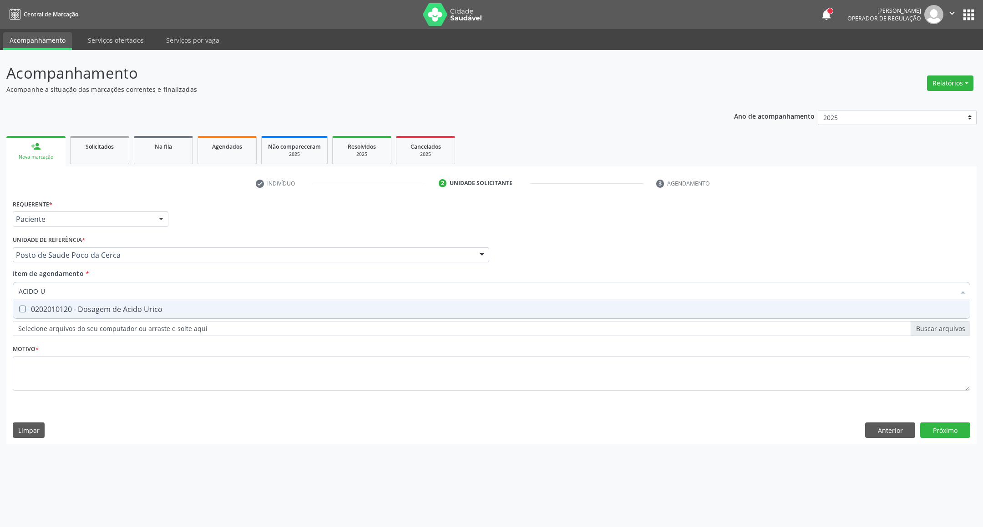
click at [183, 303] on span "0202010120 - Dosagem de Acido Urico" at bounding box center [491, 309] width 956 height 18
checkbox Urico "true"
click at [98, 288] on input "ACIDO U" at bounding box center [487, 291] width 936 height 18
click at [97, 289] on input "ACIDO U" at bounding box center [487, 291] width 936 height 18
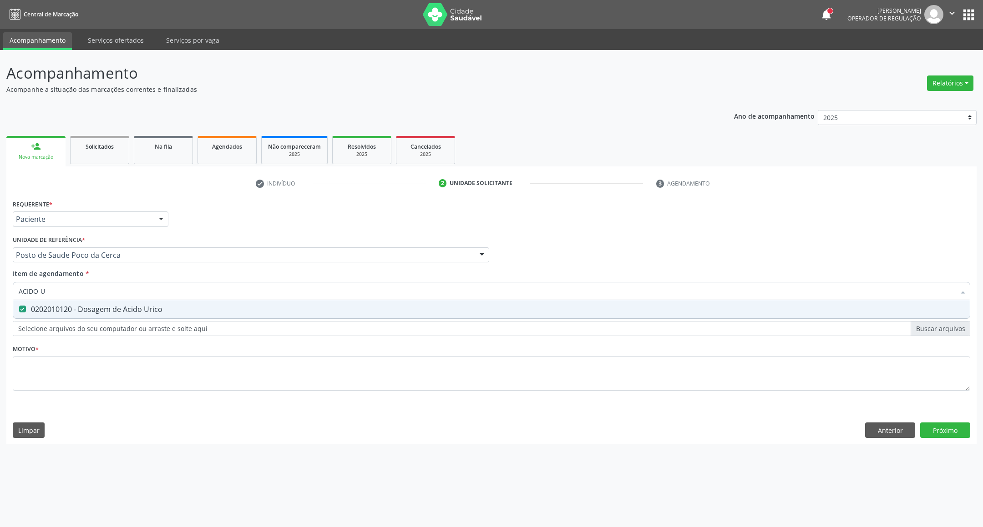
click at [97, 289] on input "ACIDO U" at bounding box center [487, 291] width 936 height 18
type input "C"
checkbox Urico "false"
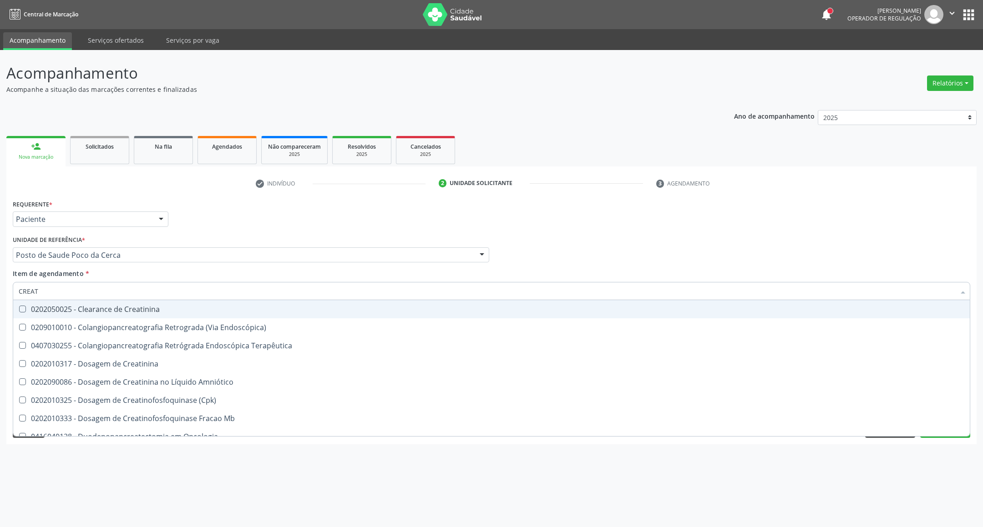
type input "CREATI"
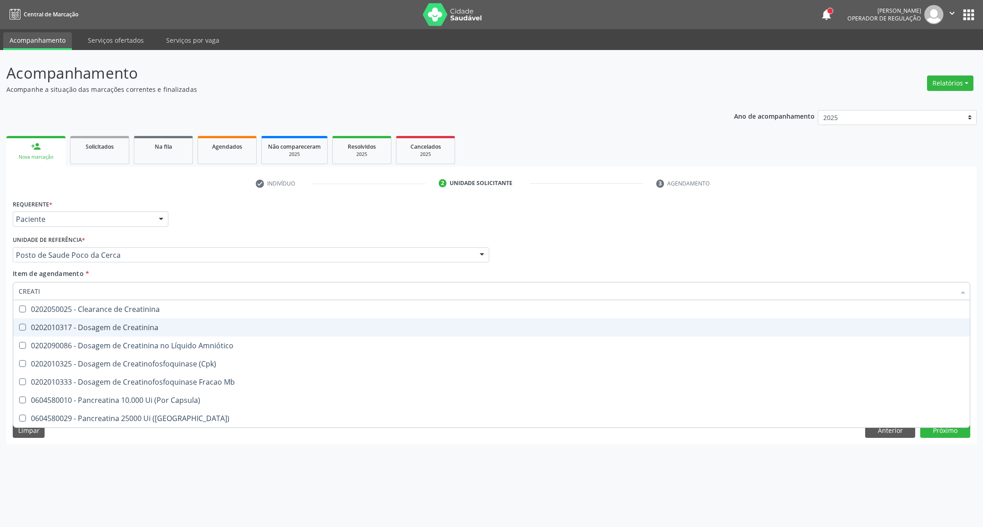
click at [78, 324] on div "0202010317 - Dosagem de Creatinina" at bounding box center [491, 327] width 945 height 7
checkbox Creatinina "true"
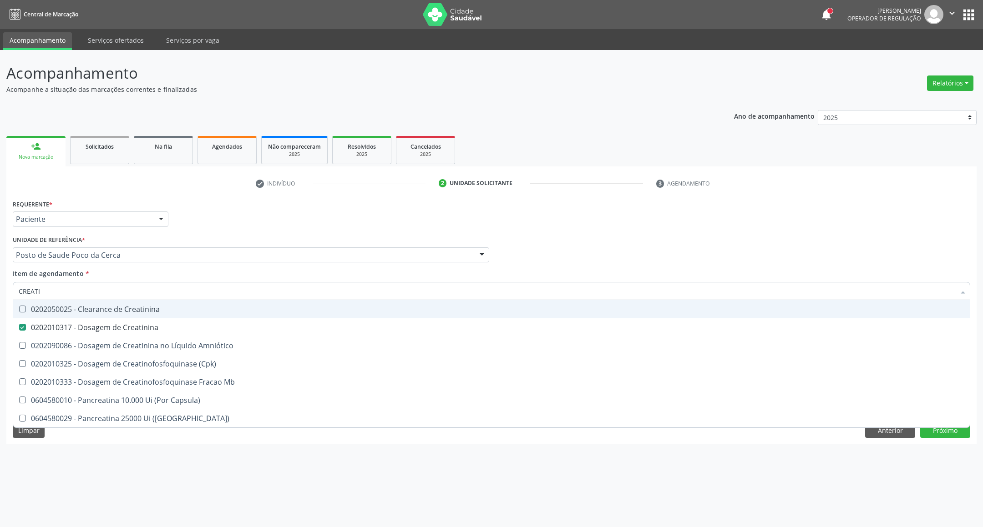
drag, startPoint x: 82, startPoint y: 291, endPoint x: 0, endPoint y: 317, distance: 86.5
click at [0, 317] on div "Acompanhamento Acompanhe a situação das marcações correntes e finalizadas Relat…" at bounding box center [491, 288] width 983 height 477
type input "UR"
checkbox Creatinina "false"
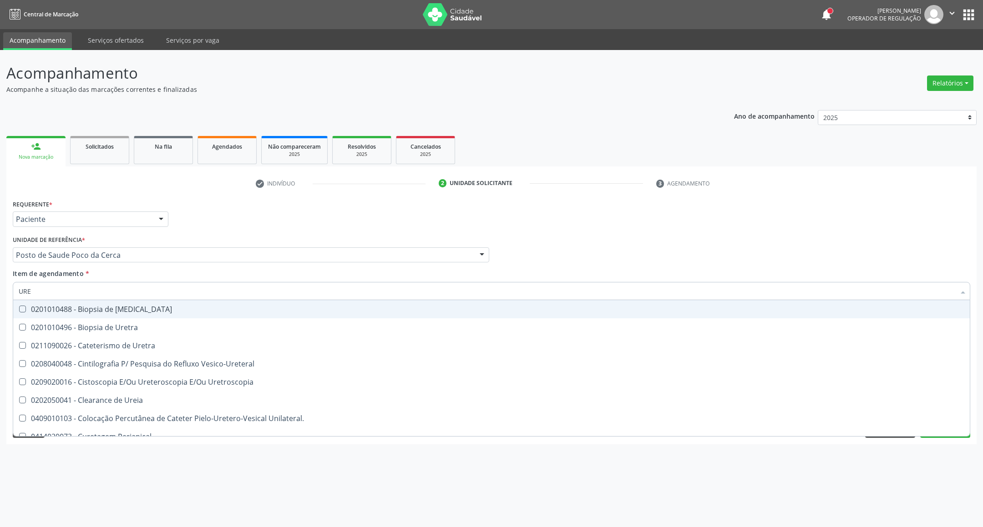
type input "UREI"
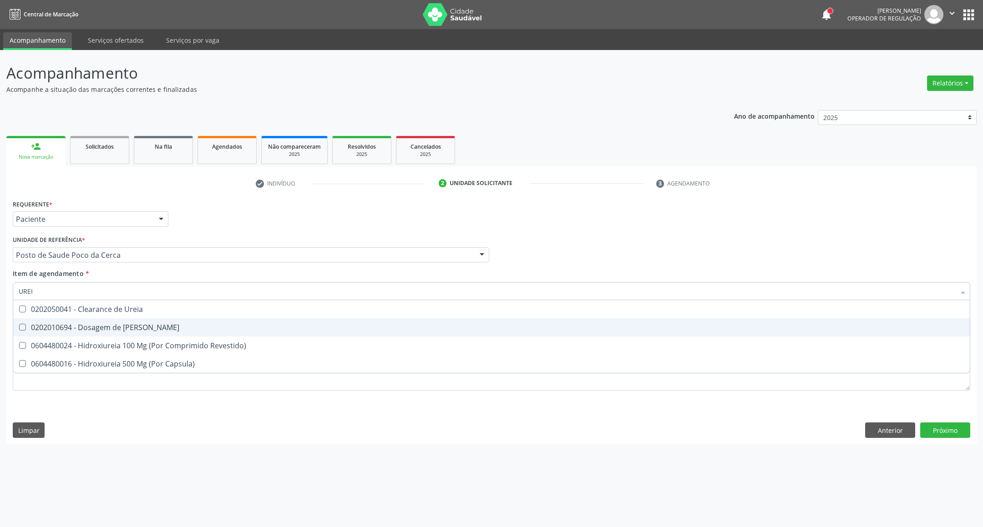
click at [81, 324] on div "0202010694 - Dosagem de [PERSON_NAME]" at bounding box center [491, 327] width 945 height 7
checkbox Ureia "true"
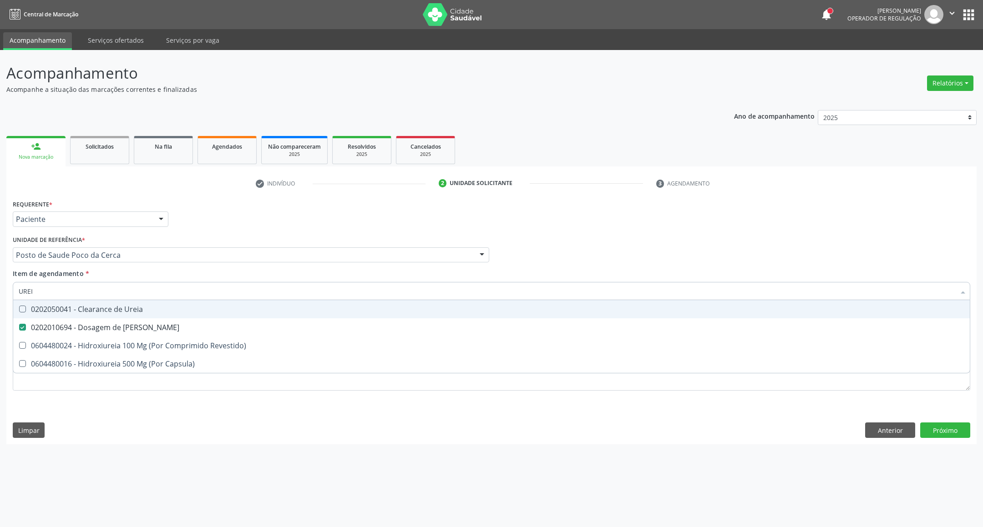
click at [86, 287] on input "UREI" at bounding box center [487, 291] width 936 height 18
click at [85, 287] on input "UREI" at bounding box center [487, 291] width 936 height 18
type input "CO"
checkbox Ureia "false"
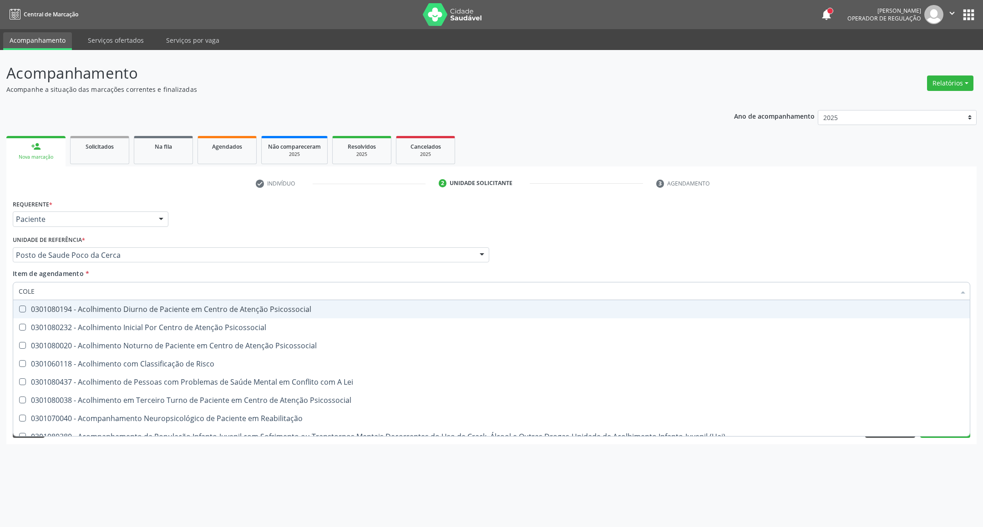
type input "COLES"
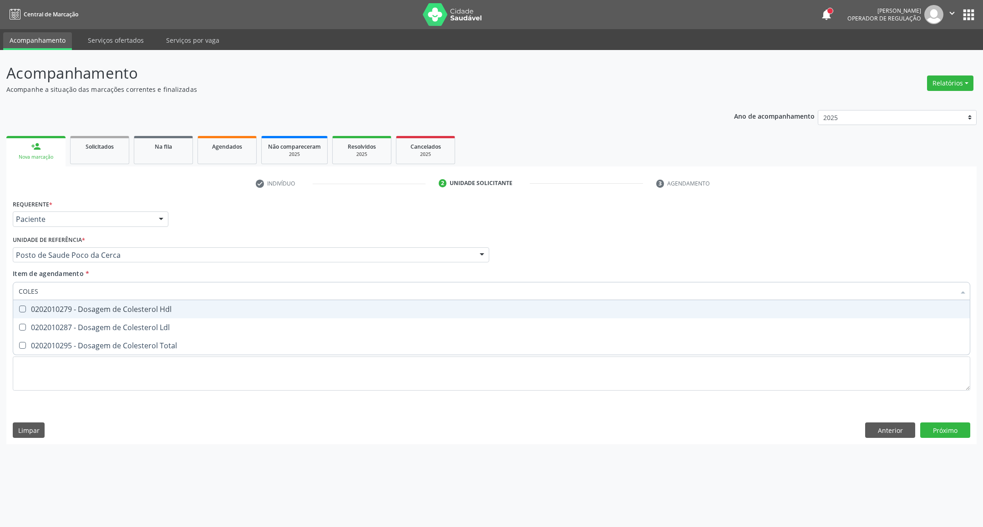
drag, startPoint x: 47, startPoint y: 313, endPoint x: 47, endPoint y: 322, distance: 9.6
click at [48, 317] on span "0202010279 - Dosagem de Colesterol Hdl" at bounding box center [491, 309] width 956 height 18
checkbox Hdl "true"
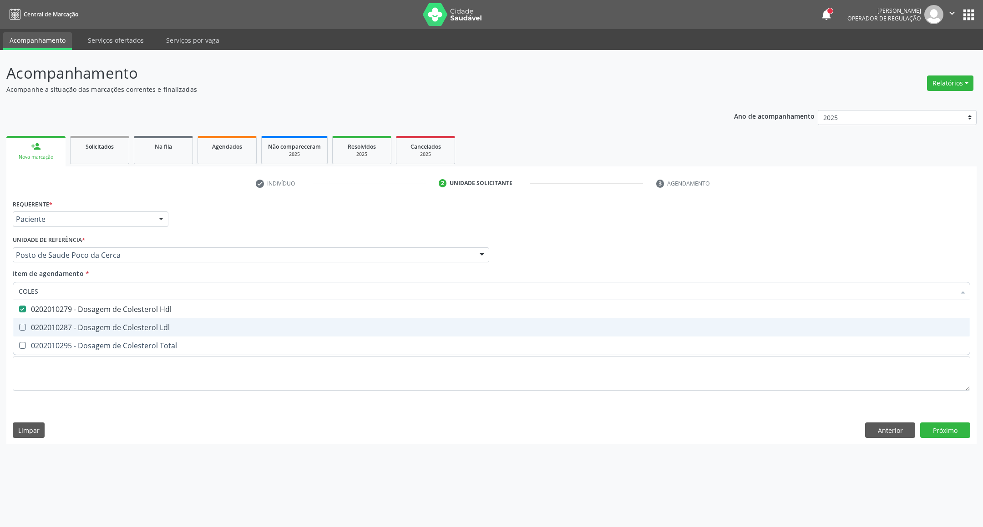
click at [44, 333] on span "0202010287 - Dosagem de Colesterol Ldl" at bounding box center [491, 327] width 956 height 18
checkbox Ldl "true"
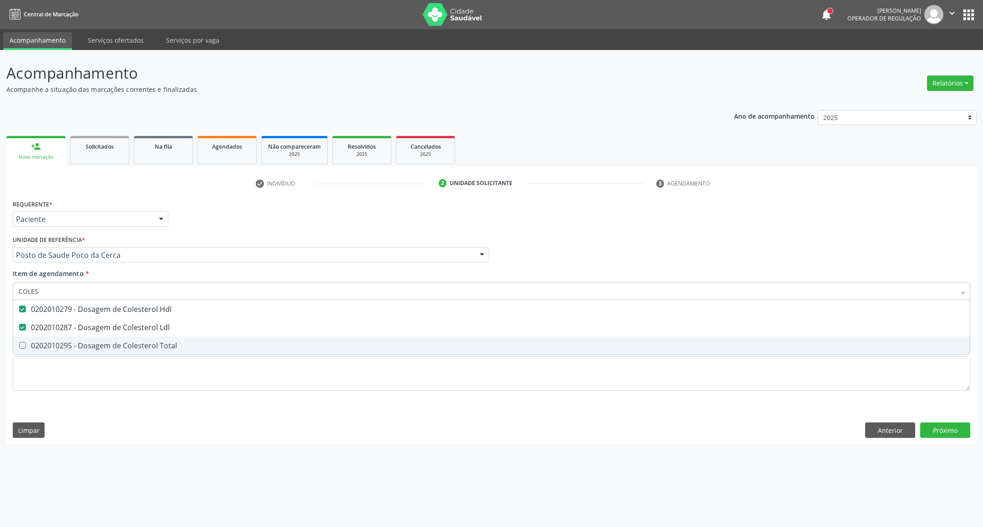
click at [48, 346] on div "0202010295 - Dosagem de Colesterol Total" at bounding box center [491, 345] width 945 height 7
checkbox Total "true"
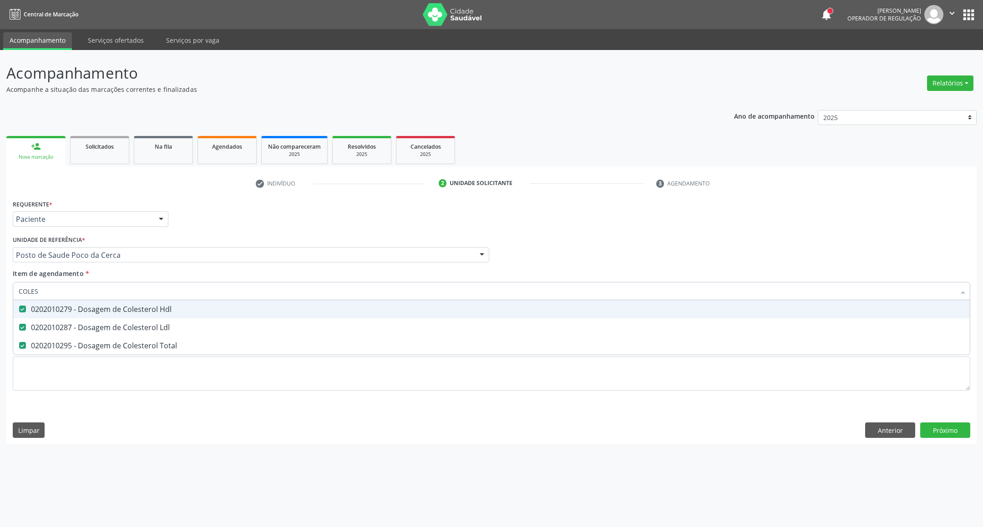
click at [78, 287] on input "COLES" at bounding box center [487, 291] width 936 height 18
type input "BI"
checkbox Hdl "false"
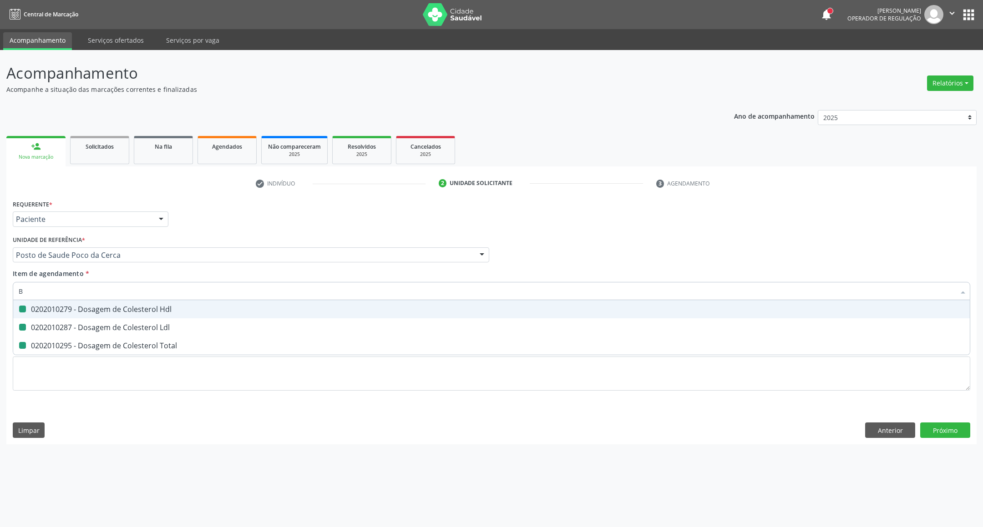
checkbox Ldl "false"
checkbox Total "false"
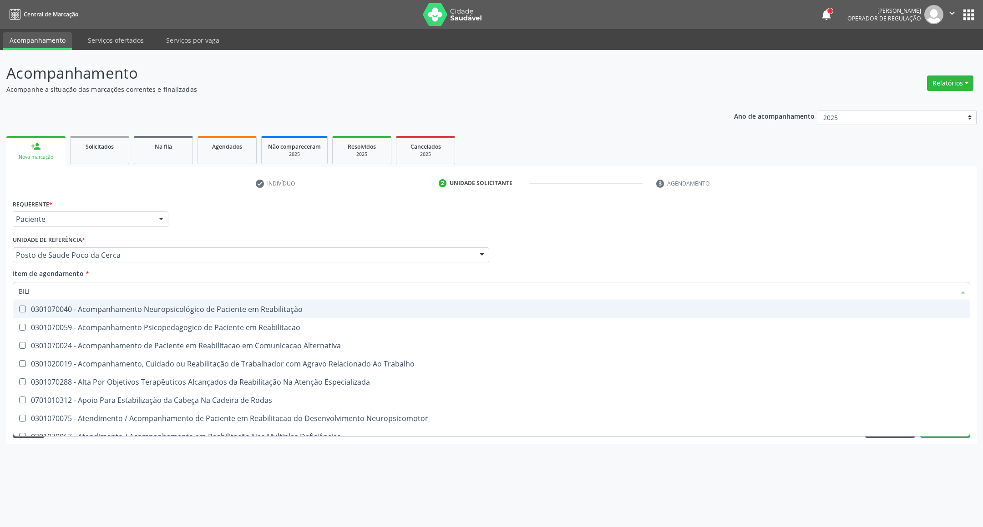
type input "BILIR"
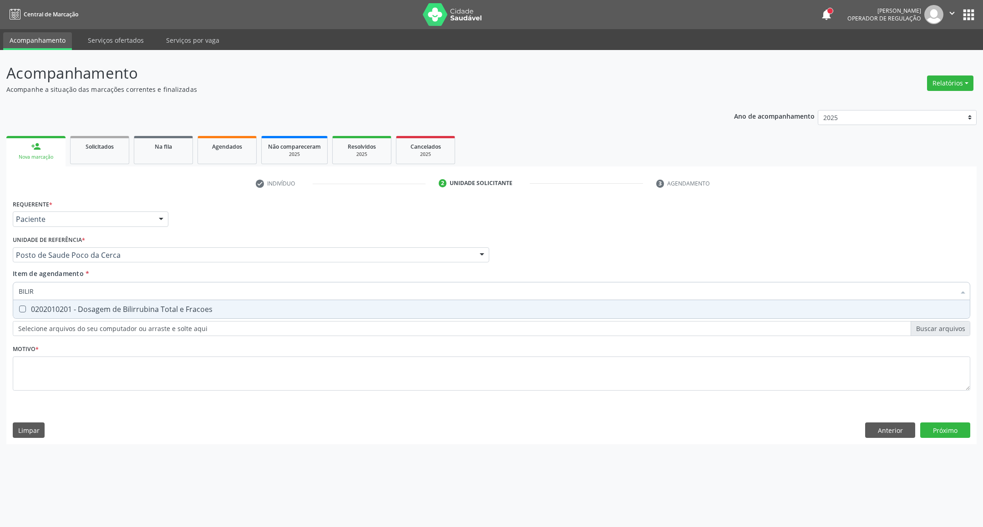
drag, startPoint x: 70, startPoint y: 307, endPoint x: 70, endPoint y: 299, distance: 8.2
click at [69, 307] on div "0202010201 - Dosagem de Bilirrubina Total e Fracoes" at bounding box center [491, 309] width 945 height 7
checkbox Fracoes "true"
drag, startPoint x: 0, startPoint y: 302, endPoint x: 2, endPoint y: 314, distance: 12.4
click at [0, 312] on div "Acompanhamento Acompanhe a situação das marcações correntes e finalizadas Relat…" at bounding box center [491, 288] width 983 height 477
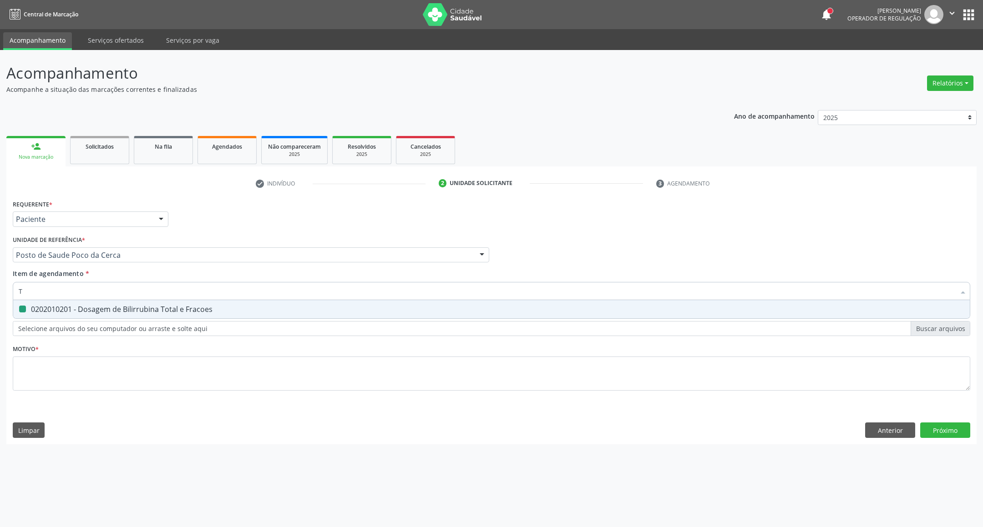
type input "TG"
click at [282, 309] on div "0202010643 - Dosagem de Transaminase Glutamico-Oxalacetica (Tgo)" at bounding box center [491, 309] width 945 height 7
checkbox \(Tgo\) "true"
click at [288, 287] on input "TG" at bounding box center [487, 291] width 936 height 18
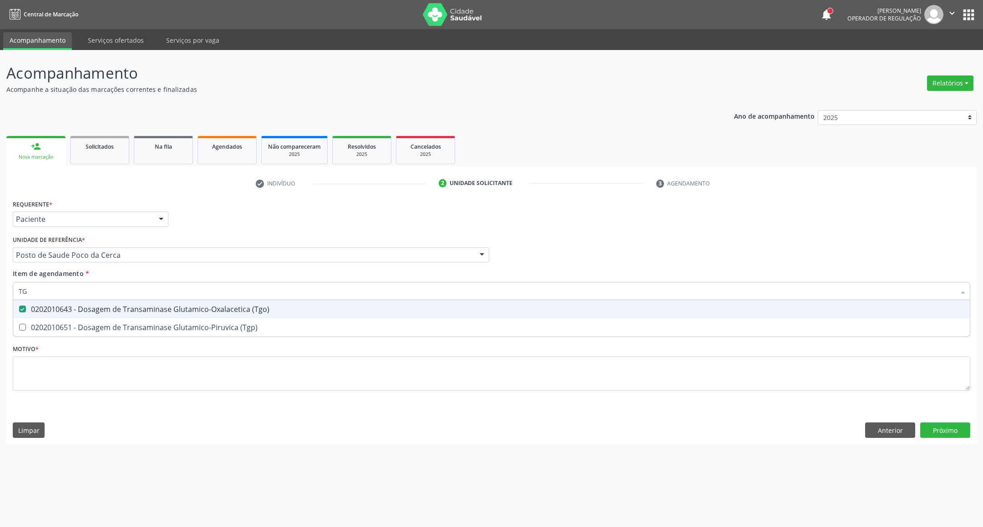
click at [288, 287] on input "TG" at bounding box center [487, 291] width 936 height 18
type input "TR"
checkbox \(Tgo\) "false"
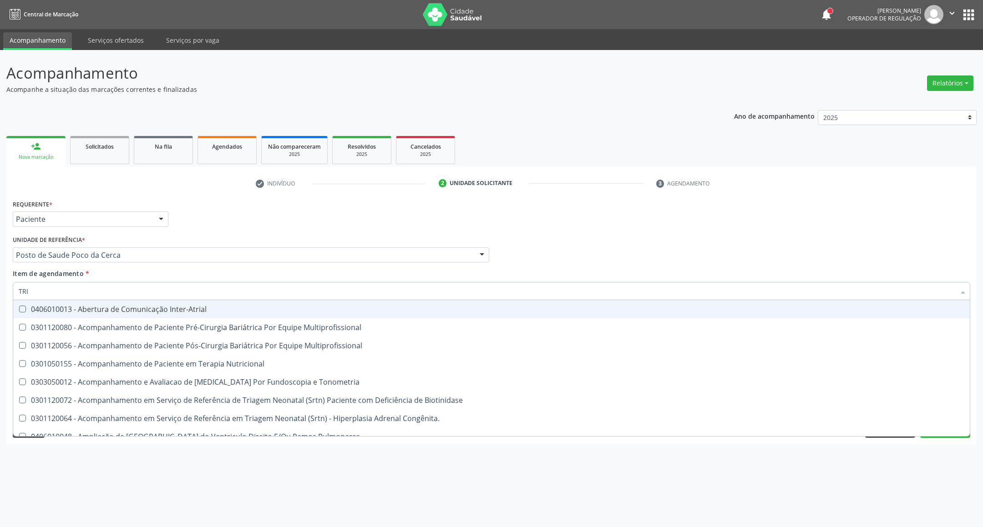
type input "TRIG"
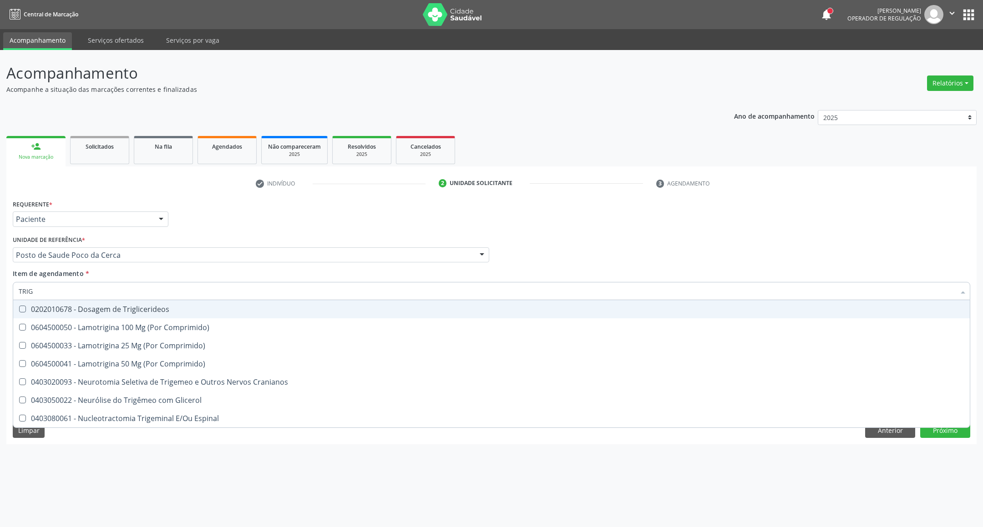
click at [193, 314] on span "0202010678 - Dosagem de Triglicerideos" at bounding box center [491, 309] width 956 height 18
checkbox Triglicerideos "true"
click at [212, 284] on input "TRIG" at bounding box center [487, 291] width 936 height 18
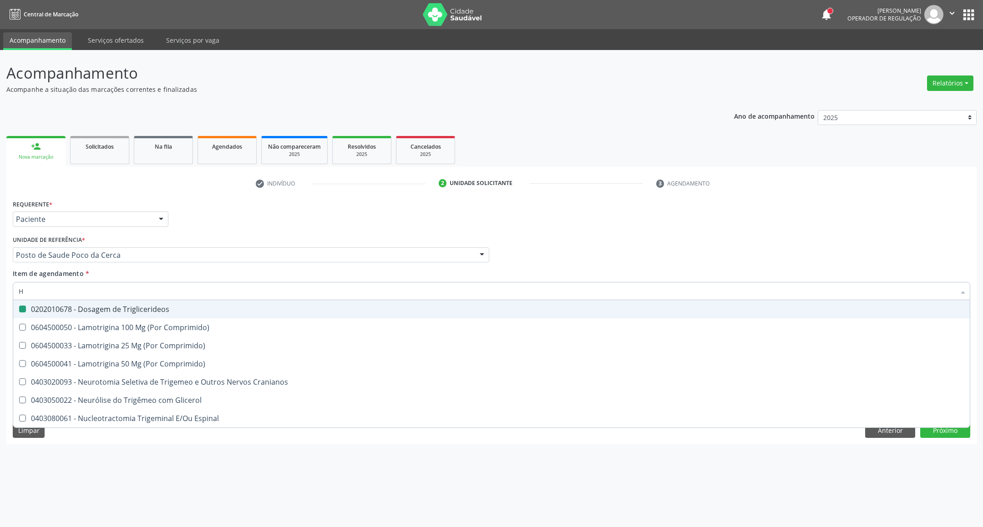
type input "HE"
checkbox Triglicerideos "false"
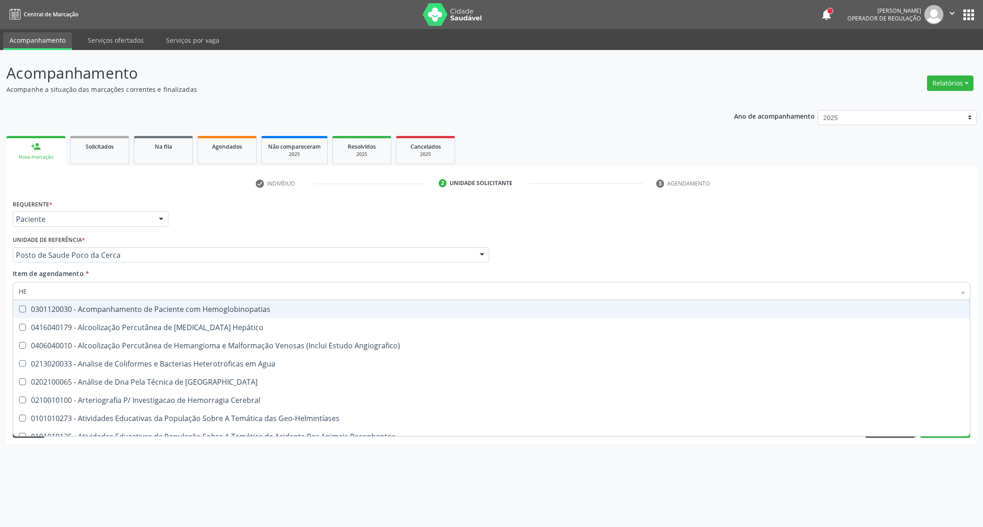
type input "H"
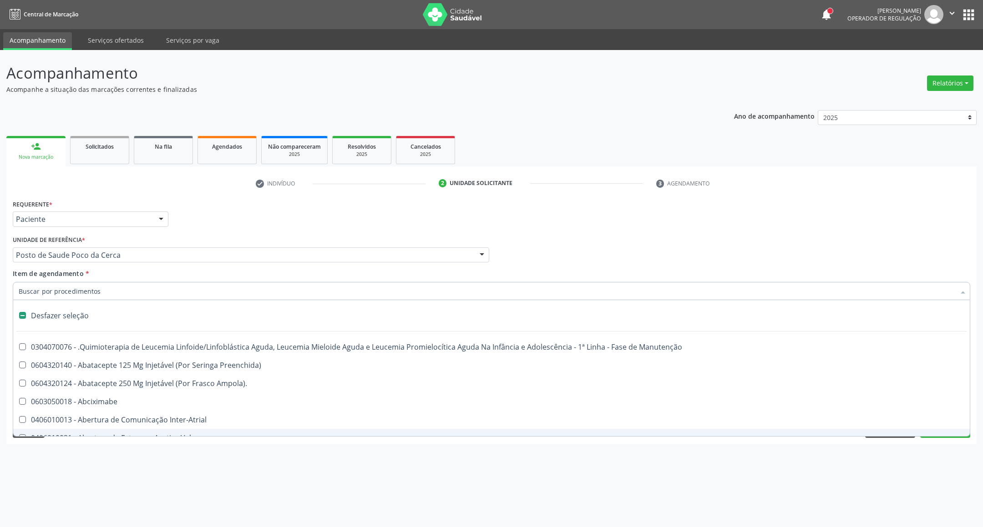
click at [885, 456] on div "Acompanhamento Acompanhe a situação das marcações correntes e finalizadas Relat…" at bounding box center [491, 288] width 983 height 477
checkbox Preenchida\) "true"
checkbox Ampola\)\ "true"
checkbox Abciximabe "true"
checkbox Inter-Atrial "true"
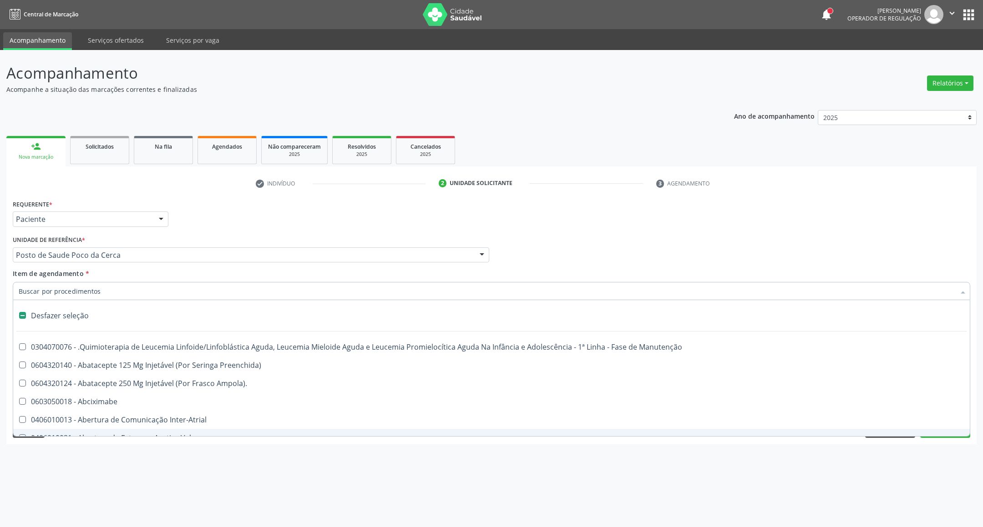
checkbox Valvar "true"
checkbox Adolescente\) "true"
checkbox Valvar "true"
checkbox Adolescente\) "true"
checkbox Paciente\) "true"
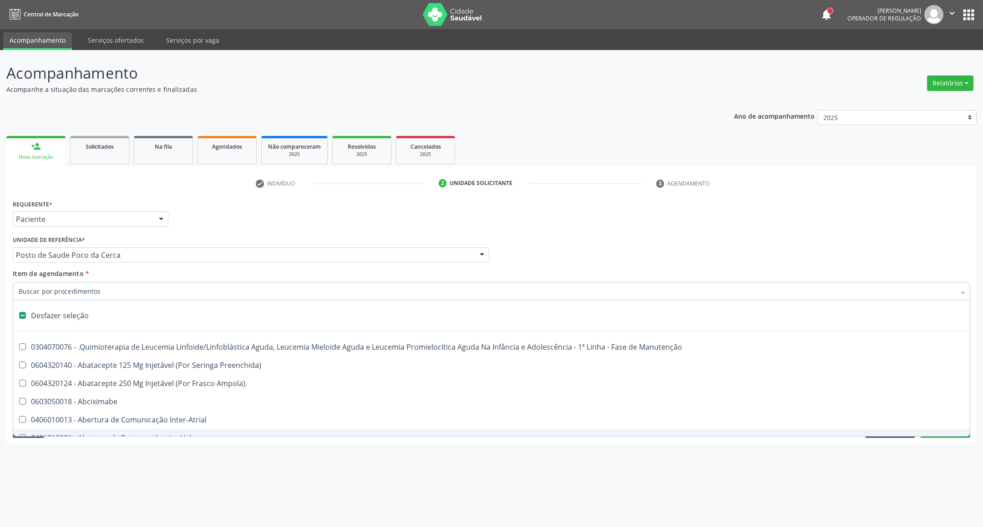
checkbox Dente\) "true"
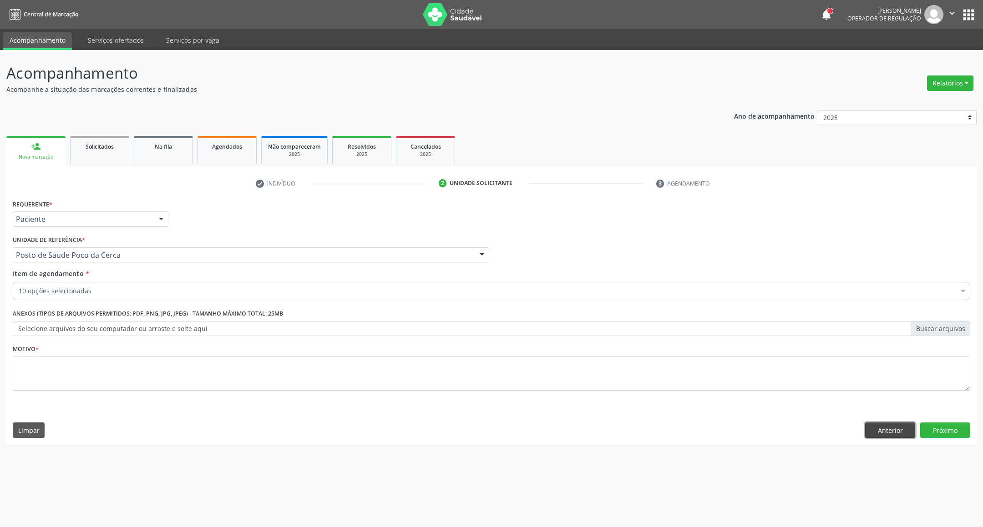
click at [890, 428] on button "Anterior" at bounding box center [890, 430] width 50 height 15
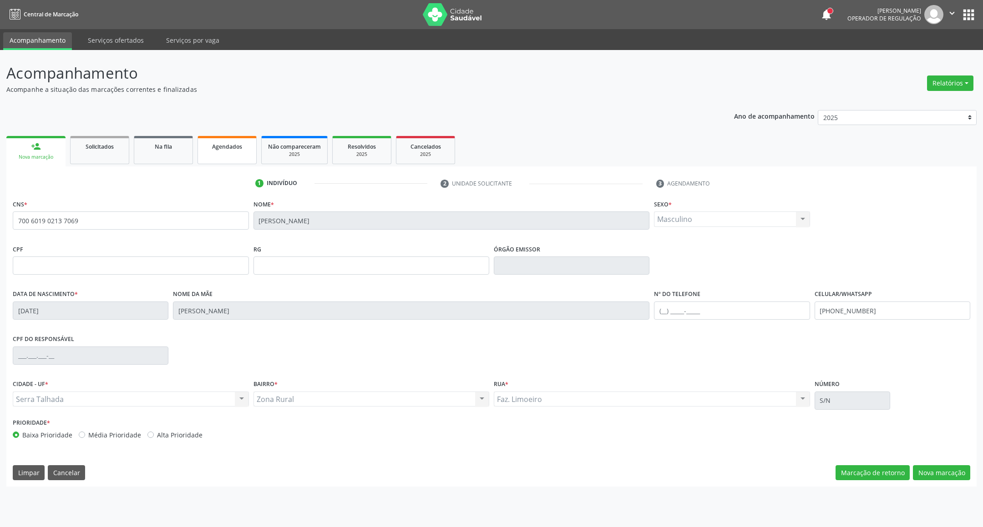
click at [212, 144] on span "Agendados" at bounding box center [227, 147] width 30 height 8
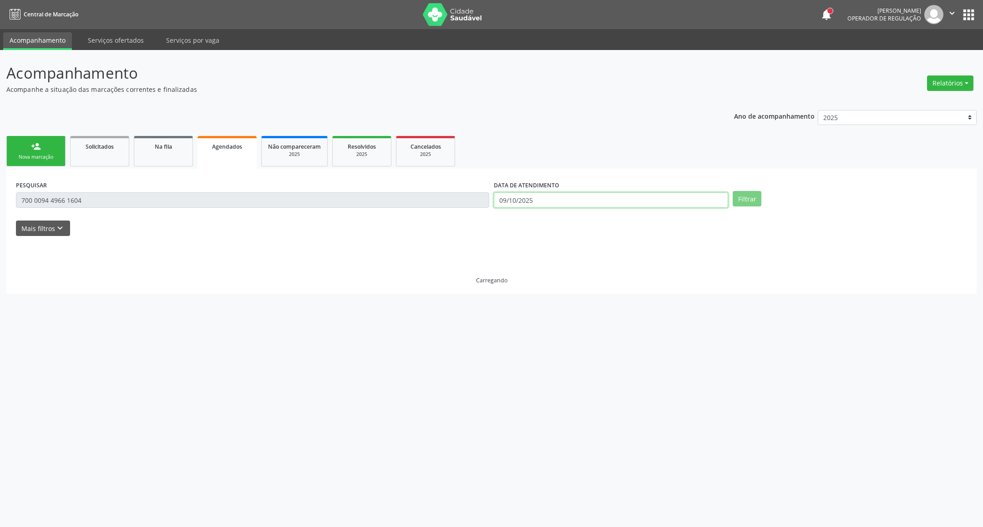
click at [565, 202] on input "09/10/2025" at bounding box center [611, 199] width 234 height 15
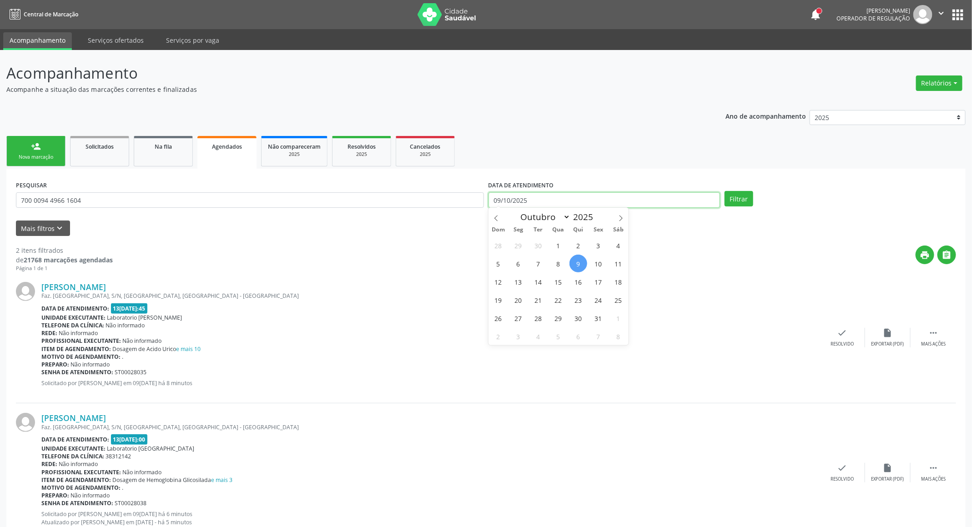
click at [565, 202] on input "09/10/2025" at bounding box center [605, 199] width 232 height 15
click at [356, 202] on input "700 0094 4966 1604" at bounding box center [250, 199] width 468 height 15
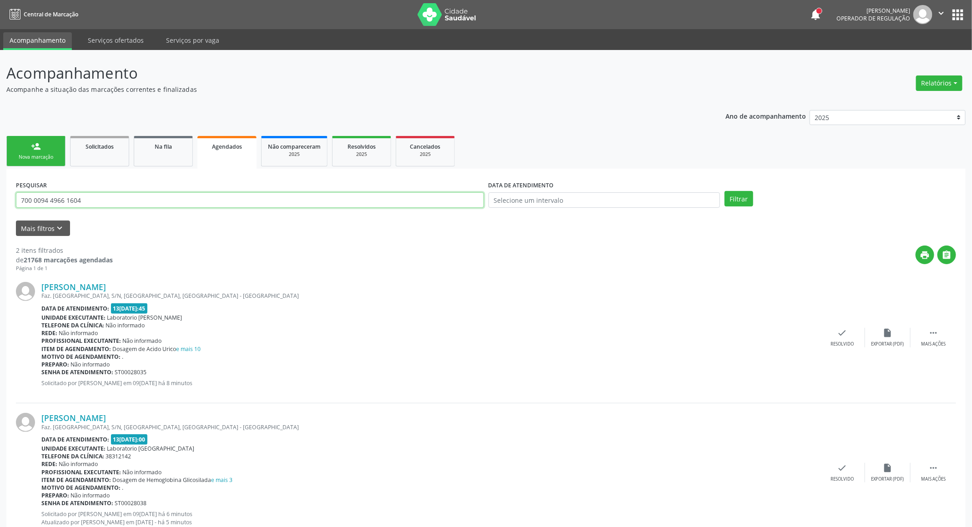
click at [356, 202] on input "700 0094 4966 1604" at bounding box center [250, 199] width 468 height 15
paste input "6019 0213 7069"
type input "700 6019 0213 7069"
click at [725, 191] on button "Filtrar" at bounding box center [739, 198] width 29 height 15
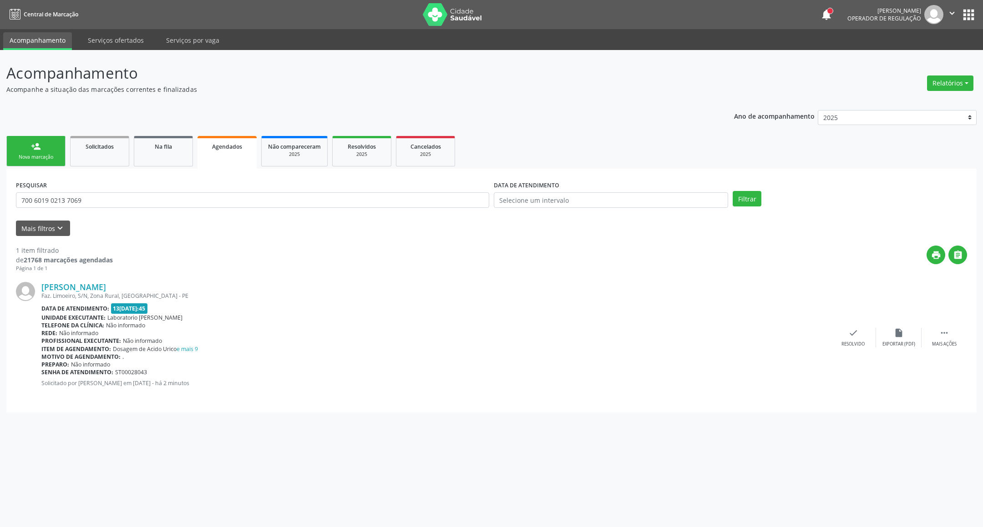
click at [36, 149] on div "person_add" at bounding box center [36, 146] width 10 height 10
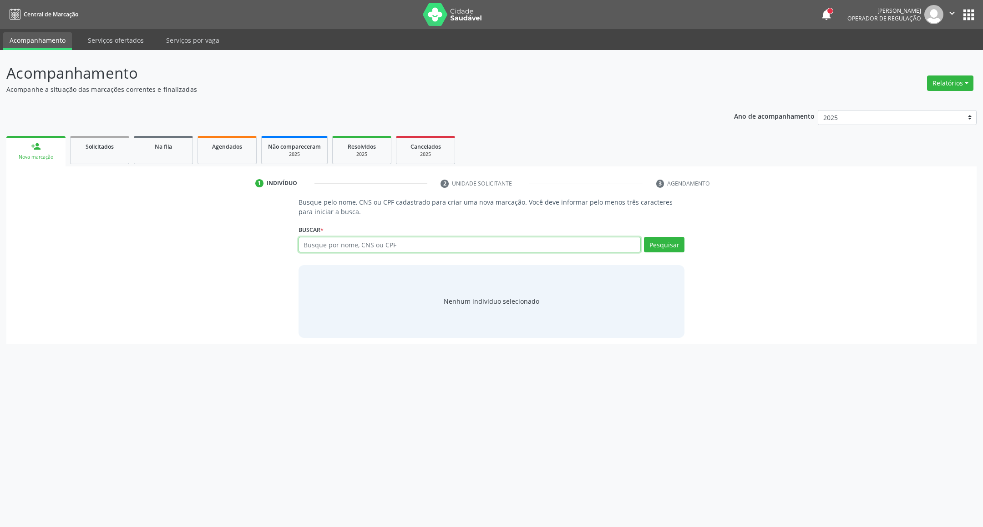
click at [315, 246] on input "text" at bounding box center [469, 244] width 343 height 15
paste input "8587425"
type input "8587425"
click at [236, 155] on link "Agendados" at bounding box center [226, 150] width 59 height 28
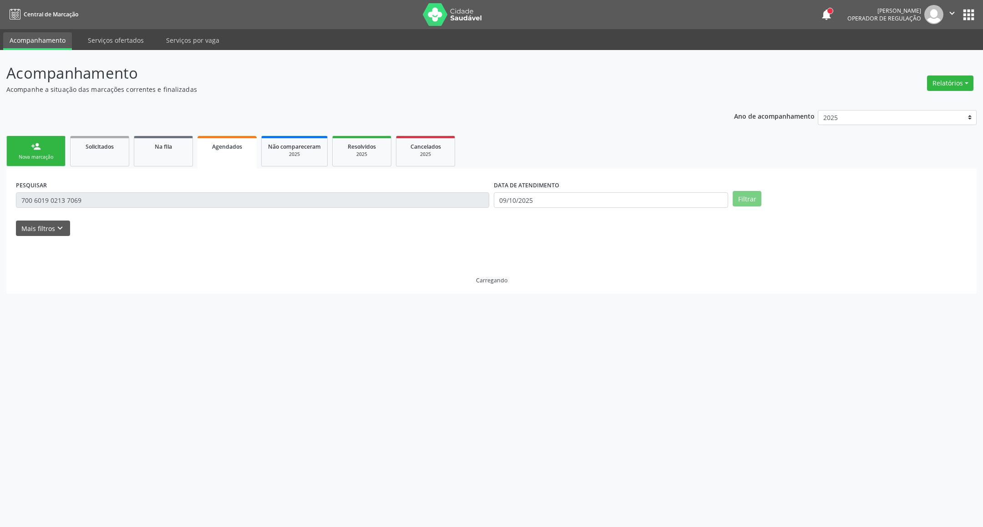
click at [0, 191] on div "Acompanhamento Acompanhe a situação das marcações correntes e finalizadas Relat…" at bounding box center [491, 288] width 983 height 477
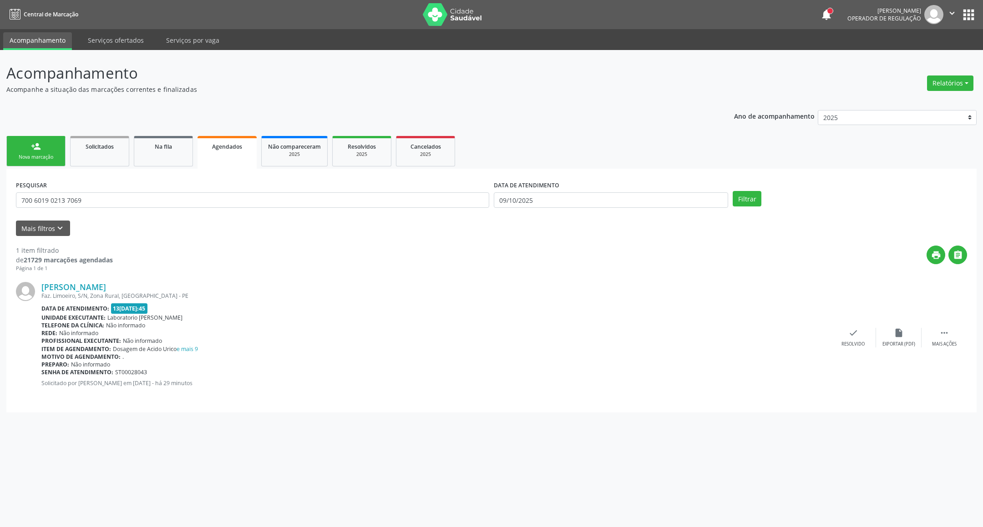
click at [38, 144] on div "person_add" at bounding box center [36, 146] width 10 height 10
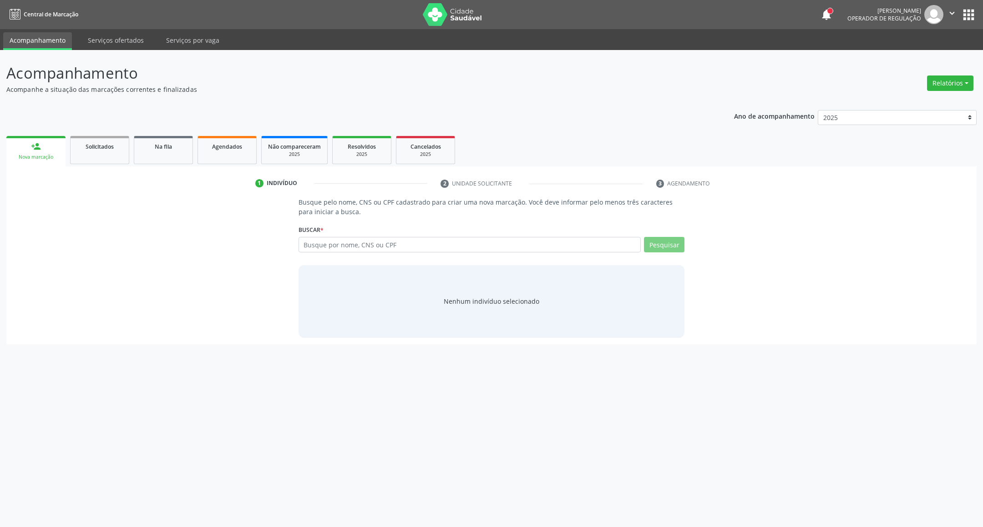
click at [44, 149] on link "person_add Nova marcação" at bounding box center [35, 151] width 59 height 30
click at [398, 243] on input "text" at bounding box center [469, 244] width 343 height 15
paste input "8587425"
type input "8587425"
click at [231, 157] on link "Agendados" at bounding box center [226, 150] width 59 height 28
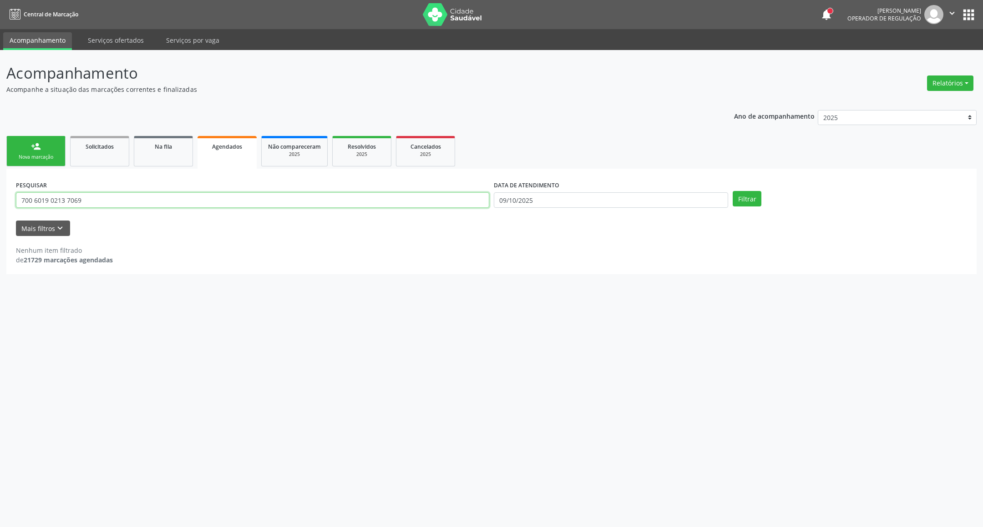
click at [198, 198] on input "700 6019 0213 7069" at bounding box center [252, 199] width 473 height 15
click at [35, 151] on link "person_add Nova marcação" at bounding box center [35, 151] width 59 height 30
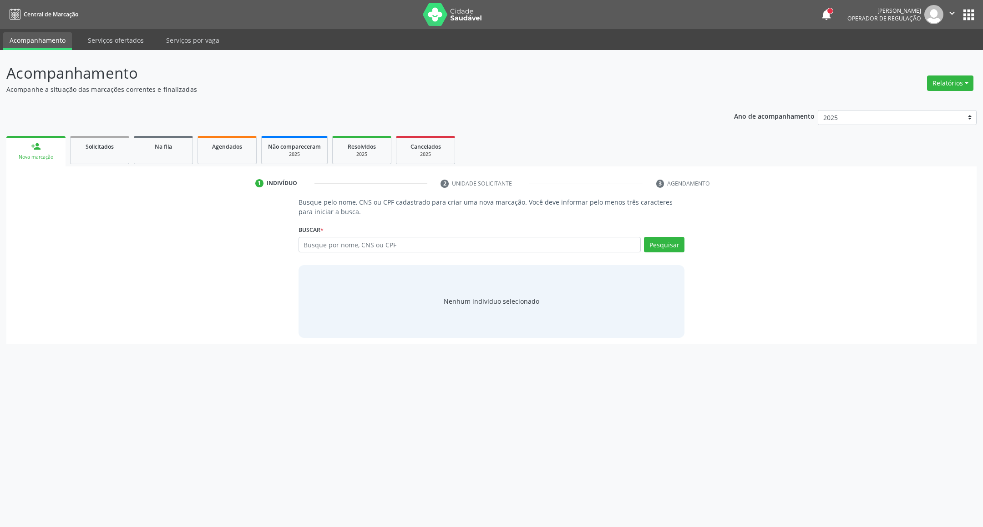
click at [50, 152] on link "person_add Nova marcação" at bounding box center [35, 151] width 59 height 30
drag, startPoint x: 319, startPoint y: 247, endPoint x: 317, endPoint y: 243, distance: 4.7
click at [320, 247] on input "text" at bounding box center [469, 244] width 343 height 15
paste input "700 6019 0213 7069"
type input "700 6019 0213 7069"
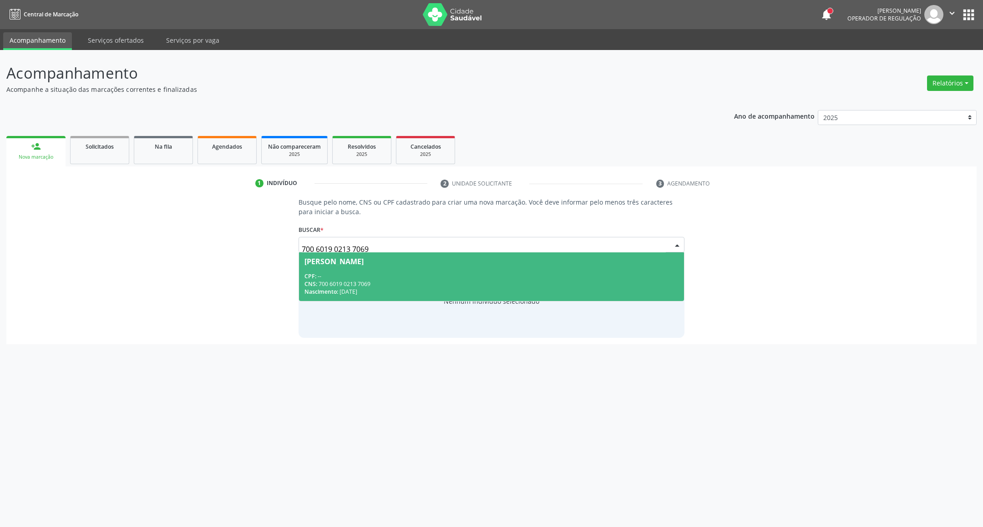
drag, startPoint x: 426, startPoint y: 278, endPoint x: 347, endPoint y: 326, distance: 92.8
click at [421, 280] on div "CPF: -- CNS: 700 6019 0213 7069 Nascimento: 16[DATE]" at bounding box center [491, 283] width 374 height 23
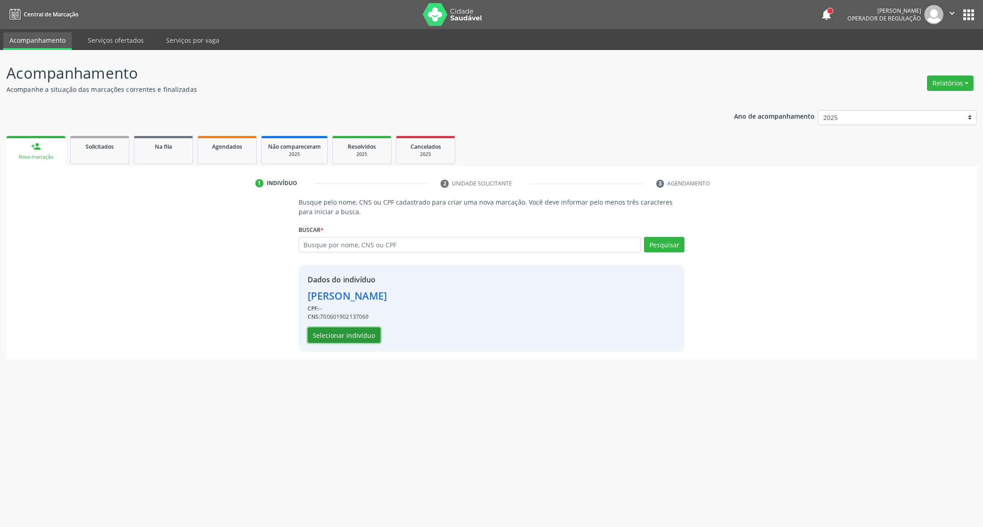
click at [332, 328] on button "Selecionar indivíduo" at bounding box center [343, 335] width 73 height 15
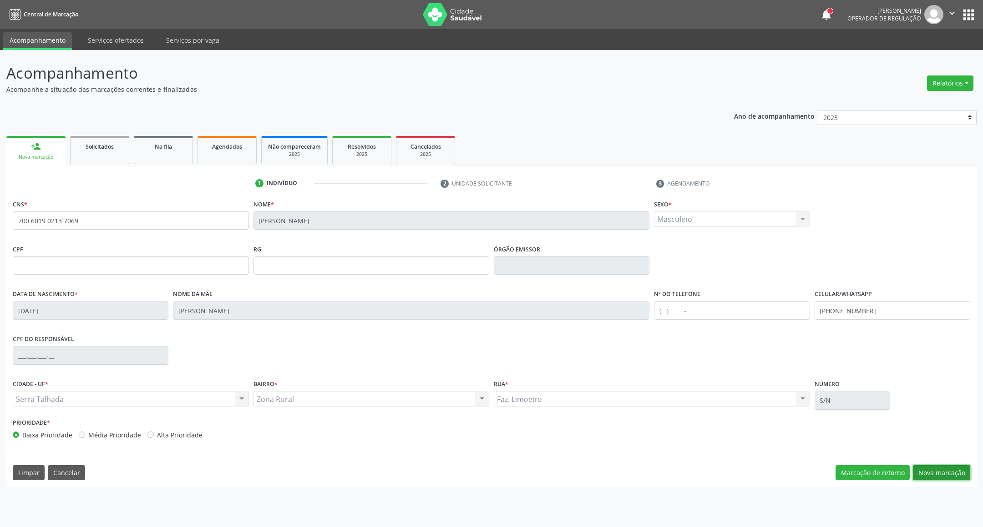
drag, startPoint x: 946, startPoint y: 471, endPoint x: 447, endPoint y: 362, distance: 511.1
click at [942, 471] on button "Nova marcação" at bounding box center [940, 472] width 57 height 15
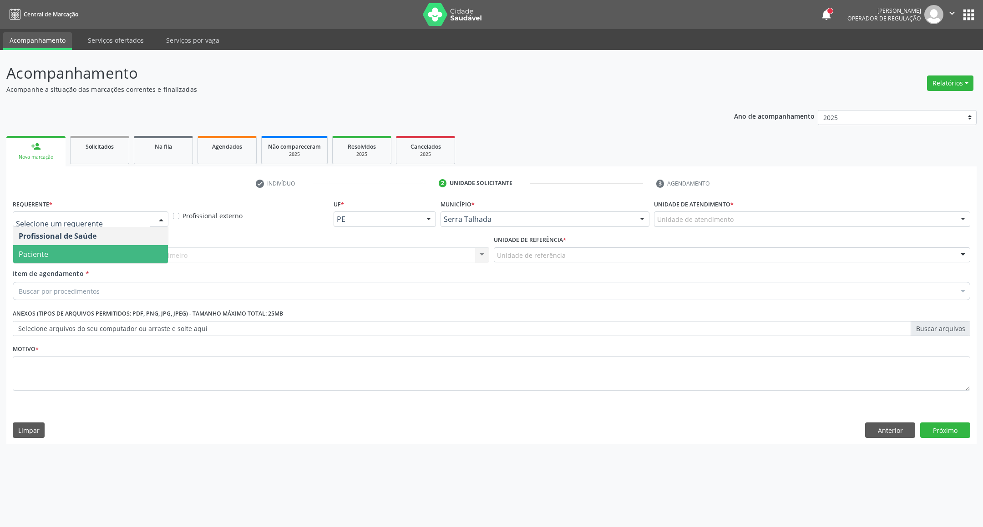
click at [71, 256] on span "Paciente" at bounding box center [90, 254] width 155 height 18
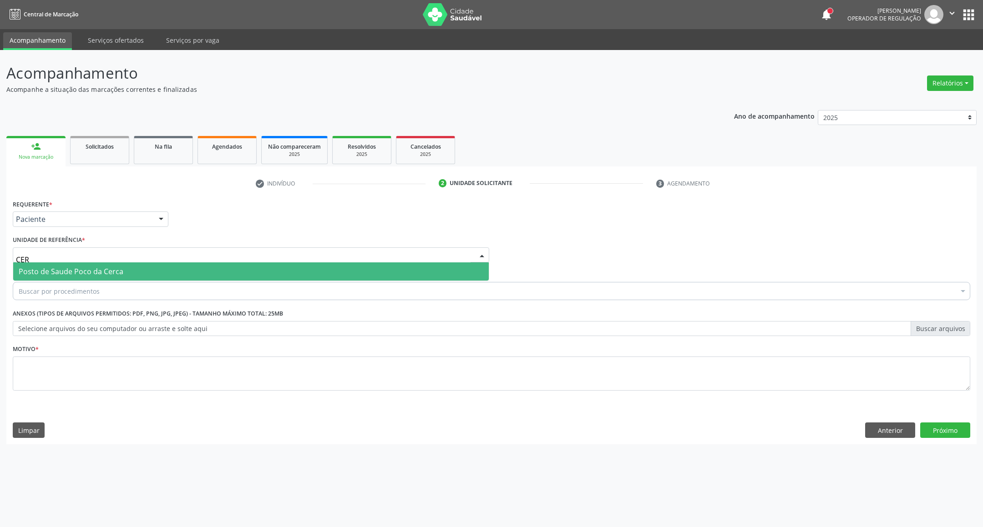
type input "CERC"
drag, startPoint x: 65, startPoint y: 266, endPoint x: 65, endPoint y: 278, distance: 12.3
click at [65, 267] on span "Posto de Saude Poco da Cerca" at bounding box center [71, 272] width 105 height 10
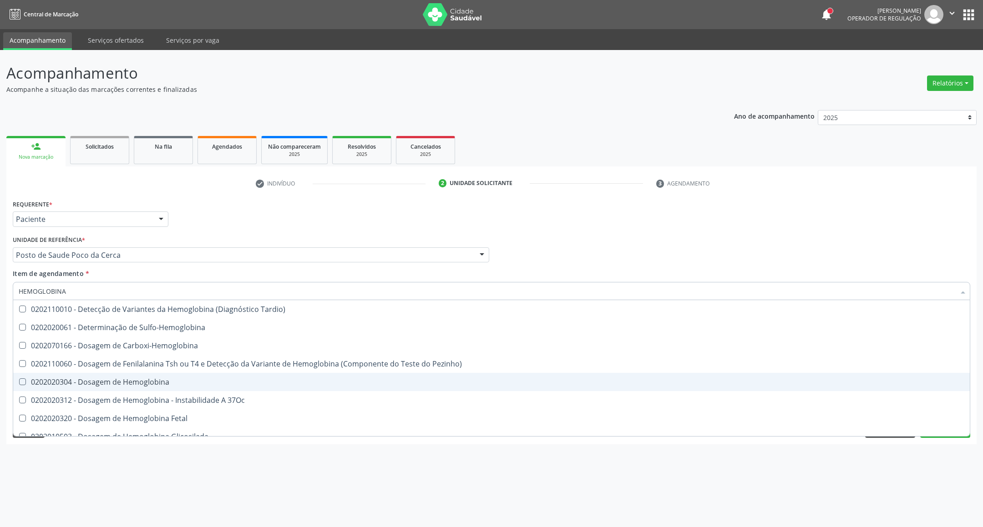
type input "HEMOGLOBINA G"
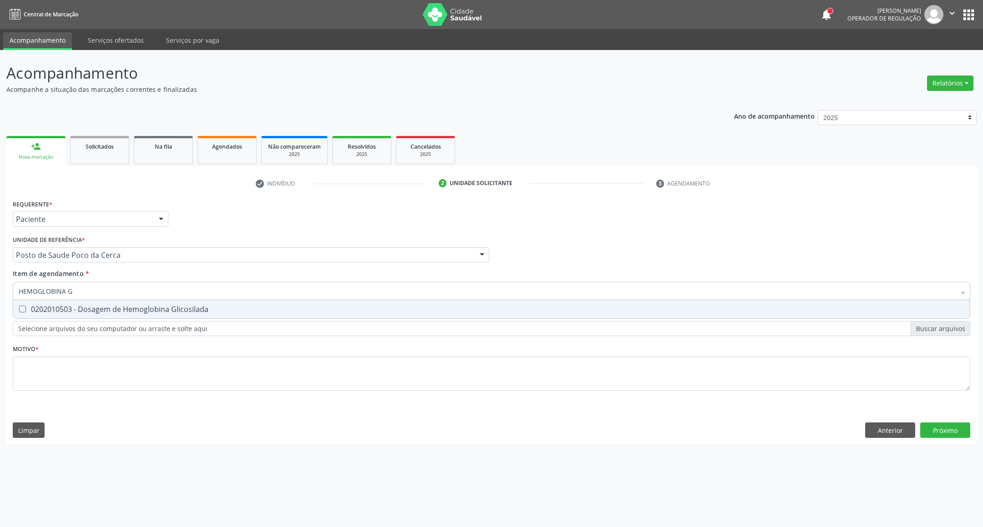
drag, startPoint x: 56, startPoint y: 306, endPoint x: 48, endPoint y: 363, distance: 57.8
click at [55, 306] on div "0202010503 - Dosagem de Hemoglobina Glicosilada" at bounding box center [491, 309] width 945 height 7
checkbox Glicosilada "true"
type input "HEMOGLOBINA G"
click at [50, 376] on div "Requerente * Paciente Profissional de Saúde Paciente Nenhum resultado encontrad…" at bounding box center [491, 300] width 957 height 206
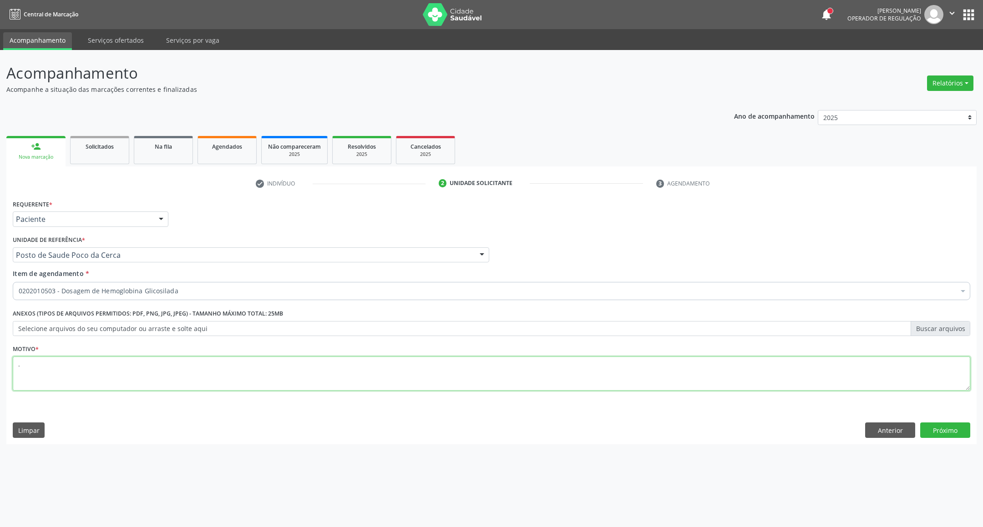
type textarea "."
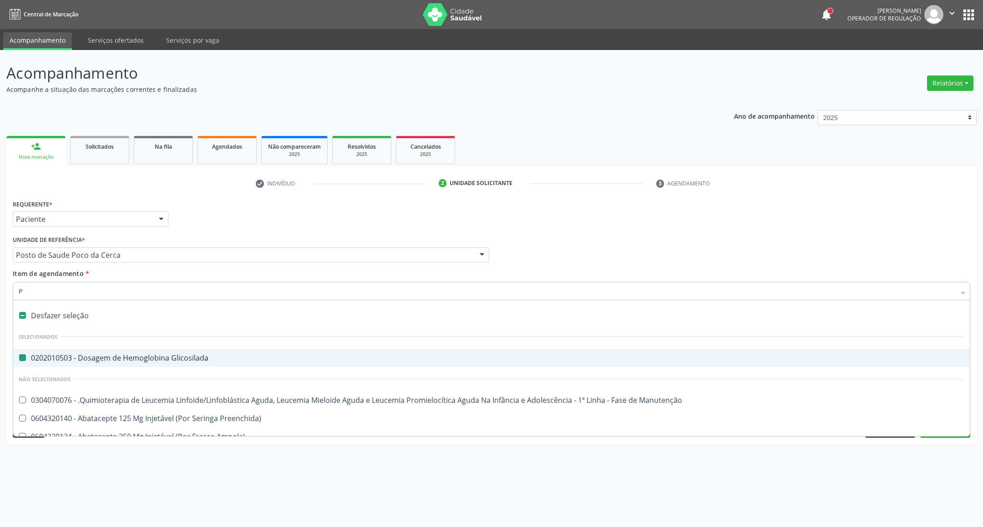
type input "PS"
checkbox Glicosilada "false"
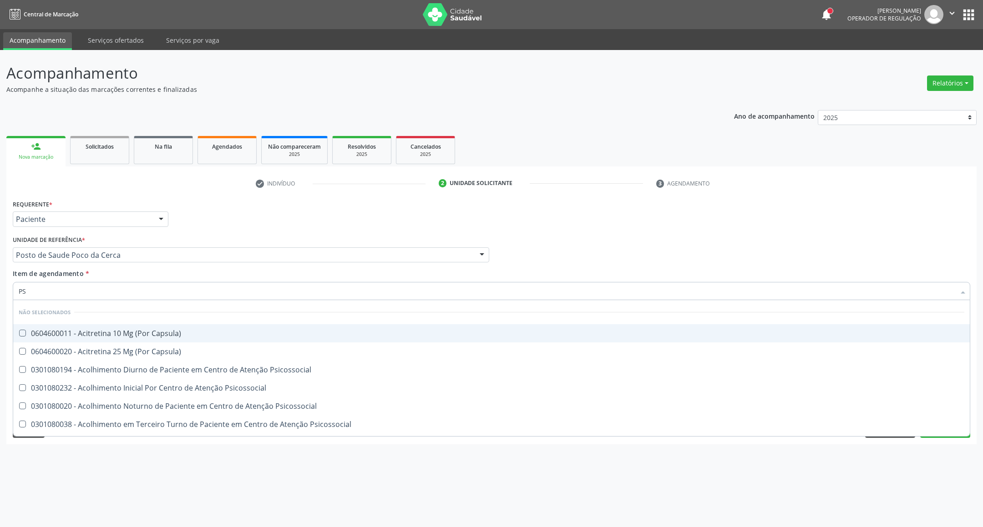
type input "PSA"
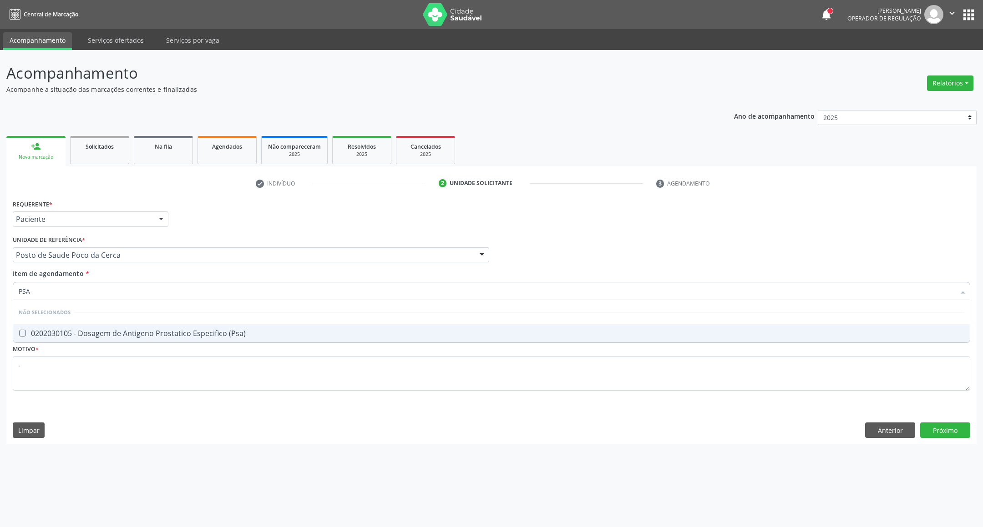
click at [68, 334] on div "0202030105 - Dosagem de Antigeno Prostatico Especifico (Psa)" at bounding box center [491, 333] width 945 height 7
checkbox \(Psa\) "true"
click at [958, 425] on div "Requerente * Paciente Profissional de Saúde Paciente Nenhum resultado encontrad…" at bounding box center [491, 320] width 970 height 247
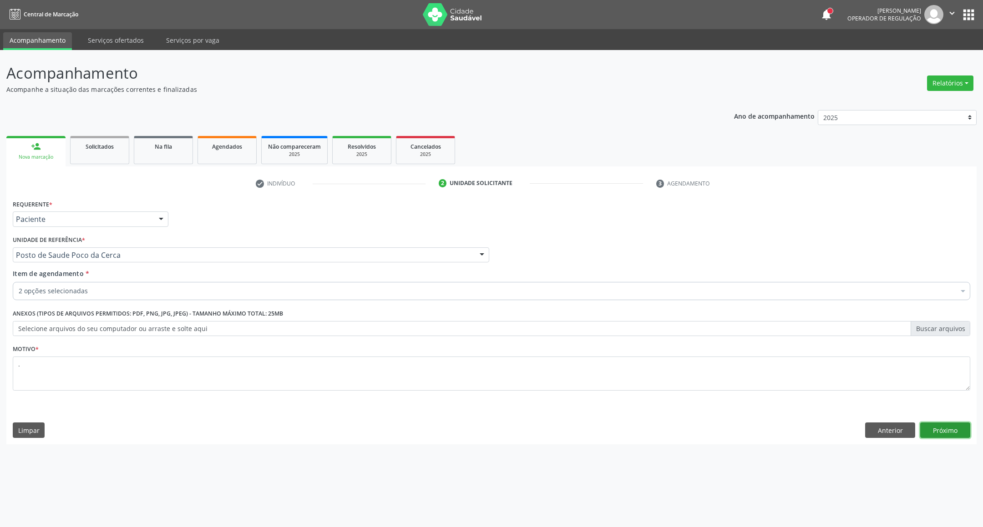
click at [942, 430] on button "Próximo" at bounding box center [945, 430] width 50 height 15
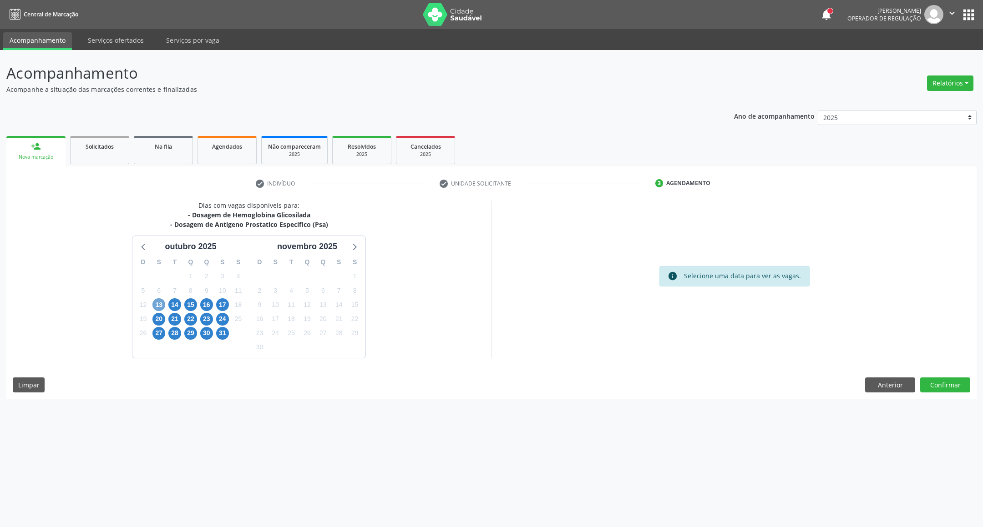
click at [155, 304] on span "13" at bounding box center [158, 304] width 13 height 13
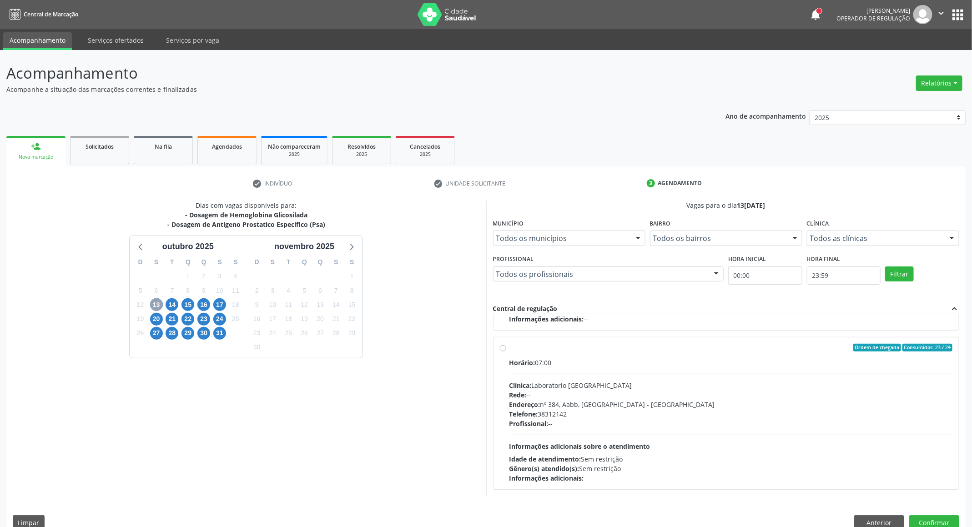
scroll to position [16, 0]
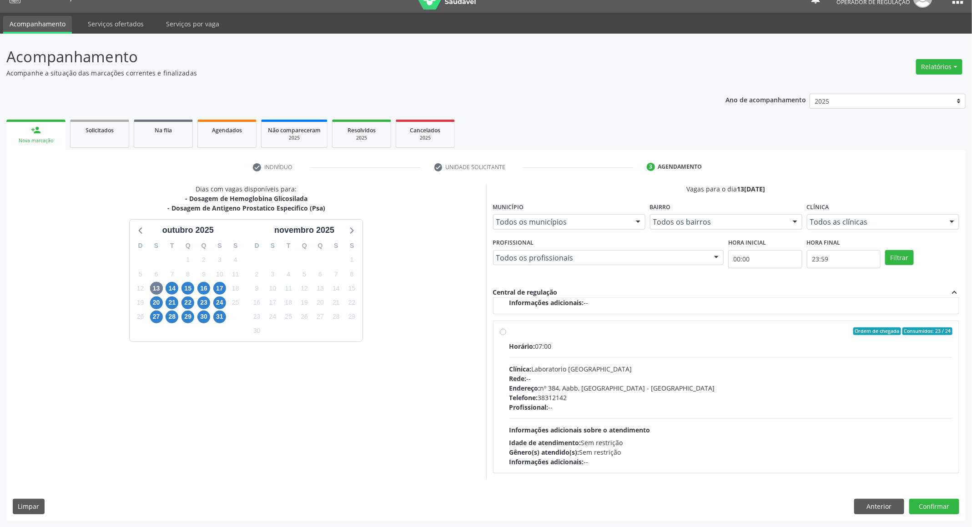
click at [717, 397] on div "Telefone: [PHONE_NUMBER]" at bounding box center [730, 398] width 443 height 10
click at [506, 336] on input "Ordem de chegada Consumidos: 23 / 24 Horário: 07:00 Clínica: Laboratorio [GEOGR…" at bounding box center [503, 332] width 6 height 8
radio input "true"
click at [957, 505] on button "Confirmar" at bounding box center [934, 506] width 50 height 15
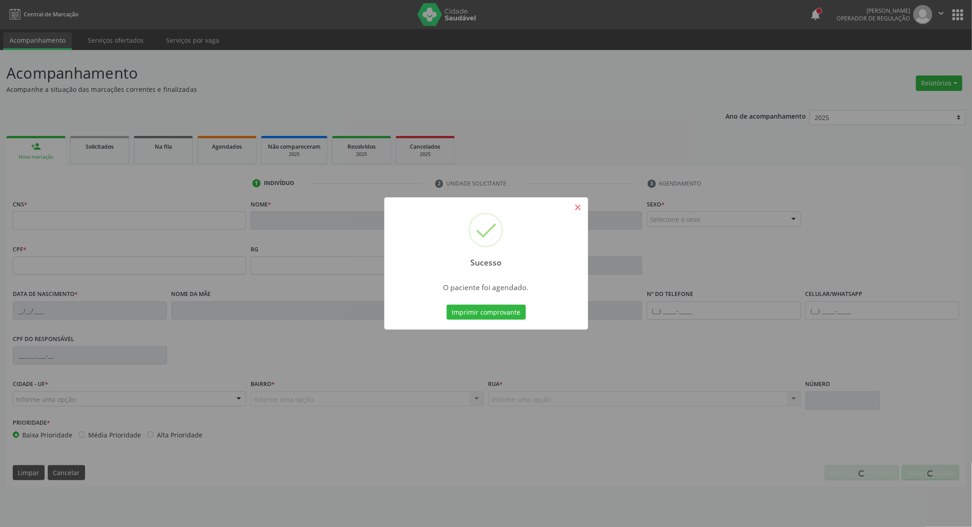
scroll to position [0, 0]
click at [582, 207] on button "×" at bounding box center [582, 207] width 15 height 15
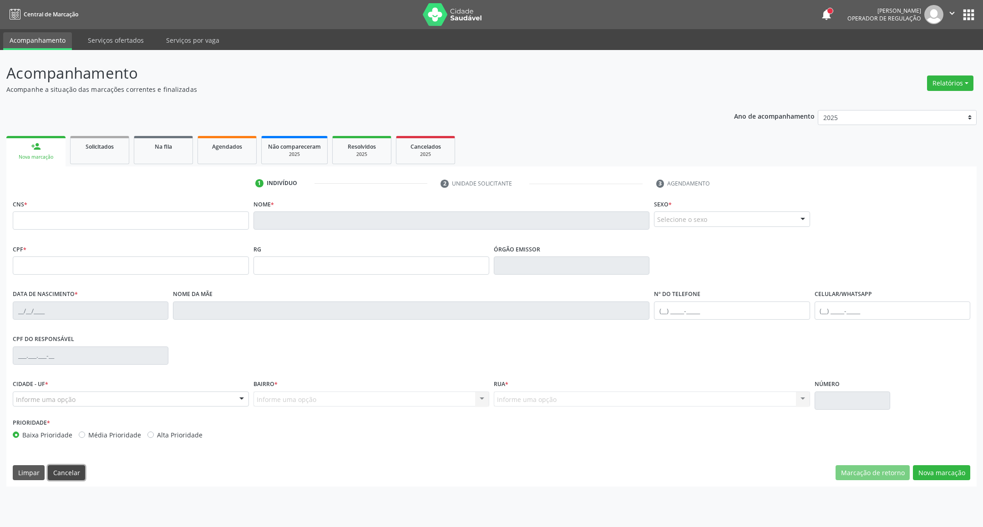
click at [64, 469] on button "Cancelar" at bounding box center [66, 472] width 37 height 15
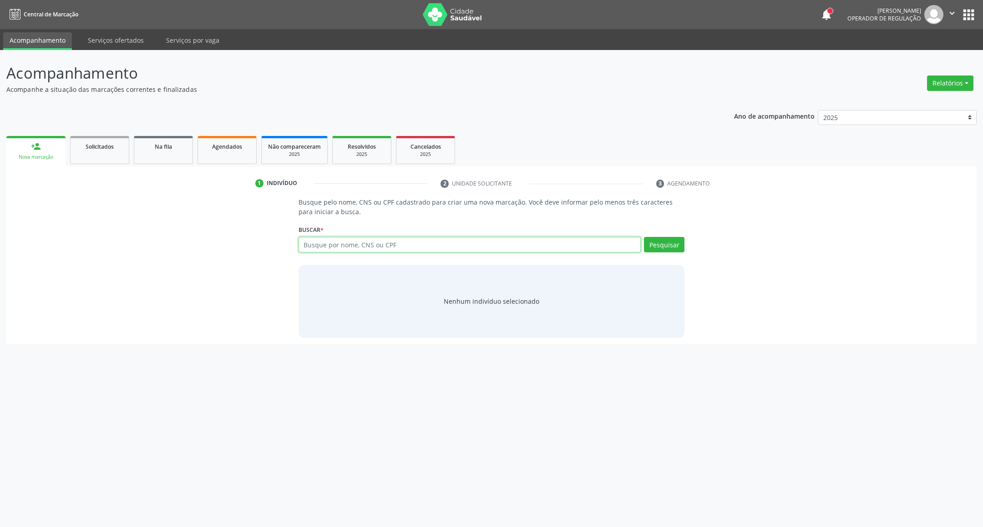
click at [322, 242] on input "text" at bounding box center [469, 244] width 343 height 15
type input "898005198864767"
type input "898005198869767"
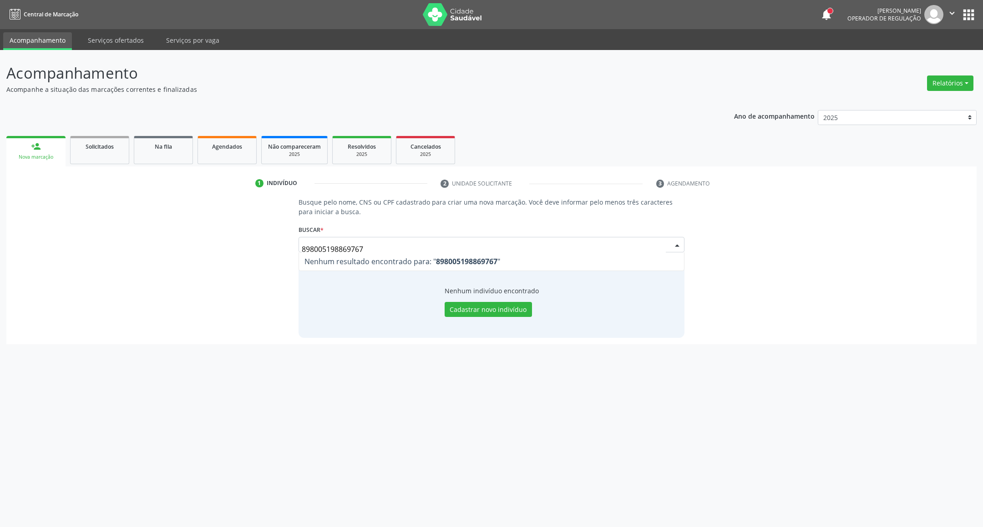
drag, startPoint x: 355, startPoint y: 251, endPoint x: 49, endPoint y: 242, distance: 305.8
click at [51, 243] on div "Busque pelo nome, CNS ou CPF cadastrado para criar uma nova marcação. Você deve…" at bounding box center [491, 267] width 957 height 140
type input "STHEFANY L"
click at [665, 242] on button "Pesquisar" at bounding box center [664, 244] width 40 height 15
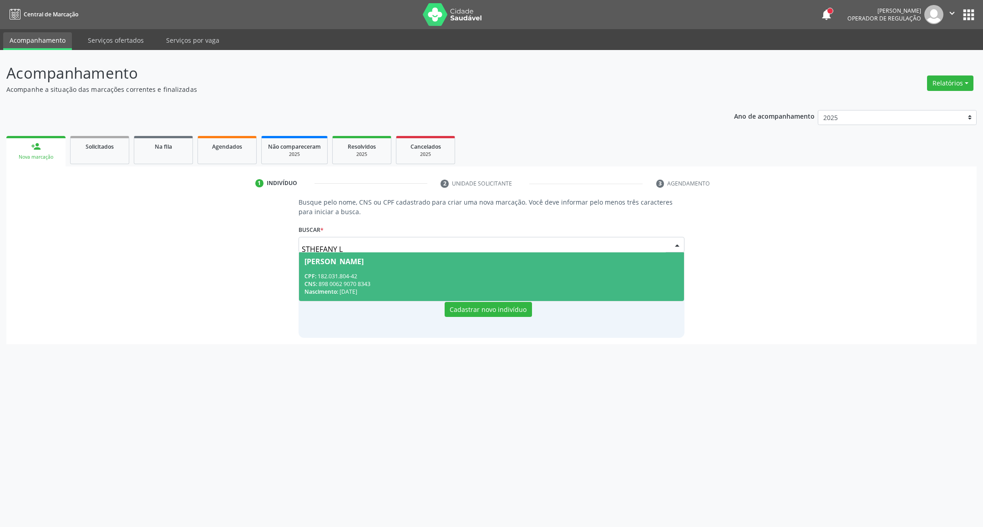
click at [344, 273] on div "CPF: 182.031.804-42" at bounding box center [491, 276] width 374 height 8
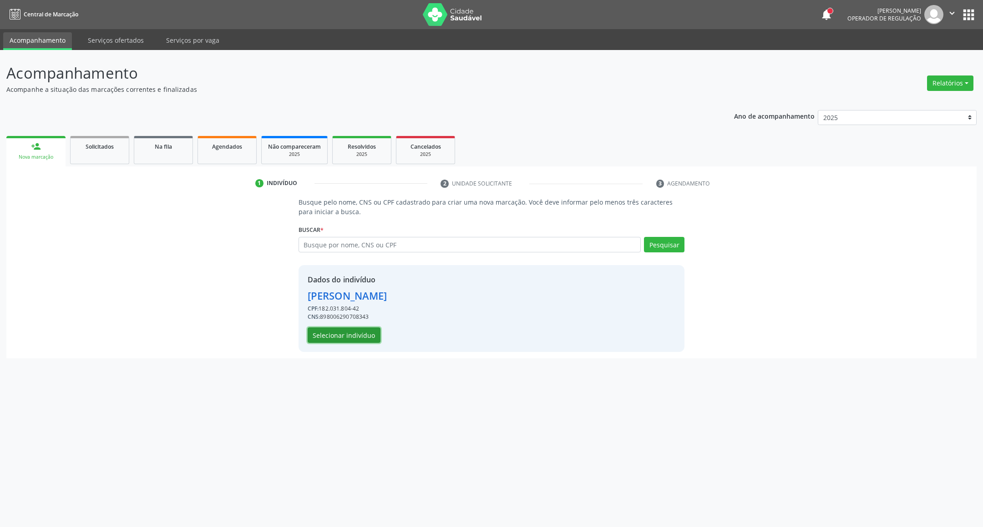
click at [335, 334] on button "Selecionar indivíduo" at bounding box center [343, 335] width 73 height 15
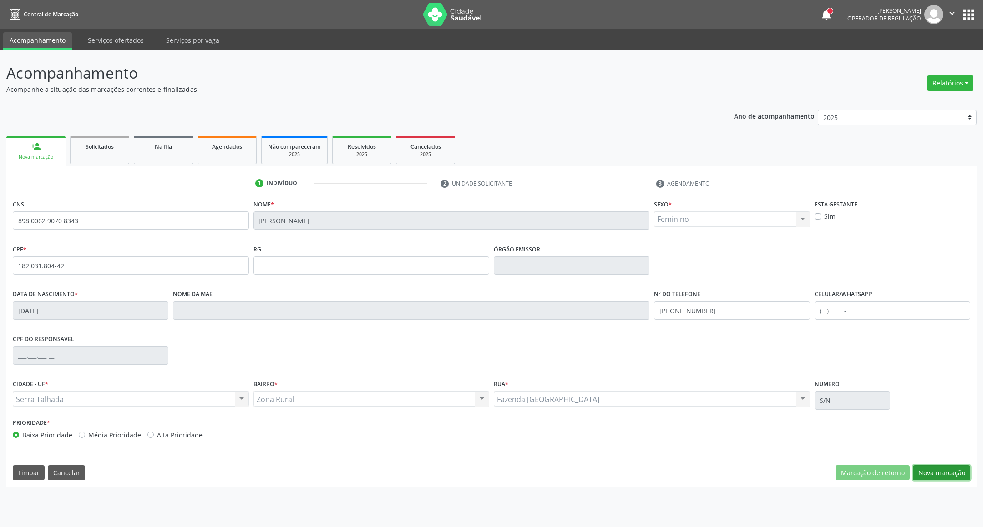
drag, startPoint x: 938, startPoint y: 474, endPoint x: 784, endPoint y: 442, distance: 157.5
click at [937, 474] on button "Nova marcação" at bounding box center [940, 472] width 57 height 15
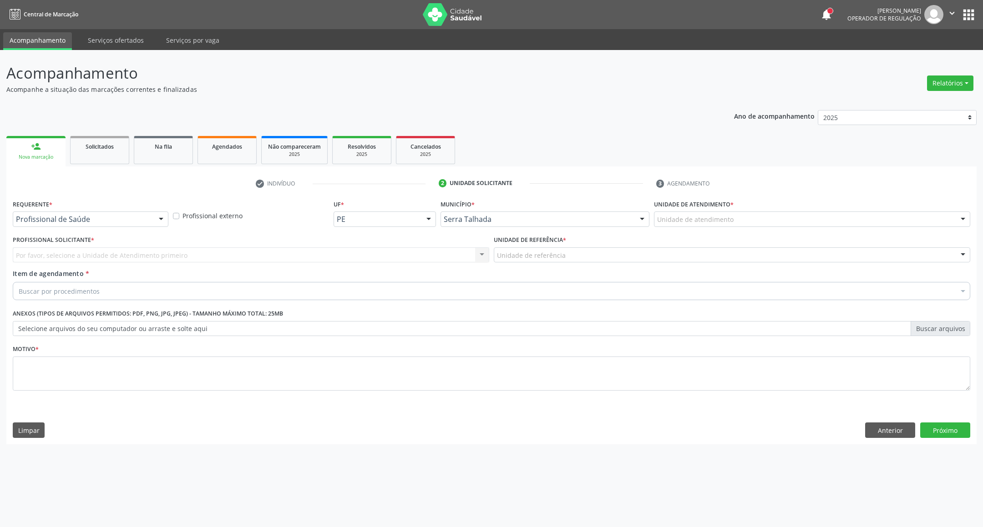
drag, startPoint x: 130, startPoint y: 213, endPoint x: 120, endPoint y: 231, distance: 19.7
click at [127, 215] on div "Profissional de Saúde" at bounding box center [91, 219] width 156 height 15
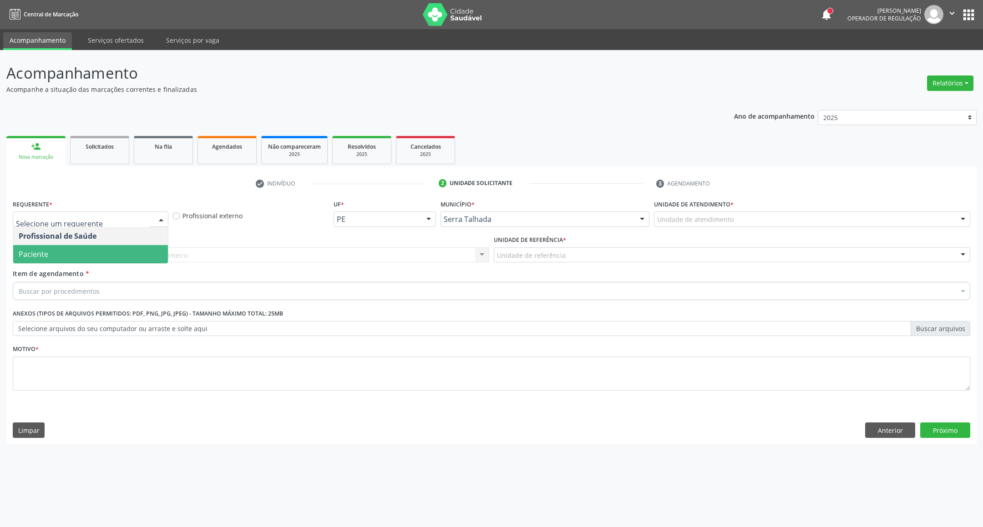
click at [109, 250] on span "Paciente" at bounding box center [90, 254] width 155 height 18
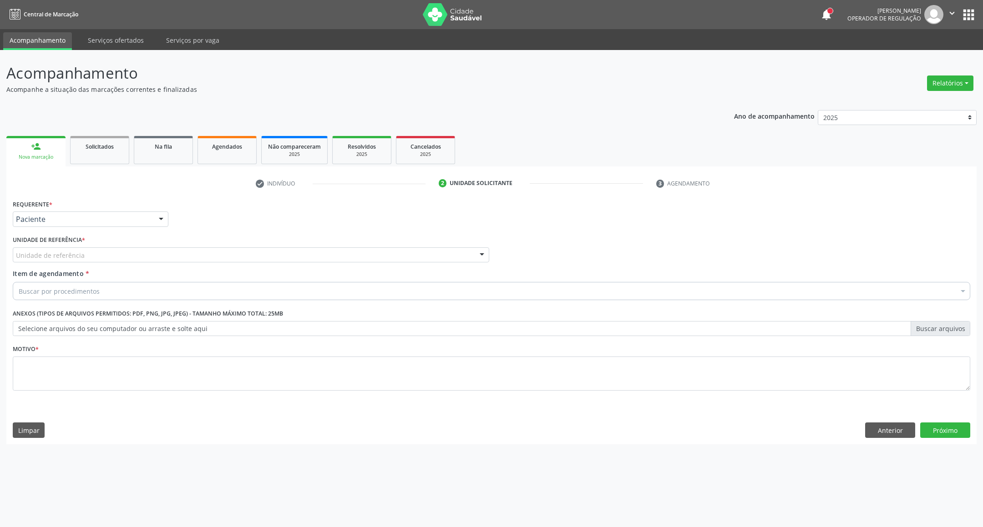
click at [109, 250] on div "Requerente * Paciente Profissional de Saúde Paciente Nenhum resultado encontrad…" at bounding box center [491, 300] width 957 height 206
click at [109, 250] on div "Unidade de referência" at bounding box center [251, 254] width 476 height 15
type input "GLICOSE"
drag, startPoint x: 886, startPoint y: 429, endPoint x: 588, endPoint y: 397, distance: 299.2
click at [882, 429] on button "Anterior" at bounding box center [890, 430] width 50 height 15
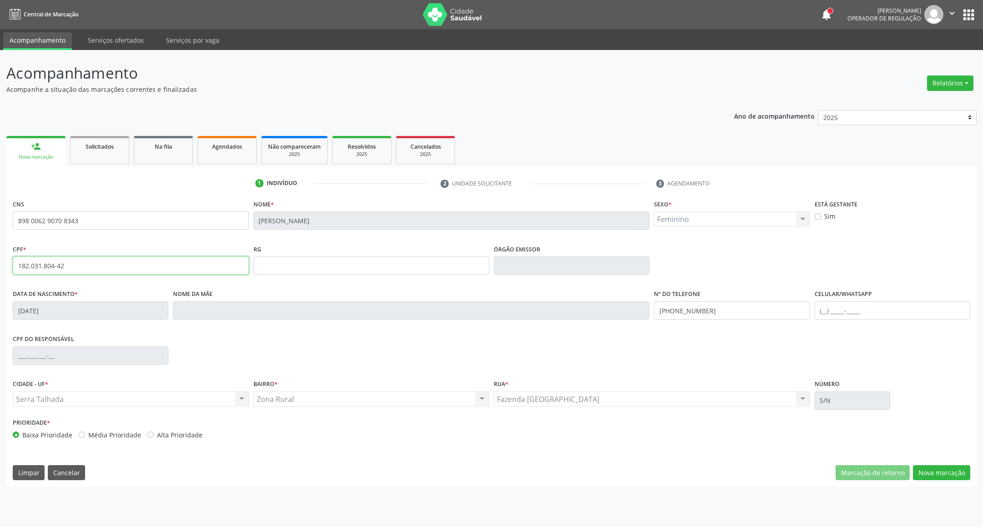
drag, startPoint x: 70, startPoint y: 268, endPoint x: 0, endPoint y: 268, distance: 69.6
click at [0, 268] on div "Acompanhamento Acompanhe a situação das marcações correntes e finalizadas Relat…" at bounding box center [491, 288] width 983 height 477
drag, startPoint x: 955, startPoint y: 471, endPoint x: 876, endPoint y: 456, distance: 80.6
click at [953, 471] on button "Nova marcação" at bounding box center [940, 472] width 57 height 15
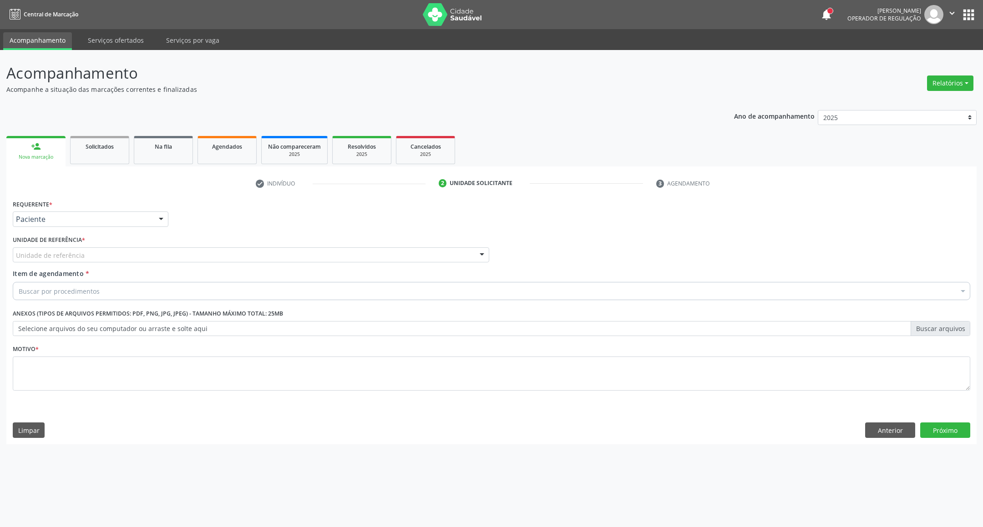
click at [103, 257] on div "Unidade de referência" at bounding box center [251, 254] width 476 height 15
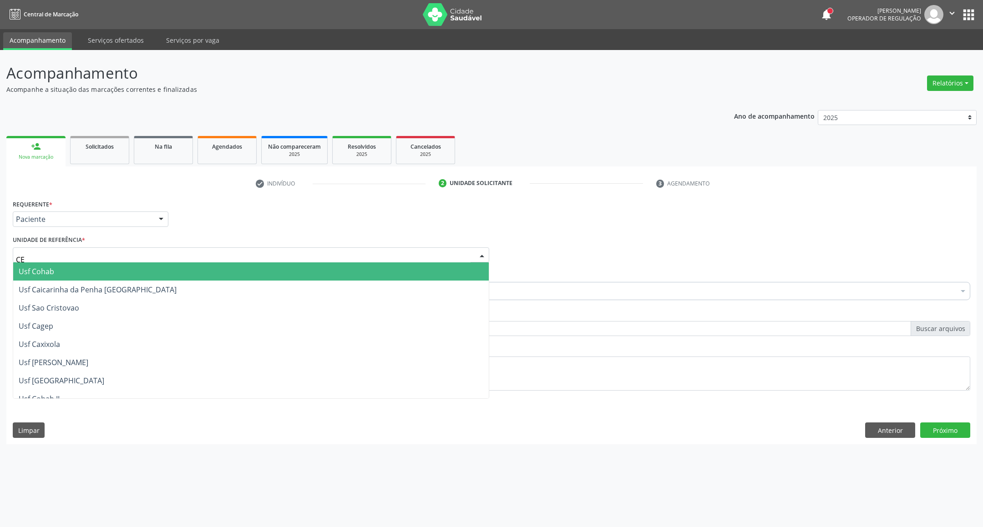
type input "CER"
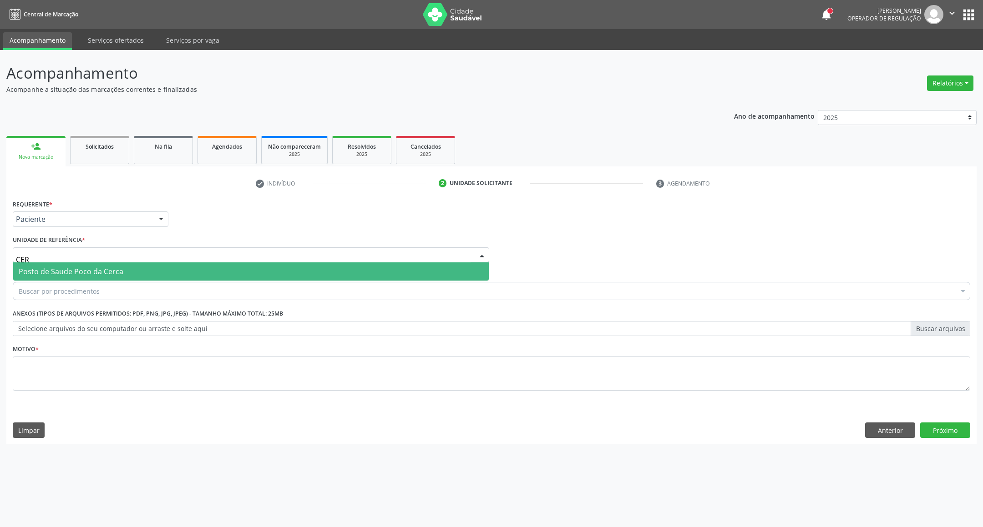
click at [116, 274] on span "Posto de Saude Poco da Cerca" at bounding box center [71, 272] width 105 height 10
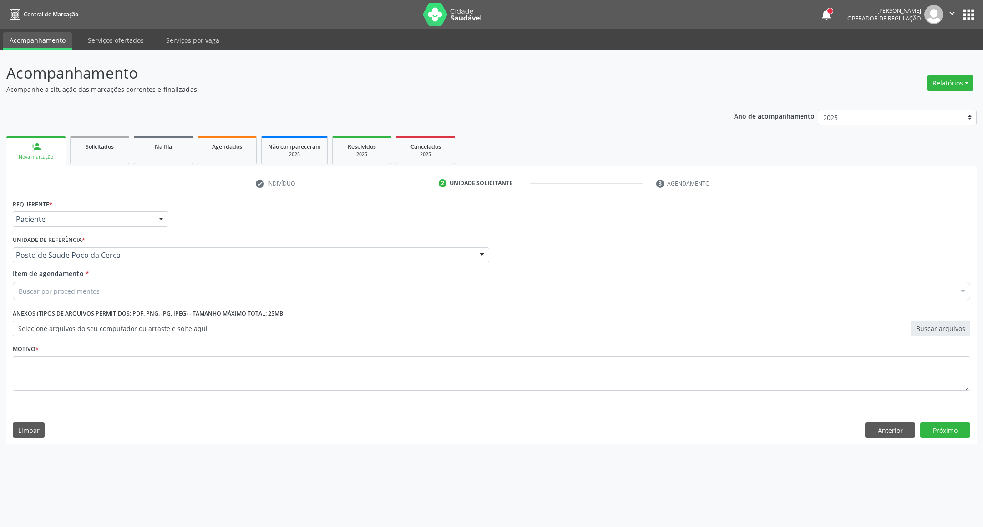
click at [110, 294] on div "Buscar por procedimentos" at bounding box center [491, 291] width 957 height 18
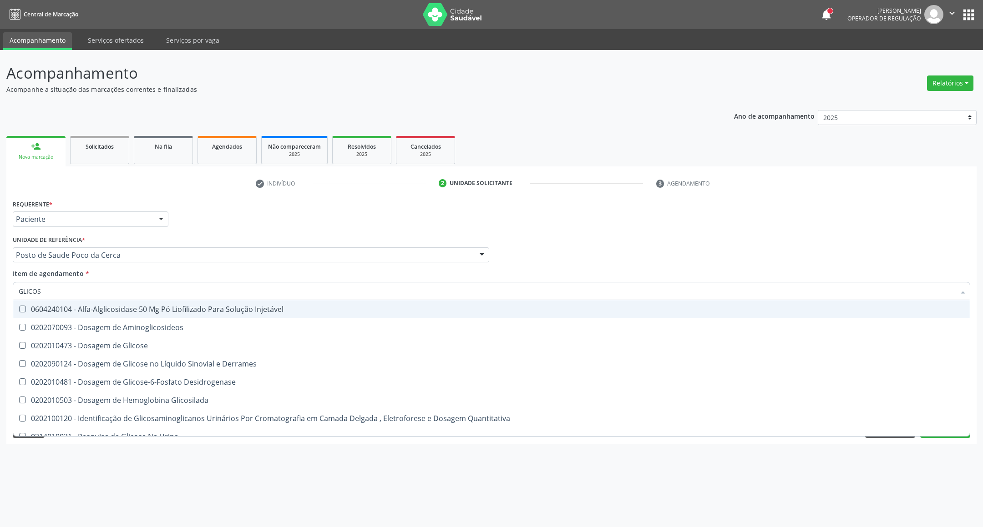
type input "GLICOSE"
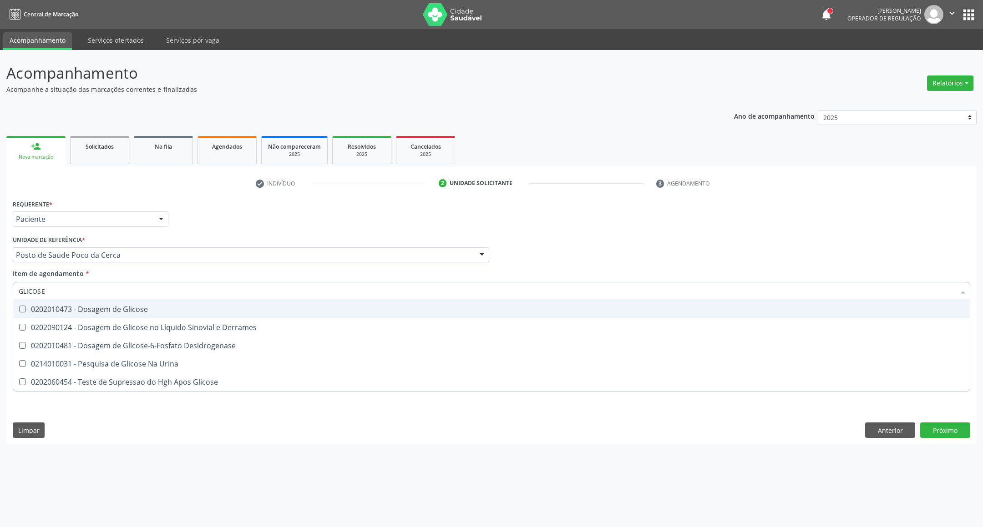
click at [89, 314] on span "0202010473 - Dosagem de Glicose" at bounding box center [491, 309] width 956 height 18
checkbox Glicose "true"
drag, startPoint x: 48, startPoint y: 291, endPoint x: 0, endPoint y: 280, distance: 49.5
click at [0, 288] on div "Acompanhamento Acompanhe a situação das marcações correntes e finalizadas Relat…" at bounding box center [491, 288] width 983 height 477
type input "A"
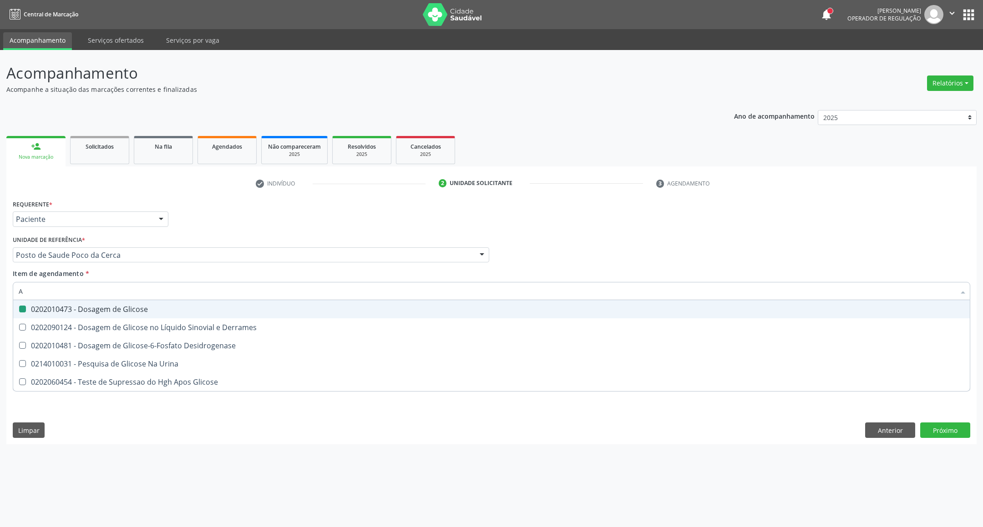
checkbox Glicose "false"
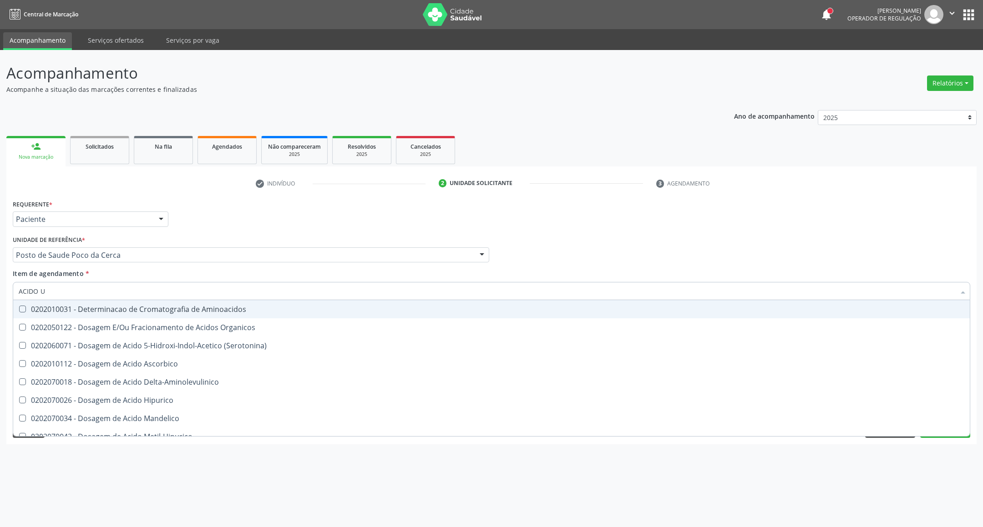
type input "ACIDO U"
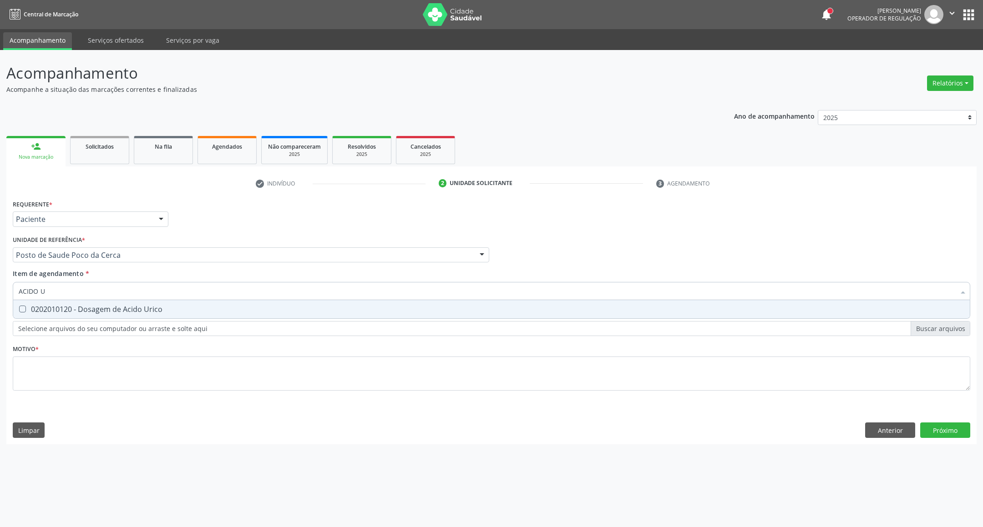
click at [36, 312] on span "0202010120 - Dosagem de Acido Urico" at bounding box center [491, 309] width 956 height 18
checkbox Urico "true"
drag, startPoint x: 32, startPoint y: 288, endPoint x: 0, endPoint y: 285, distance: 32.0
click at [0, 285] on div "Acompanhamento Acompanhe a situação das marcações correntes e finalizadas Relat…" at bounding box center [491, 288] width 983 height 477
type input "C"
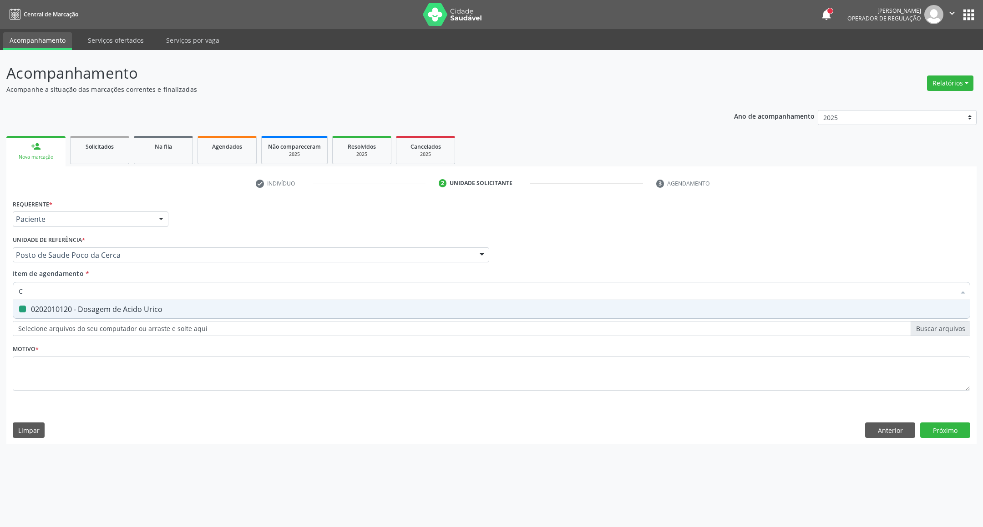
checkbox Urico "false"
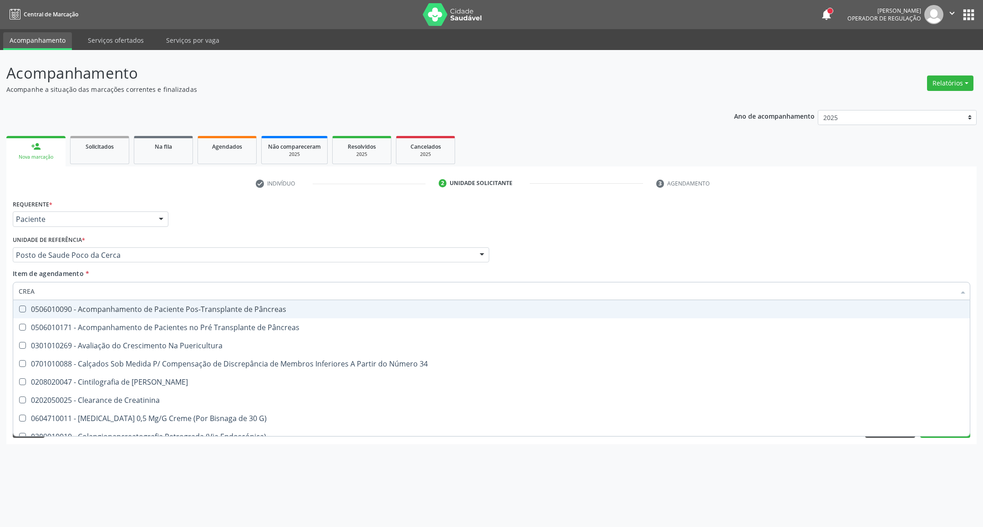
type input "CREAT"
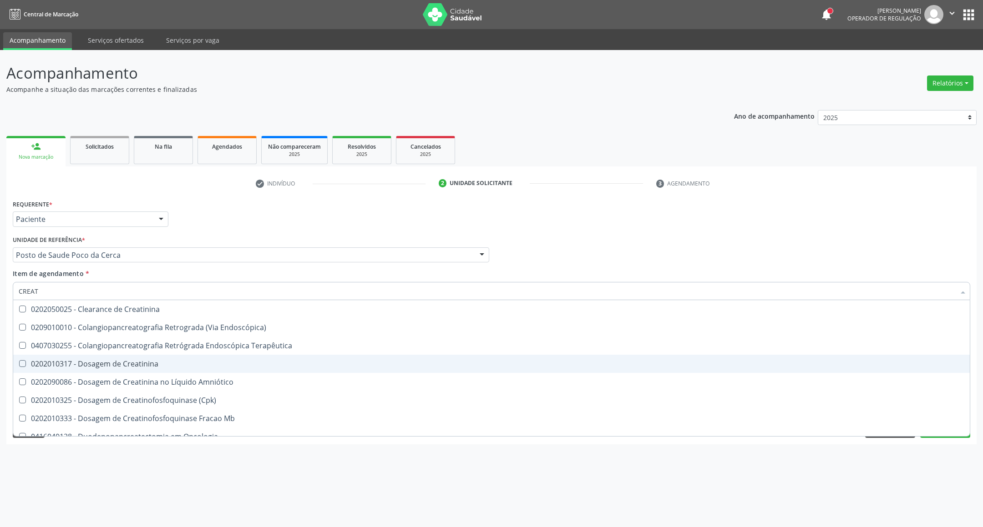
drag, startPoint x: 35, startPoint y: 358, endPoint x: 44, endPoint y: 329, distance: 29.8
click at [31, 357] on span "0202010317 - Dosagem de Creatinina" at bounding box center [491, 364] width 956 height 18
checkbox Creatinina "true"
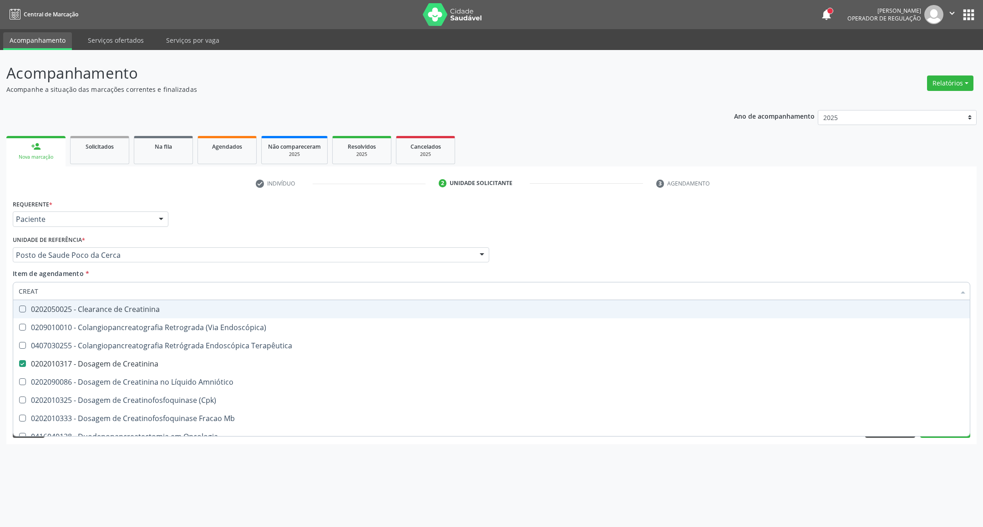
drag, startPoint x: 56, startPoint y: 287, endPoint x: 0, endPoint y: 290, distance: 56.5
click at [0, 289] on div "Acompanhamento Acompanhe a situação das marcações correntes e finalizadas Relat…" at bounding box center [491, 288] width 983 height 477
type input "UR"
checkbox Creatinina "false"
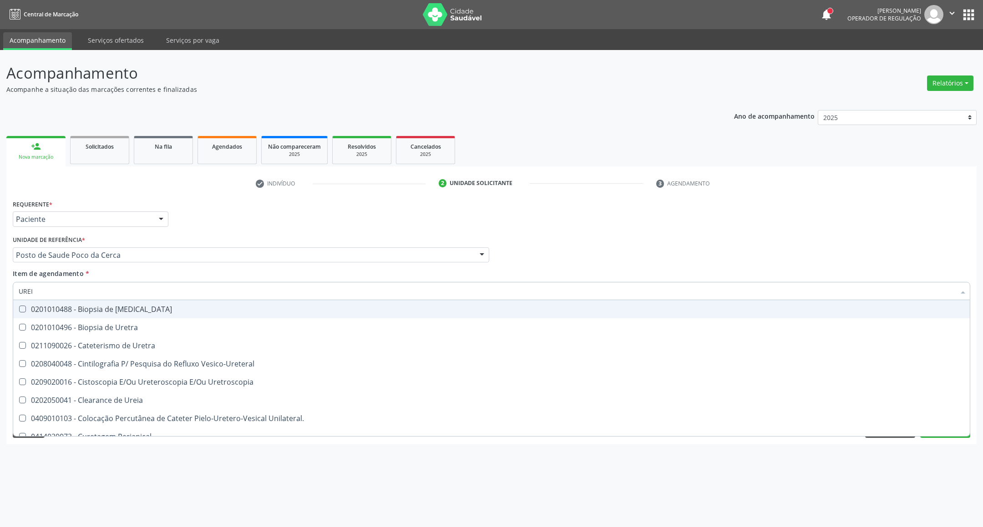
type input "UREIA"
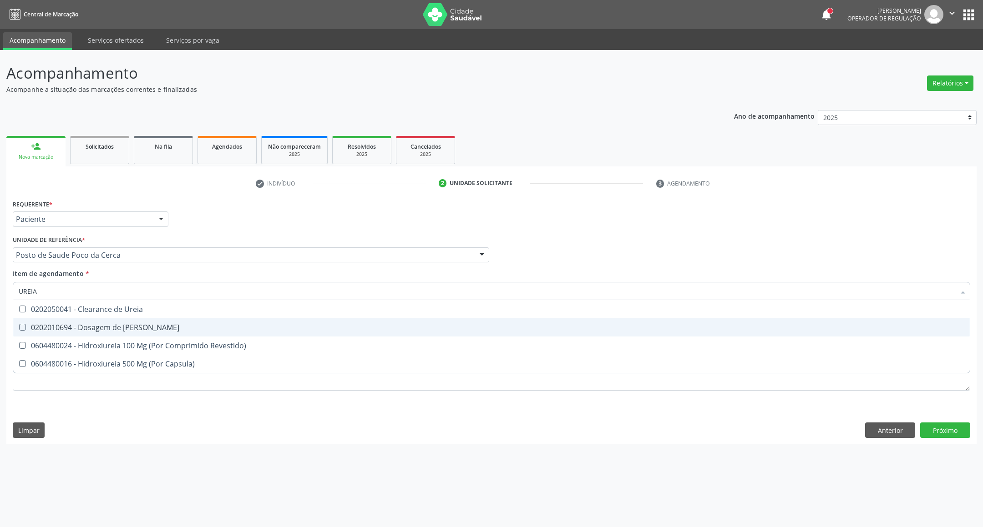
drag, startPoint x: 57, startPoint y: 329, endPoint x: 56, endPoint y: 309, distance: 20.0
click at [56, 328] on div "0202010694 - Dosagem de [PERSON_NAME]" at bounding box center [491, 327] width 945 height 7
checkbox Ureia "true"
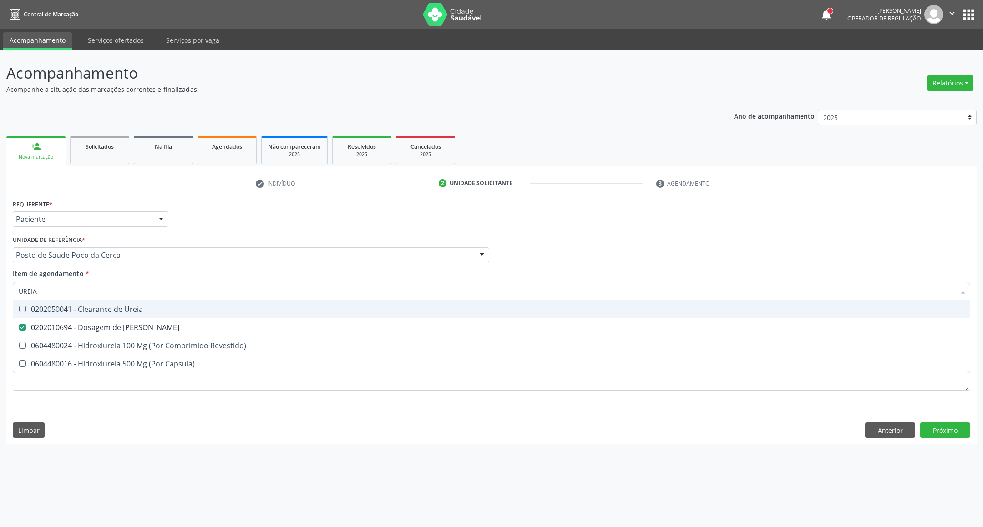
drag, startPoint x: 25, startPoint y: 291, endPoint x: 0, endPoint y: 282, distance: 26.6
click at [0, 282] on div "Acompanhamento Acompanhe a situação das marcações correntes e finalizadas Relat…" at bounding box center [491, 288] width 983 height 477
type input "CO"
checkbox Ureia "false"
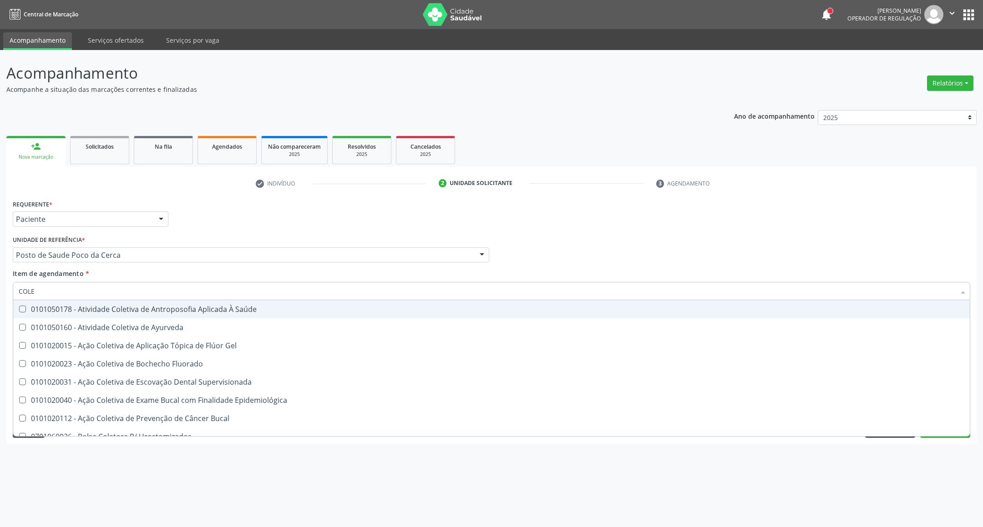
type input "COLES"
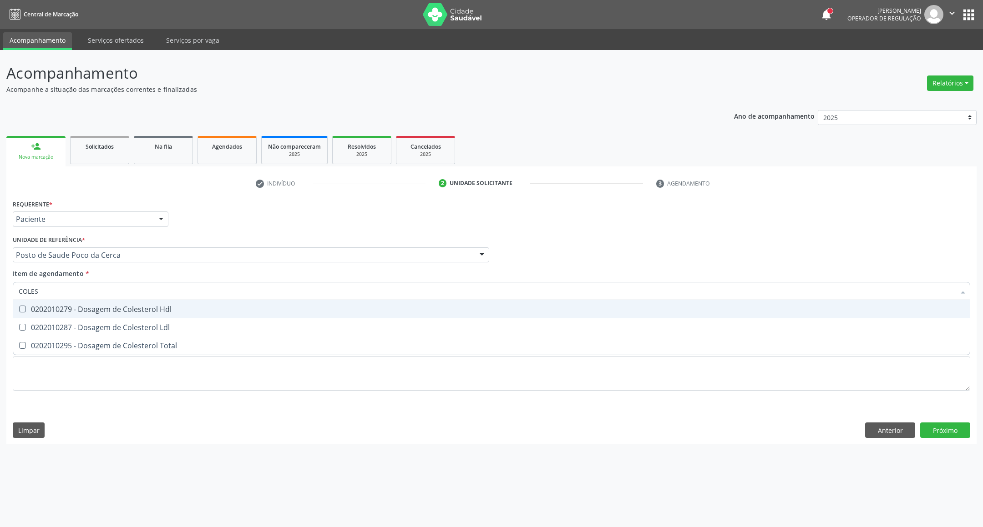
click at [28, 315] on span "0202010279 - Dosagem de Colesterol Hdl" at bounding box center [491, 309] width 956 height 18
checkbox Hdl "true"
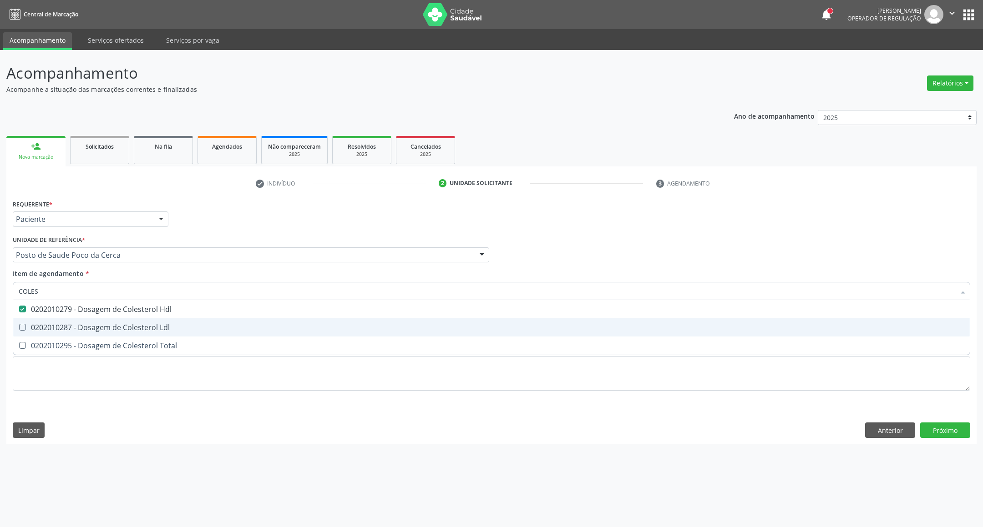
click at [32, 331] on div "0202010287 - Dosagem de Colesterol Ldl" at bounding box center [491, 327] width 945 height 7
checkbox Ldl "true"
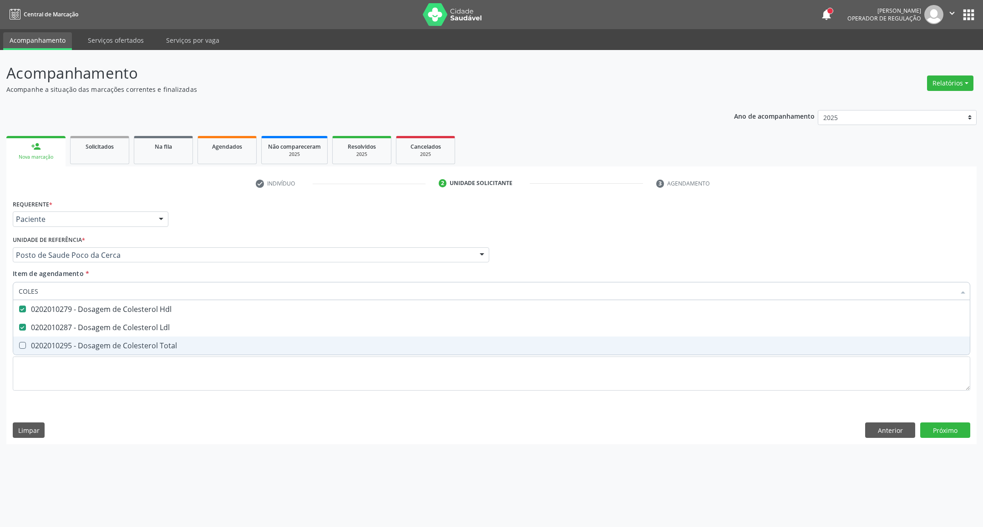
drag, startPoint x: 33, startPoint y: 340, endPoint x: 48, endPoint y: 310, distance: 33.2
click at [35, 339] on span "0202010295 - Dosagem de Colesterol Total" at bounding box center [491, 346] width 956 height 18
checkbox Total "true"
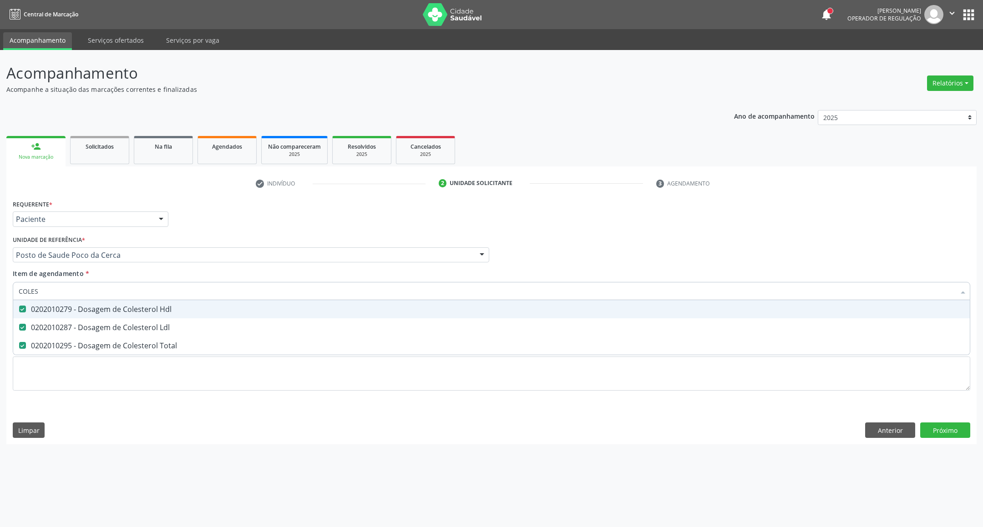
drag, startPoint x: 45, startPoint y: 289, endPoint x: 0, endPoint y: 288, distance: 45.5
click at [0, 288] on div "Acompanhamento Acompanhe a situação das marcações correntes e finalizadas Relat…" at bounding box center [491, 288] width 983 height 477
type input "B"
checkbox Hdl "false"
checkbox Ldl "false"
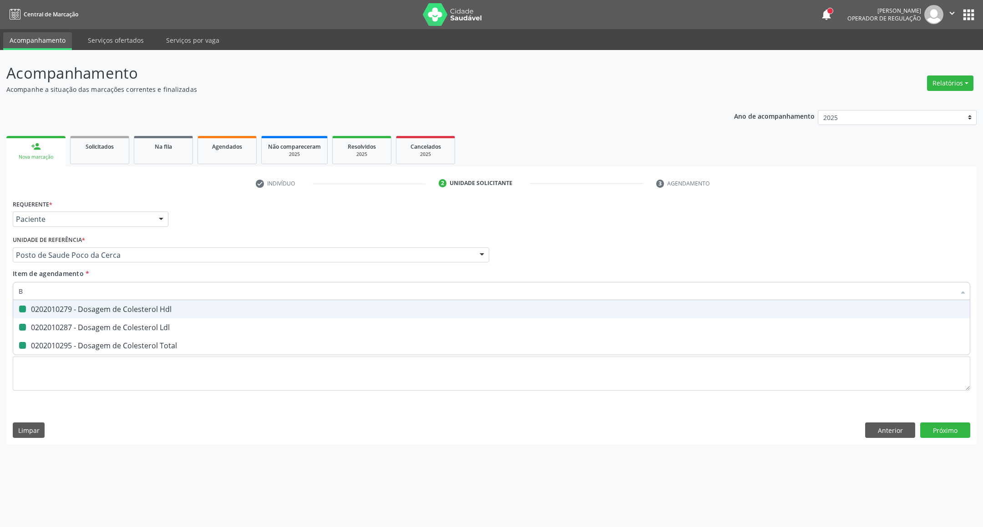
checkbox Total "false"
type input "BILIRRU"
click at [29, 306] on div "0202010201 - Dosagem de Bilirrubina Total e Fracoes" at bounding box center [491, 309] width 945 height 7
checkbox Fracoes "true"
drag, startPoint x: 55, startPoint y: 292, endPoint x: 0, endPoint y: 289, distance: 54.7
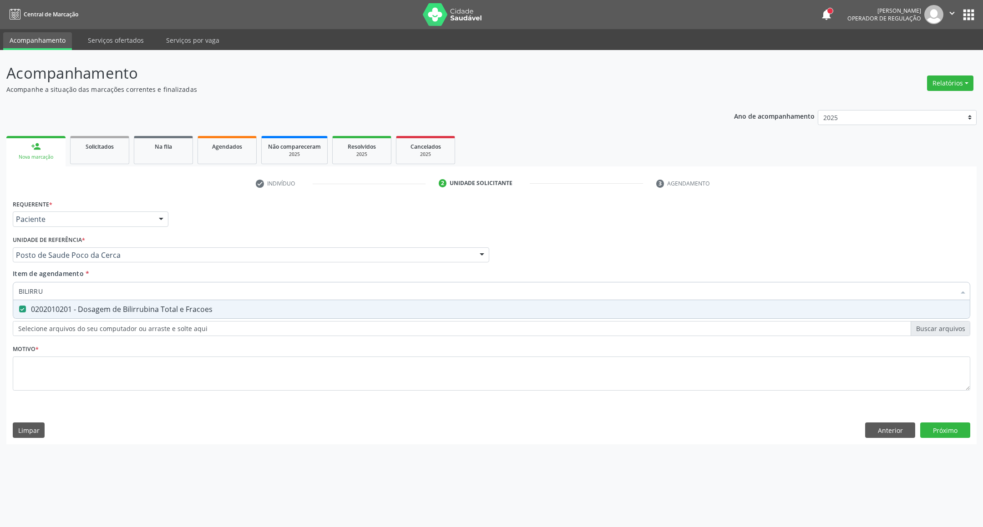
click at [0, 290] on div "Acompanhamento Acompanhe a situação das marcações correntes e finalizadas Relat…" at bounding box center [491, 288] width 983 height 477
type input "T"
checkbox Fracoes "false"
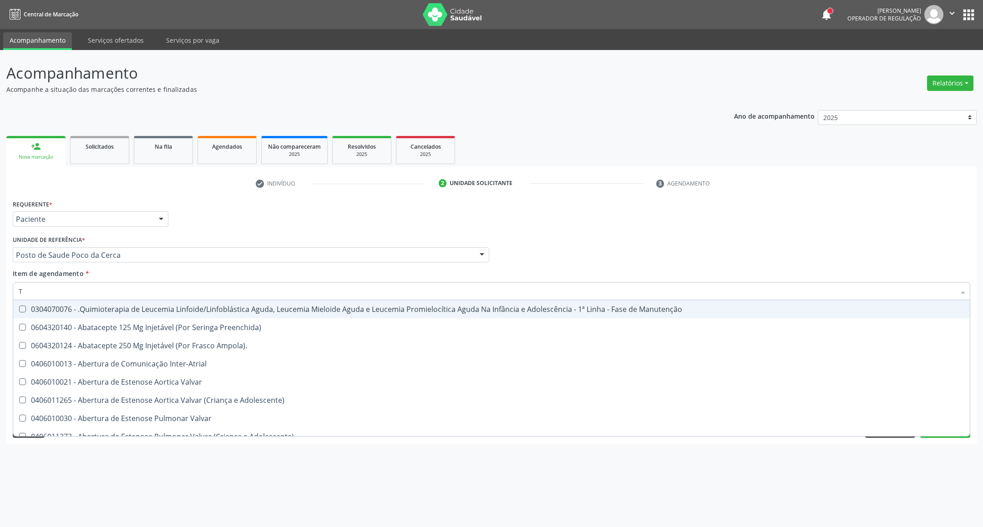
type input "TG"
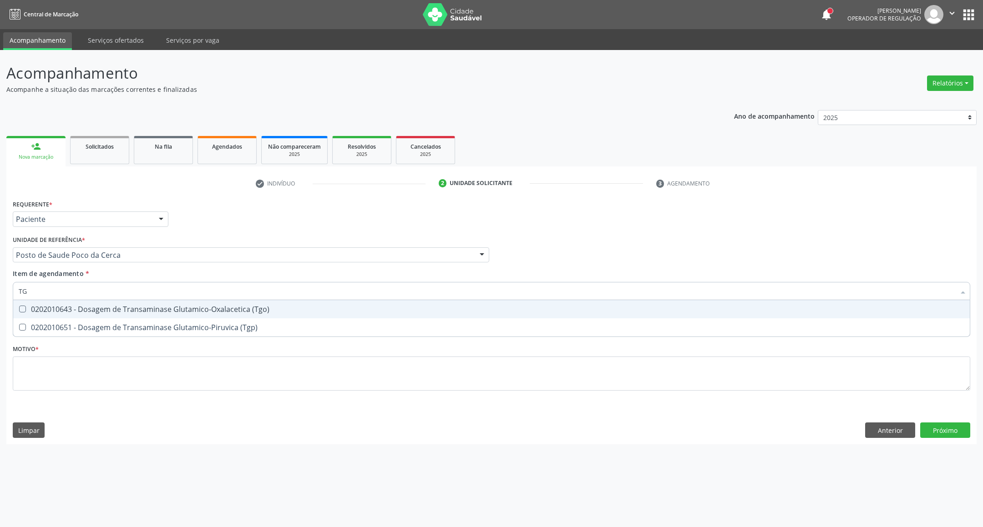
drag, startPoint x: 25, startPoint y: 310, endPoint x: 40, endPoint y: 297, distance: 19.4
click at [28, 308] on div "0202010643 - Dosagem de Transaminase Glutamico-Oxalacetica (Tgo)" at bounding box center [491, 309] width 945 height 7
checkbox \(Tgo\) "true"
drag, startPoint x: 37, startPoint y: 291, endPoint x: 0, endPoint y: 288, distance: 36.9
click at [0, 288] on div "Acompanhamento Acompanhe a situação das marcações correntes e finalizadas Relat…" at bounding box center [491, 288] width 983 height 477
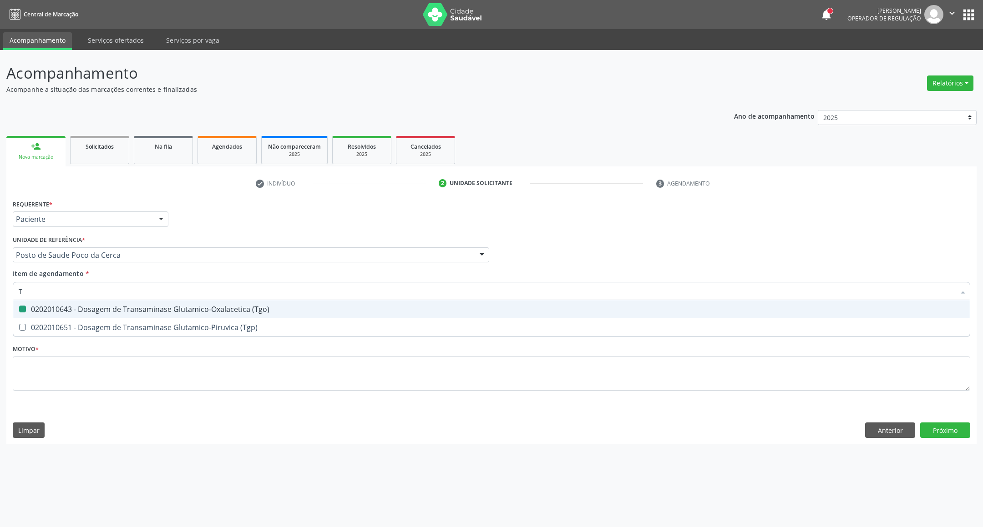
type input "TR"
checkbox \(Tgo\) "false"
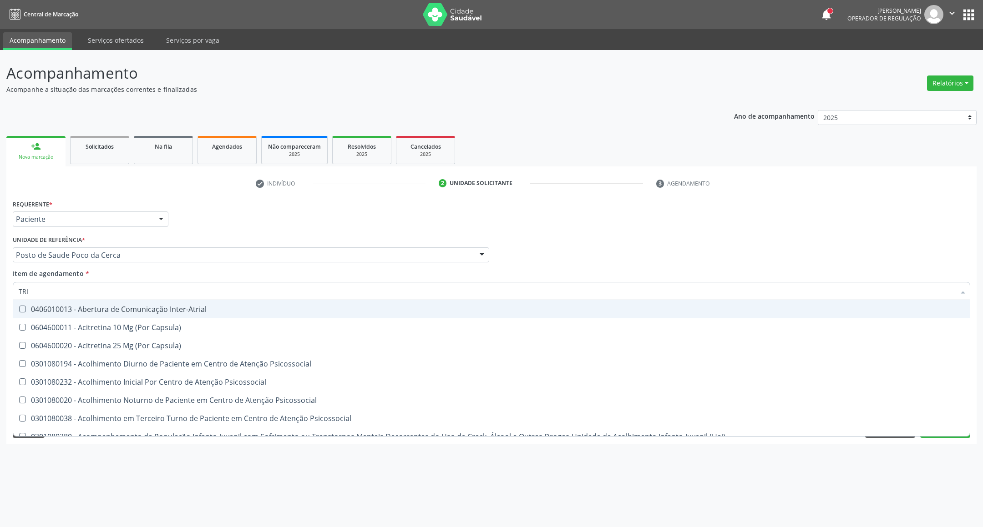
type input "TRIG"
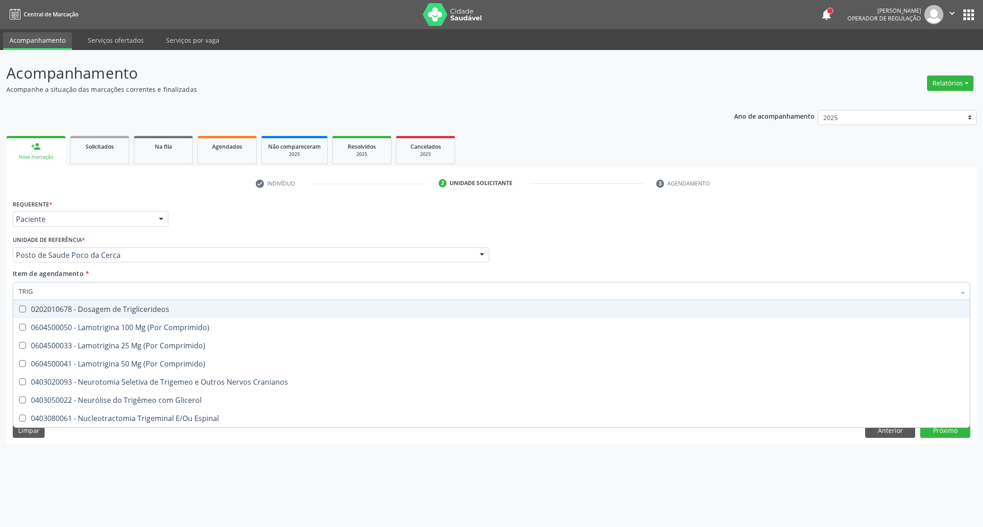
click at [73, 308] on div "0202010678 - Dosagem de Triglicerideos" at bounding box center [491, 309] width 945 height 7
checkbox Triglicerideos "true"
drag, startPoint x: 22, startPoint y: 295, endPoint x: 0, endPoint y: 280, distance: 26.2
click at [0, 288] on div "Acompanhamento Acompanhe a situação das marcações correntes e finalizadas Relat…" at bounding box center [491, 288] width 983 height 477
type input "HE"
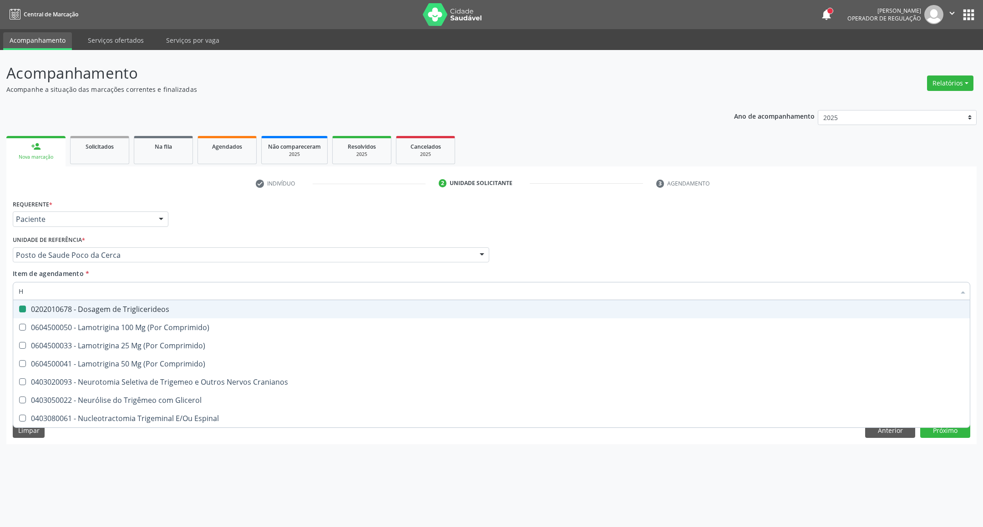
checkbox Triglicerideos "false"
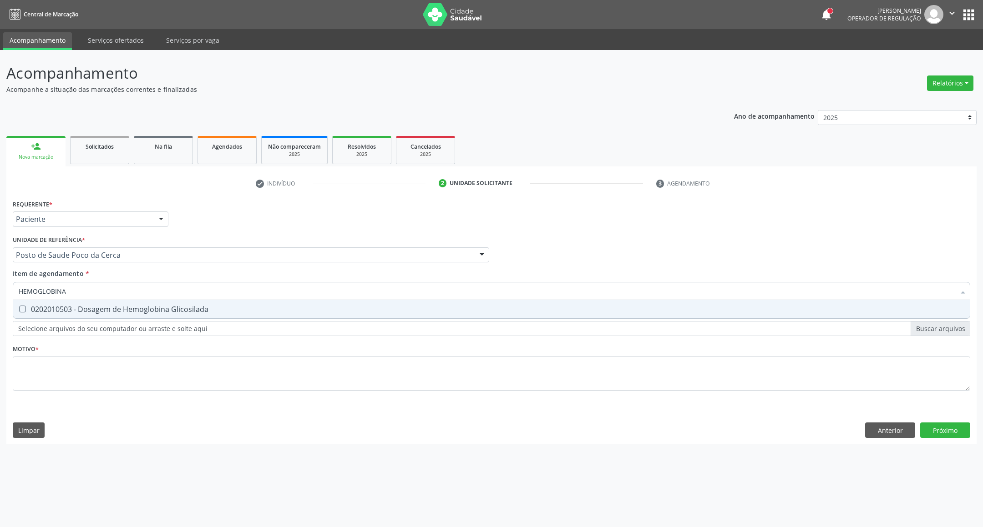
type input "HEMOGLOBINA G"
drag, startPoint x: 139, startPoint y: 310, endPoint x: 141, endPoint y: 293, distance: 16.9
click at [139, 310] on div "0202010503 - Dosagem de Hemoglobina Glicosilada" at bounding box center [491, 309] width 945 height 7
checkbox Glicosilada "true"
drag, startPoint x: 126, startPoint y: 293, endPoint x: 0, endPoint y: 295, distance: 126.0
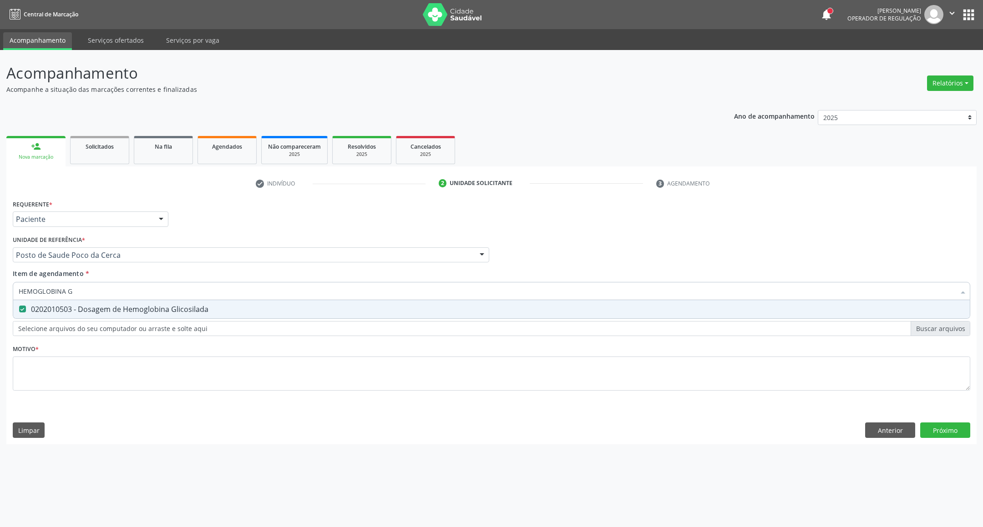
click at [0, 293] on div "Acompanhamento Acompanhe a situação das marcações correntes e finalizadas Relat…" at bounding box center [491, 288] width 983 height 477
click at [224, 366] on div "Requerente * Paciente Profissional de Saúde Paciente Nenhum resultado encontrad…" at bounding box center [491, 300] width 957 height 206
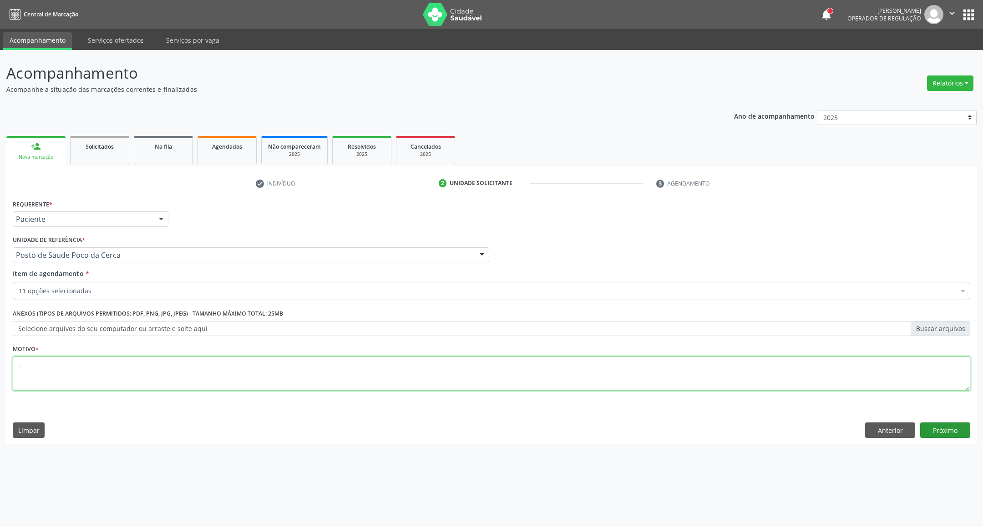
type textarea "."
click at [957, 430] on button "Próximo" at bounding box center [945, 430] width 50 height 15
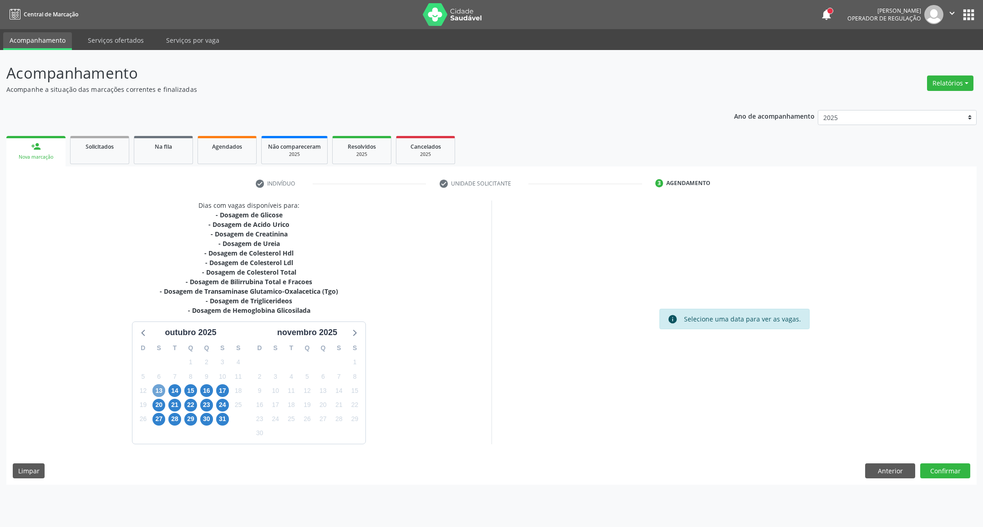
click at [161, 392] on span "13" at bounding box center [158, 390] width 13 height 13
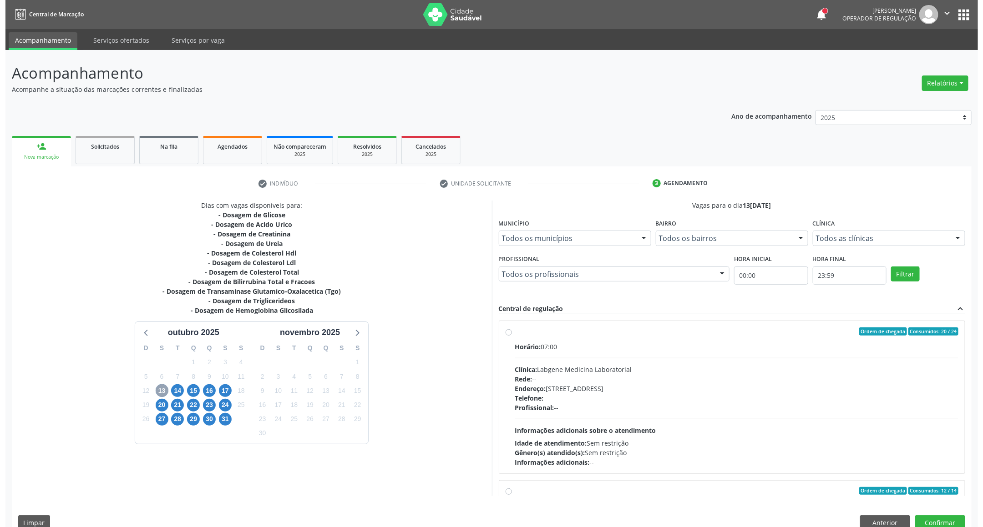
scroll to position [205, 0]
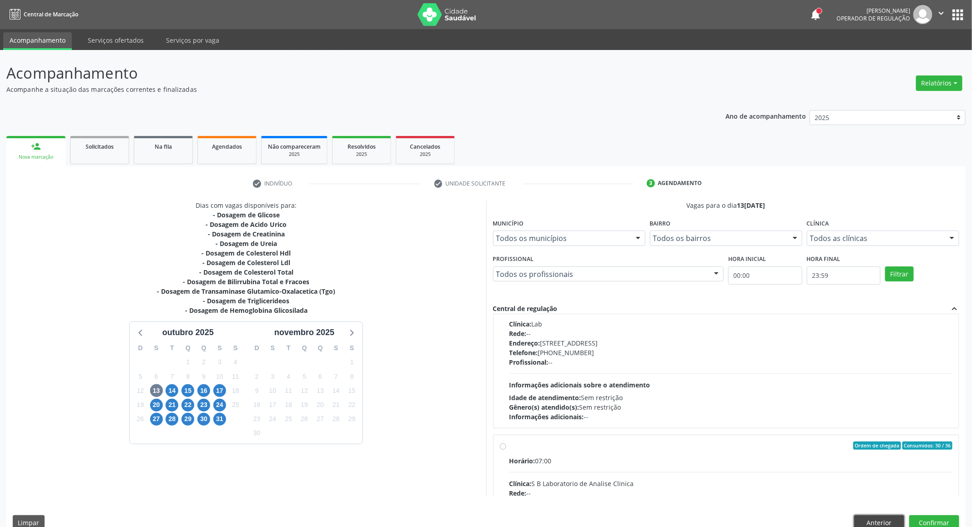
drag, startPoint x: 886, startPoint y: 523, endPoint x: 856, endPoint y: 527, distance: 29.8
click at [884, 523] on button "Anterior" at bounding box center [879, 522] width 50 height 15
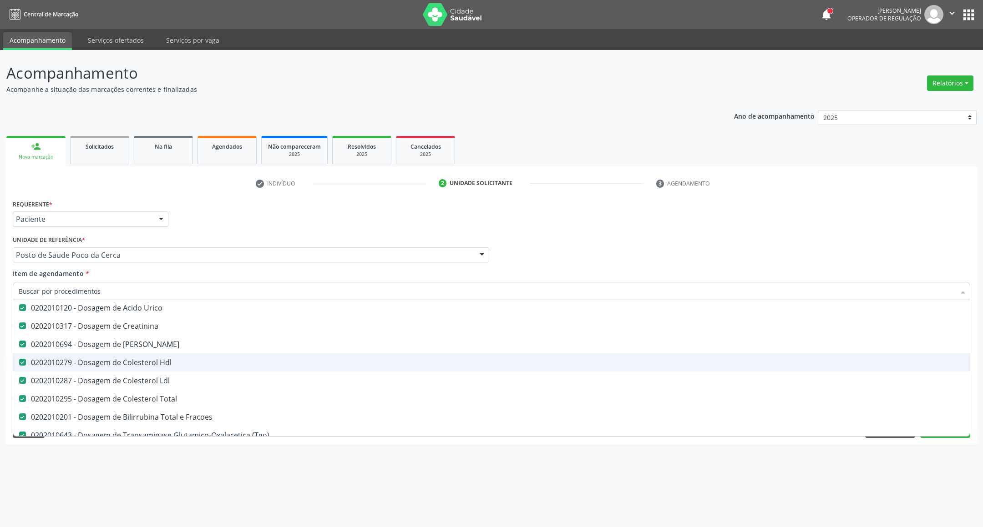
scroll to position [136, 0]
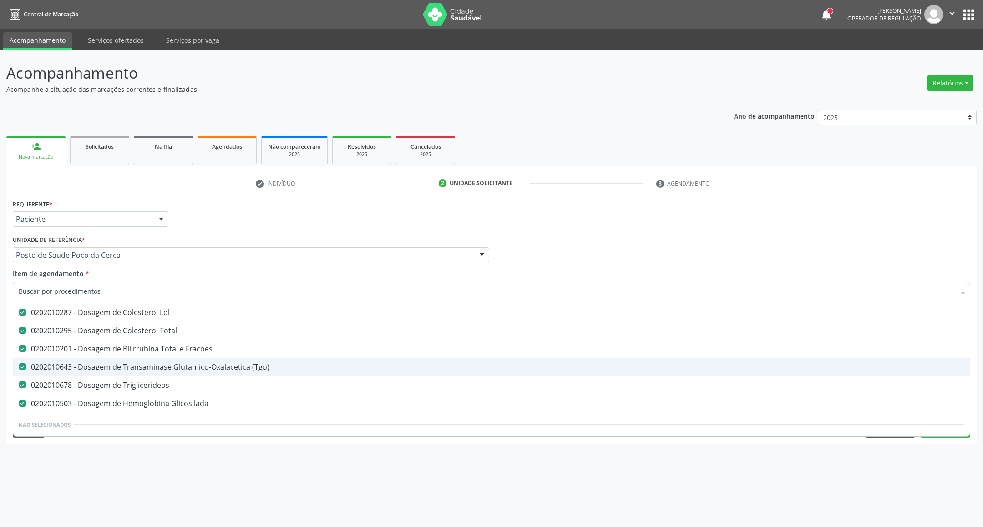
click at [182, 370] on div "0202010643 - Dosagem de Transaminase Glutamico-Oxalacetica (Tgo)" at bounding box center [491, 366] width 945 height 7
checkbox \(Tgo\) "false"
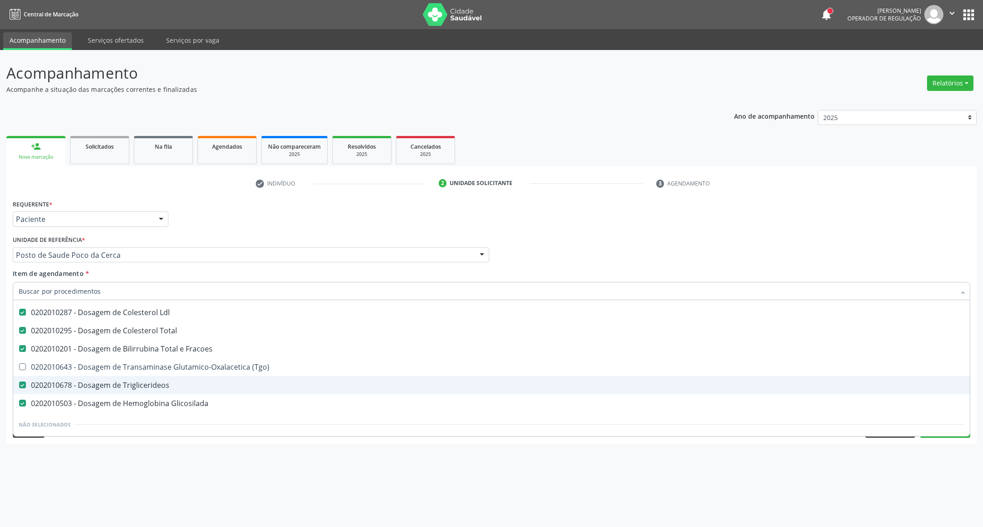
click at [209, 403] on div "0202010503 - Dosagem de Hemoglobina Glicosilada" at bounding box center [491, 403] width 945 height 7
checkbox Glicosilada "false"
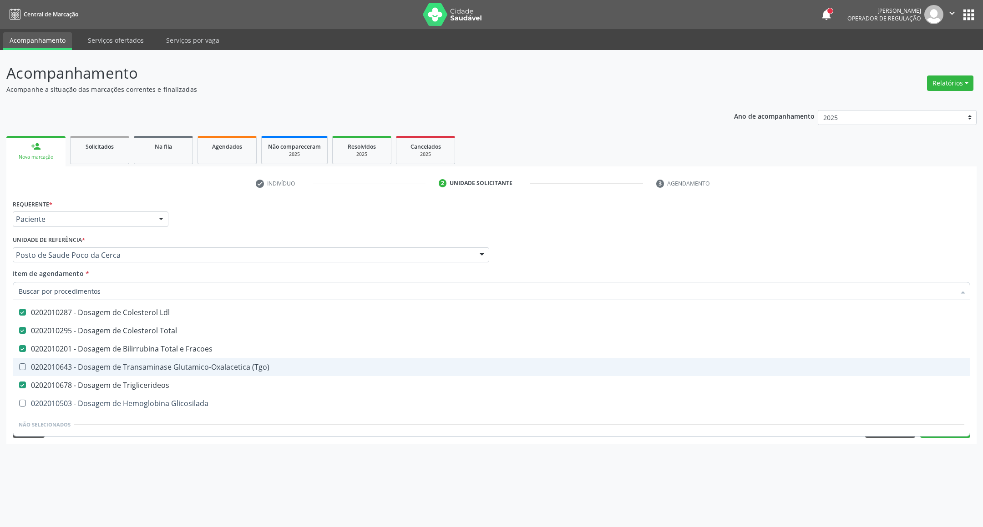
click at [202, 363] on div "0202010643 - Dosagem de Transaminase Glutamico-Oxalacetica (Tgo)" at bounding box center [491, 366] width 945 height 7
checkbox \(Tgo\) "true"
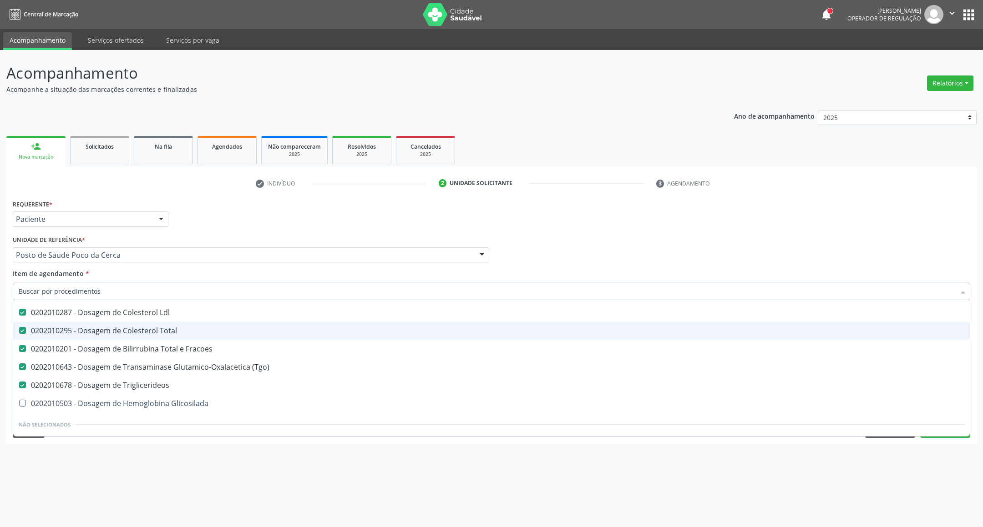
click at [916, 192] on div "check Indivíduo 2 Unidade solicitante 3 Agendamento CNS 898 0062 9070 8343 [GEO…" at bounding box center [491, 310] width 970 height 268
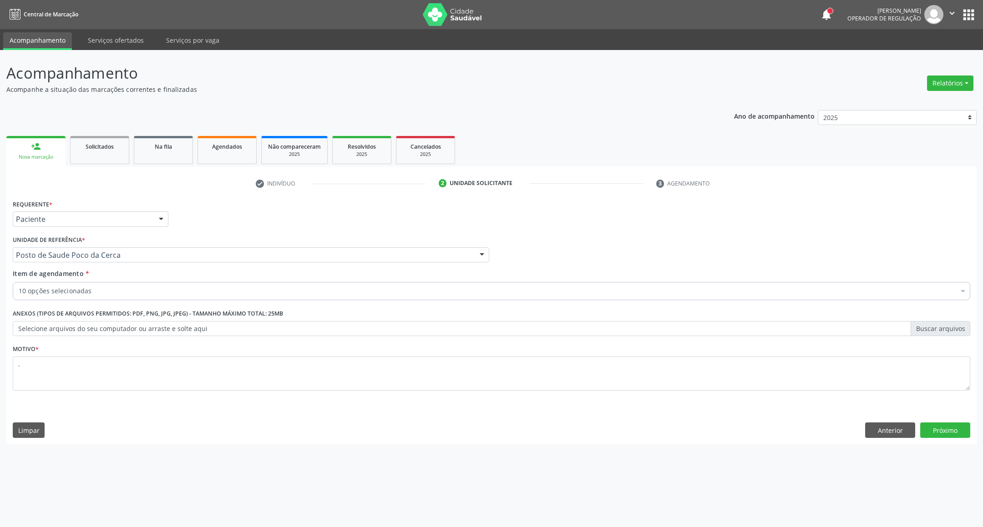
scroll to position [0, 0]
click at [945, 419] on div "Requerente * Paciente Profissional de Saúde Paciente Nenhum resultado encontrad…" at bounding box center [491, 320] width 970 height 247
click at [941, 428] on button "Próximo" at bounding box center [945, 430] width 50 height 15
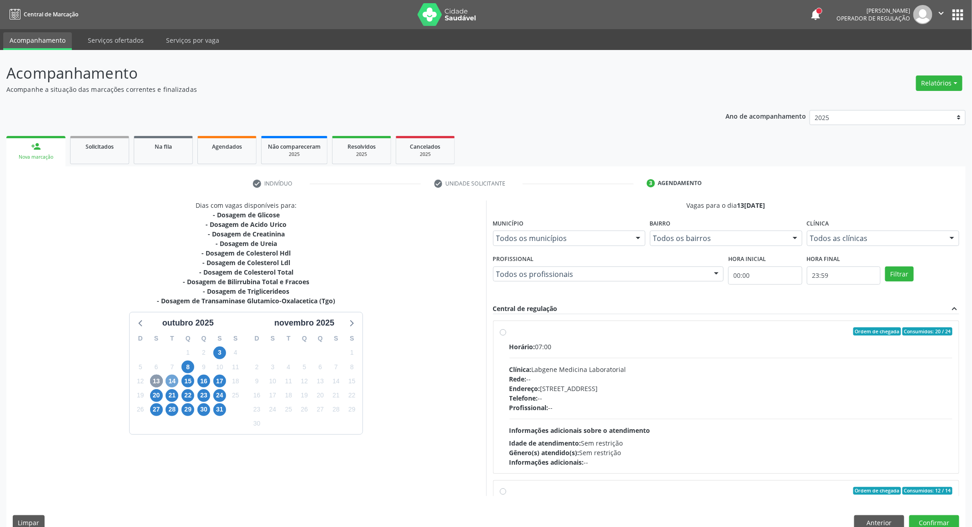
drag, startPoint x: 175, startPoint y: 381, endPoint x: 164, endPoint y: 381, distance: 10.9
click at [175, 381] on span "14" at bounding box center [172, 381] width 13 height 13
click at [157, 380] on span "13" at bounding box center [156, 381] width 13 height 13
click at [800, 385] on div "Endereço: [STREET_ADDRESS]" at bounding box center [730, 389] width 443 height 10
click at [506, 336] on input "Ordem de chegada Consumidos: 11 / 40 Horário: 06:45 Clínica: Laboratorio [PERSO…" at bounding box center [503, 332] width 6 height 8
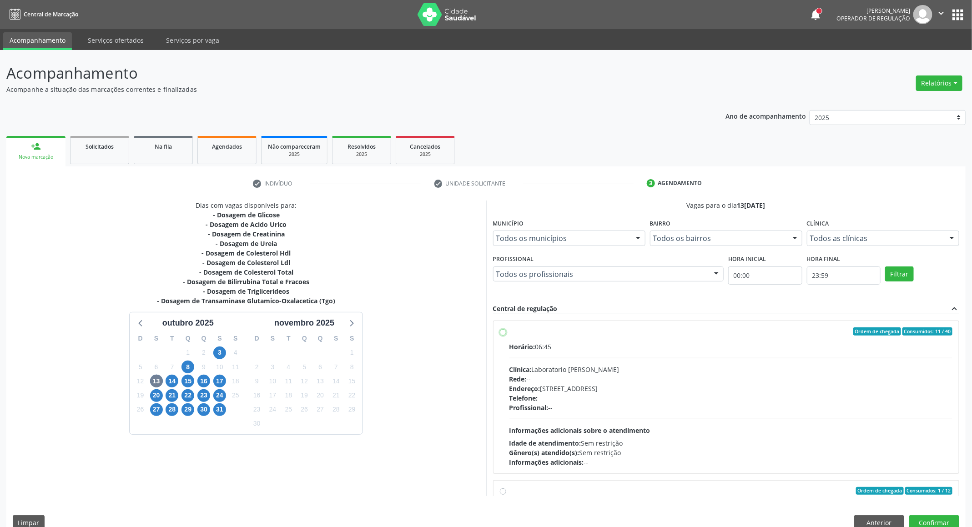
radio input "true"
click at [947, 521] on button "Confirmar" at bounding box center [934, 522] width 50 height 15
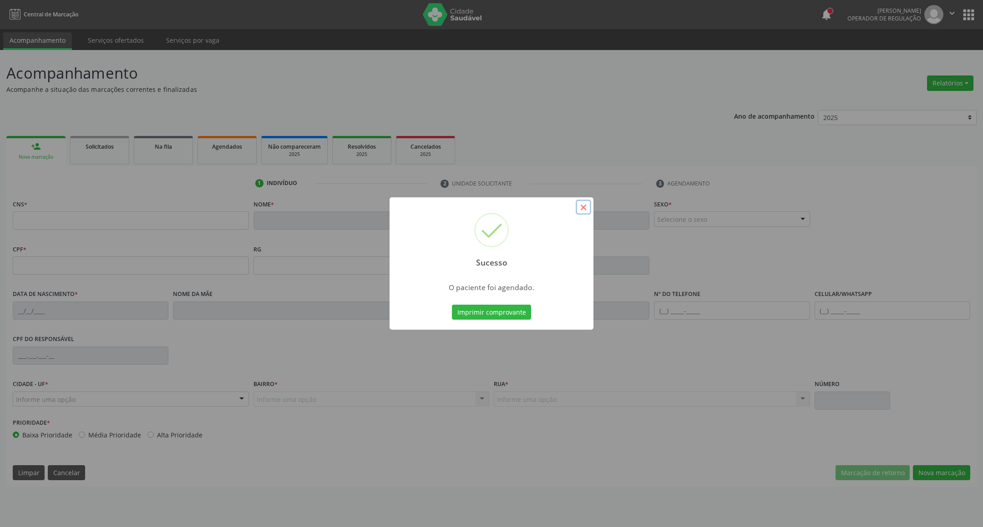
click at [583, 208] on button "×" at bounding box center [582, 207] width 15 height 15
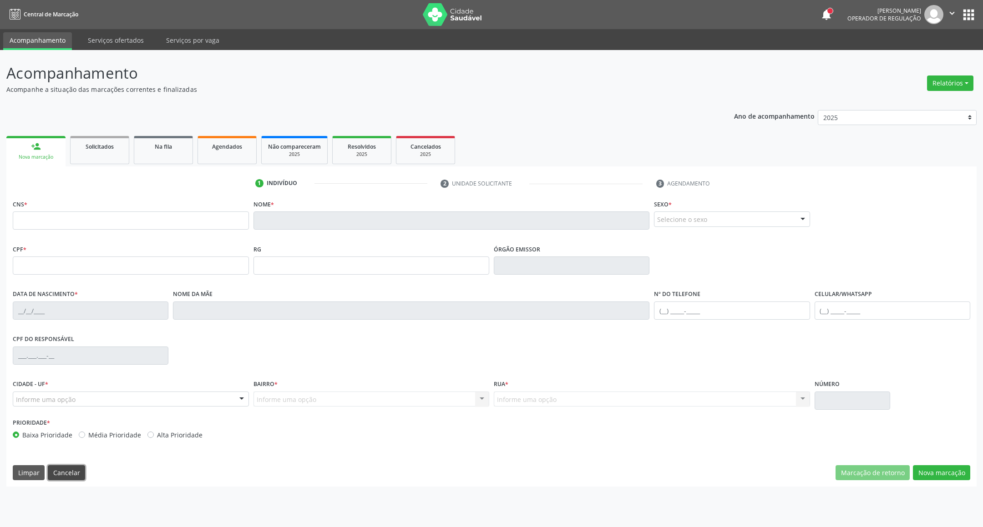
click at [56, 472] on button "Cancelar" at bounding box center [66, 472] width 37 height 15
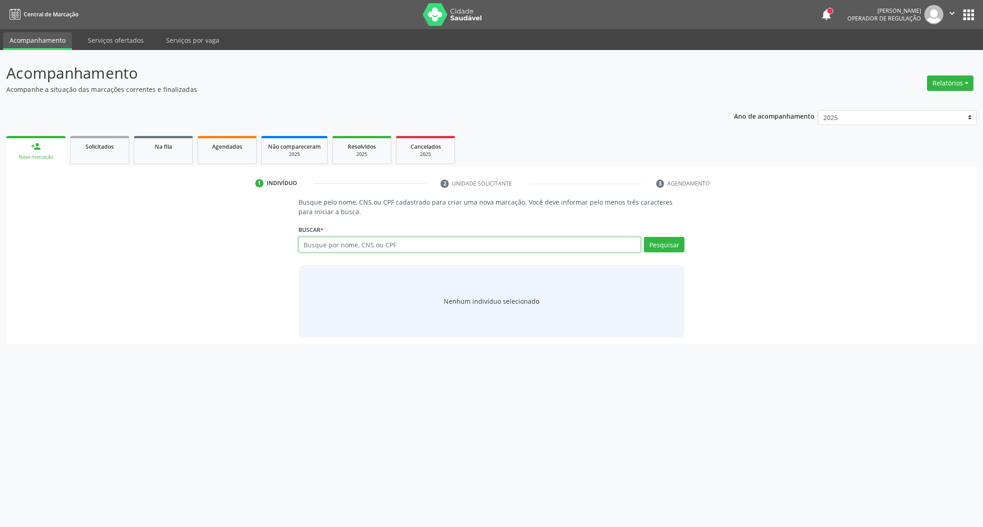
drag, startPoint x: 329, startPoint y: 242, endPoint x: 318, endPoint y: 250, distance: 13.9
click at [329, 244] on input "text" at bounding box center [469, 244] width 343 height 15
paste input "182.031.804-42"
type input "182.031.804-42"
click at [373, 246] on input "182.031.804-42" at bounding box center [469, 244] width 343 height 15
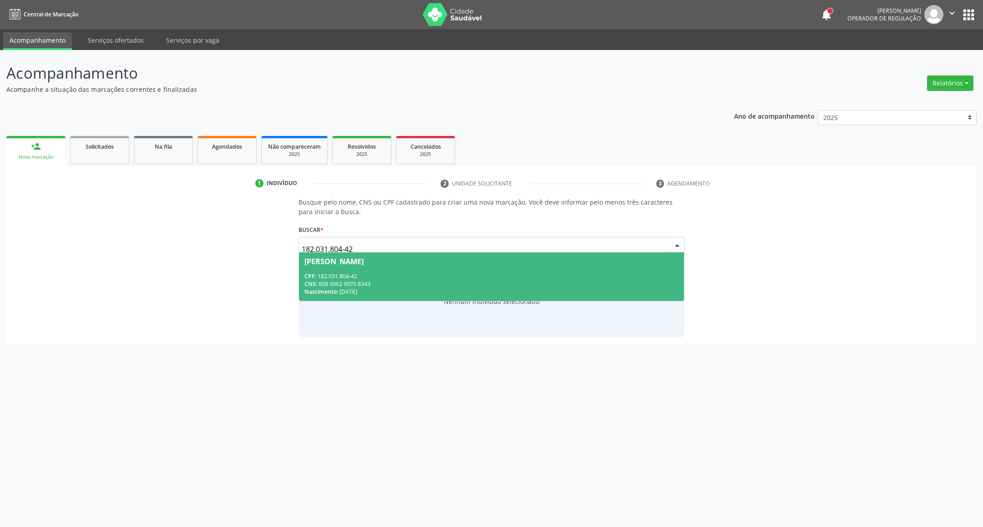
click at [353, 269] on span "[PERSON_NAME] CPF: 182.031.804-42 CNS: 898 0062 9070 8343 Nascimento: [DATE]" at bounding box center [491, 276] width 385 height 49
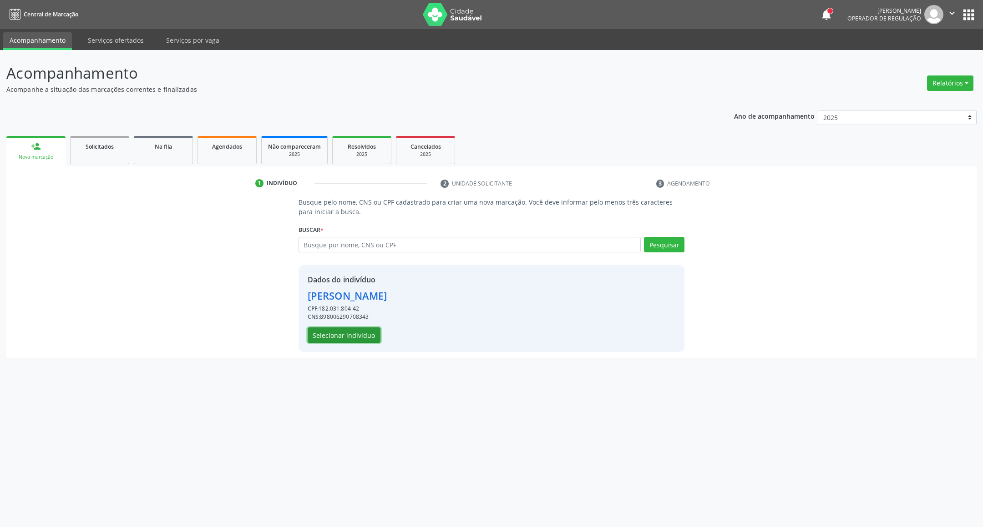
click at [338, 340] on button "Selecionar indivíduo" at bounding box center [343, 335] width 73 height 15
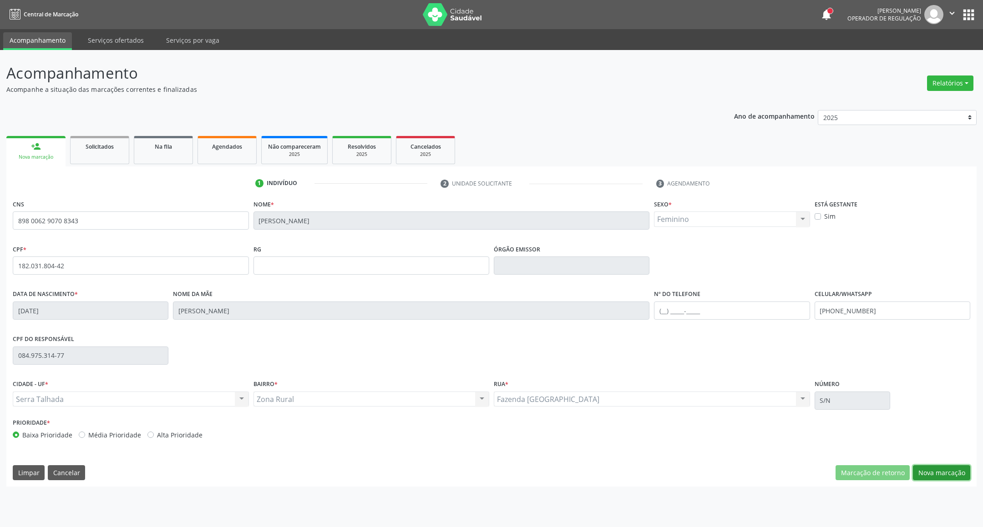
click at [933, 474] on button "Nova marcação" at bounding box center [940, 472] width 57 height 15
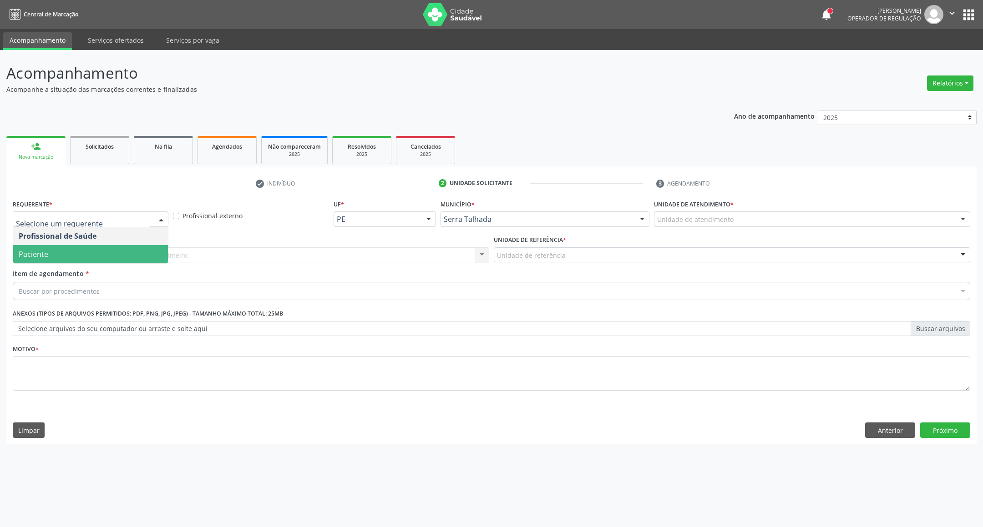
click at [118, 254] on span "Paciente" at bounding box center [90, 254] width 155 height 18
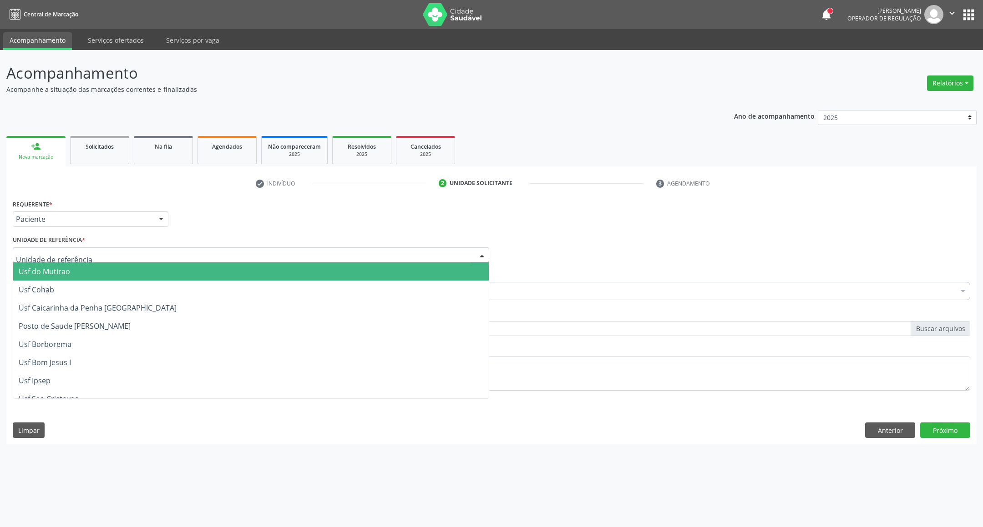
click at [118, 254] on div at bounding box center [251, 254] width 476 height 15
type input "CER"
click at [370, 273] on span "Posto de Saude Poco da Cerca" at bounding box center [250, 271] width 475 height 18
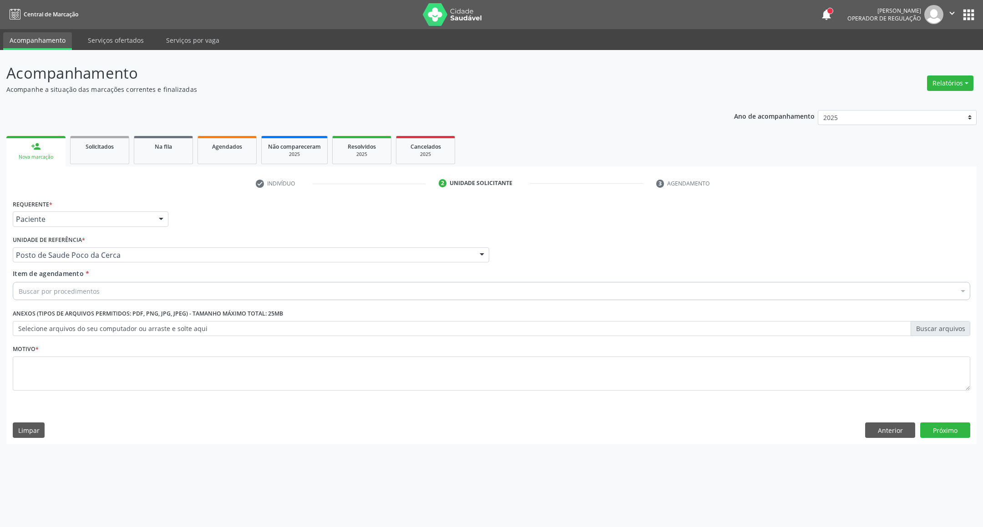
click at [362, 285] on div "Buscar por procedimentos" at bounding box center [491, 291] width 957 height 18
